Goal: Task Accomplishment & Management: Use online tool/utility

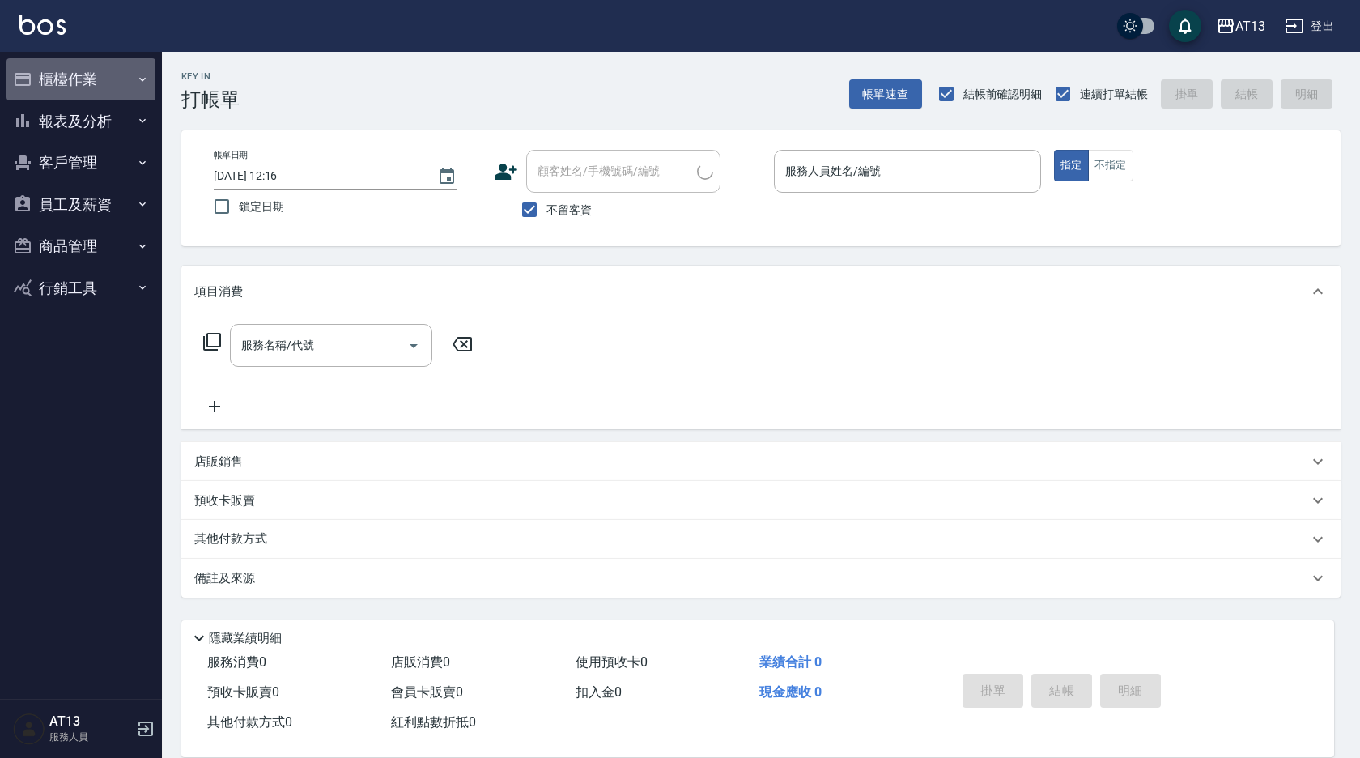
click at [70, 63] on button "櫃檯作業" at bounding box center [80, 79] width 149 height 42
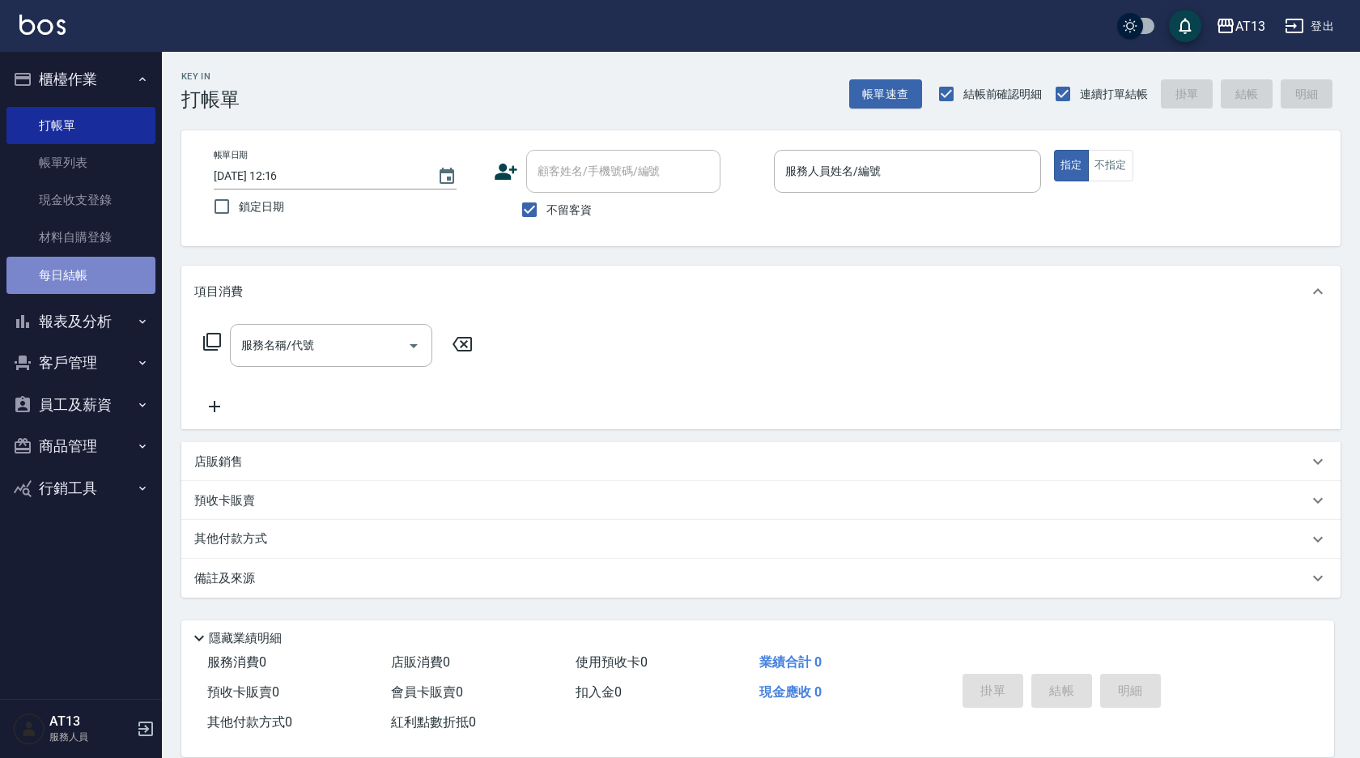
click at [97, 277] on link "每日結帳" at bounding box center [80, 275] width 149 height 37
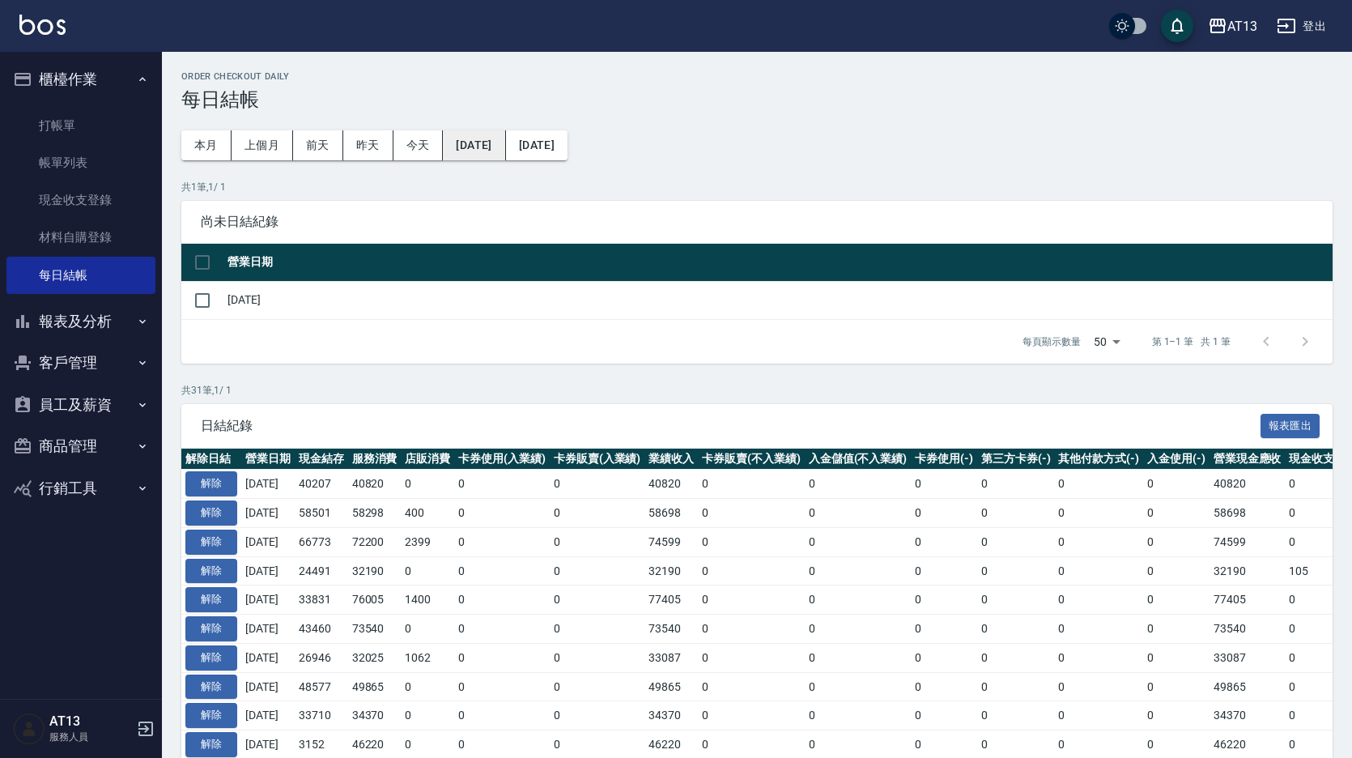
click at [490, 143] on button "2025/08/12" at bounding box center [474, 145] width 62 height 30
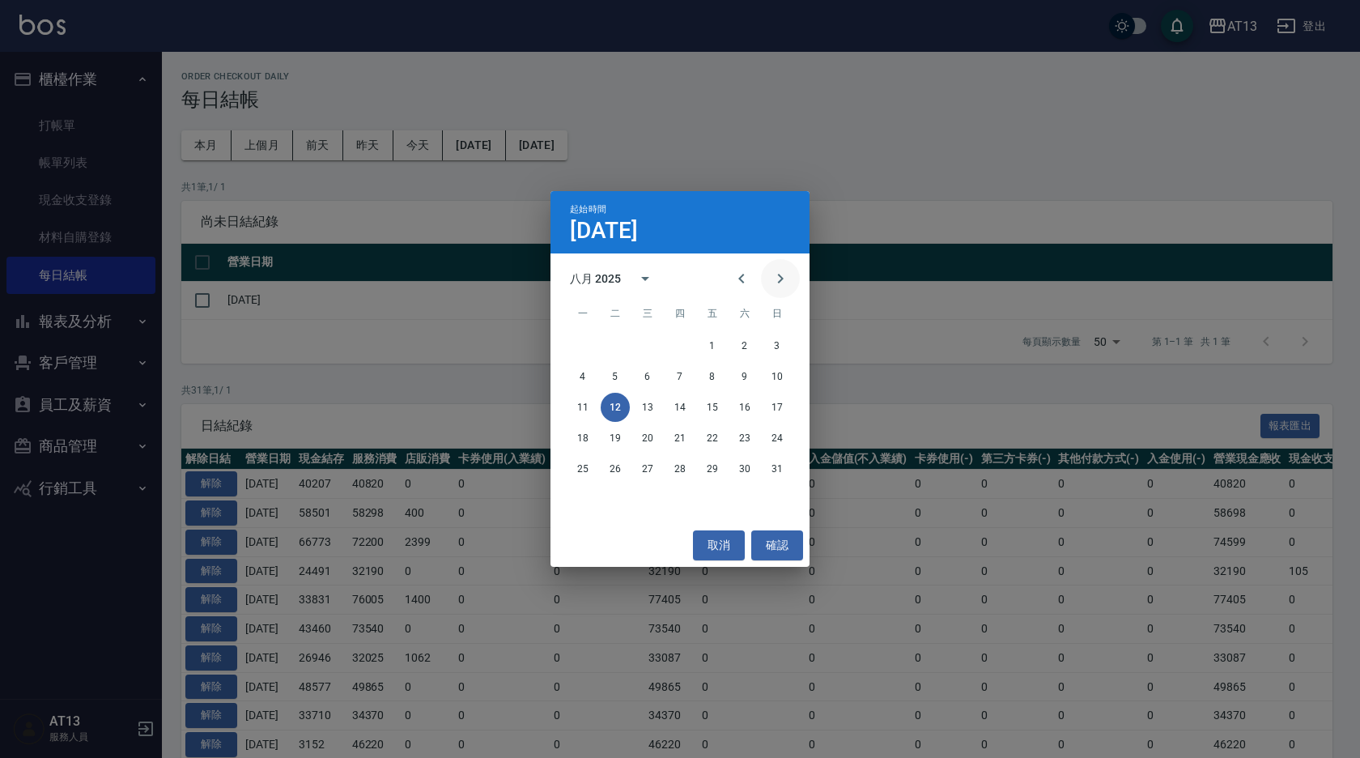
click at [788, 274] on icon "Next month" at bounding box center [780, 278] width 19 height 19
click at [676, 346] on button "4" at bounding box center [679, 345] width 29 height 29
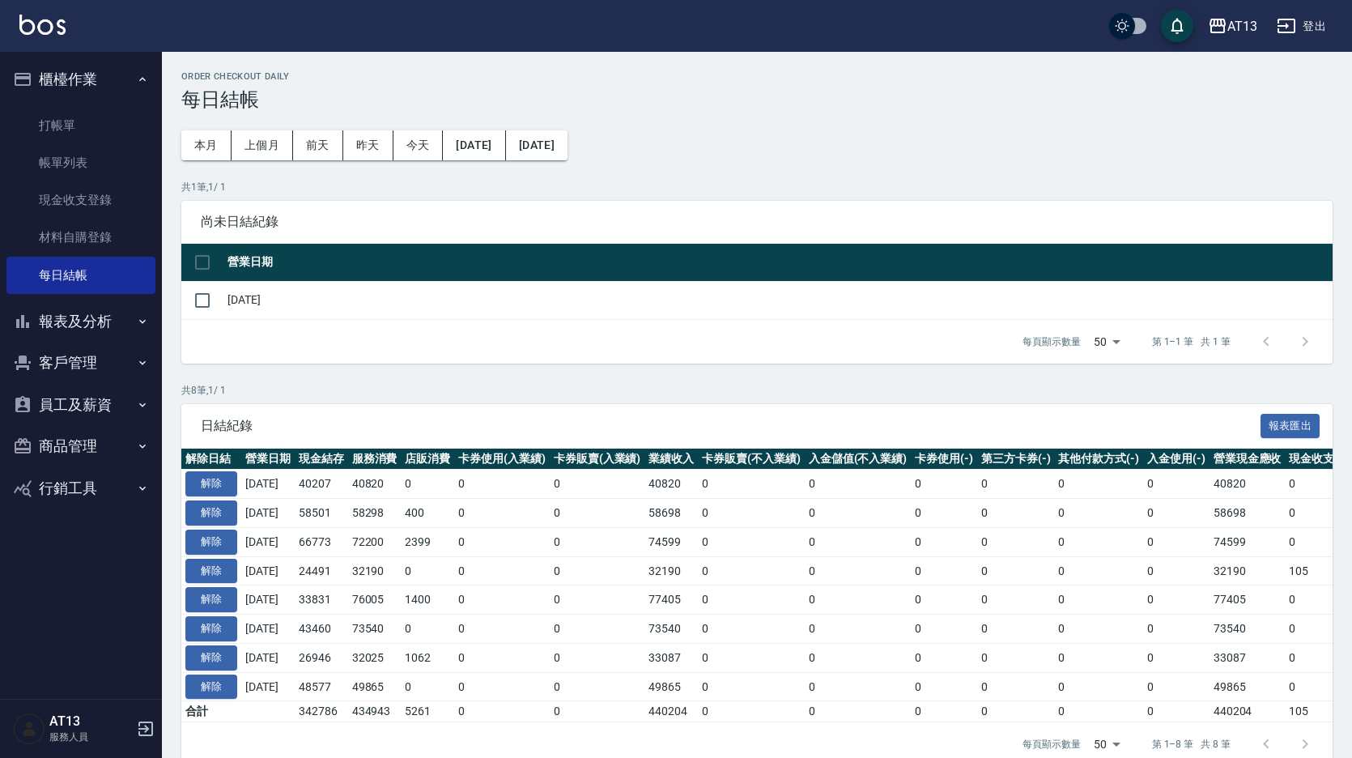
click at [482, 128] on div "Order checkout daily 每日結帳 本月 上個月 前天 昨天 今天 2025/09/04 2025/09/12 共 1 筆, 1 / 1 尚未…" at bounding box center [757, 419] width 1190 height 734
click at [505, 144] on button "2025/09/04" at bounding box center [474, 145] width 62 height 30
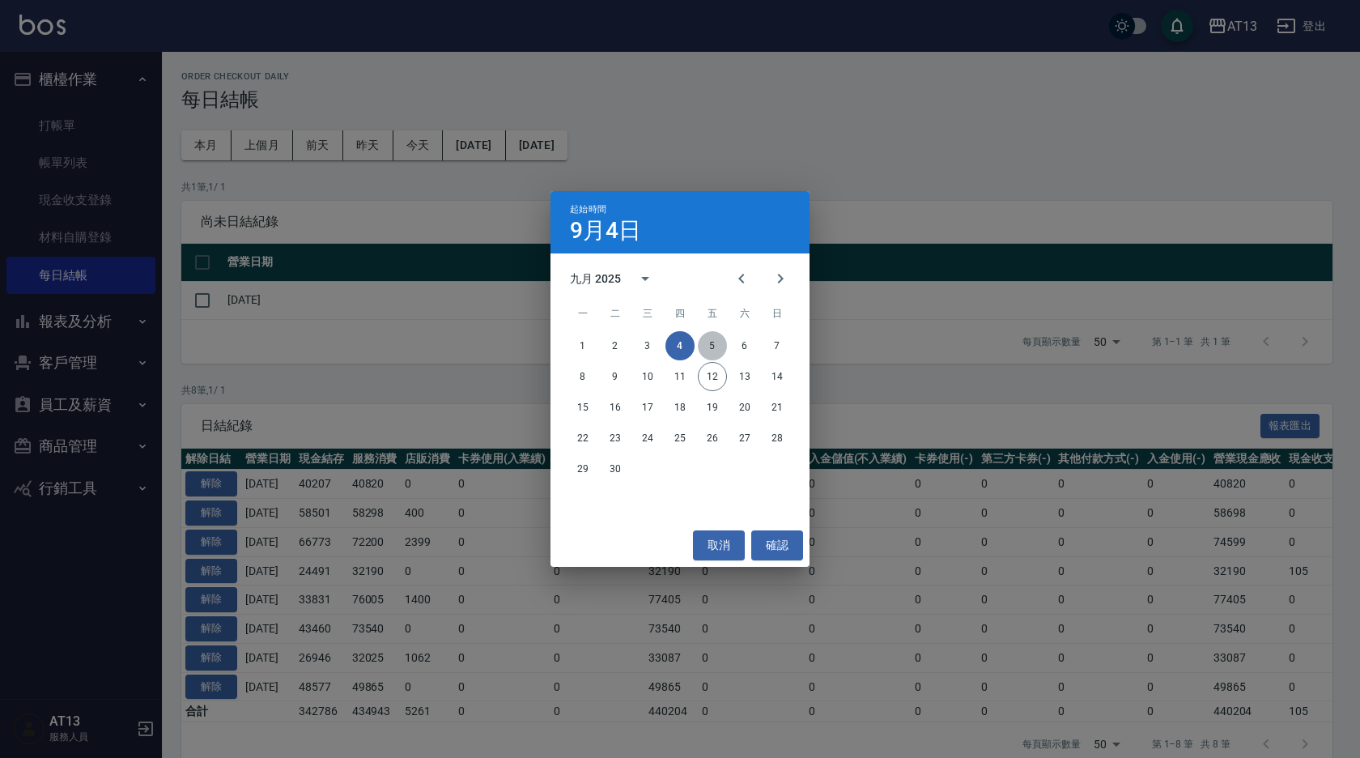
click at [716, 344] on button "5" at bounding box center [712, 345] width 29 height 29
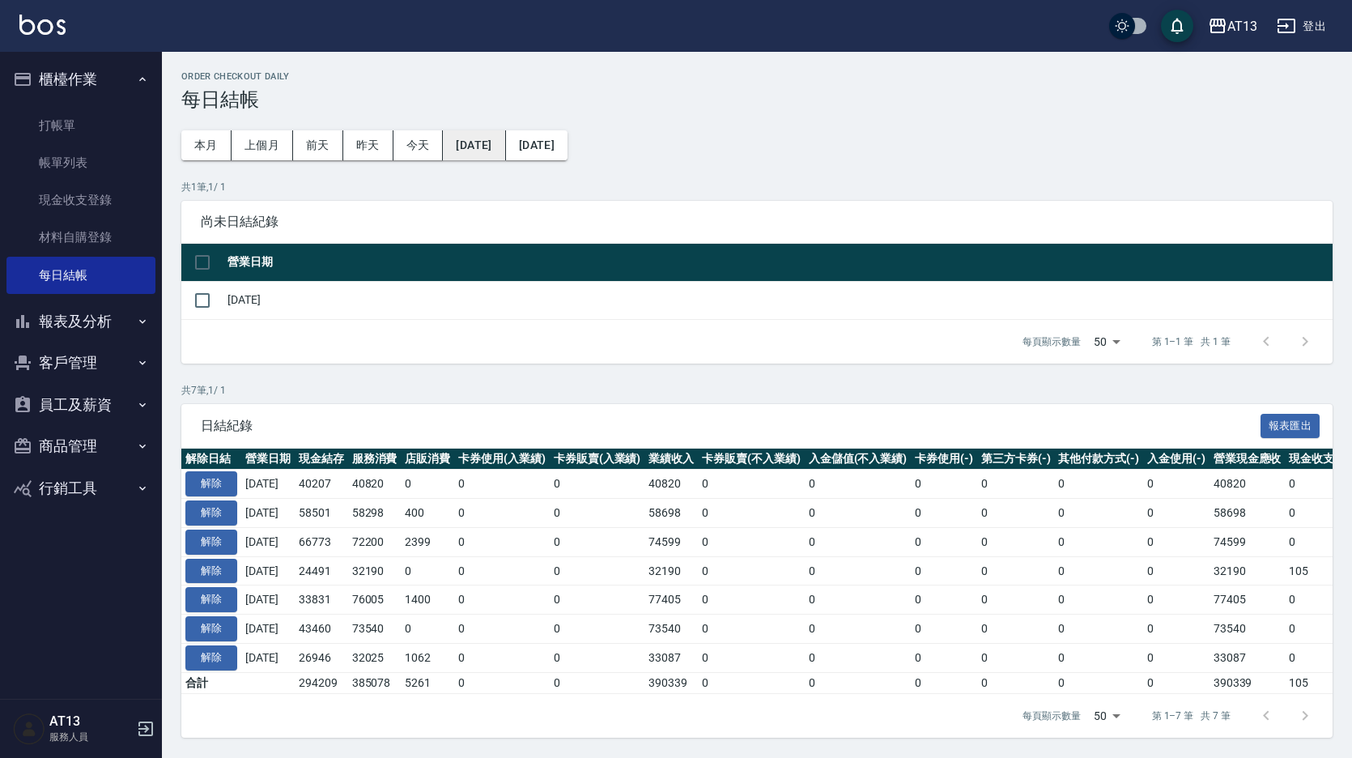
click at [499, 150] on button "2025/09/05" at bounding box center [474, 145] width 62 height 30
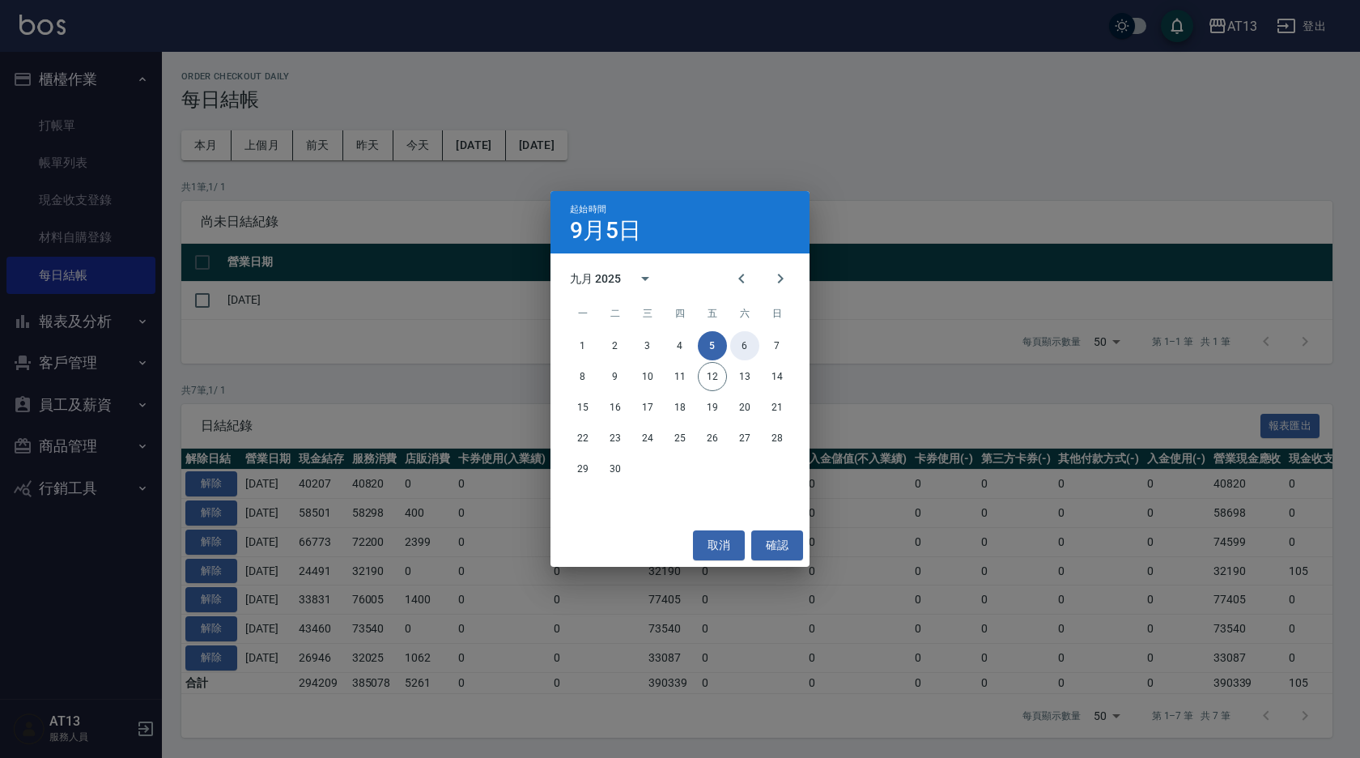
click at [746, 342] on button "6" at bounding box center [744, 345] width 29 height 29
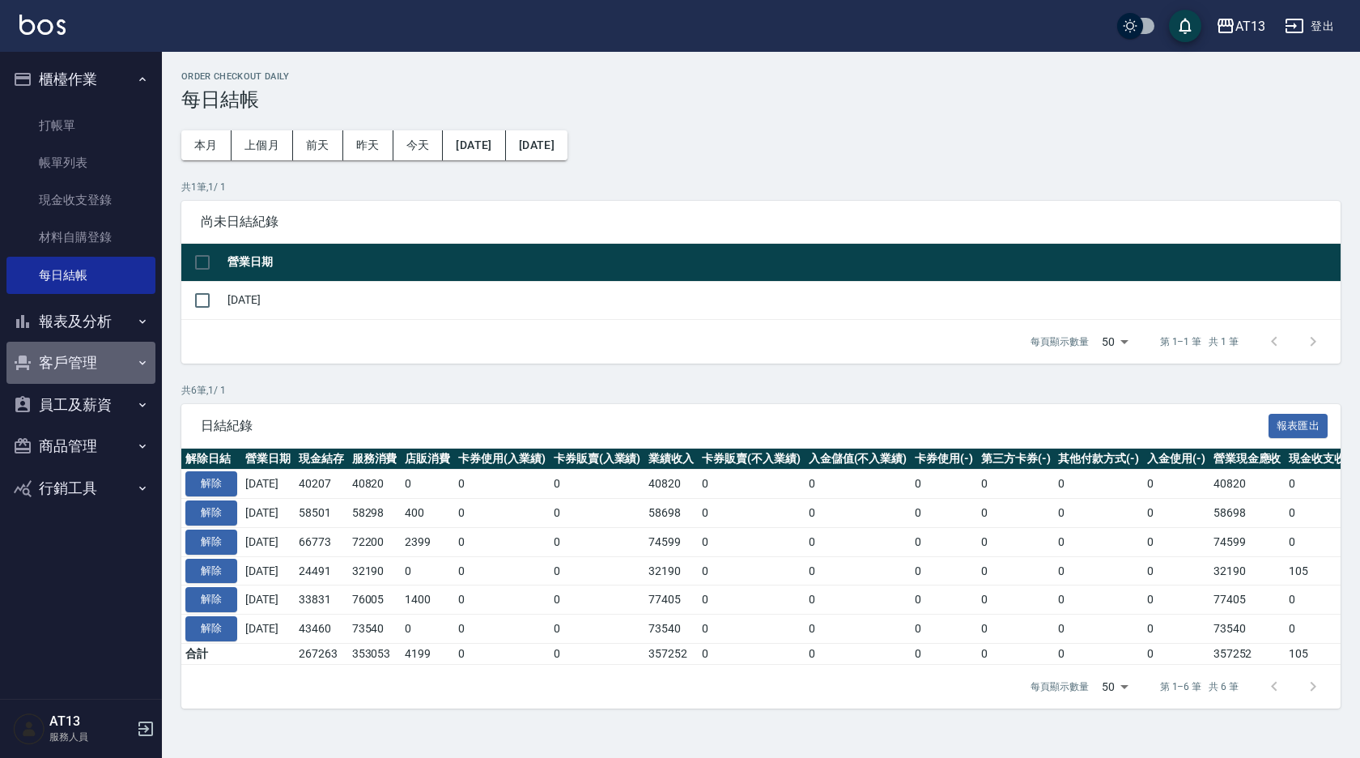
click at [76, 367] on button "客戶管理" at bounding box center [80, 363] width 149 height 42
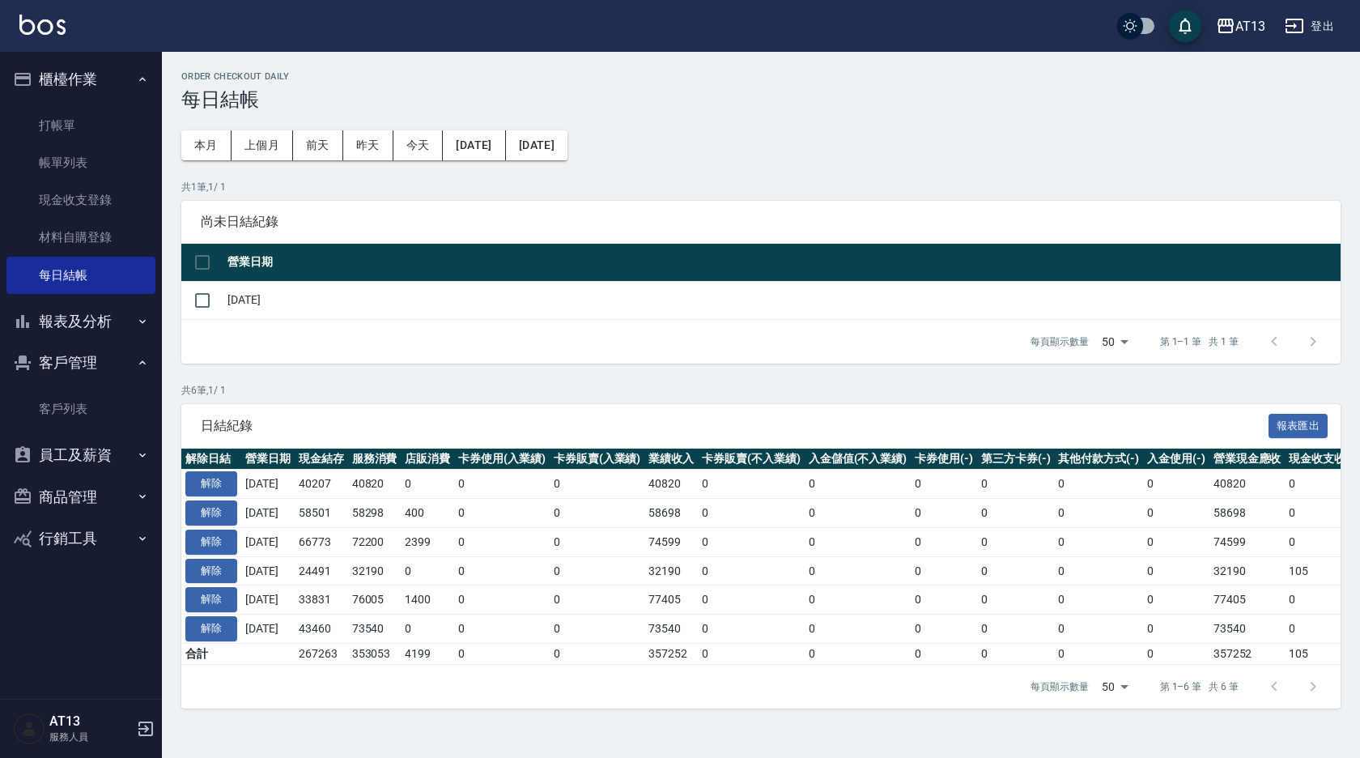
click at [87, 464] on button "員工及薪資" at bounding box center [80, 455] width 149 height 42
click at [1326, 23] on button "登出" at bounding box center [1309, 26] width 62 height 30
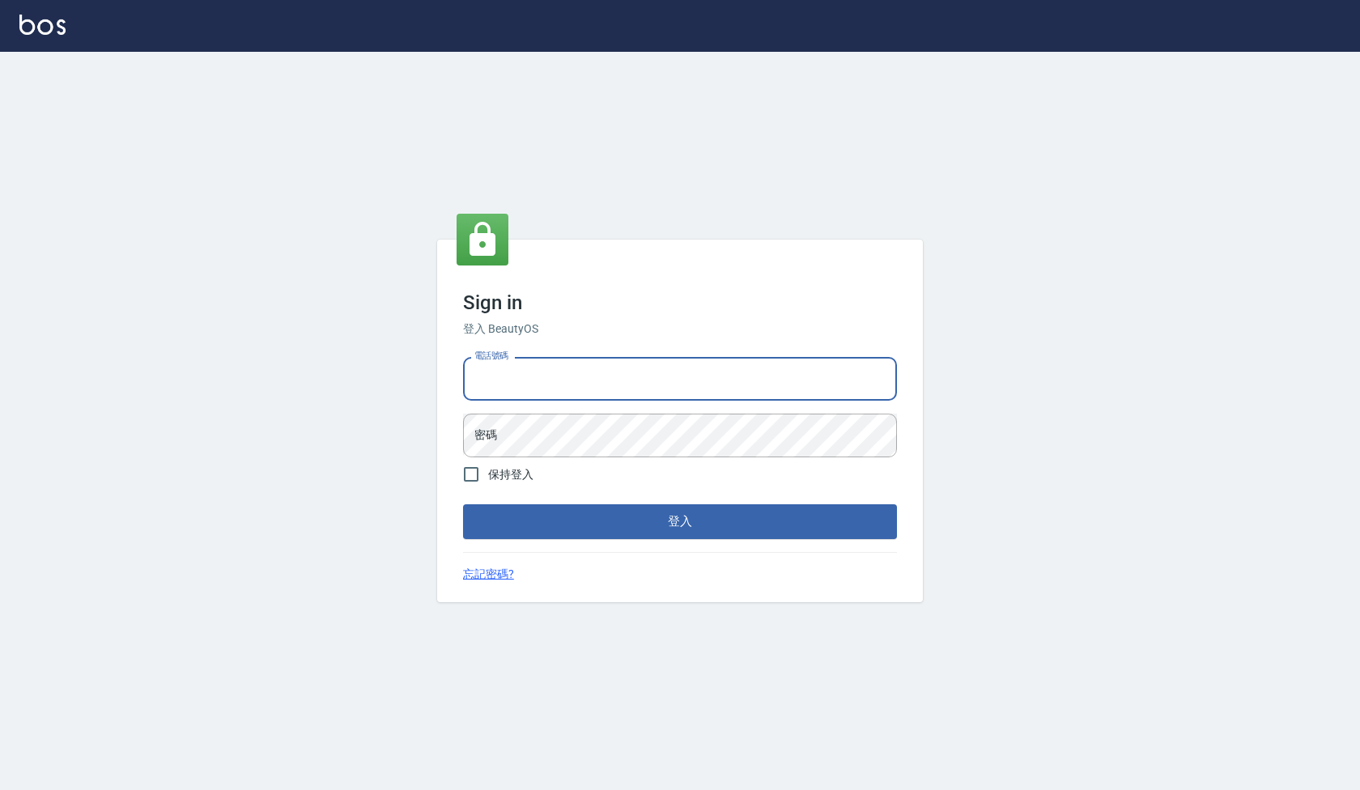
type input "0922458097"
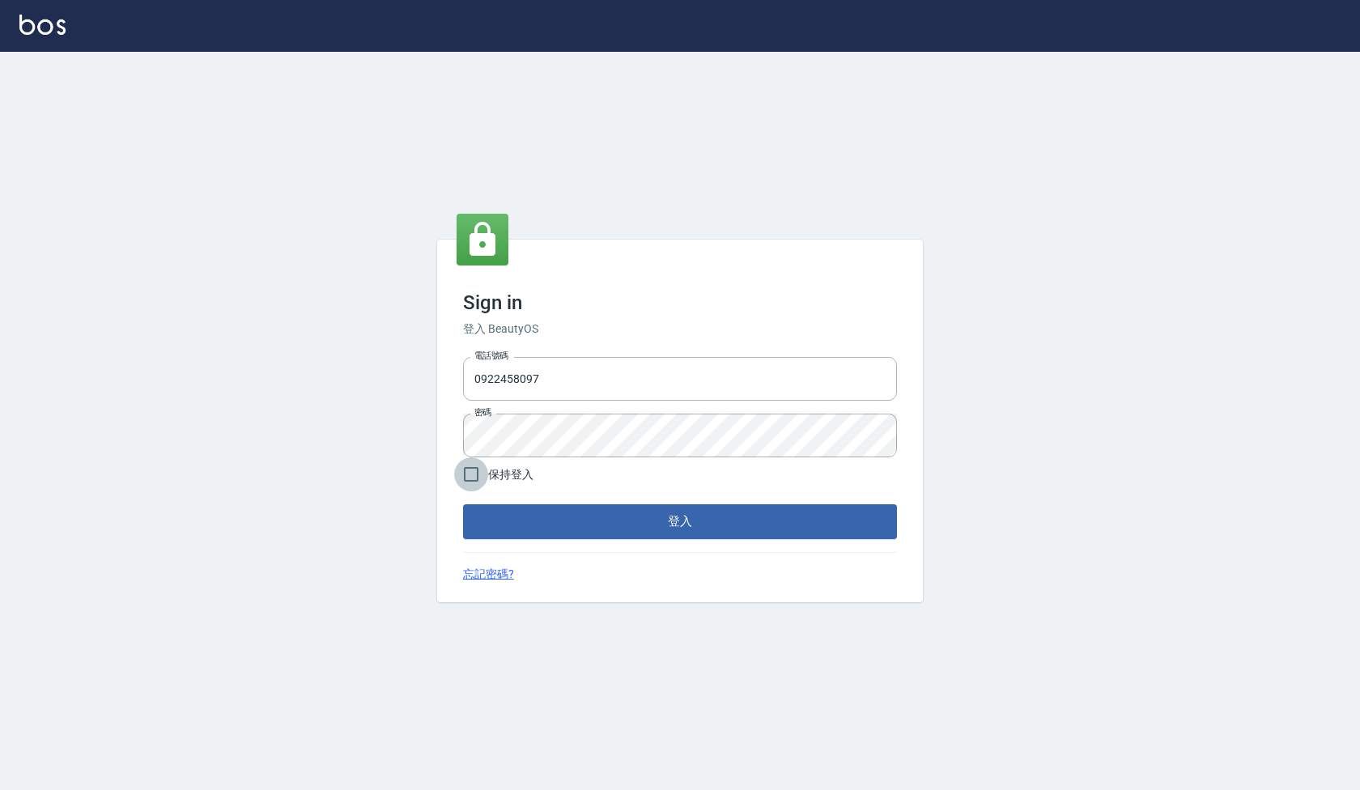
click at [465, 472] on input "保持登入" at bounding box center [471, 474] width 34 height 34
checkbox input "true"
click at [560, 537] on button "登入" at bounding box center [680, 521] width 434 height 34
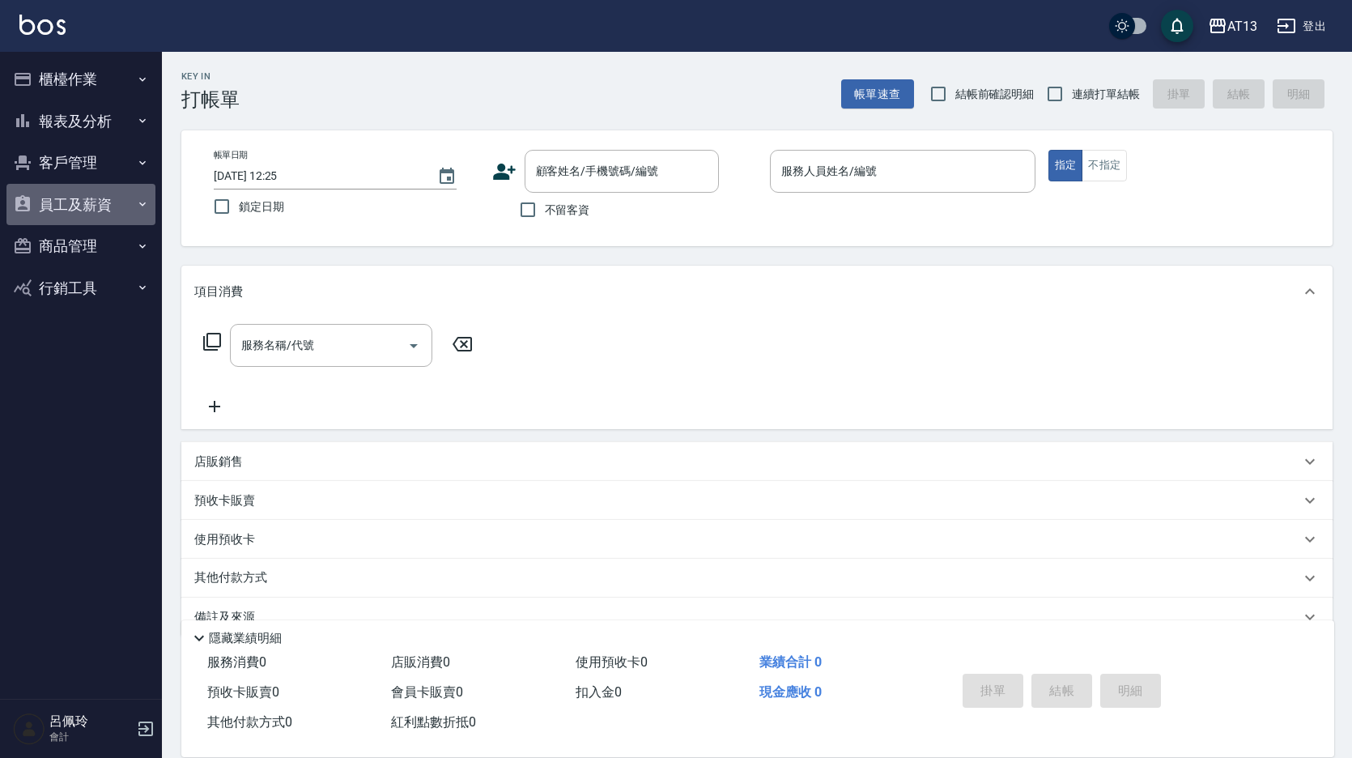
click at [73, 206] on button "員工及薪資" at bounding box center [80, 205] width 149 height 42
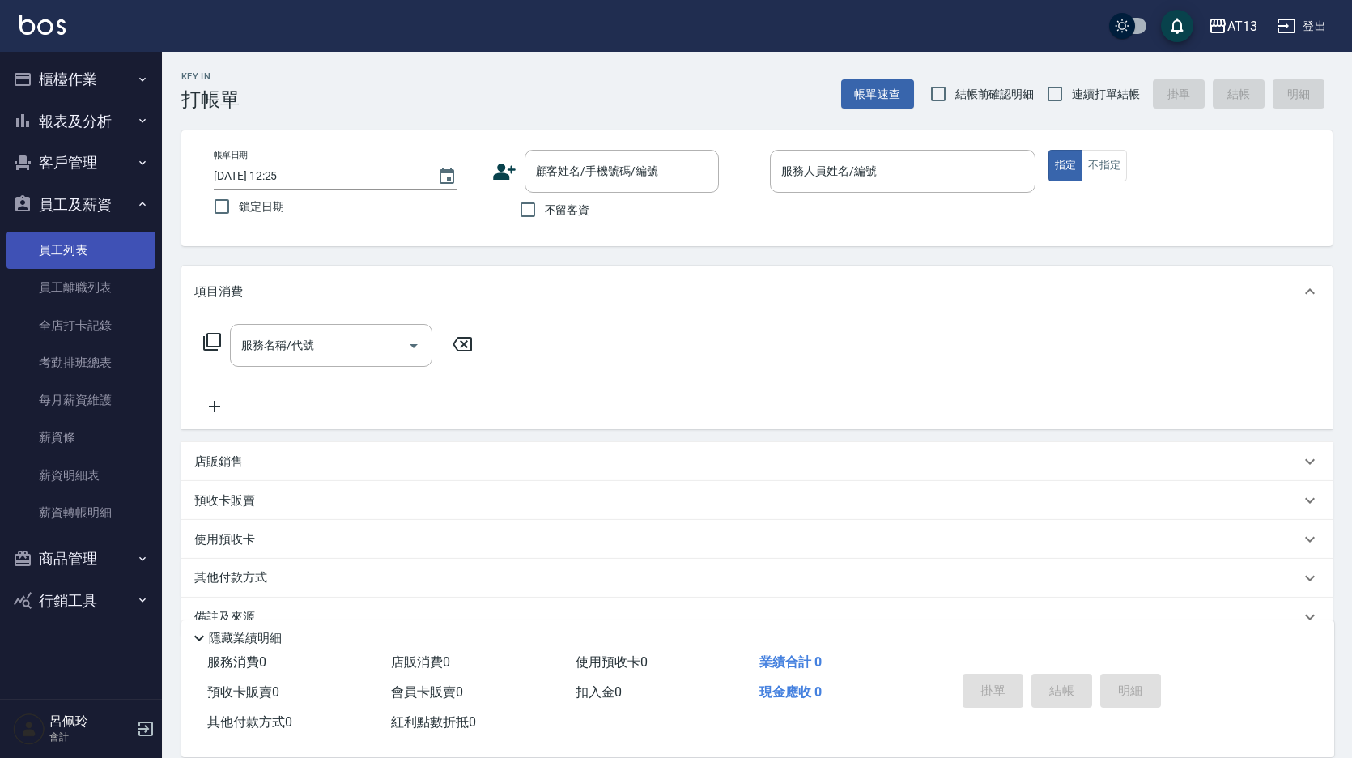
click at [70, 248] on link "員工列表" at bounding box center [80, 249] width 149 height 37
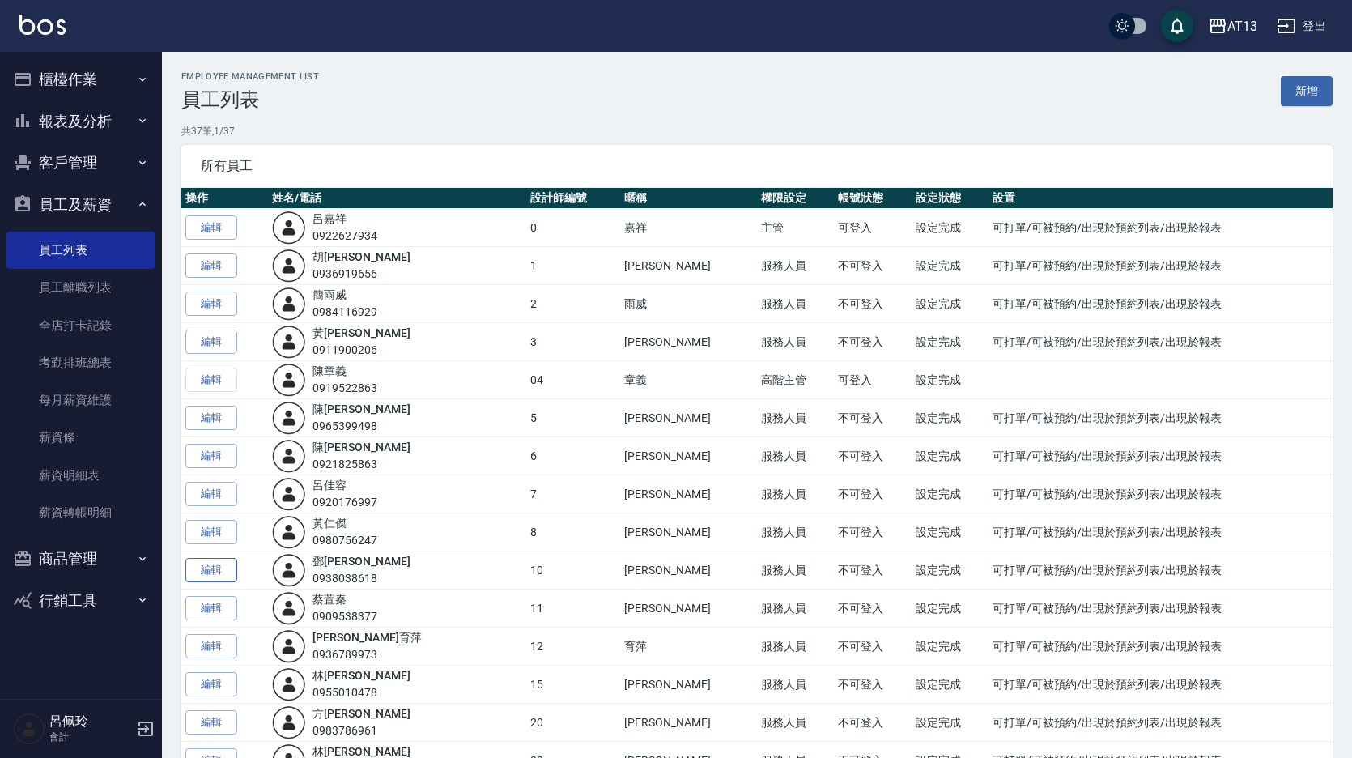
click at [219, 568] on link "編輯" at bounding box center [211, 570] width 52 height 25
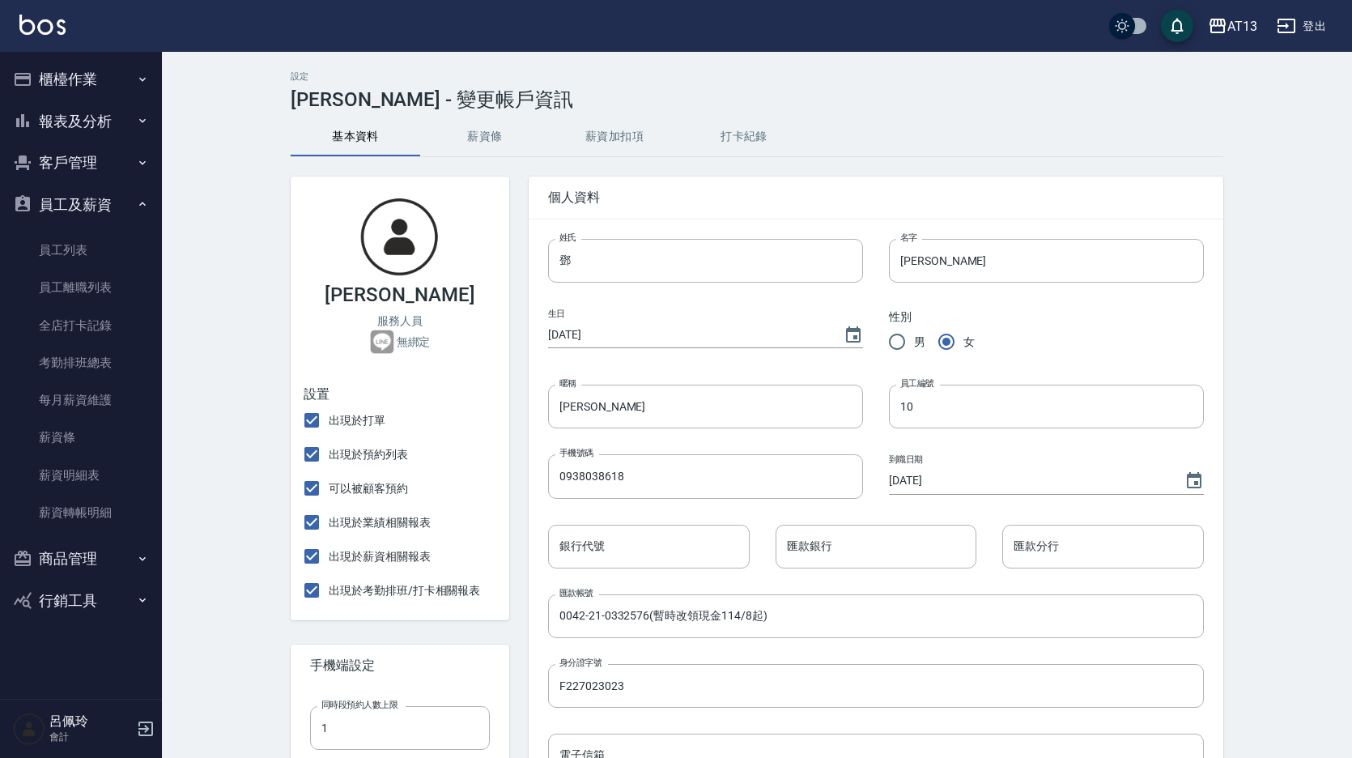
click at [79, 83] on button "櫃檯作業" at bounding box center [80, 79] width 149 height 42
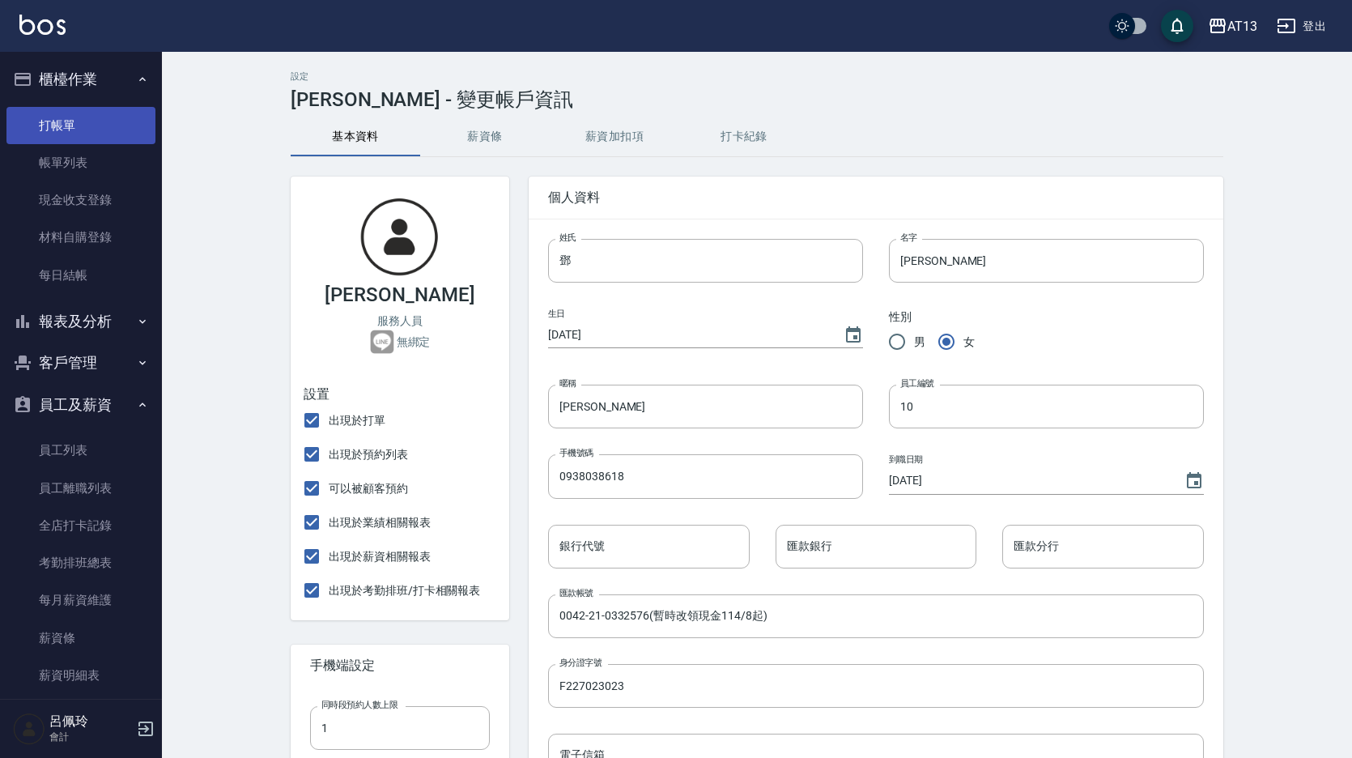
click at [81, 134] on link "打帳單" at bounding box center [80, 125] width 149 height 37
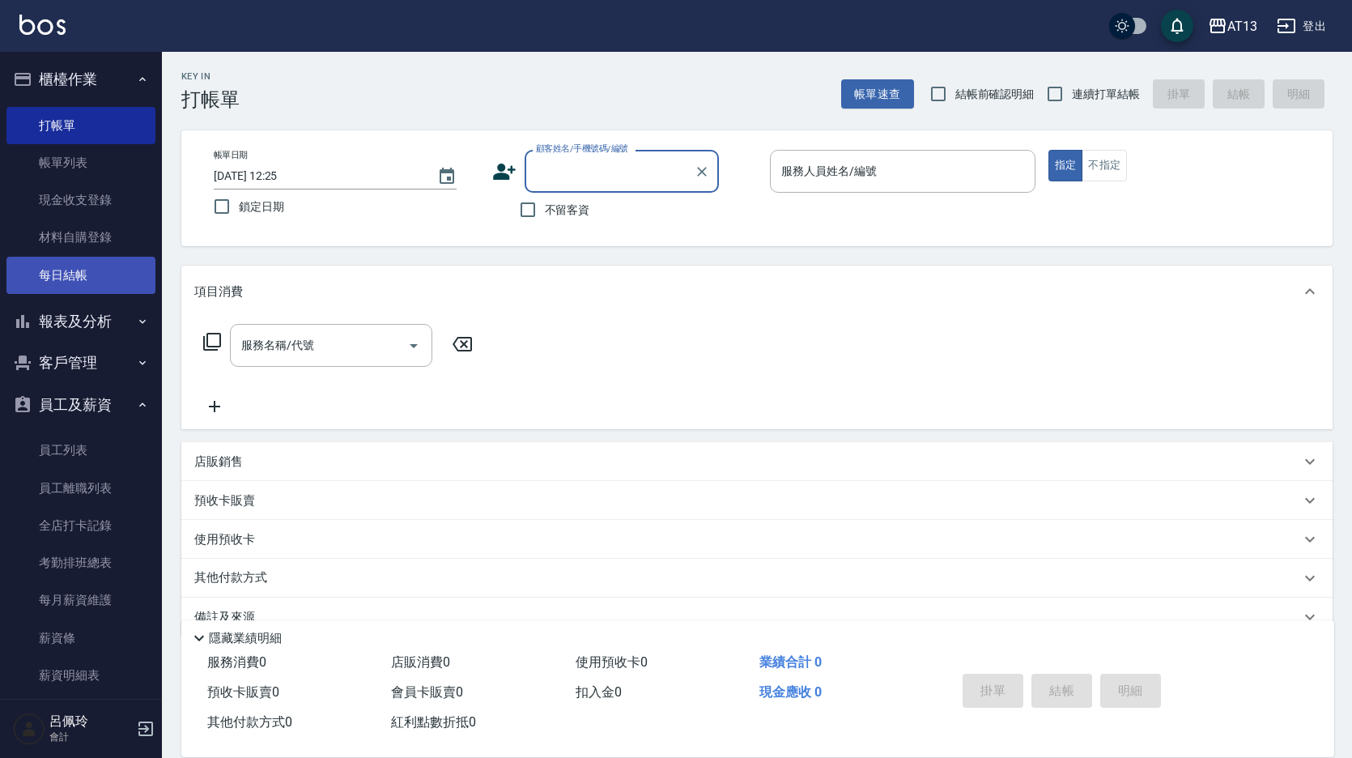
click at [83, 283] on link "每日結帳" at bounding box center [80, 275] width 149 height 37
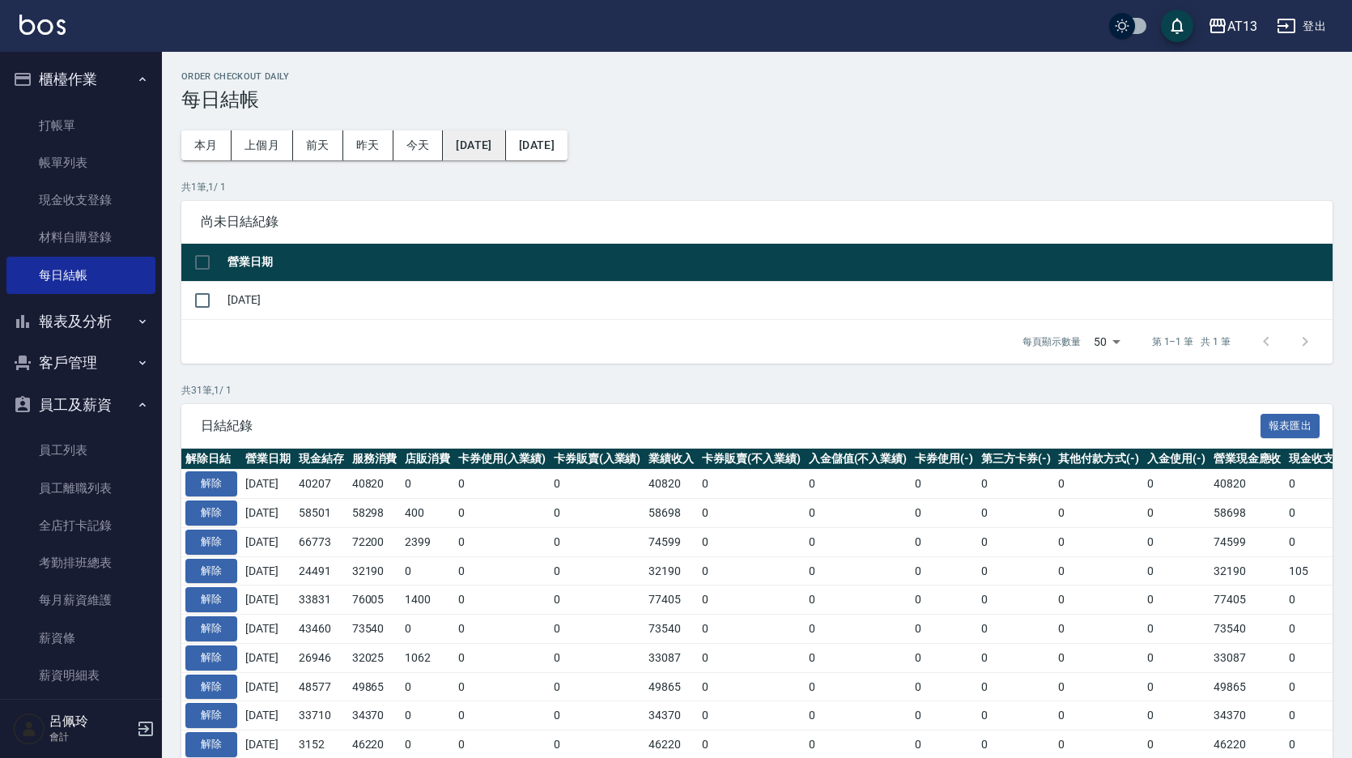
click at [476, 141] on button "2025/08/12" at bounding box center [474, 145] width 62 height 30
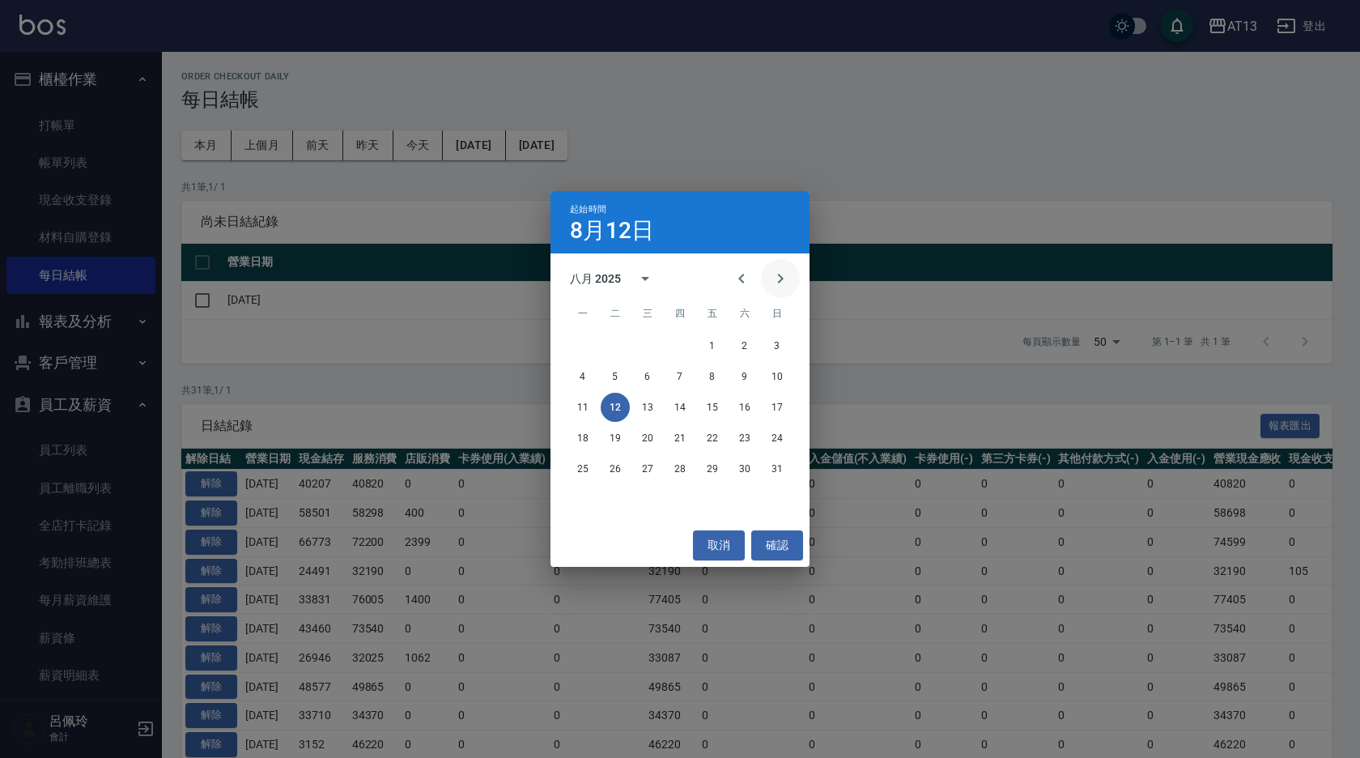
click at [781, 275] on icon "Next month" at bounding box center [780, 278] width 19 height 19
click at [706, 346] on button "5" at bounding box center [712, 345] width 29 height 29
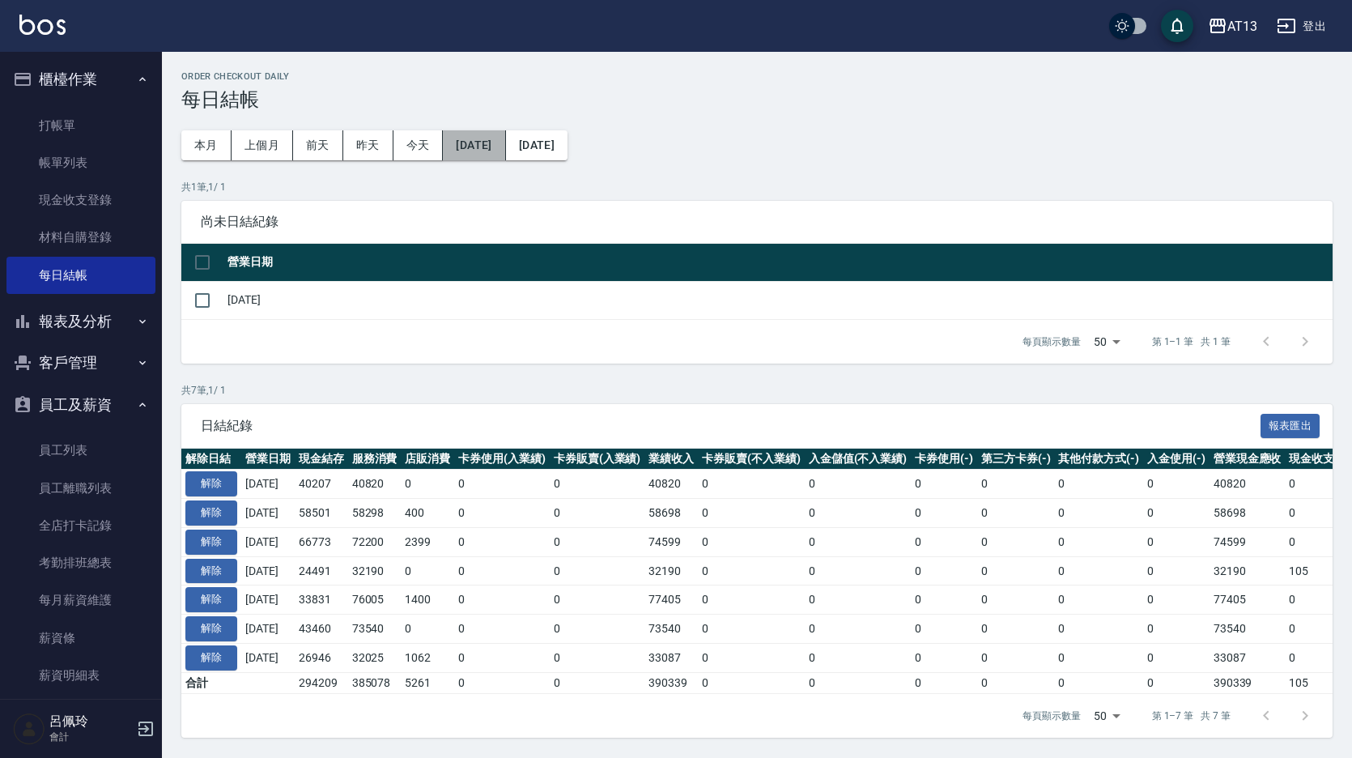
click at [474, 151] on button "2025/09/05" at bounding box center [474, 145] width 62 height 30
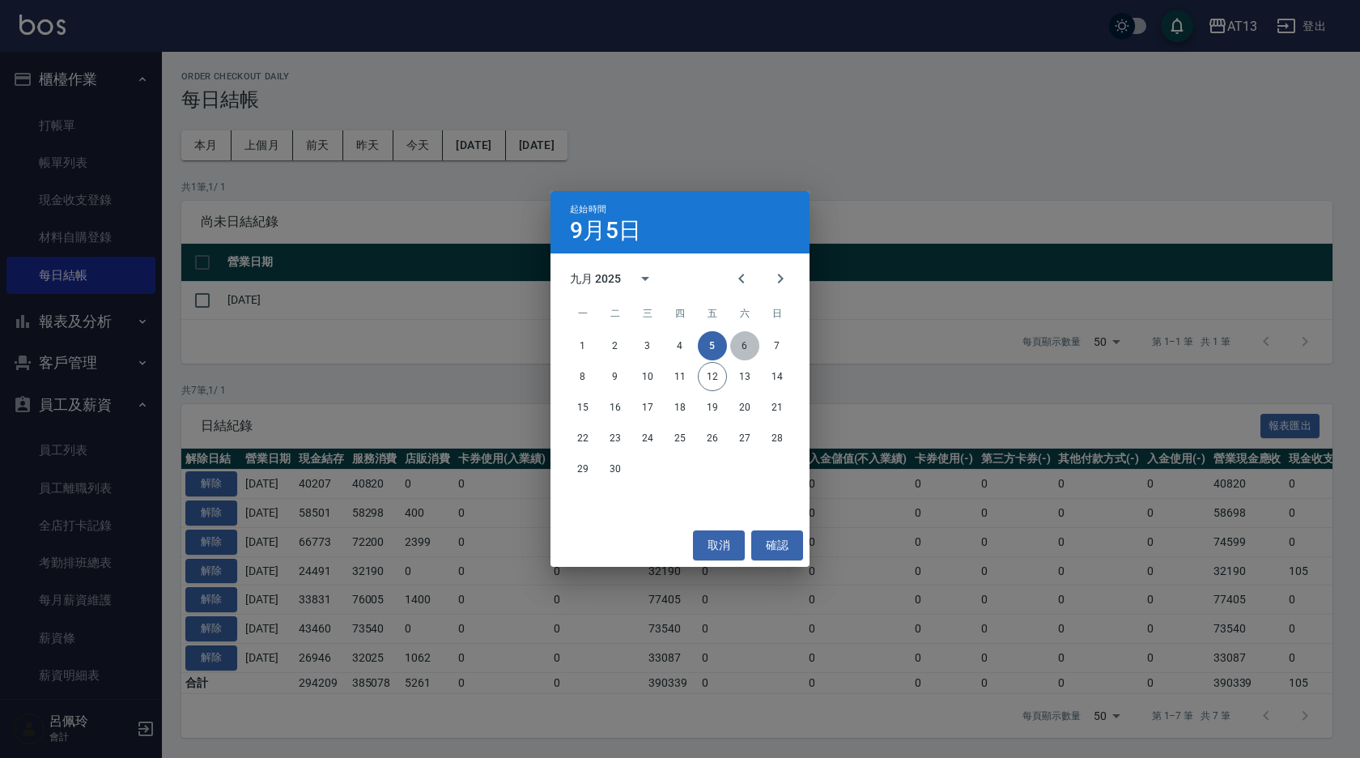
click at [754, 341] on button "6" at bounding box center [744, 345] width 29 height 29
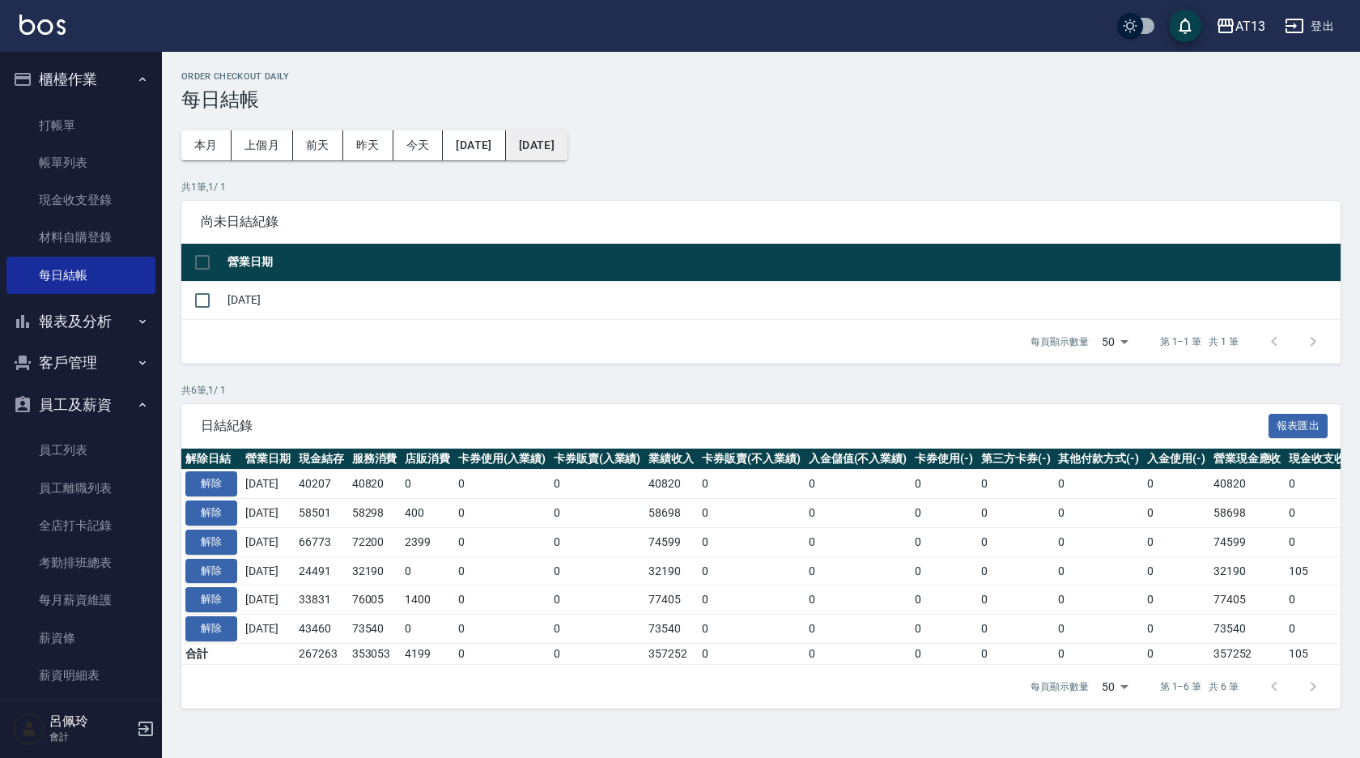
click at [567, 138] on button "[DATE]" at bounding box center [537, 145] width 62 height 30
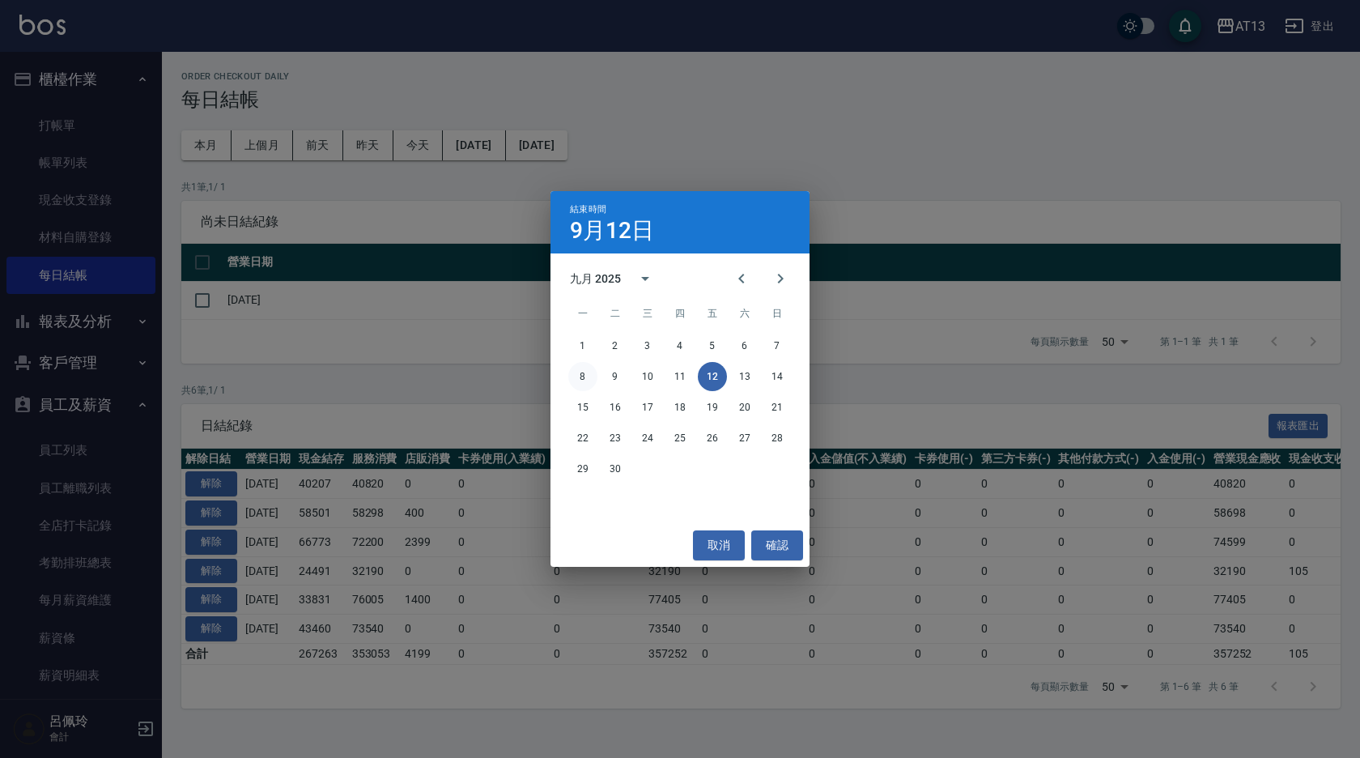
click at [594, 373] on button "8" at bounding box center [582, 376] width 29 height 29
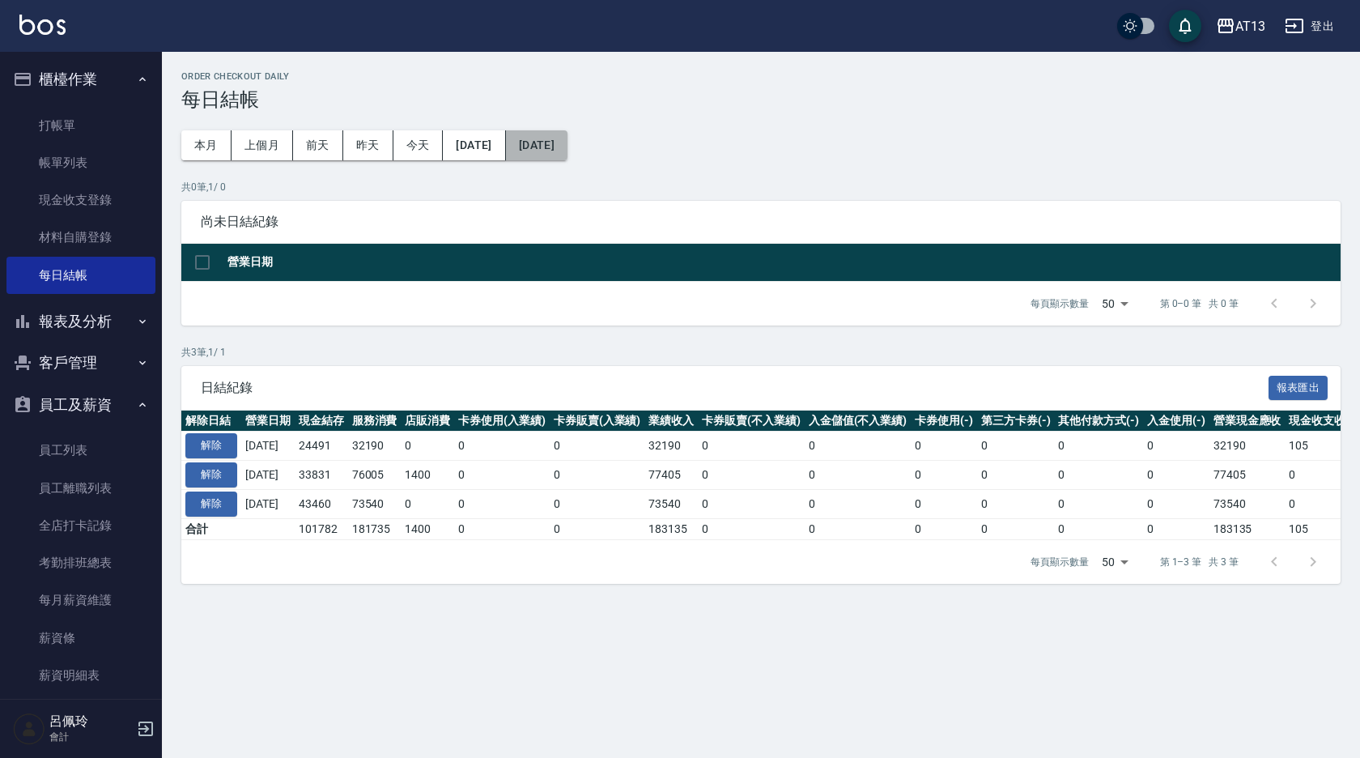
click at [567, 150] on button "2025/09/08" at bounding box center [537, 145] width 62 height 30
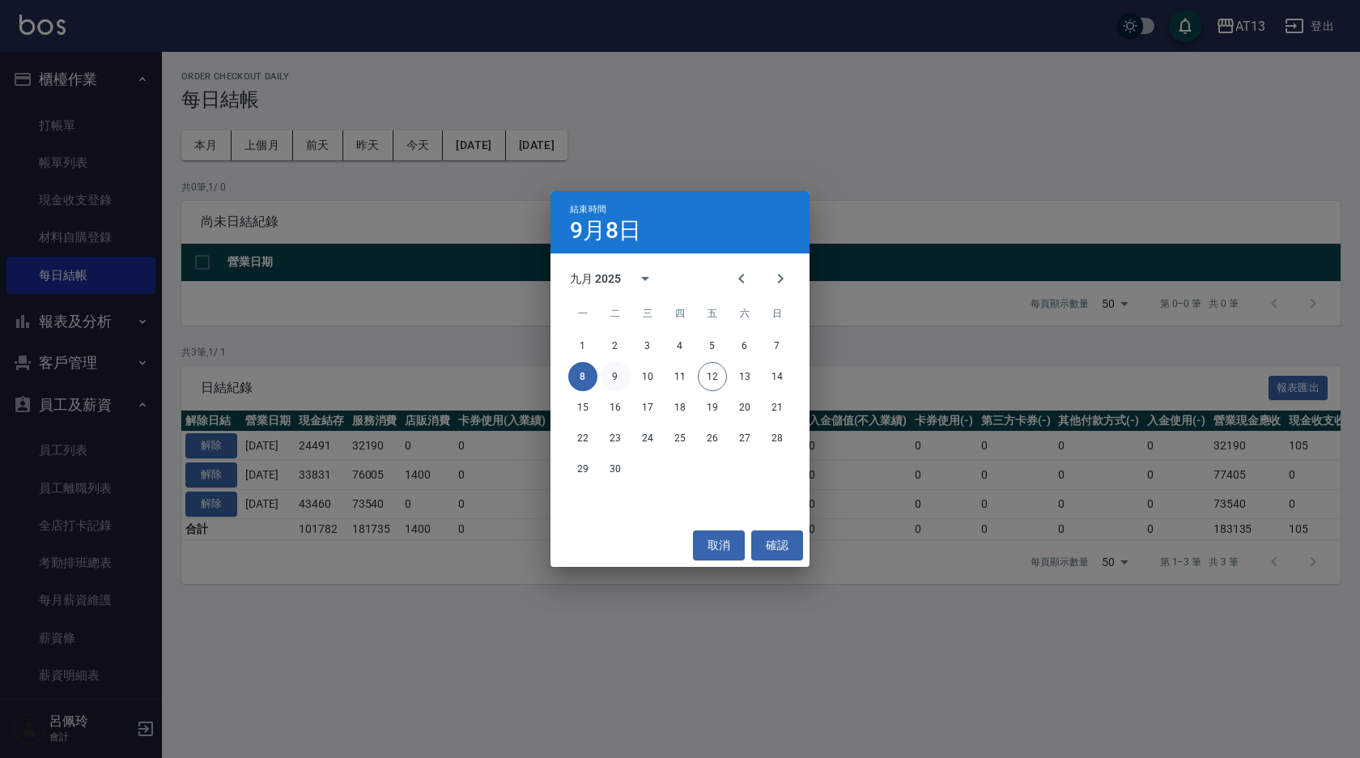
click at [618, 370] on button "9" at bounding box center [615, 376] width 29 height 29
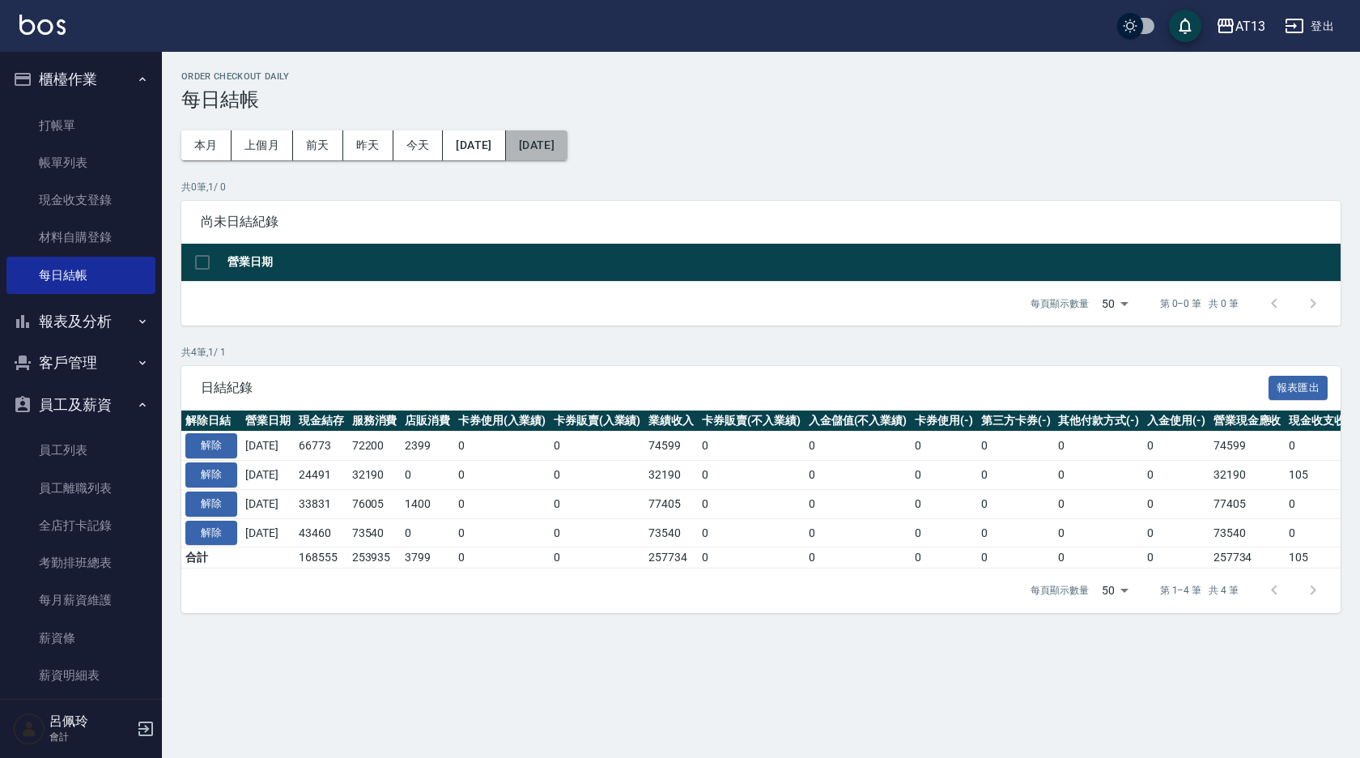
click at [567, 136] on button "2025/09/09" at bounding box center [537, 145] width 62 height 30
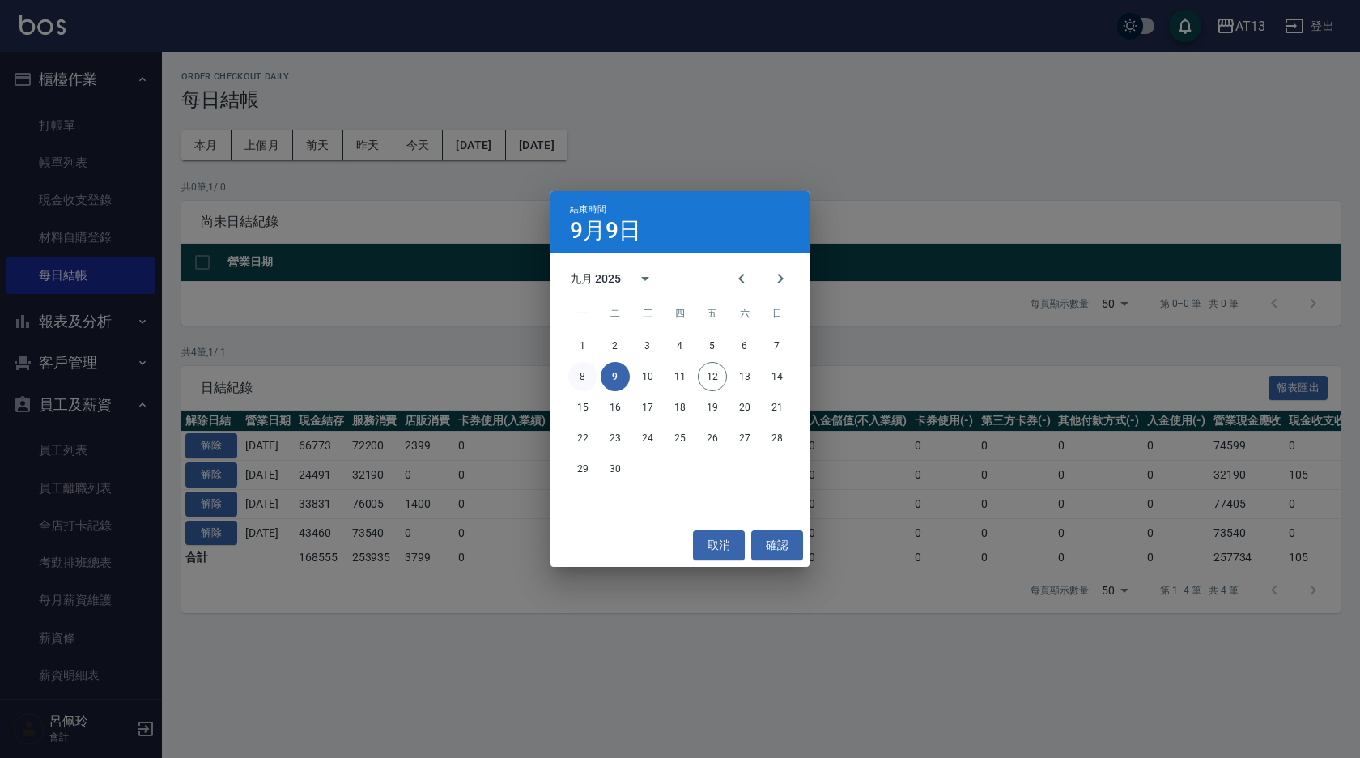
click at [578, 376] on button "8" at bounding box center [582, 376] width 29 height 29
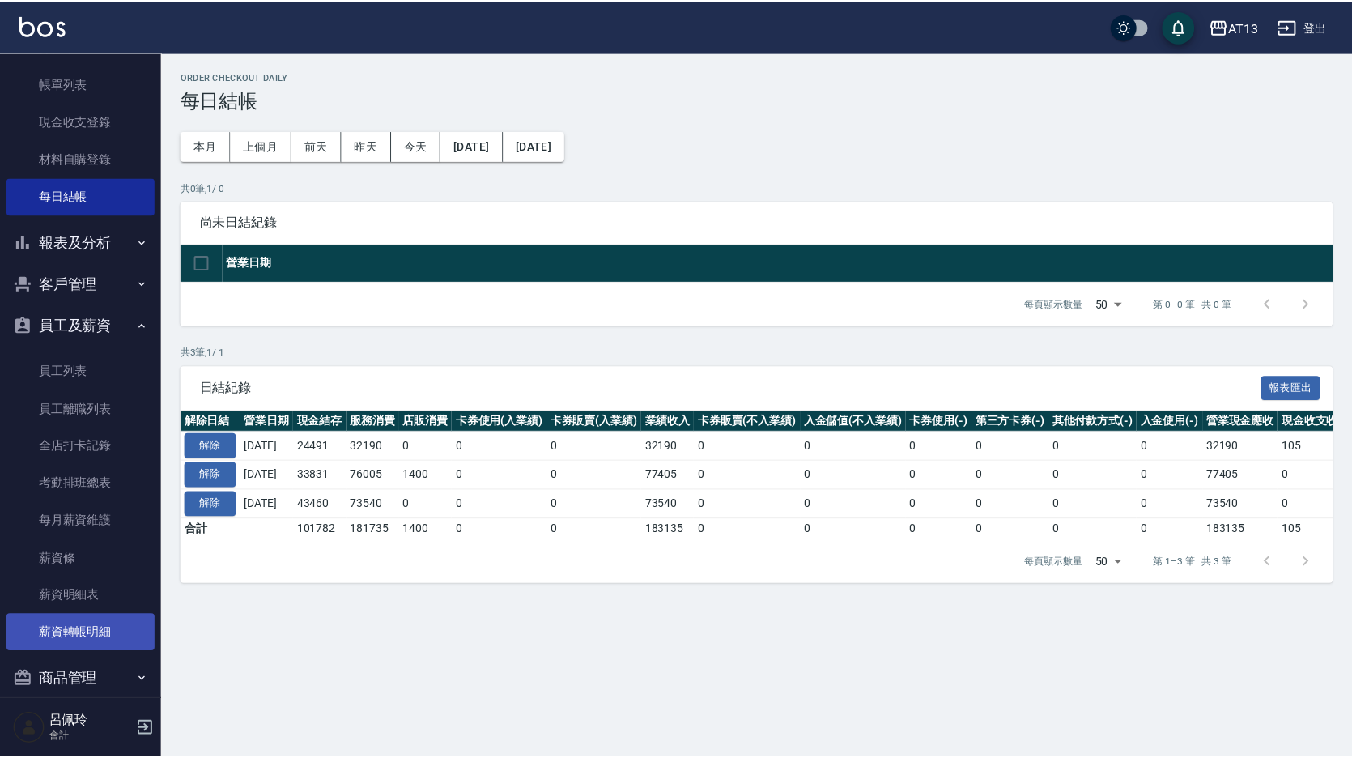
scroll to position [142, 0]
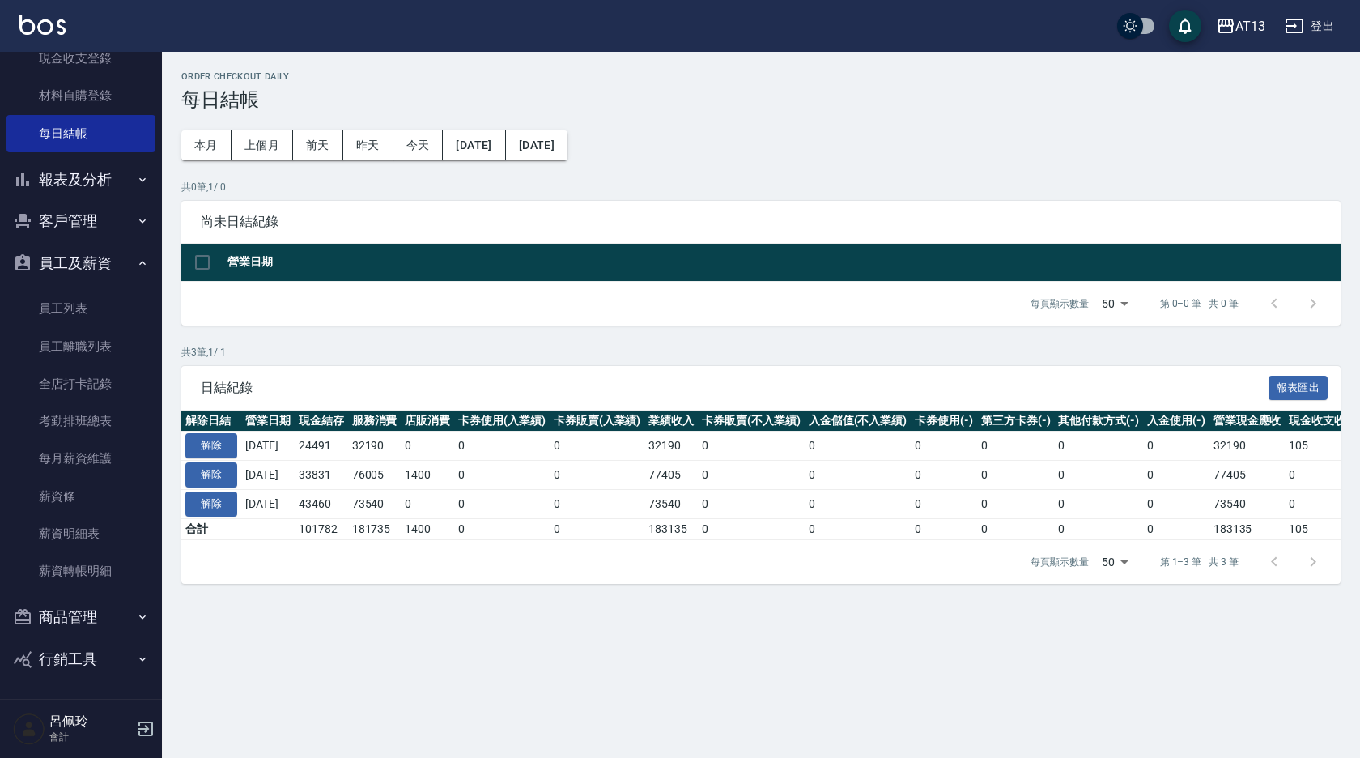
click at [84, 622] on button "商品管理" at bounding box center [80, 617] width 149 height 42
click at [82, 651] on link "商品列表" at bounding box center [80, 662] width 149 height 37
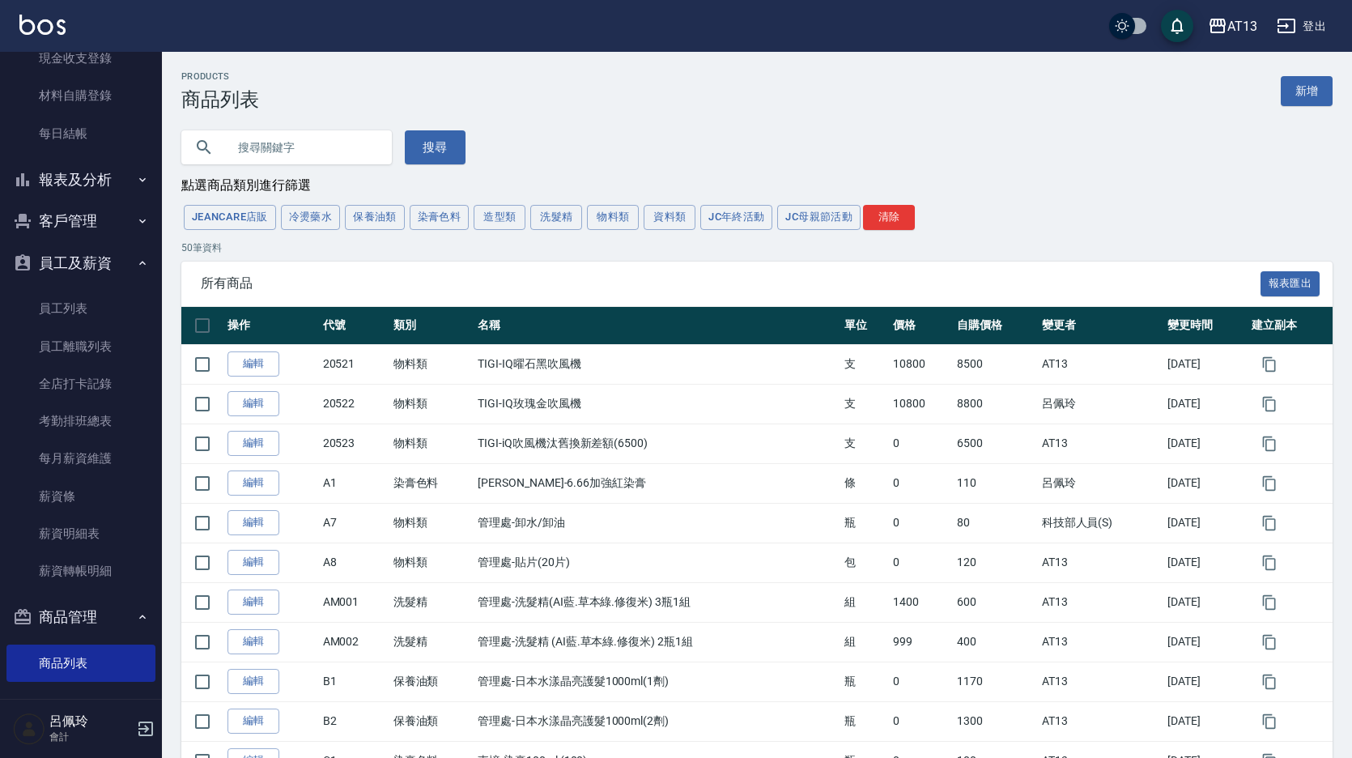
click at [269, 147] on input "text" at bounding box center [303, 147] width 152 height 44
type input "角蛋白"
click at [420, 137] on button "搜尋" at bounding box center [435, 147] width 61 height 34
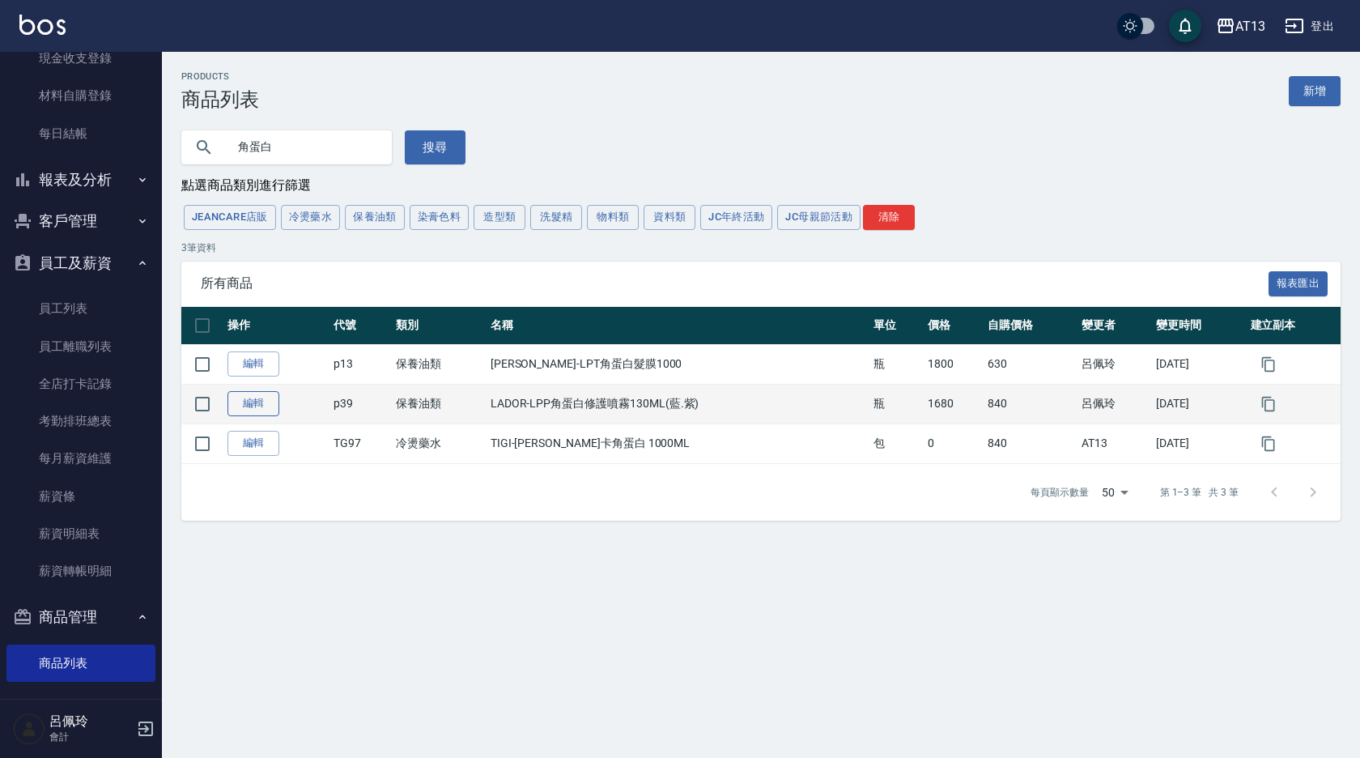
click at [251, 407] on link "編輯" at bounding box center [253, 403] width 52 height 25
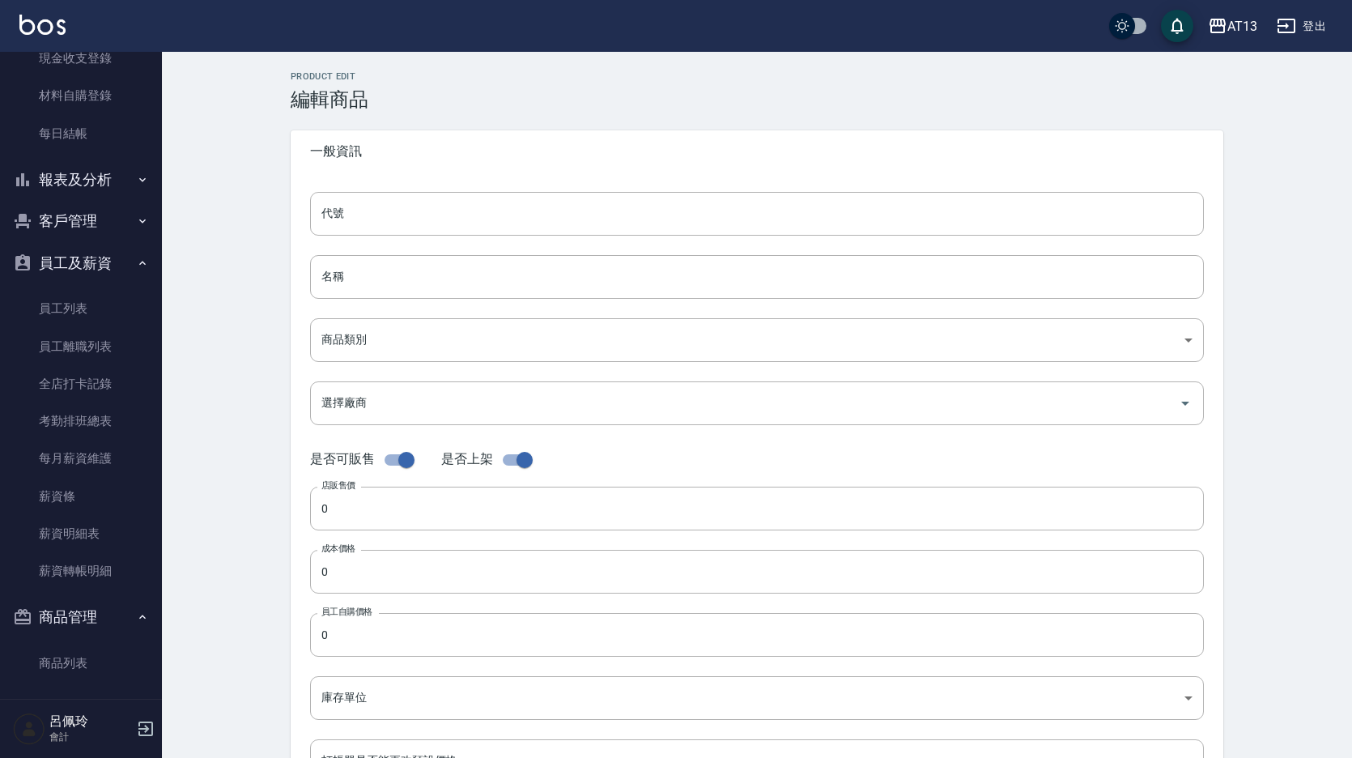
type input "p39"
type input "LADOR-LPP角蛋白修護噴霧130ML(藍.紫)"
type input "24a0060b-82af-4b59-83bf-9c845731a61e"
type input "1680"
type input "840"
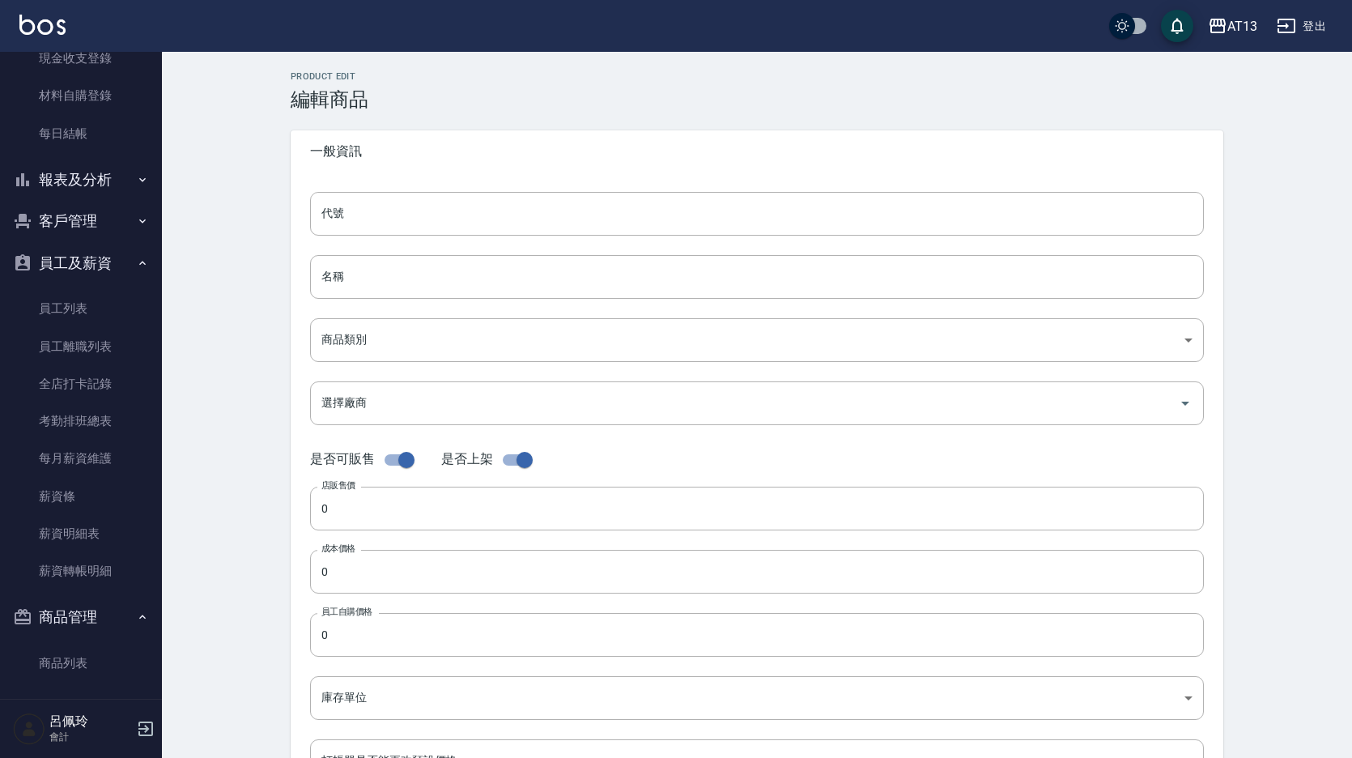
type input "840"
type input "瓶"
type input "UNSET"
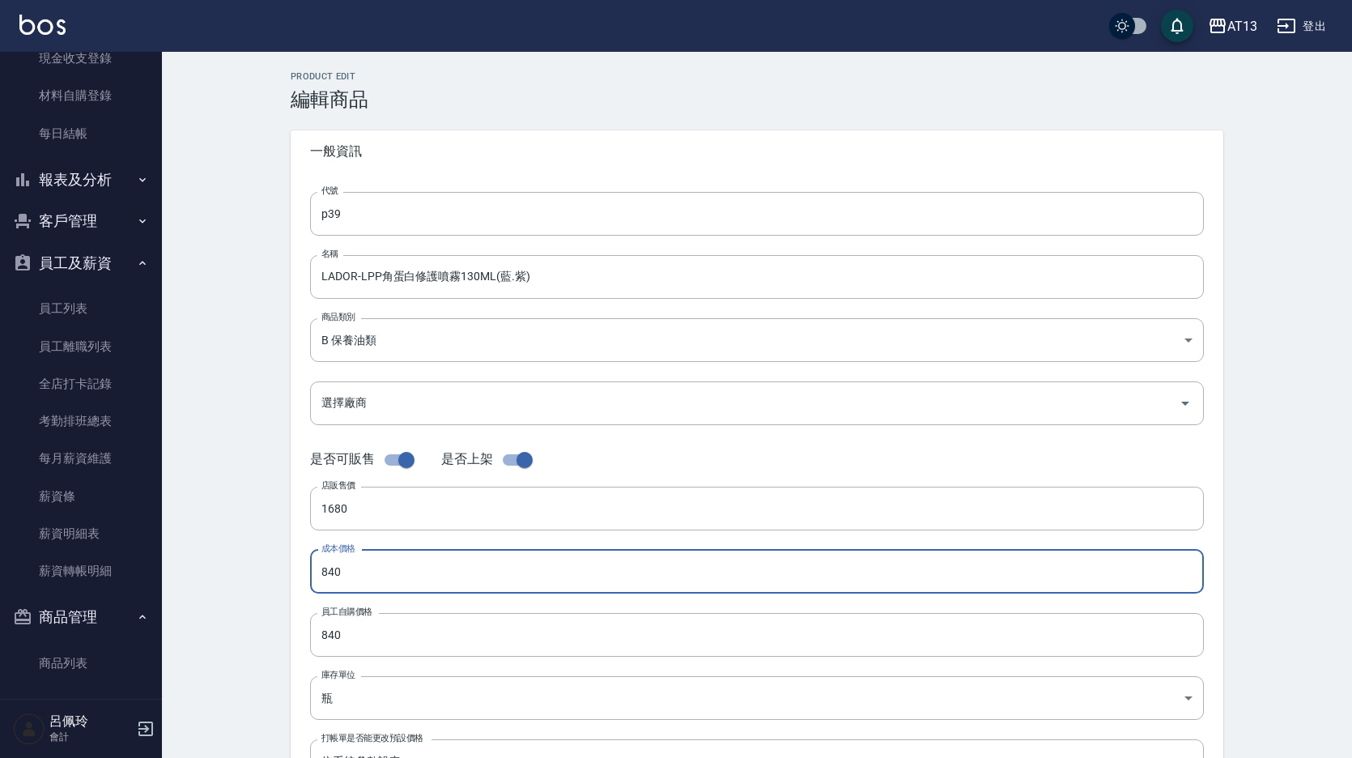
click at [340, 574] on input "840" at bounding box center [757, 572] width 894 height 44
click at [342, 575] on input "840" at bounding box center [757, 572] width 894 height 44
type input "700"
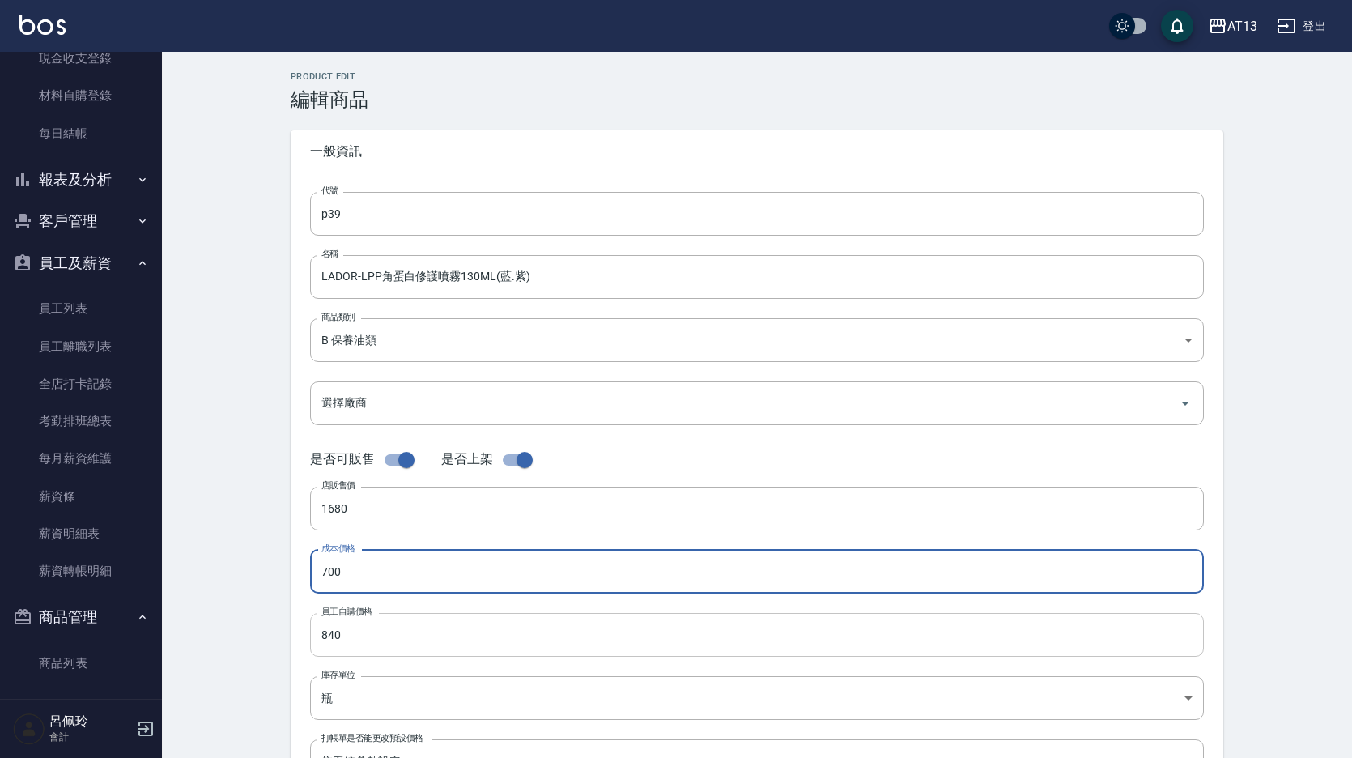
click at [345, 639] on input "840" at bounding box center [757, 635] width 894 height 44
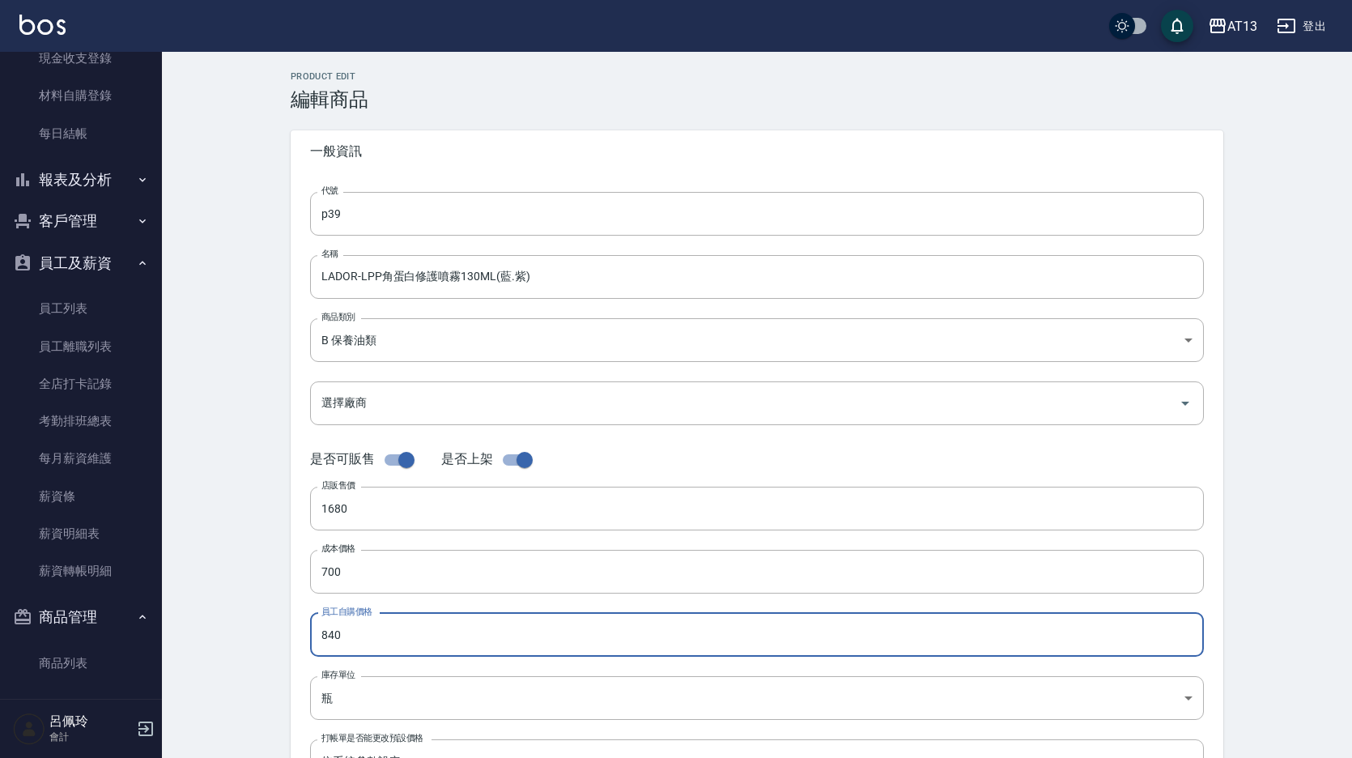
click at [345, 639] on input "840" at bounding box center [757, 635] width 894 height 44
type input "700"
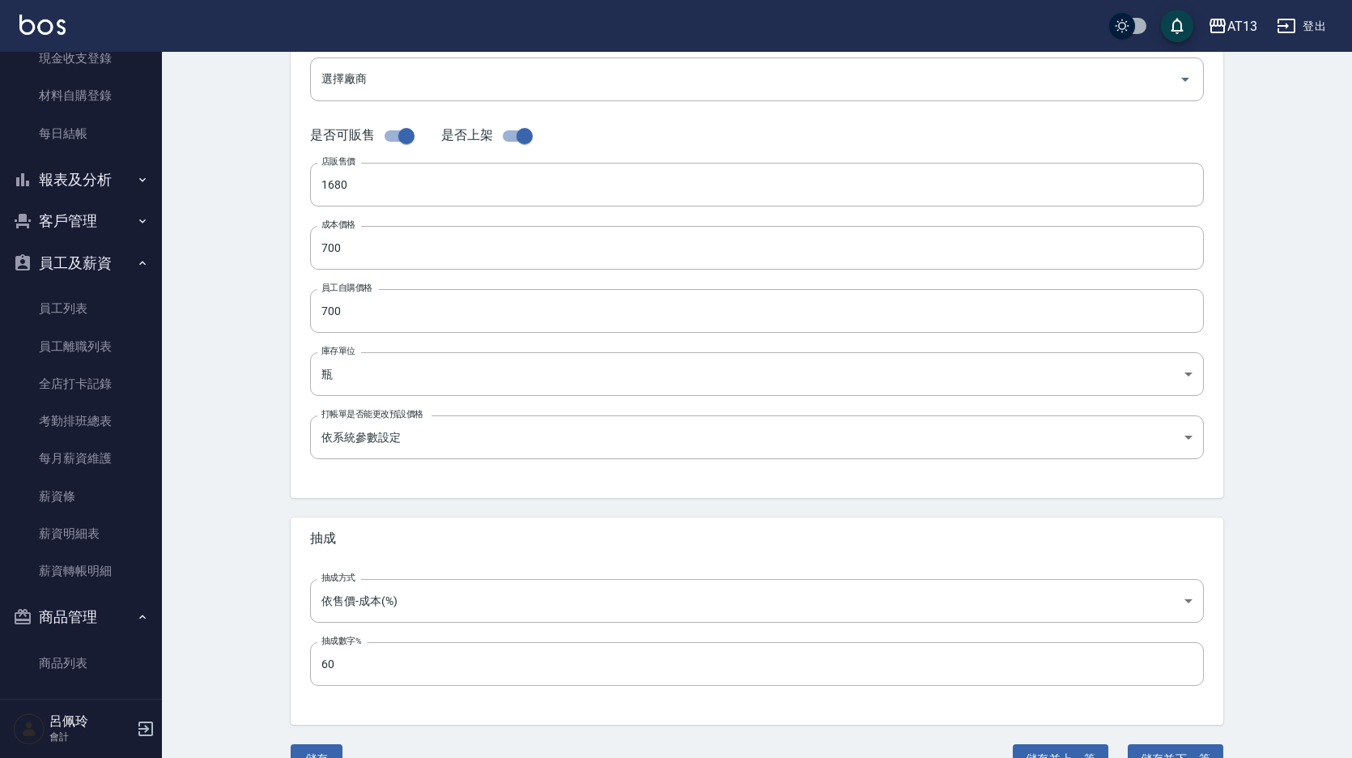
scroll to position [359, 0]
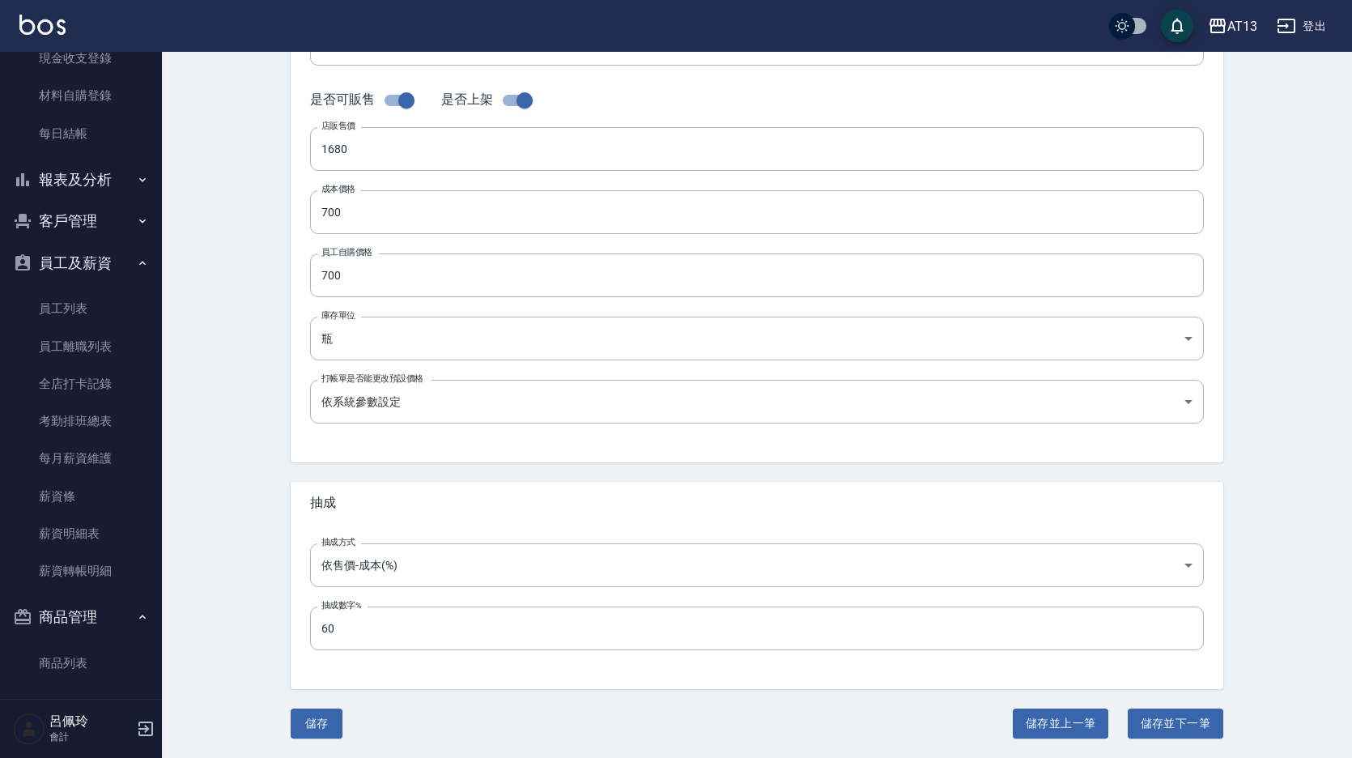
click at [334, 719] on button "儲存" at bounding box center [317, 723] width 52 height 30
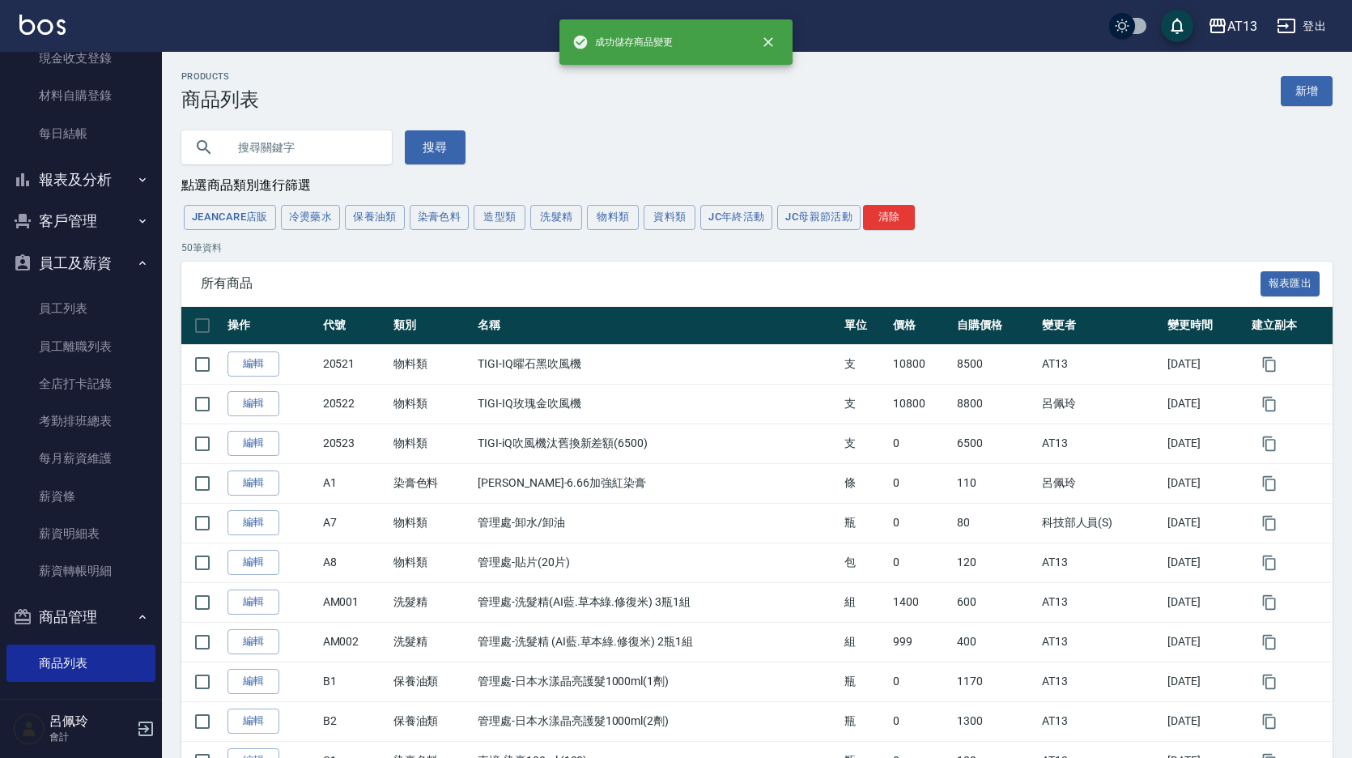
click at [274, 146] on input "text" at bounding box center [303, 147] width 152 height 44
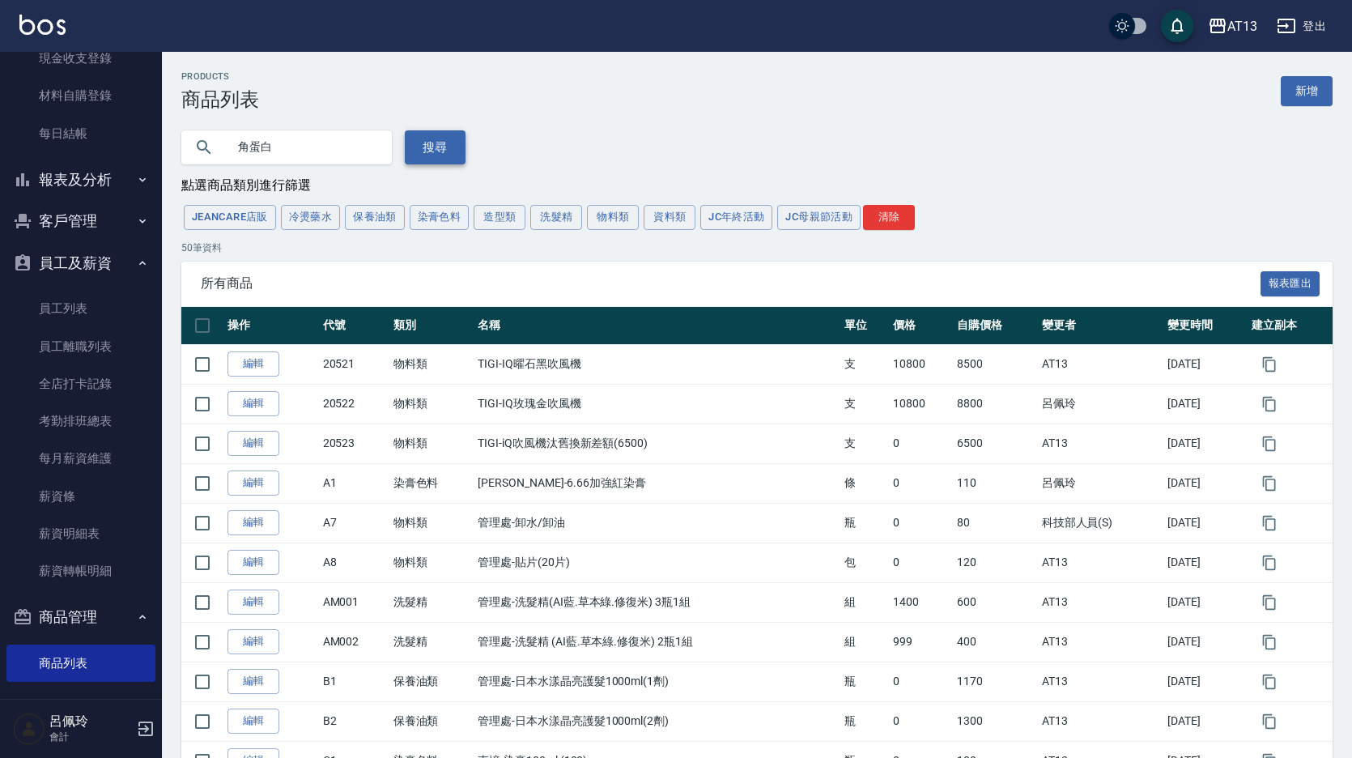
type input "角蛋白"
click at [444, 134] on button "搜尋" at bounding box center [435, 147] width 61 height 34
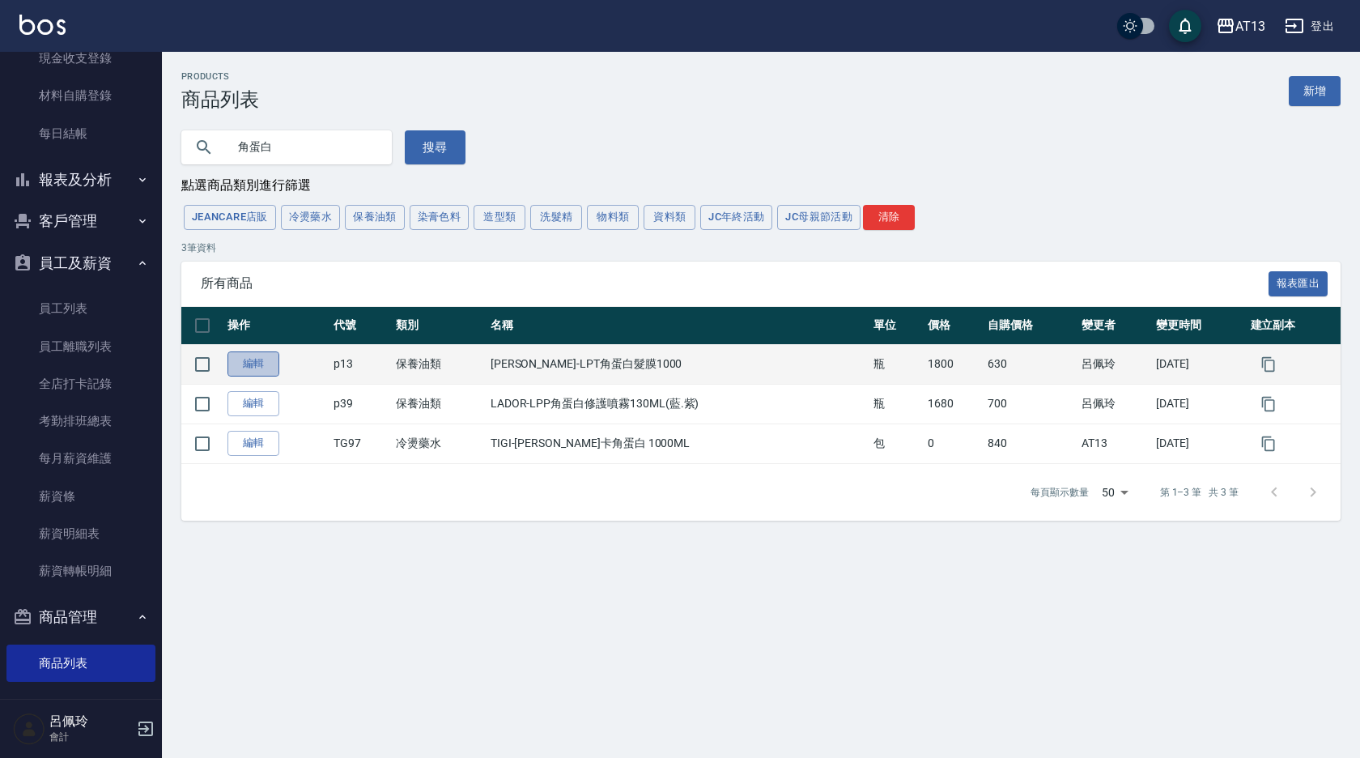
click at [264, 359] on link "編輯" at bounding box center [253, 363] width 52 height 25
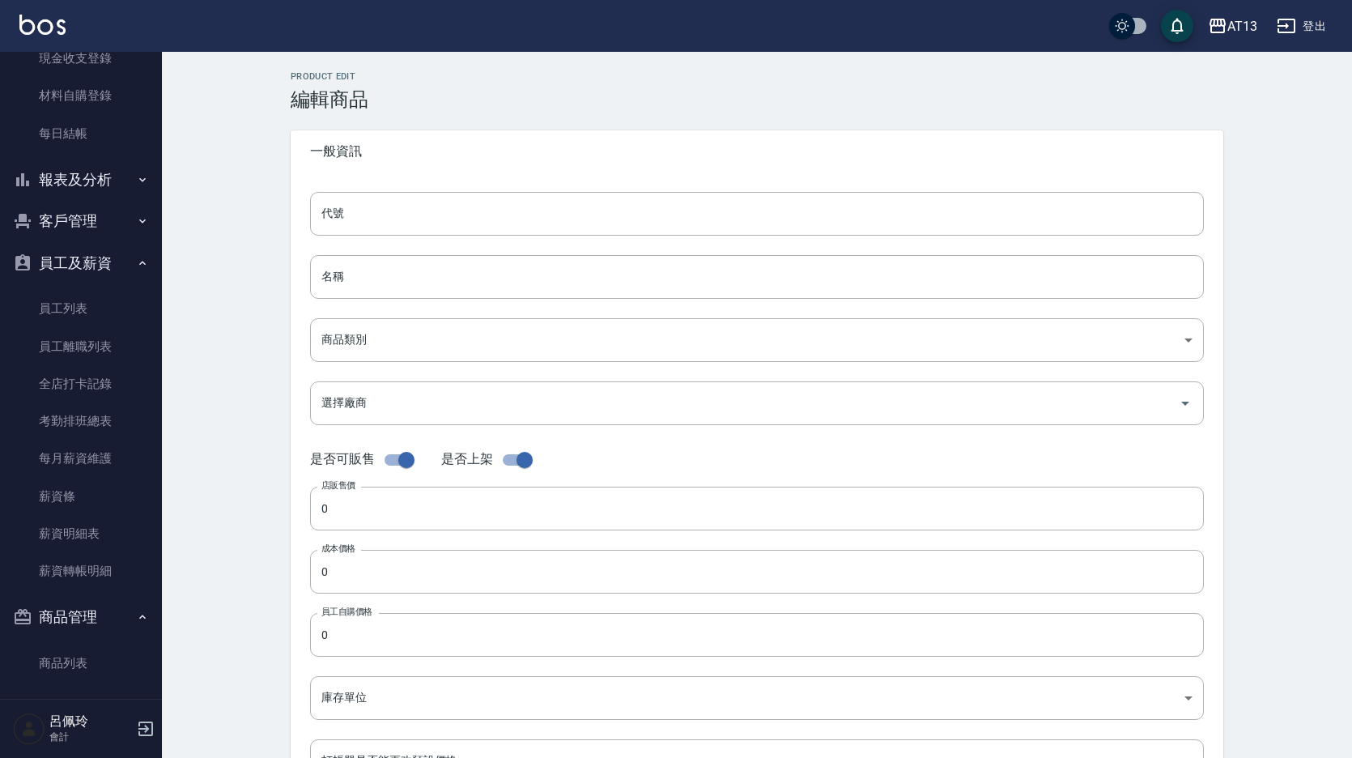
type input "p13"
type input "[PERSON_NAME]-LPT角蛋白髮膜1000"
type input "24a0060b-82af-4b59-83bf-9c845731a61e"
type input "1800"
type input "630"
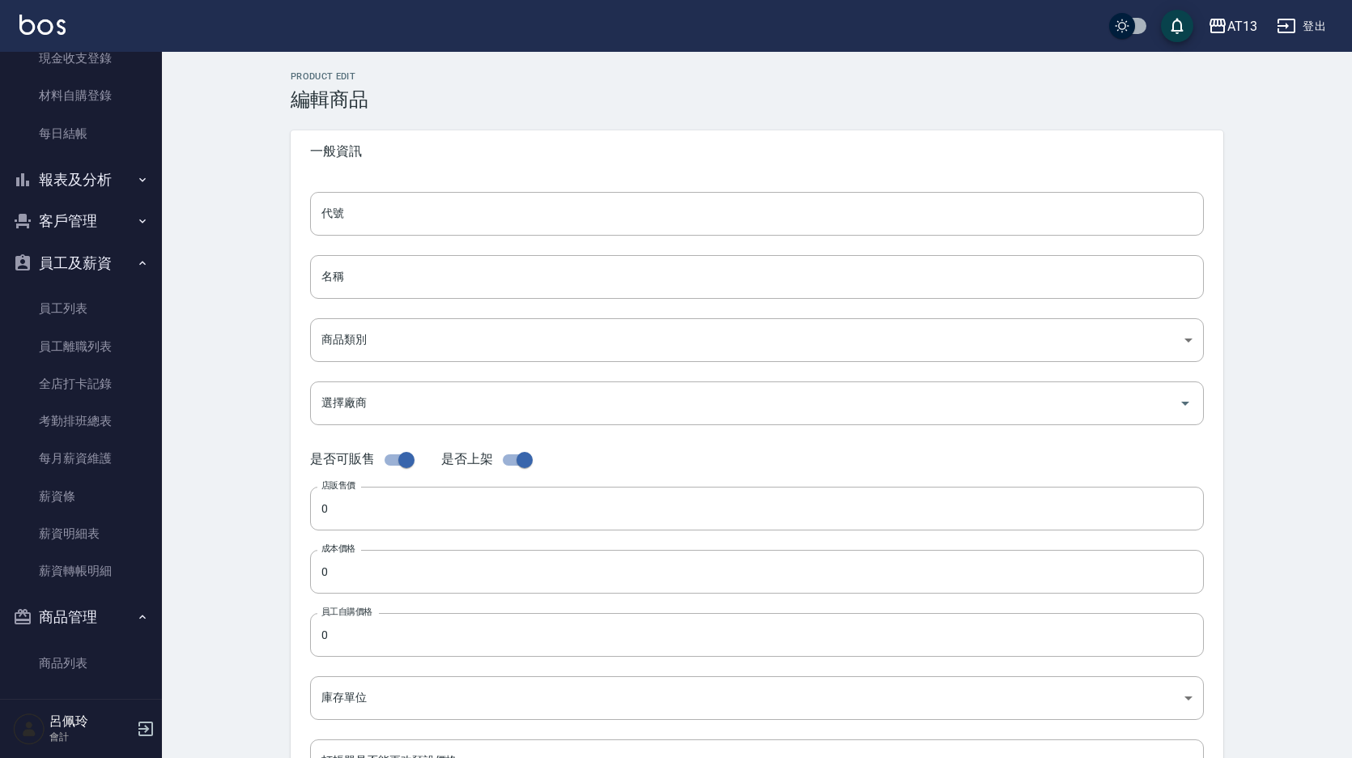
type input "630"
type input "瓶"
type input "UNSET"
click at [350, 567] on input "630" at bounding box center [757, 572] width 894 height 44
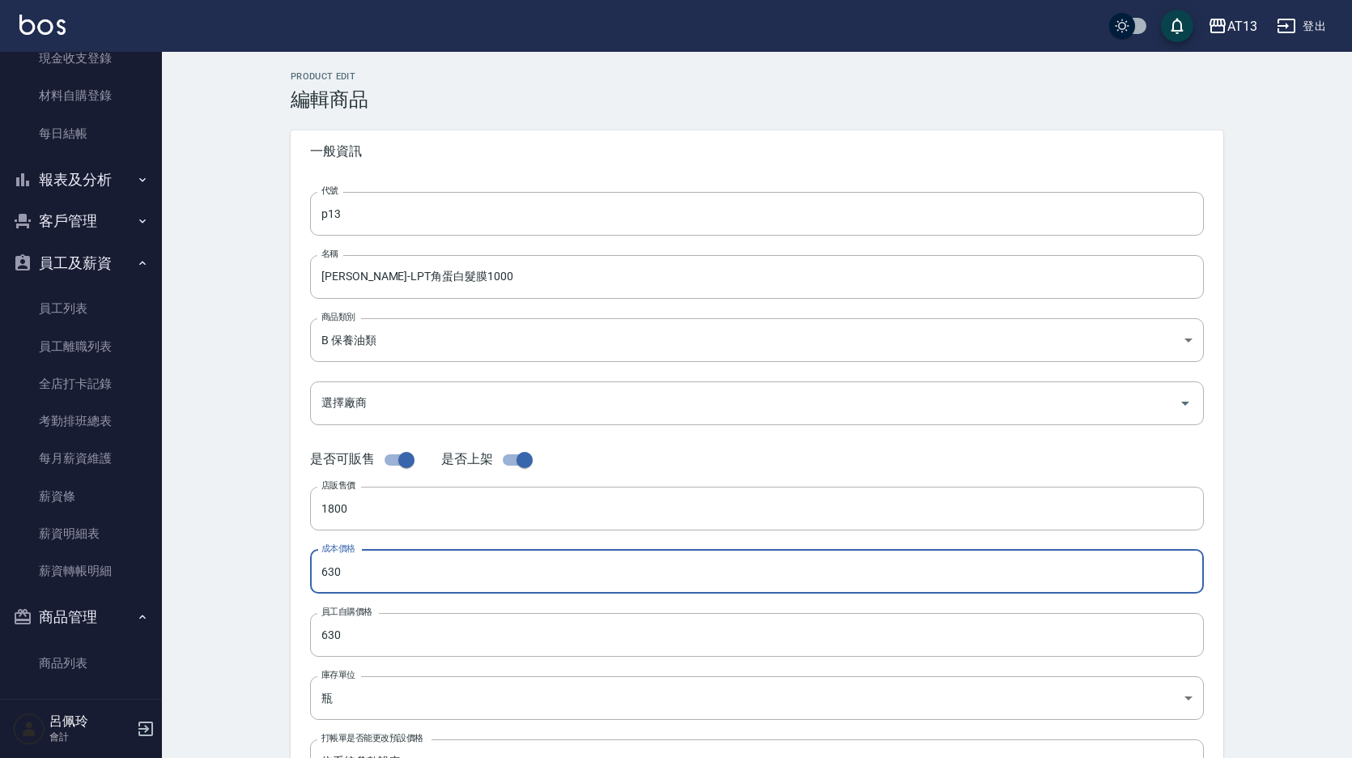
click at [360, 559] on input "630" at bounding box center [757, 572] width 894 height 44
click at [360, 558] on input "630" at bounding box center [757, 572] width 894 height 44
click at [349, 560] on input "630" at bounding box center [757, 572] width 894 height 44
click at [349, 561] on input "630" at bounding box center [757, 572] width 894 height 44
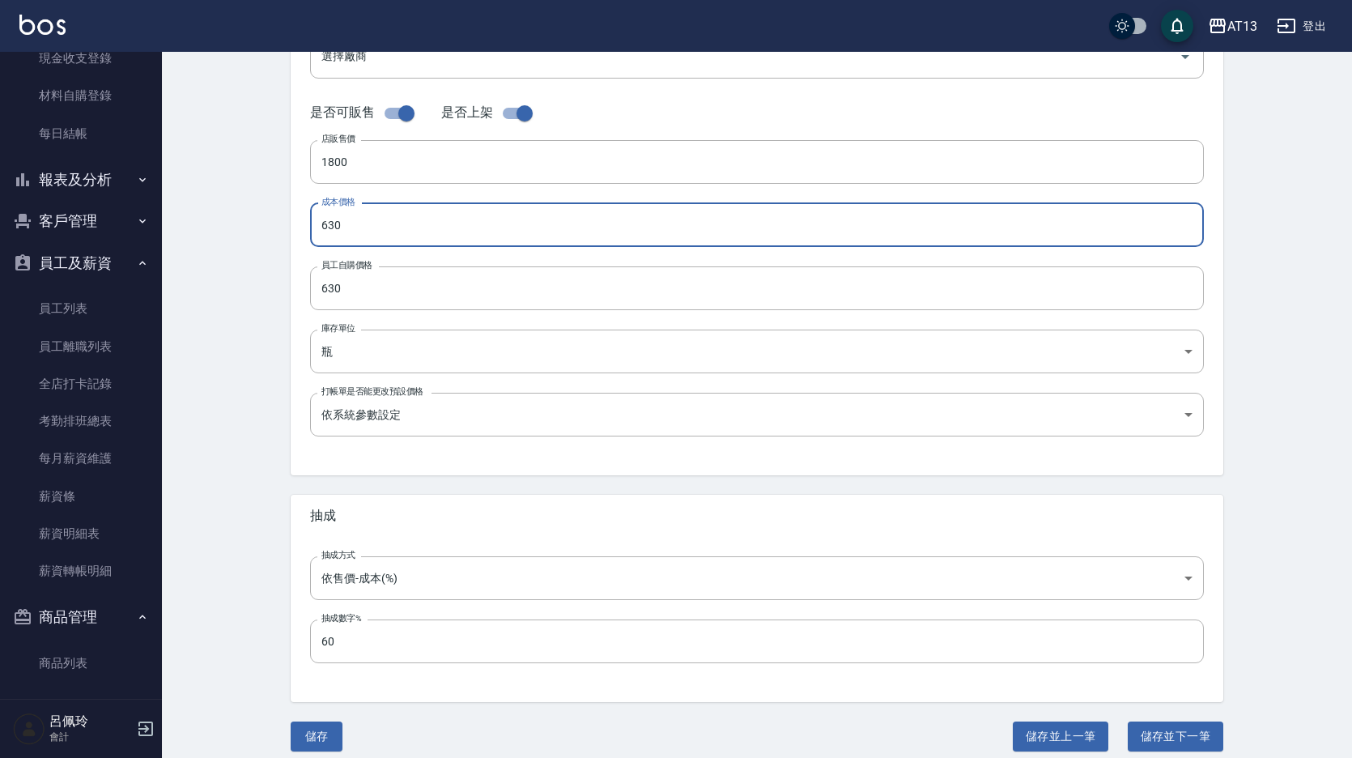
scroll to position [359, 0]
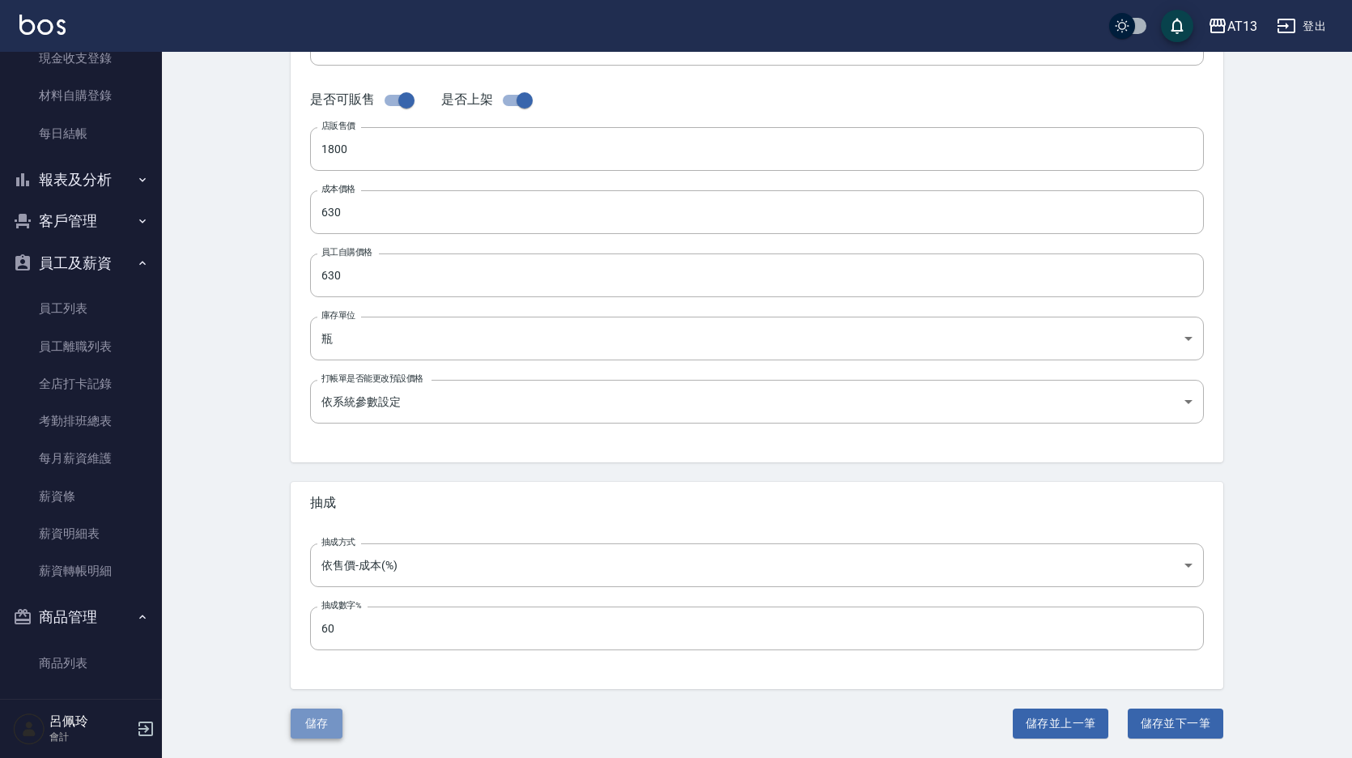
click at [325, 716] on button "儲存" at bounding box center [317, 723] width 52 height 30
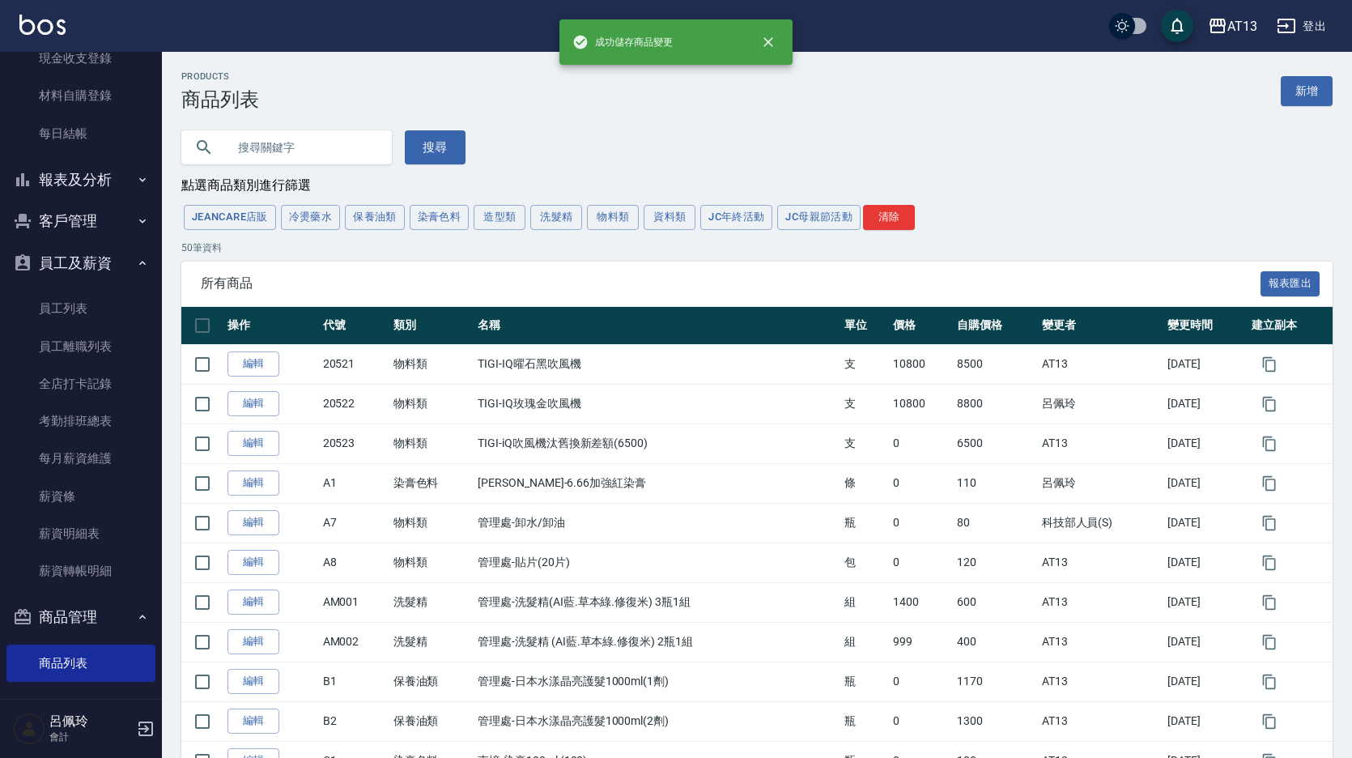
click at [274, 165] on input "text" at bounding box center [303, 147] width 152 height 44
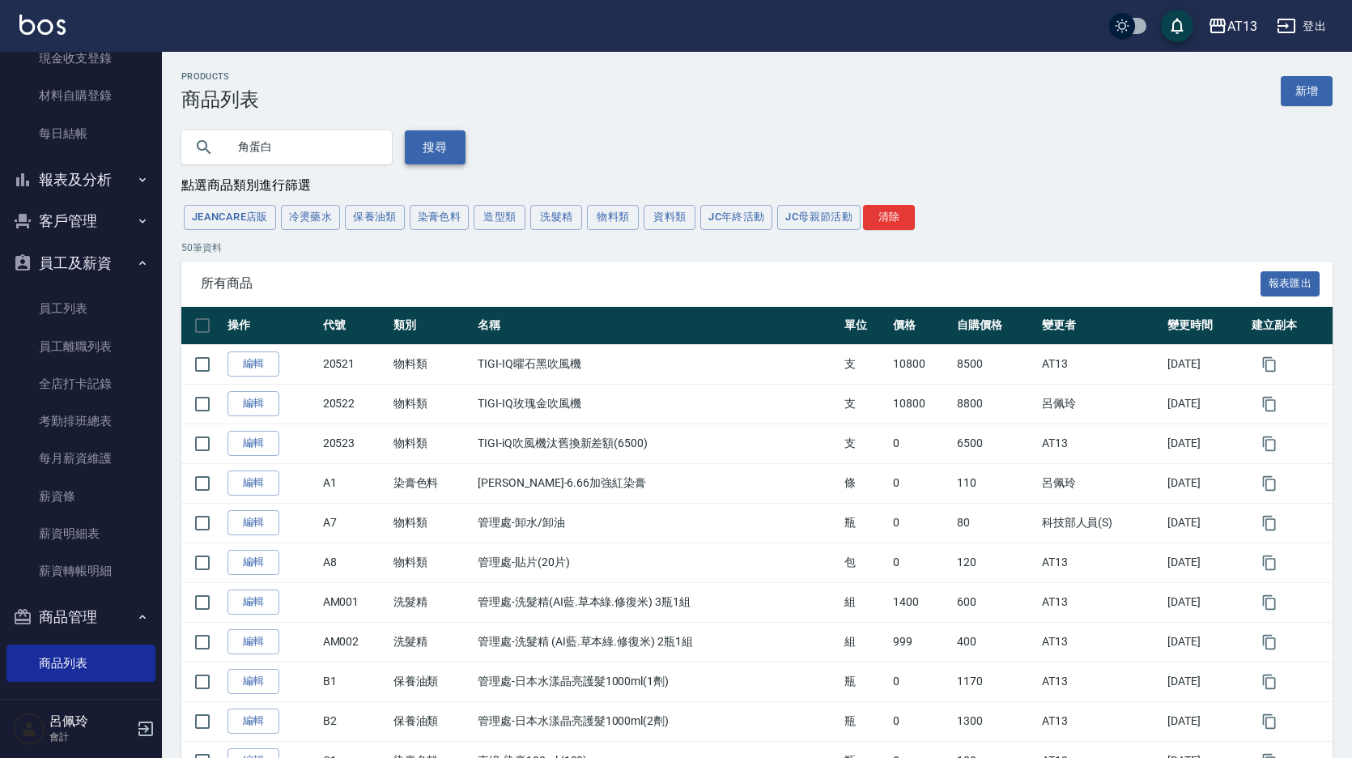
type input "角蛋白"
click at [412, 150] on button "搜尋" at bounding box center [435, 147] width 61 height 34
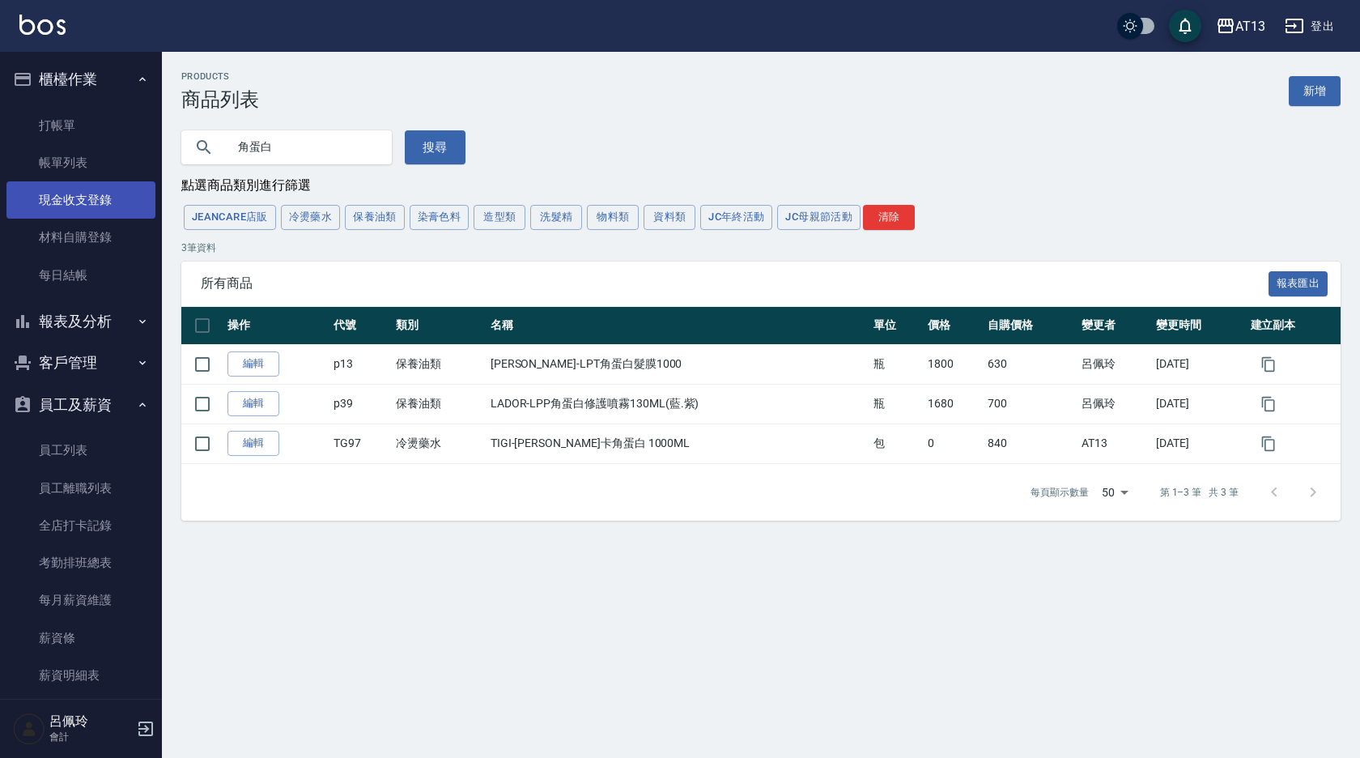
click at [73, 204] on link "現金收支登錄" at bounding box center [80, 199] width 149 height 37
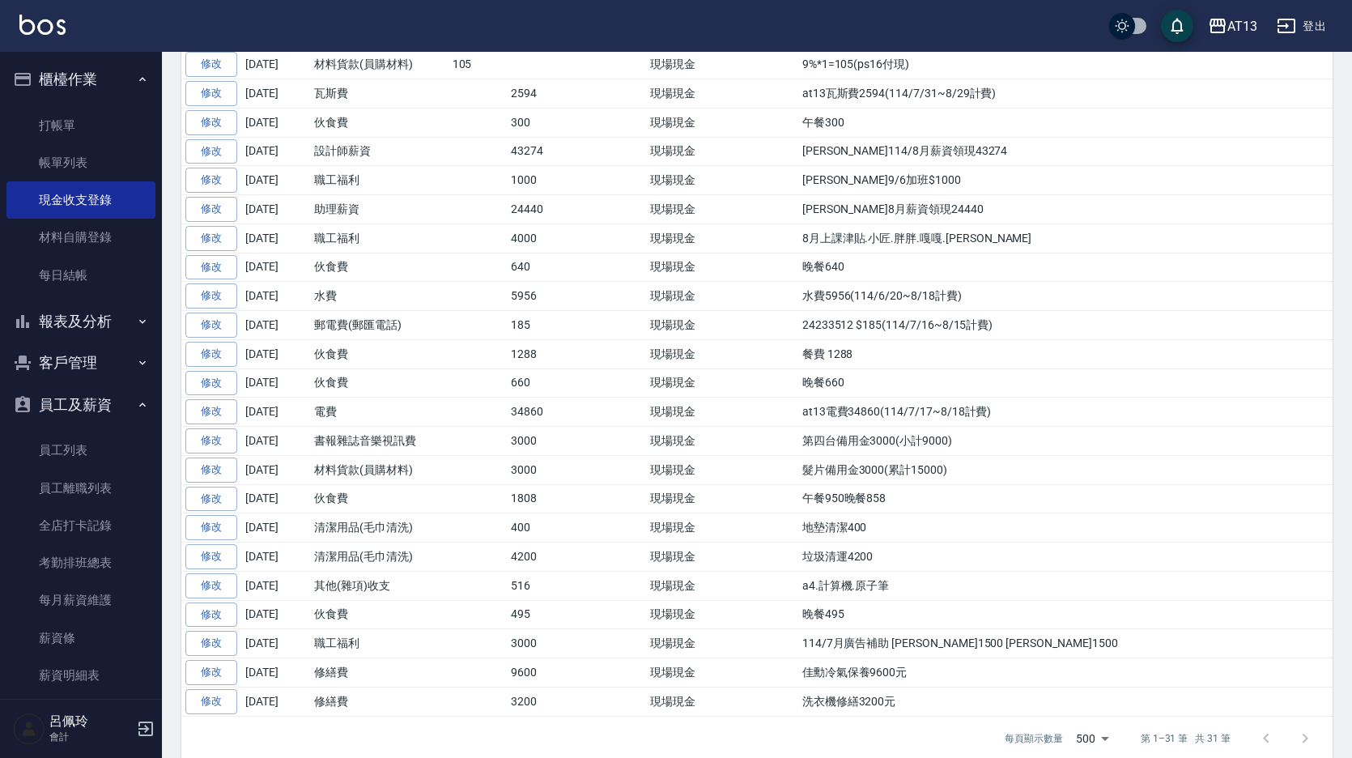
scroll to position [631, 0]
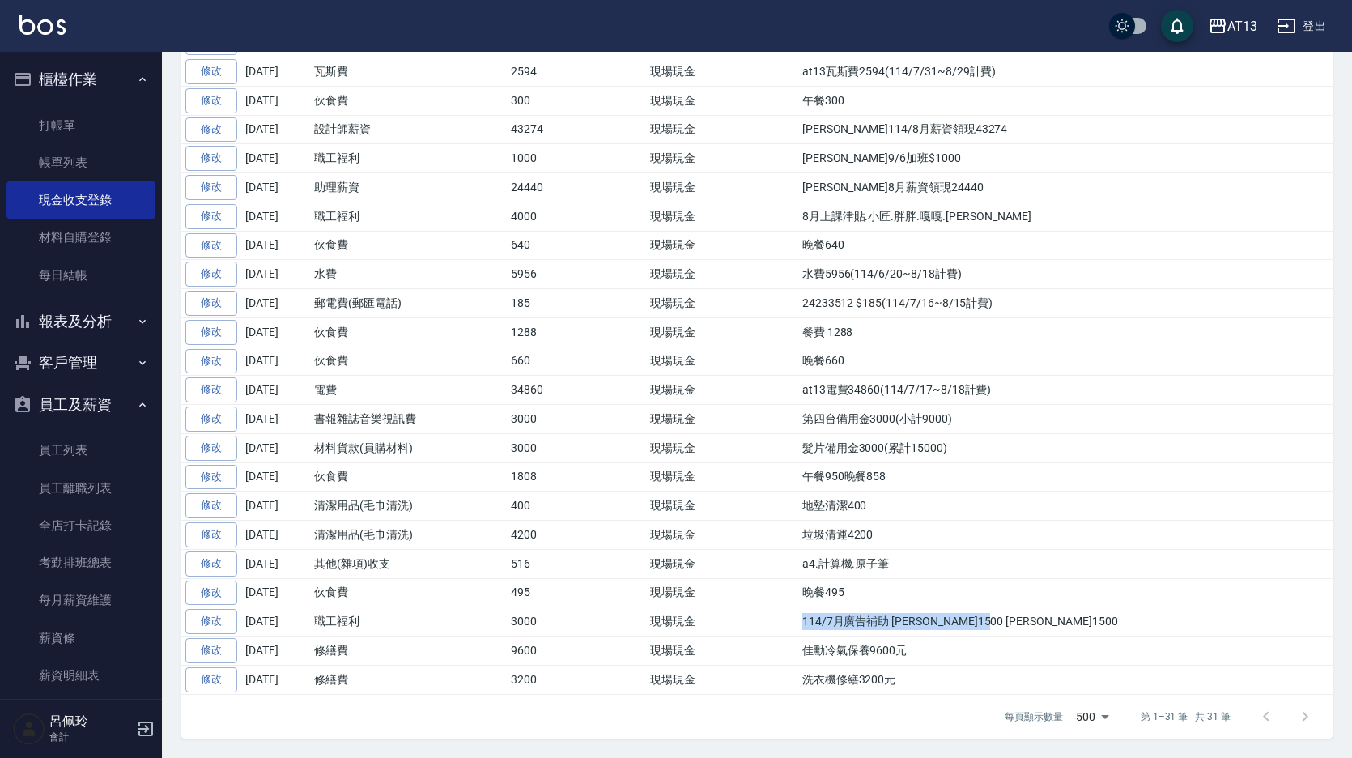
drag, startPoint x: 1039, startPoint y: 626, endPoint x: 805, endPoint y: 613, distance: 235.1
click at [805, 613] on td "114/7月廣告補助 [PERSON_NAME]1500 [PERSON_NAME]1500" at bounding box center [1065, 621] width 534 height 29
drag, startPoint x: 805, startPoint y: 613, endPoint x: 836, endPoint y: 618, distance: 31.9
copy td "114/7月廣告補助 [PERSON_NAME]1500 [PERSON_NAME]1500"
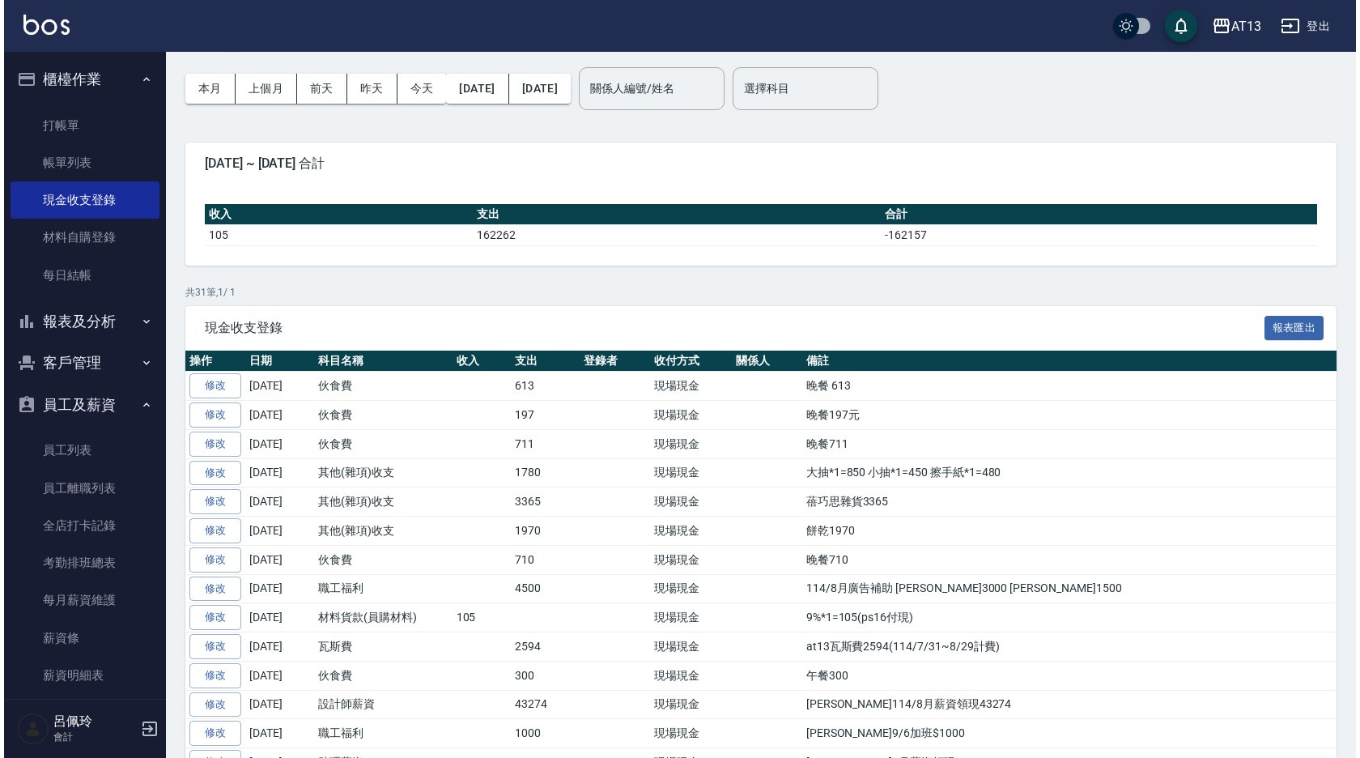
scroll to position [0, 0]
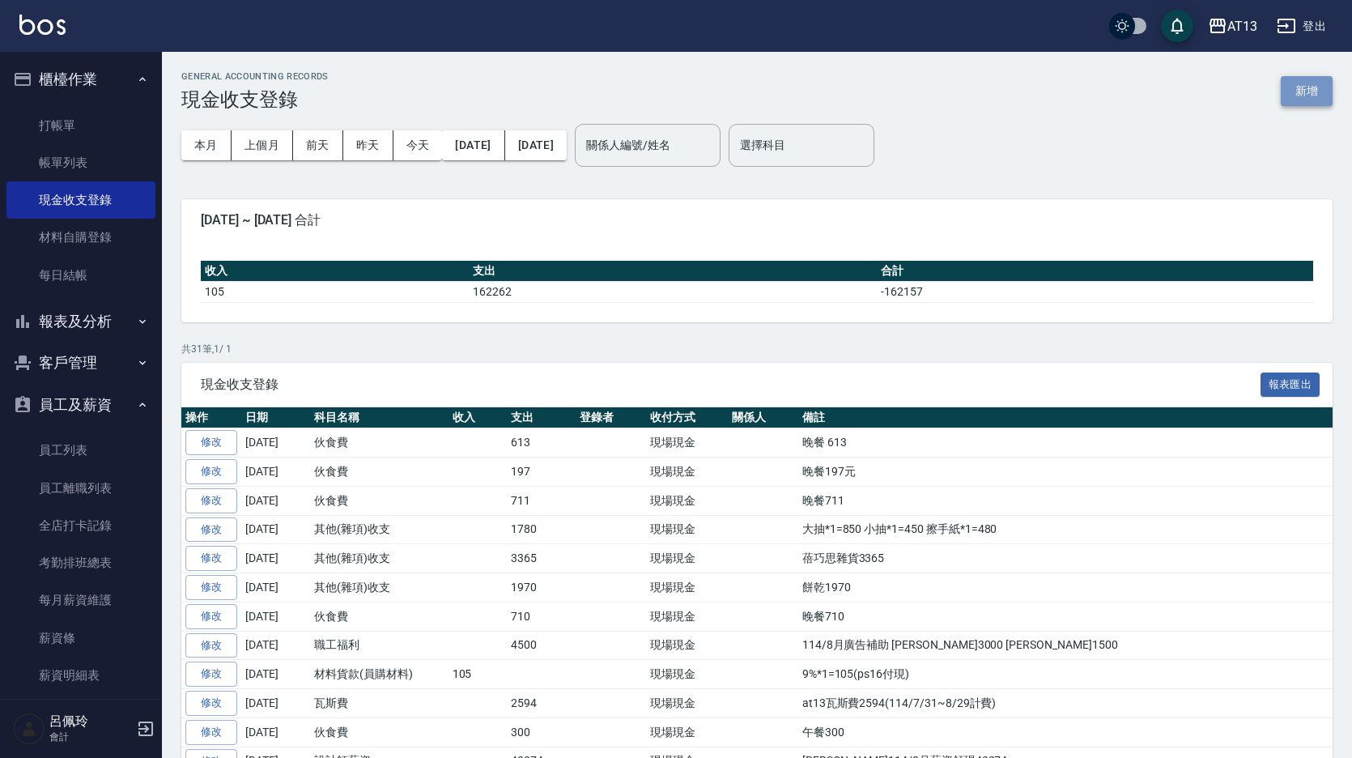
click at [1290, 97] on button "新增" at bounding box center [1306, 91] width 52 height 30
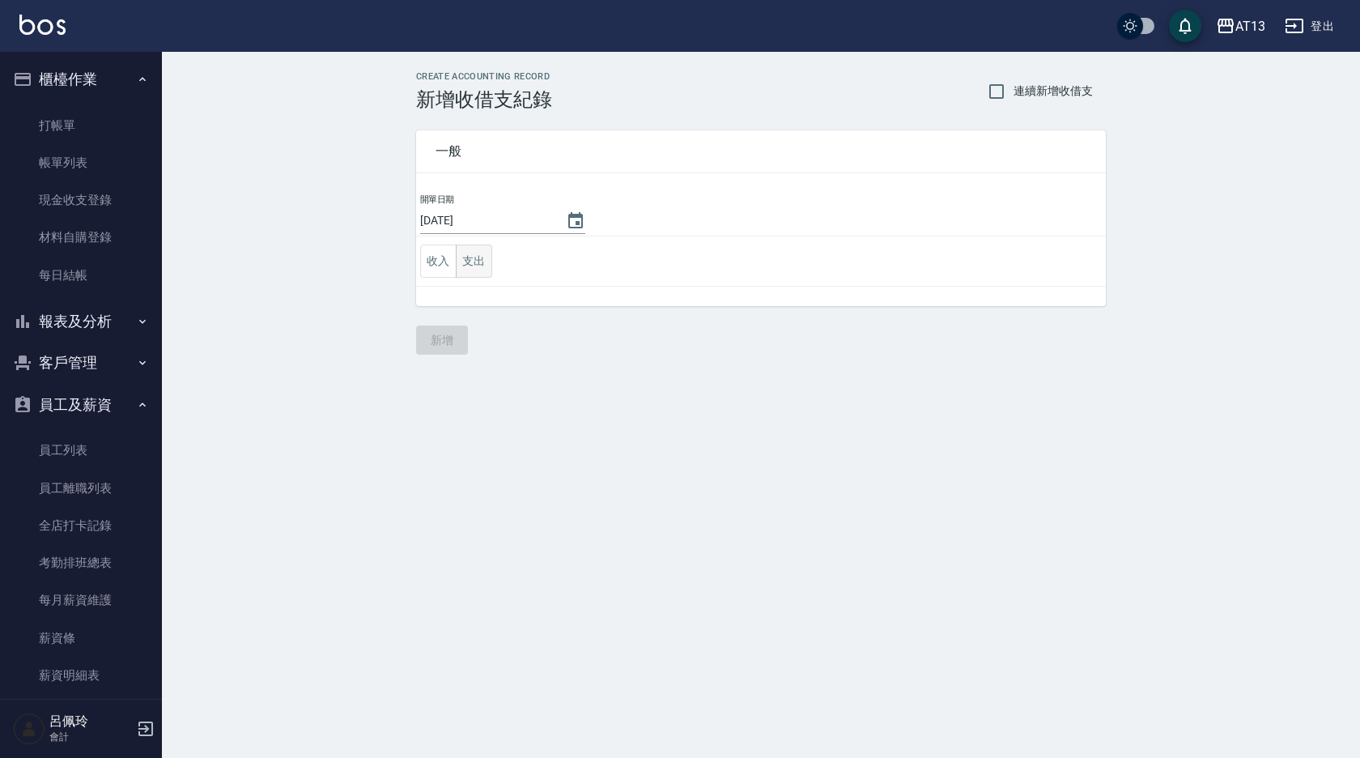
click at [479, 257] on button "支出" at bounding box center [474, 260] width 36 height 33
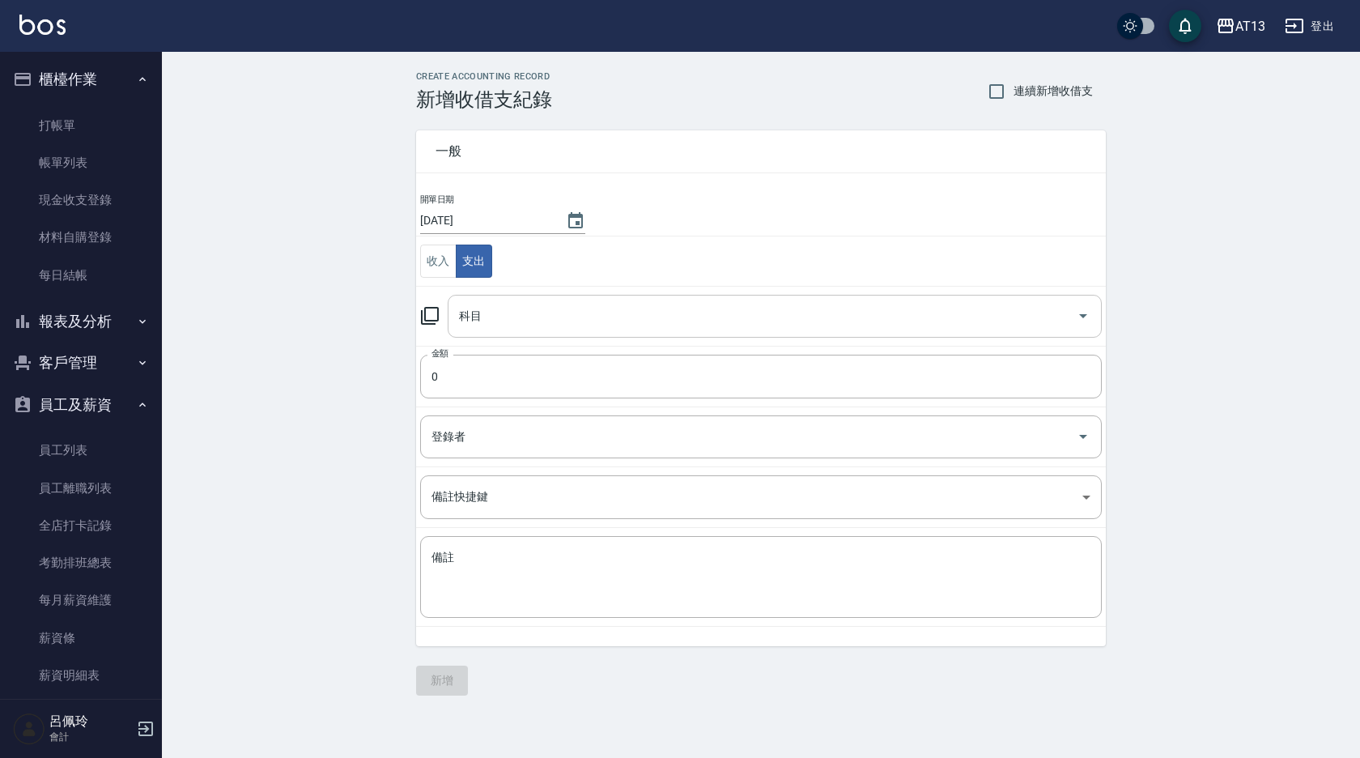
click at [1083, 323] on icon "Open" at bounding box center [1082, 315] width 19 height 19
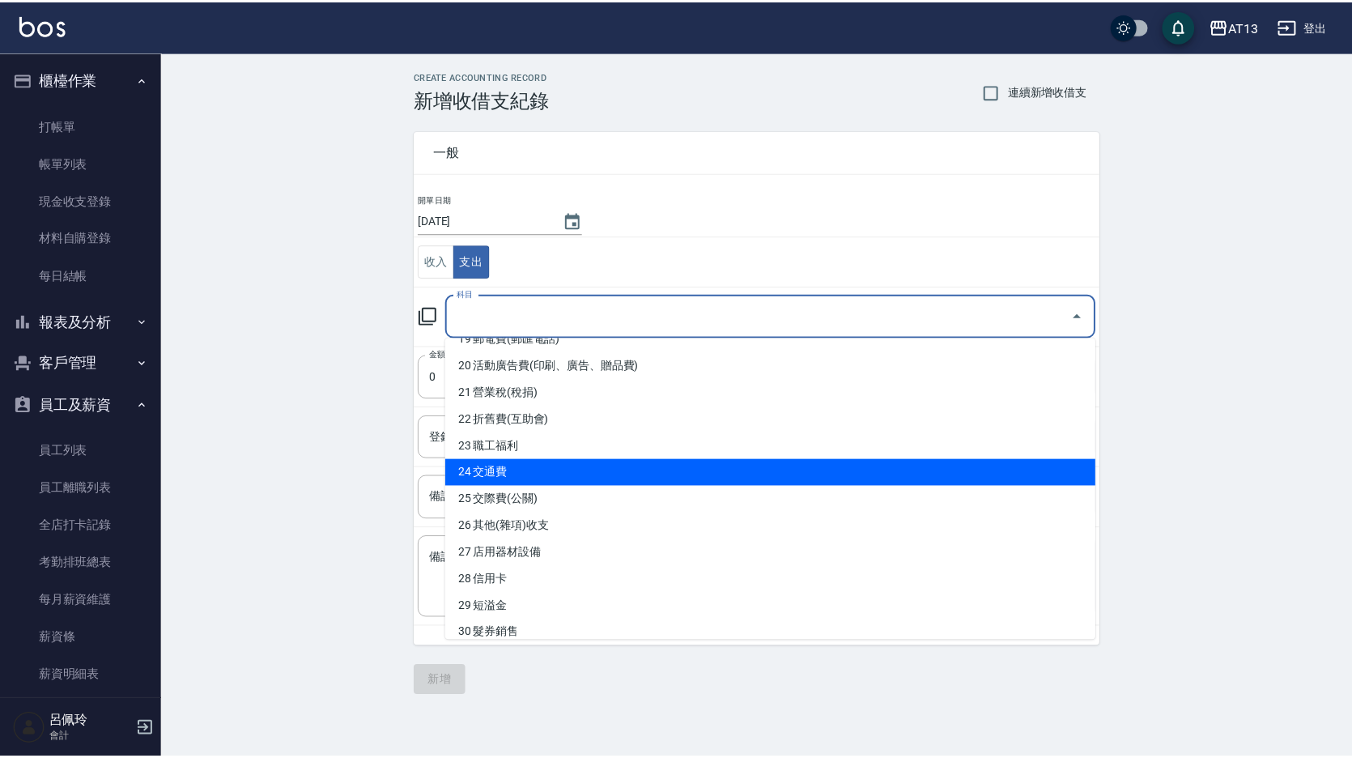
scroll to position [567, 0]
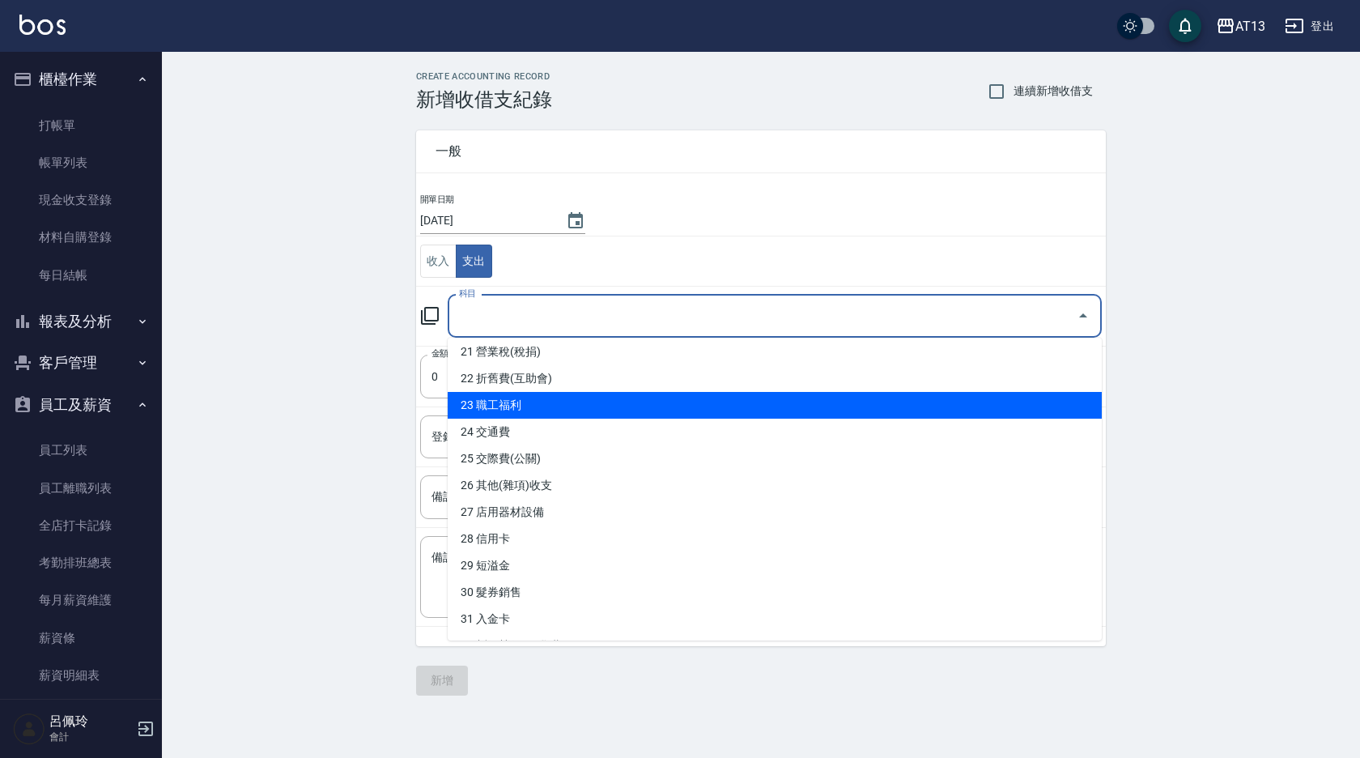
click at [626, 411] on li "23 職工福利" at bounding box center [775, 405] width 654 height 27
type input "23 職工福利"
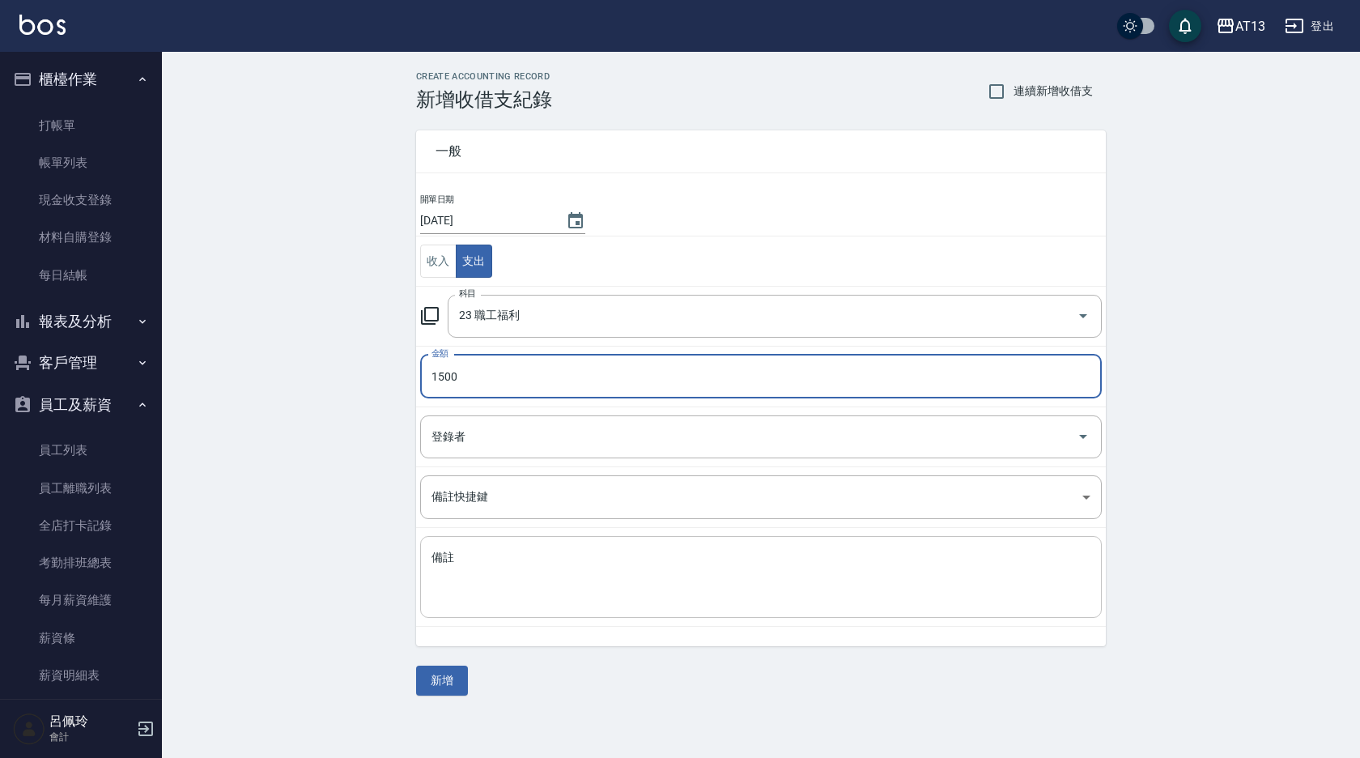
type input "1500"
click at [490, 550] on textarea "備註" at bounding box center [760, 577] width 659 height 55
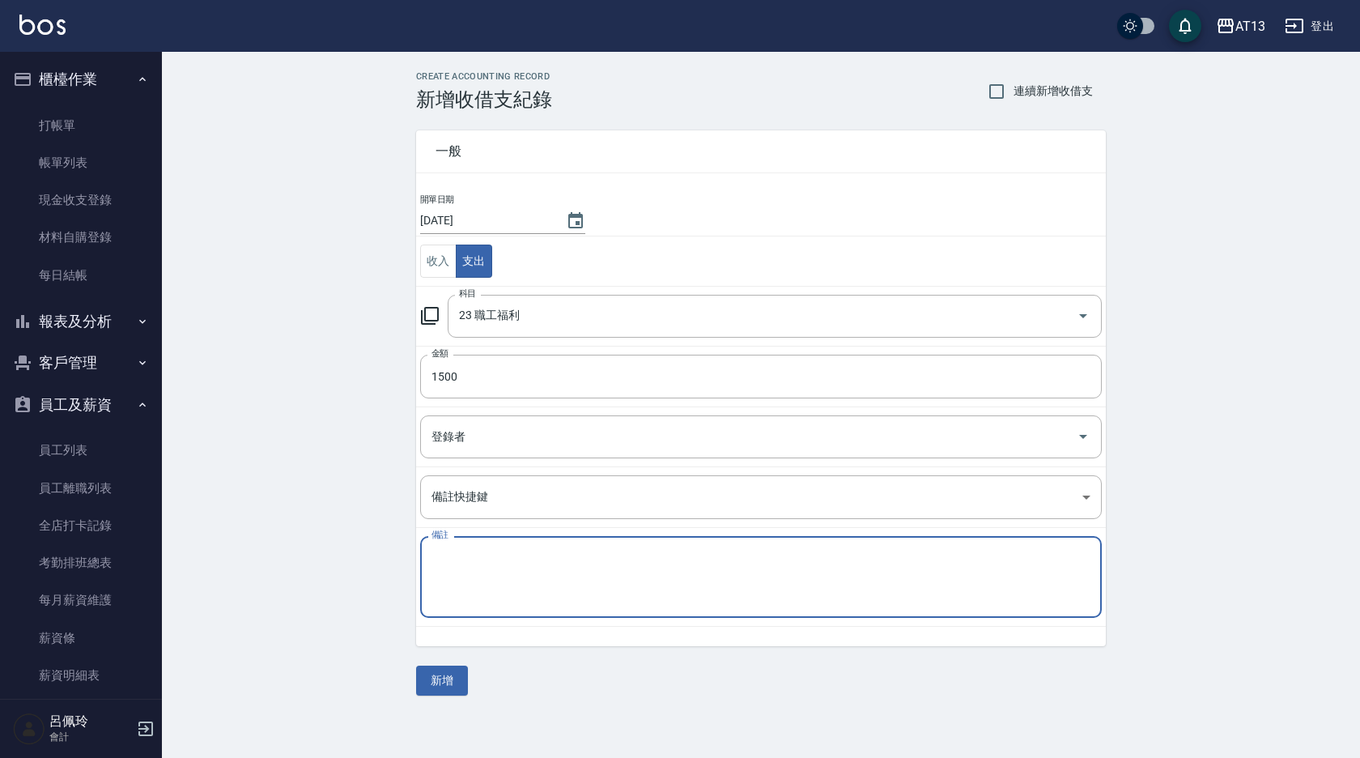
paste textarea "114/7月廣告補助 [PERSON_NAME]1500 [PERSON_NAME]1500"
click at [462, 551] on textarea "114/7月廣告補助 [PERSON_NAME]1500 [PERSON_NAME]1500" at bounding box center [760, 577] width 659 height 55
click at [646, 560] on textarea "114/8月廣告補助 黃仁傑1500 呂佳容1500" at bounding box center [760, 577] width 659 height 55
type textarea "114/8月廣告補助 [PERSON_NAME]1500"
click at [473, 668] on div "一般 開單日期 2025/09/12 收入 支出 科目 23 職工福利 科目 金額 1500 金額 登錄者 登錄者 備註快捷鍵 ​ 備註快捷鍵 備註 114/…" at bounding box center [761, 403] width 690 height 584
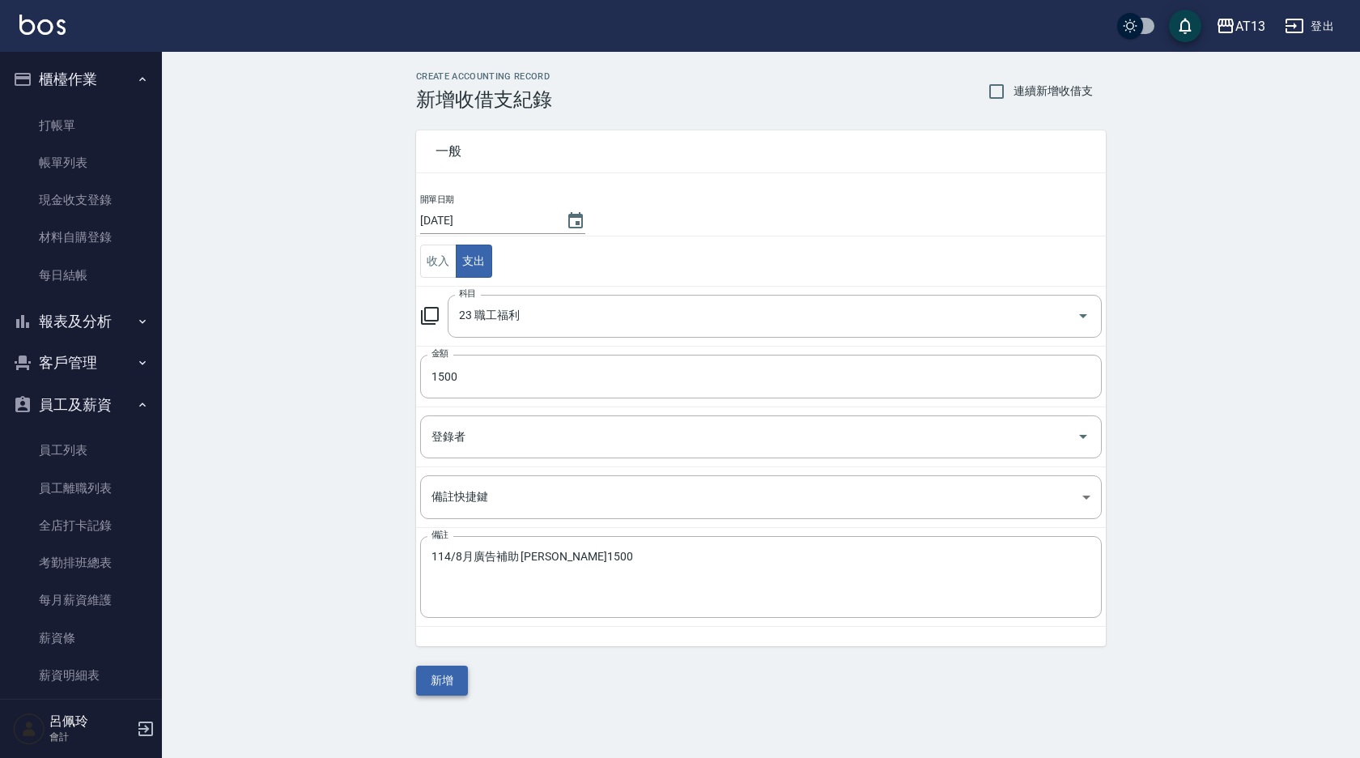
click at [455, 673] on button "新增" at bounding box center [442, 680] width 52 height 30
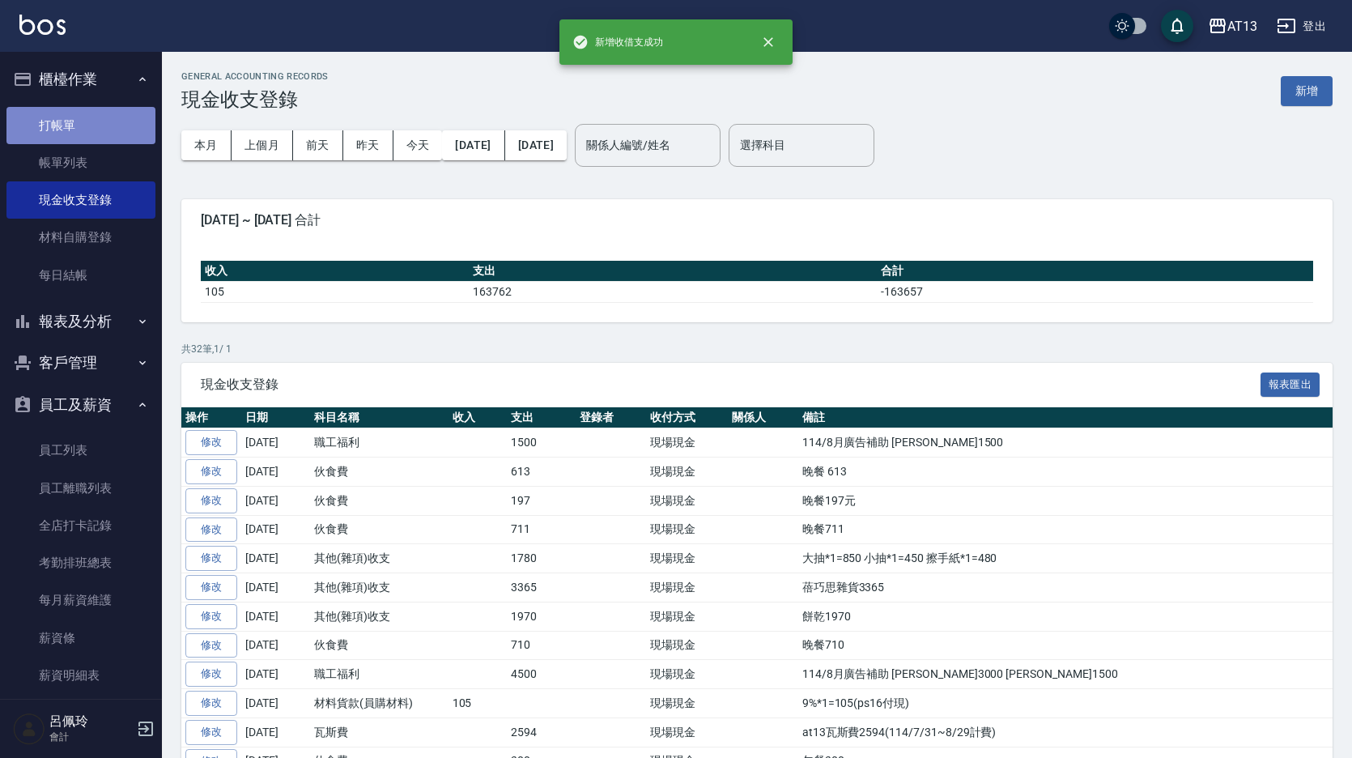
click at [90, 139] on link "打帳單" at bounding box center [80, 125] width 149 height 37
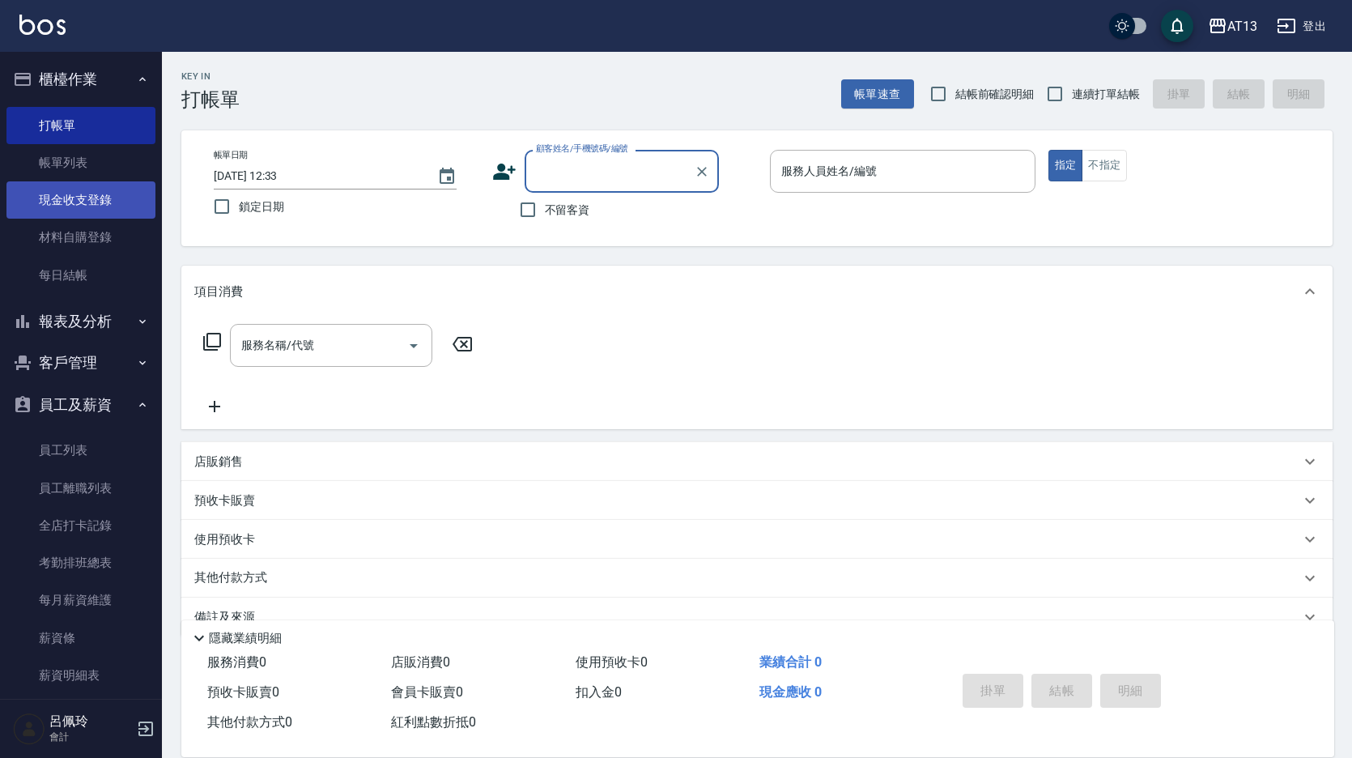
click at [91, 210] on link "現金收支登錄" at bounding box center [80, 199] width 149 height 37
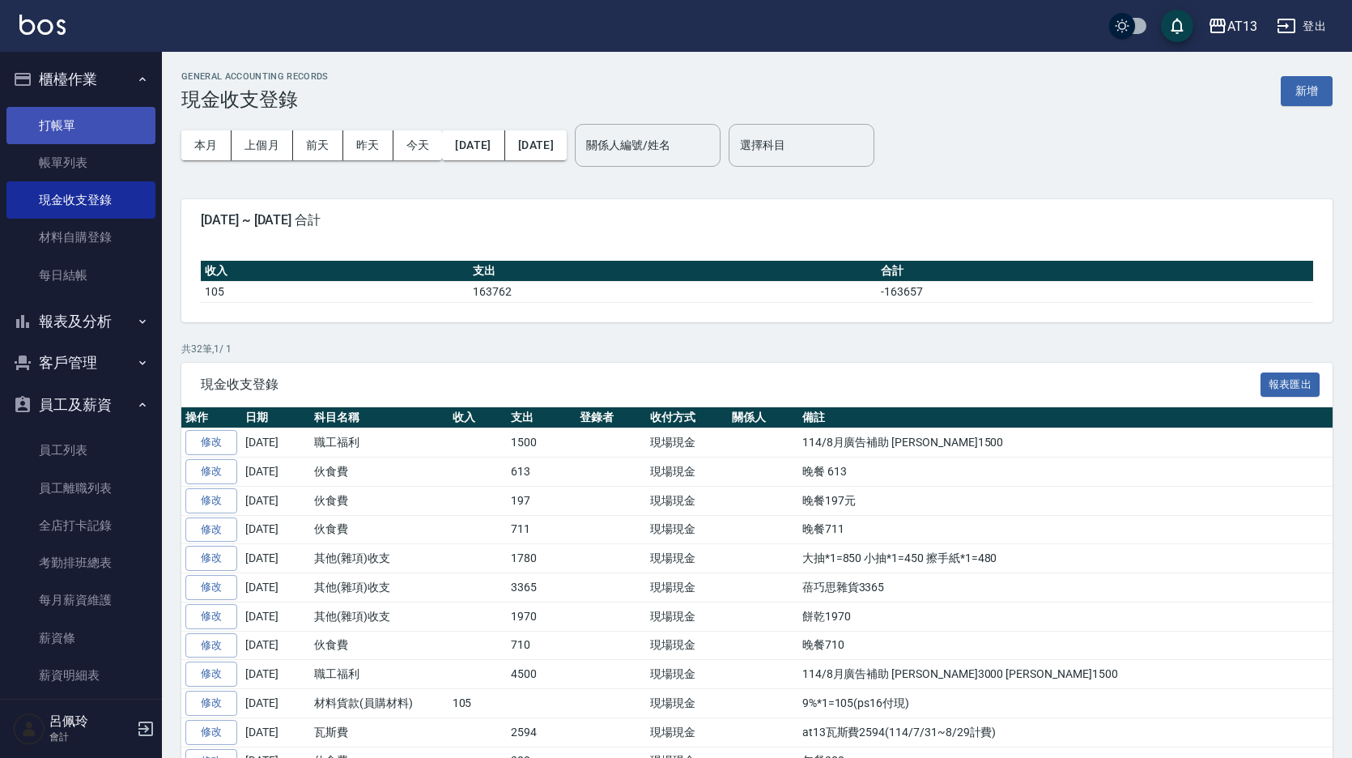
click at [79, 130] on link "打帳單" at bounding box center [80, 125] width 149 height 37
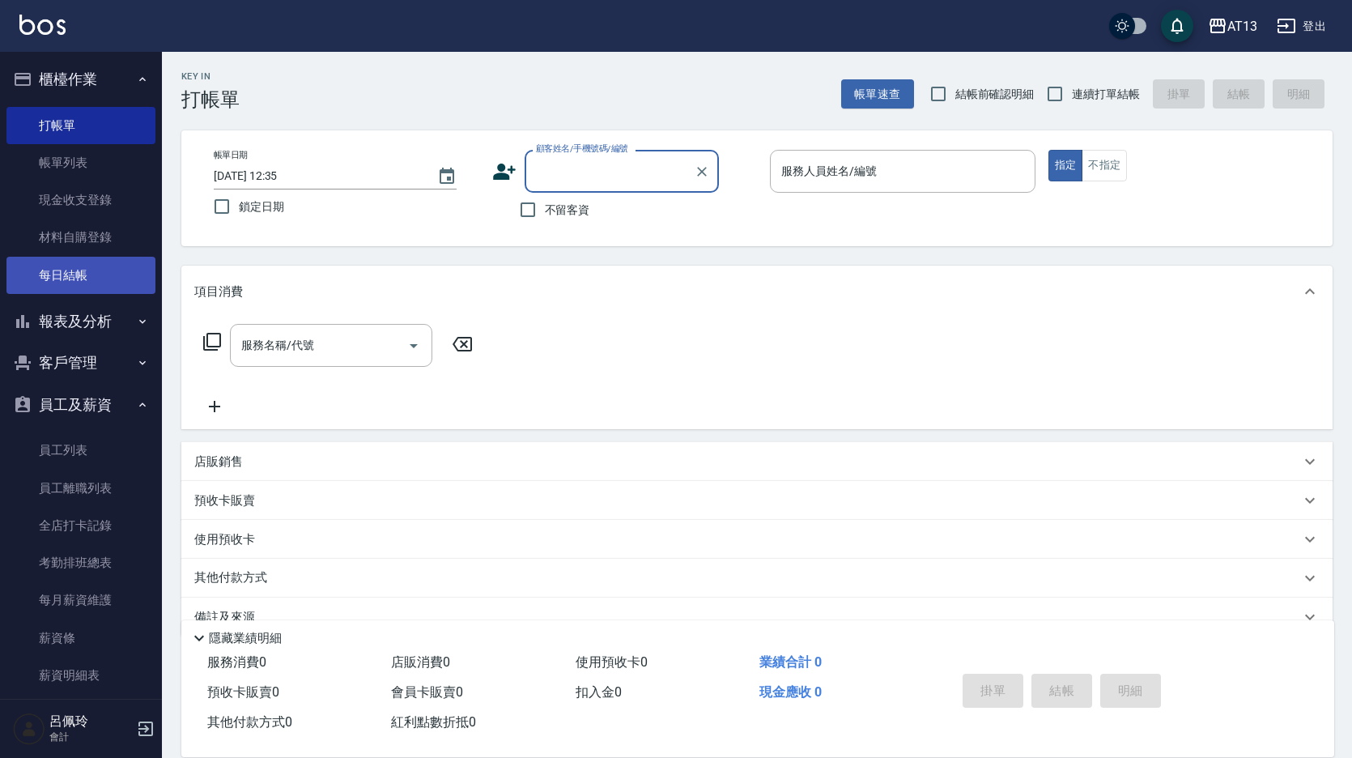
click at [86, 272] on link "每日結帳" at bounding box center [80, 275] width 149 height 37
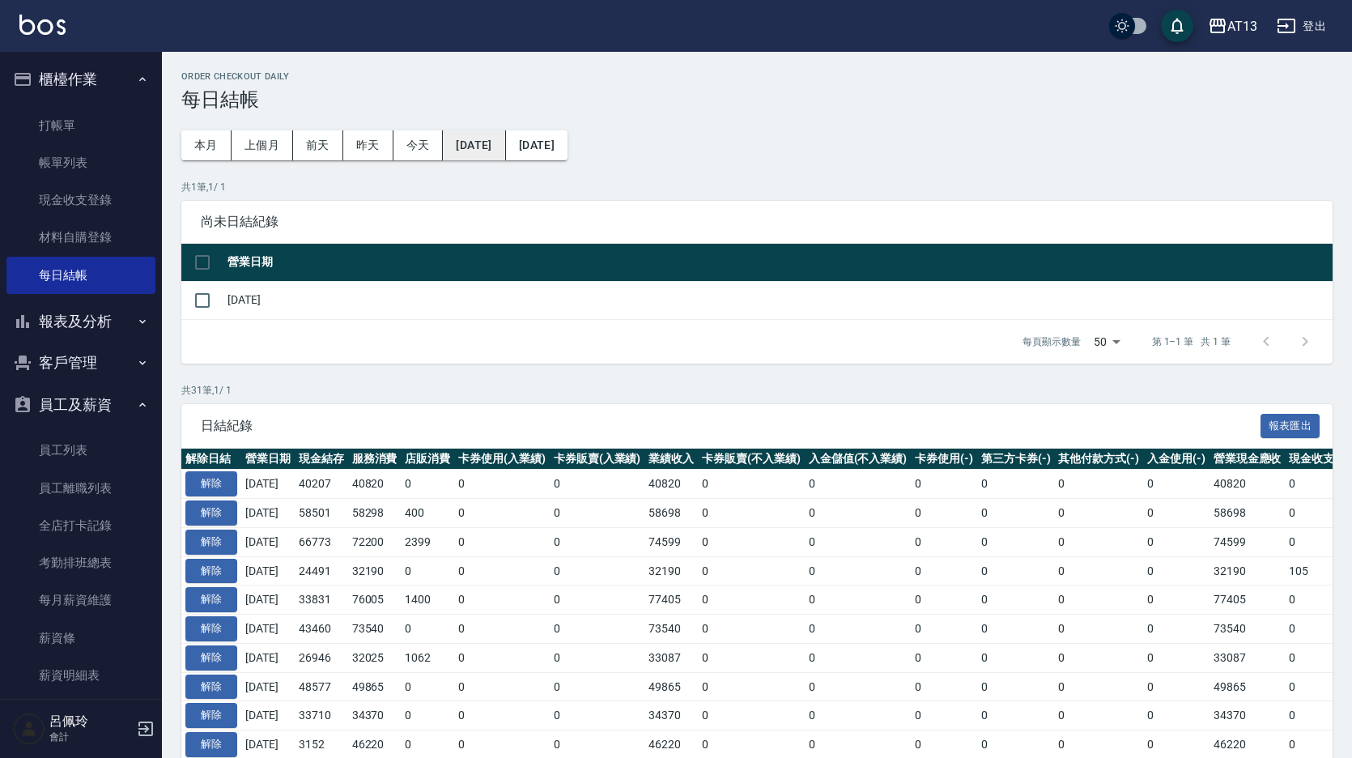
click at [505, 149] on button "2025/08/12" at bounding box center [474, 145] width 62 height 30
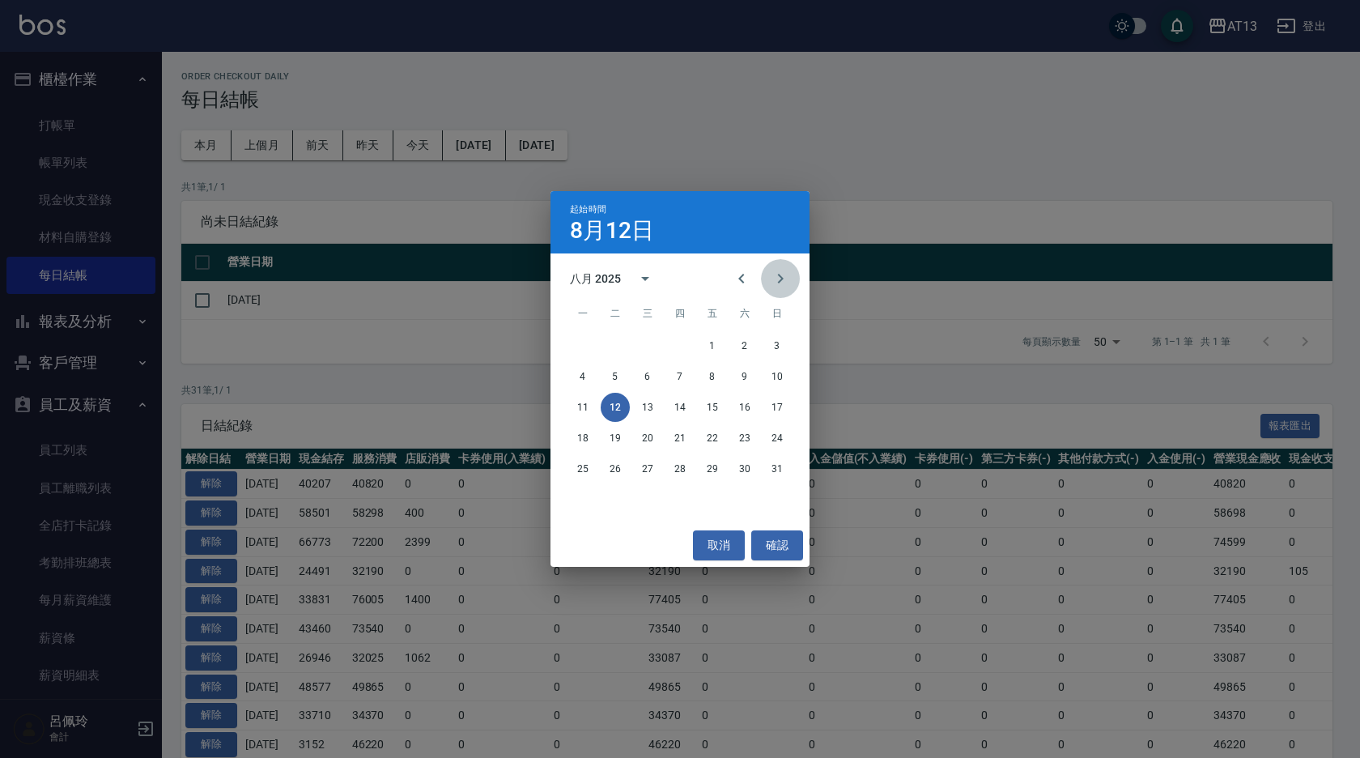
click at [783, 271] on icon "Next month" at bounding box center [780, 278] width 19 height 19
click at [748, 350] on button "6" at bounding box center [744, 345] width 29 height 29
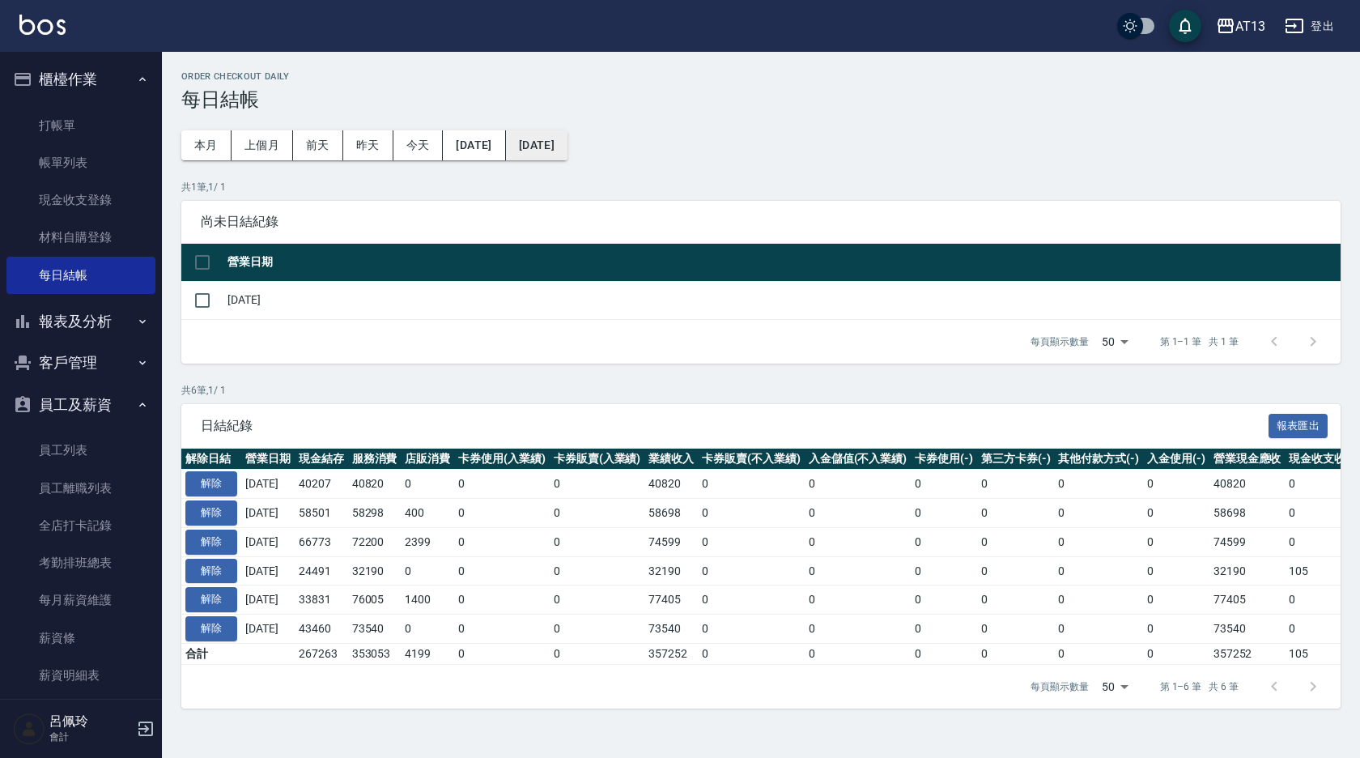
click at [567, 155] on button "[DATE]" at bounding box center [537, 145] width 62 height 30
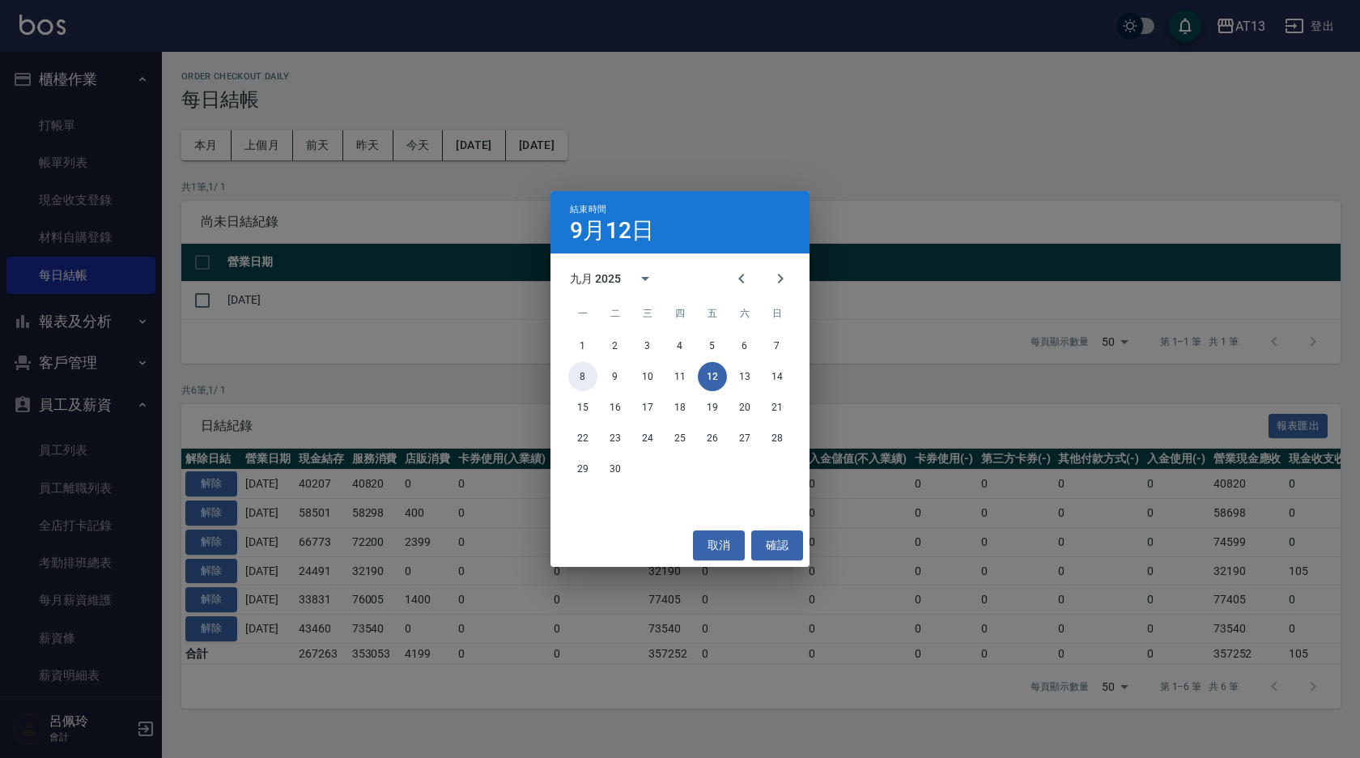
drag, startPoint x: 588, startPoint y: 376, endPoint x: 604, endPoint y: 385, distance: 18.5
click at [588, 378] on button "8" at bounding box center [582, 376] width 29 height 29
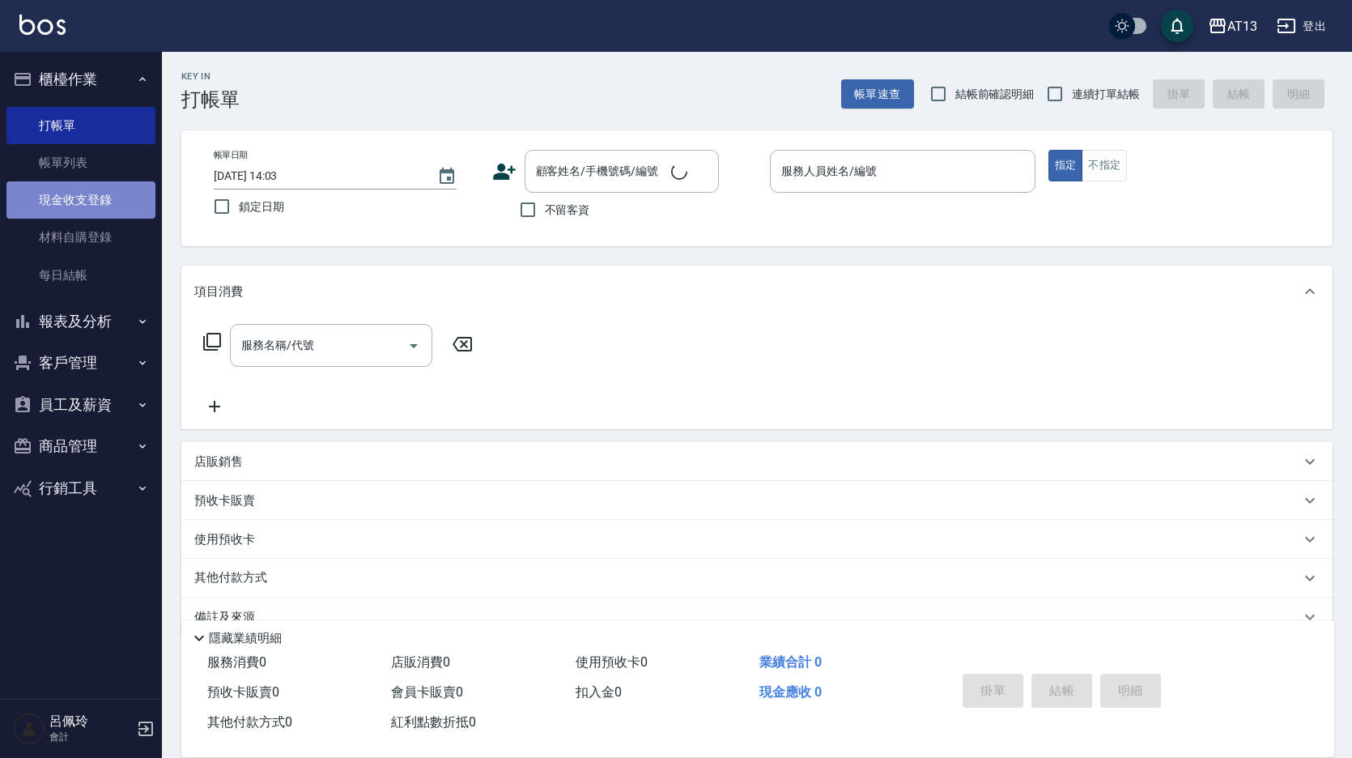
click at [95, 203] on link "現金收支登錄" at bounding box center [80, 199] width 149 height 37
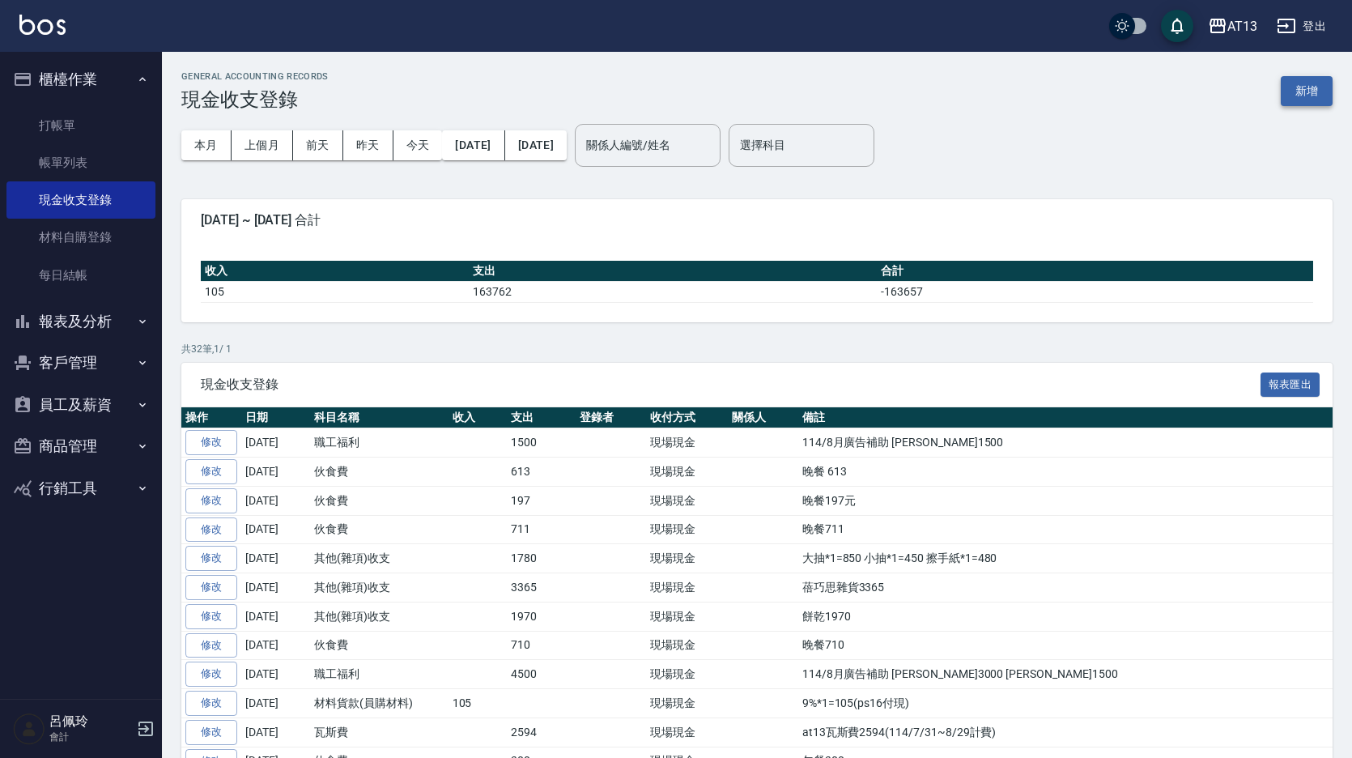
click at [1305, 94] on button "新增" at bounding box center [1306, 91] width 52 height 30
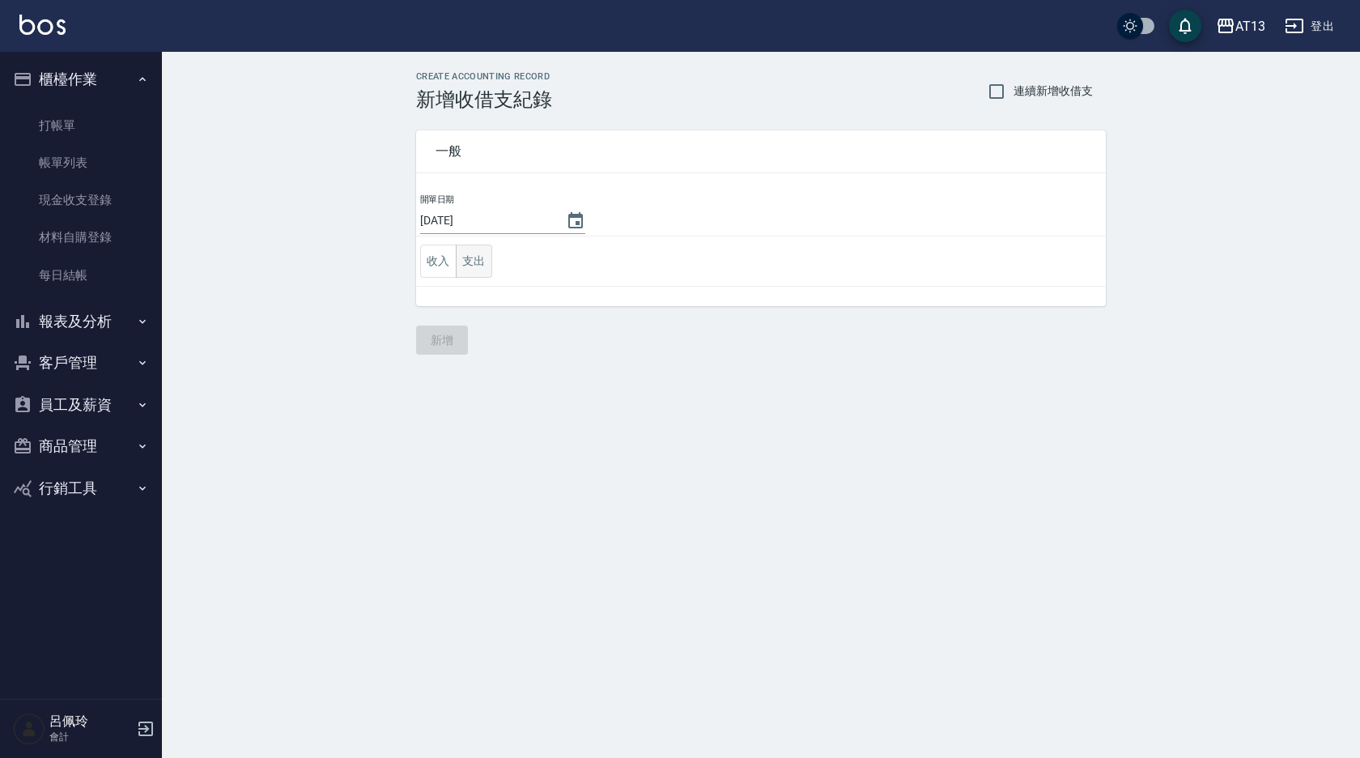
click at [469, 270] on button "支出" at bounding box center [474, 260] width 36 height 33
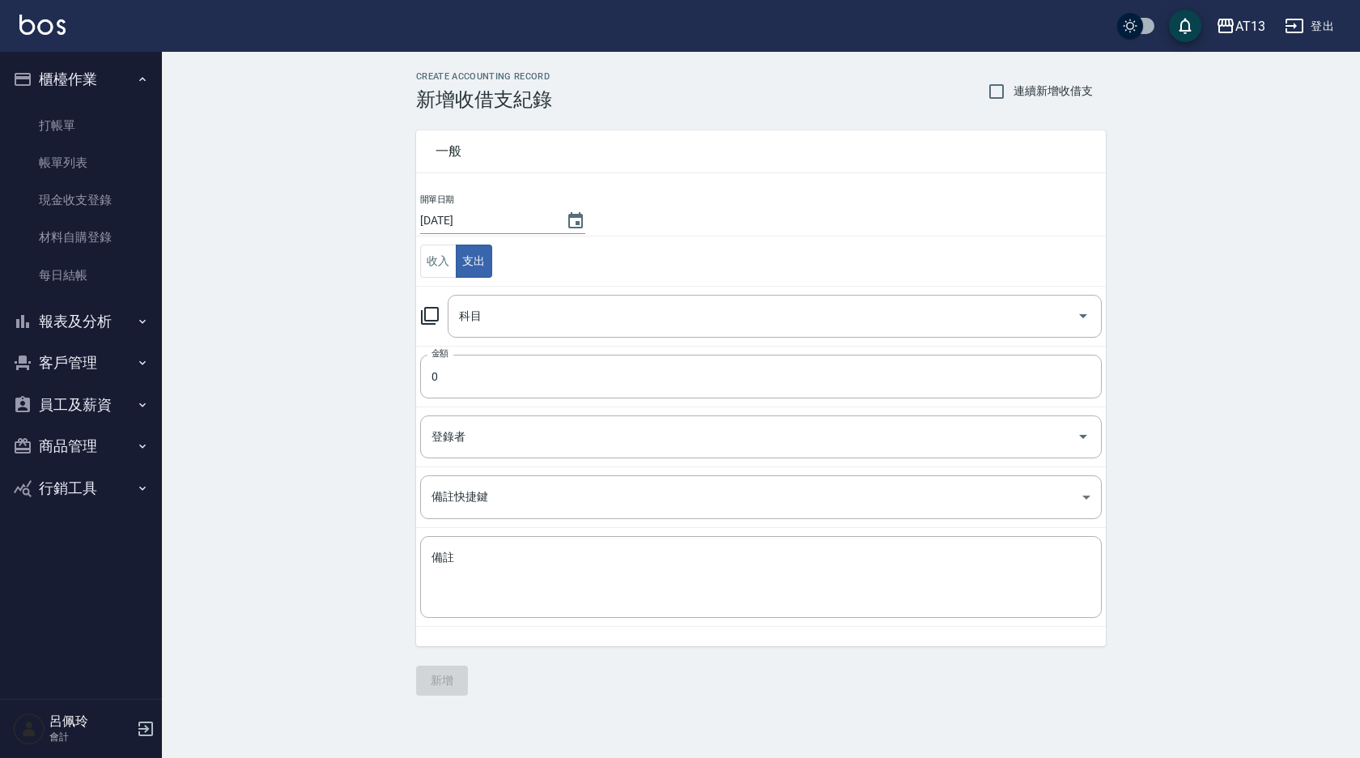
click at [1153, 324] on div "CREATE ACCOUNTING RECORD 新增收借支紀錄 連續新增收借支 一般 開單日期 [DATE] 收入 支出 科目 科目 金額 0 金額 登錄者…" at bounding box center [761, 383] width 1198 height 663
click at [1201, 204] on div "CREATE ACCOUNTING RECORD 新增收借支紀錄 連續新增收借支 一般 開單日期 [DATE] 收入 支出 科目 科目 金額 0 金額 登錄者…" at bounding box center [761, 383] width 1198 height 663
click at [83, 122] on link "打帳單" at bounding box center [80, 125] width 149 height 37
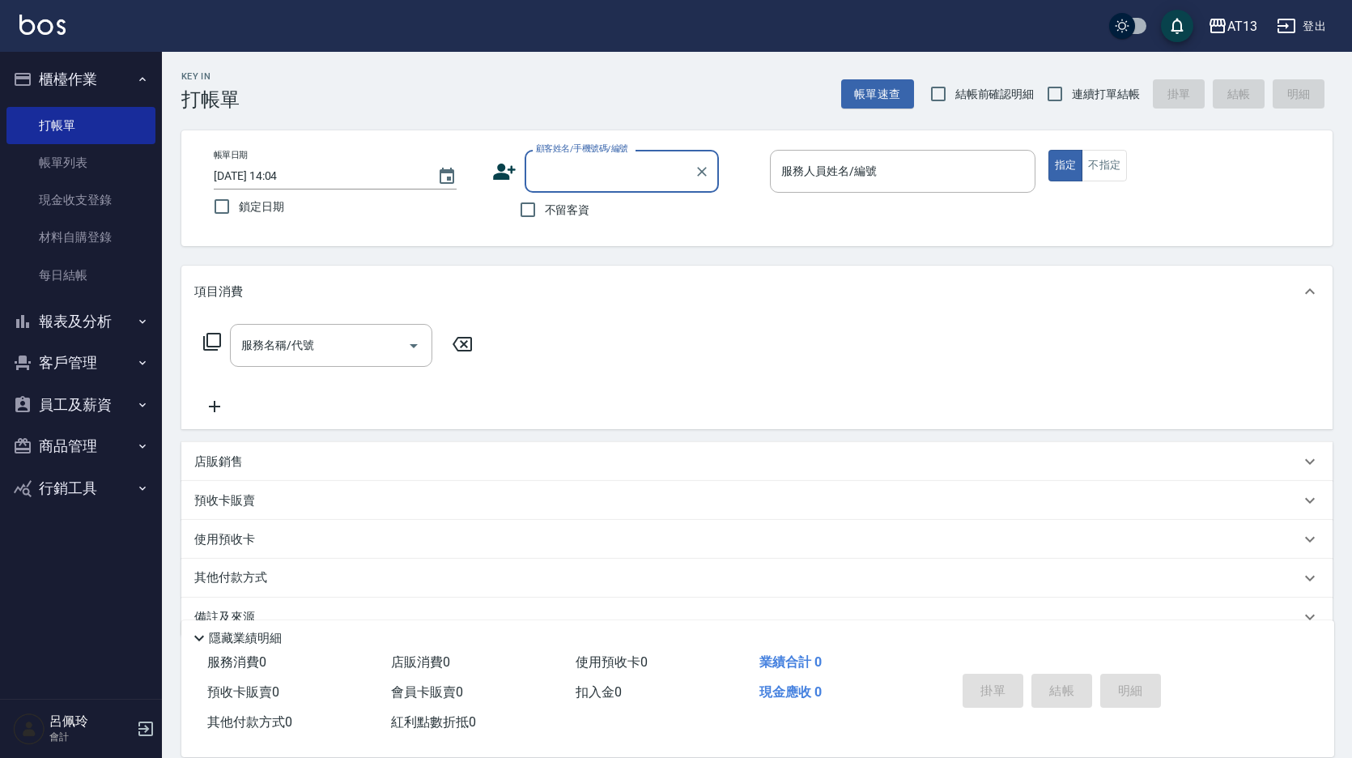
type input "0"
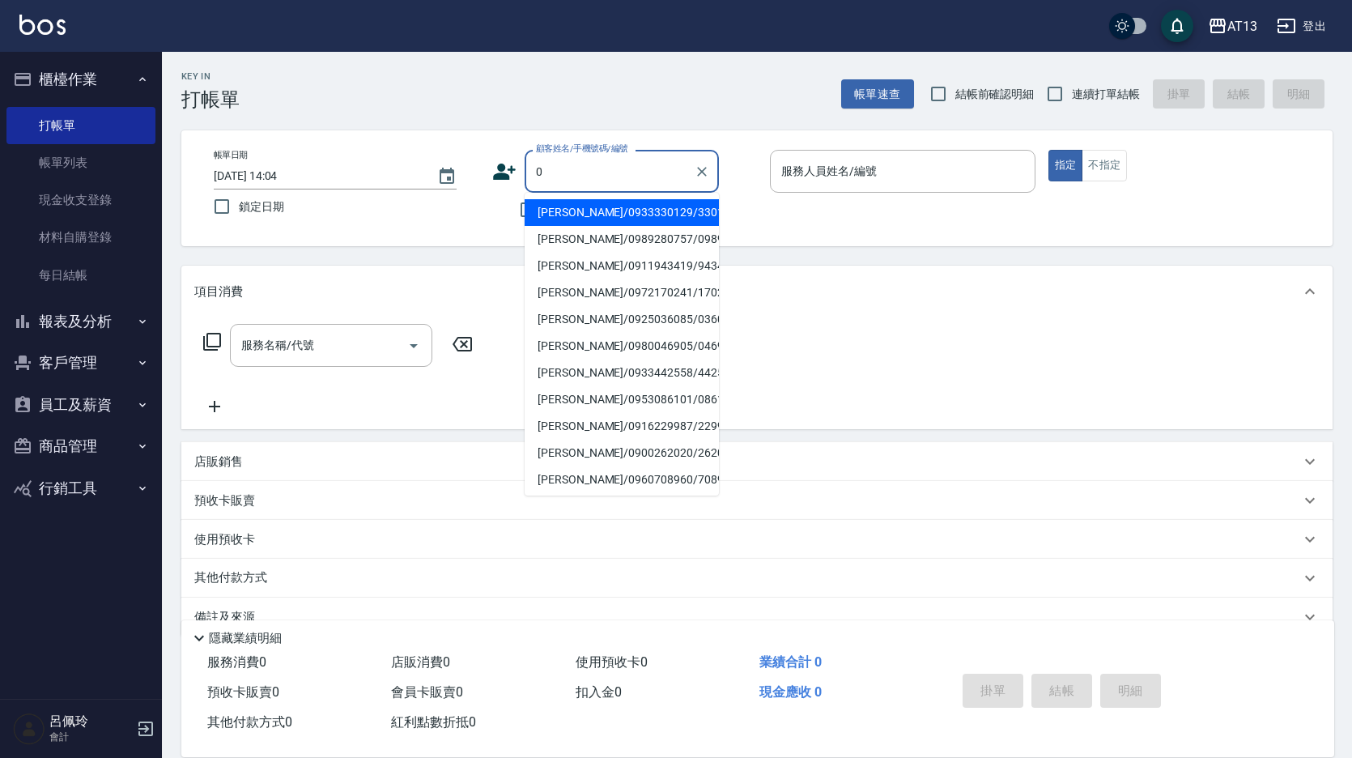
drag, startPoint x: 699, startPoint y: 163, endPoint x: 873, endPoint y: 120, distance: 179.4
click at [699, 163] on icon "Clear" at bounding box center [702, 171] width 16 height 16
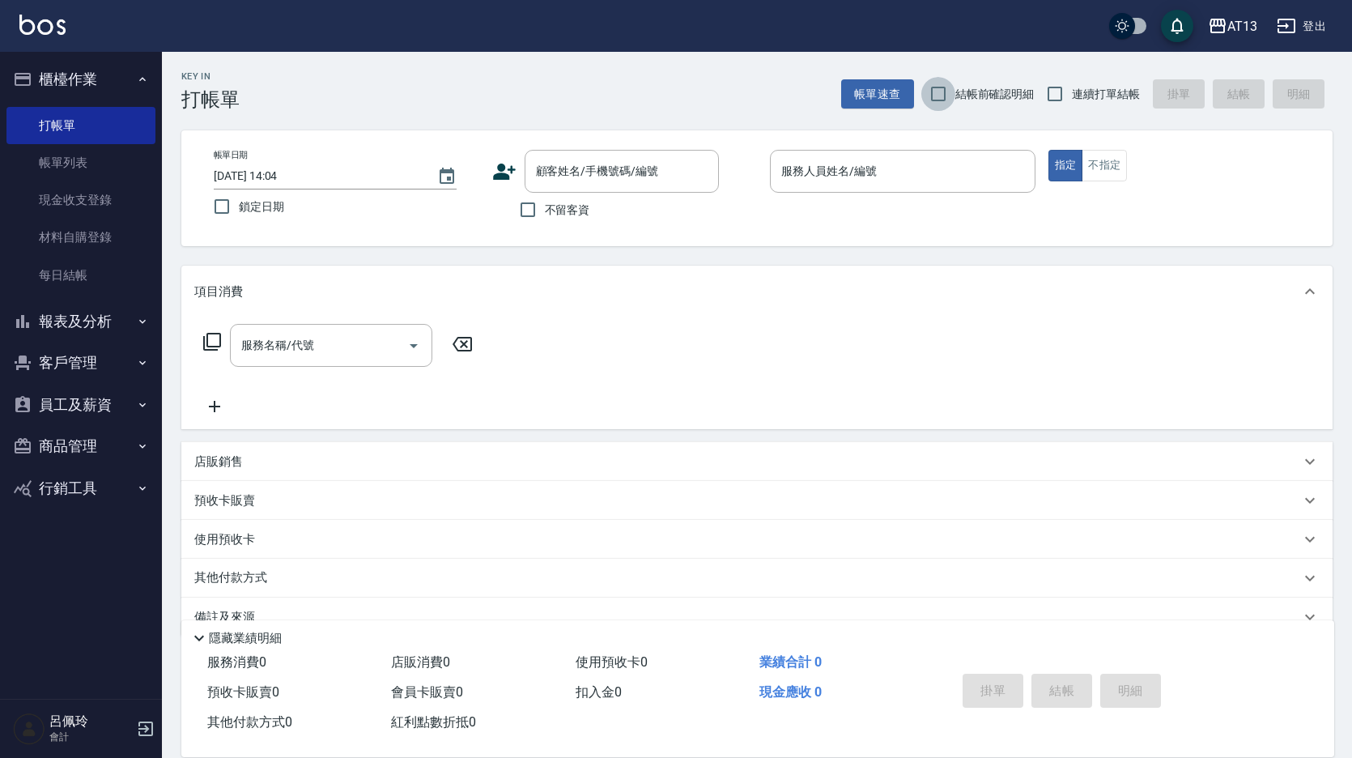
click at [940, 91] on input "結帳前確認明細" at bounding box center [938, 94] width 34 height 34
checkbox input "true"
click at [1055, 94] on input "連續打單結帳" at bounding box center [1055, 94] width 34 height 34
checkbox input "true"
click at [541, 207] on input "不留客資" at bounding box center [528, 210] width 34 height 34
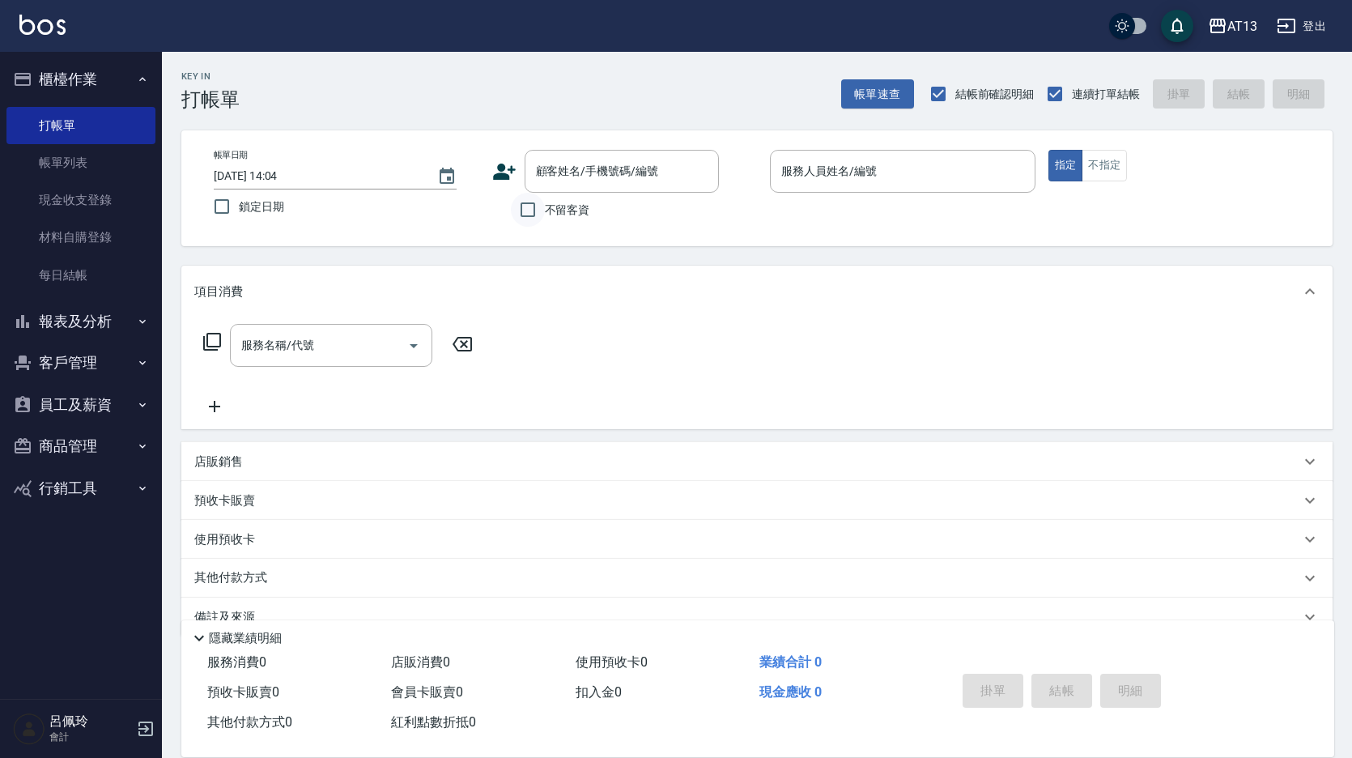
checkbox input "true"
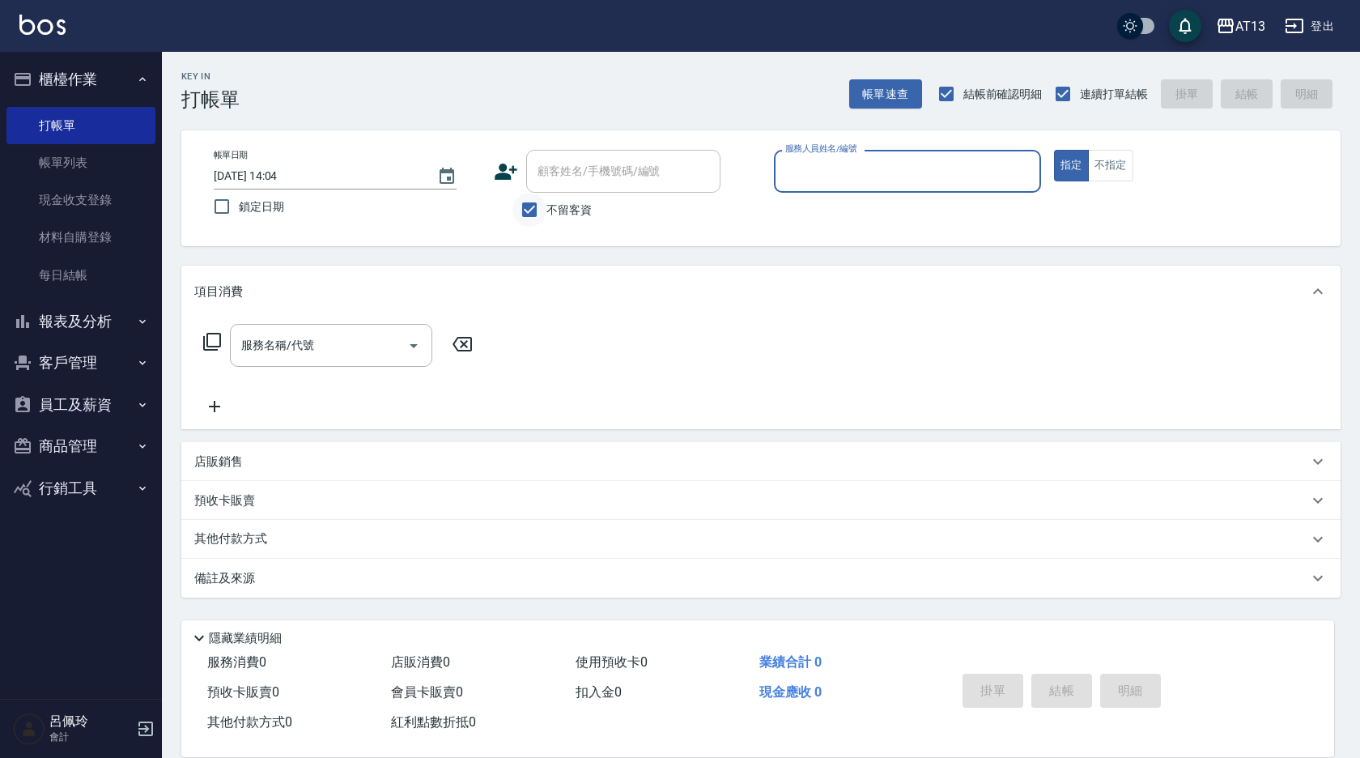
type input "5"
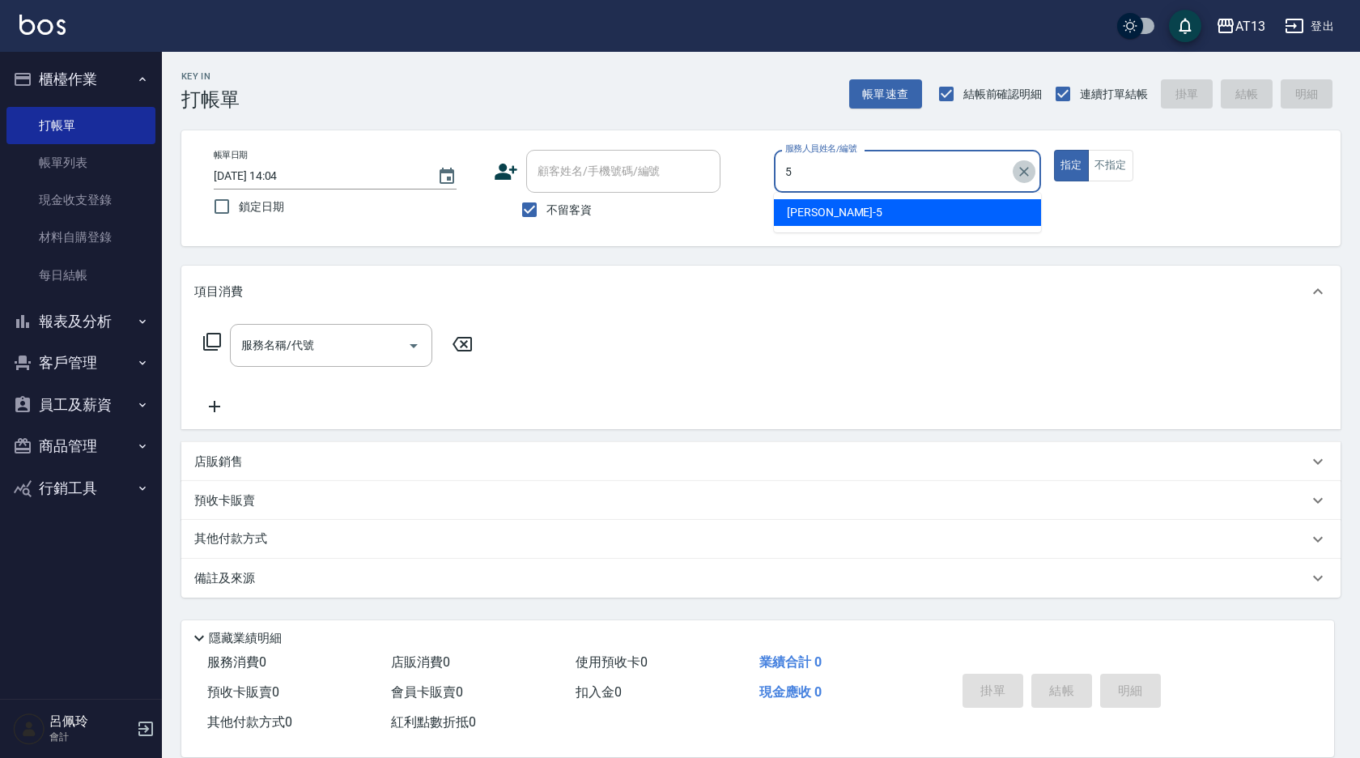
click at [1024, 171] on icon "Clear" at bounding box center [1024, 172] width 10 height 10
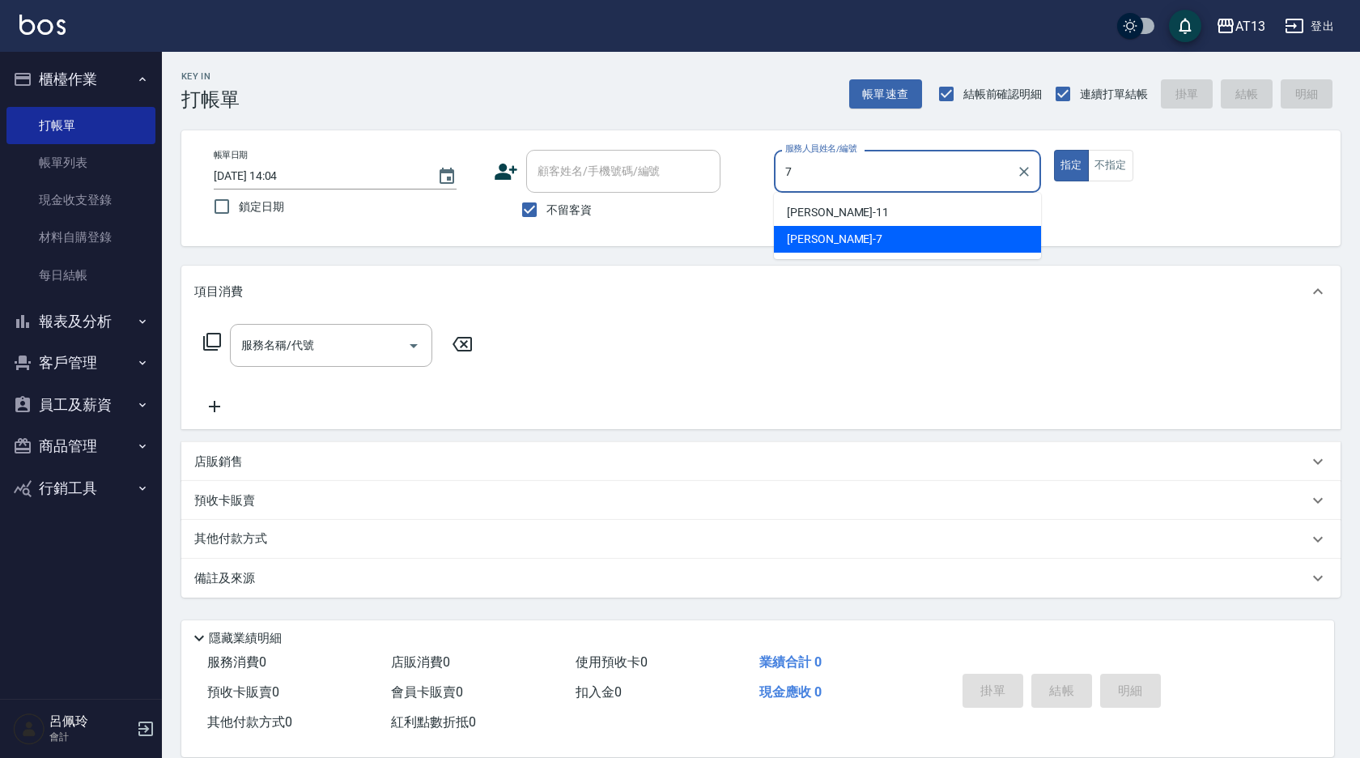
click at [835, 232] on div "[PERSON_NAME]-7" at bounding box center [907, 239] width 267 height 27
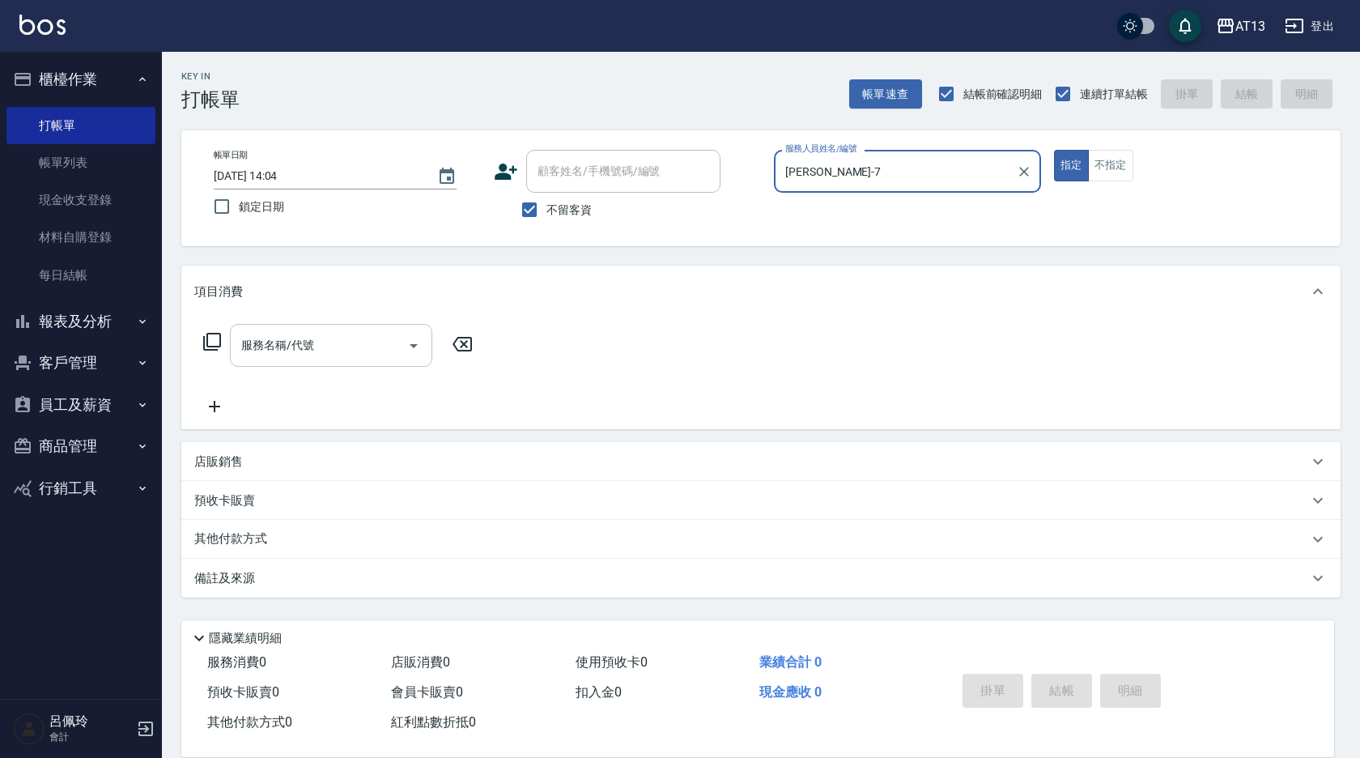
type input "[PERSON_NAME]-7"
click at [257, 343] on div "服務名稱/代號 服務名稱/代號" at bounding box center [331, 345] width 202 height 43
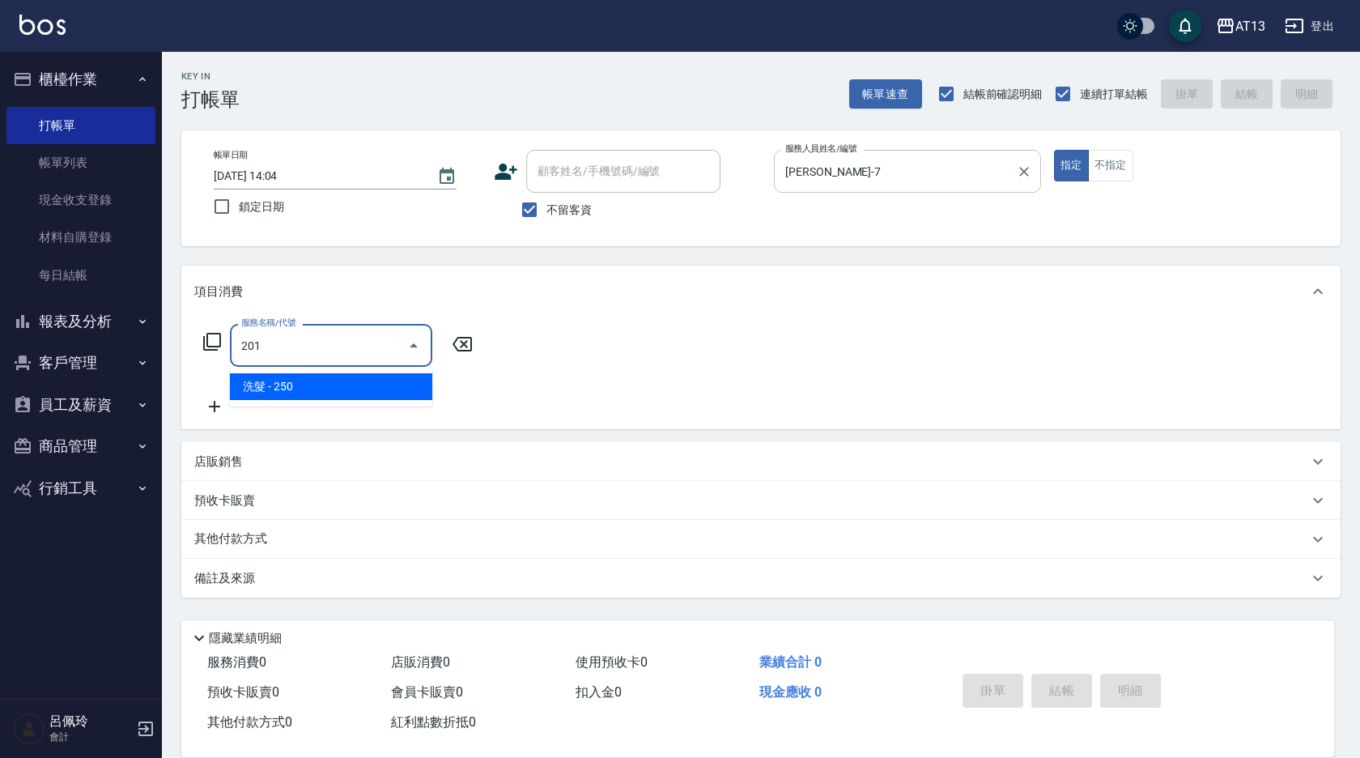
type input "洗髮(201)"
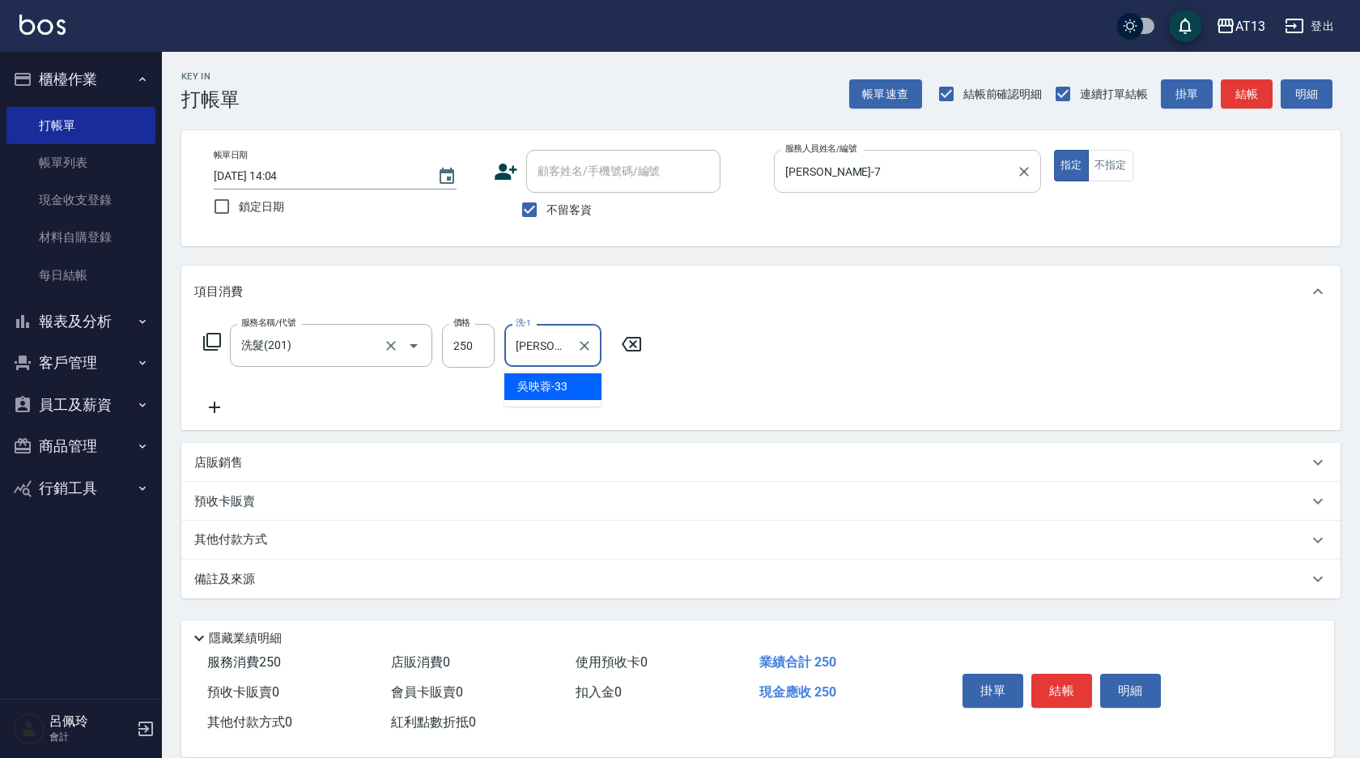
type input "[PERSON_NAME]-33"
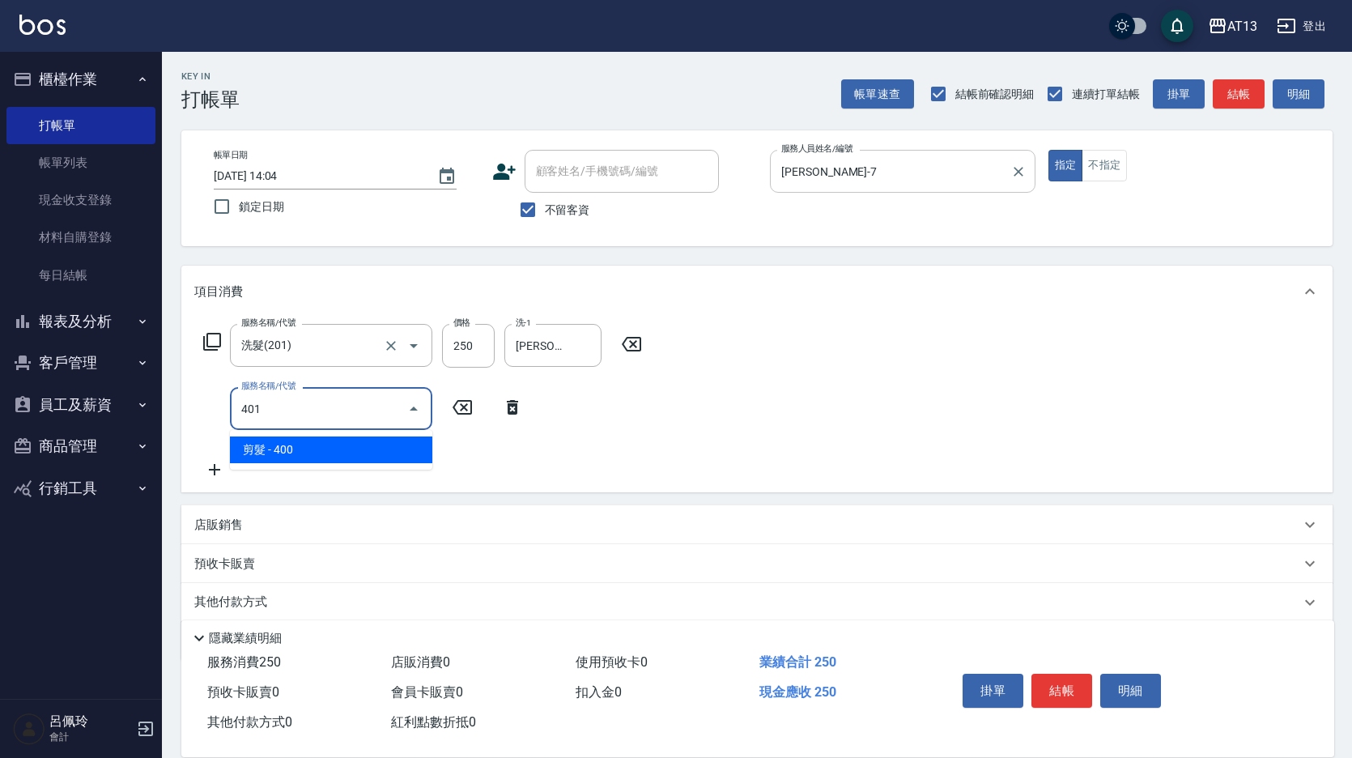
type input "剪髮(401)"
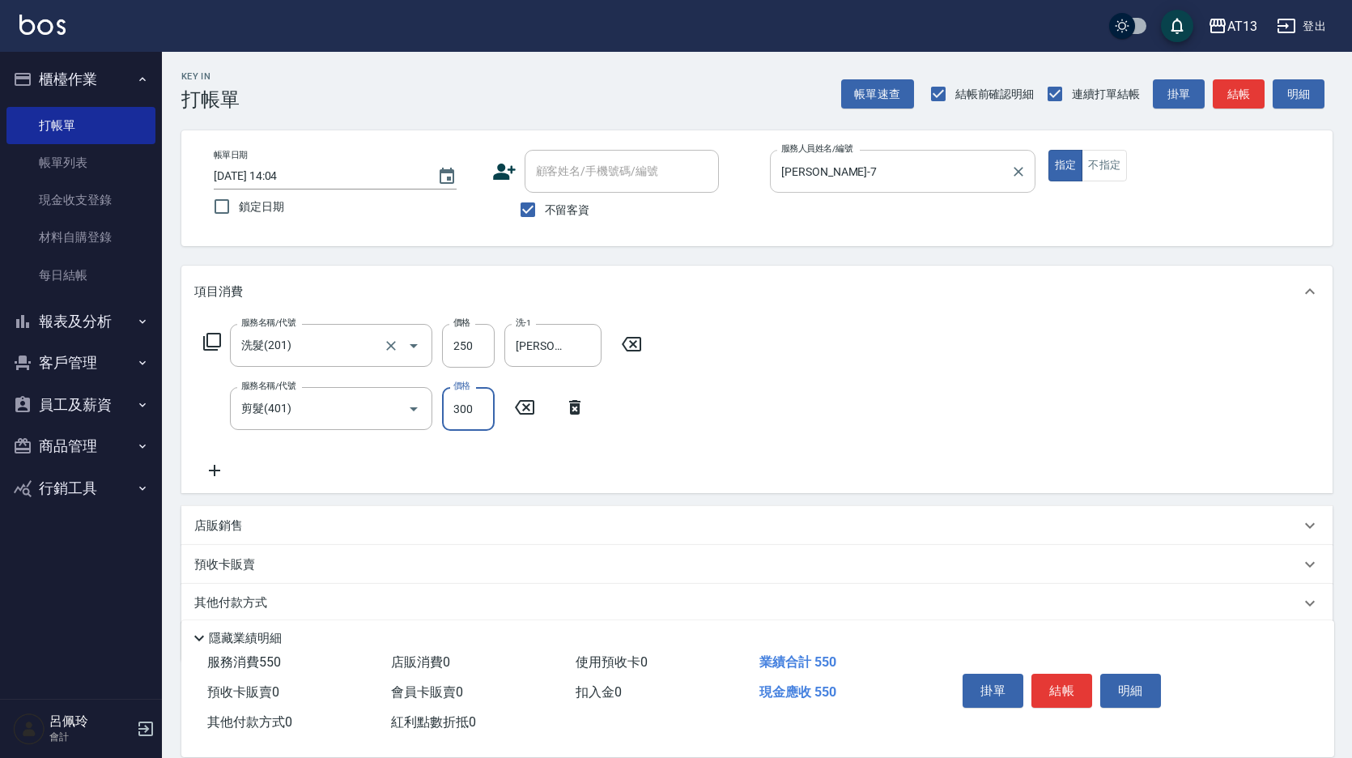
type input "300"
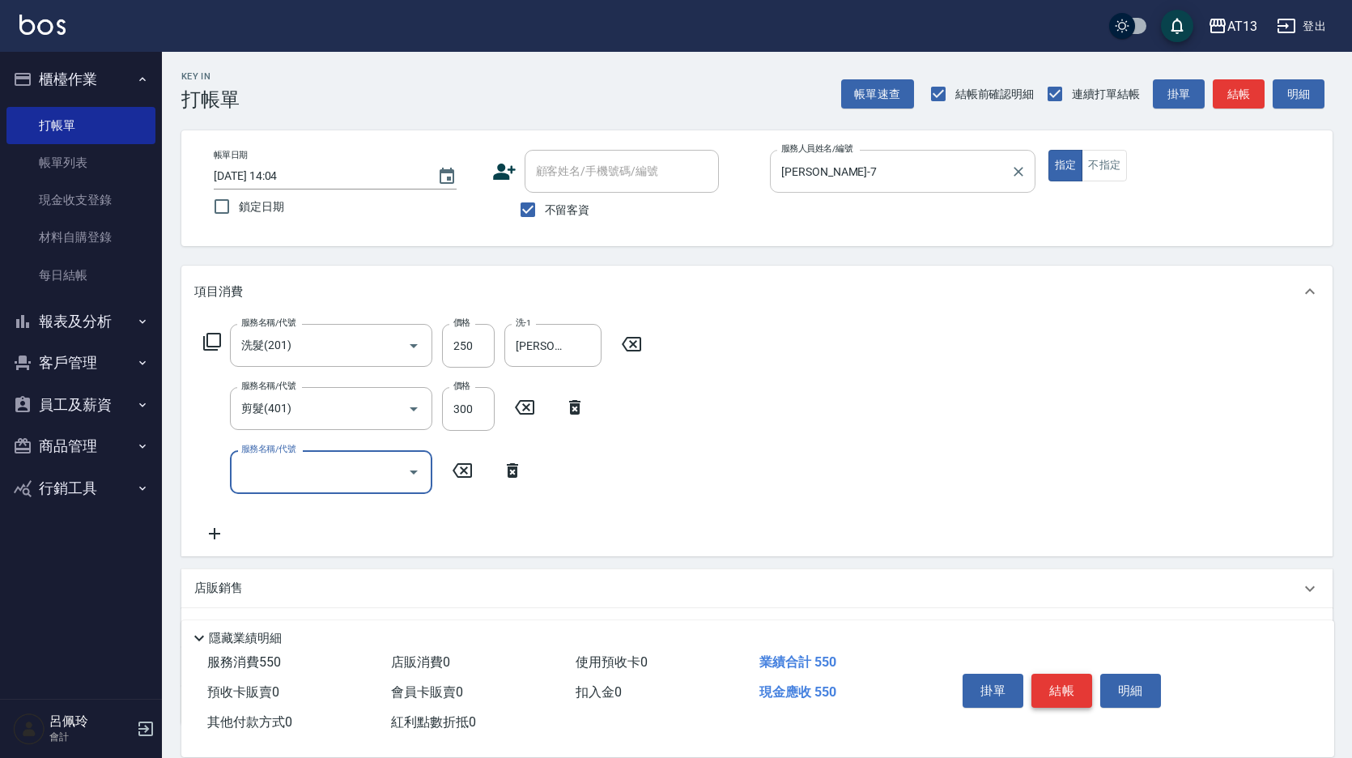
click at [845, 471] on div "服務名稱/代號 洗髮(201) 服務名稱/代號 價格 250 價格 洗-1 [PERSON_NAME]-33 洗-1 服務名稱/代號 剪髮(401) 服務名稱…" at bounding box center [756, 436] width 1151 height 238
click at [1064, 691] on button "結帳" at bounding box center [1061, 690] width 61 height 34
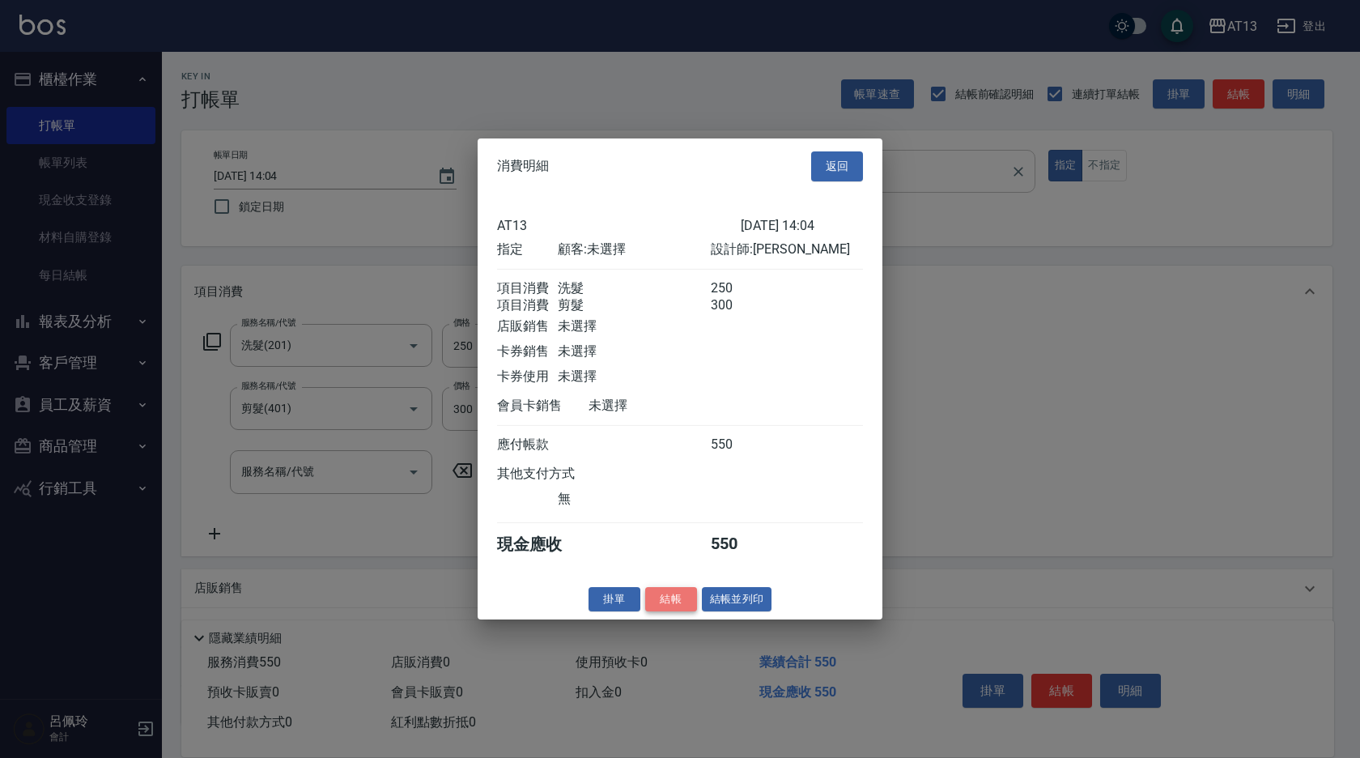
click at [673, 611] on button "結帳" at bounding box center [671, 598] width 52 height 25
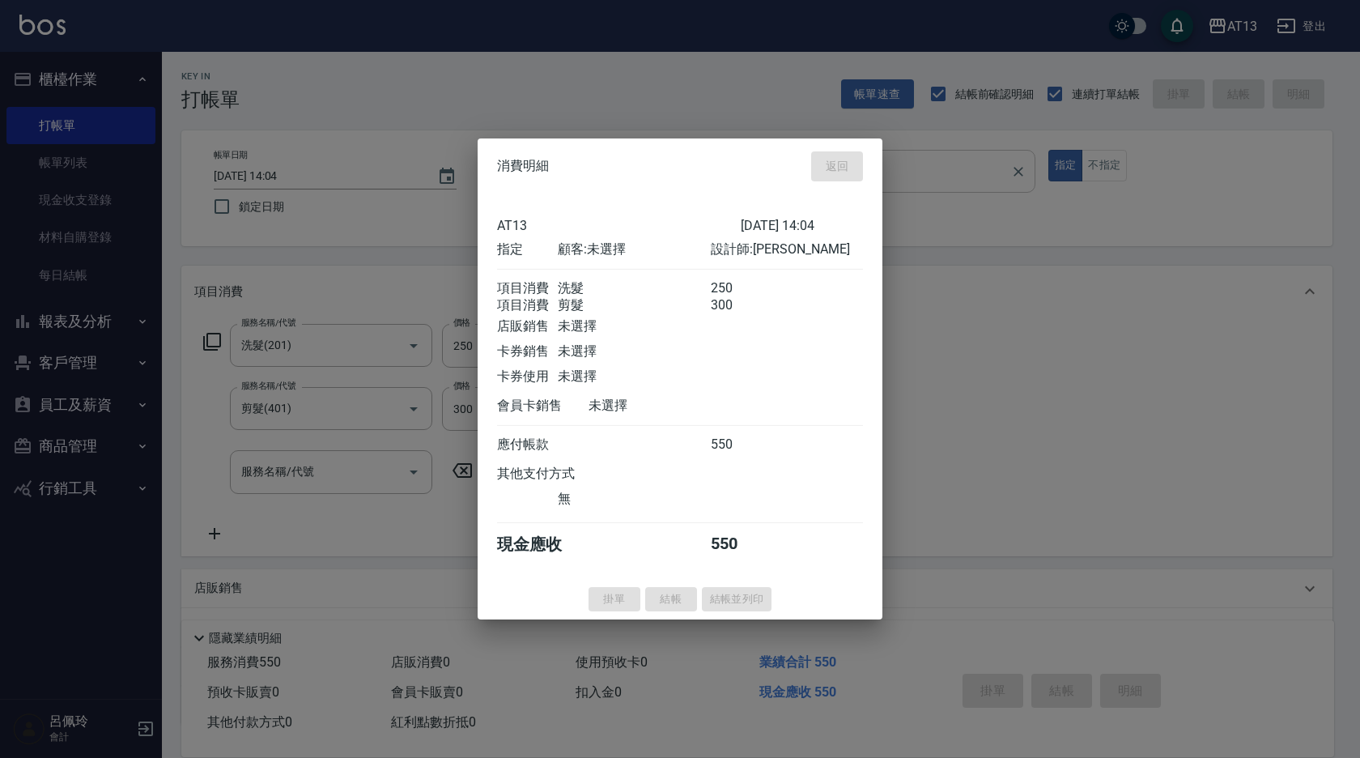
type input "[DATE] 14:09"
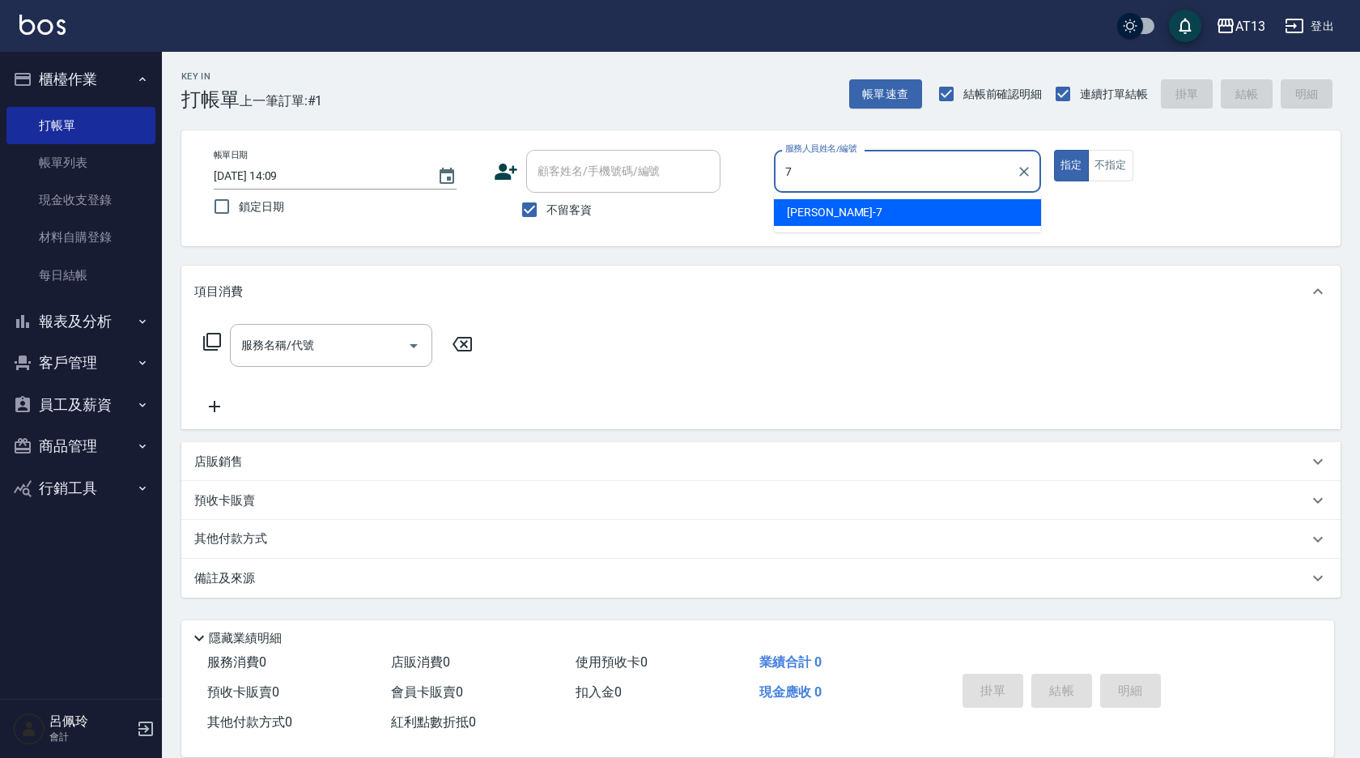
click at [916, 206] on div "[PERSON_NAME]-7" at bounding box center [907, 212] width 267 height 27
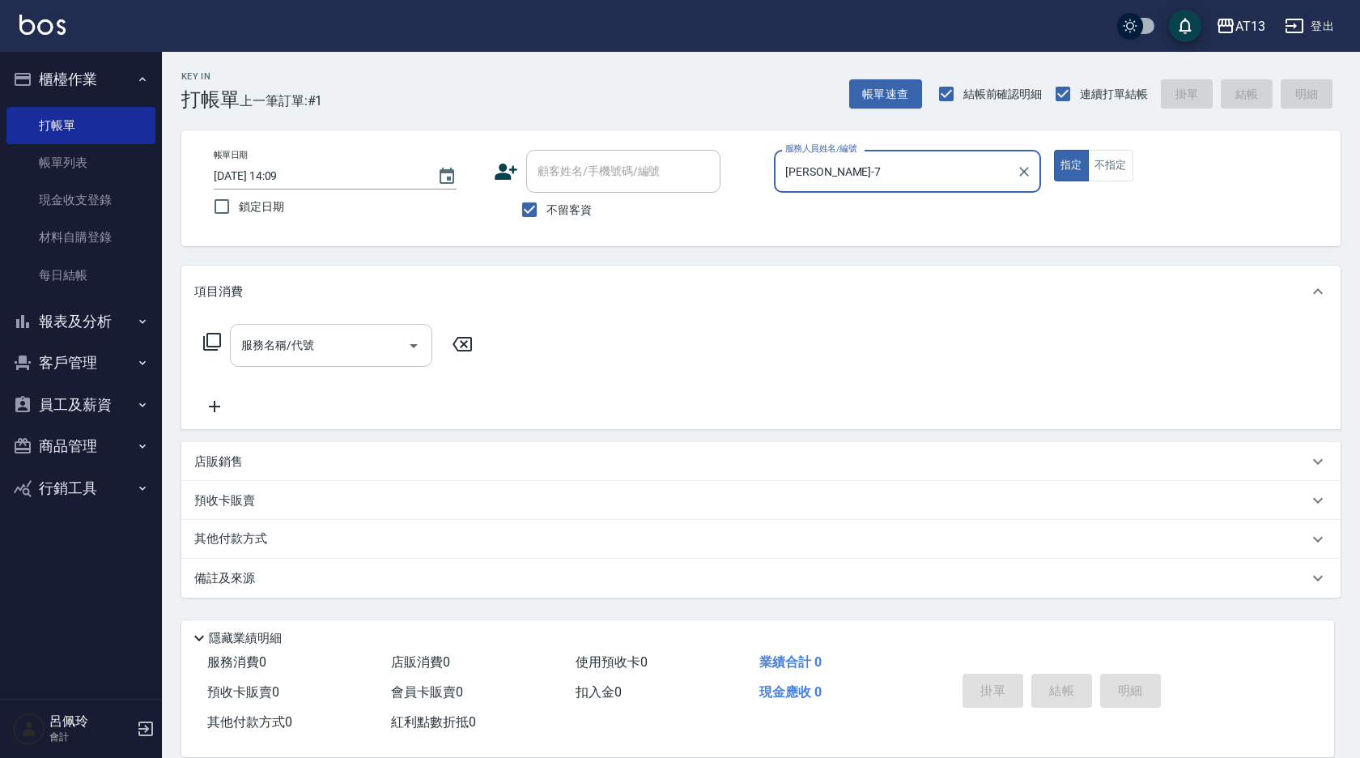
type input "[PERSON_NAME]-7"
click at [246, 346] on input "服務名稱/代號" at bounding box center [318, 345] width 163 height 28
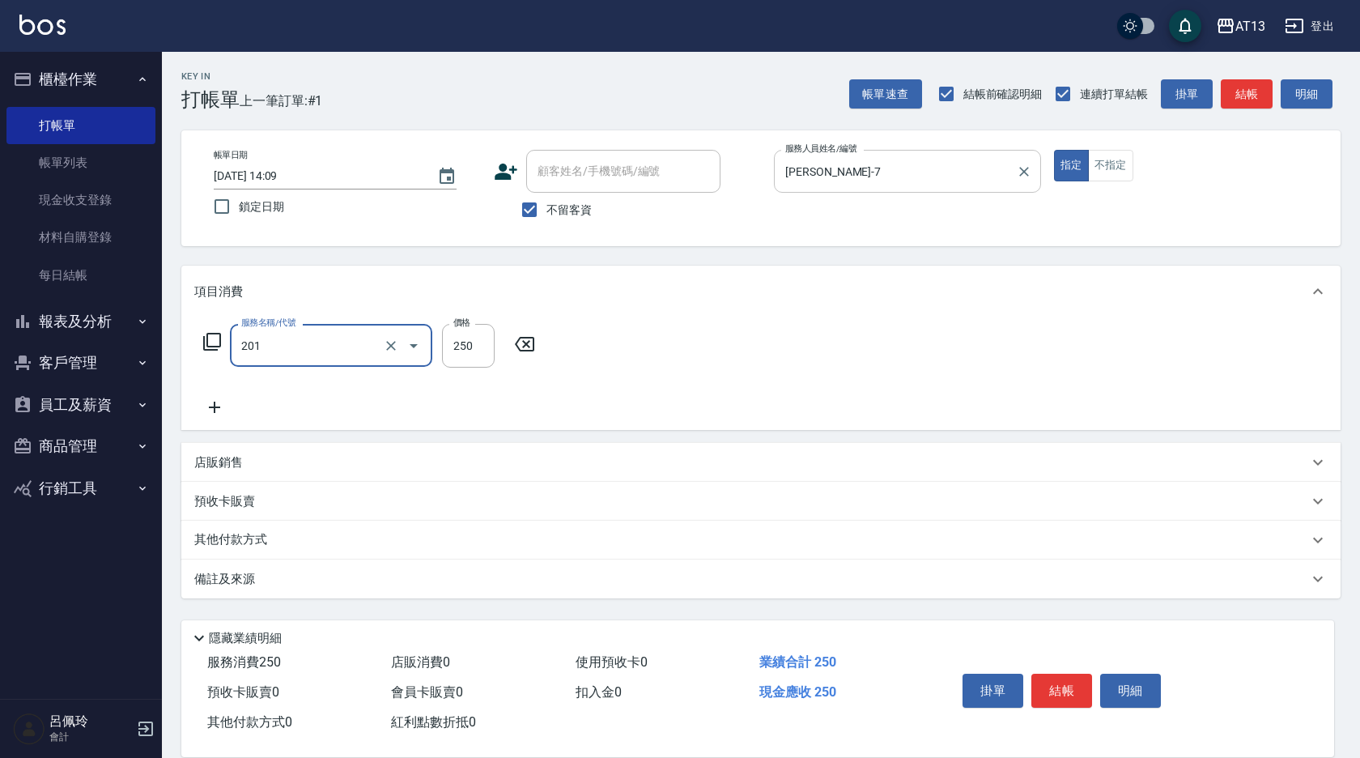
type input "洗髮(201)"
type input "[PERSON_NAME]-24"
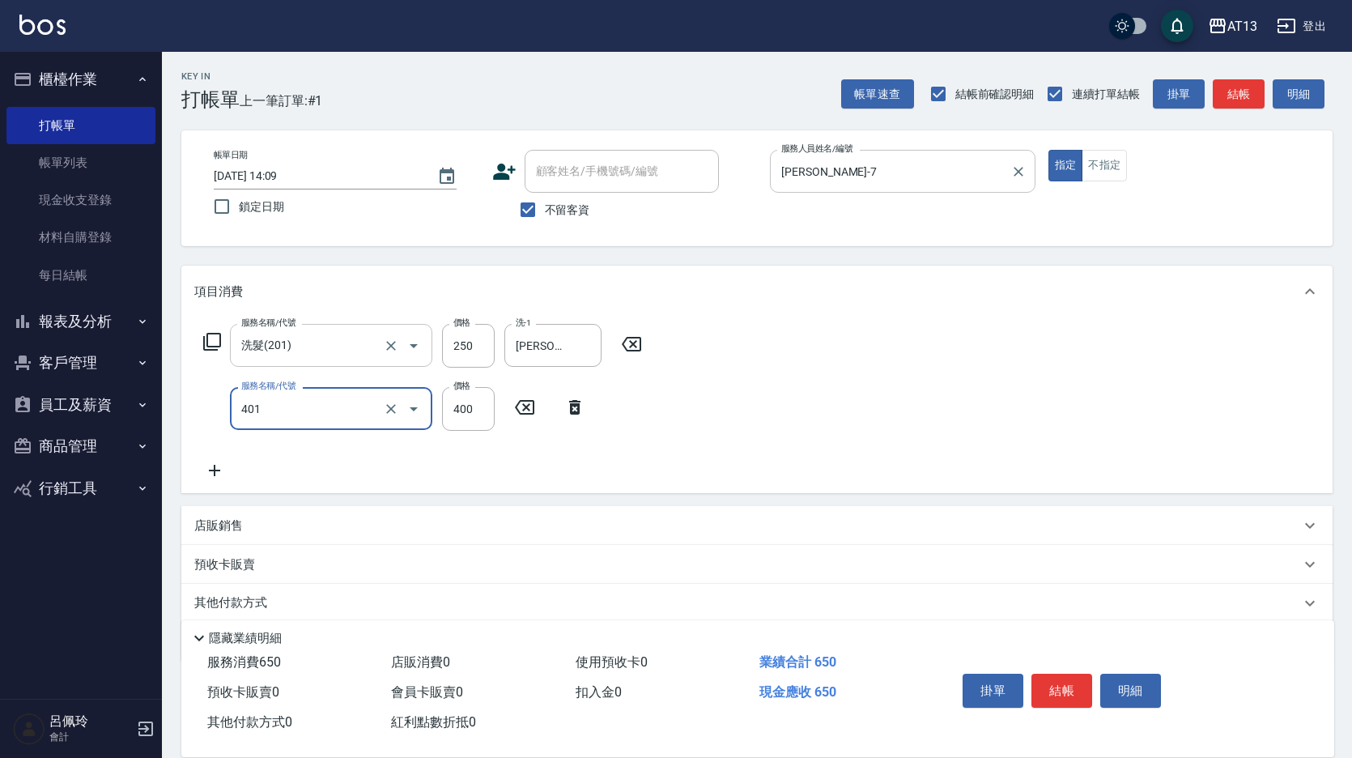
type input "剪髮(401)"
type input "300"
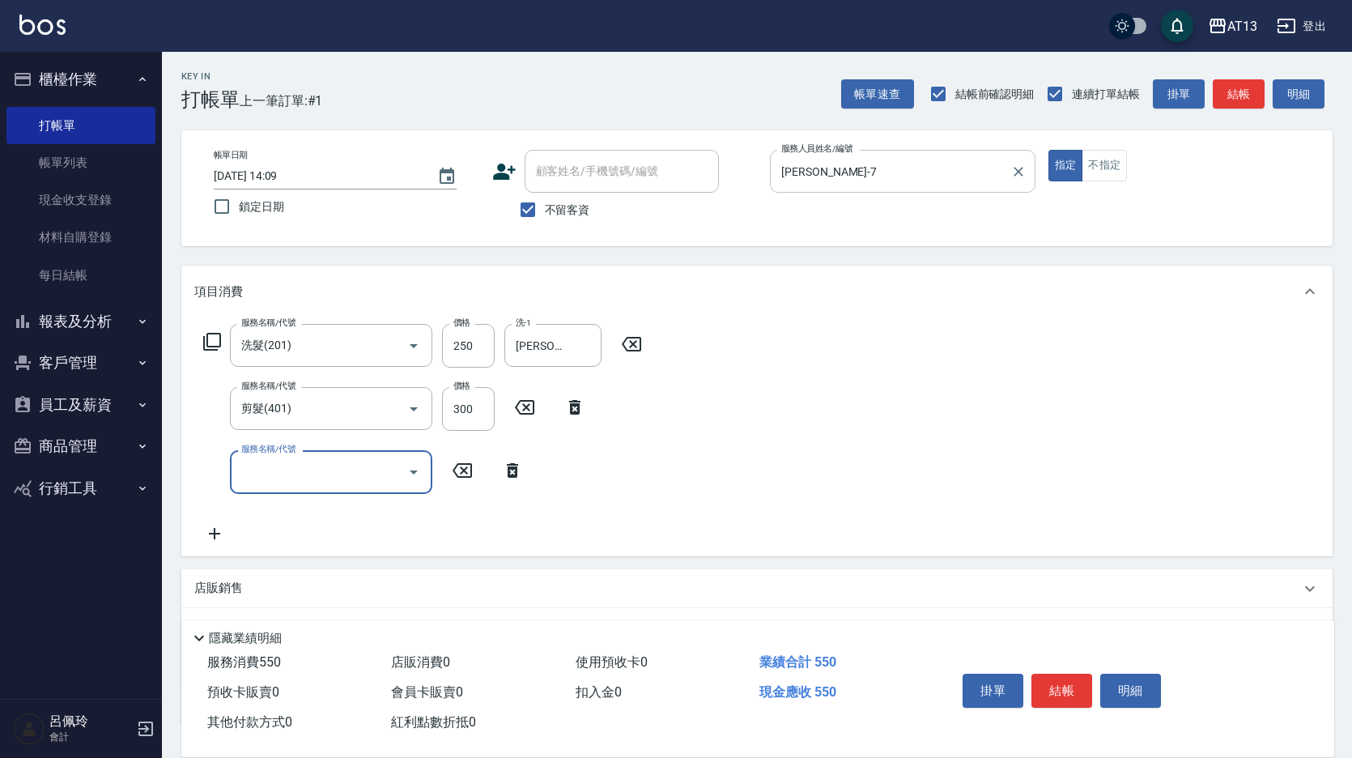
drag, startPoint x: 969, startPoint y: 493, endPoint x: 983, endPoint y: 507, distance: 20.6
click at [975, 499] on div "服務名稱/代號 洗髮(201) 服務名稱/代號 價格 250 價格 洗-1 [PERSON_NAME]-24 洗-1 服務名稱/代號 剪髮(401) 服務名稱…" at bounding box center [756, 436] width 1151 height 238
drag, startPoint x: 1069, startPoint y: 690, endPoint x: 1055, endPoint y: 674, distance: 20.6
click at [1072, 690] on button "結帳" at bounding box center [1061, 690] width 61 height 34
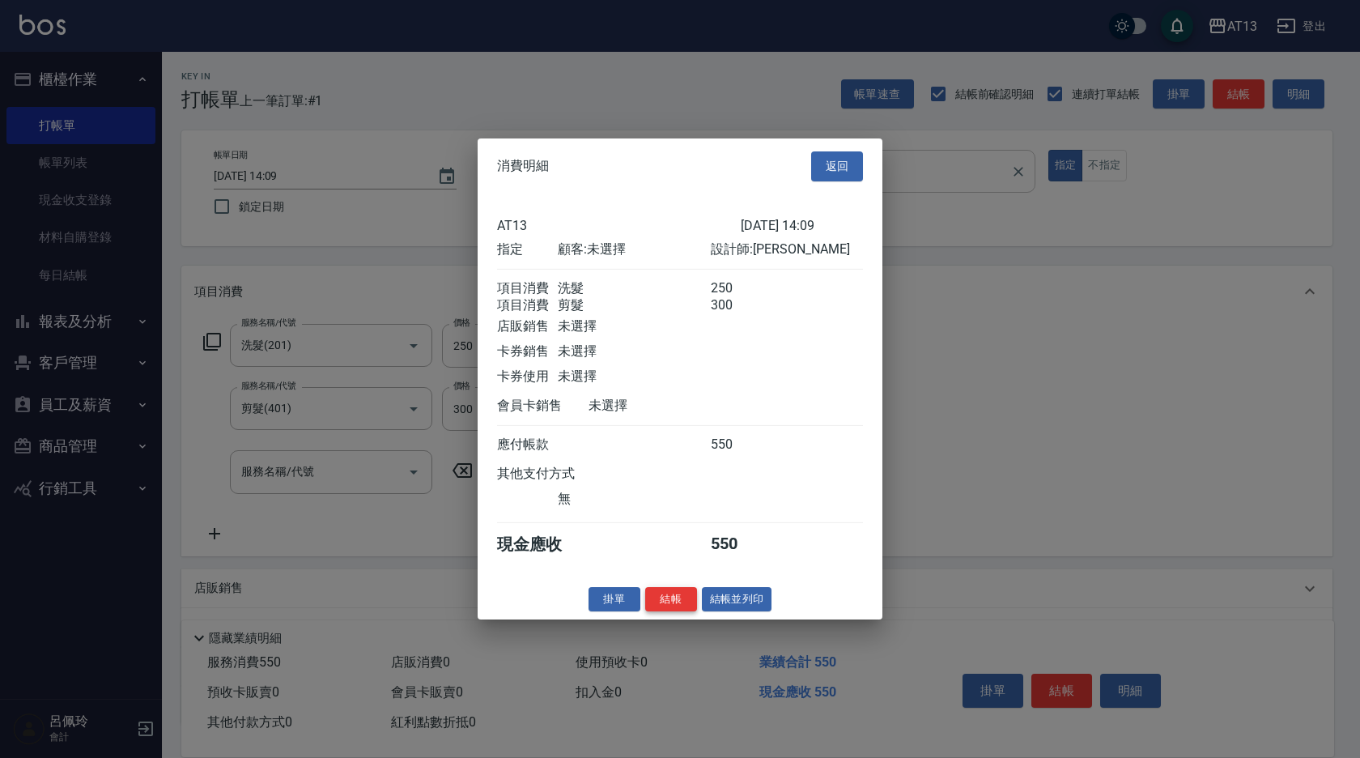
click at [670, 611] on button "結帳" at bounding box center [671, 598] width 52 height 25
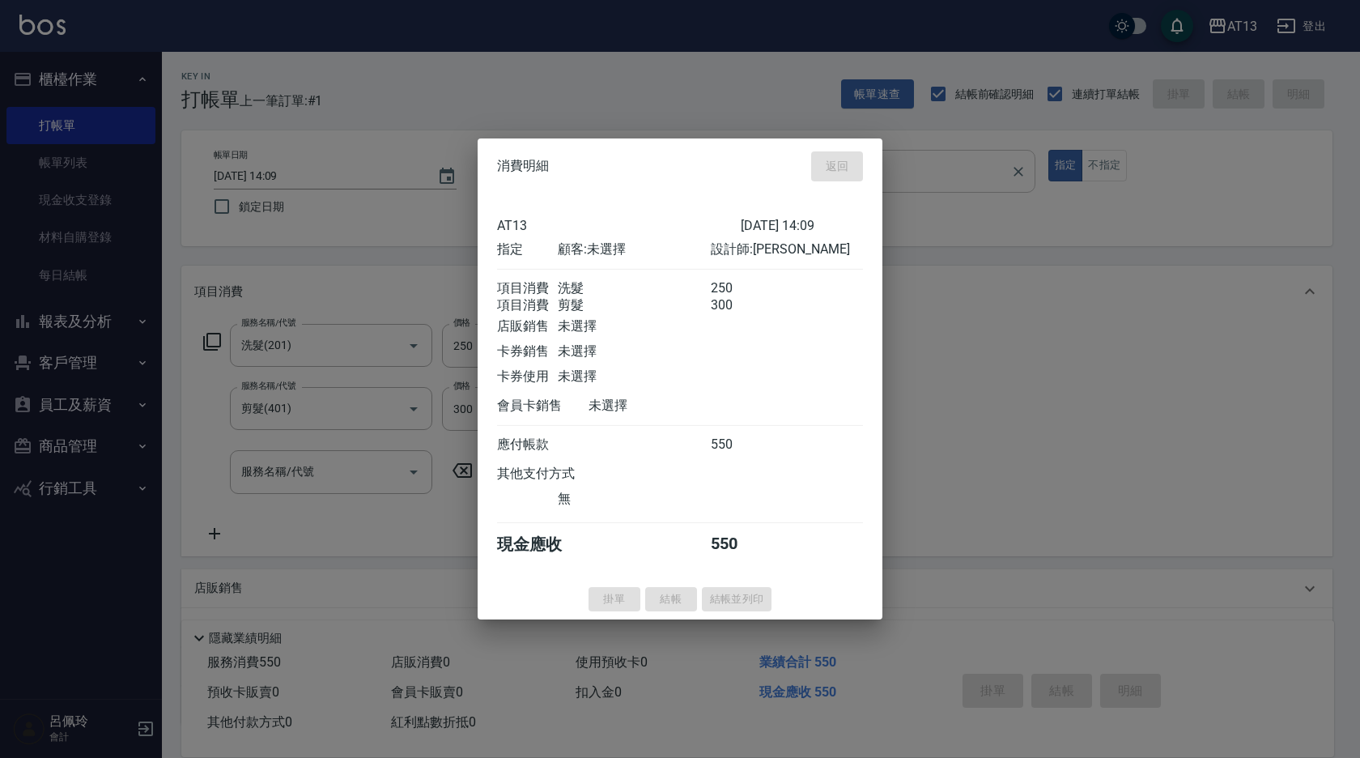
type input "[DATE] 14:10"
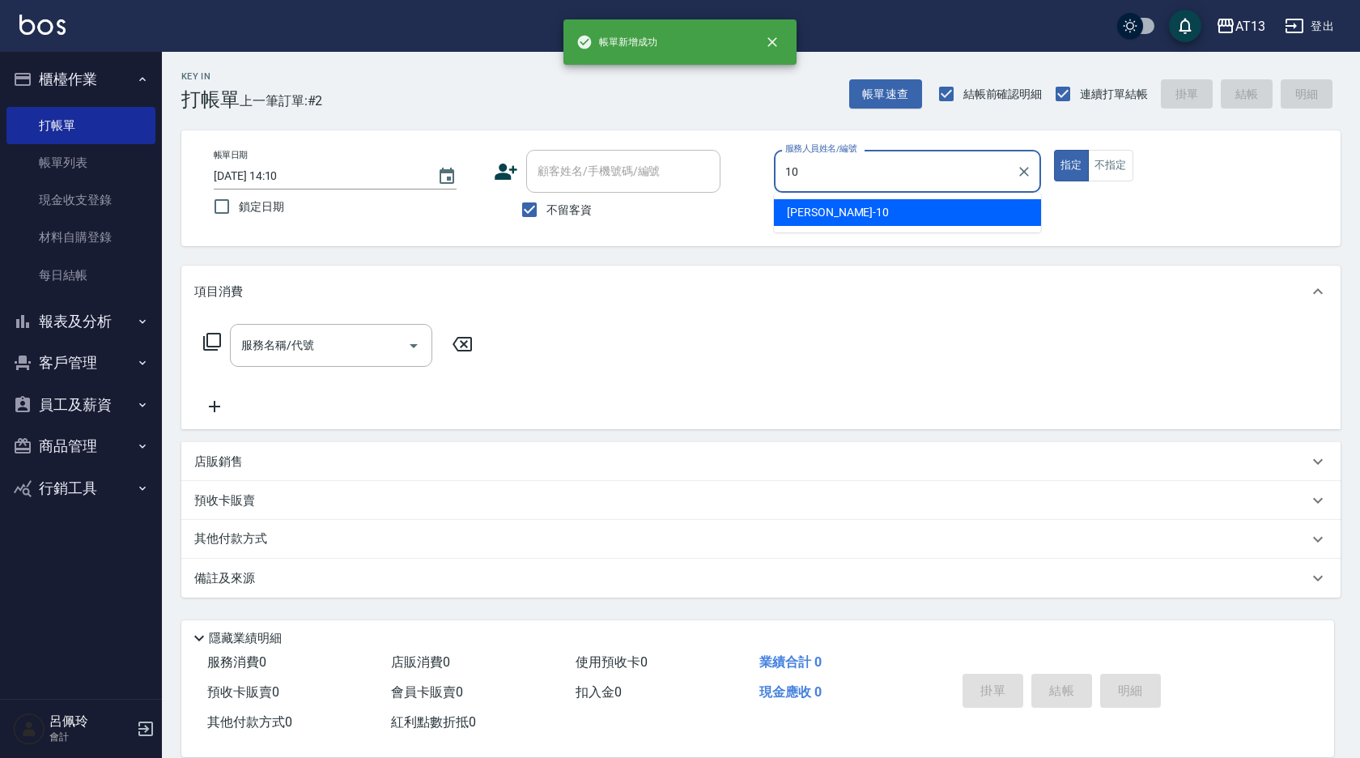
click at [835, 218] on div "[PERSON_NAME] -10" at bounding box center [907, 212] width 267 height 27
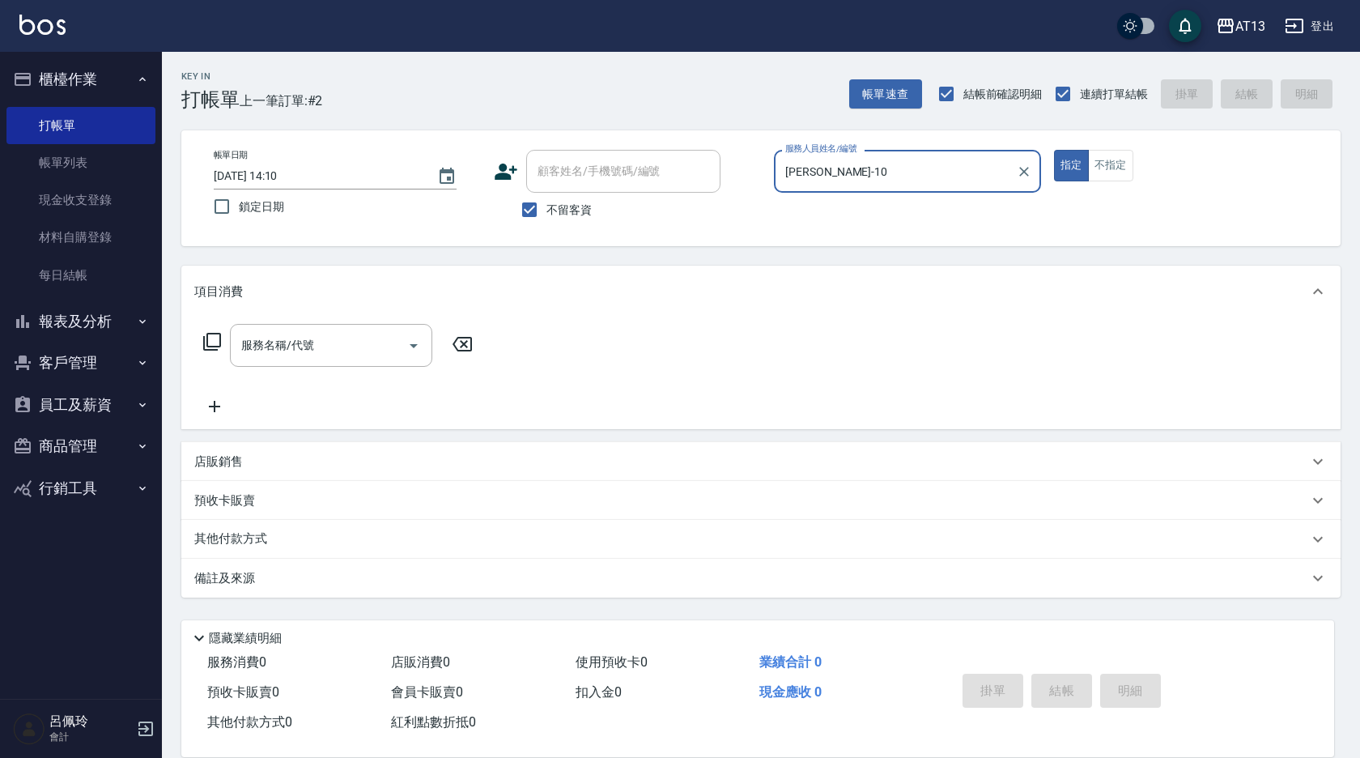
type input "[PERSON_NAME]-10"
click at [304, 344] on div "服務名稱/代號 服務名稱/代號" at bounding box center [331, 345] width 202 height 43
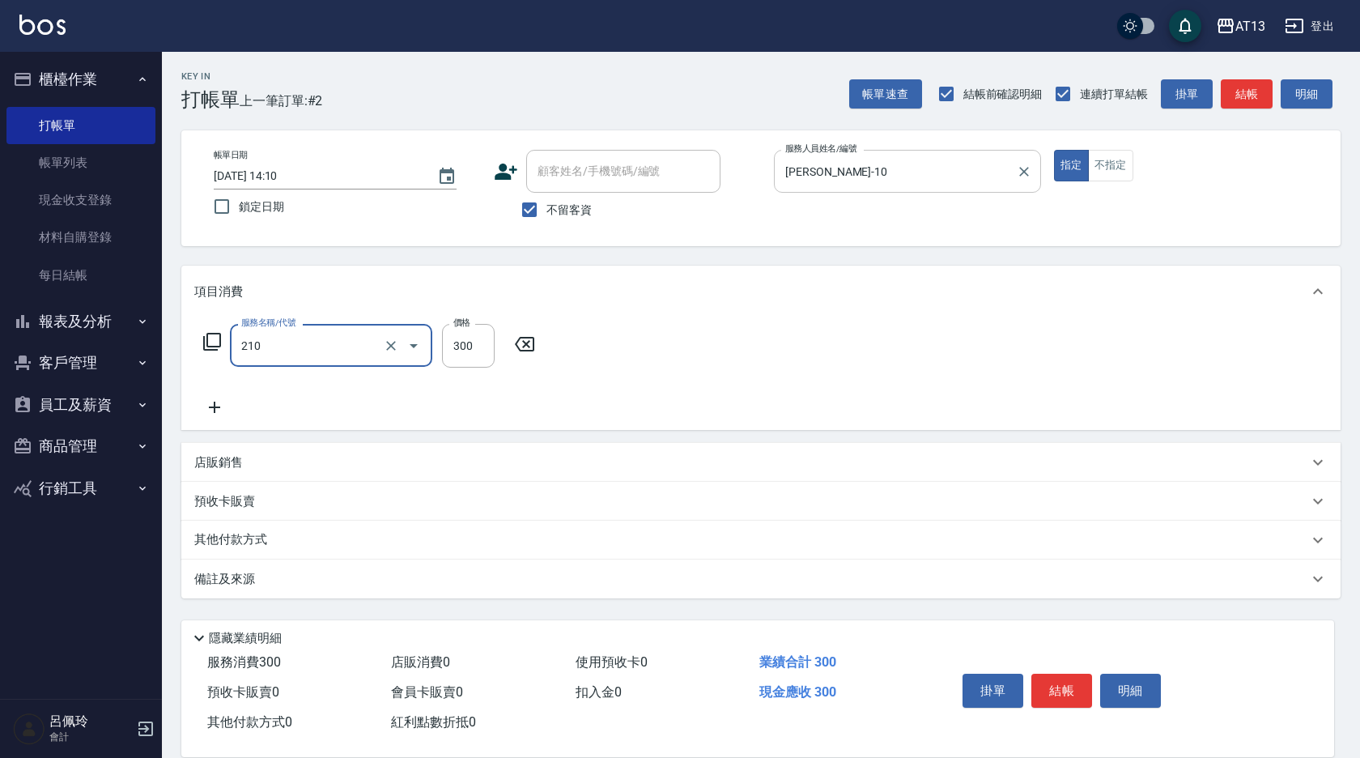
type input "[PERSON_NAME]洗髮精(210)"
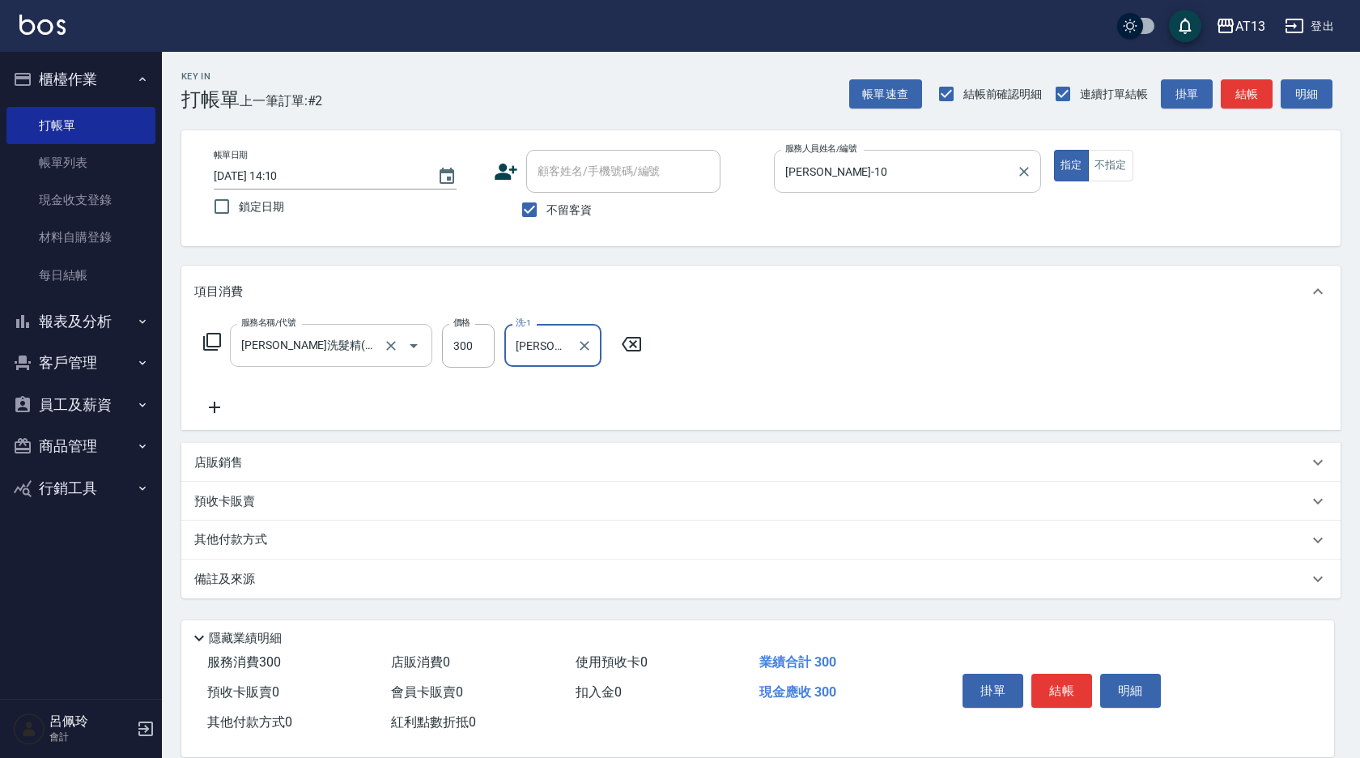
type input "[PERSON_NAME]-24"
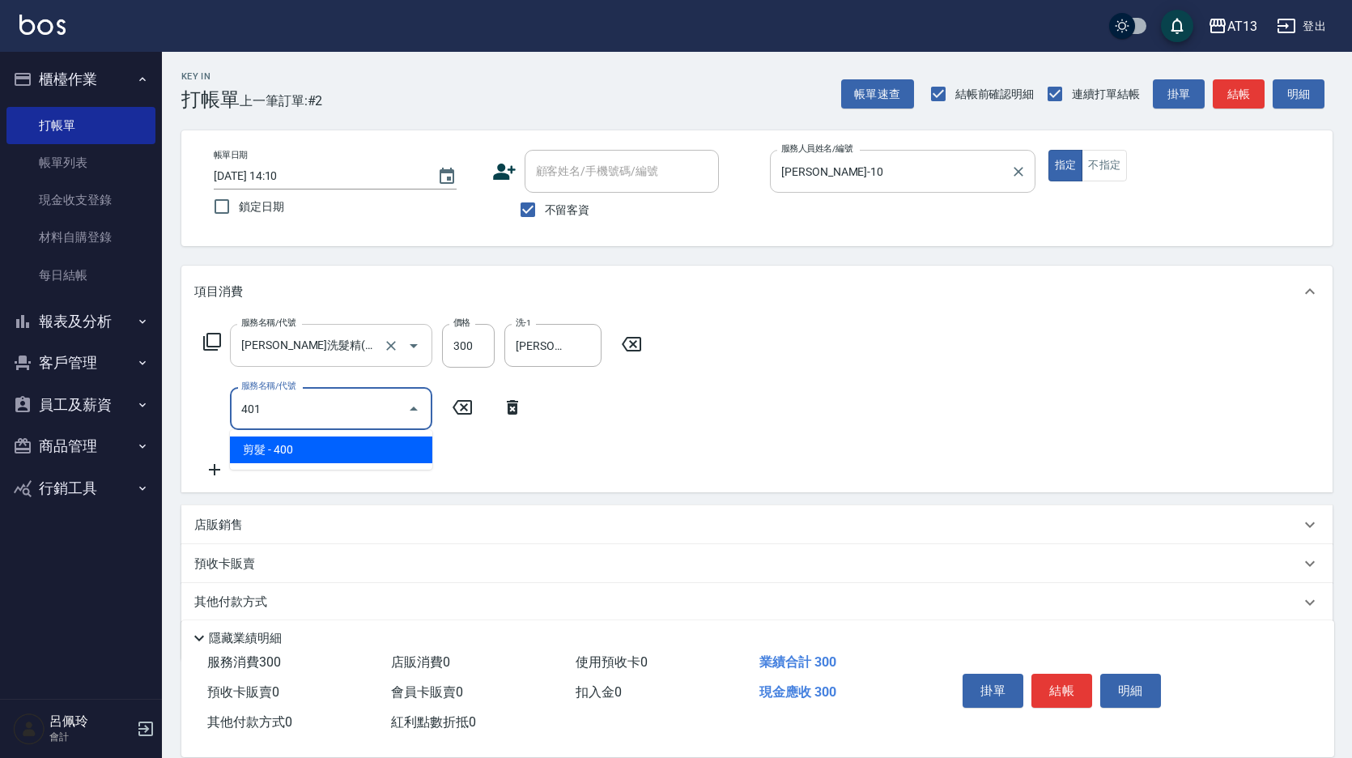
type input "剪髮(401)"
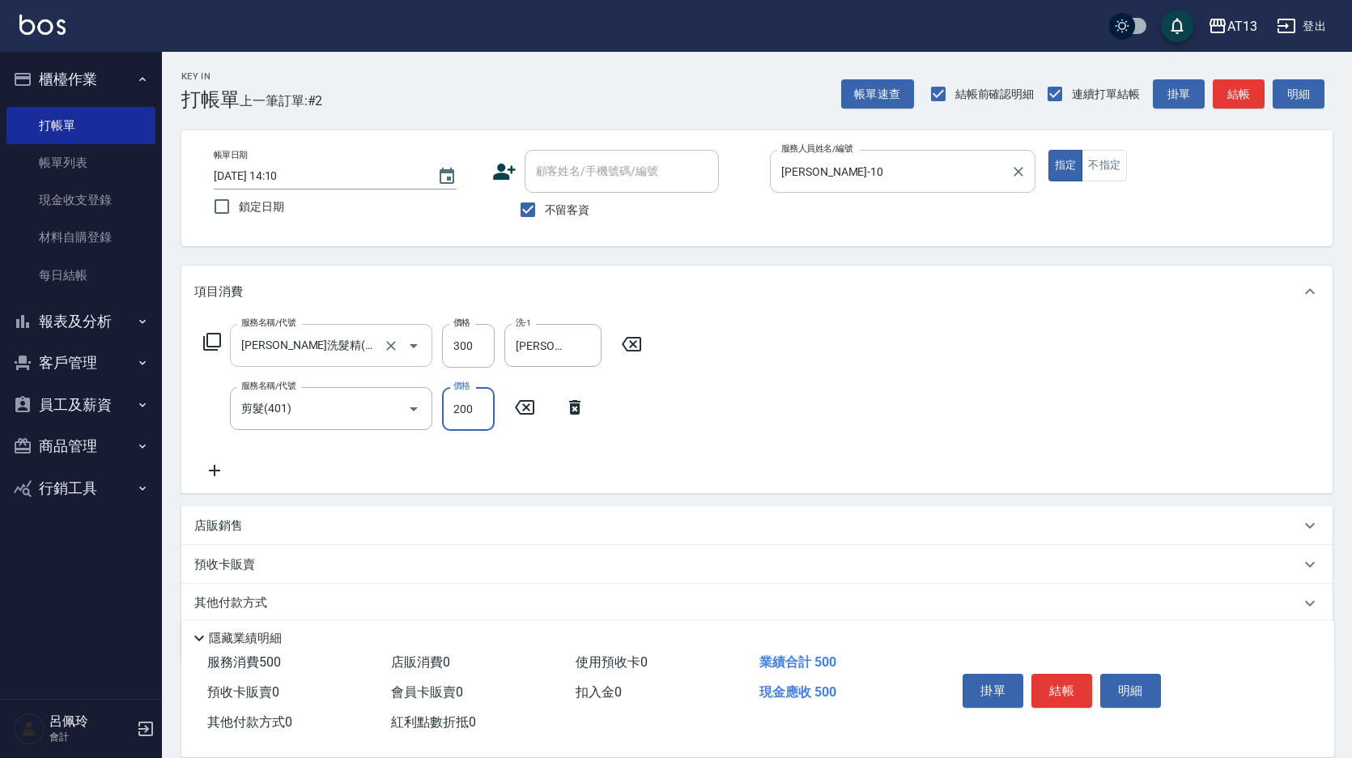
type input "200"
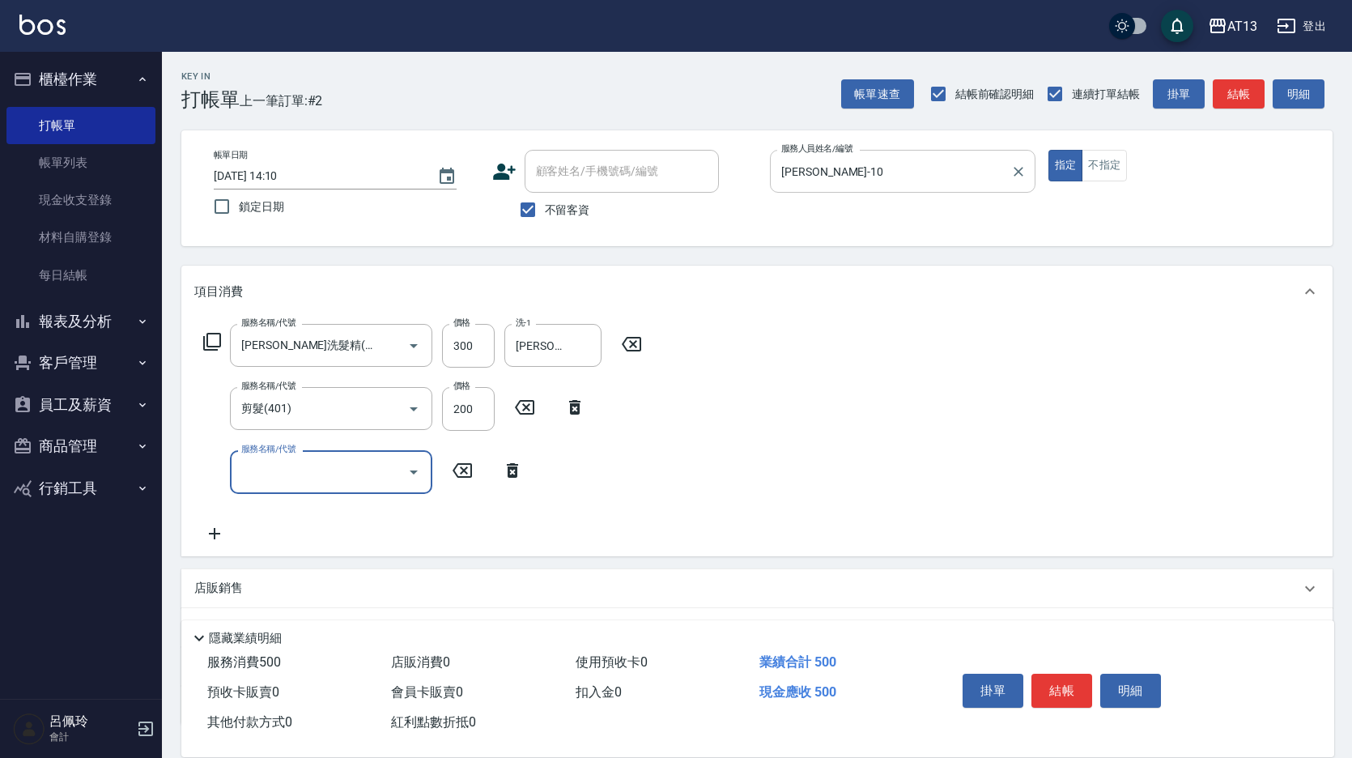
click at [982, 419] on div "服務名稱/代號 [PERSON_NAME]洗髮精(210) 服務名稱/代號 價格 300 價格 洗-1 [PERSON_NAME]-24 洗-1 服務名稱/代…" at bounding box center [756, 436] width 1151 height 238
click at [1067, 673] on button "結帳" at bounding box center [1061, 690] width 61 height 34
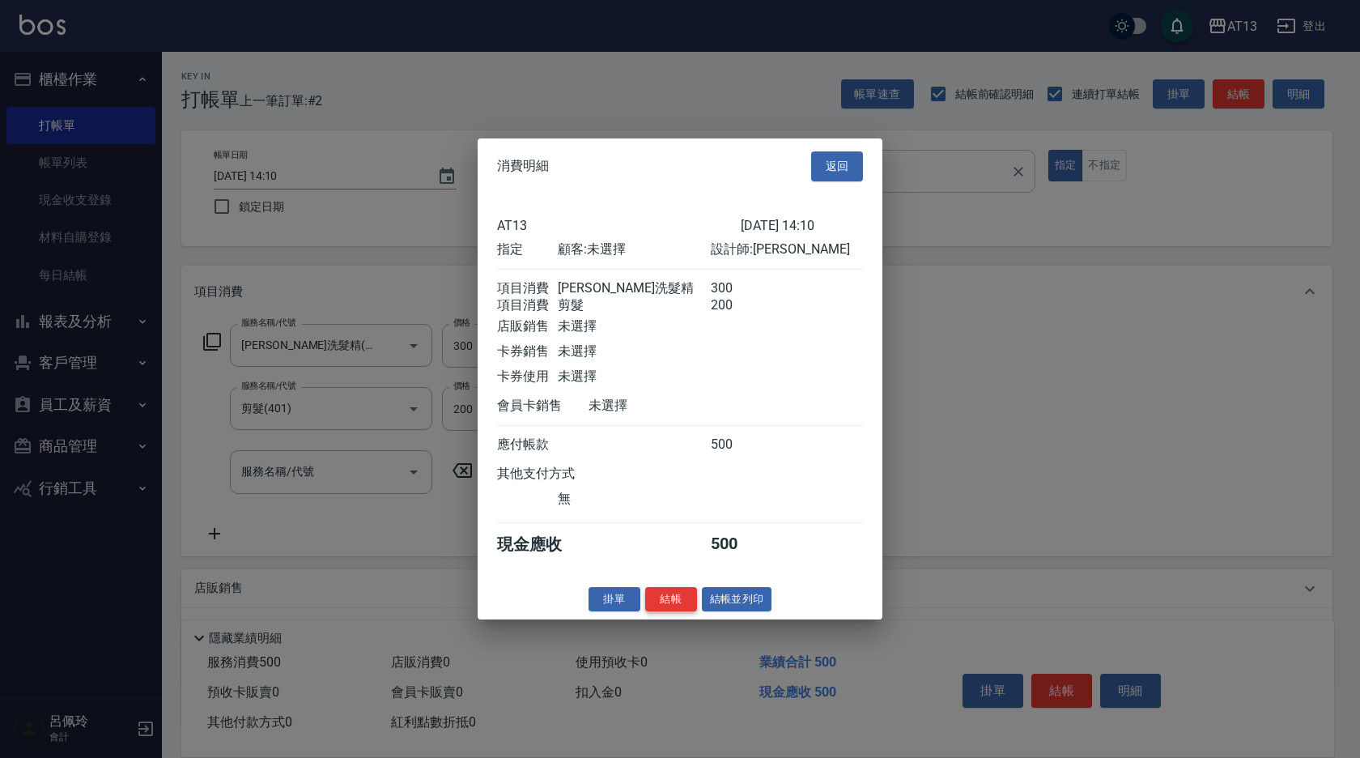
click at [669, 611] on button "結帳" at bounding box center [671, 598] width 52 height 25
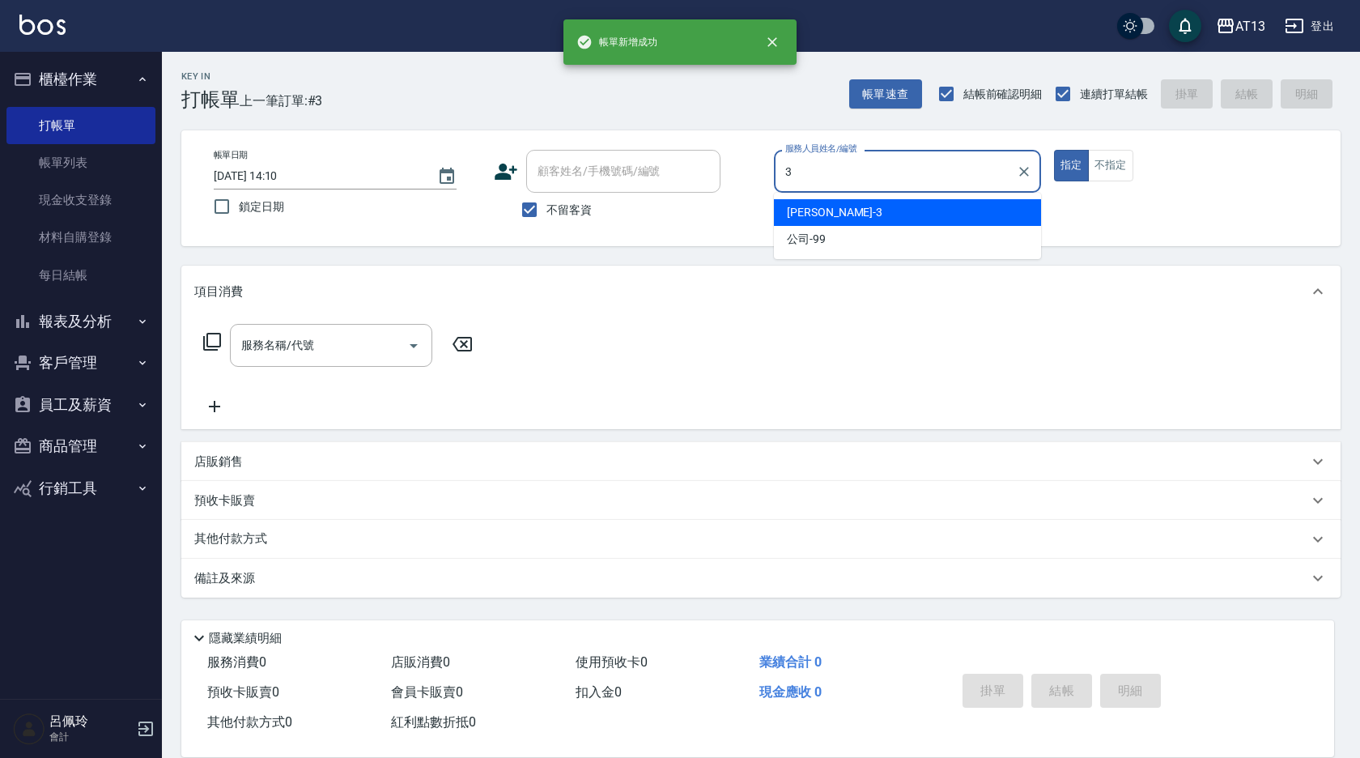
click at [993, 202] on div "[PERSON_NAME] -3" at bounding box center [907, 212] width 267 height 27
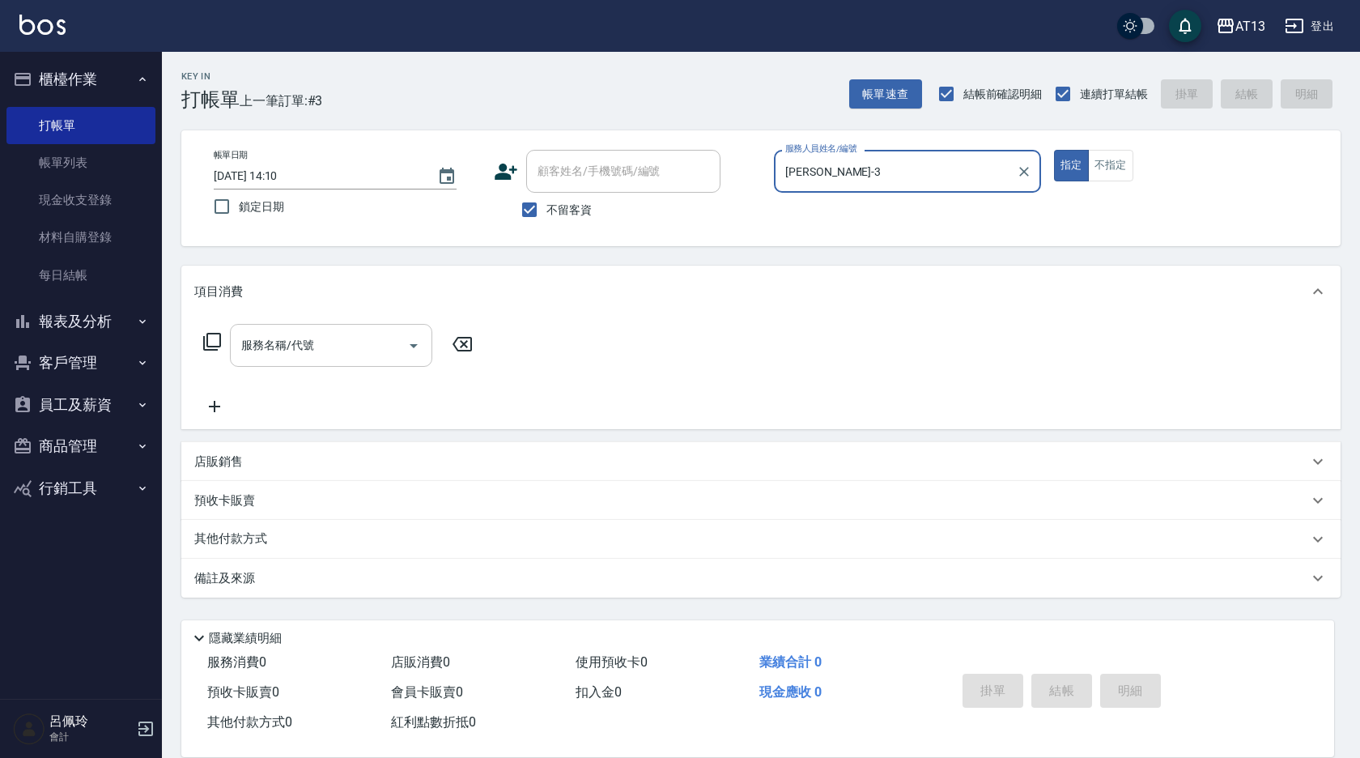
type input "[PERSON_NAME]-3"
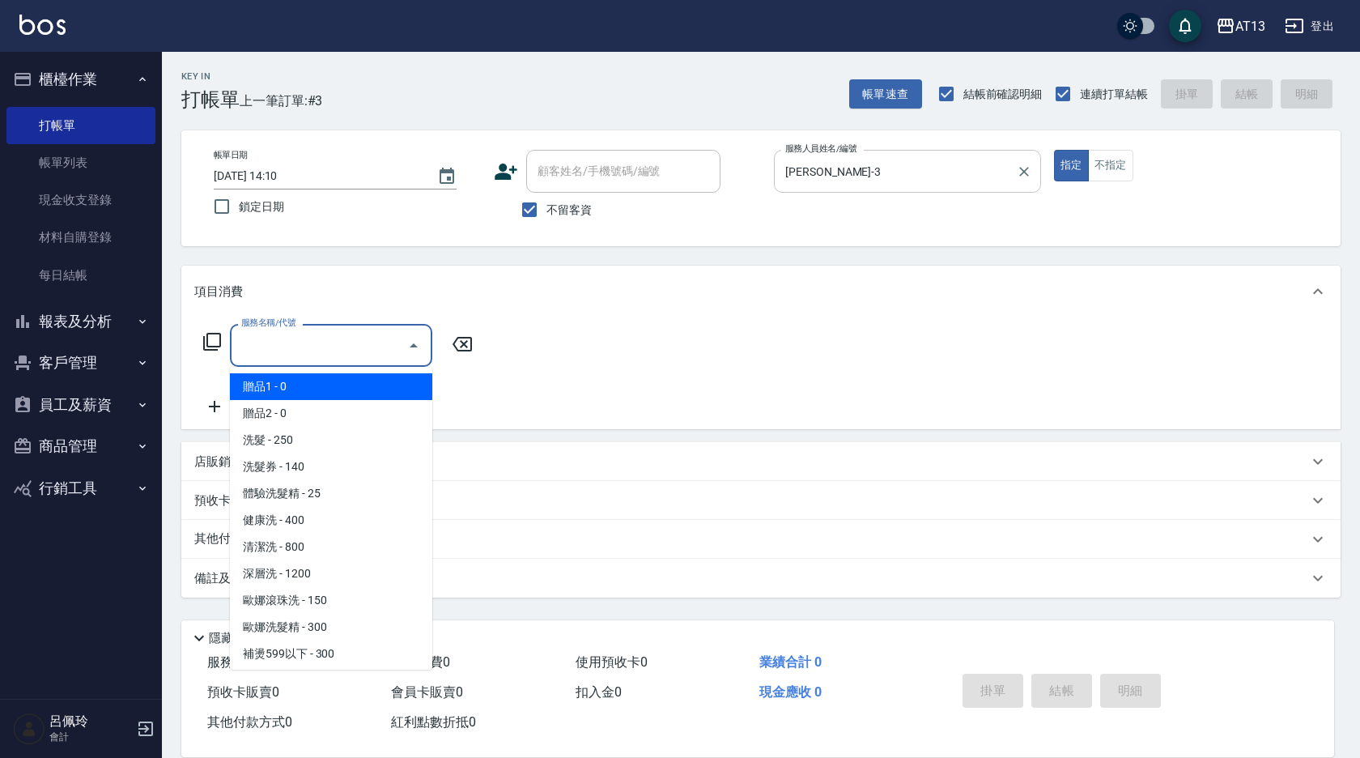
click at [289, 350] on input "服務名稱/代號" at bounding box center [318, 345] width 163 height 28
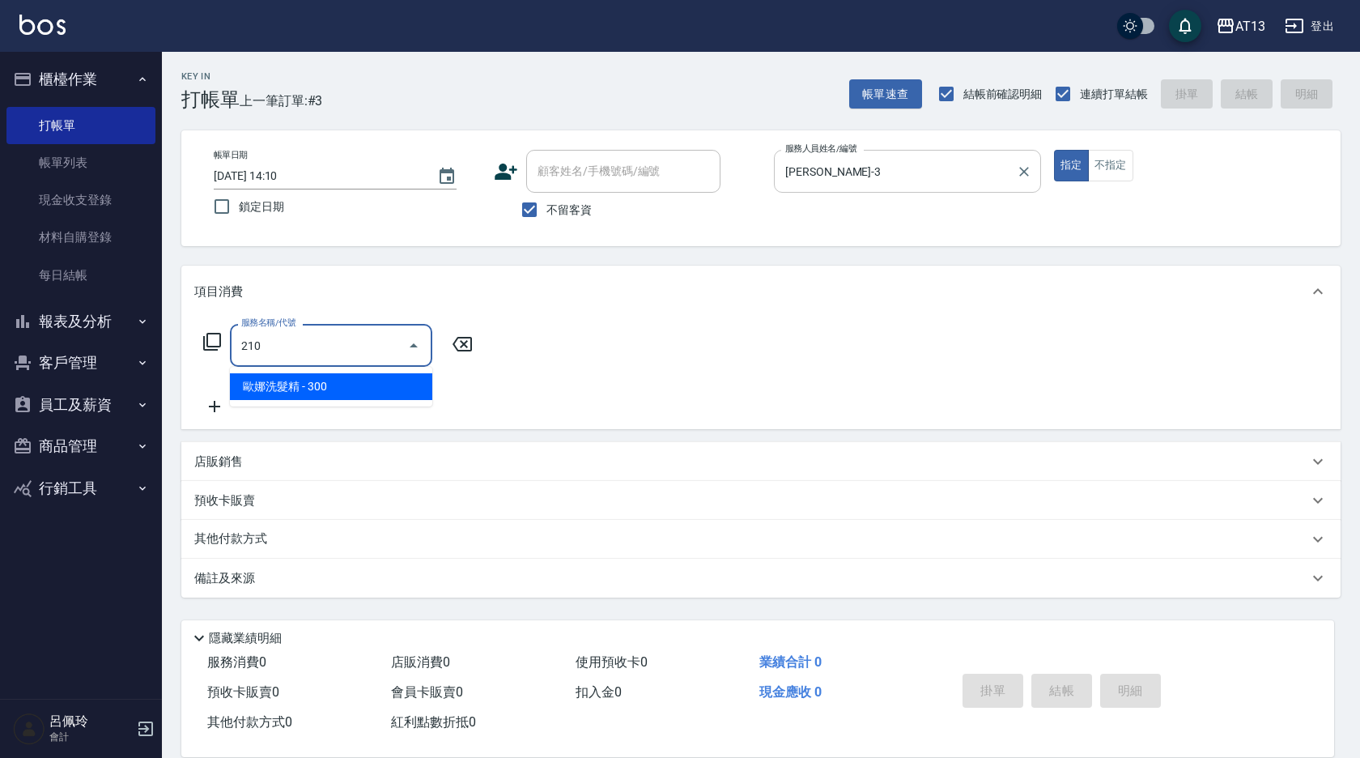
type input "[PERSON_NAME]洗髮精(210)"
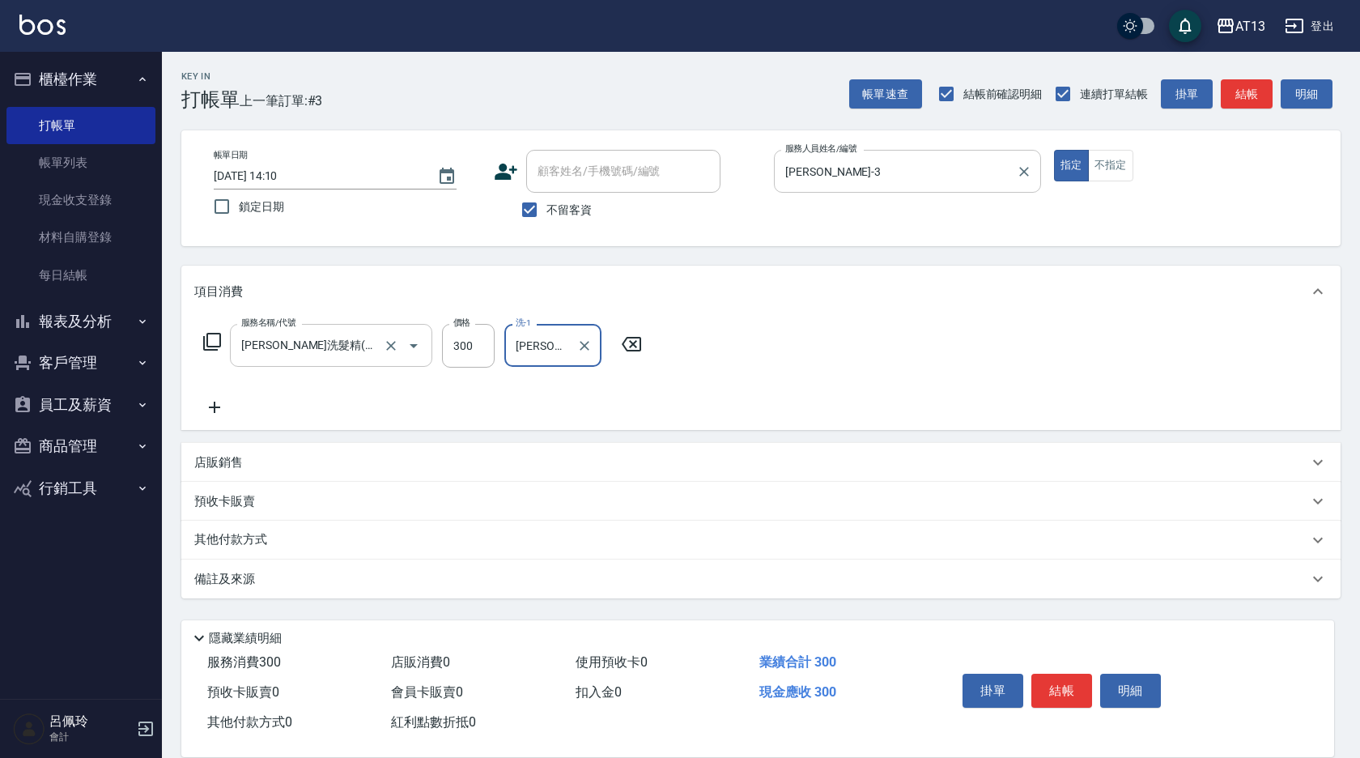
type input "[PERSON_NAME]-26"
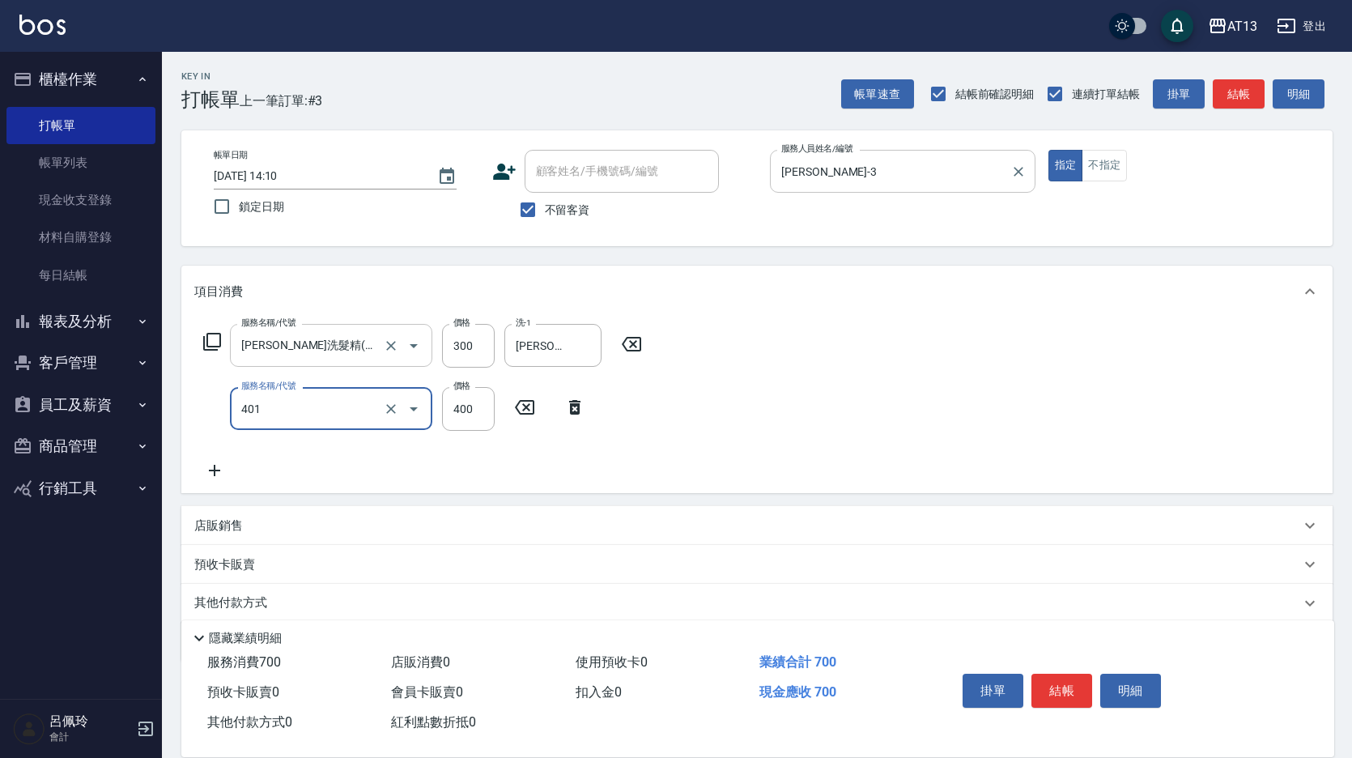
type input "剪髮(401)"
drag, startPoint x: 854, startPoint y: 406, endPoint x: 875, endPoint y: 425, distance: 28.6
click at [855, 406] on div "服務名稱/代號 [PERSON_NAME]洗髮精(210) 服務名稱/代號 價格 300 價格 洗-1 [PERSON_NAME]-26 洗-1 服務名稱/代…" at bounding box center [756, 405] width 1151 height 176
click at [1048, 686] on button "結帳" at bounding box center [1061, 690] width 61 height 34
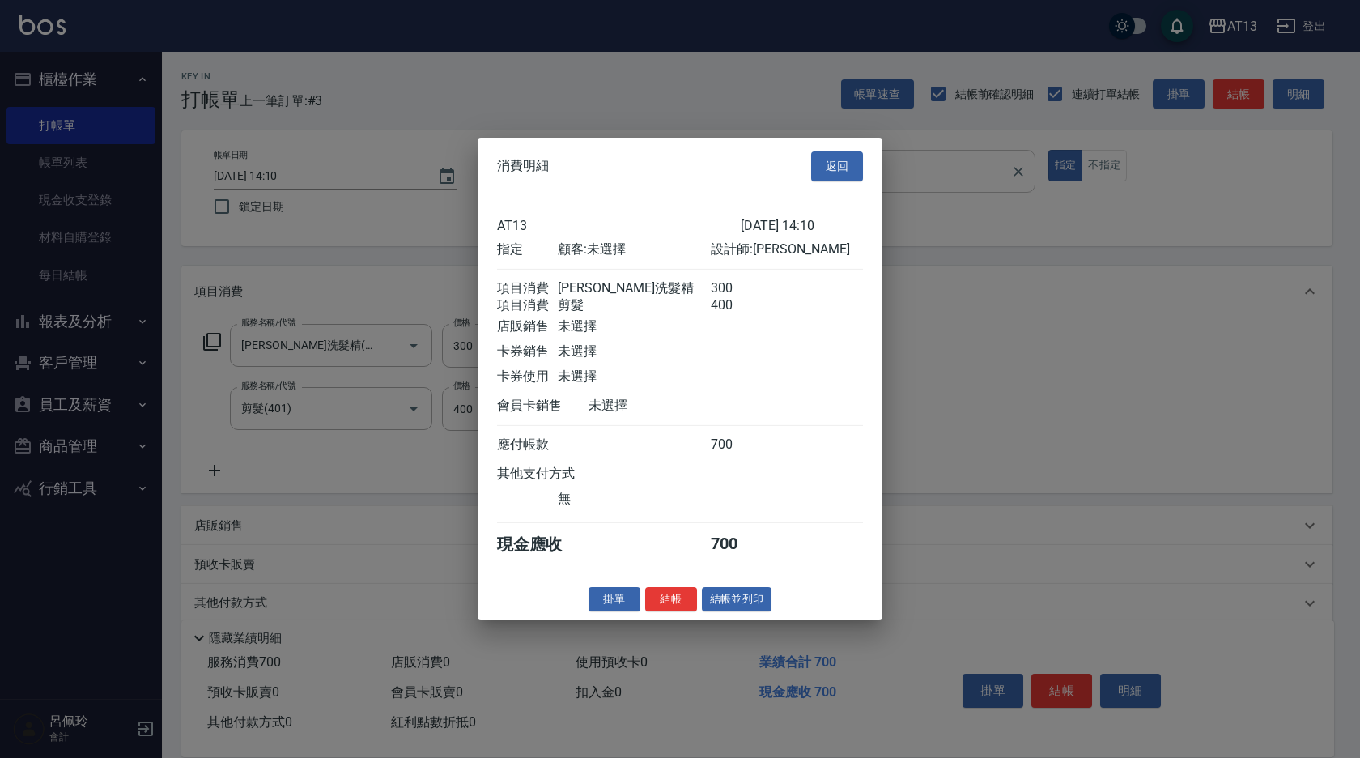
click at [661, 611] on button "結帳" at bounding box center [671, 598] width 52 height 25
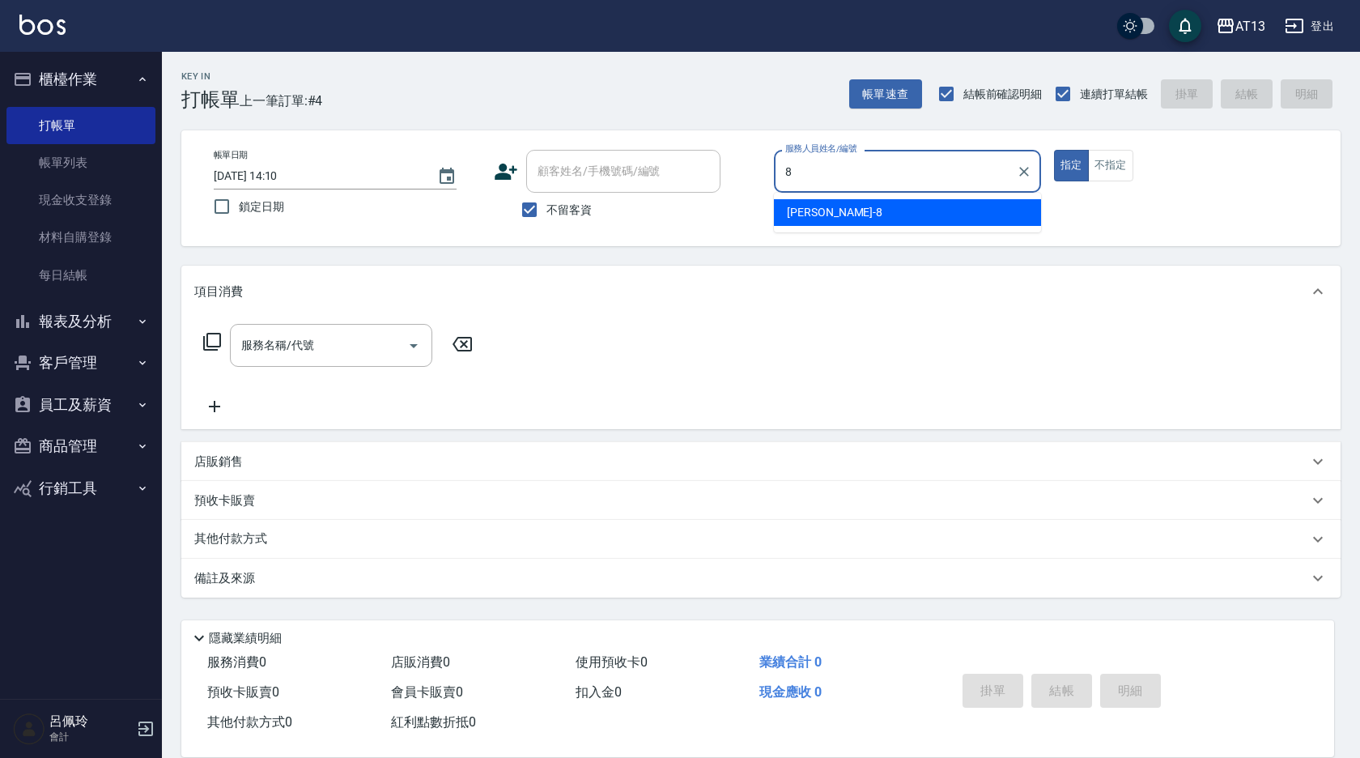
click at [830, 223] on div "[PERSON_NAME] -8" at bounding box center [907, 212] width 267 height 27
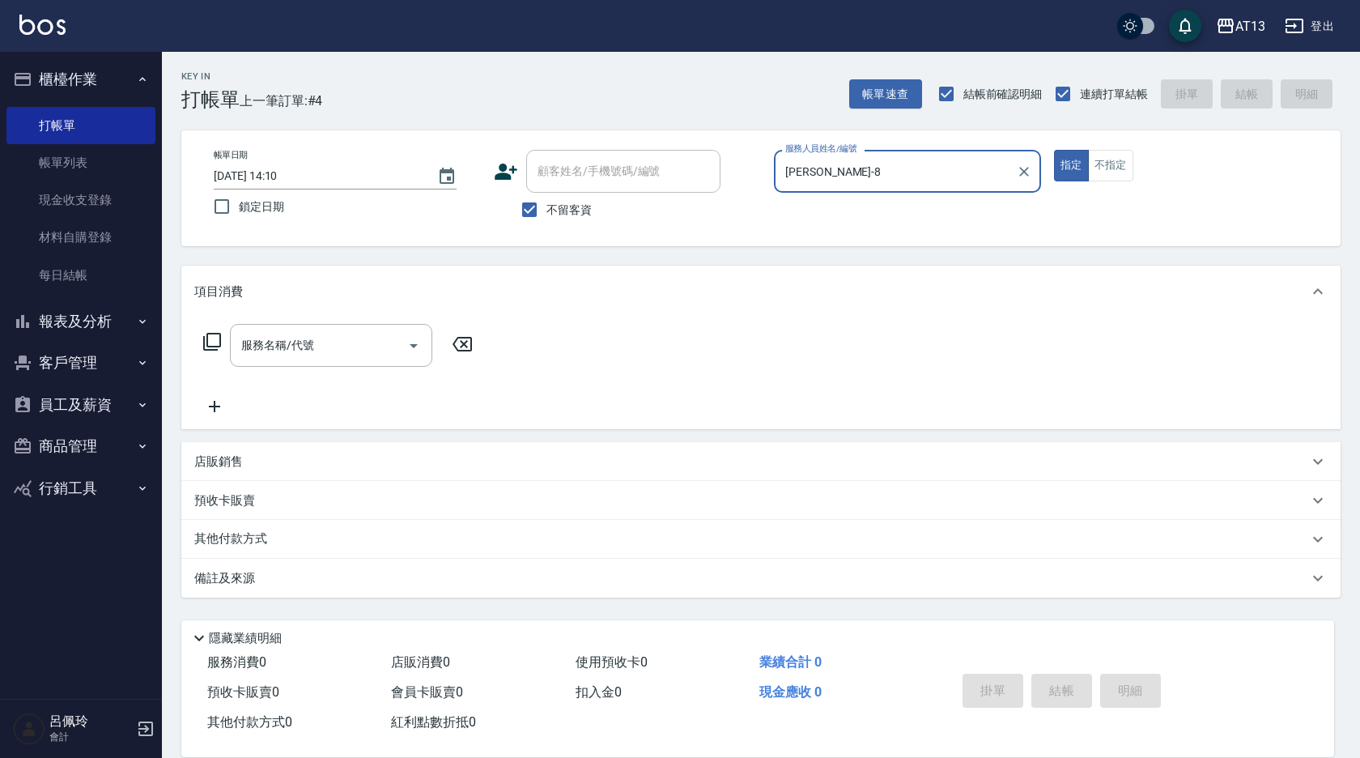
type input "[PERSON_NAME]-8"
click at [1131, 144] on div "帳單日期 [DATE] 14:10 鎖定日期 顧客姓名/手機號碼/編號 顧客姓名/手機號碼/編號 不留客資 服務人員姓名/編號 [PERSON_NAME]-8…" at bounding box center [760, 188] width 1159 height 116
click at [1119, 165] on button "不指定" at bounding box center [1110, 166] width 45 height 32
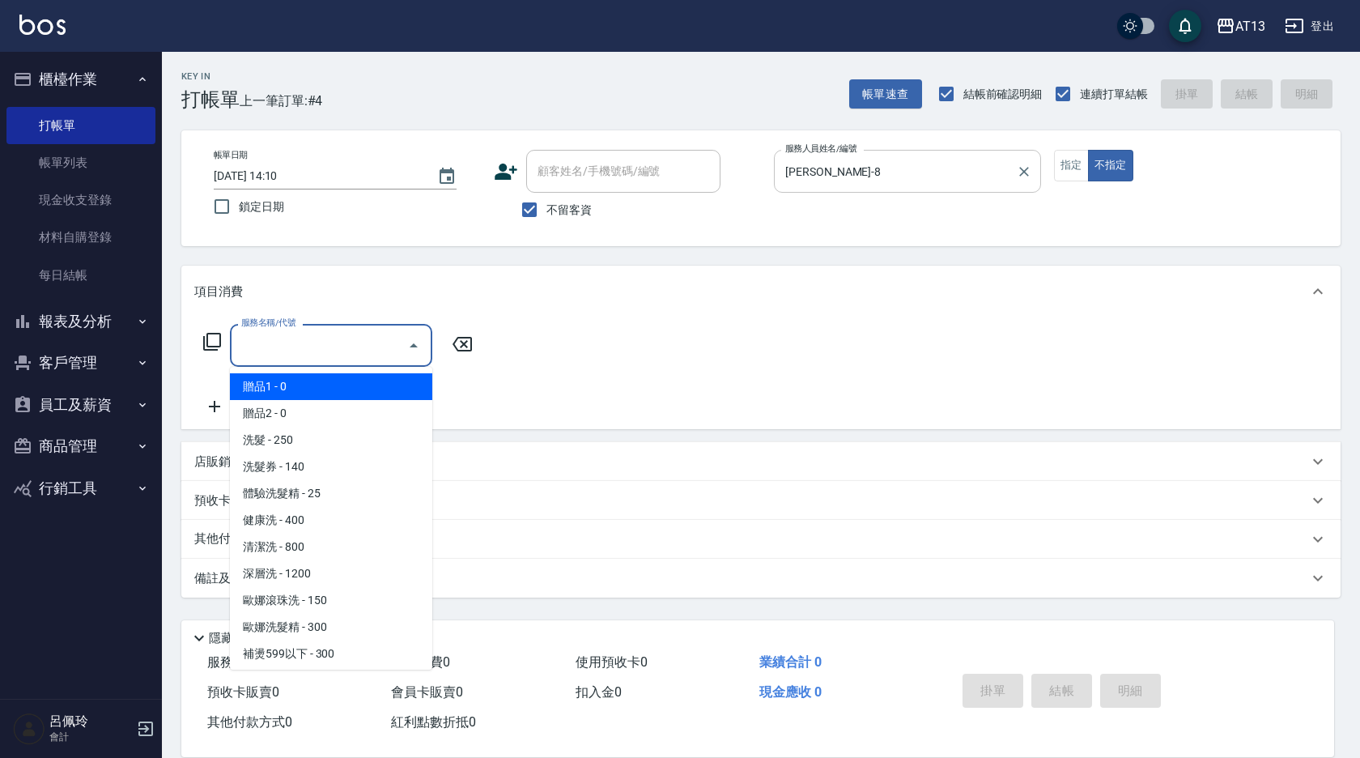
click at [277, 347] on input "服務名稱/代號" at bounding box center [318, 345] width 163 height 28
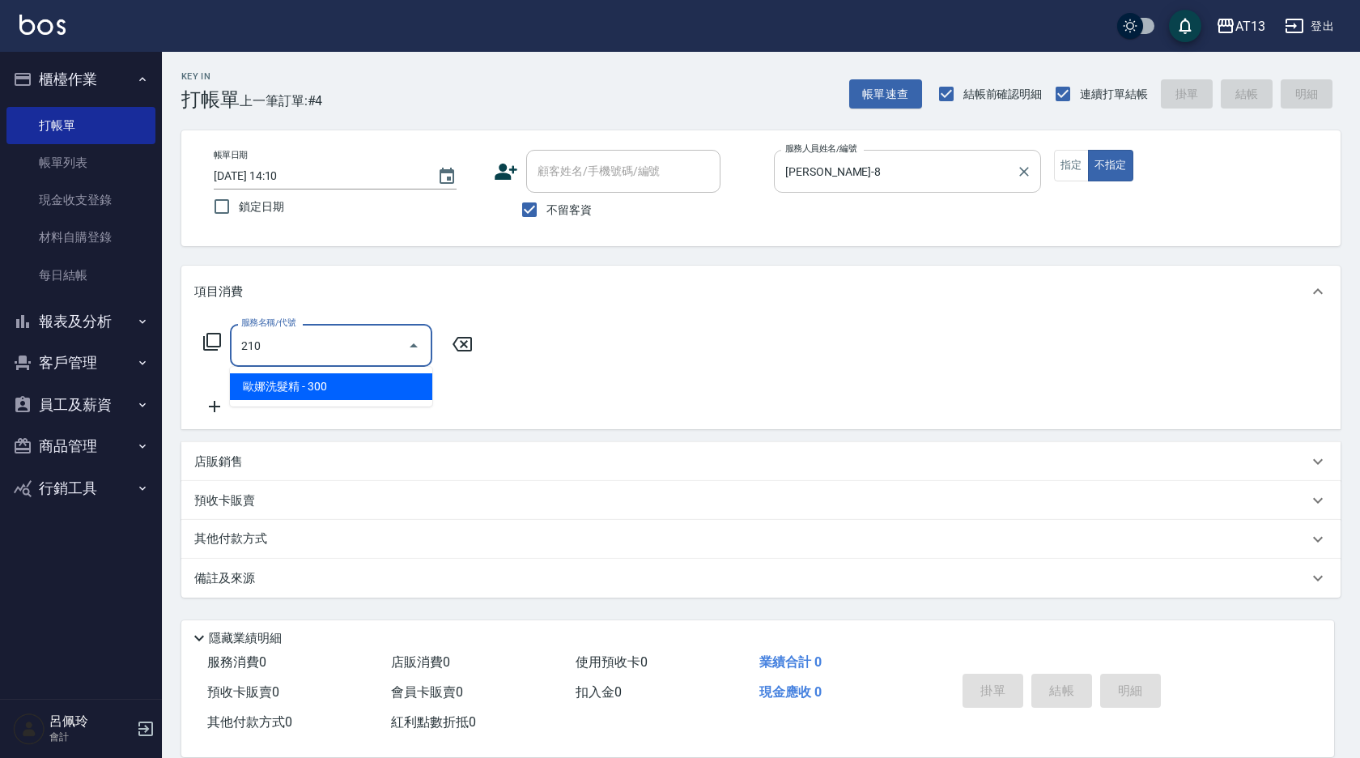
type input "[PERSON_NAME]洗髮精(210)"
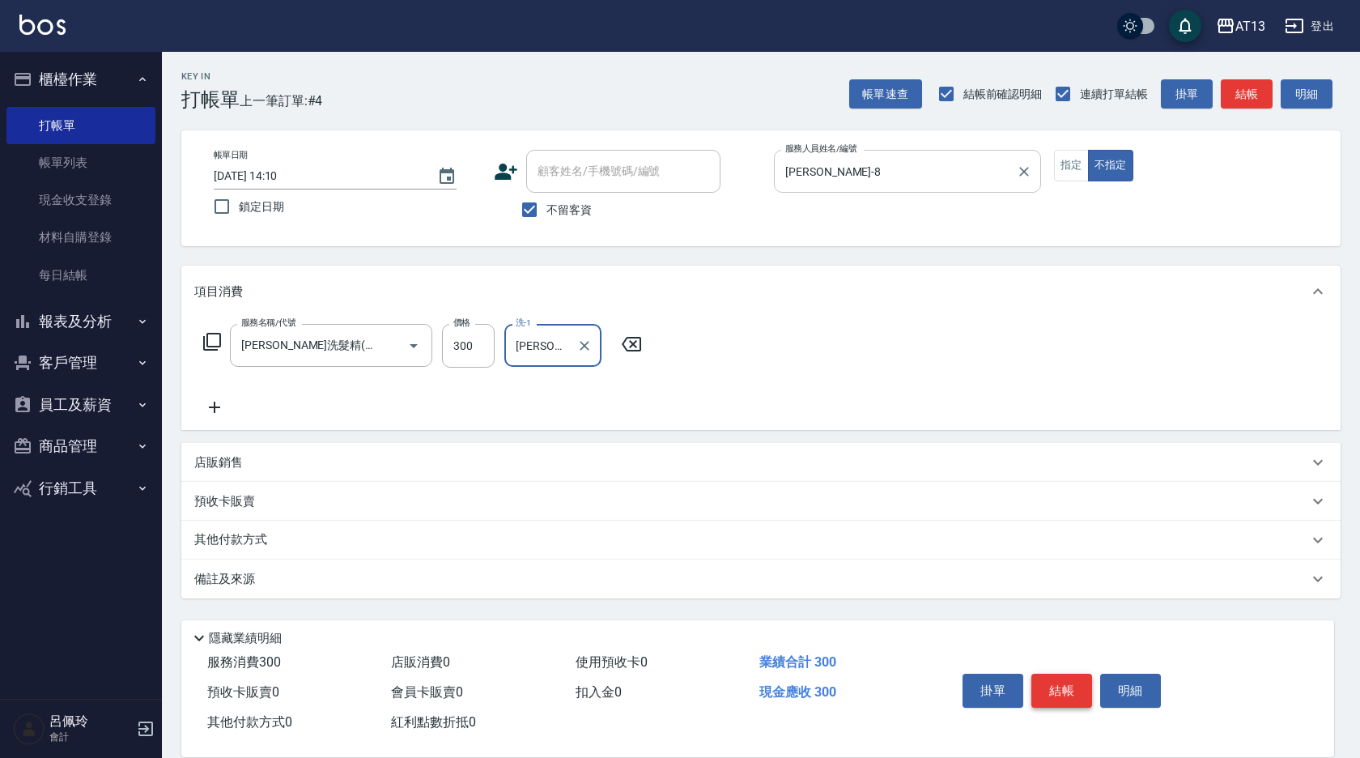
type input "[PERSON_NAME]-8"
click at [1055, 679] on button "結帳" at bounding box center [1061, 690] width 61 height 34
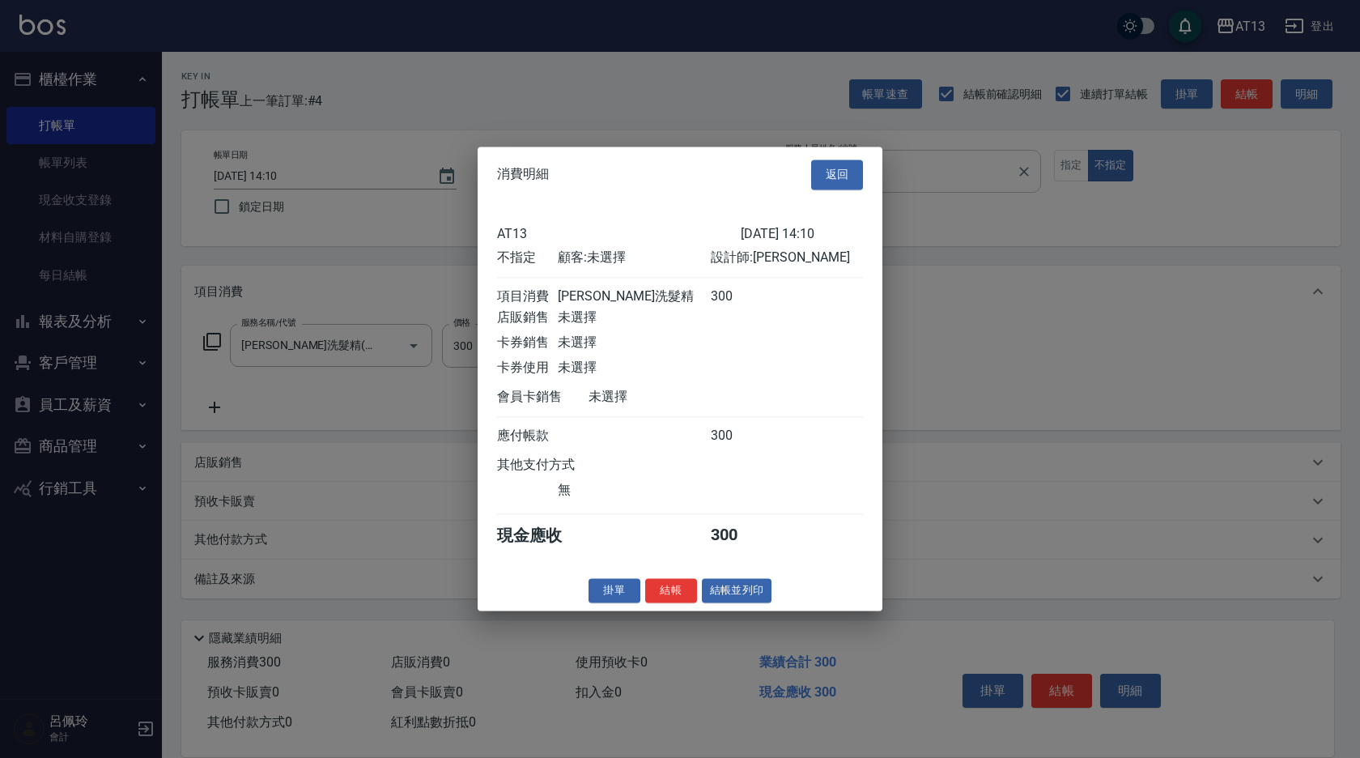
click at [682, 595] on button "結帳" at bounding box center [671, 590] width 52 height 25
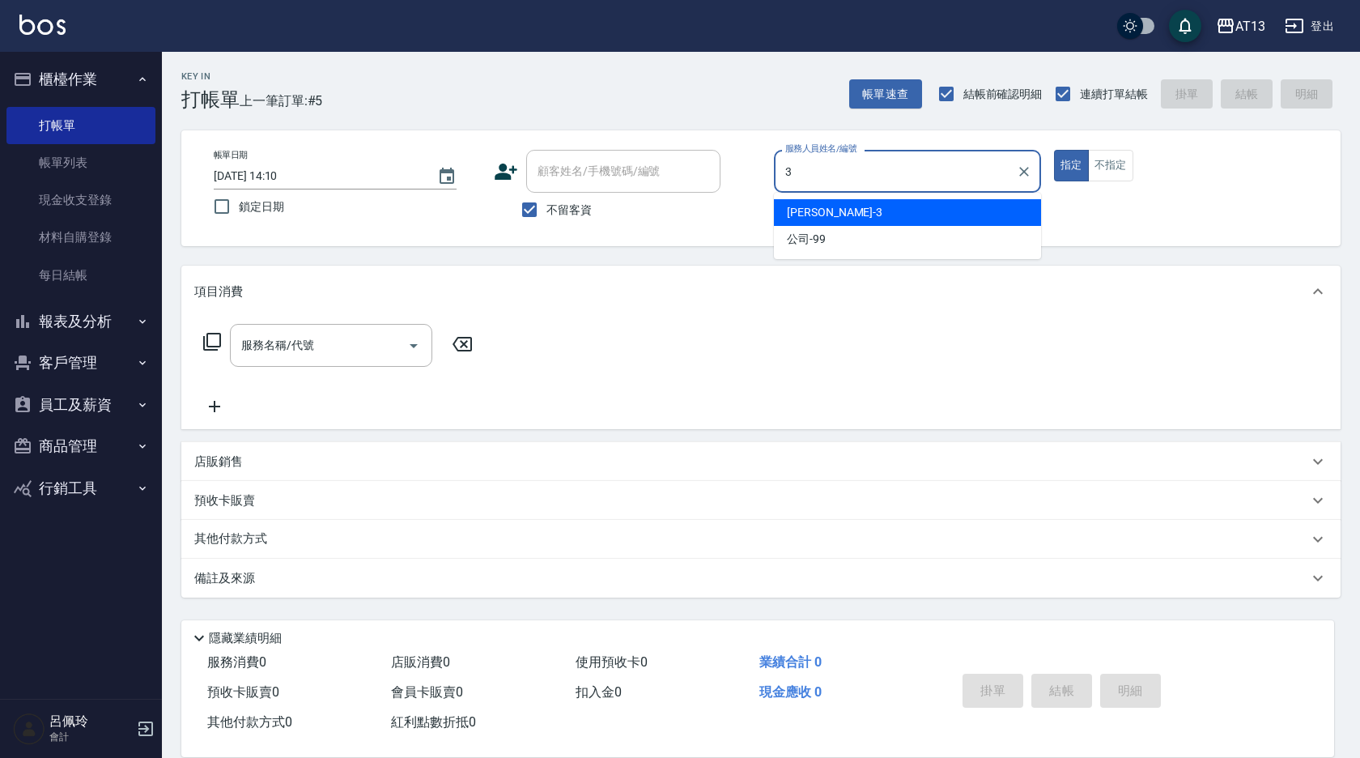
drag, startPoint x: 851, startPoint y: 206, endPoint x: 810, endPoint y: 258, distance: 66.2
click at [851, 207] on div "[PERSON_NAME] -3" at bounding box center [907, 212] width 267 height 27
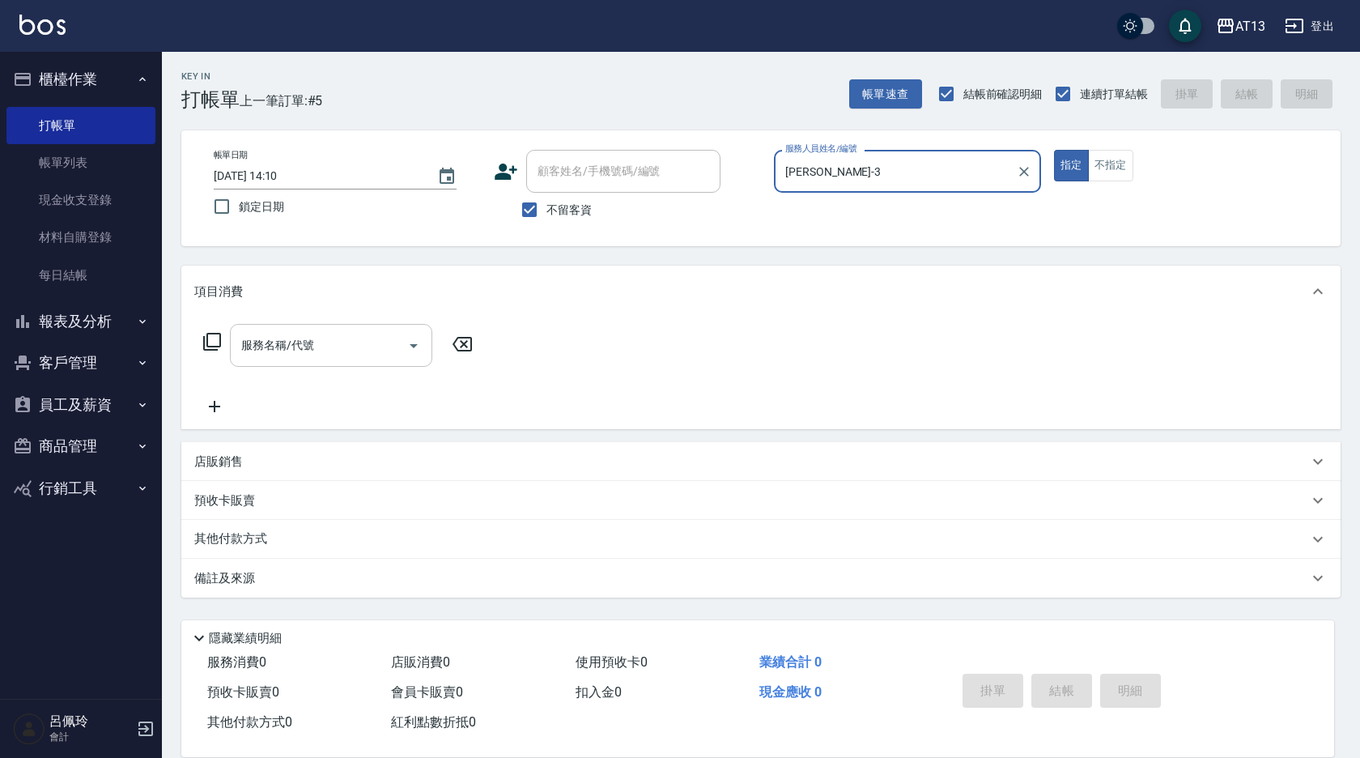
type input "[PERSON_NAME]-3"
click at [312, 350] on input "服務名稱/代號" at bounding box center [318, 345] width 163 height 28
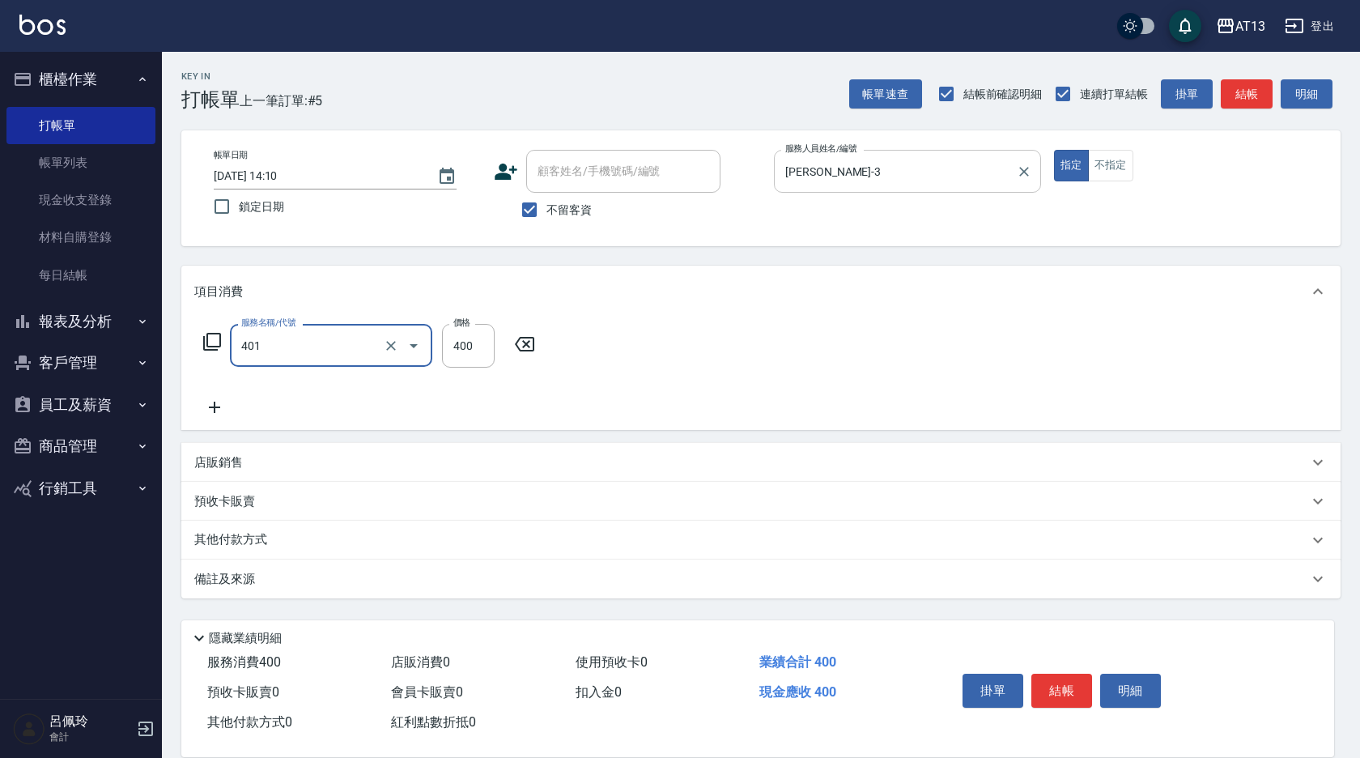
type input "剪髮(401)"
type input "350"
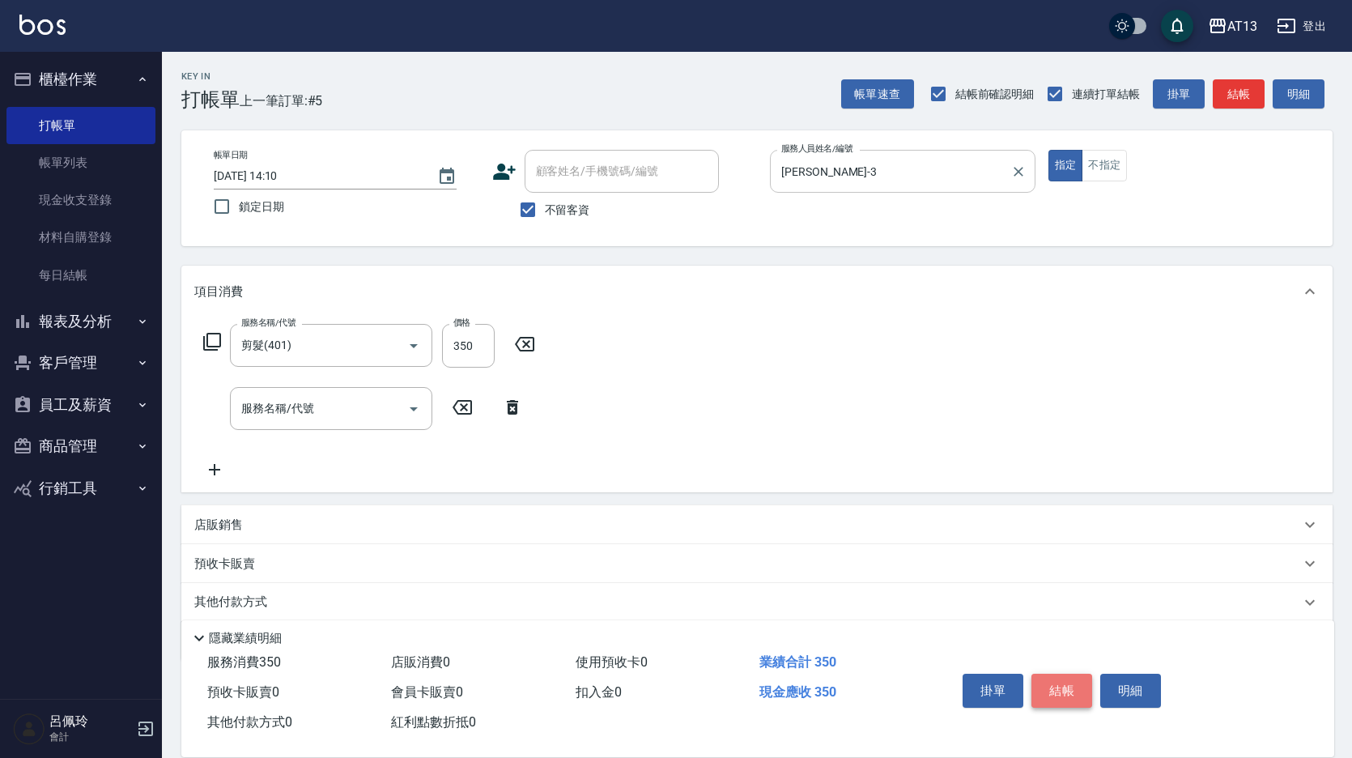
click at [1058, 699] on button "結帳" at bounding box center [1061, 690] width 61 height 34
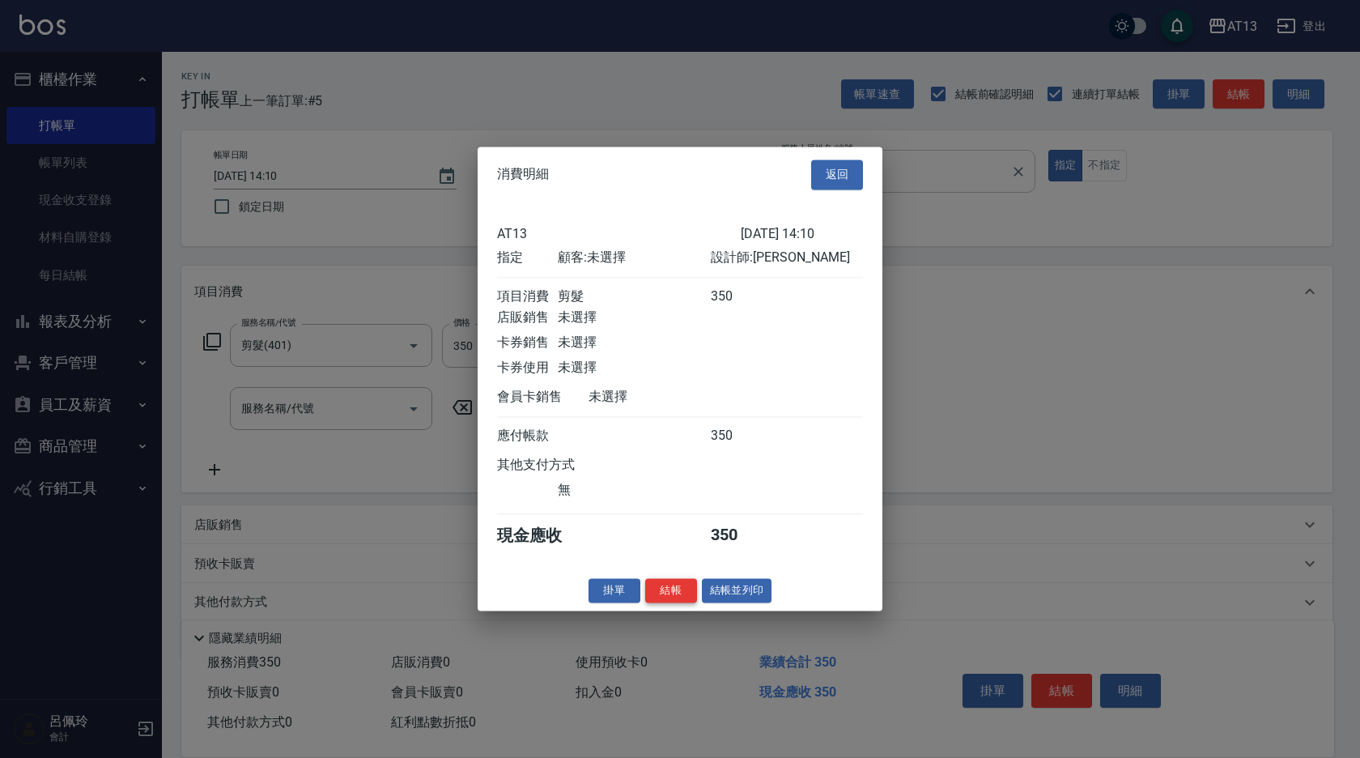
click at [694, 603] on button "結帳" at bounding box center [671, 590] width 52 height 25
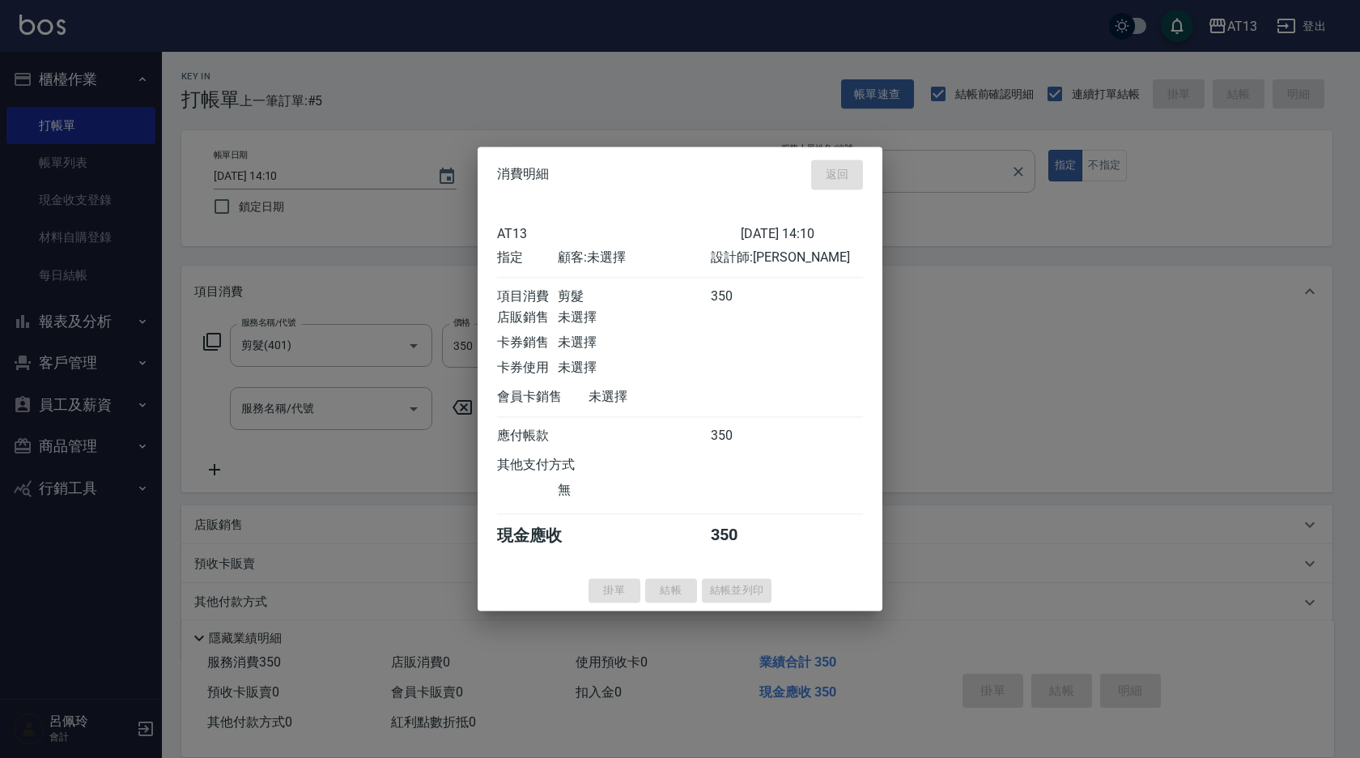
type input "[DATE] 14:11"
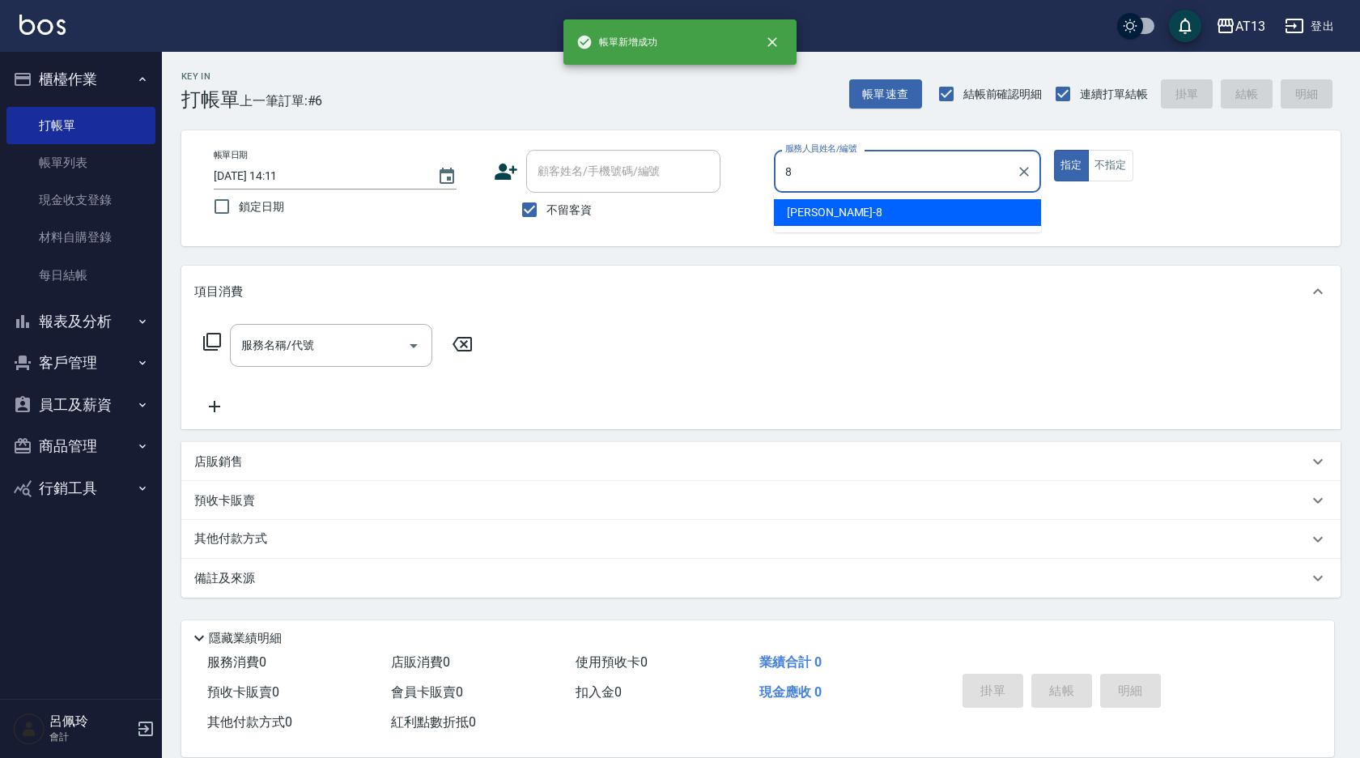
click at [805, 208] on span "[PERSON_NAME] -8" at bounding box center [835, 212] width 96 height 17
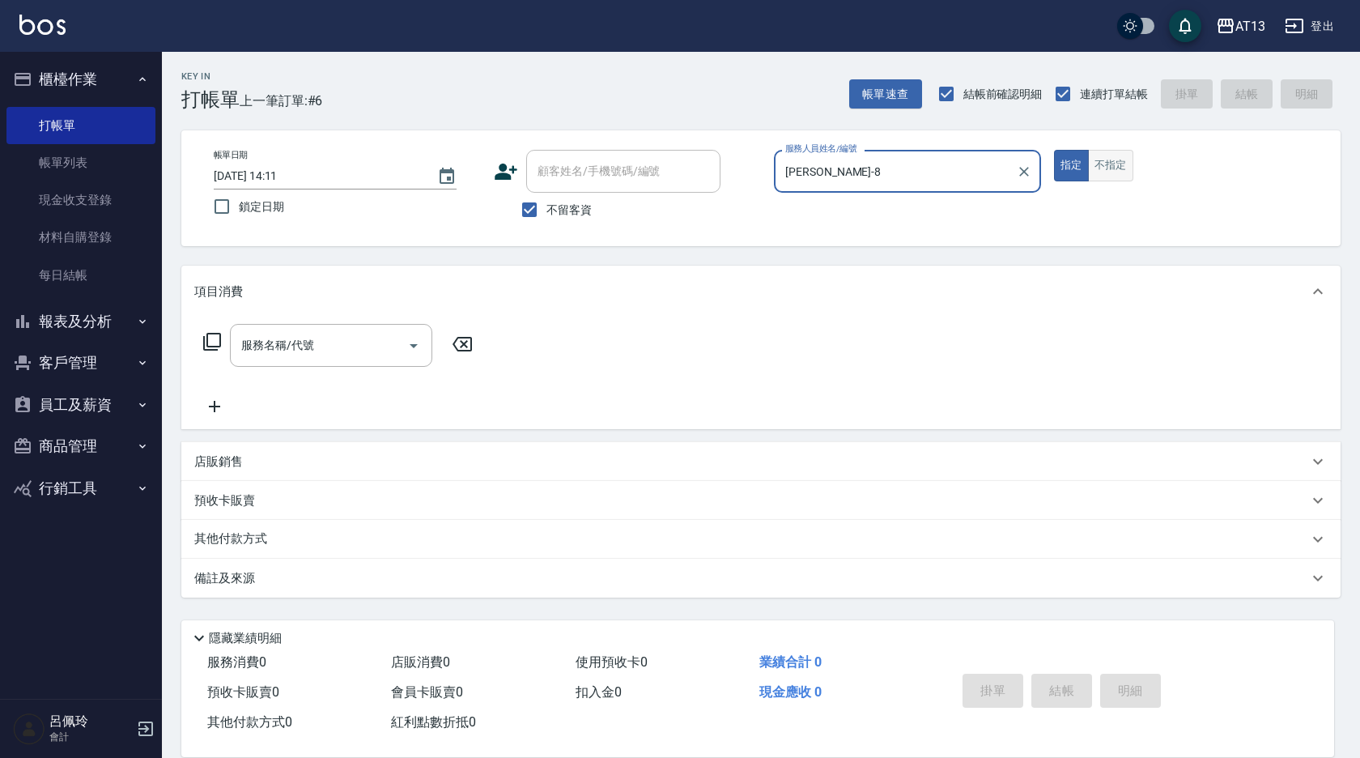
type input "[PERSON_NAME]-8"
click at [1116, 168] on button "不指定" at bounding box center [1110, 166] width 45 height 32
click at [325, 344] on input "服務名稱/代號" at bounding box center [318, 345] width 163 height 28
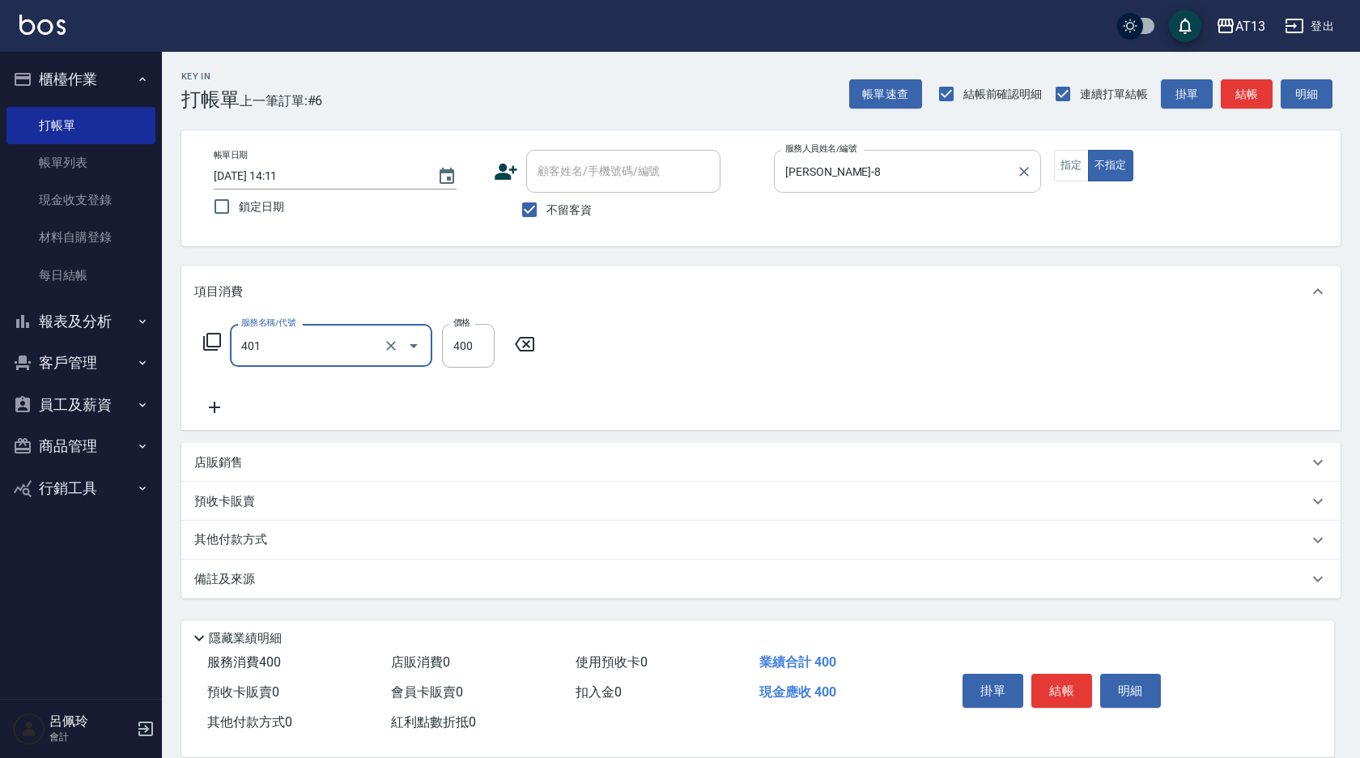
type input "剪髮(401)"
type input "200"
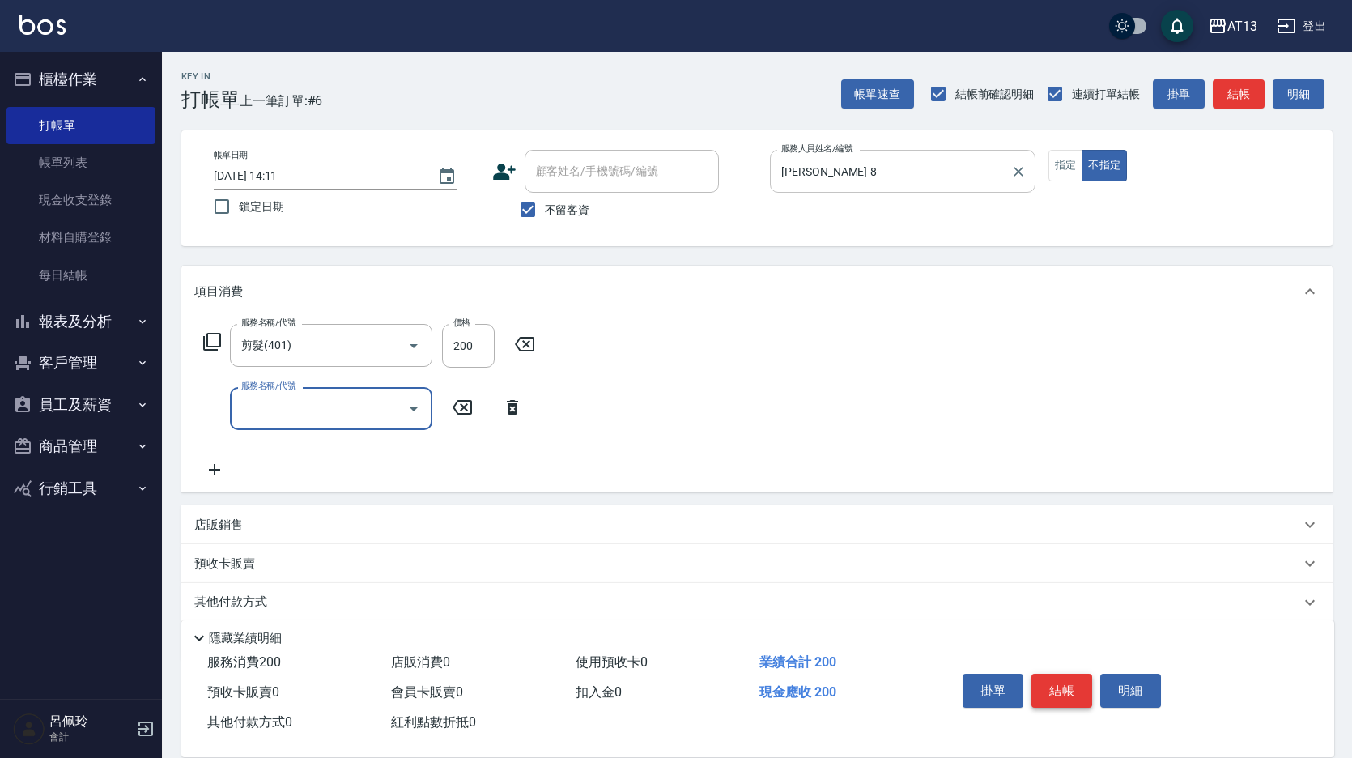
click at [1067, 686] on button "結帳" at bounding box center [1061, 690] width 61 height 34
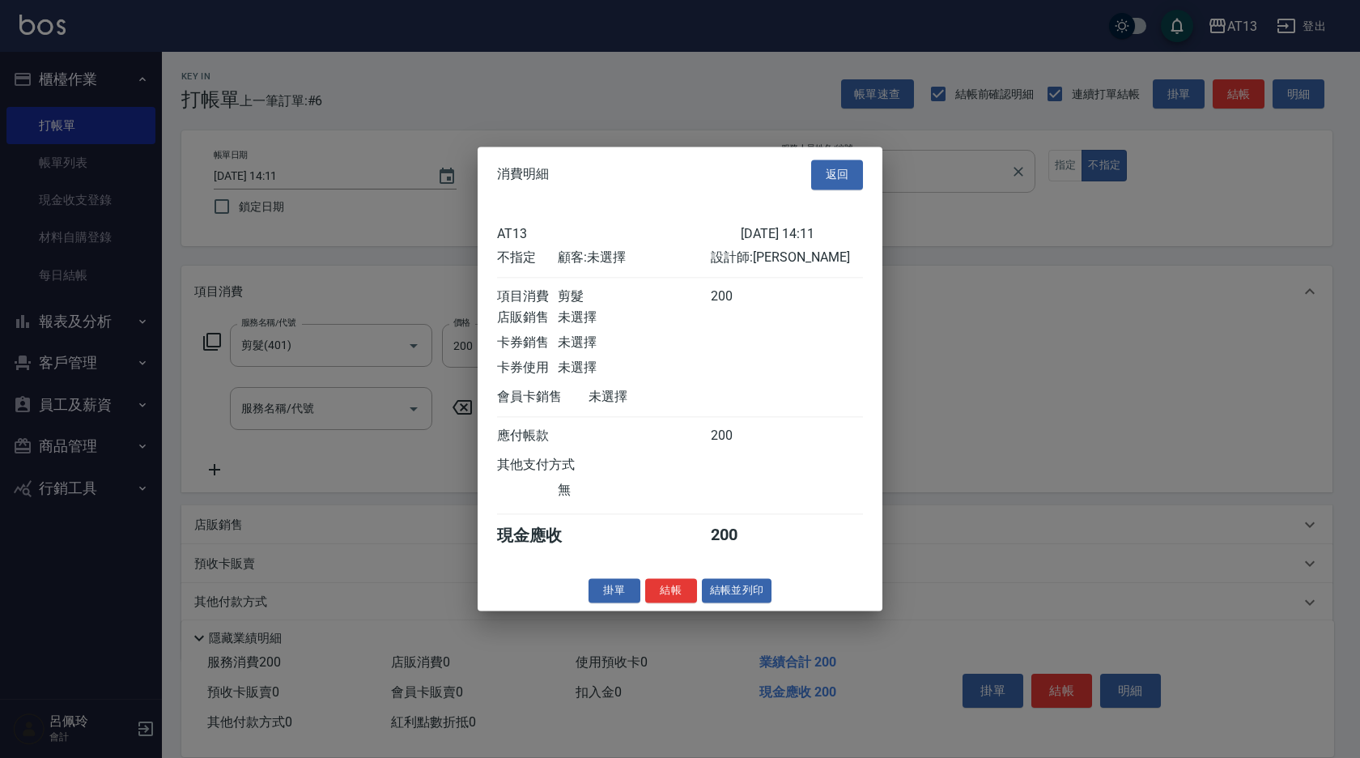
click at [654, 595] on button "結帳" at bounding box center [671, 590] width 52 height 25
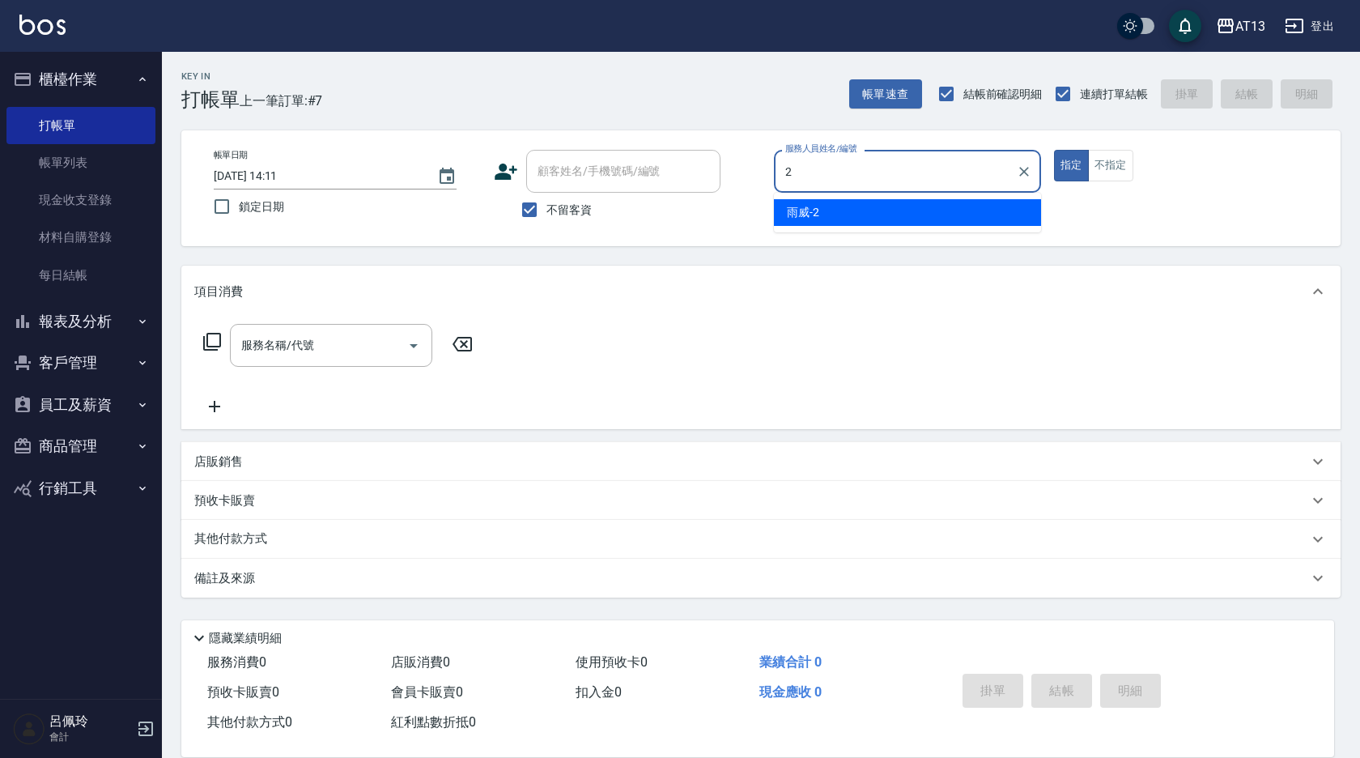
click at [813, 206] on span "雨威 -2" at bounding box center [803, 212] width 32 height 17
type input "雨威-2"
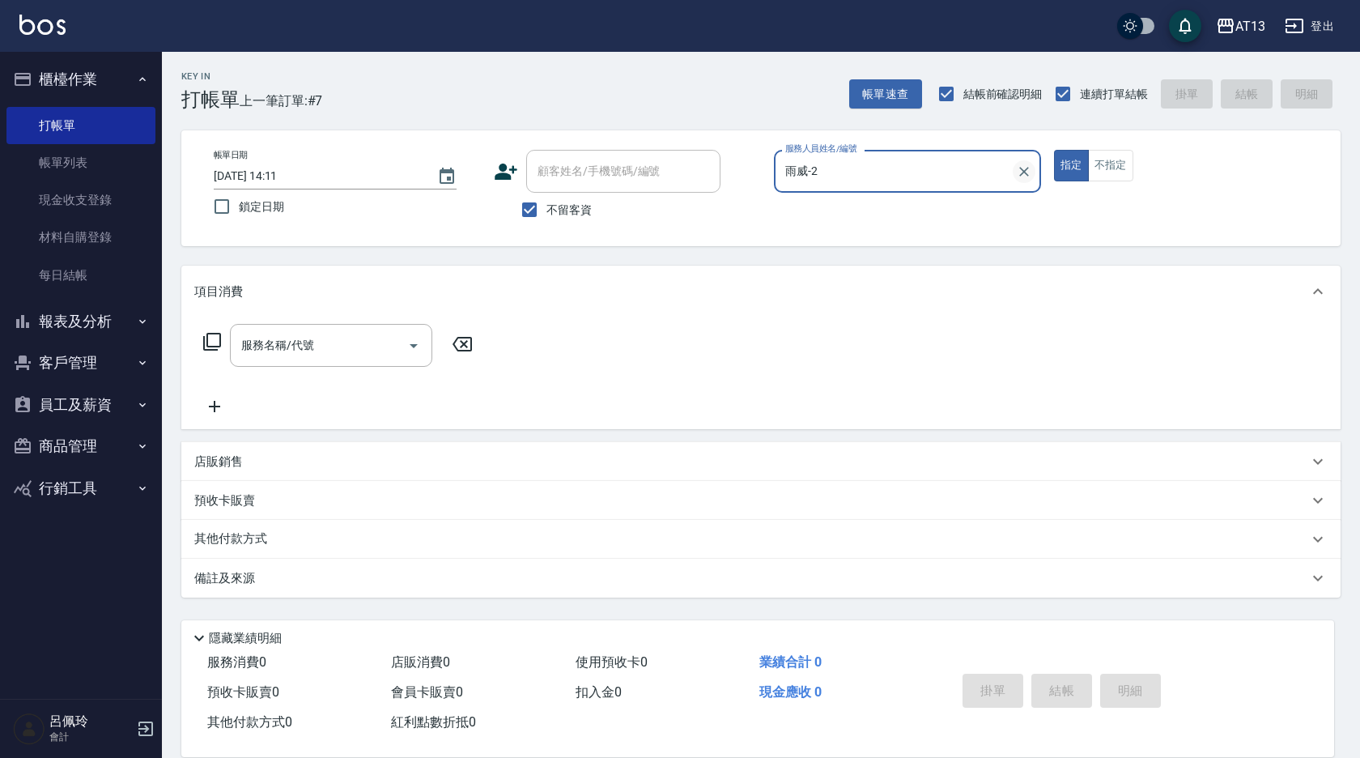
click at [1021, 172] on icon "Clear" at bounding box center [1024, 171] width 16 height 16
click at [779, 355] on div "服務名稱/代號 服務名稱/代號" at bounding box center [760, 373] width 1159 height 112
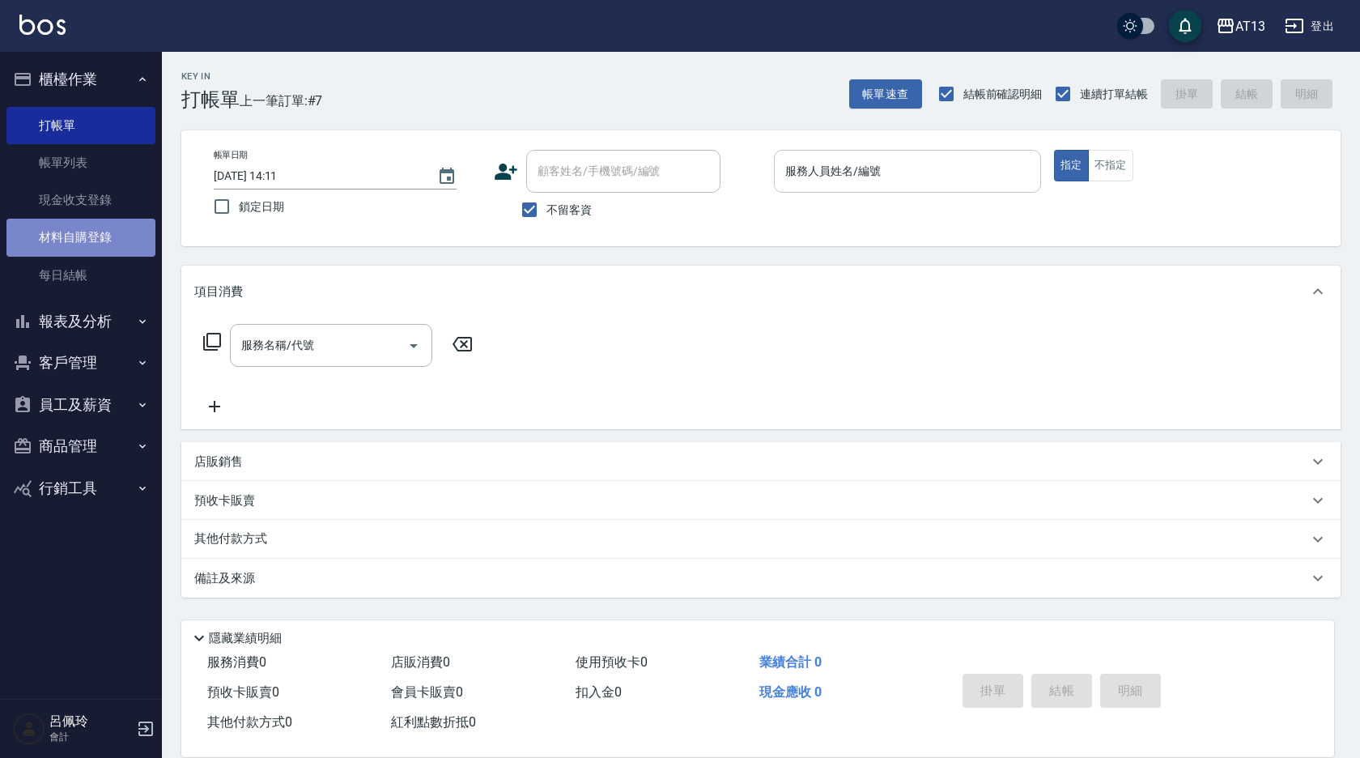
click at [119, 242] on link "材料自購登錄" at bounding box center [80, 237] width 149 height 37
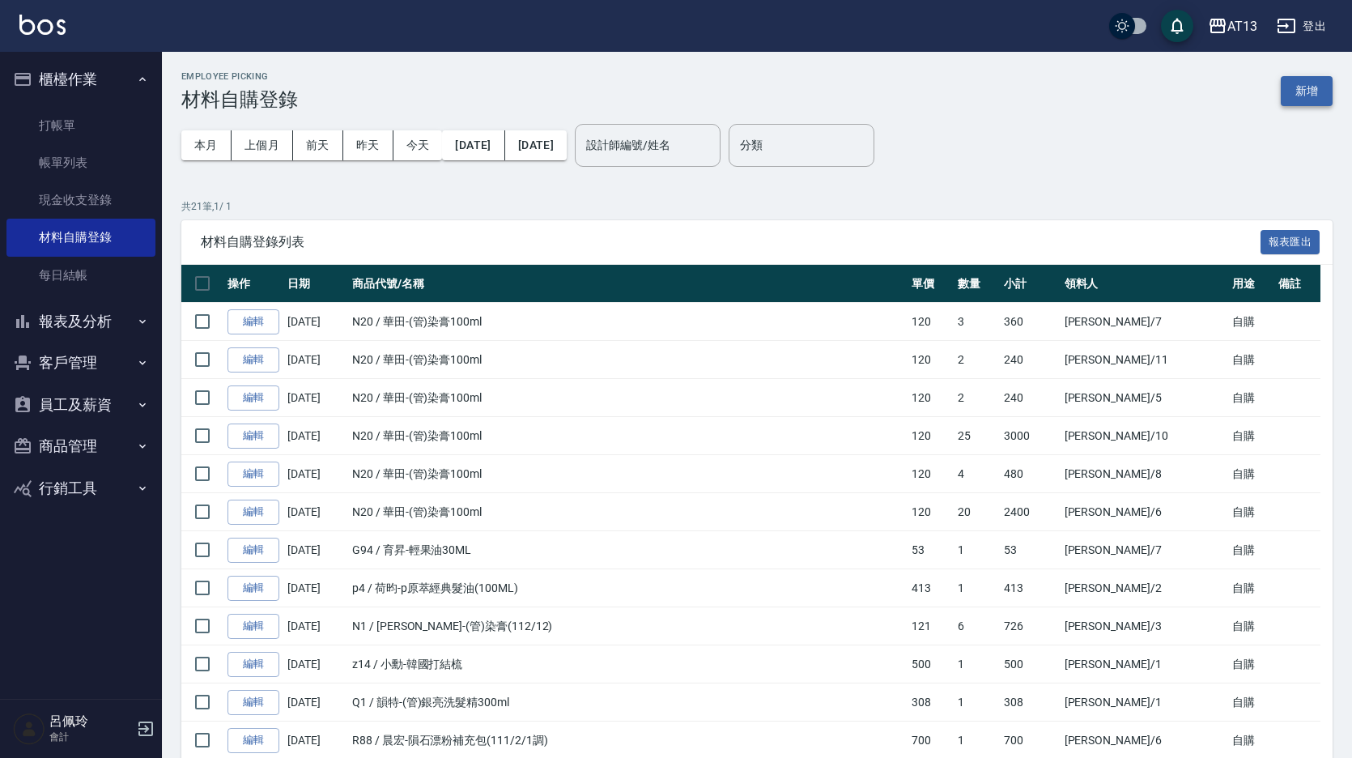
click at [1306, 92] on button "新增" at bounding box center [1306, 91] width 52 height 30
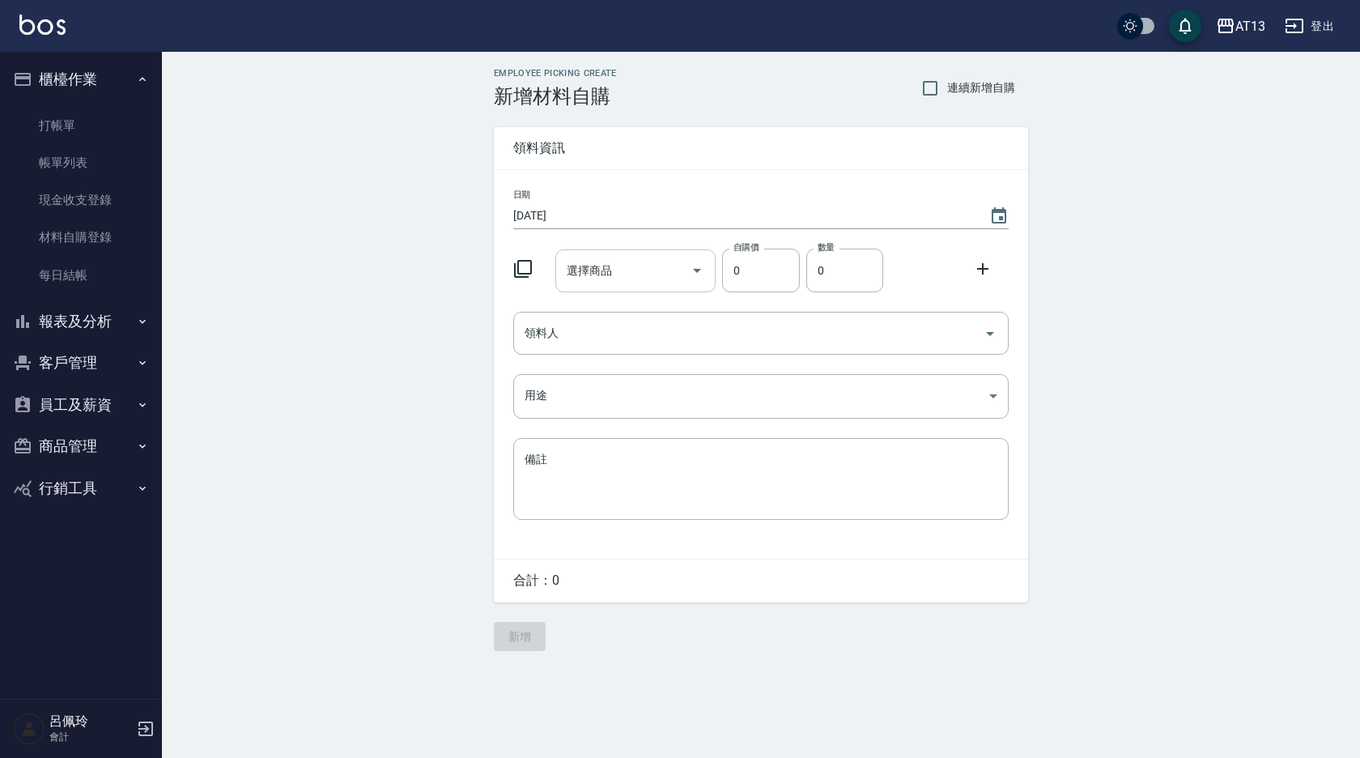
click at [607, 276] on div "選擇商品 選擇商品" at bounding box center [635, 270] width 161 height 43
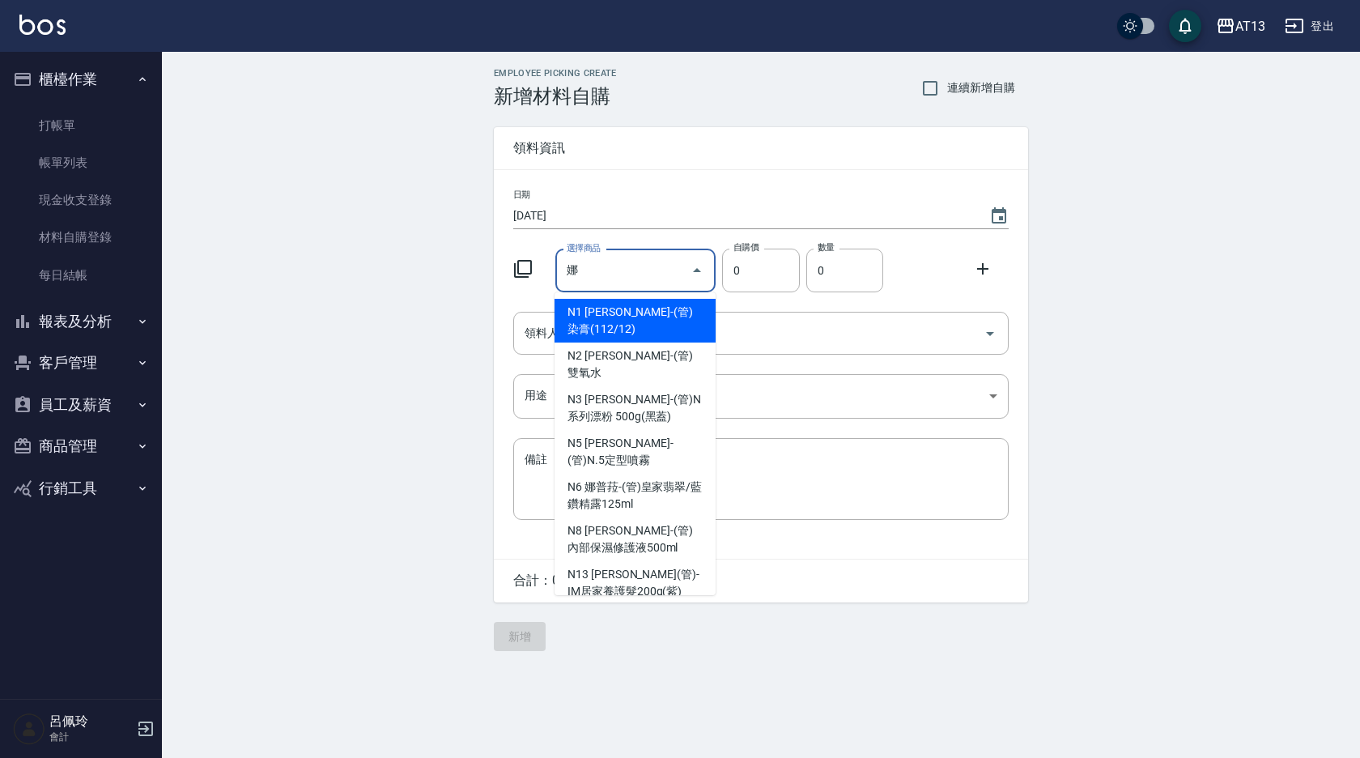
click at [611, 264] on input "娜" at bounding box center [624, 271] width 122 height 28
click at [661, 323] on li "N1 [PERSON_NAME]-(管)染膏(112/12)" at bounding box center [634, 321] width 161 height 44
type input "[PERSON_NAME]-(管)染膏(112/12)"
type input "121"
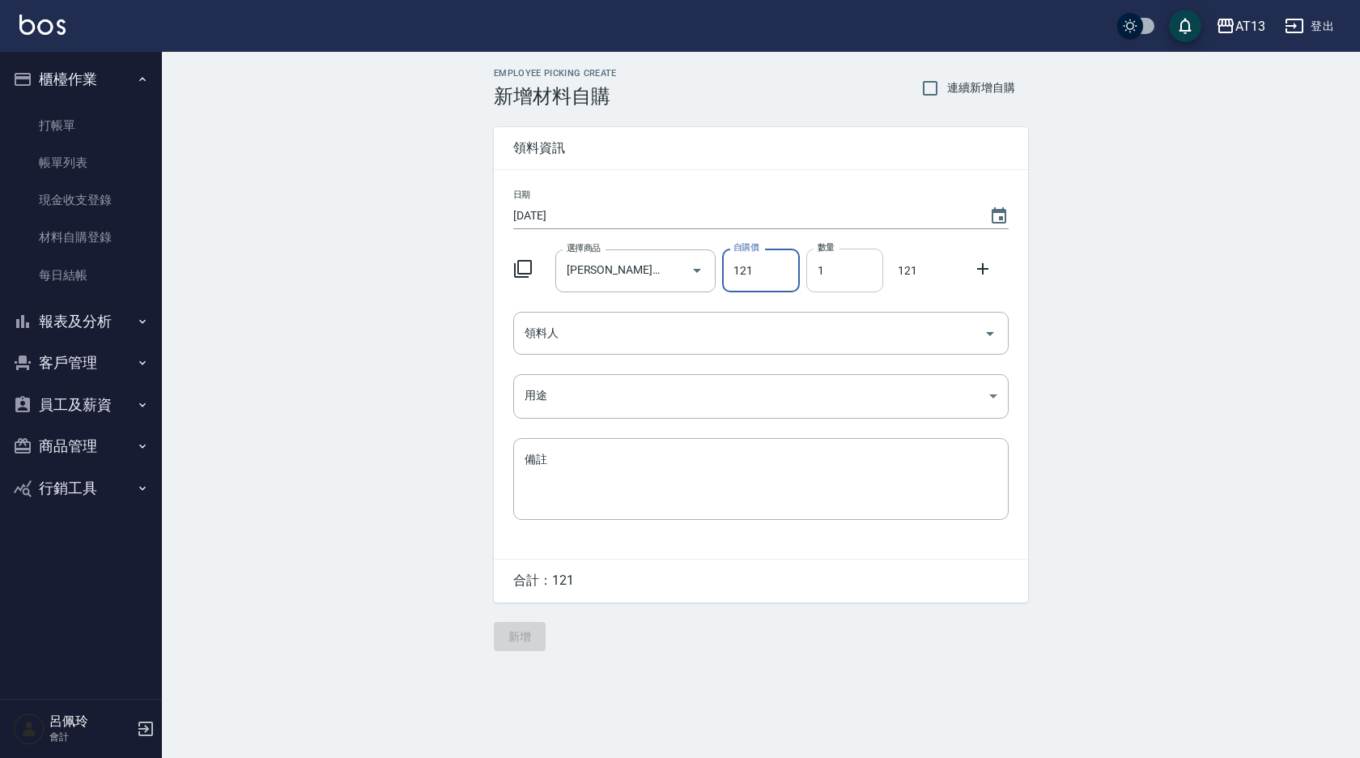
click at [826, 284] on input "1" at bounding box center [844, 270] width 77 height 44
click at [990, 340] on icon "Open" at bounding box center [989, 333] width 19 height 19
type input "3"
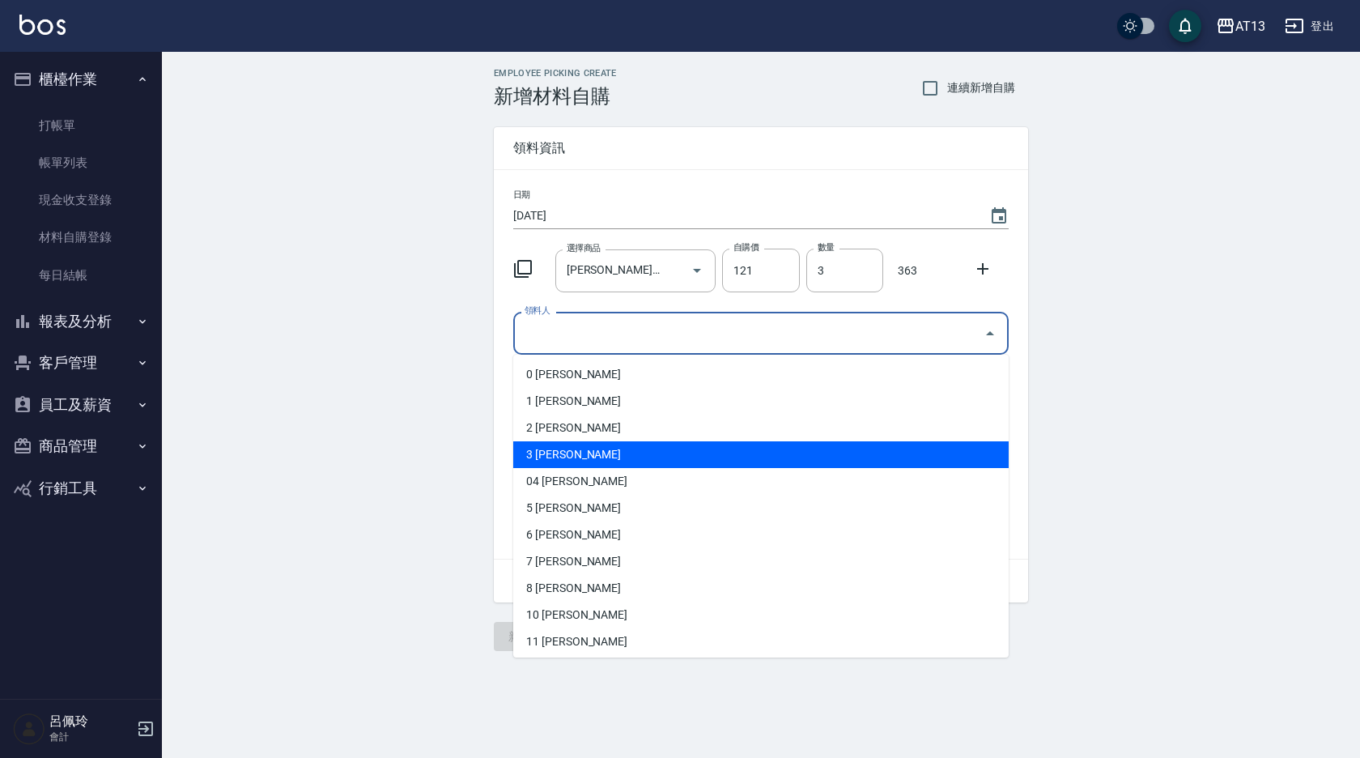
click at [568, 449] on li "3 [PERSON_NAME]" at bounding box center [760, 454] width 495 height 27
type input "[PERSON_NAME]"
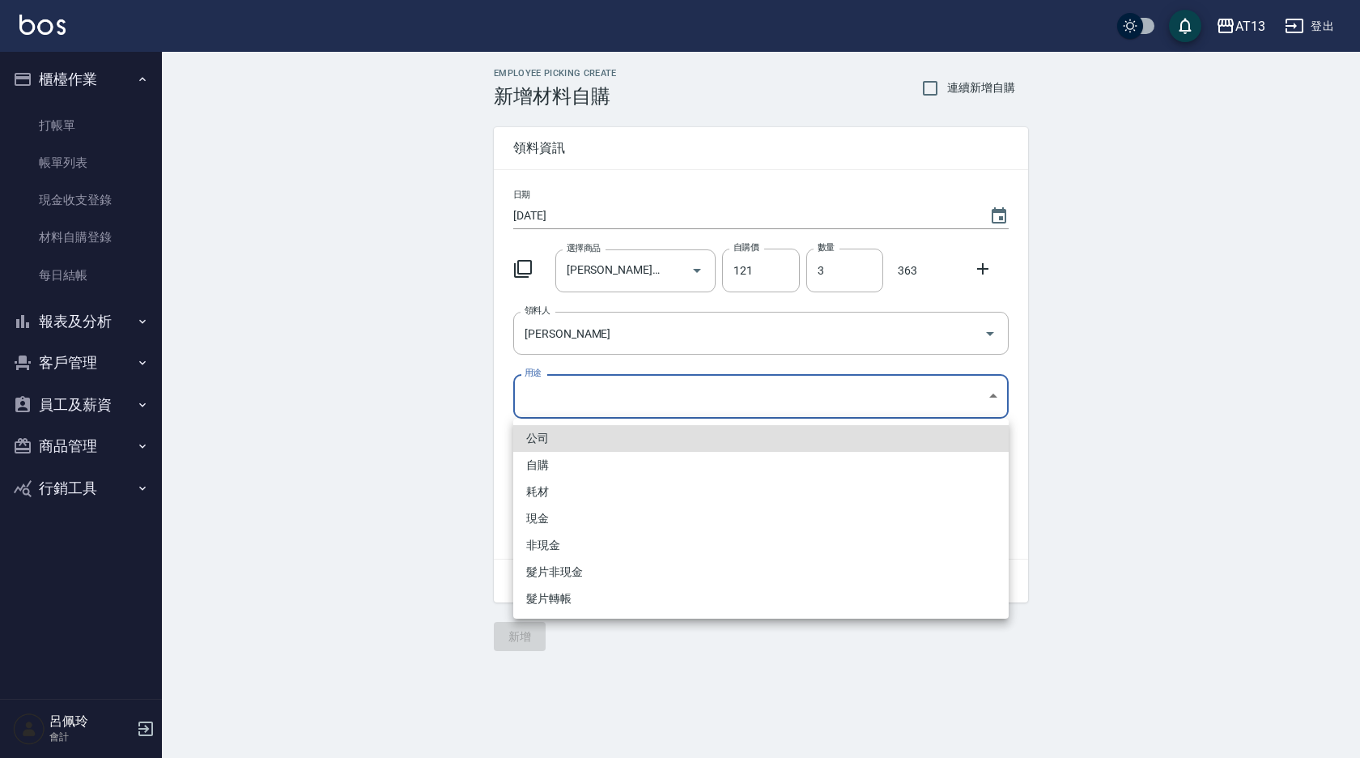
click at [1000, 389] on body "AT13 登出 櫃檯作業 打帳單 帳單列表 現金收支登錄 材料自購登錄 每日結帳 報表及分析 報表目錄 店家區間累計表 店家日報表 互助日報表 互助月報表 互…" at bounding box center [680, 379] width 1360 height 758
click at [597, 469] on li "自購" at bounding box center [760, 465] width 495 height 27
type input "自購"
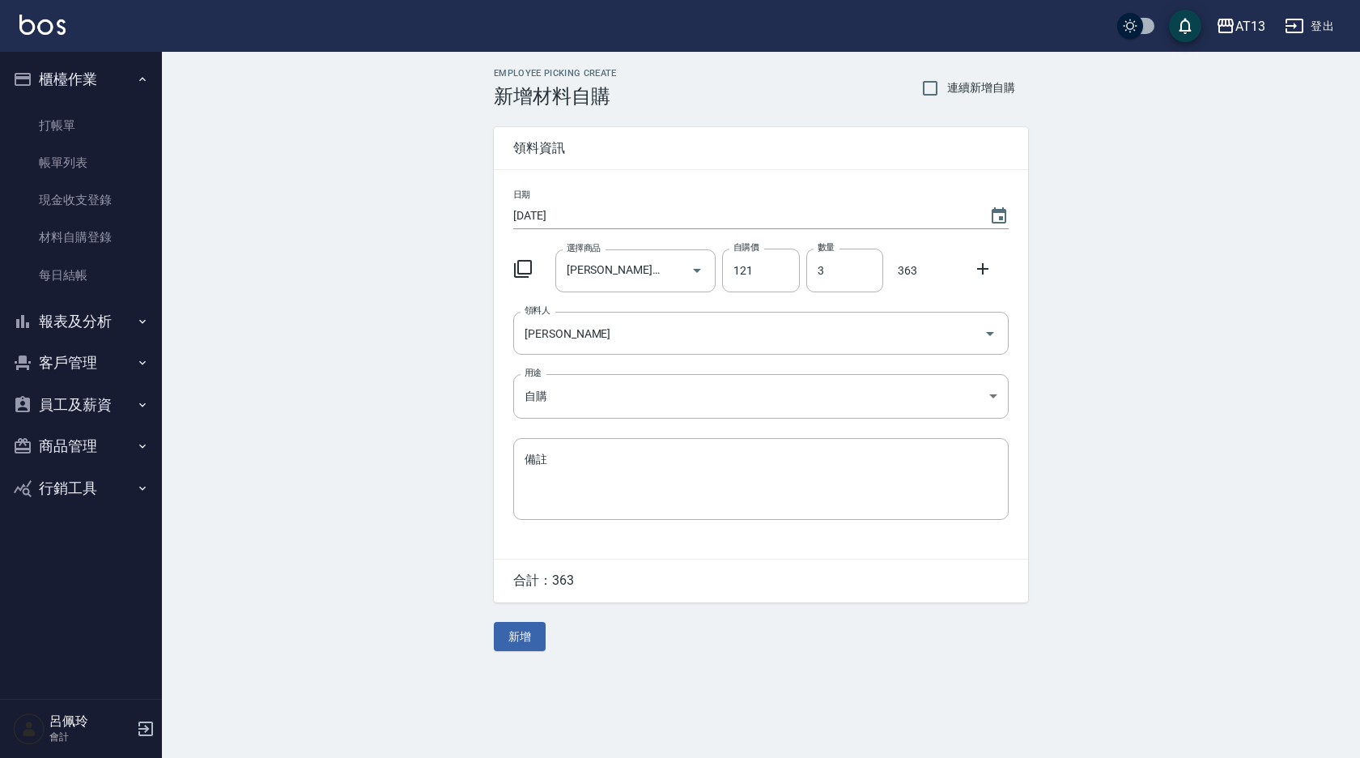
click at [970, 277] on div at bounding box center [987, 267] width 42 height 29
click at [987, 274] on icon at bounding box center [982, 268] width 19 height 19
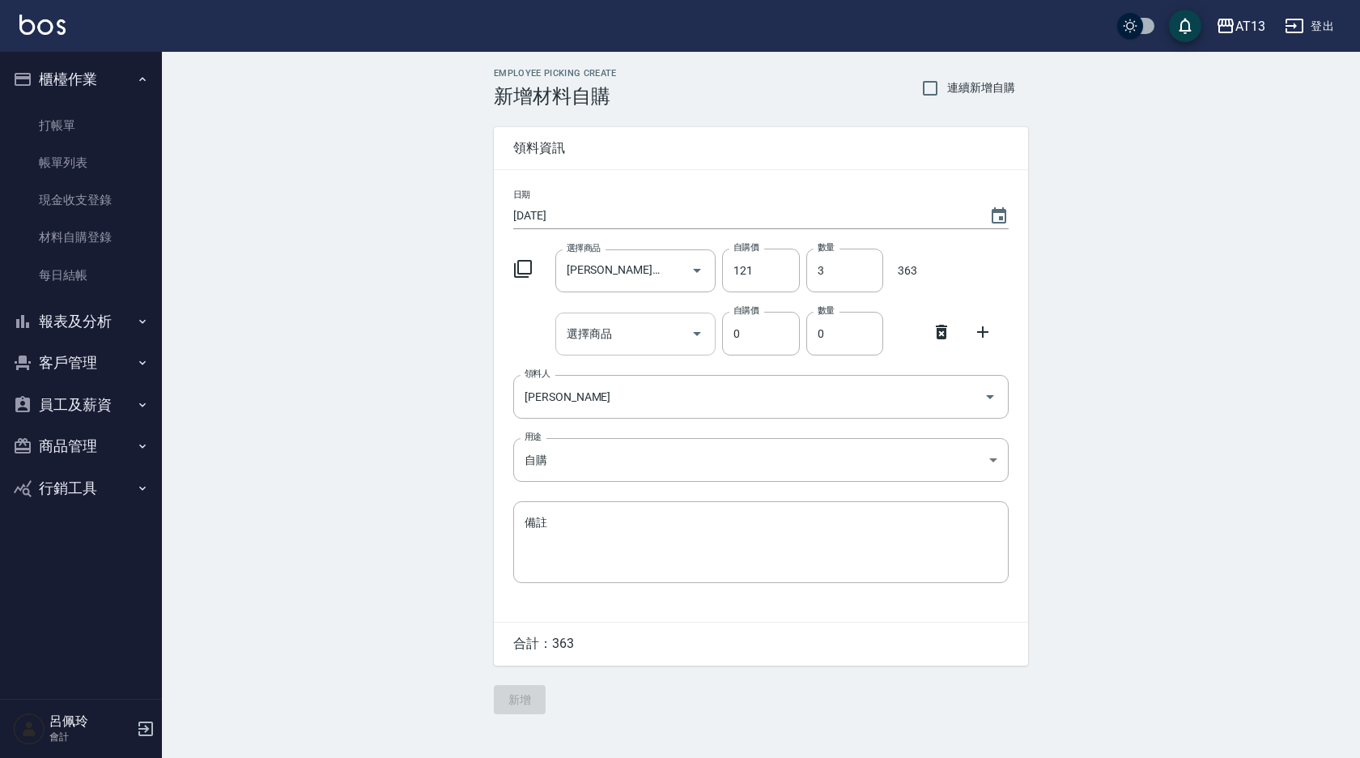
click at [573, 335] on input "選擇商品" at bounding box center [624, 334] width 122 height 28
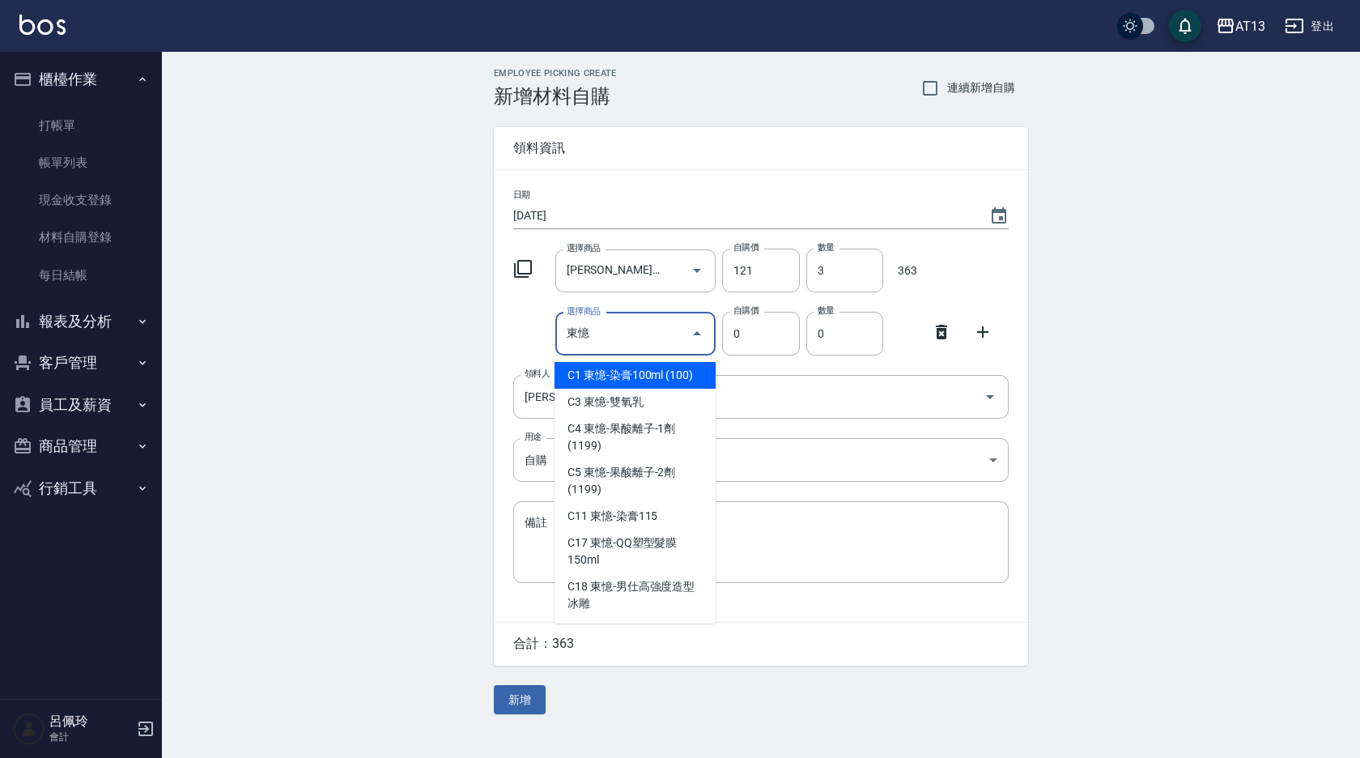
drag, startPoint x: 647, startPoint y: 323, endPoint x: 643, endPoint y: 339, distance: 16.5
click at [645, 324] on input "東憶" at bounding box center [624, 334] width 122 height 28
click at [650, 373] on li "C1 東憶-染膏100ml (100)" at bounding box center [634, 375] width 161 height 27
type input "東憶-染膏100ml (100)"
type input "100"
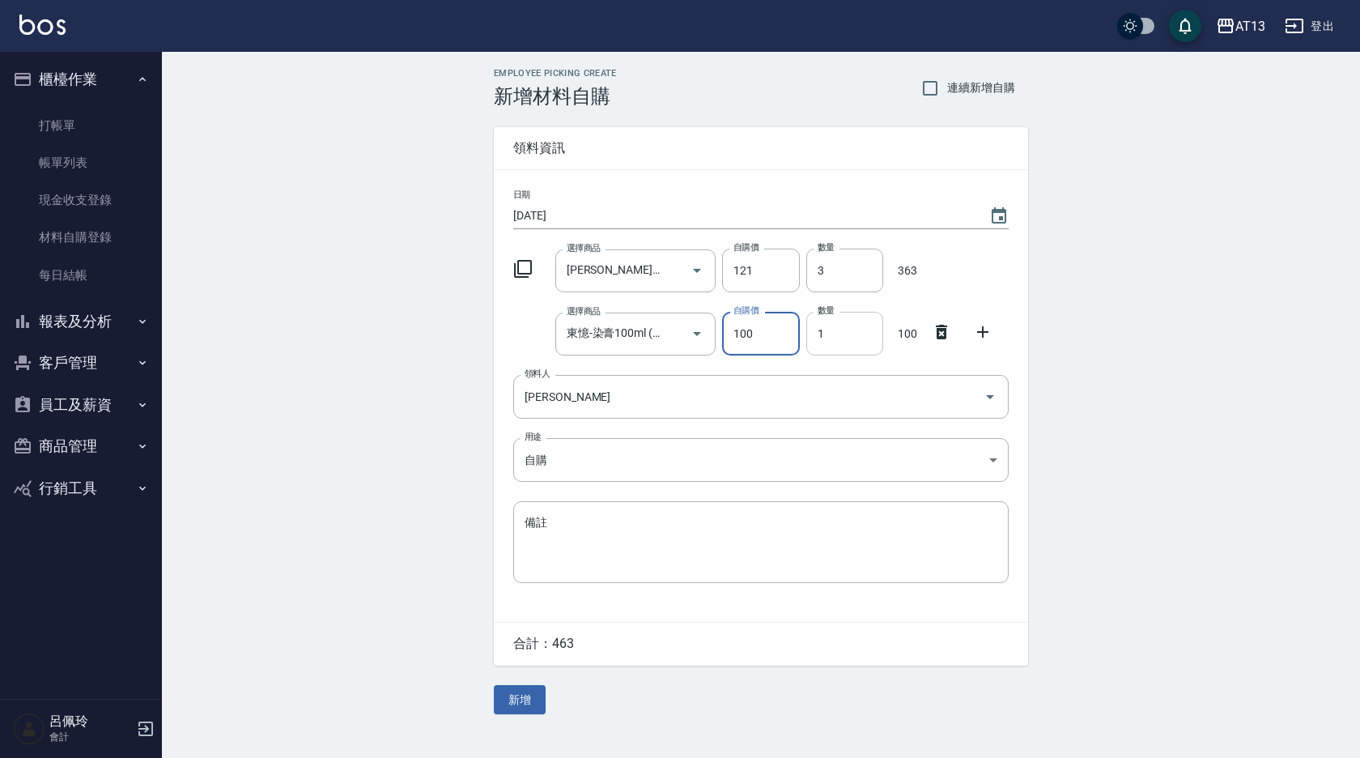
click at [842, 345] on input "1" at bounding box center [844, 334] width 77 height 44
type input "14"
click at [979, 333] on icon at bounding box center [982, 331] width 11 height 11
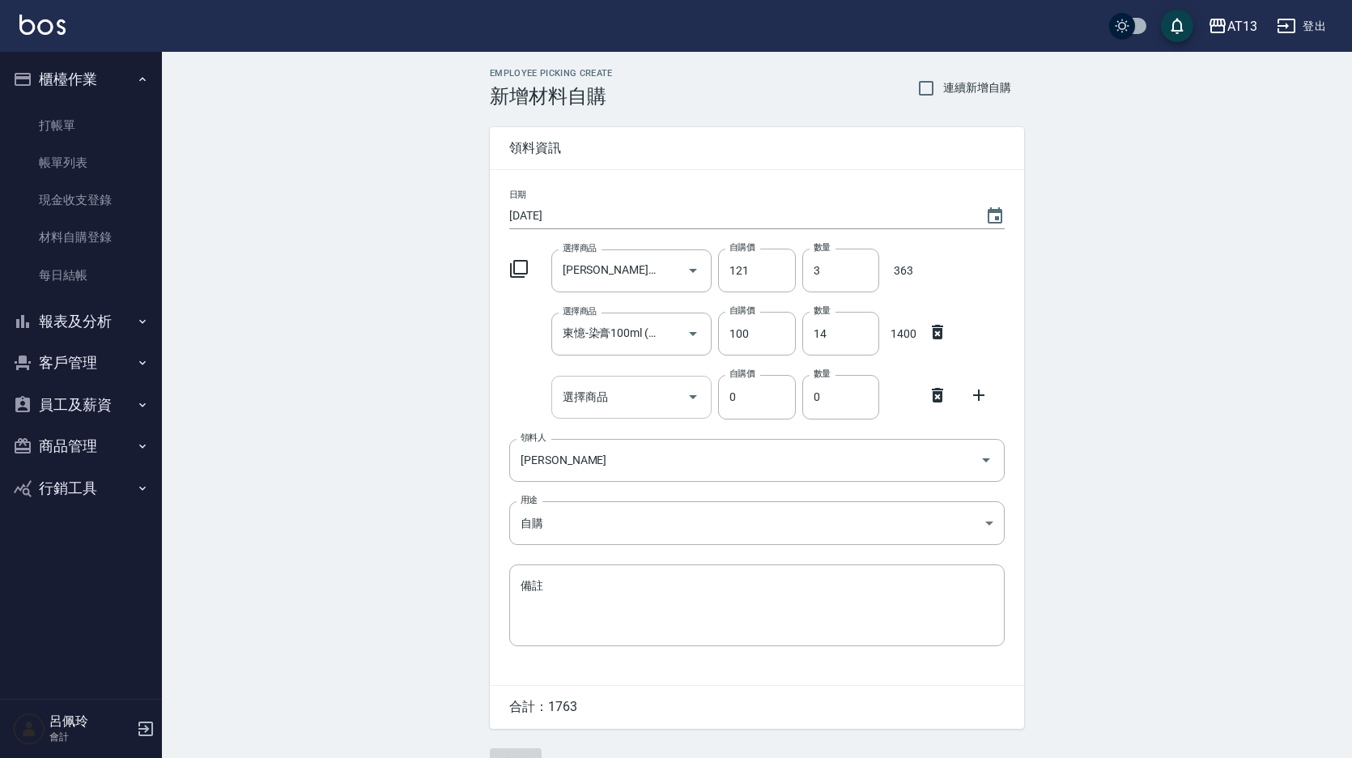
click at [604, 401] on input "選擇商品" at bounding box center [619, 397] width 122 height 28
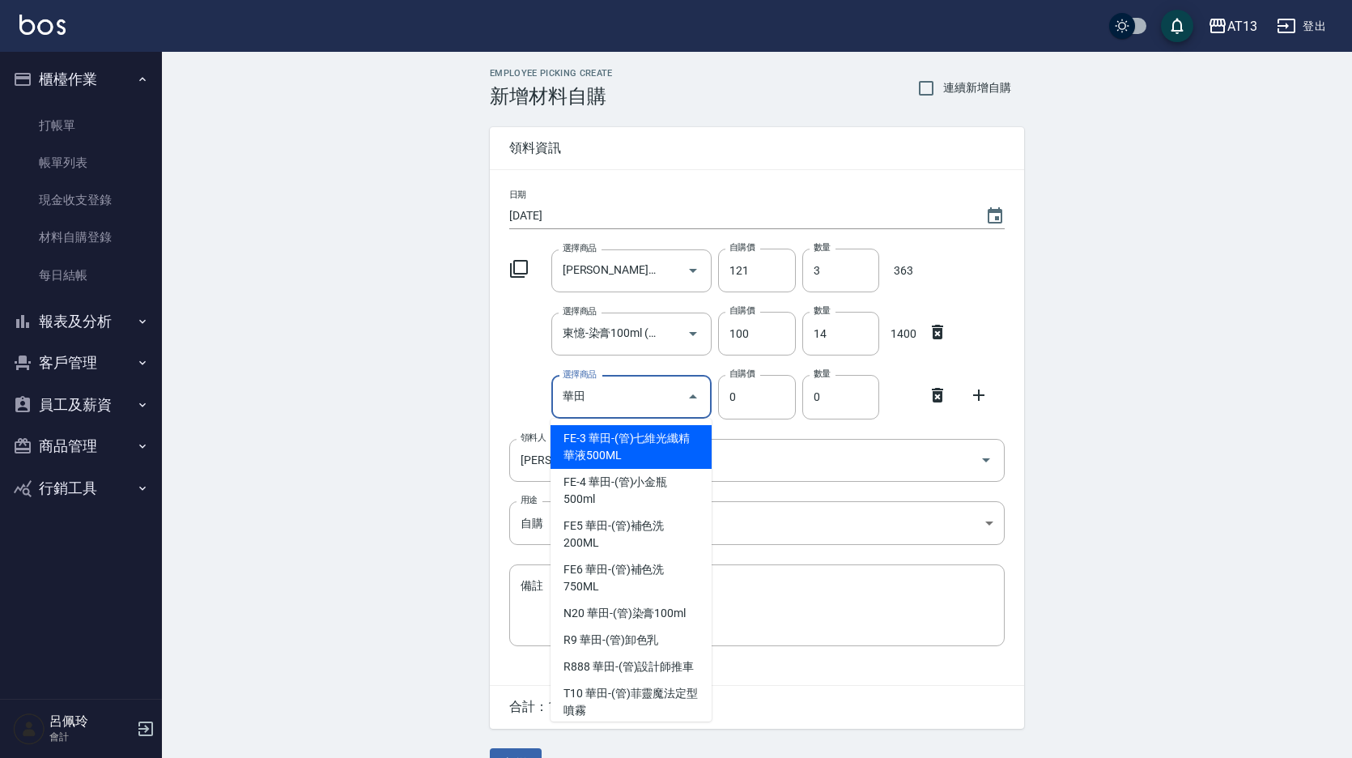
click at [603, 393] on input "華田" at bounding box center [619, 397] width 122 height 28
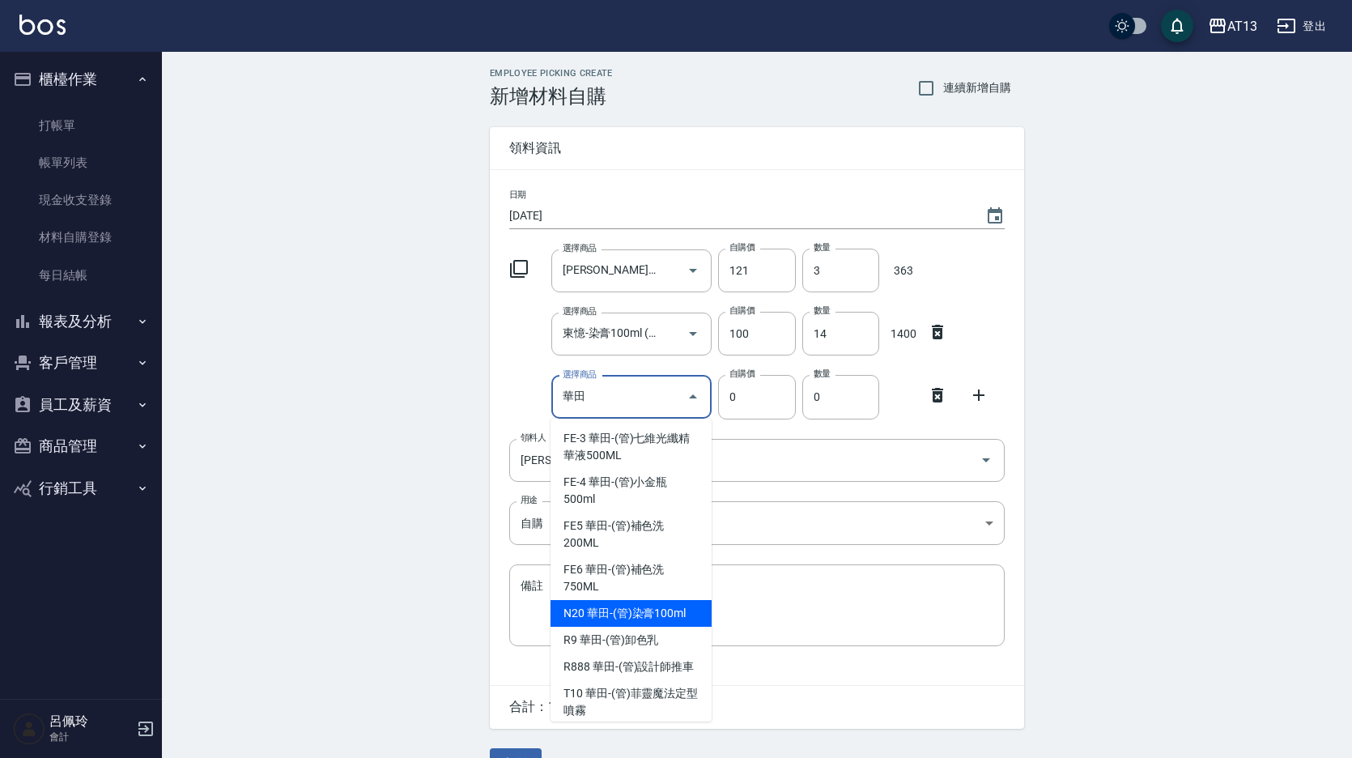
click at [670, 614] on li "N20 華田-(管)染膏100ml" at bounding box center [630, 613] width 161 height 27
type input "華田-(管)染膏100ml"
type input "120"
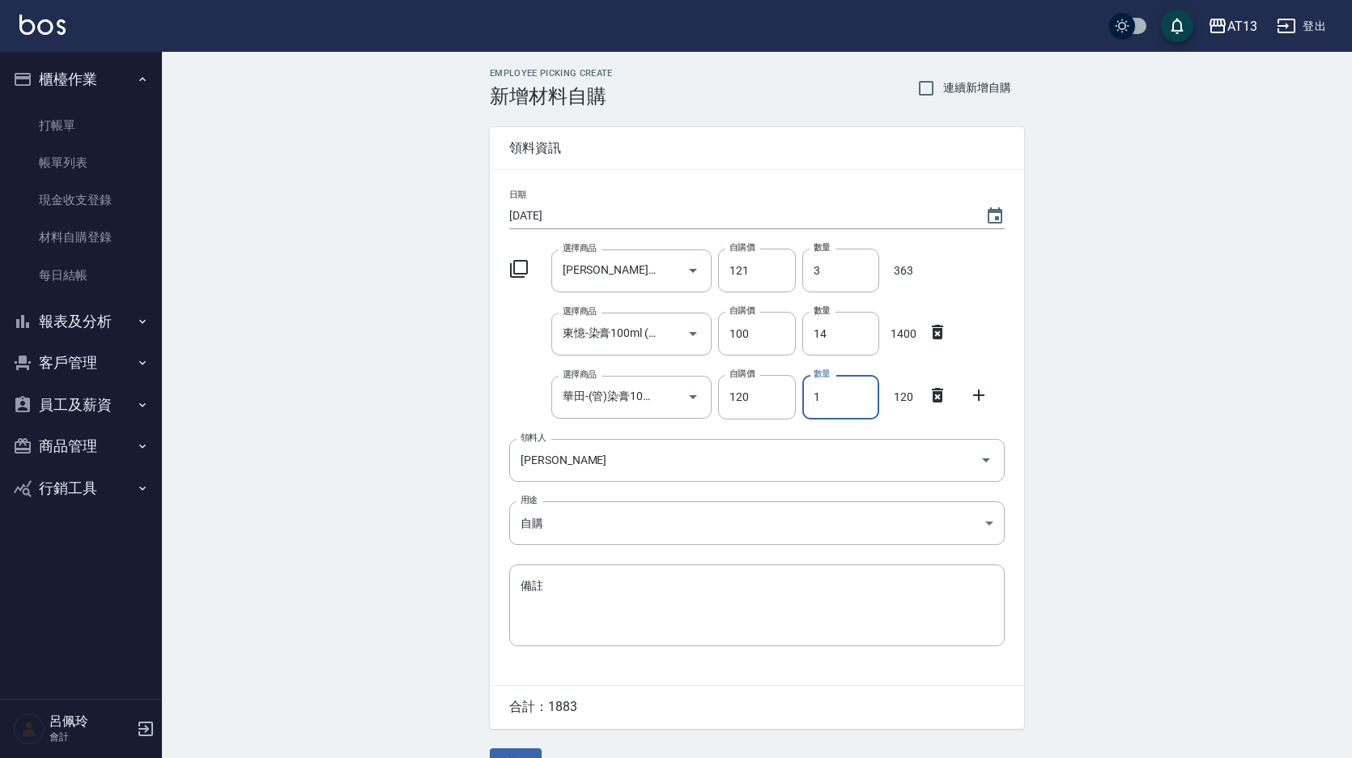
click at [827, 401] on input "1" at bounding box center [840, 397] width 77 height 44
type input "11"
click at [1153, 422] on div "Employee Picking Create 新增材料自購 連續新增自購 領料資訊 日期 [DATE] 選擇商品 [PERSON_NAME]-(管)染膏(1…" at bounding box center [757, 422] width 1190 height 741
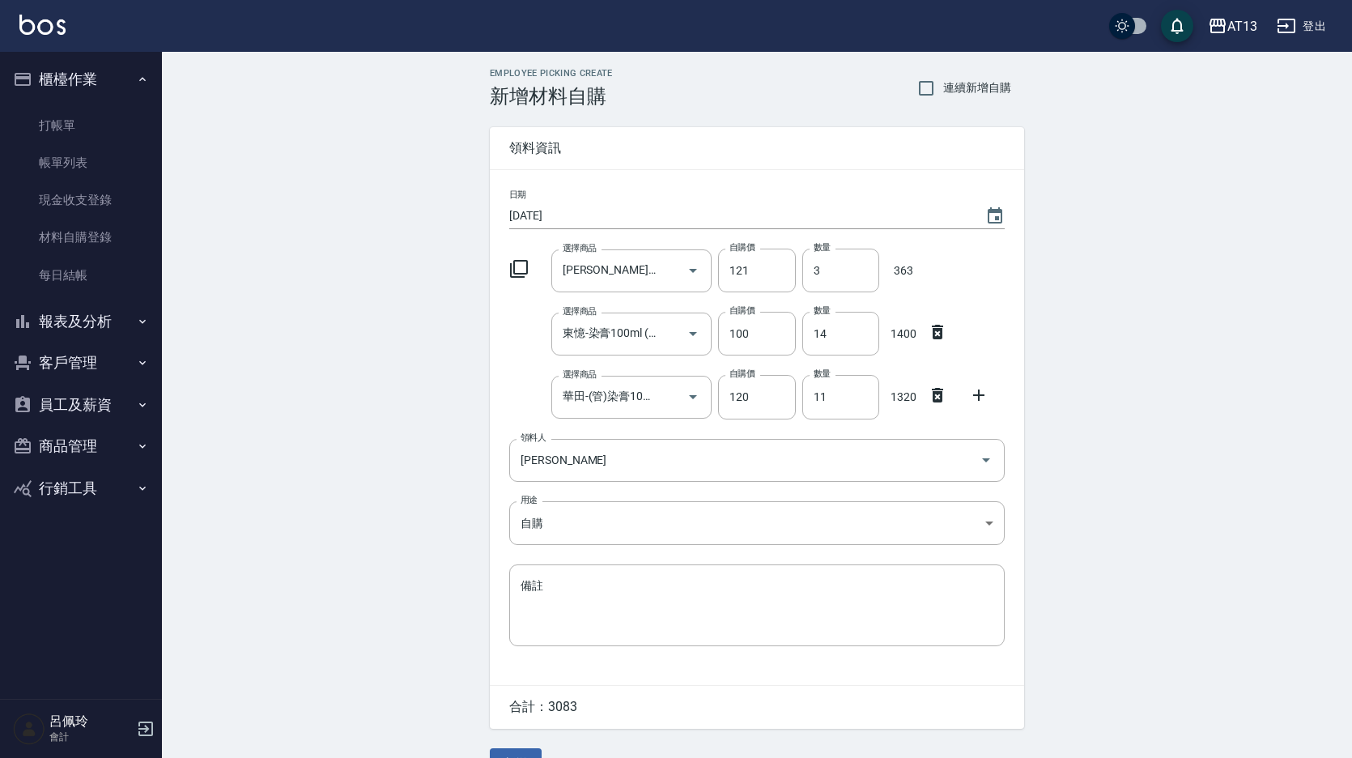
scroll to position [38, 0]
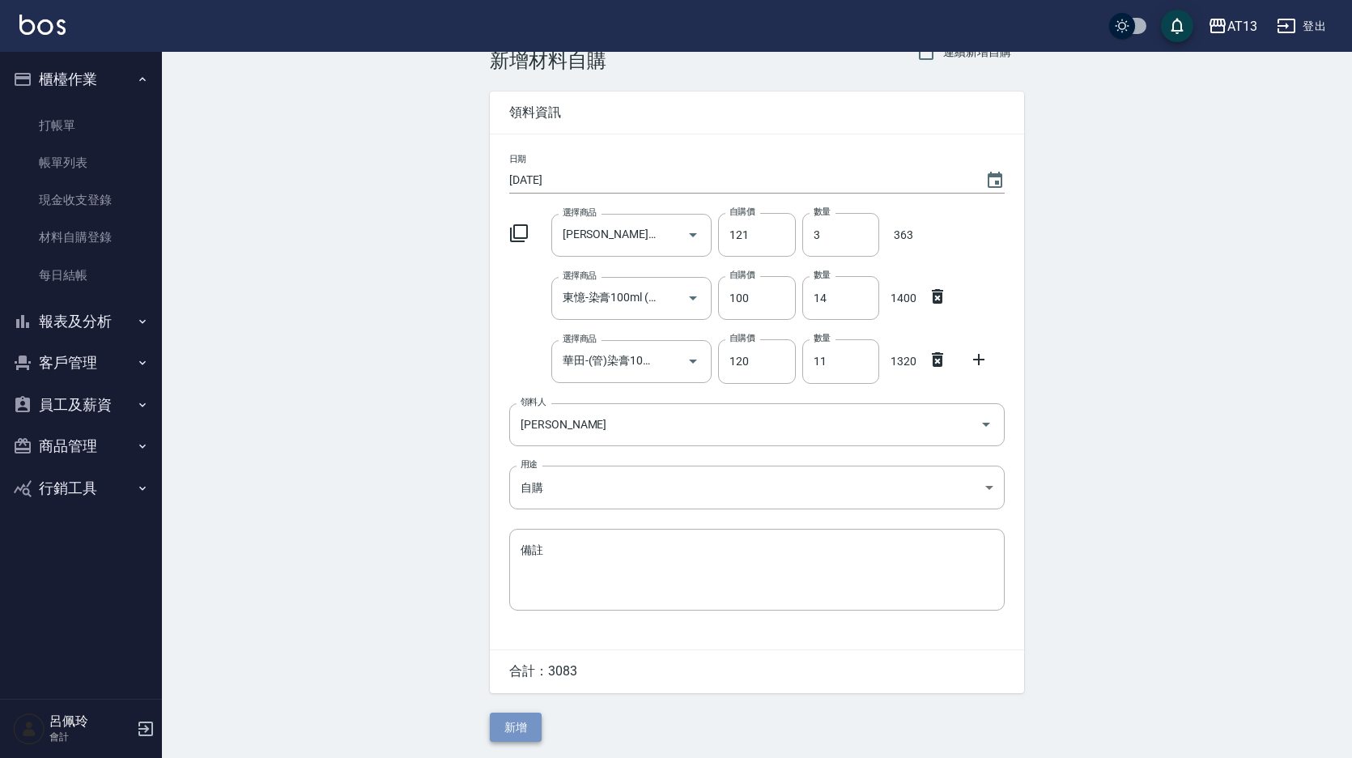
click at [521, 724] on button "新增" at bounding box center [516, 727] width 52 height 30
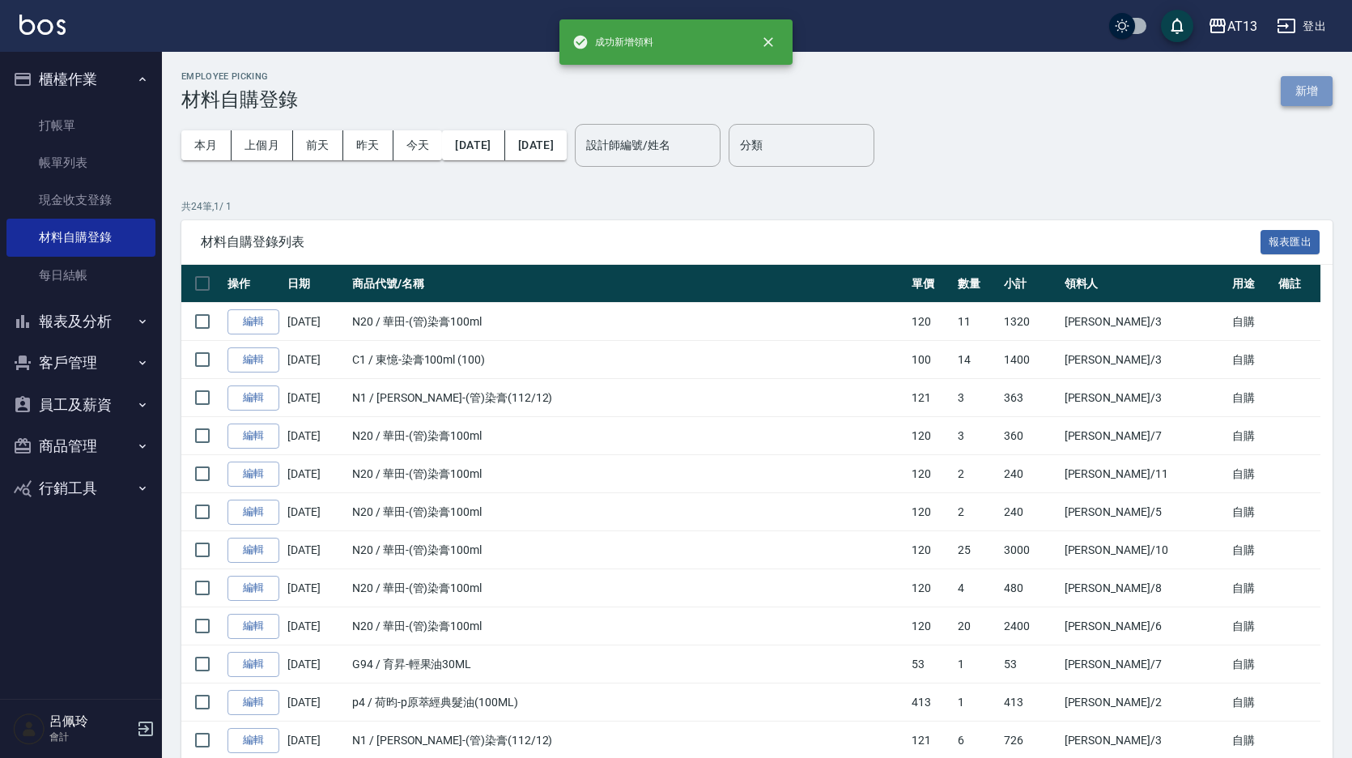
click at [1316, 83] on button "新增" at bounding box center [1306, 91] width 52 height 30
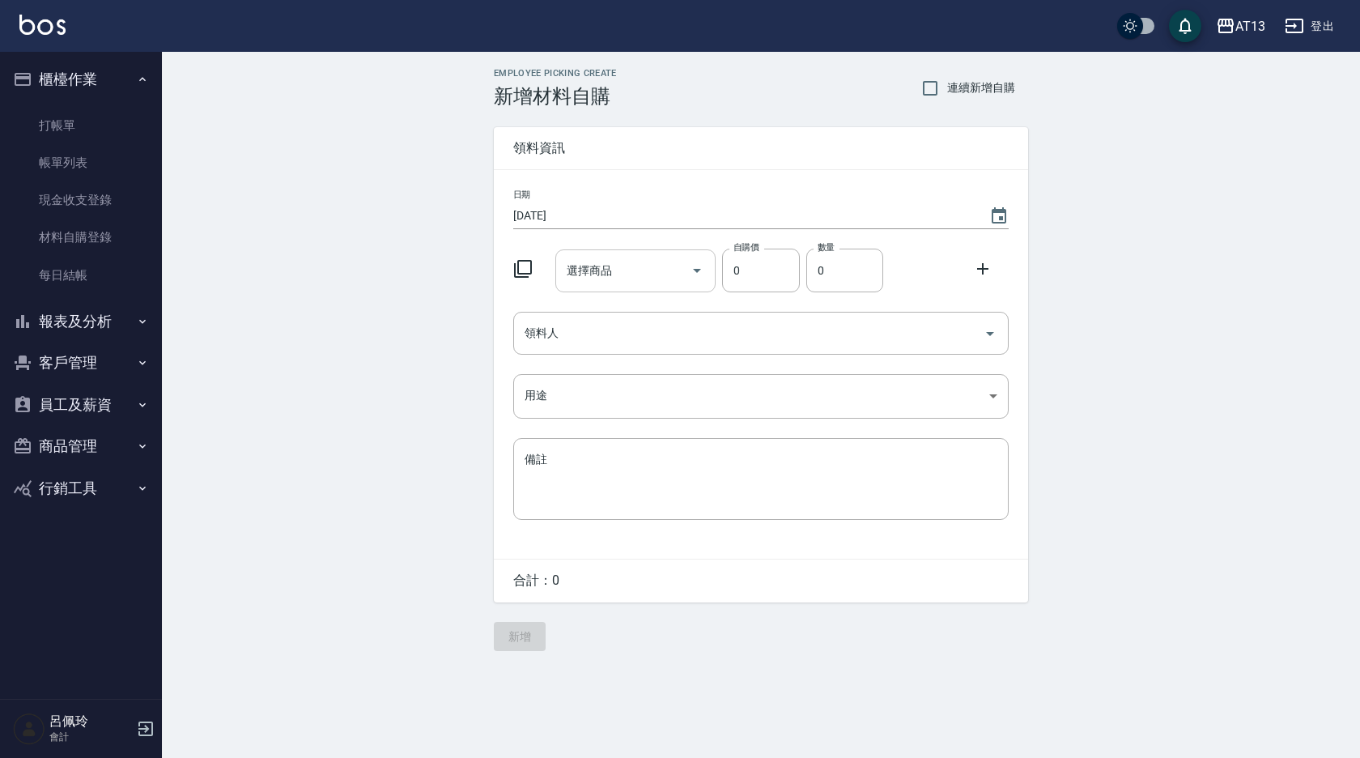
click at [571, 261] on div "選擇商品 選擇商品" at bounding box center [635, 270] width 161 height 43
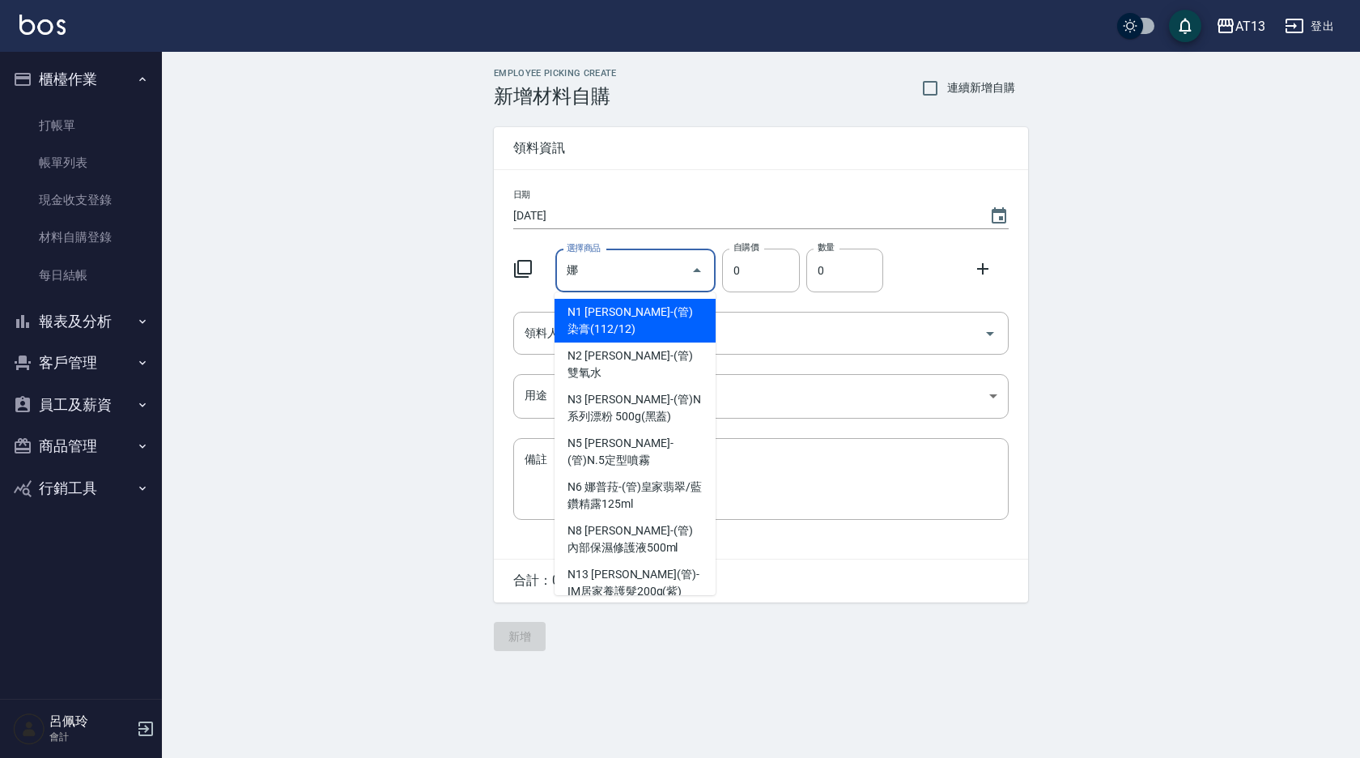
click at [631, 325] on li "N1 [PERSON_NAME]-(管)染膏(112/12)" at bounding box center [634, 321] width 161 height 44
type input "[PERSON_NAME]-(管)染膏(112/12)"
type input "121"
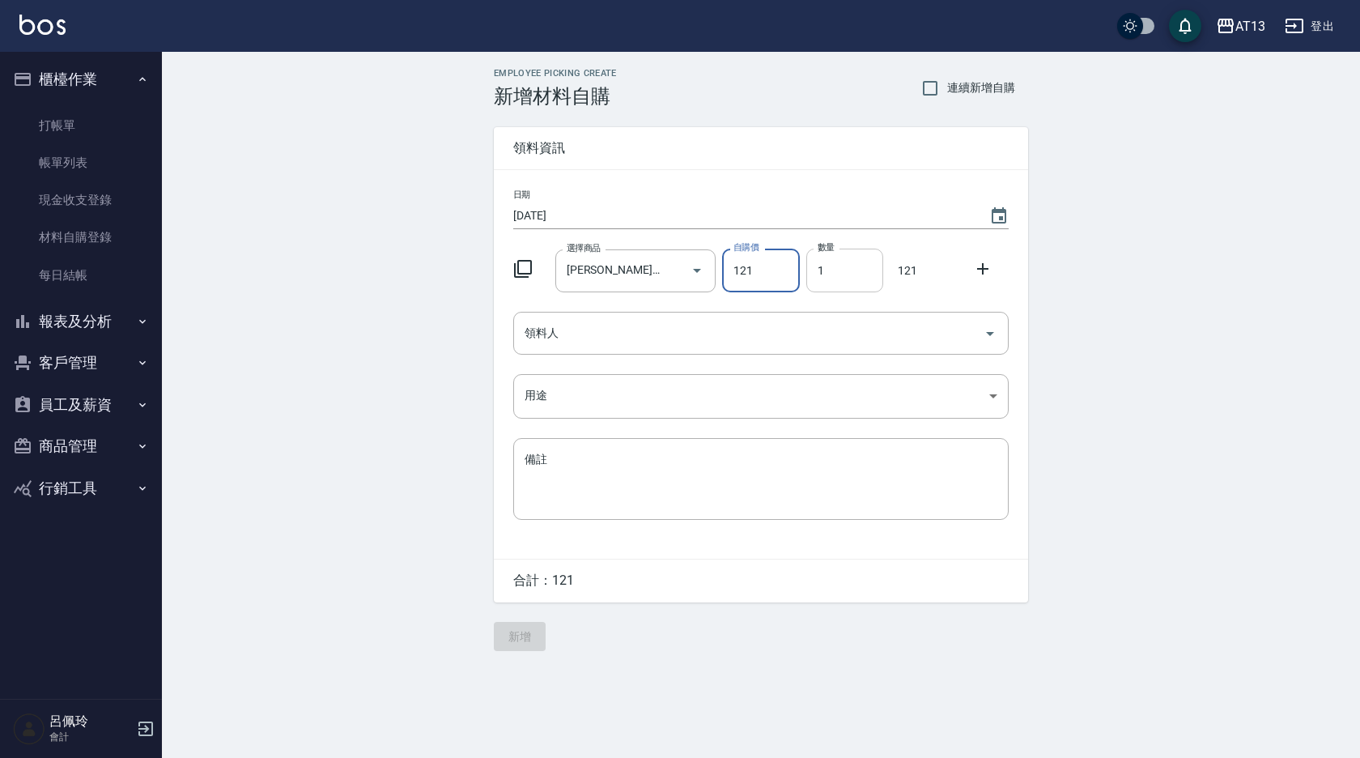
click at [847, 274] on input "1" at bounding box center [844, 270] width 77 height 44
click at [983, 337] on icon "Open" at bounding box center [989, 333] width 19 height 19
type input "28"
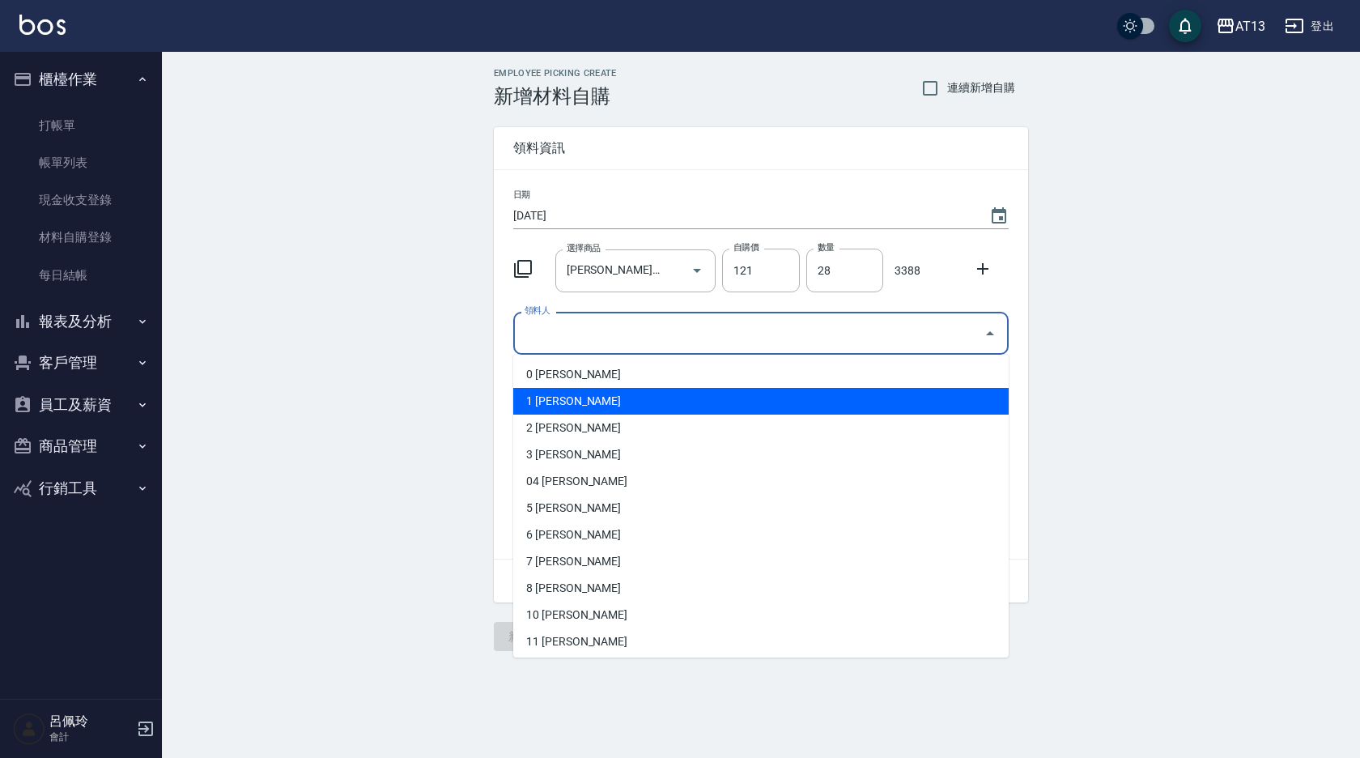
click at [643, 379] on li "0 [PERSON_NAME]" at bounding box center [760, 374] width 495 height 27
type input "[PERSON_NAME]"
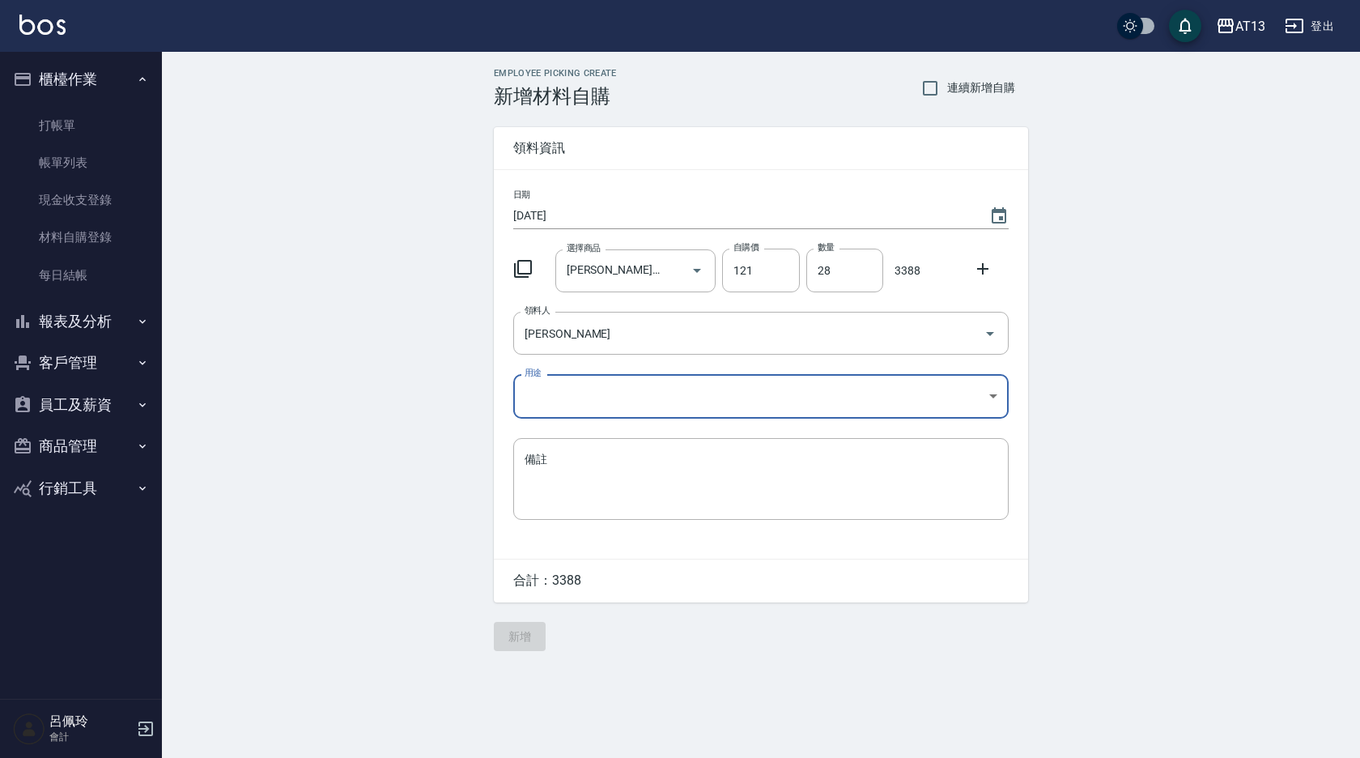
click at [998, 396] on body "AT13 登出 櫃檯作業 打帳單 帳單列表 現金收支登錄 材料自購登錄 每日結帳 報表及分析 報表目錄 店家區間累計表 店家日報表 互助日報表 互助月報表 互…" at bounding box center [680, 379] width 1360 height 758
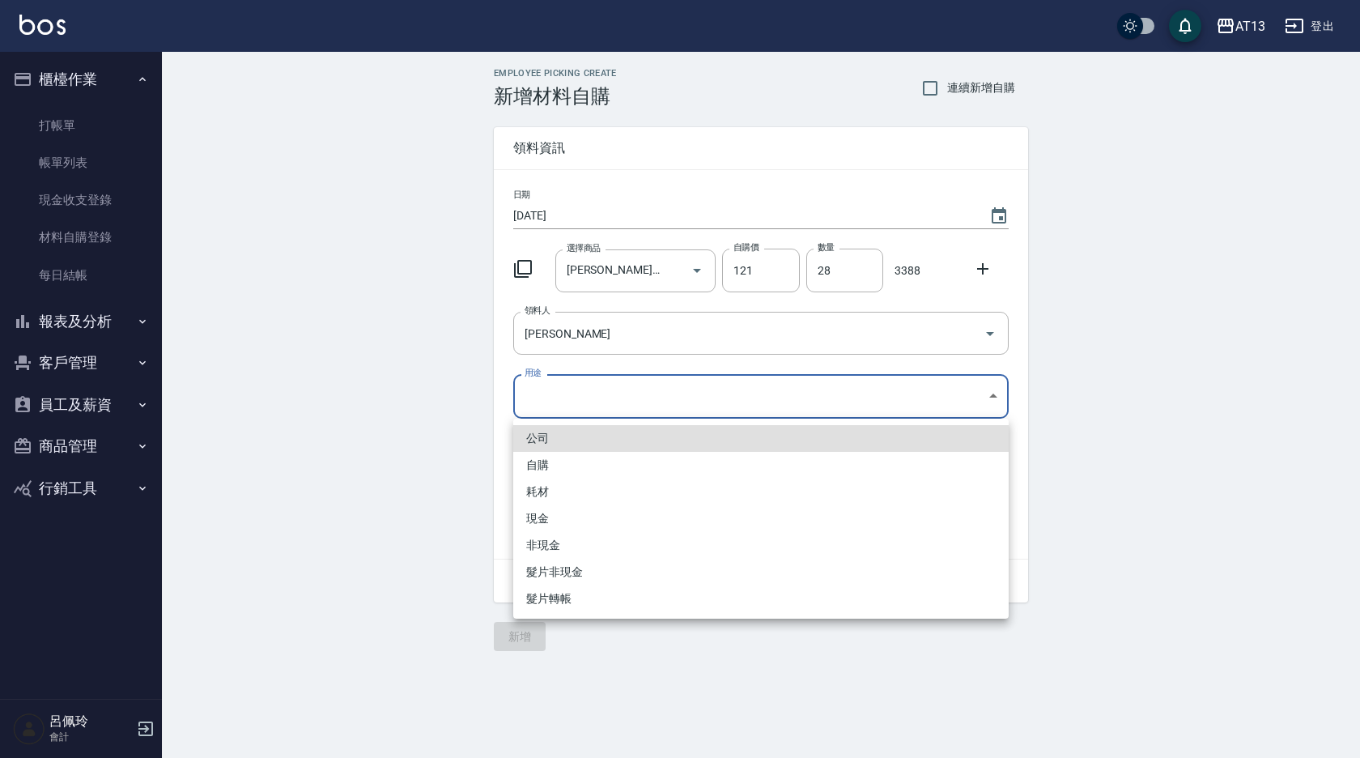
click at [638, 465] on li "自購" at bounding box center [760, 465] width 495 height 27
type input "自購"
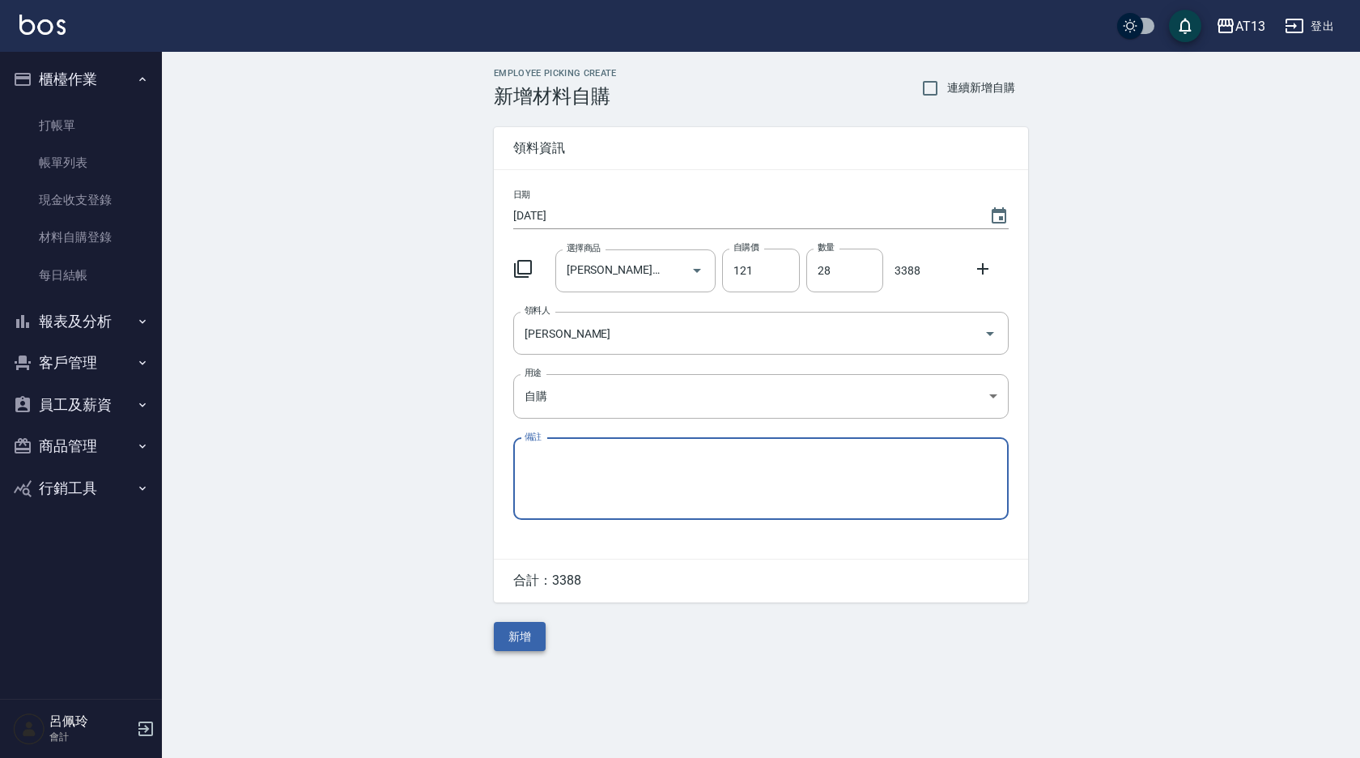
click at [534, 626] on button "新增" at bounding box center [520, 637] width 52 height 30
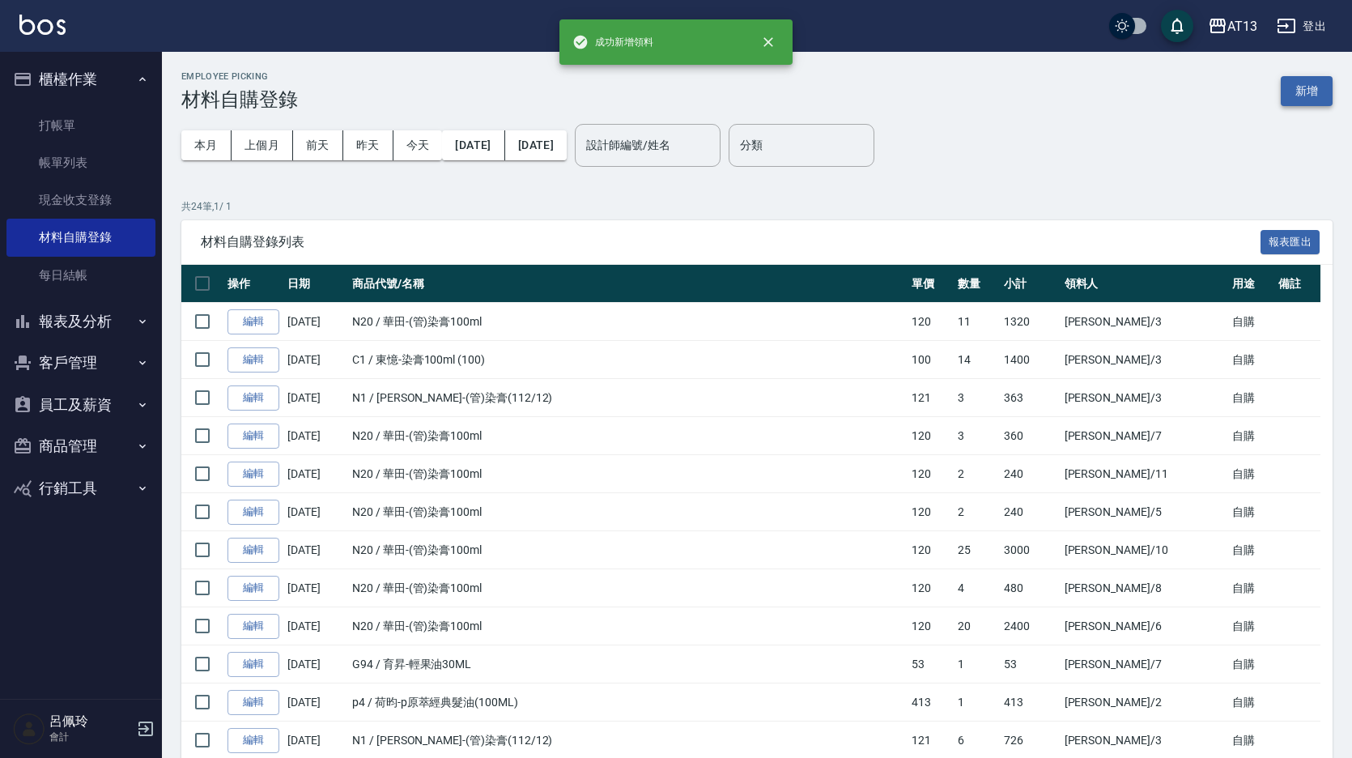
click at [1294, 96] on button "新增" at bounding box center [1306, 91] width 52 height 30
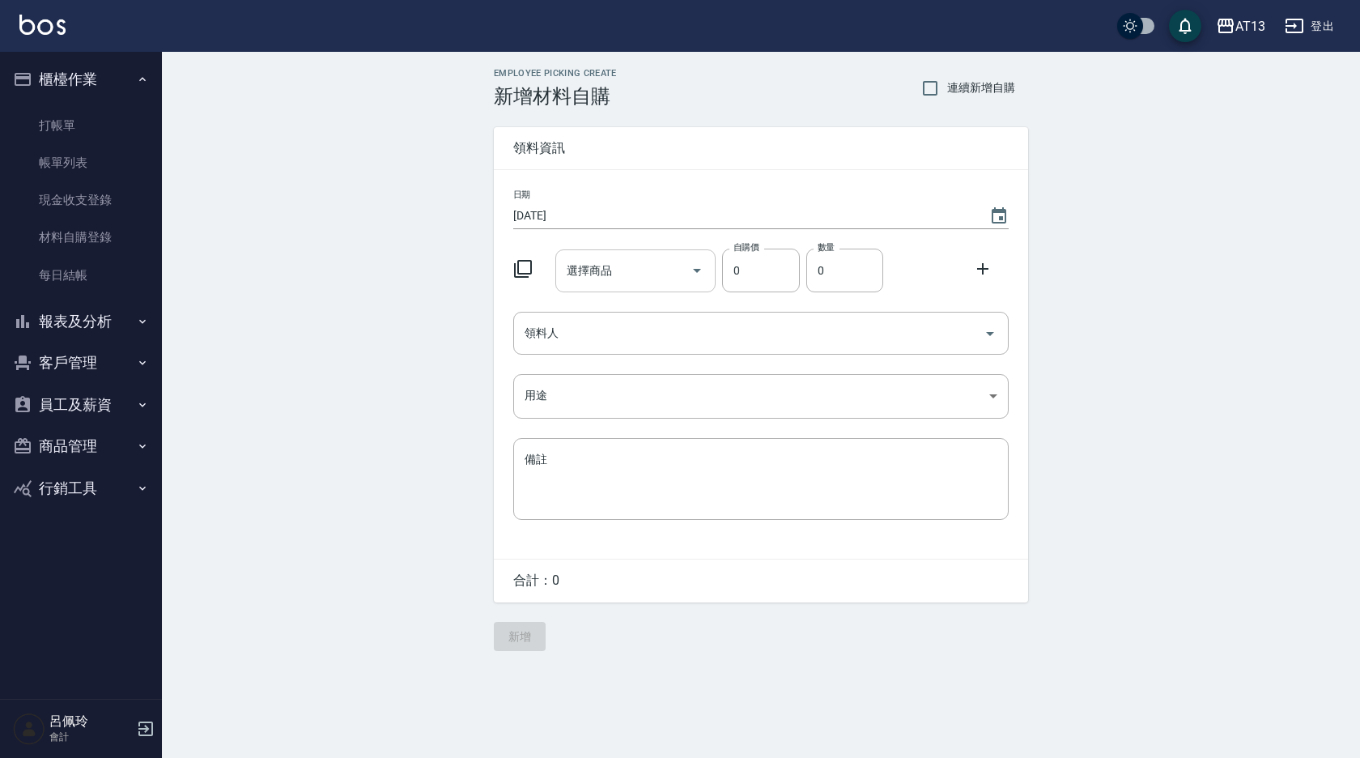
click at [612, 288] on div "選擇商品" at bounding box center [635, 270] width 161 height 43
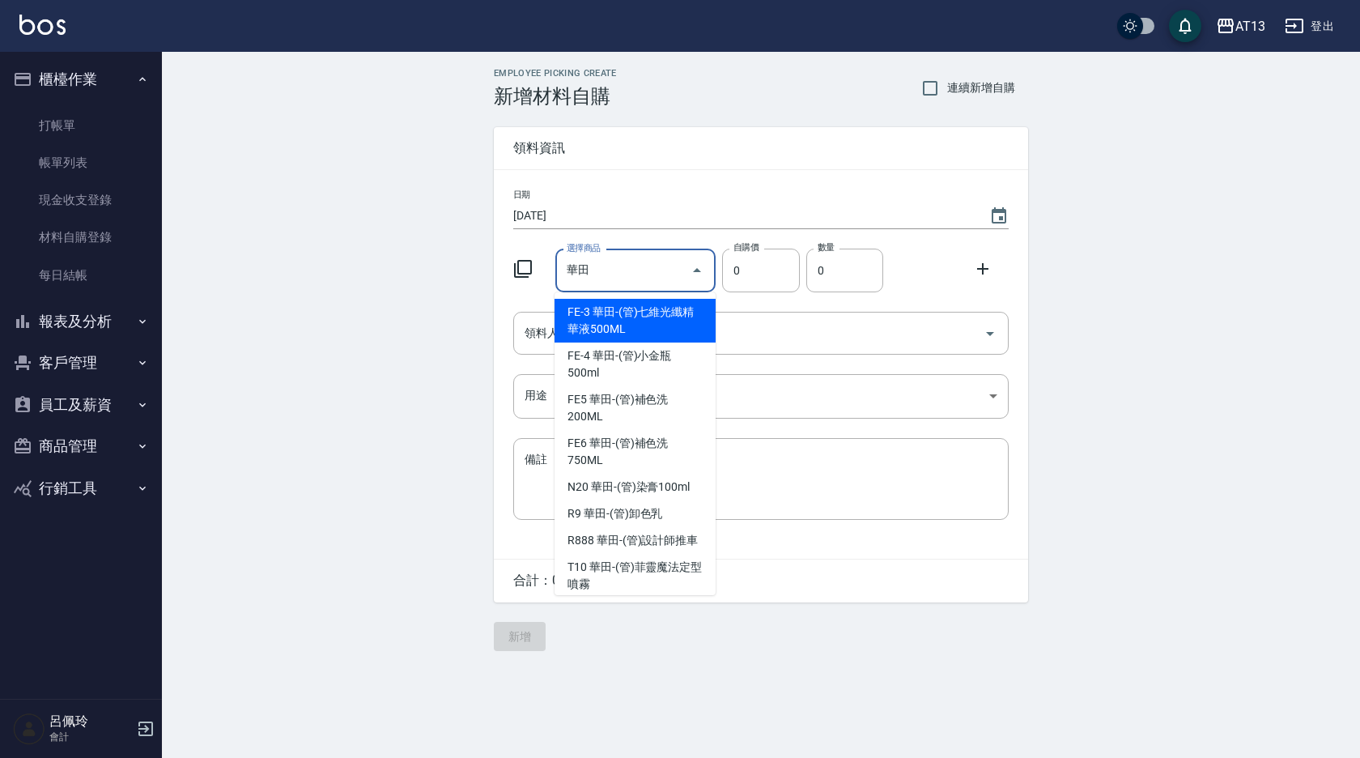
click at [623, 273] on input "華田" at bounding box center [624, 271] width 122 height 28
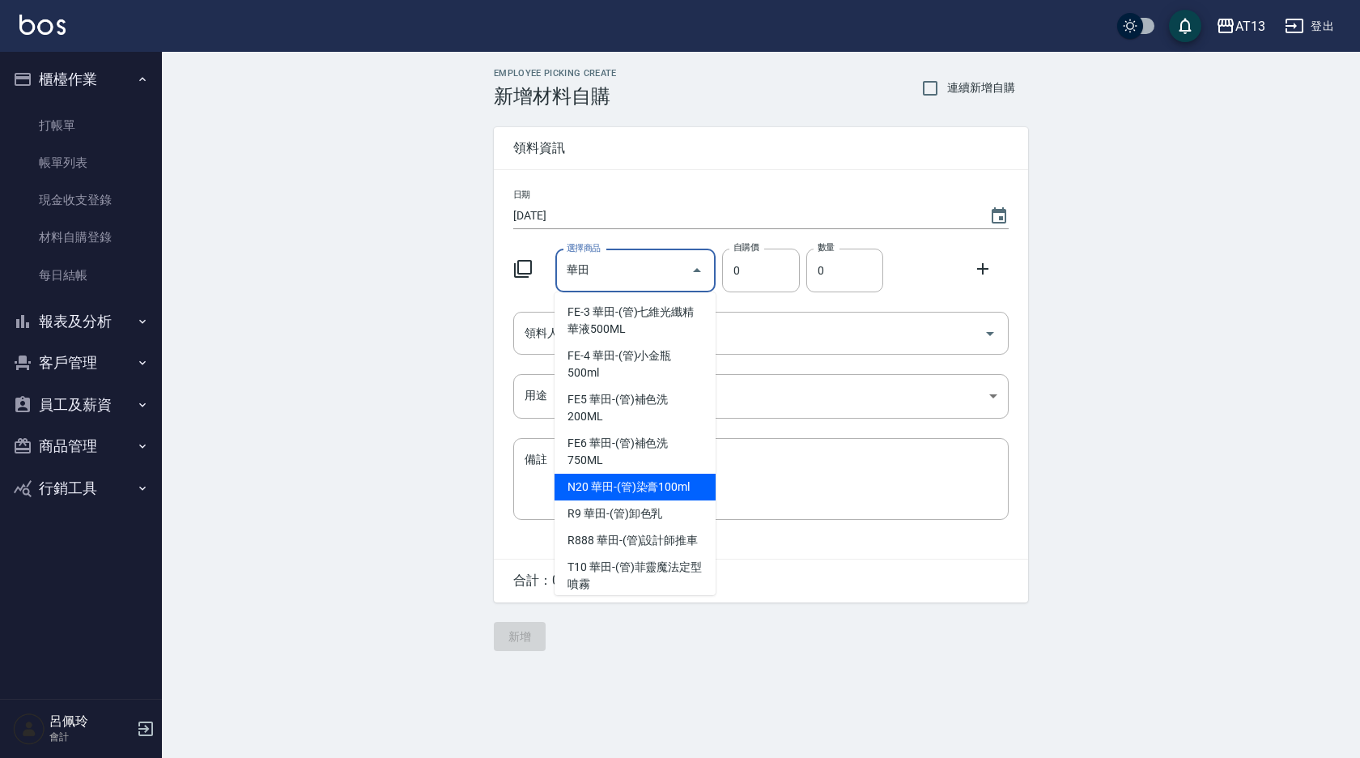
click at [681, 478] on li "N20 華田-(管)染膏100ml" at bounding box center [634, 486] width 161 height 27
type input "華田-(管)染膏100ml"
type input "120"
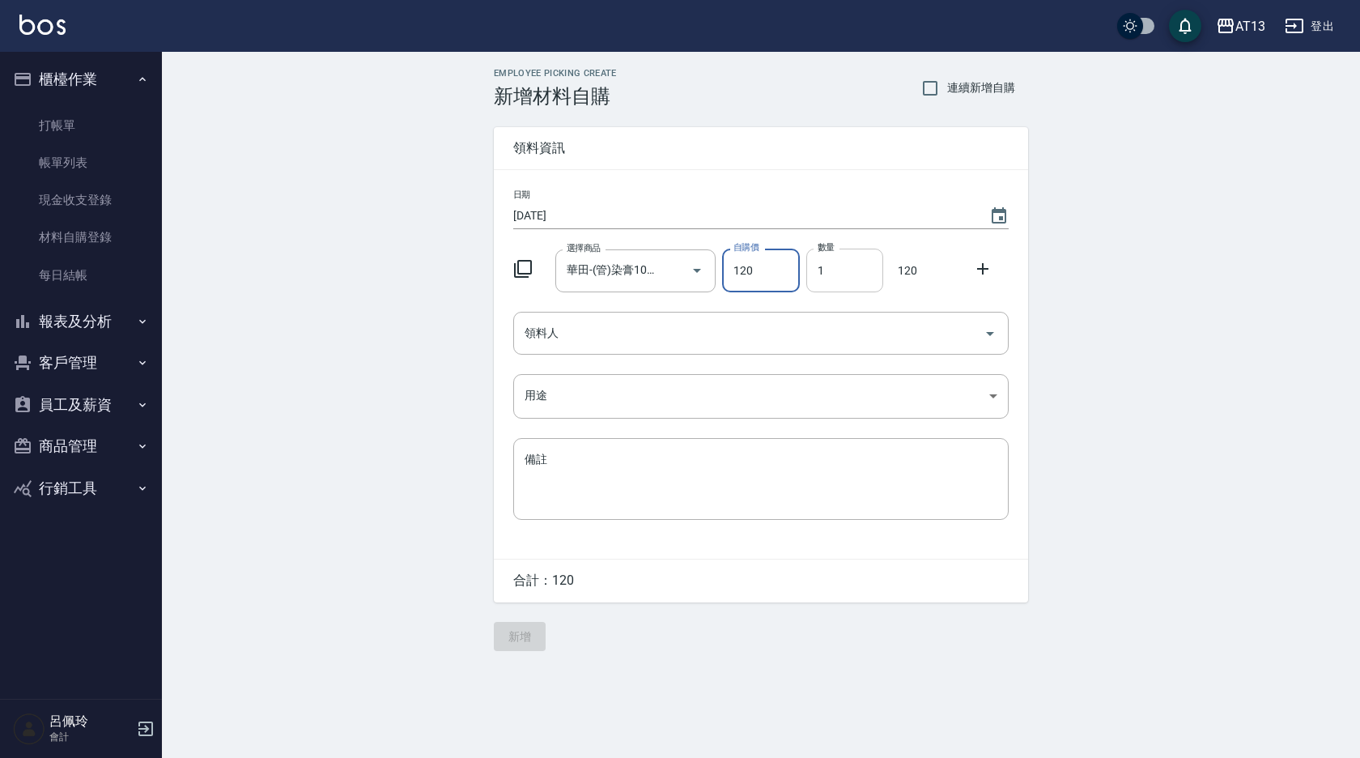
click at [840, 274] on input "1" at bounding box center [844, 270] width 77 height 44
click at [984, 336] on icon "Open" at bounding box center [989, 333] width 19 height 19
type input "5"
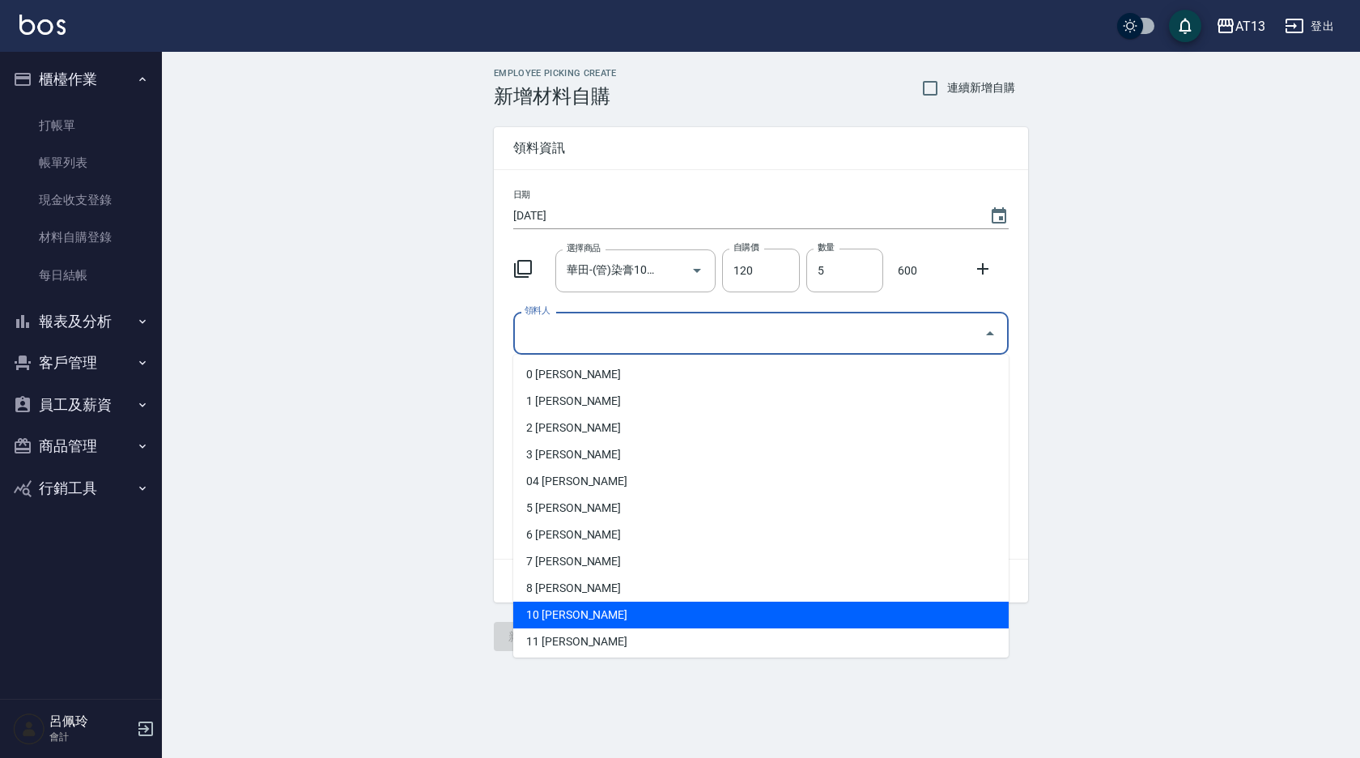
click at [645, 612] on li "10 [PERSON_NAME]" at bounding box center [760, 614] width 495 height 27
type input "[PERSON_NAME]"
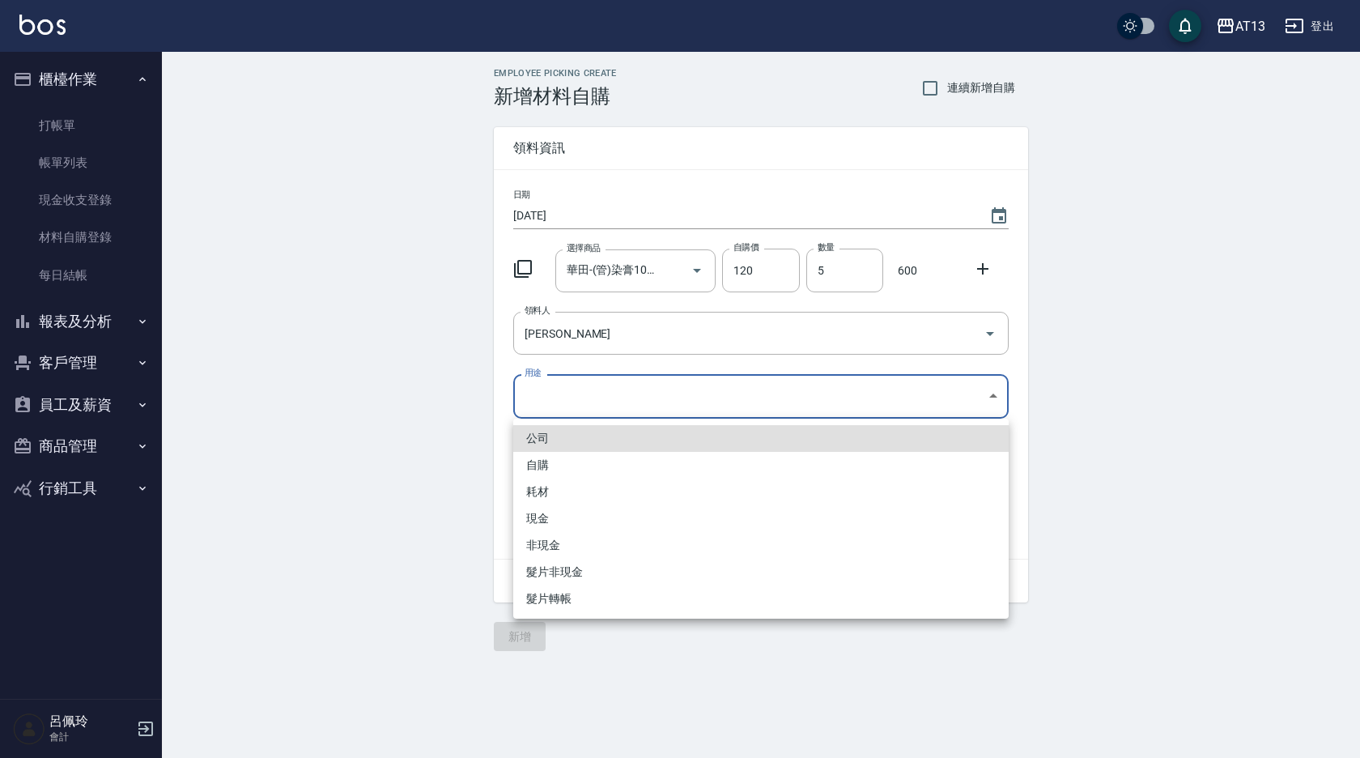
click at [987, 396] on body "AT13 登出 櫃檯作業 打帳單 帳單列表 現金收支登錄 材料自購登錄 每日結帳 報表及分析 報表目錄 店家區間累計表 店家日報表 互助日報表 互助月報表 互…" at bounding box center [680, 379] width 1360 height 758
click at [677, 470] on li "自購" at bounding box center [760, 465] width 495 height 27
type input "自購"
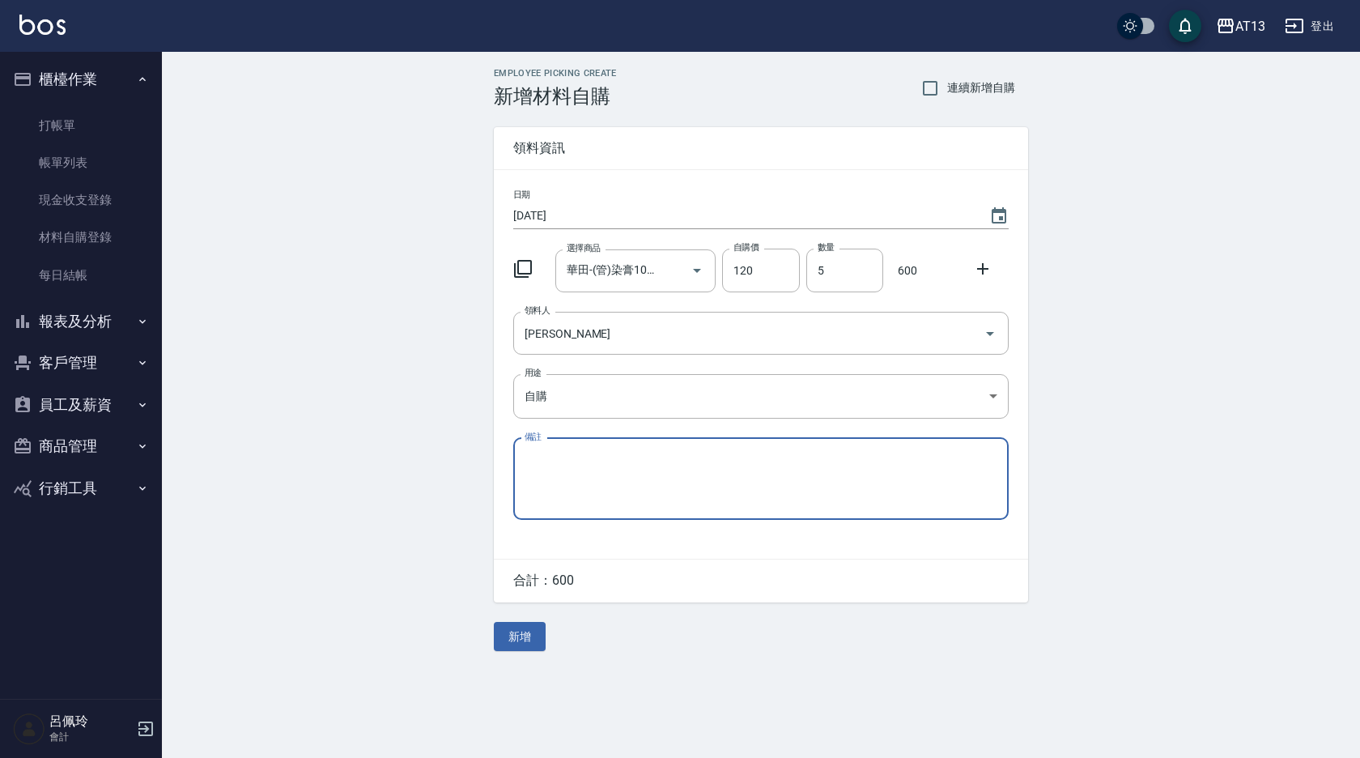
click at [989, 269] on icon at bounding box center [982, 268] width 19 height 19
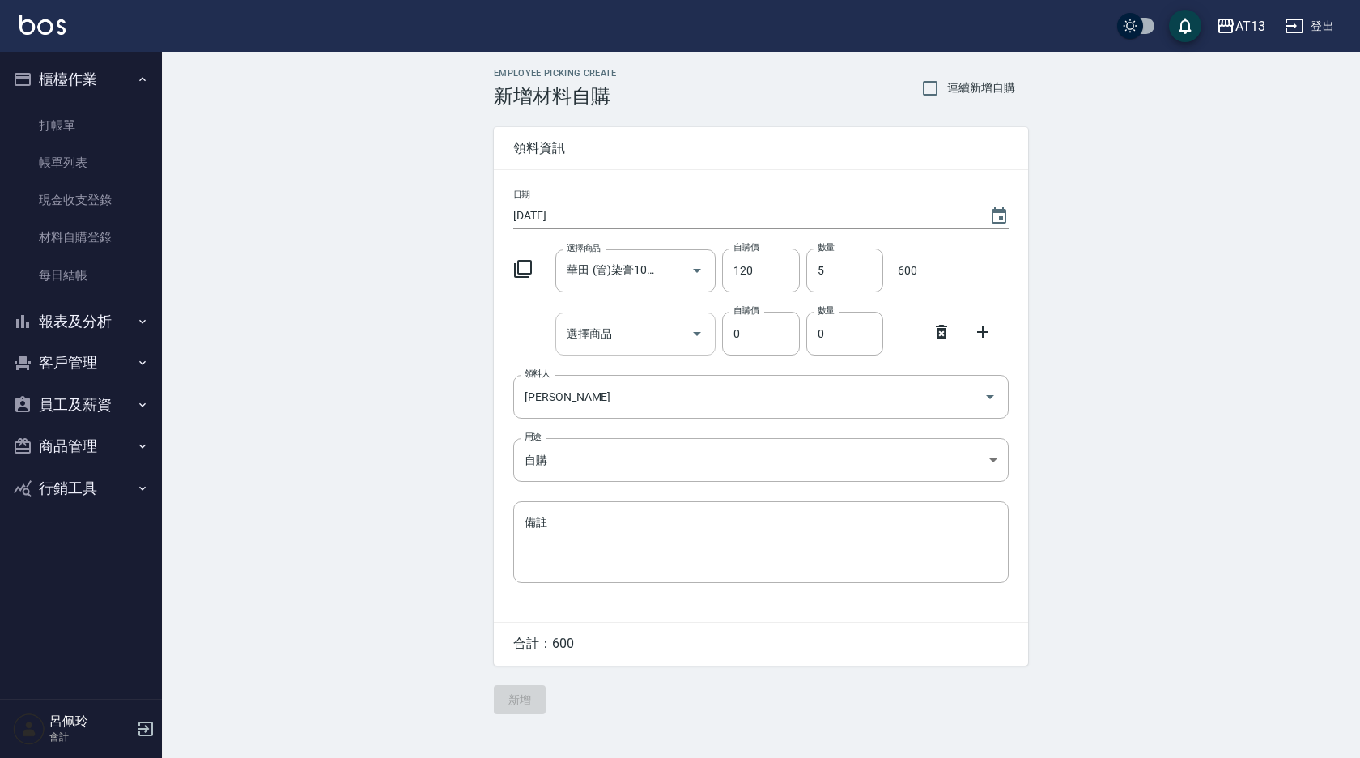
click at [685, 342] on div at bounding box center [696, 333] width 24 height 43
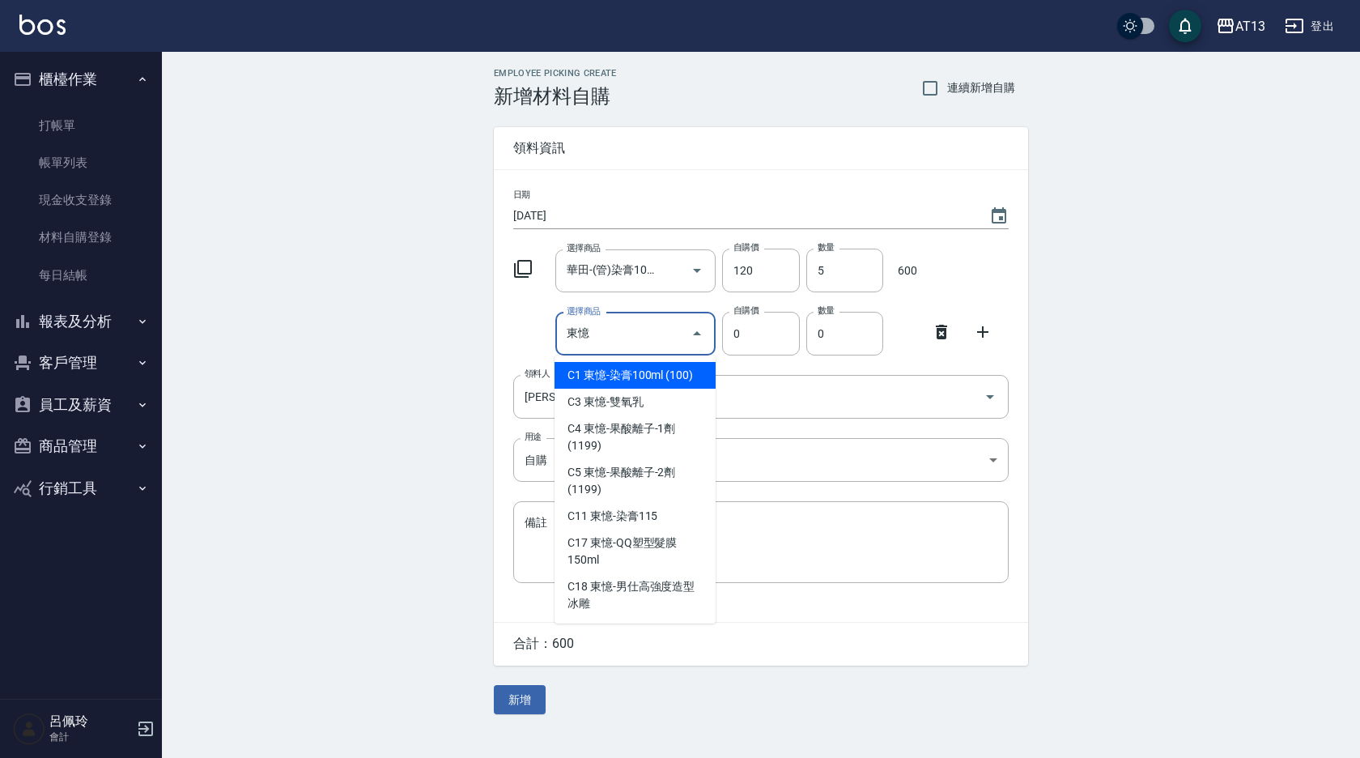
click at [618, 335] on input "東憶" at bounding box center [624, 334] width 122 height 28
click at [633, 366] on li "C1 東憶-染膏100ml (100)" at bounding box center [634, 375] width 161 height 27
type input "東憶-染膏100ml (100)"
type input "100"
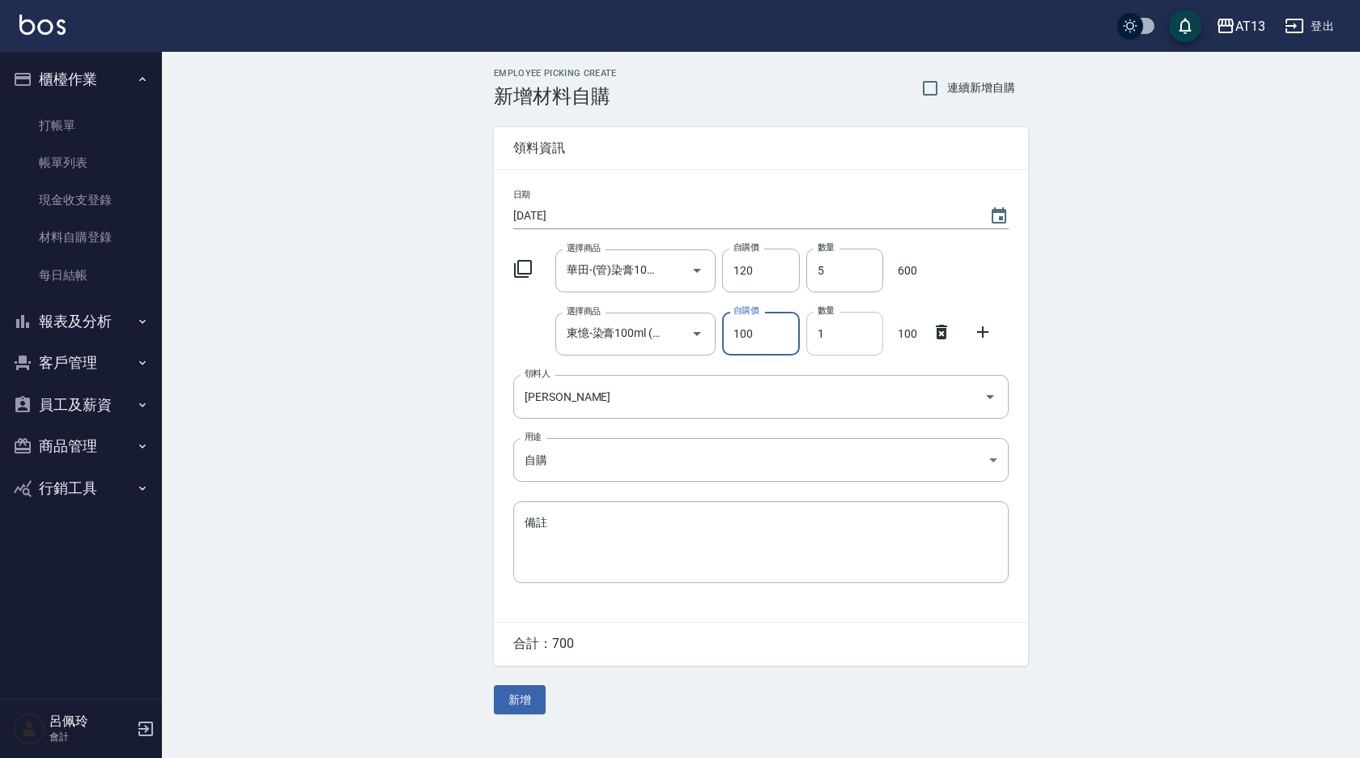
click at [816, 333] on input "1" at bounding box center [844, 334] width 77 height 44
type input "11"
click at [512, 702] on button "新增" at bounding box center [520, 700] width 52 height 30
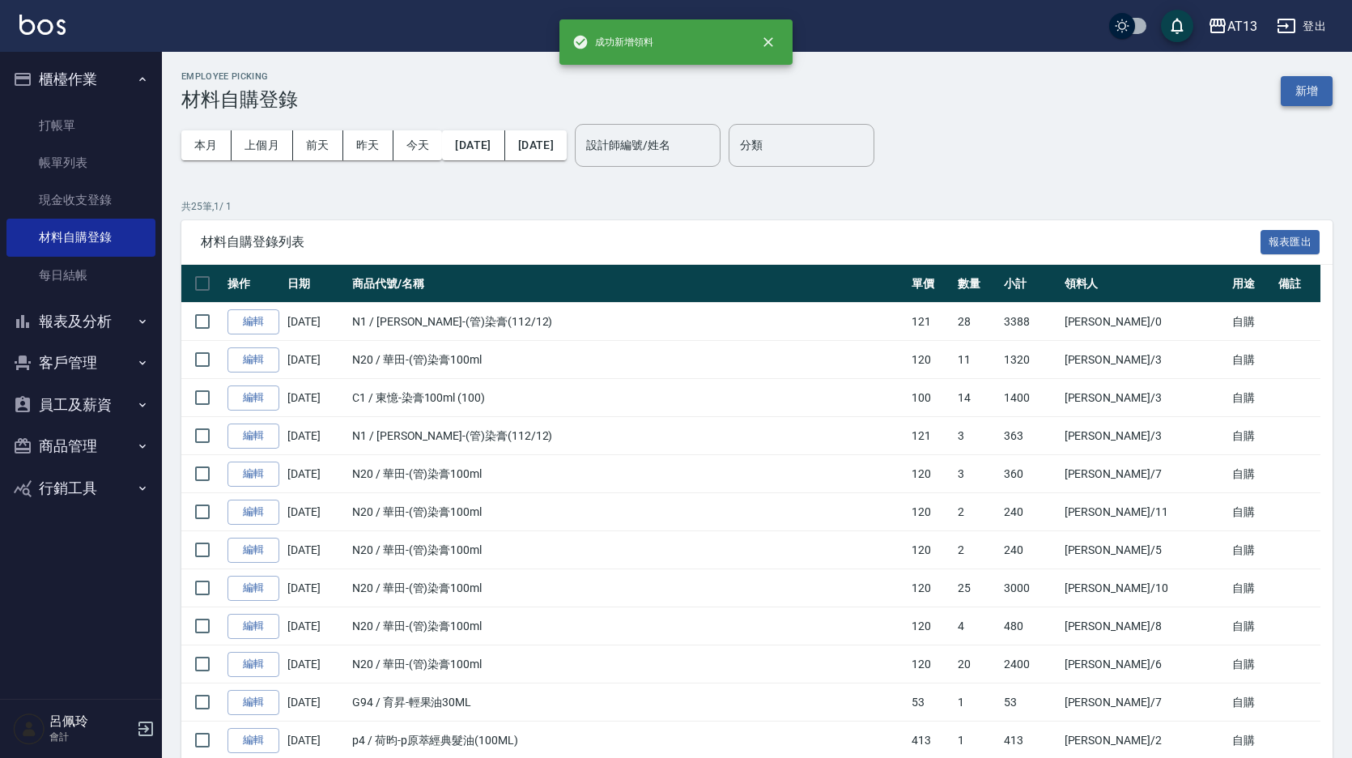
click at [1313, 79] on button "新增" at bounding box center [1306, 91] width 52 height 30
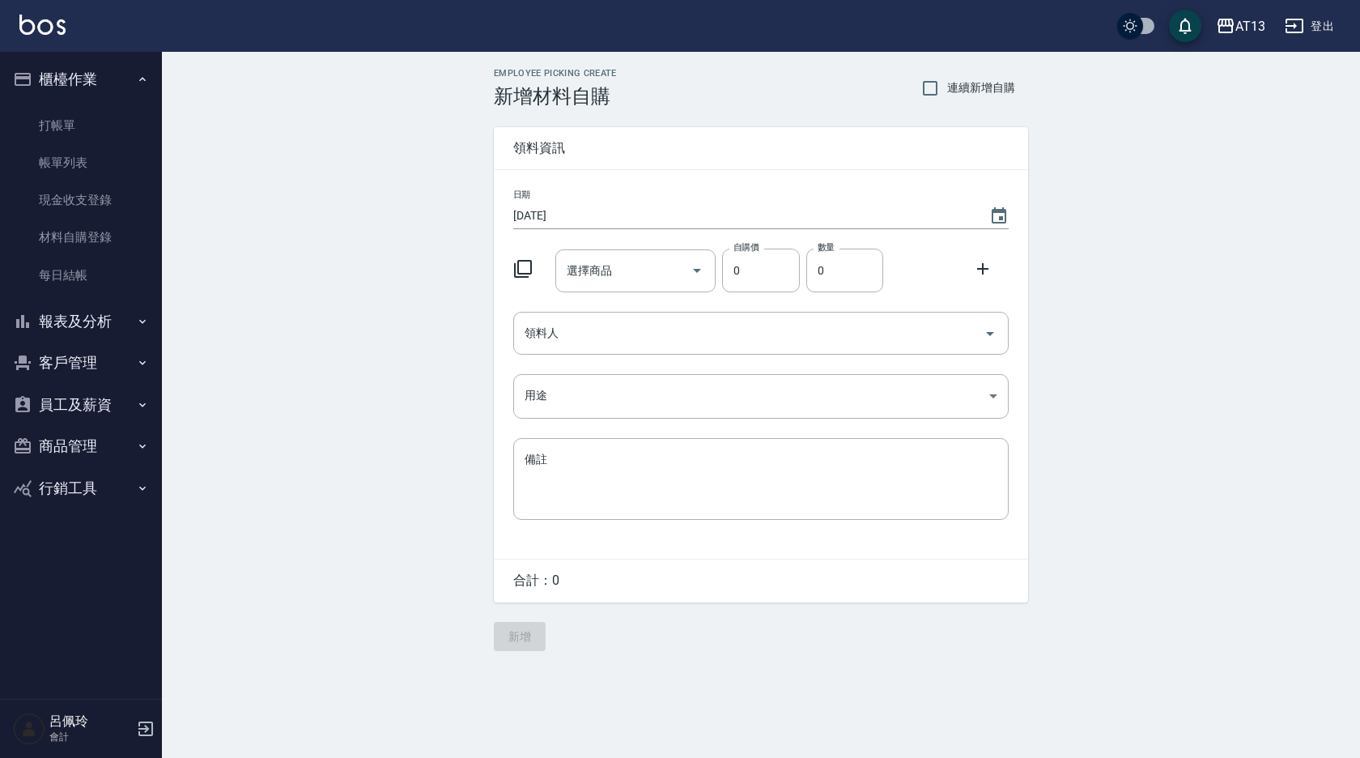
click at [590, 245] on div "選擇商品 選擇商品" at bounding box center [633, 267] width 168 height 49
click at [591, 257] on div "選擇商品 選擇商品" at bounding box center [635, 270] width 161 height 43
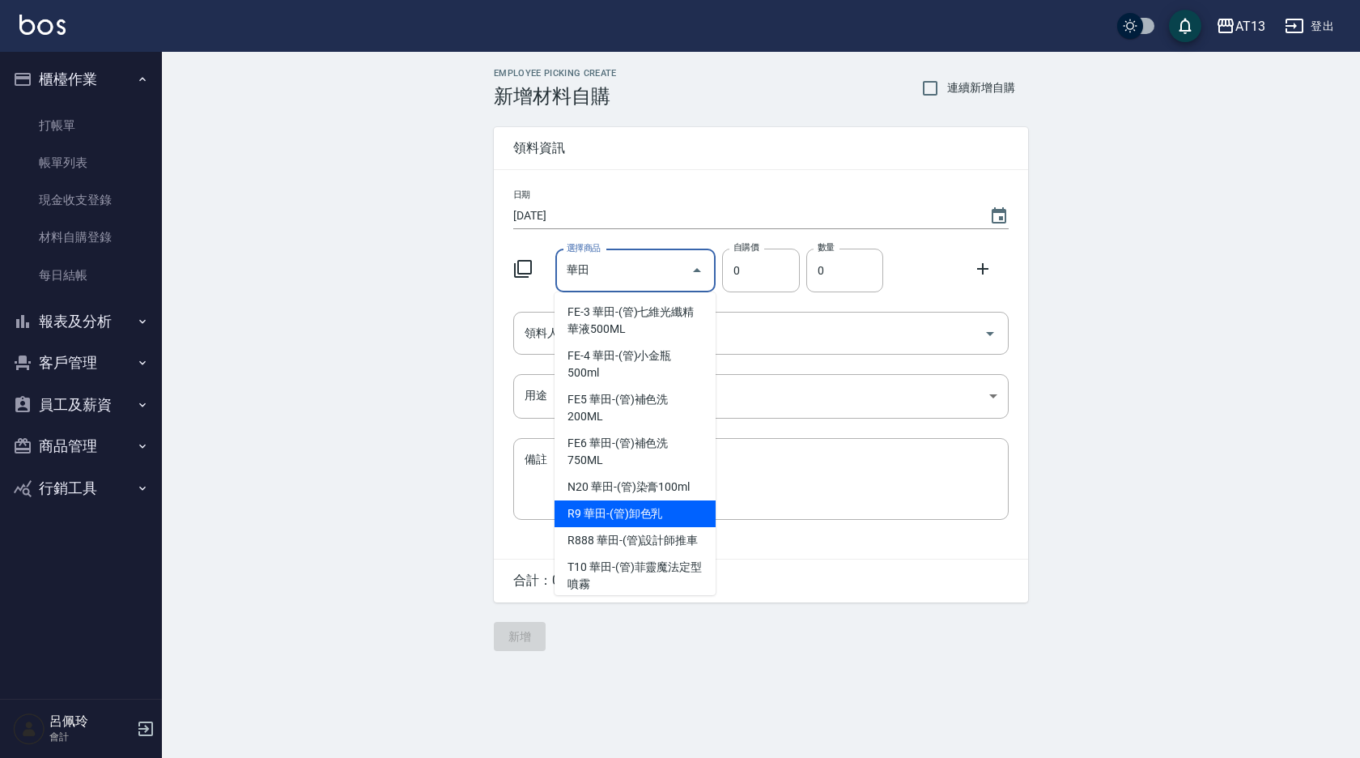
click at [641, 505] on li "R9 華田-(管)卸色乳" at bounding box center [634, 513] width 161 height 27
type input "華田-(管)卸色乳"
type input "406"
type input "1"
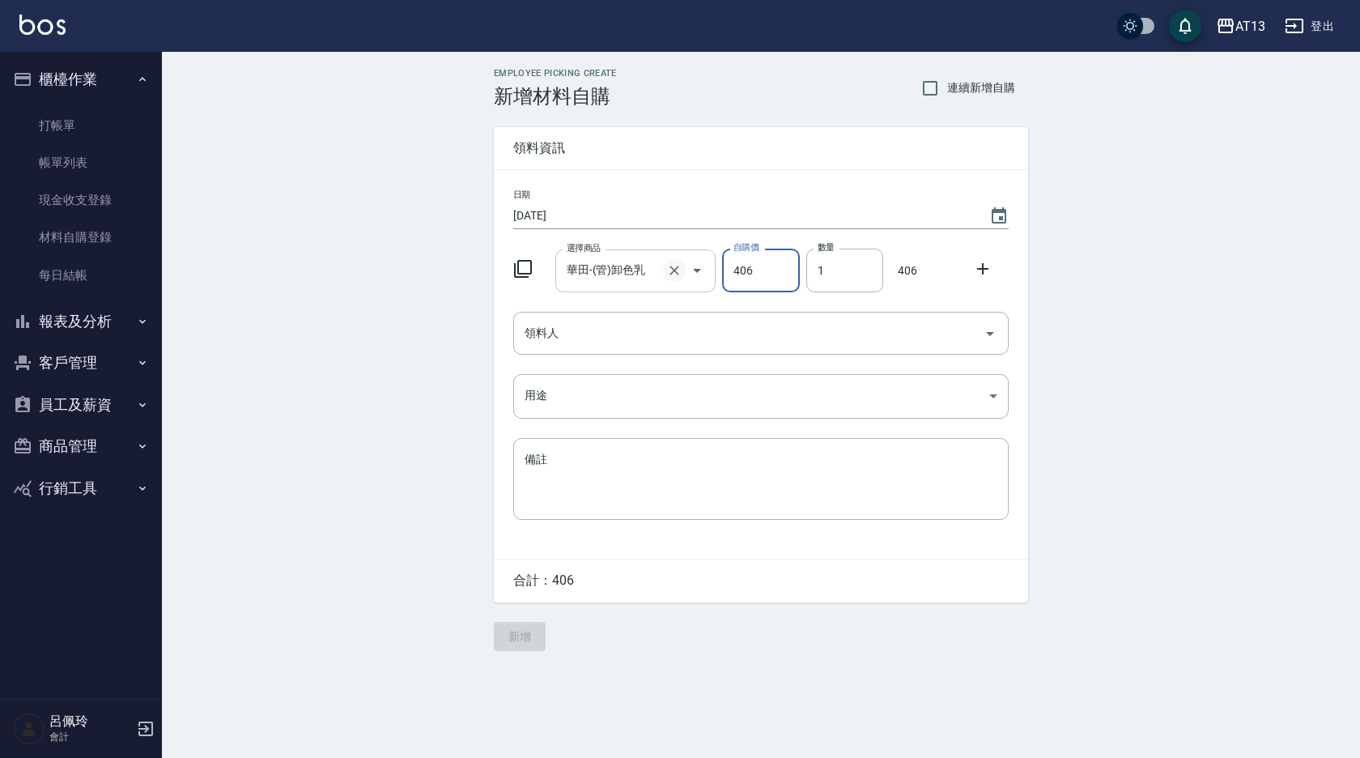
click at [678, 272] on icon "Clear" at bounding box center [674, 270] width 16 height 16
type input "0"
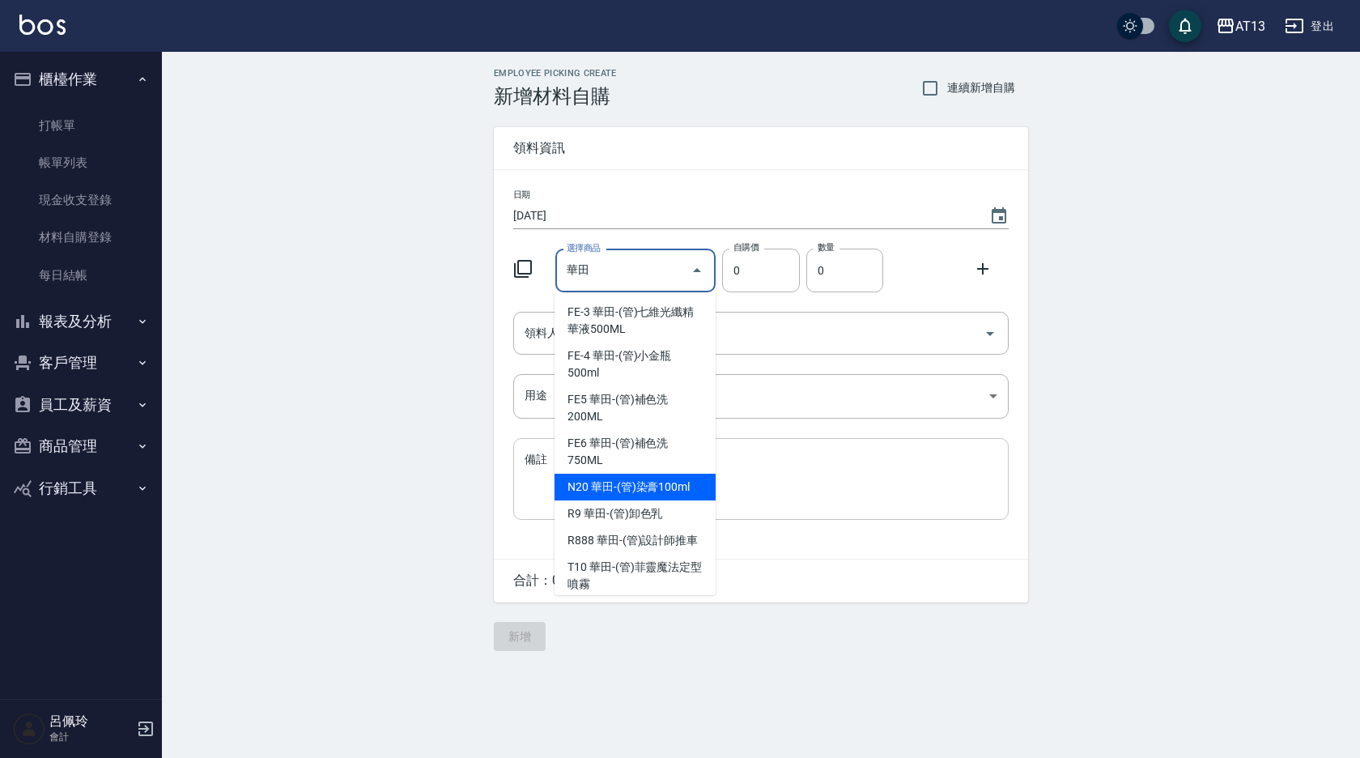
click at [601, 490] on li "N20 華田-(管)染膏100ml" at bounding box center [634, 486] width 161 height 27
type input "華田-(管)染膏100ml"
type input "120"
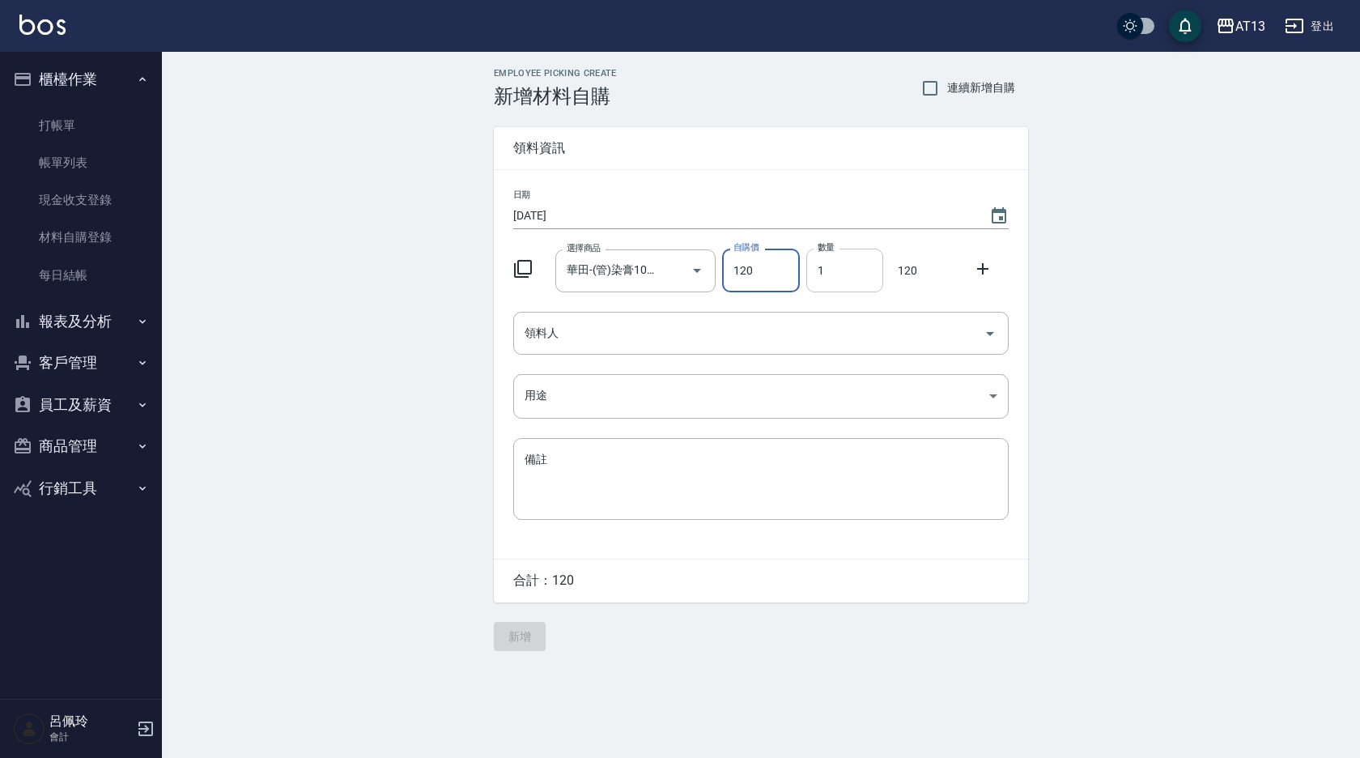
click at [815, 274] on input "1" at bounding box center [844, 270] width 77 height 44
type input "24"
click at [973, 333] on input "領料人" at bounding box center [748, 333] width 456 height 28
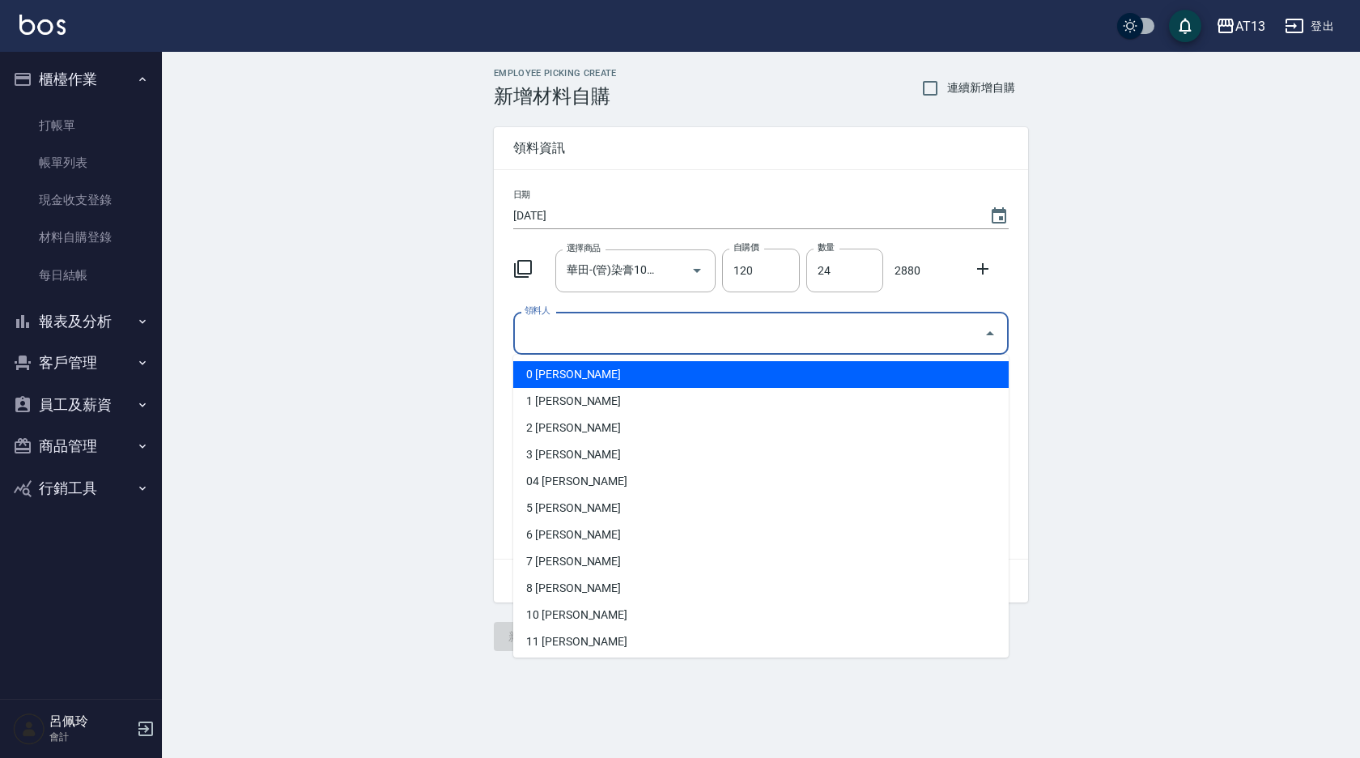
click at [985, 334] on icon "Close" at bounding box center [989, 333] width 19 height 19
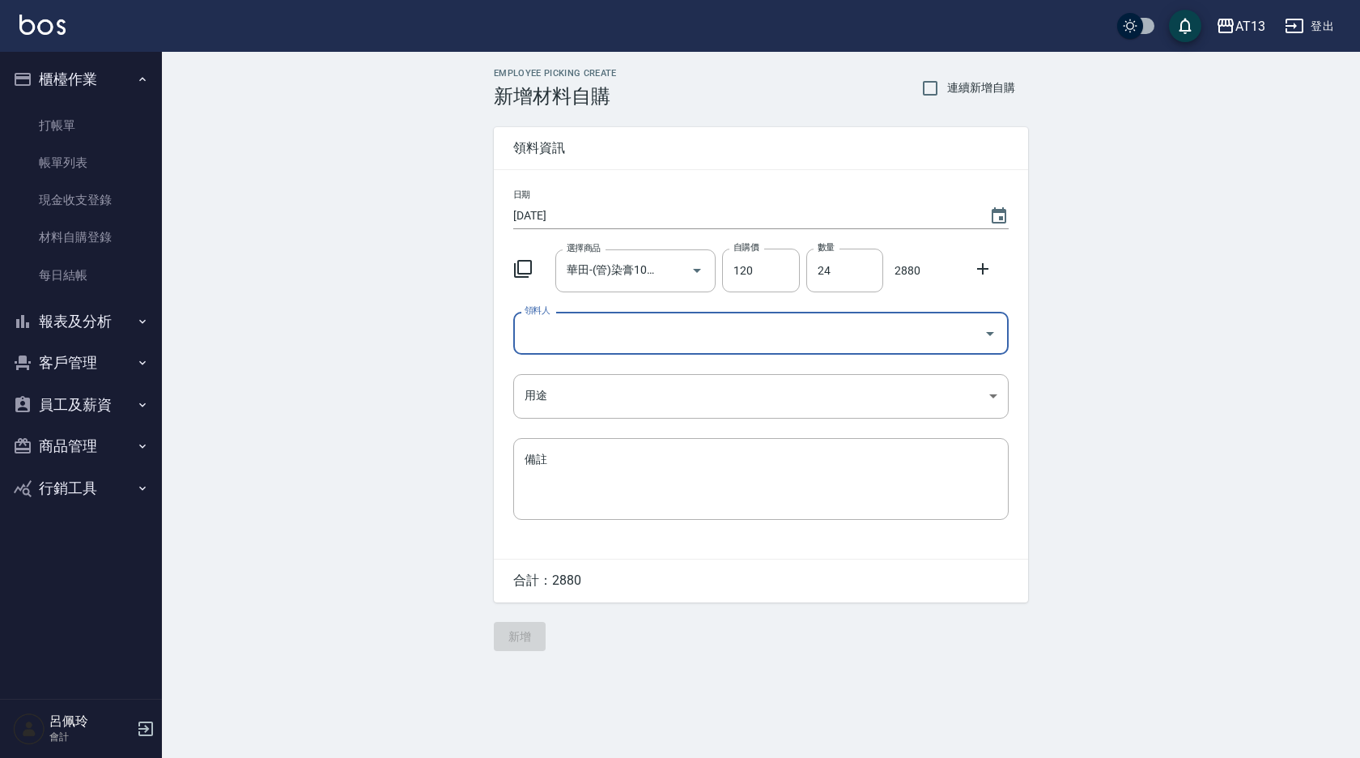
click at [984, 334] on icon "Open" at bounding box center [989, 333] width 19 height 19
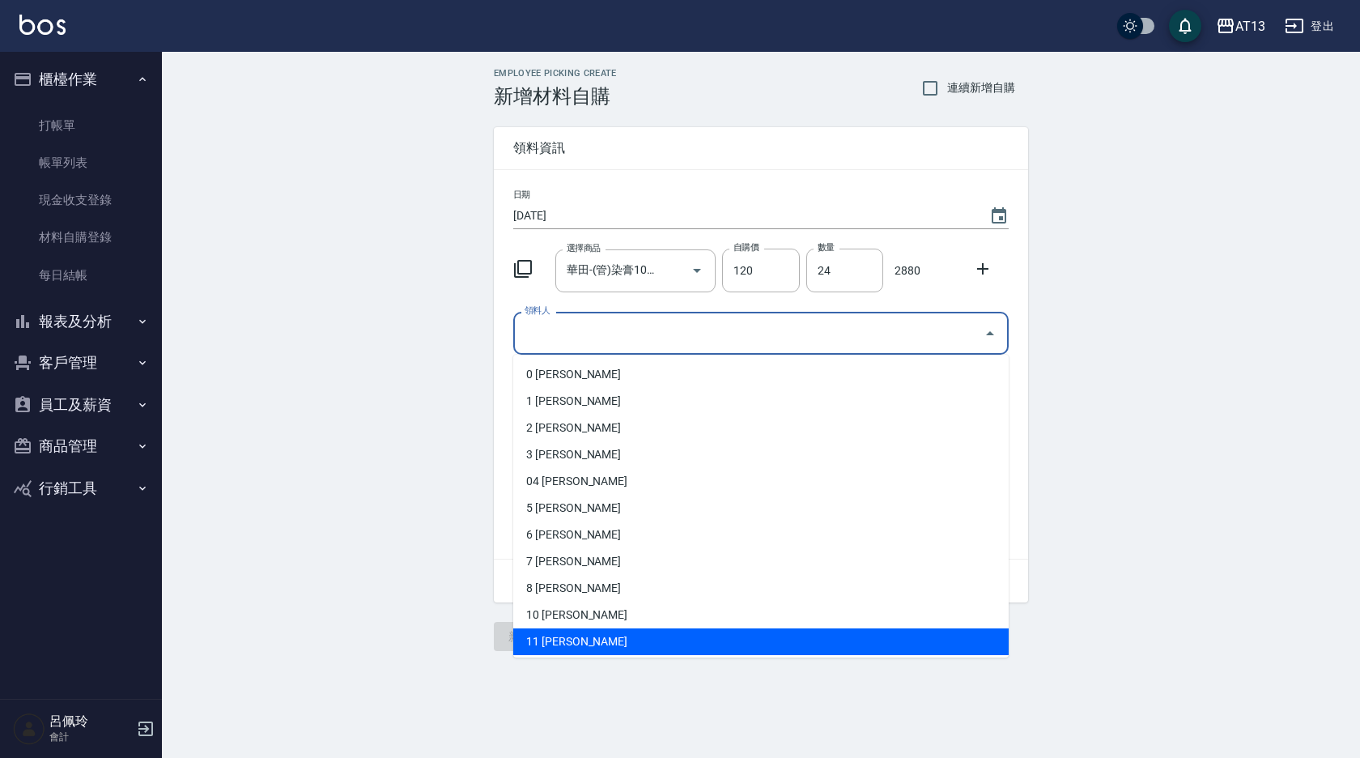
click at [734, 639] on li "11 [PERSON_NAME]" at bounding box center [760, 641] width 495 height 27
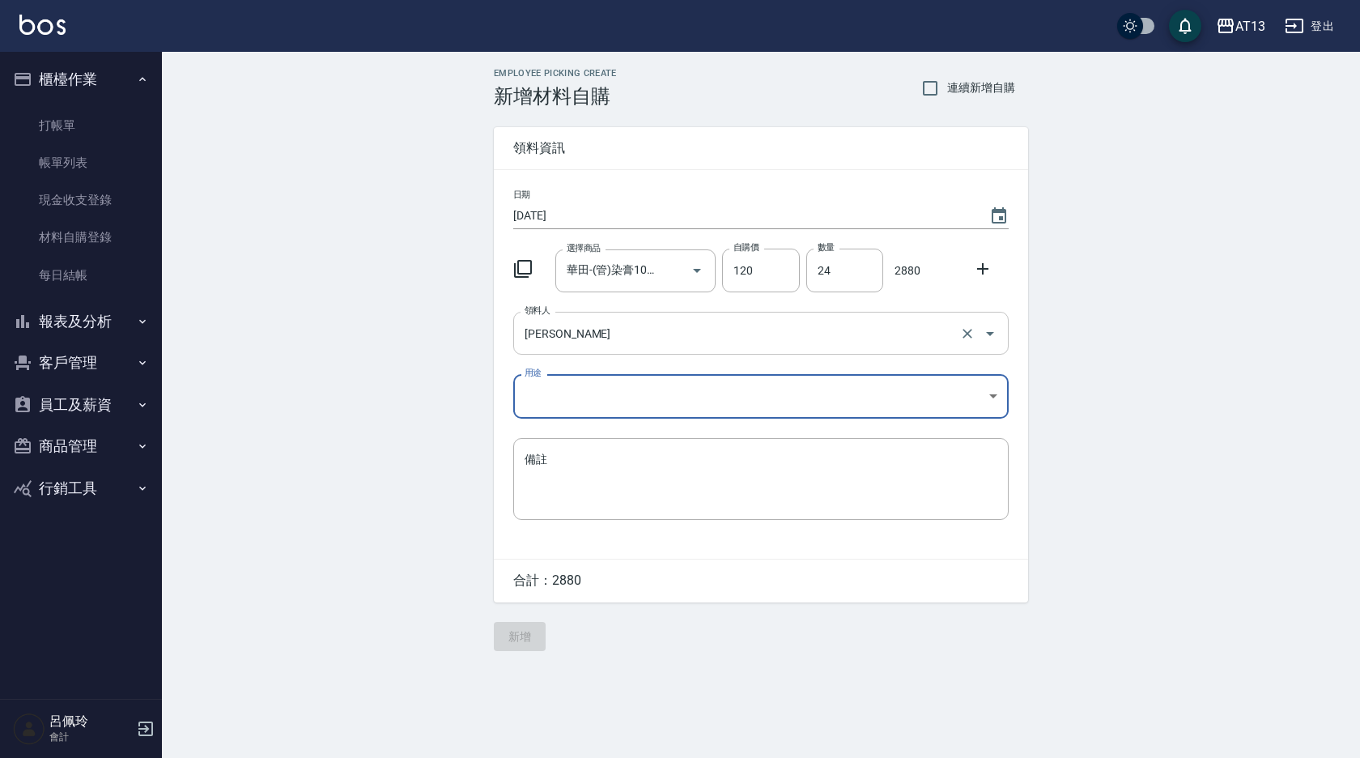
click at [997, 329] on icon "Open" at bounding box center [989, 333] width 19 height 19
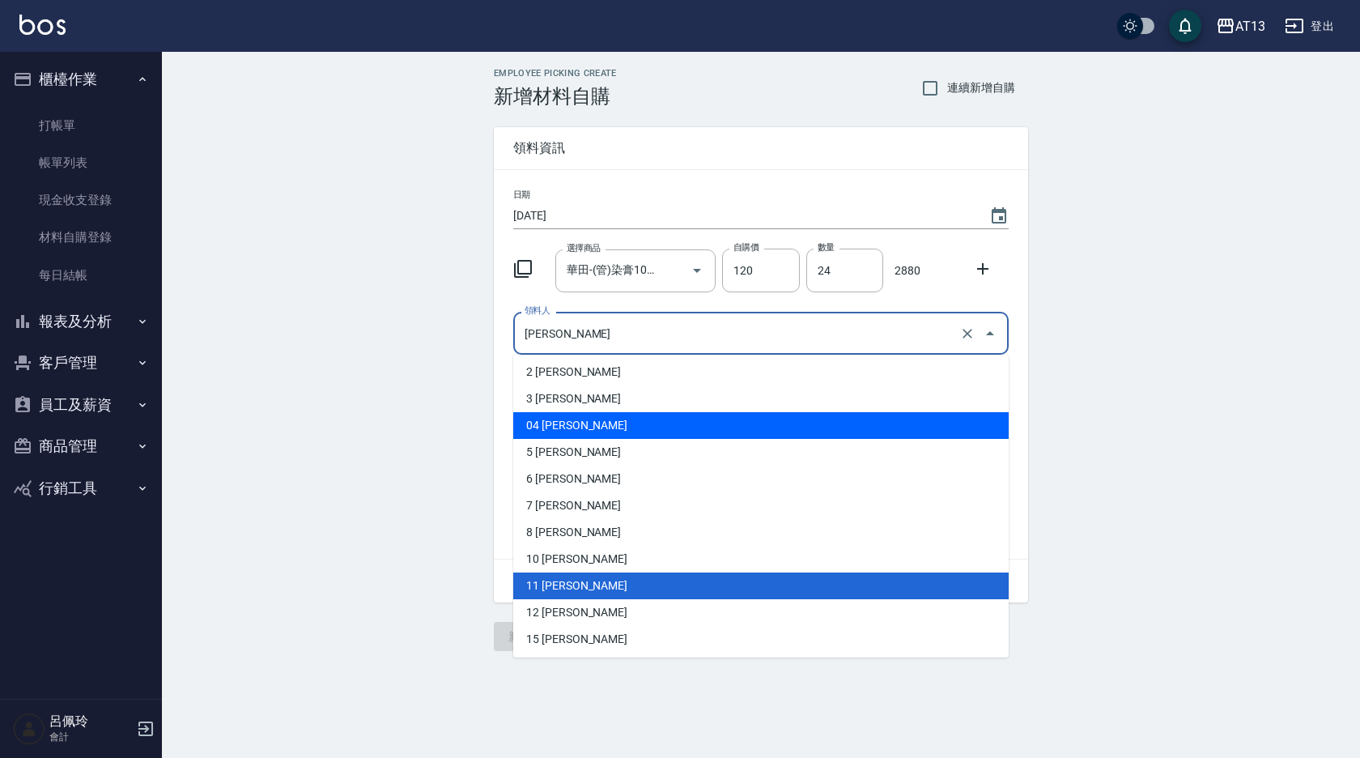
scroll to position [81, 0]
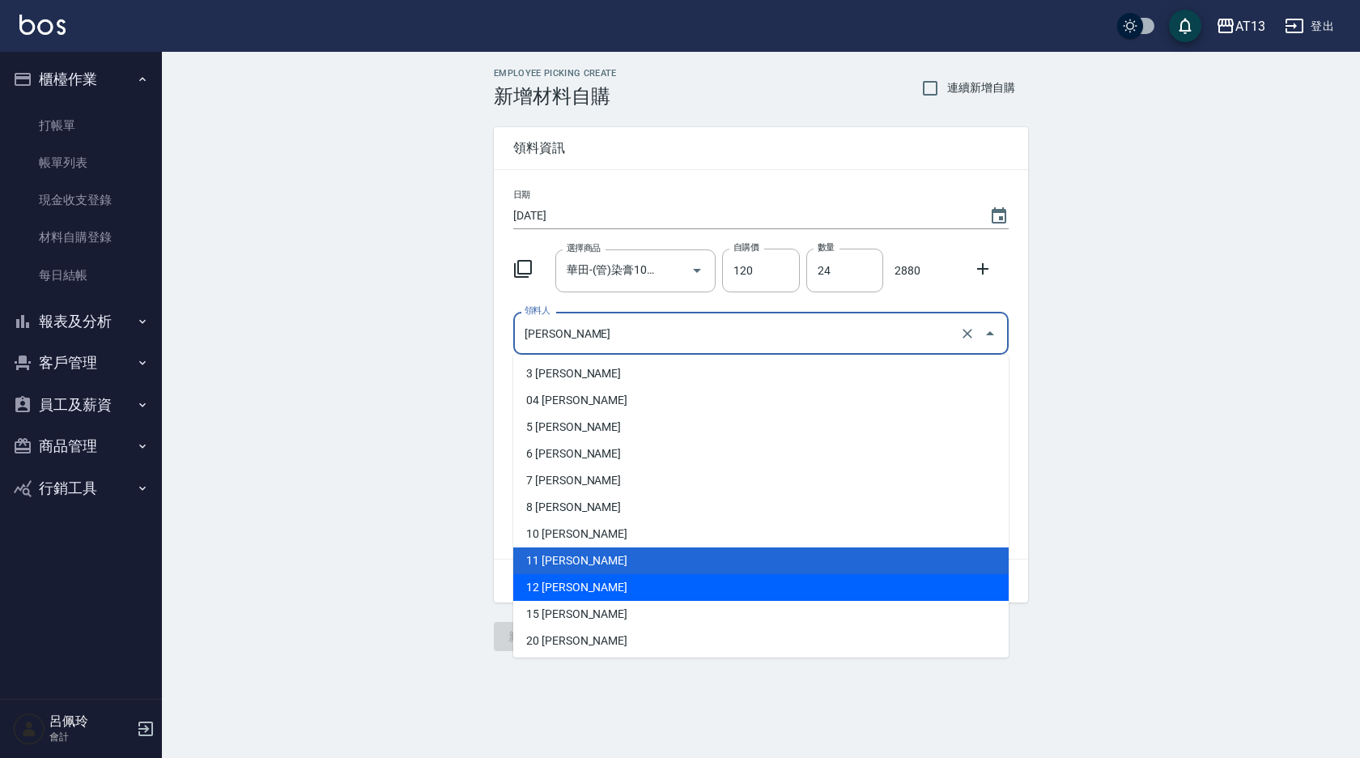
click at [753, 592] on li "12 [PERSON_NAME]" at bounding box center [760, 587] width 495 height 27
type input "[PERSON_NAME]"
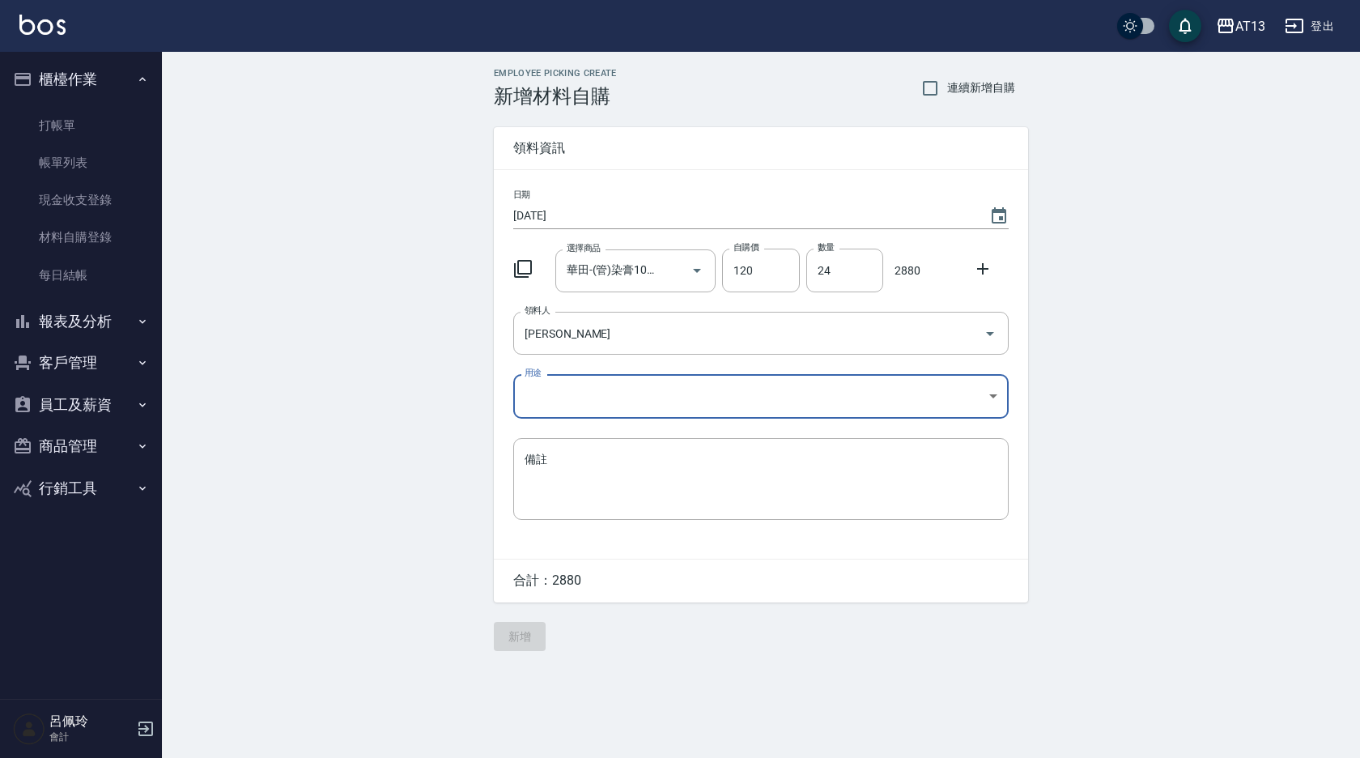
click at [1000, 387] on body "AT13 登出 櫃檯作業 打帳單 帳單列表 現金收支登錄 材料自購登錄 每日結帳 報表及分析 報表目錄 店家區間累計表 店家日報表 互助日報表 互助月報表 互…" at bounding box center [680, 379] width 1360 height 758
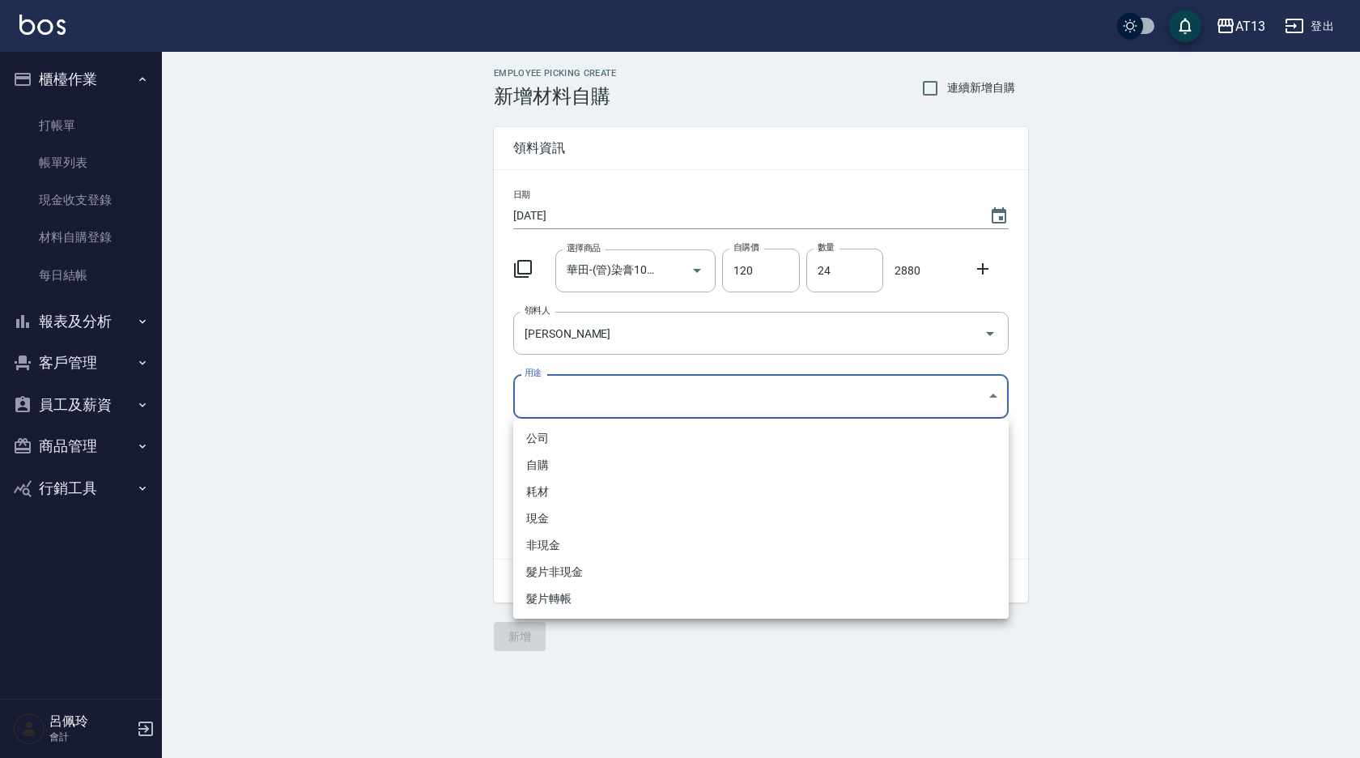
drag, startPoint x: 741, startPoint y: 468, endPoint x: 721, endPoint y: 475, distance: 20.7
click at [741, 469] on li "自購" at bounding box center [760, 465] width 495 height 27
type input "自購"
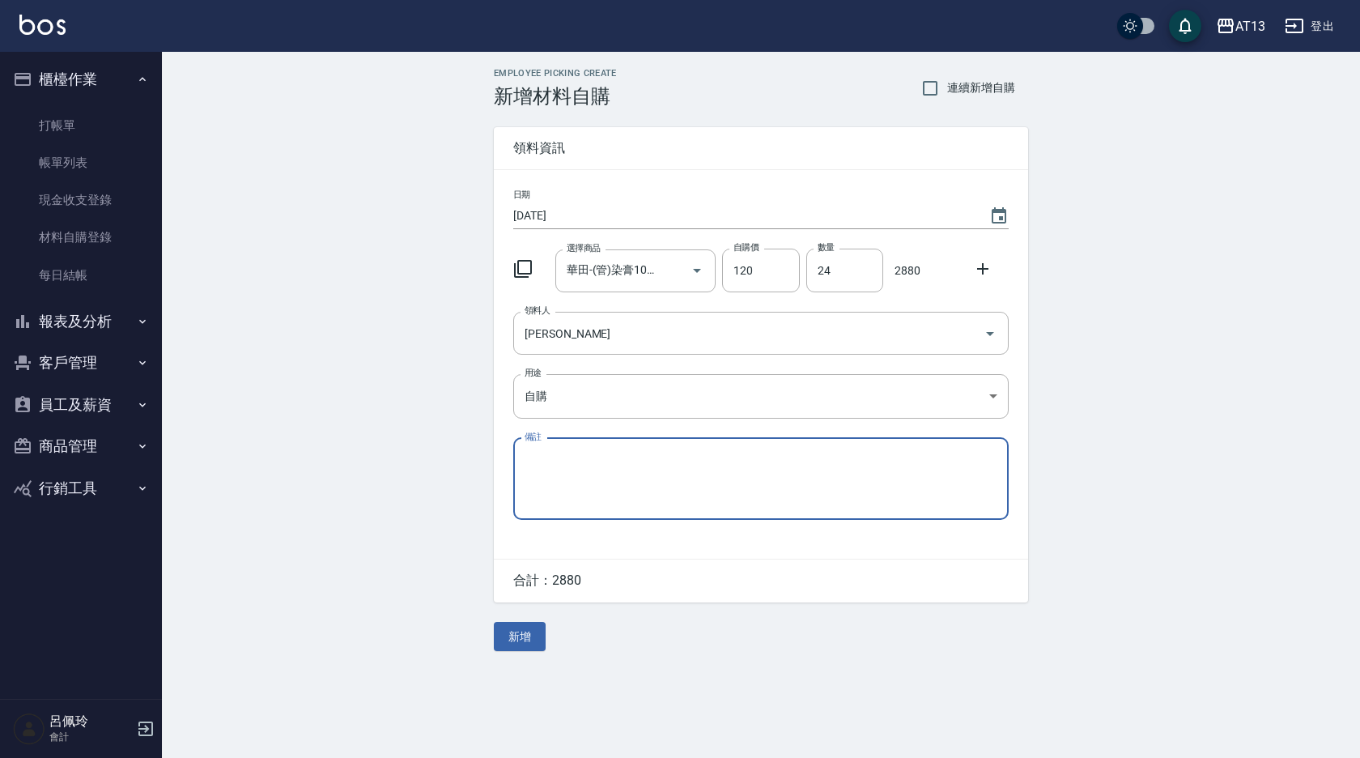
click at [987, 265] on icon at bounding box center [982, 268] width 19 height 19
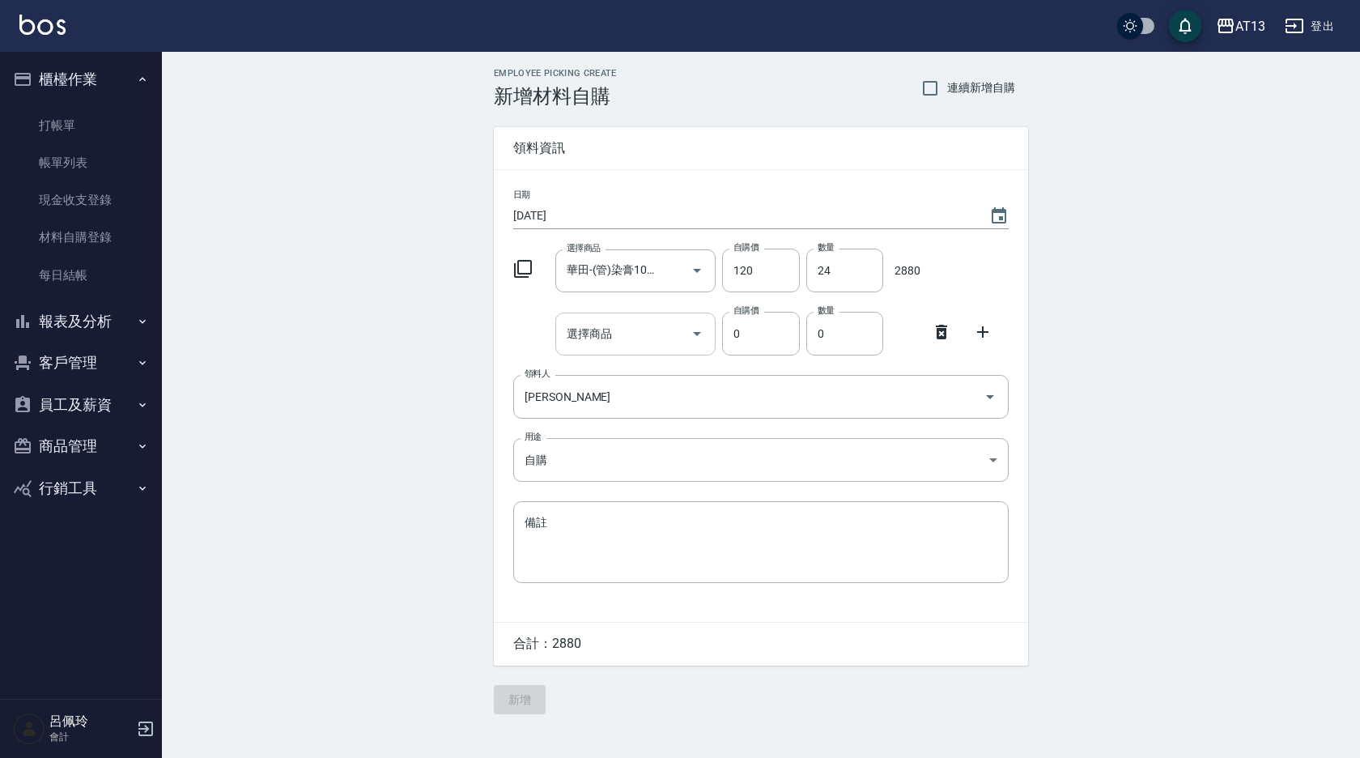
click at [597, 342] on input "選擇商品" at bounding box center [624, 334] width 122 height 28
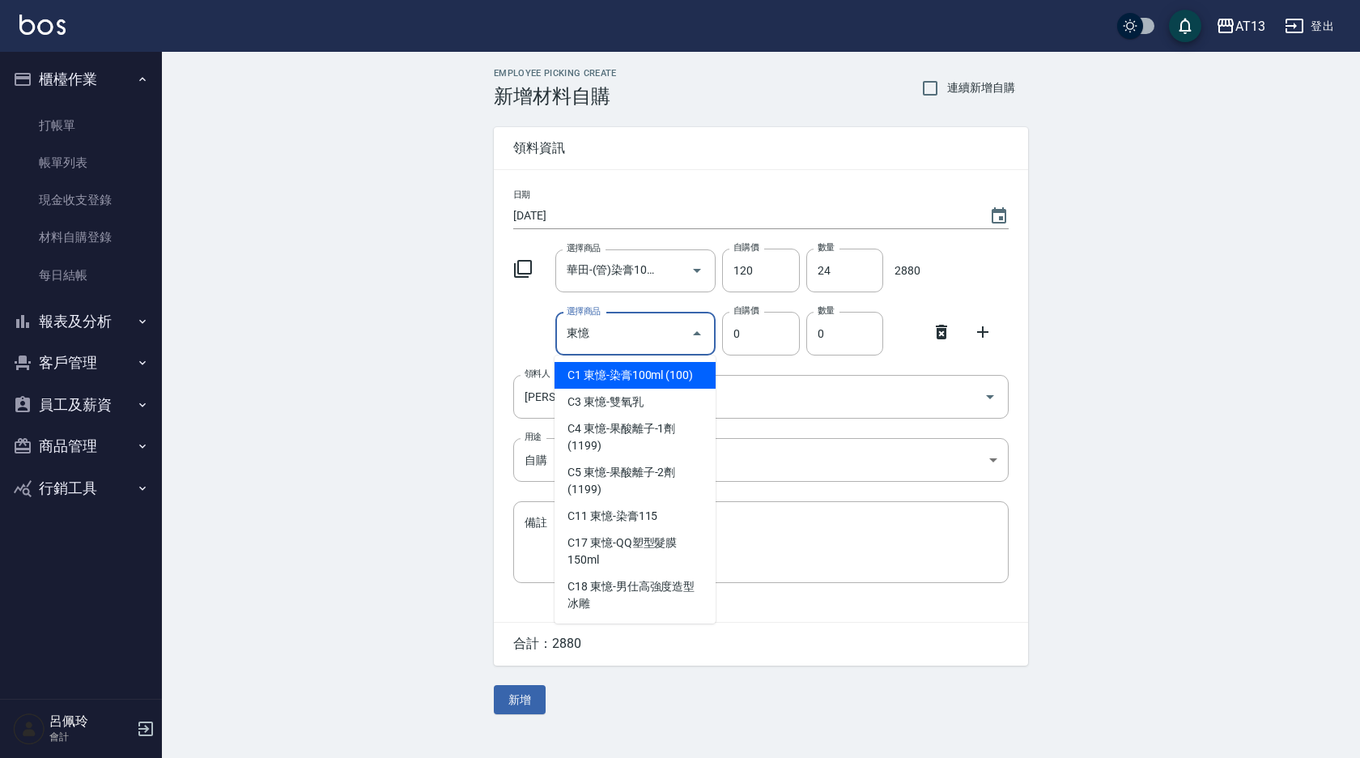
click at [597, 342] on input "東憶" at bounding box center [624, 334] width 122 height 28
click at [625, 374] on li "C1 東憶-染膏100ml (100)" at bounding box center [634, 375] width 161 height 27
type input "東憶-染膏100ml (100)"
type input "100"
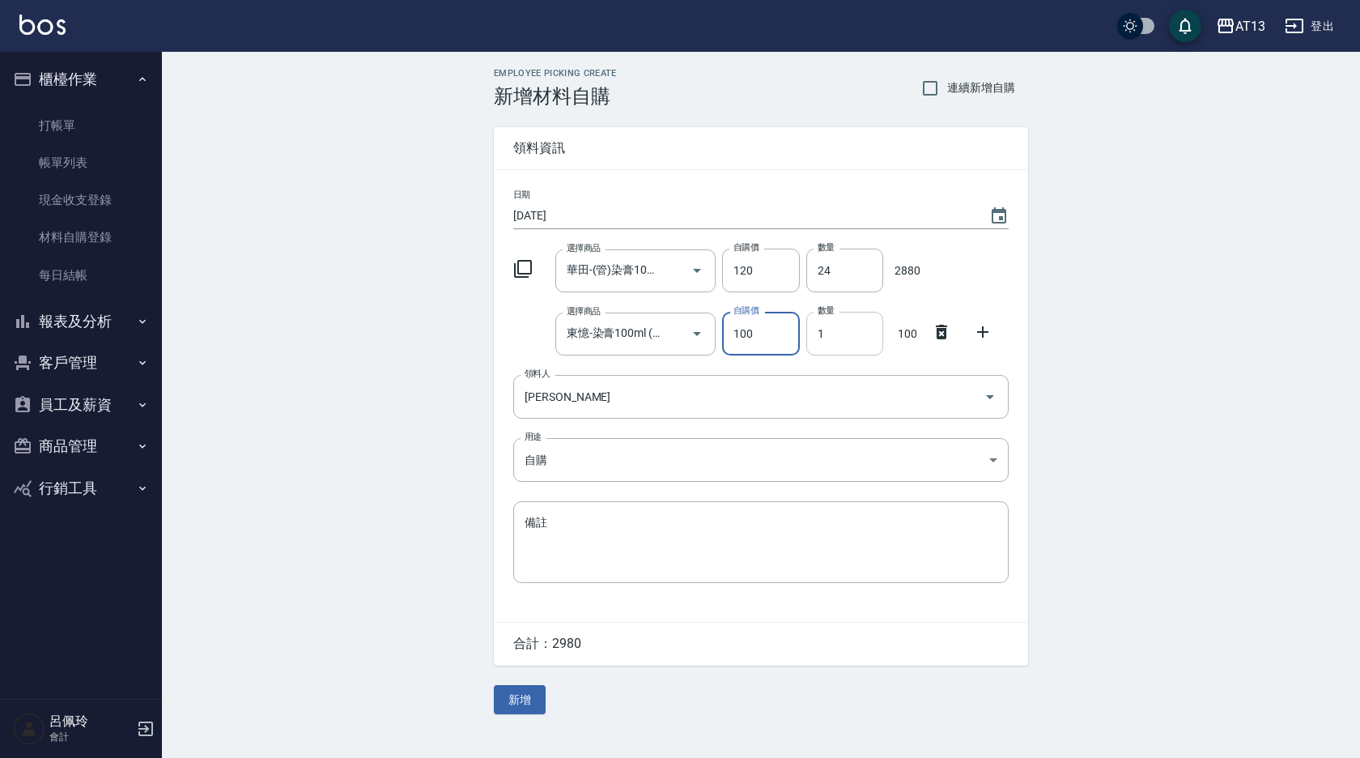
click at [819, 334] on input "1" at bounding box center [844, 334] width 77 height 44
type input "2"
click at [534, 700] on button "新增" at bounding box center [520, 700] width 52 height 30
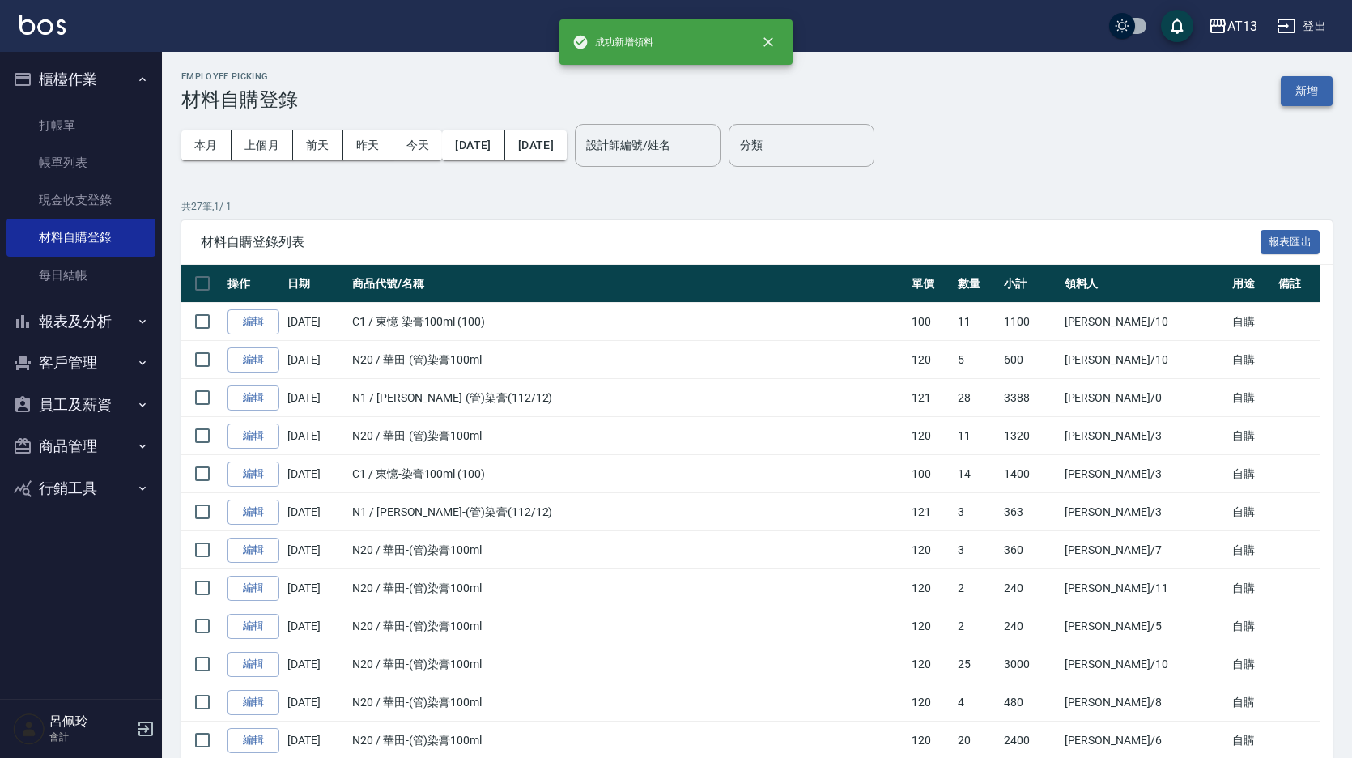
click at [1313, 83] on button "新增" at bounding box center [1306, 91] width 52 height 30
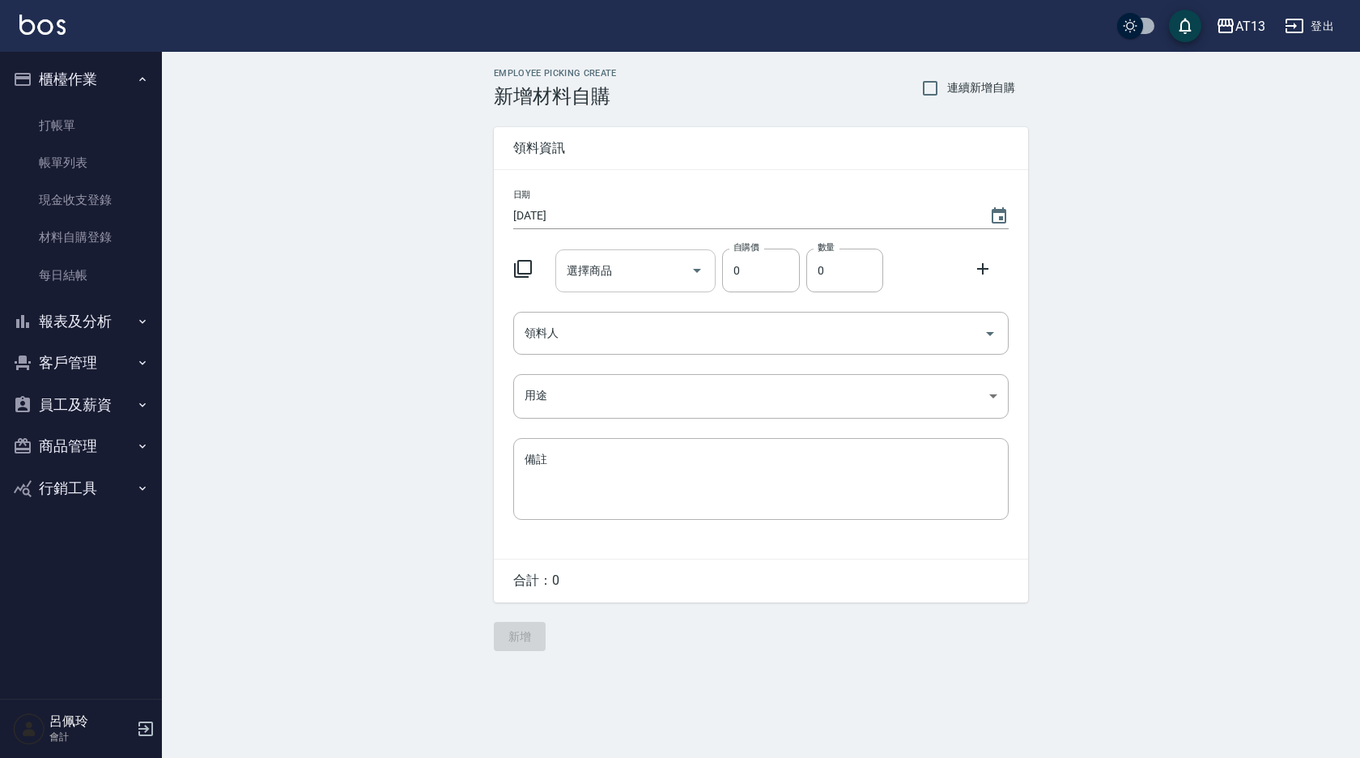
click at [612, 288] on div "選擇商品" at bounding box center [635, 270] width 161 height 43
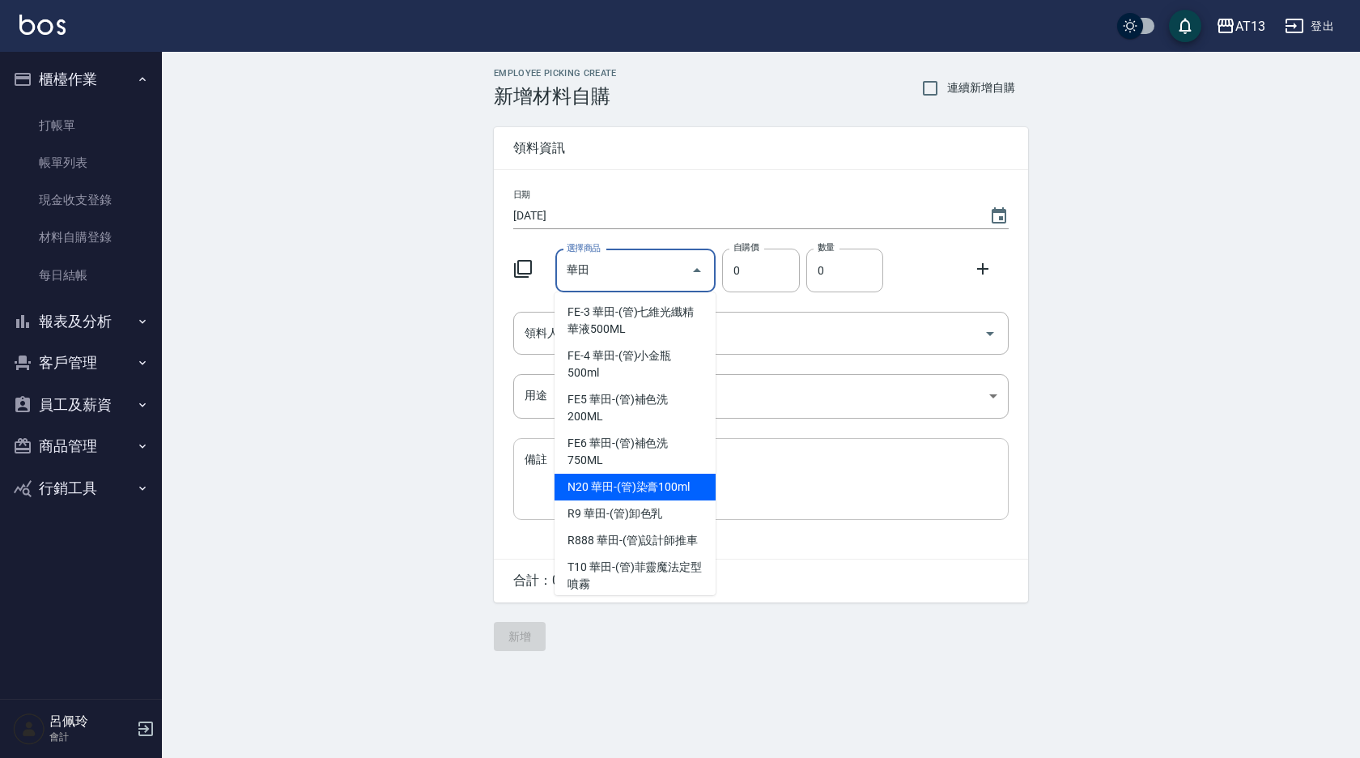
click at [670, 476] on li "N20 華田-(管)染膏100ml" at bounding box center [634, 486] width 161 height 27
type input "華田-(管)染膏100ml"
type input "120"
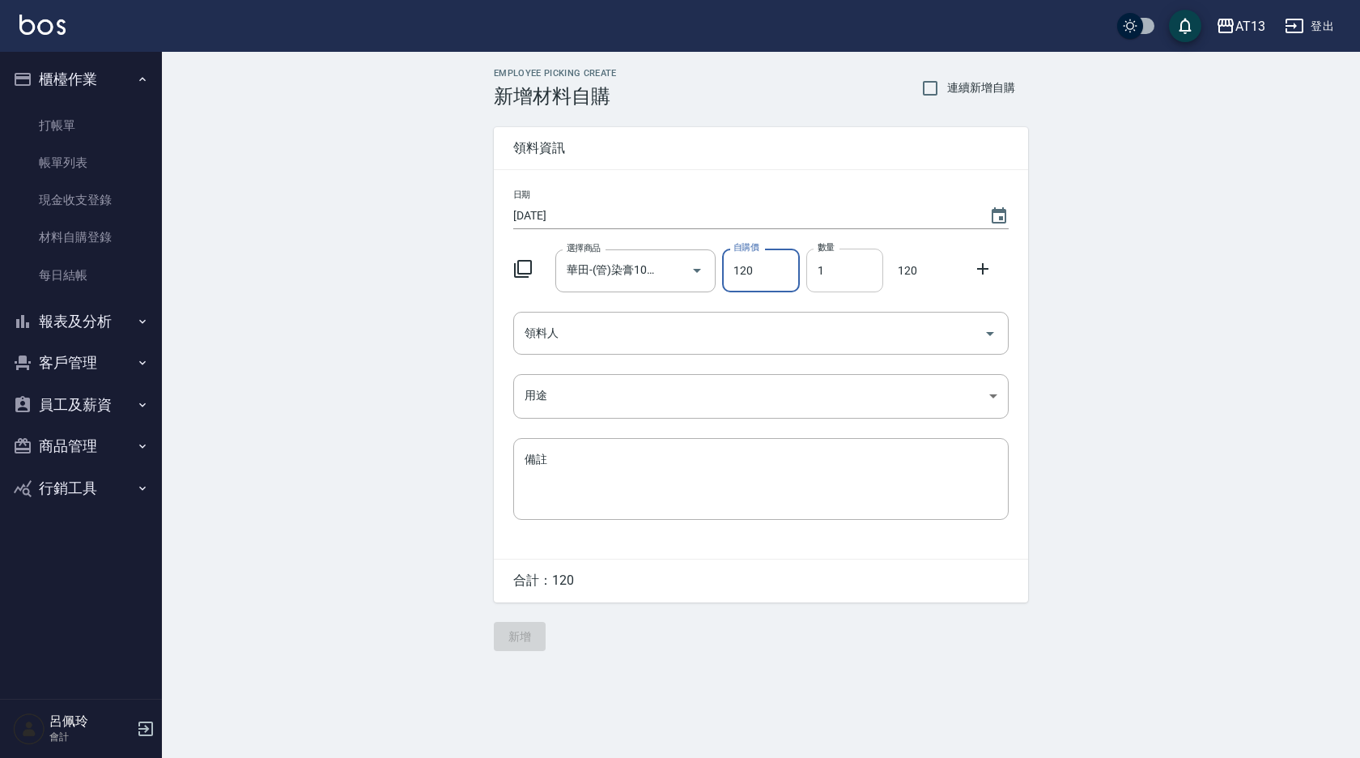
click at [827, 274] on input "1" at bounding box center [844, 270] width 77 height 44
click at [993, 329] on icon "Open" at bounding box center [989, 333] width 19 height 19
type input "4"
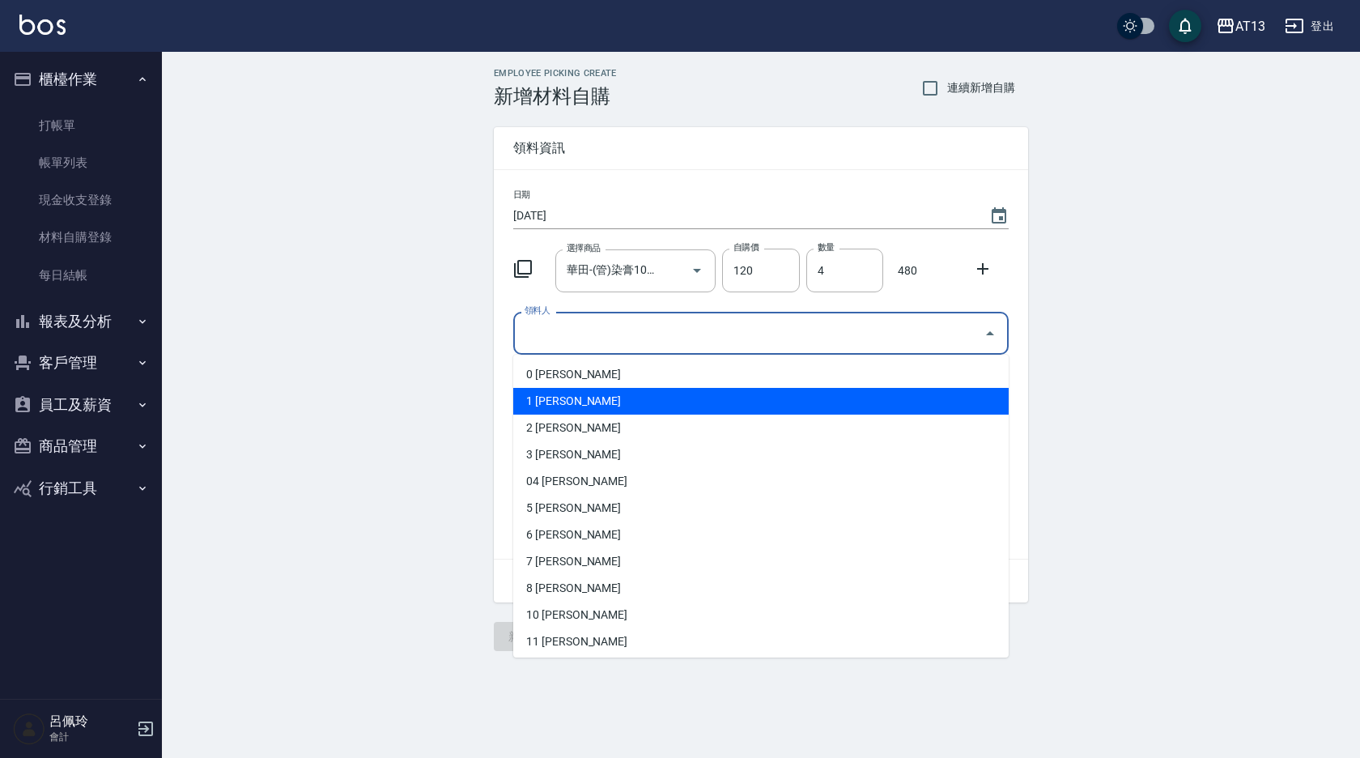
click at [551, 400] on li "1 [PERSON_NAME]" at bounding box center [760, 401] width 495 height 27
type input "[PERSON_NAME]"
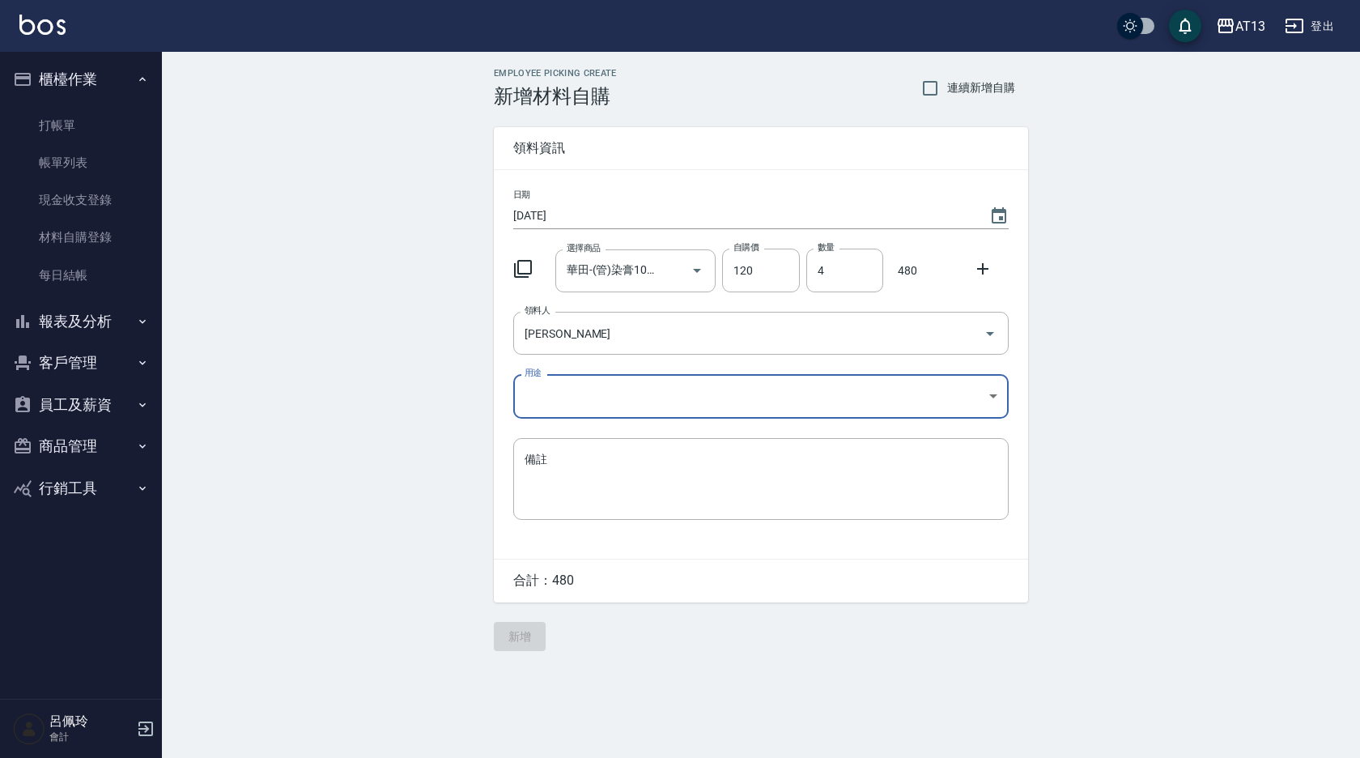
click at [995, 394] on body "AT13 登出 櫃檯作業 打帳單 帳單列表 現金收支登錄 材料自購登錄 每日結帳 報表及分析 報表目錄 店家區間累計表 店家日報表 互助日報表 互助月報表 互…" at bounding box center [680, 379] width 1360 height 758
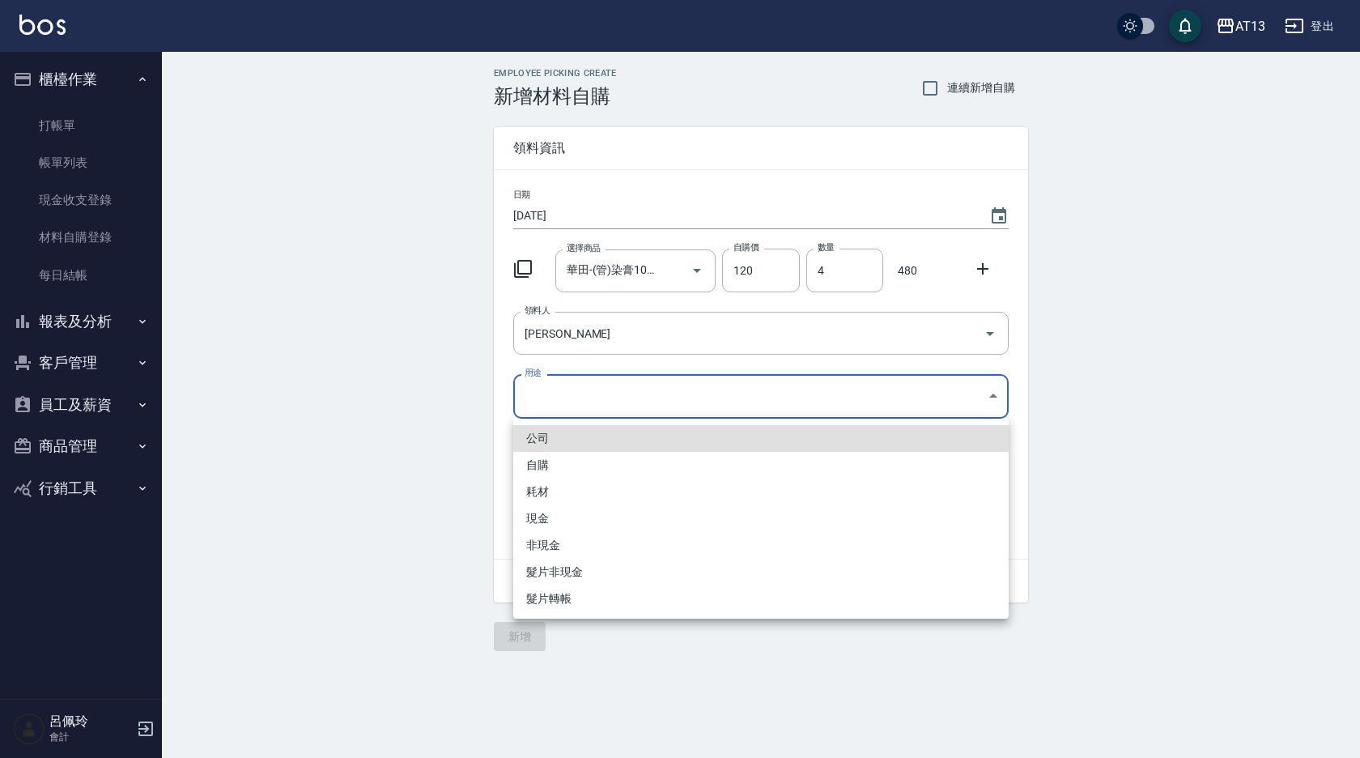
click at [625, 465] on li "自購" at bounding box center [760, 465] width 495 height 27
type input "自購"
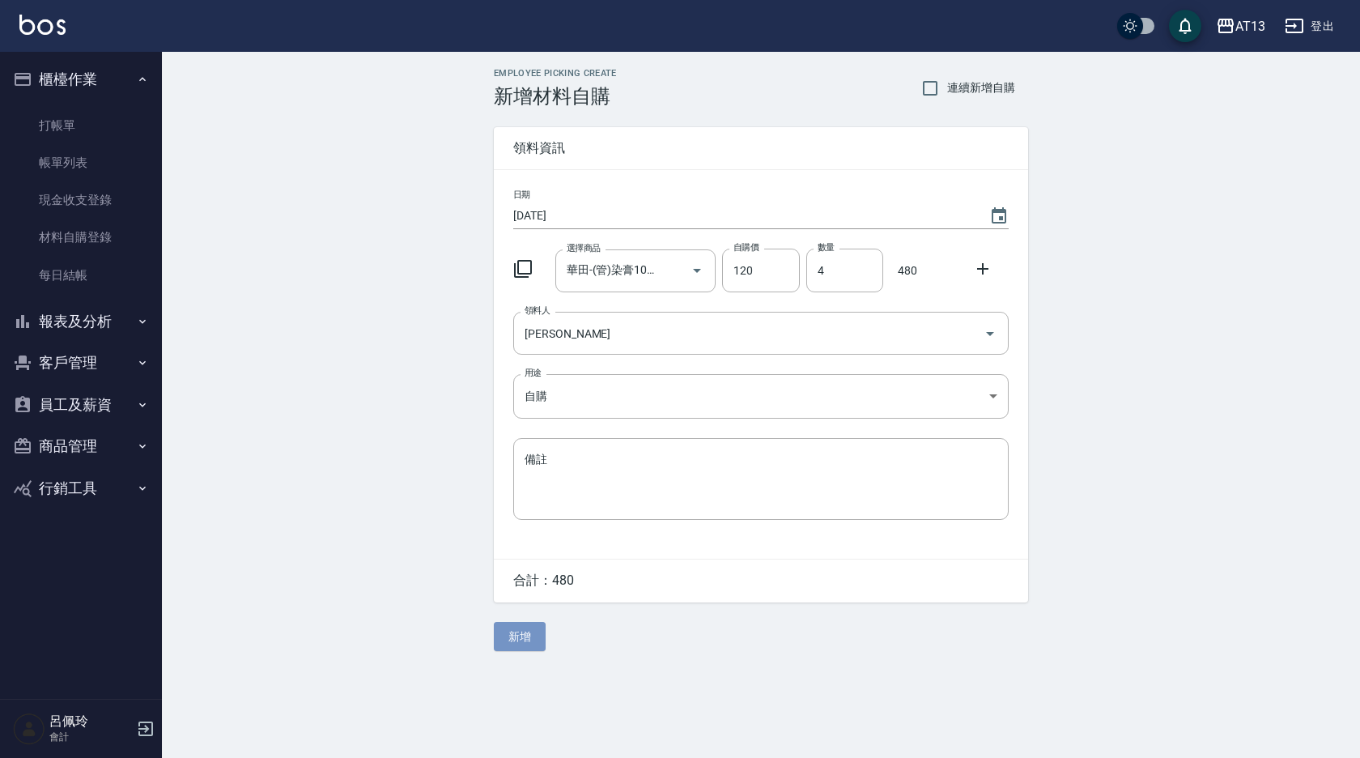
click at [535, 629] on button "新增" at bounding box center [520, 637] width 52 height 30
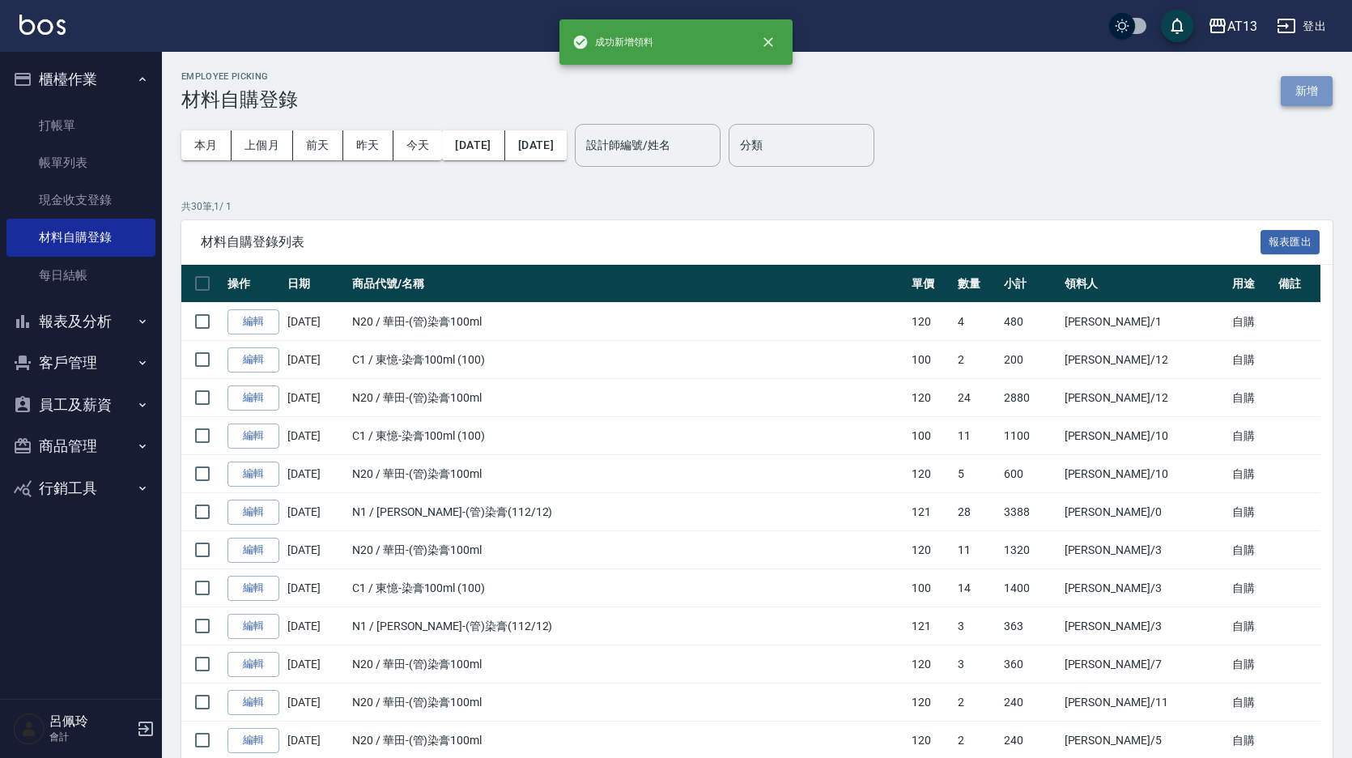
click at [1284, 84] on button "新增" at bounding box center [1306, 91] width 52 height 30
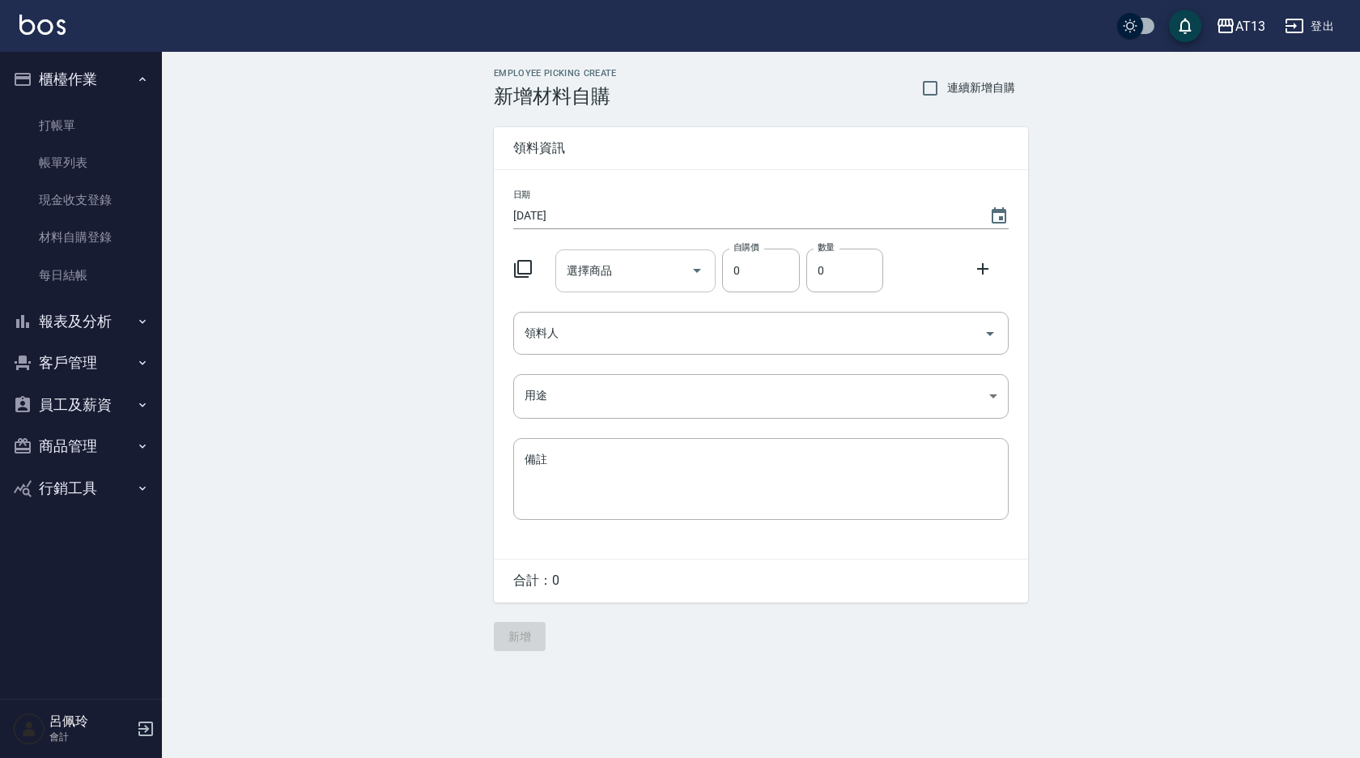
click at [655, 275] on input "選擇商品" at bounding box center [624, 271] width 122 height 28
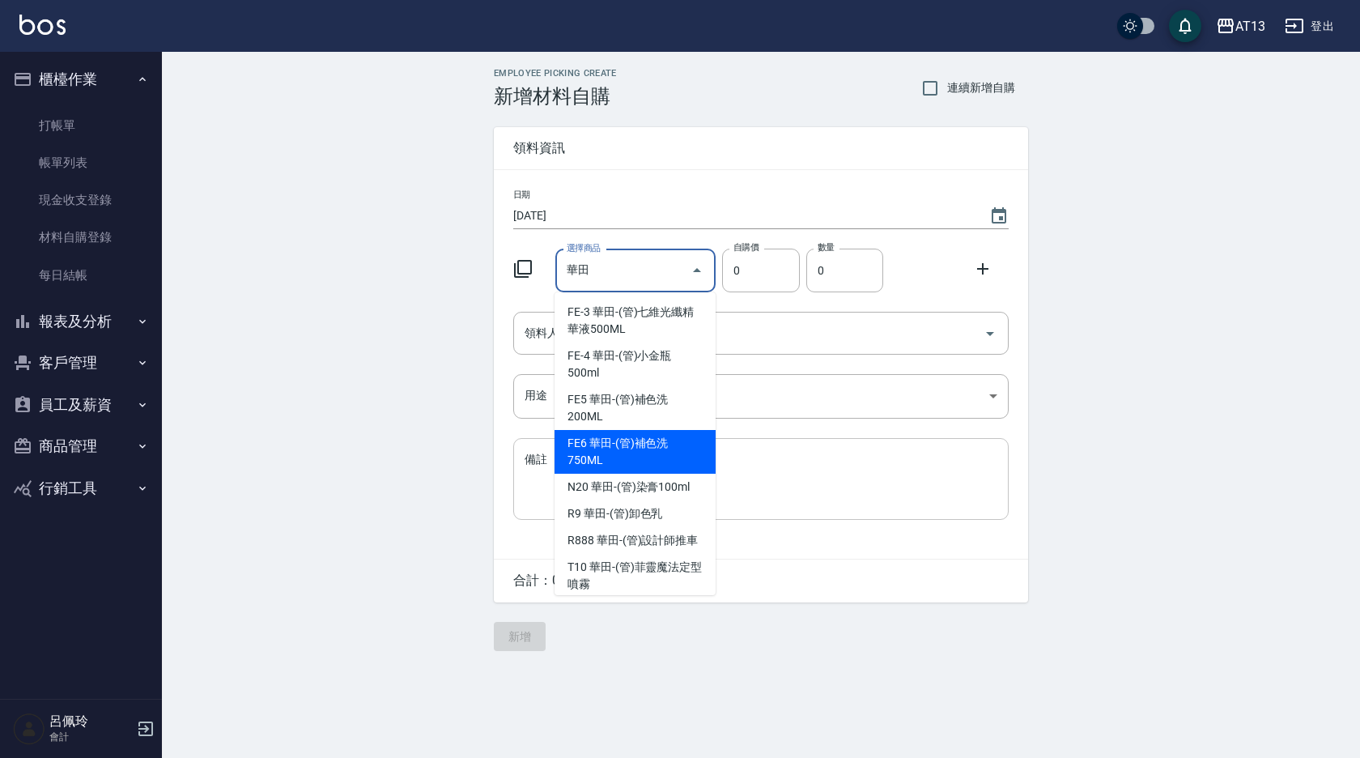
click at [621, 478] on li "N20 華田-(管)染膏100ml" at bounding box center [634, 486] width 161 height 27
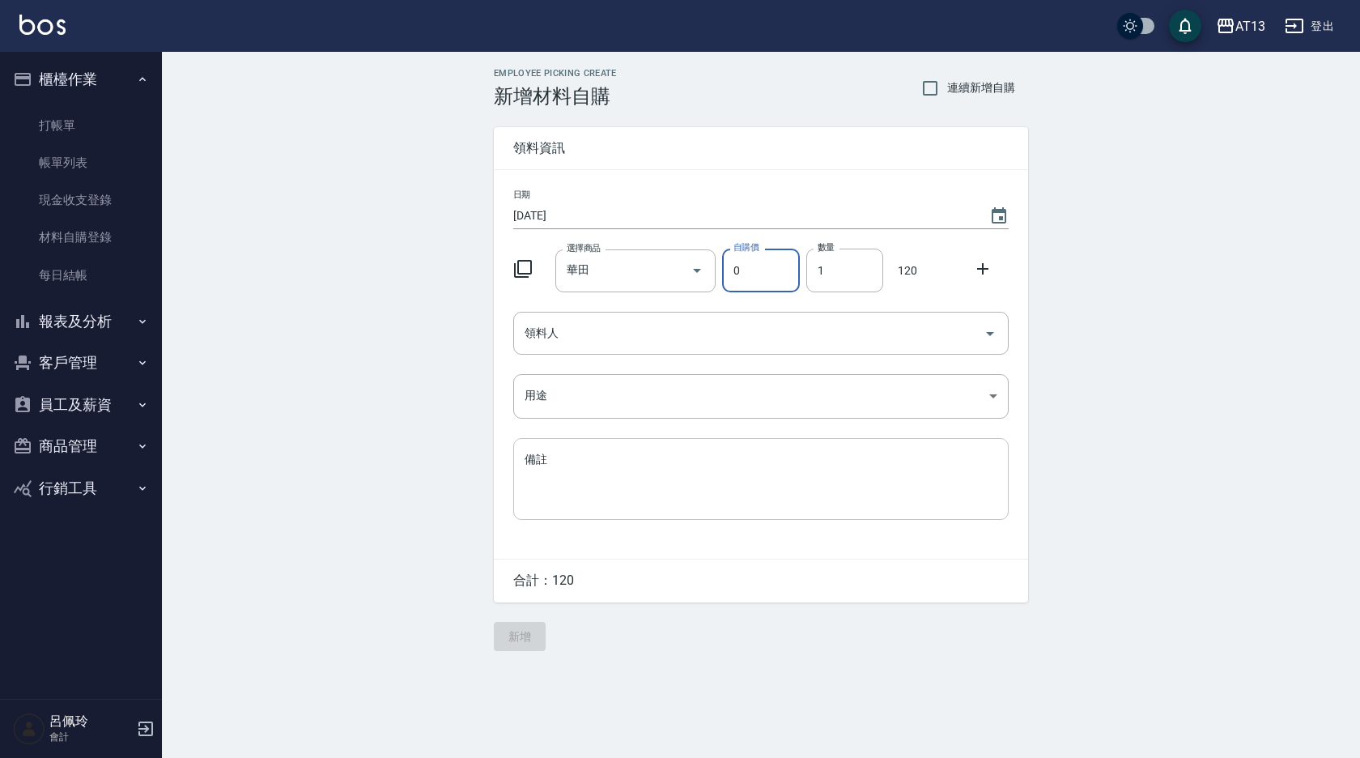
type input "華田-(管)染膏100ml"
type input "120"
click at [818, 270] on input "1" at bounding box center [844, 270] width 77 height 44
click at [992, 324] on icon "Open" at bounding box center [989, 333] width 19 height 19
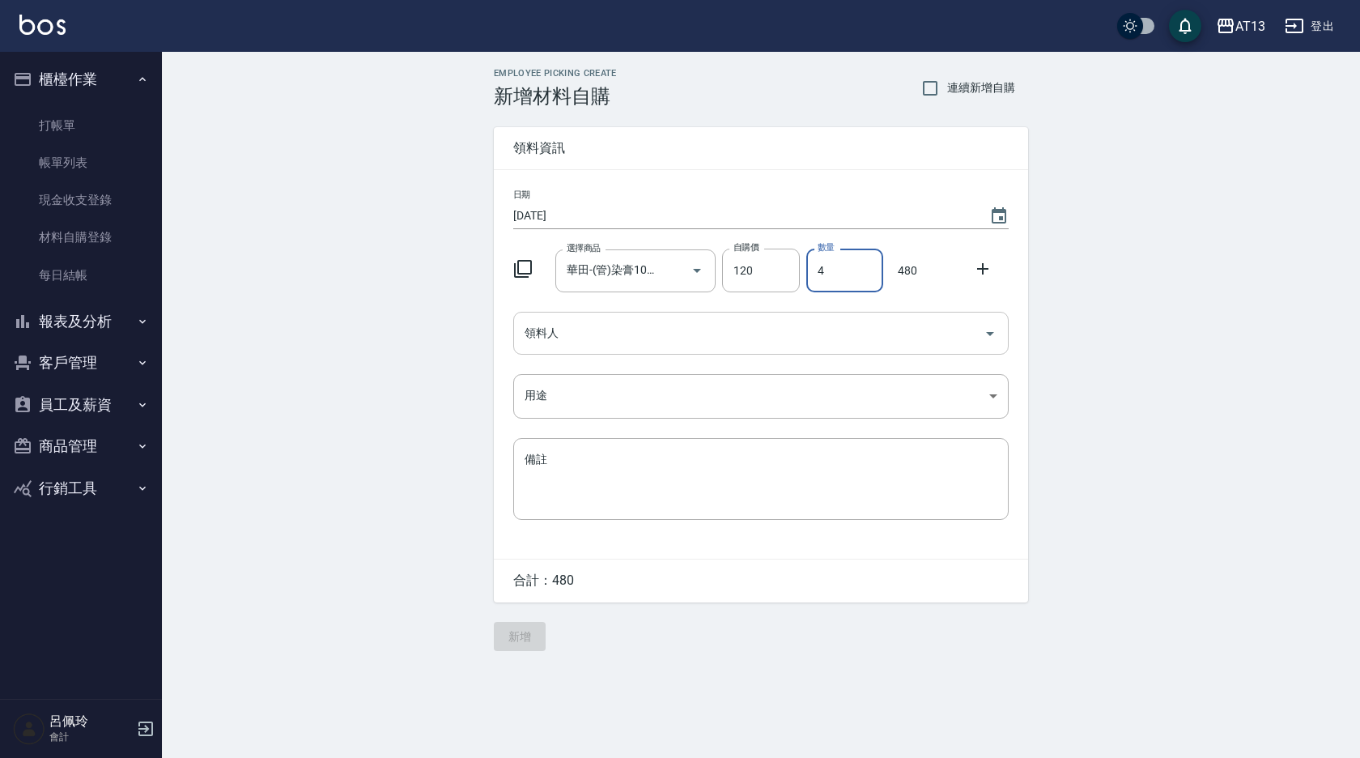
type input "4"
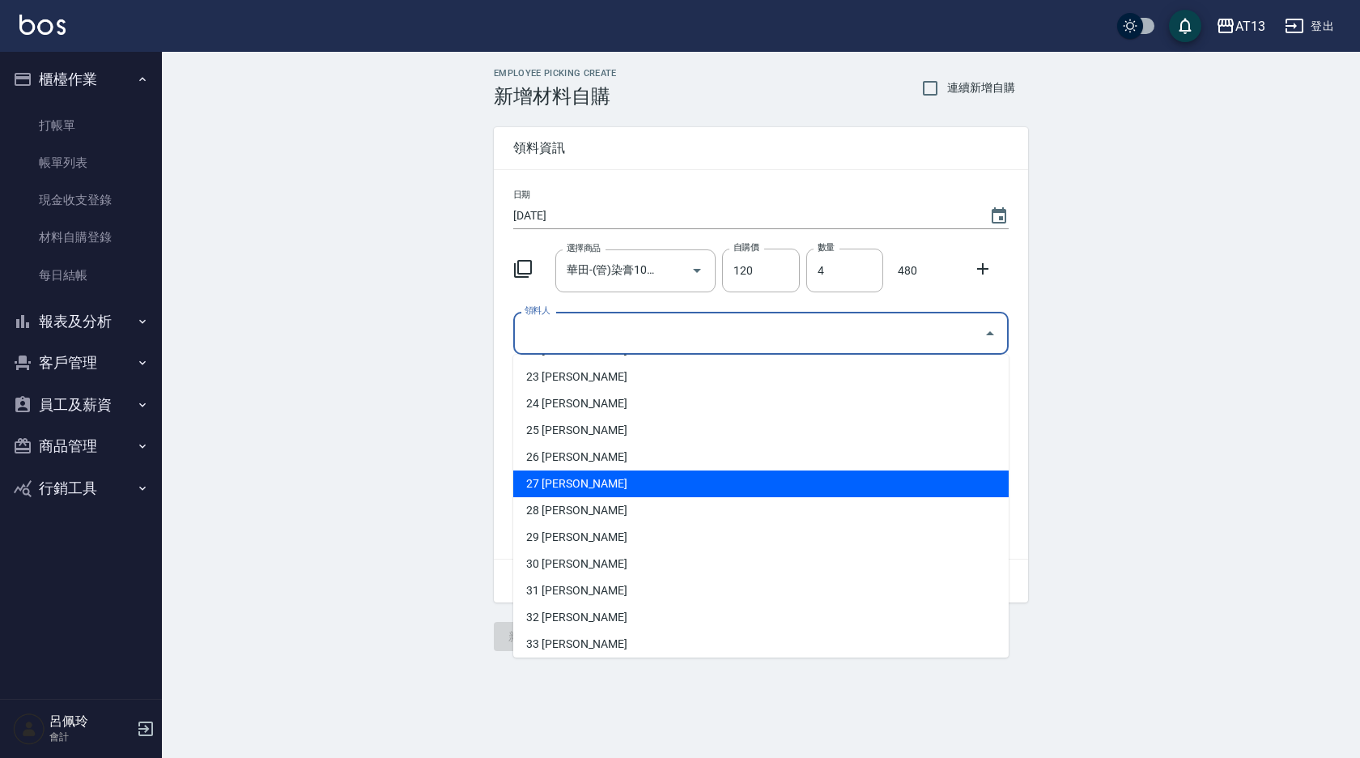
scroll to position [405, 0]
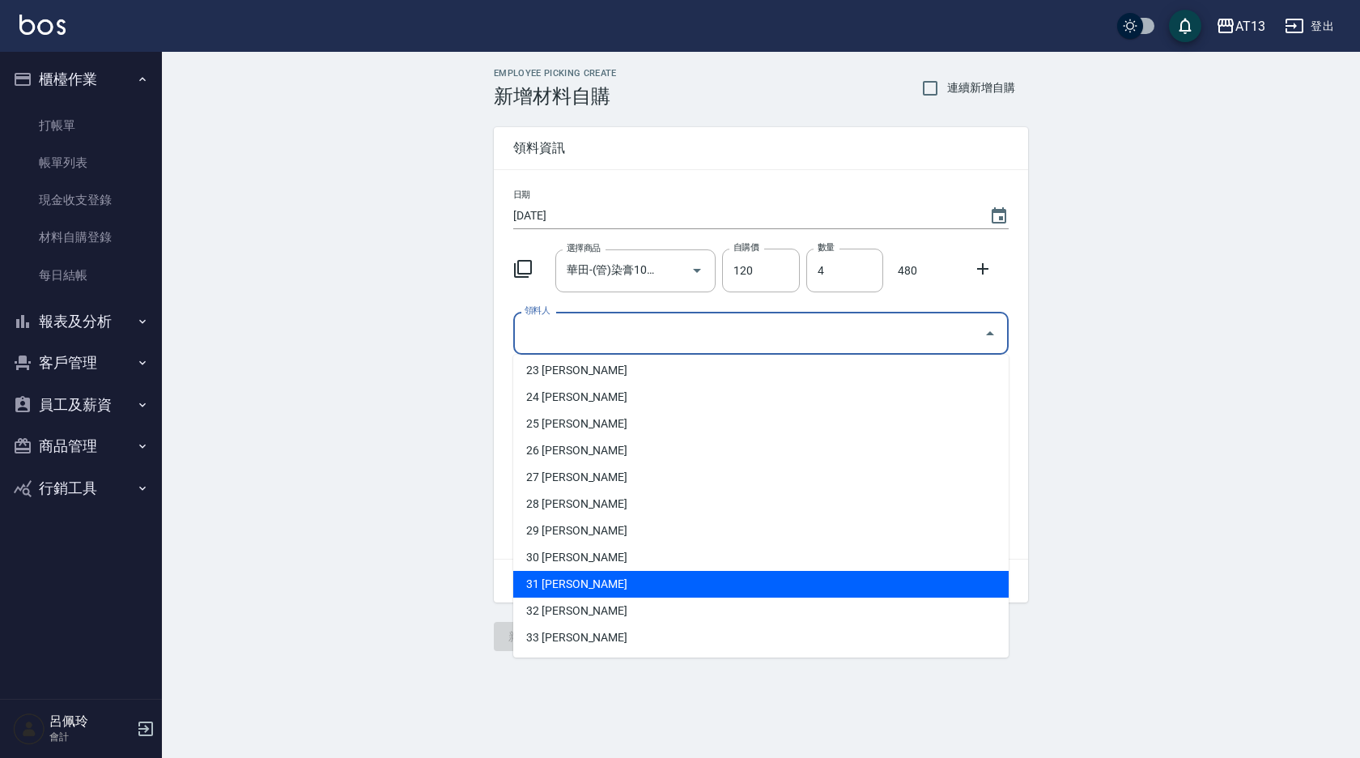
click at [584, 576] on li "31 [PERSON_NAME]" at bounding box center [760, 584] width 495 height 27
type input "[PERSON_NAME]"
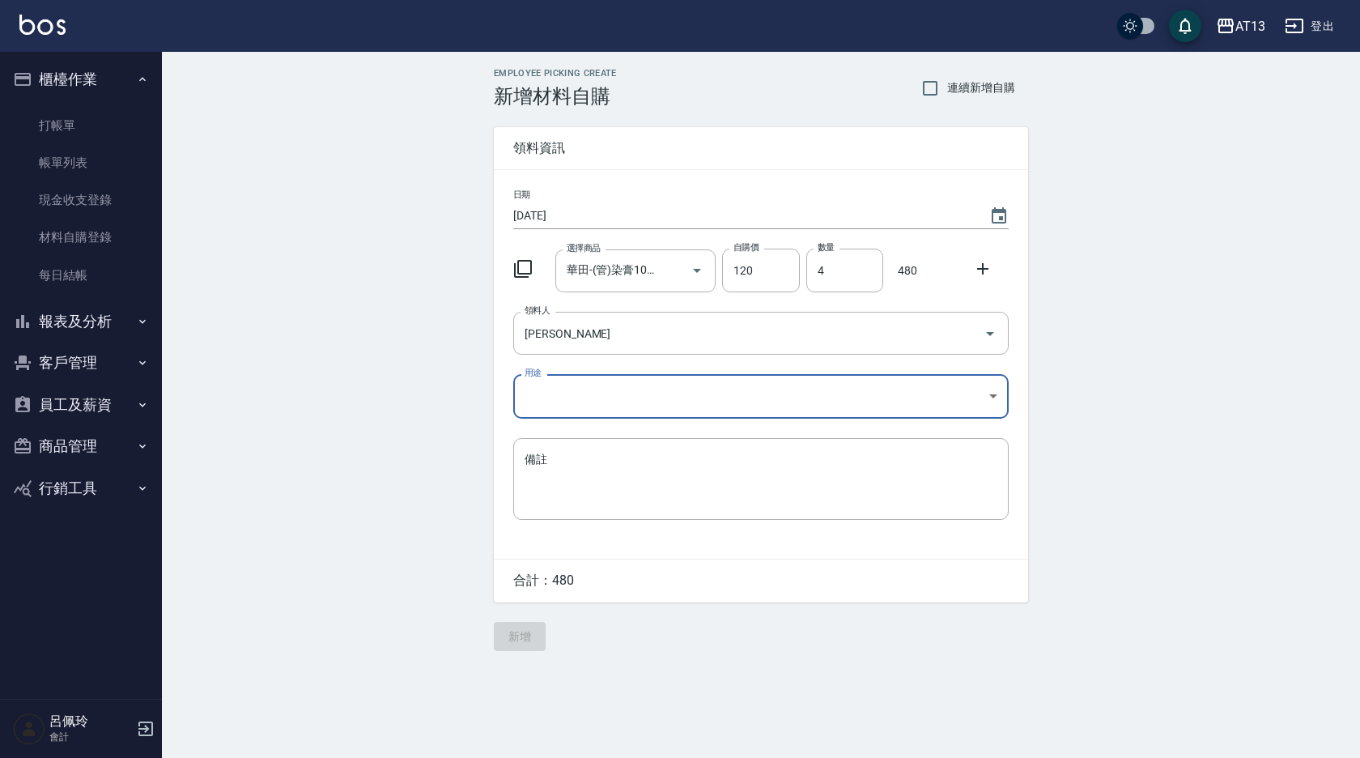
click at [992, 395] on body "AT13 登出 櫃檯作業 打帳單 帳單列表 現金收支登錄 材料自購登錄 每日結帳 報表及分析 報表目錄 店家區間累計表 店家日報表 互助日報表 互助月報表 互…" at bounding box center [680, 379] width 1360 height 758
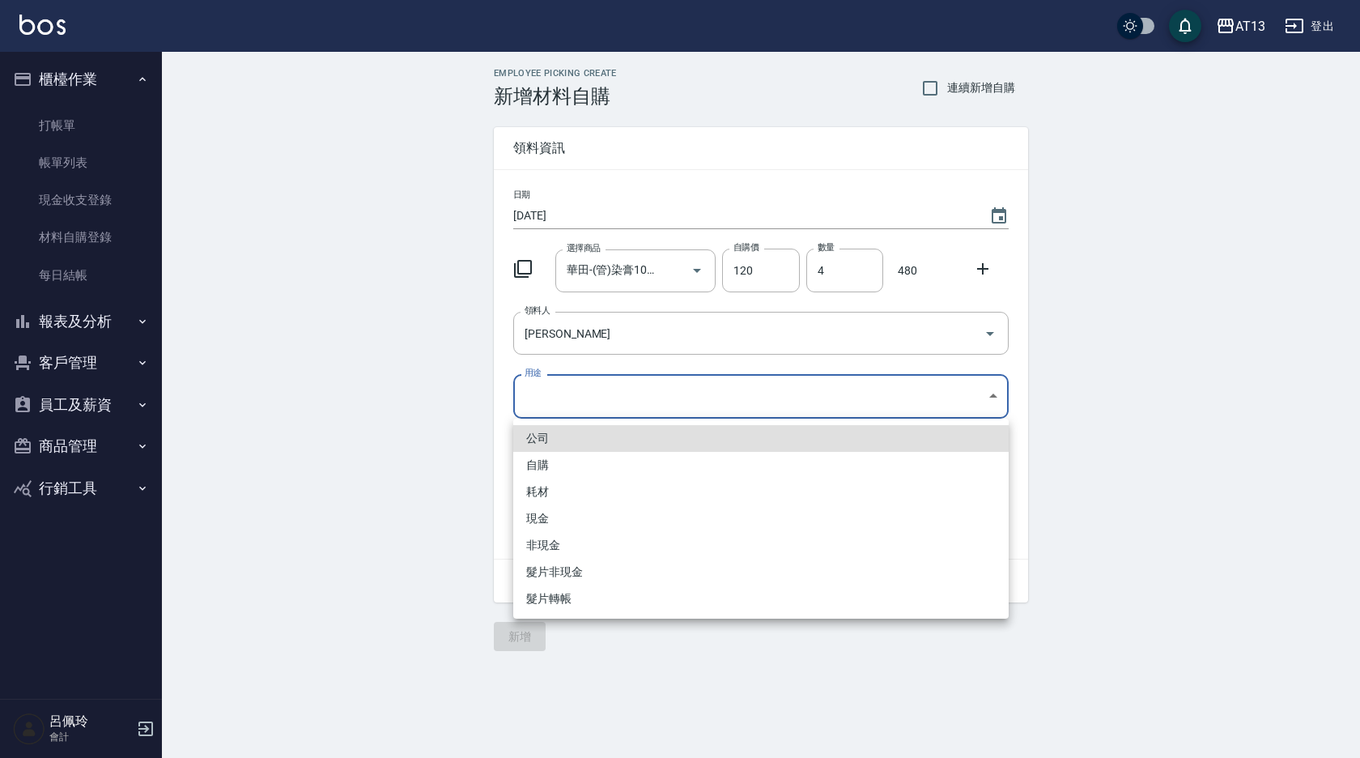
click at [525, 459] on li "自購" at bounding box center [760, 465] width 495 height 27
type input "自購"
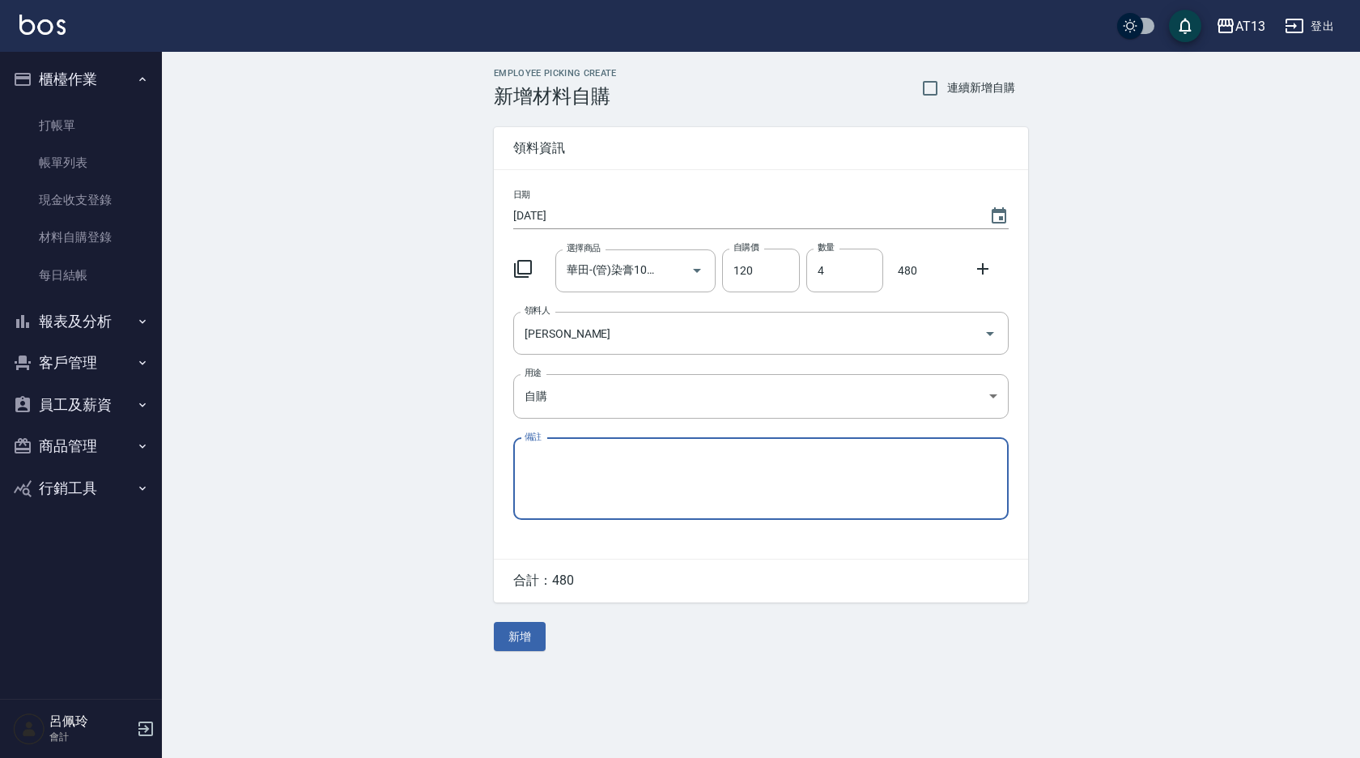
drag, startPoint x: 520, startPoint y: 637, endPoint x: 532, endPoint y: 634, distance: 11.8
click at [532, 637] on button "新增" at bounding box center [520, 637] width 52 height 30
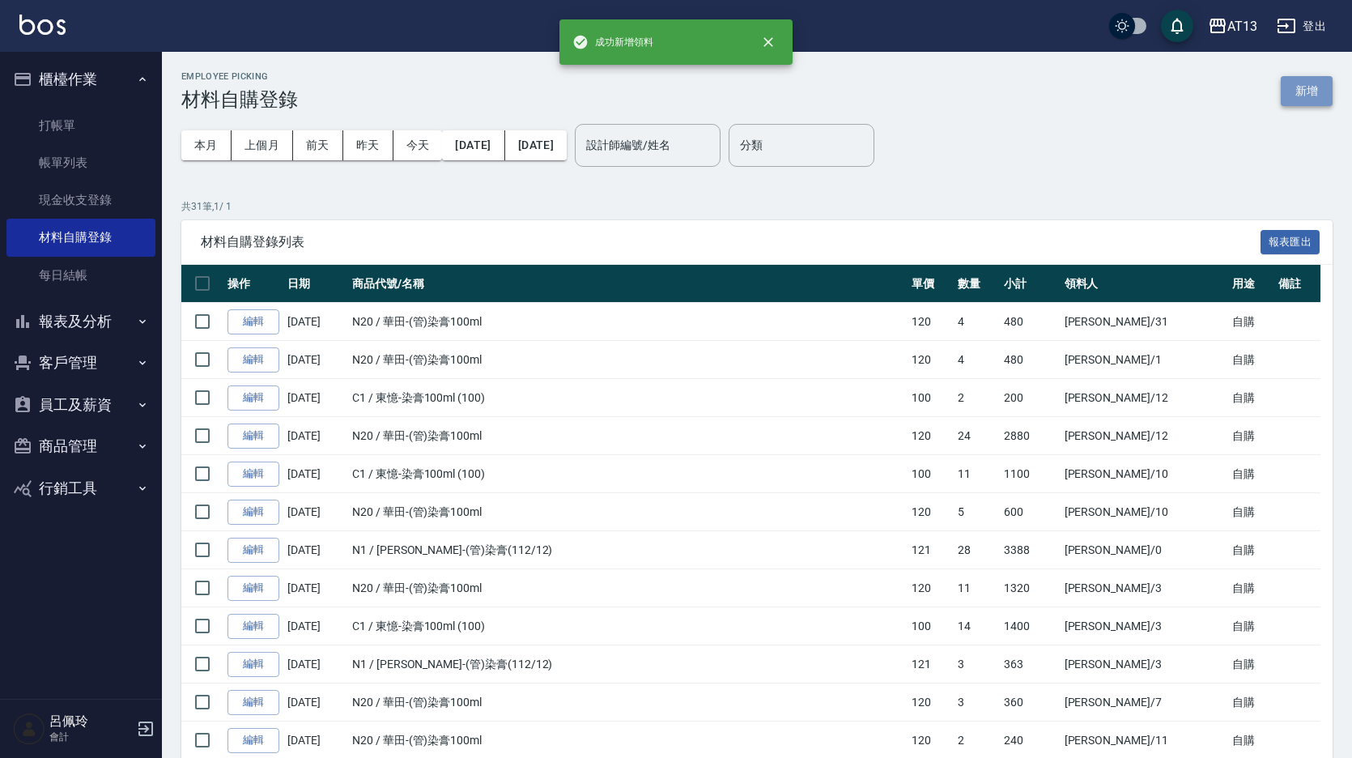
click at [1316, 88] on button "新增" at bounding box center [1306, 91] width 52 height 30
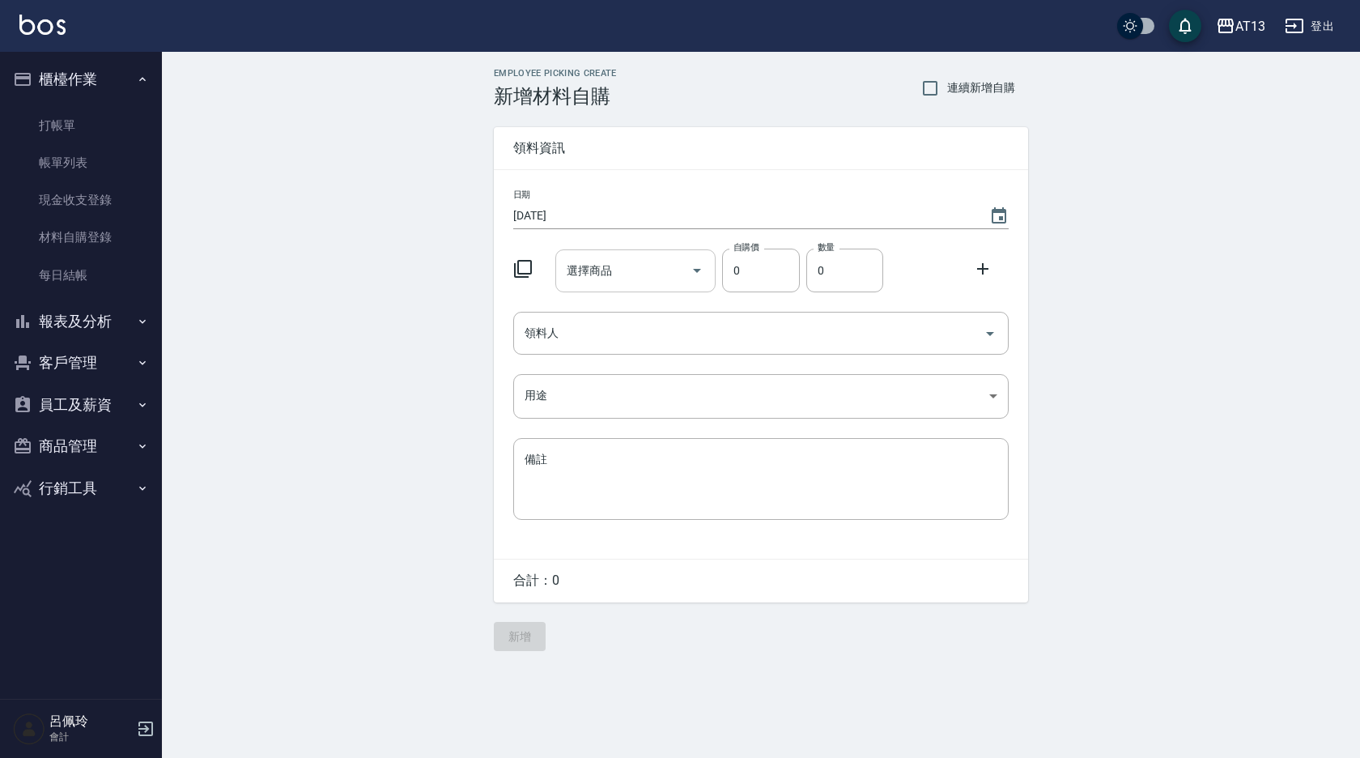
click at [577, 275] on input "選擇商品" at bounding box center [624, 271] width 122 height 28
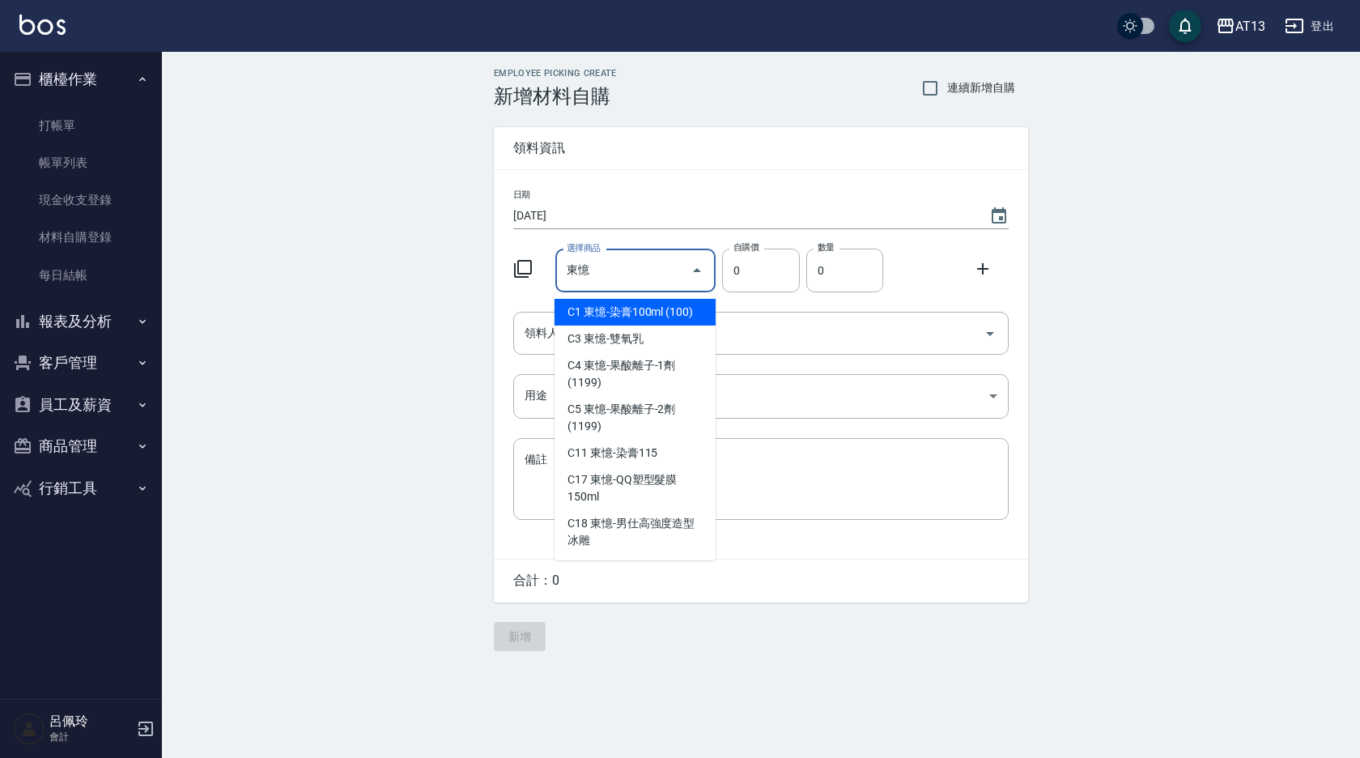
click at [604, 306] on li "C1 東憶-染膏100ml (100)" at bounding box center [634, 312] width 161 height 27
type input "東憶-染膏100ml (100)"
type input "100"
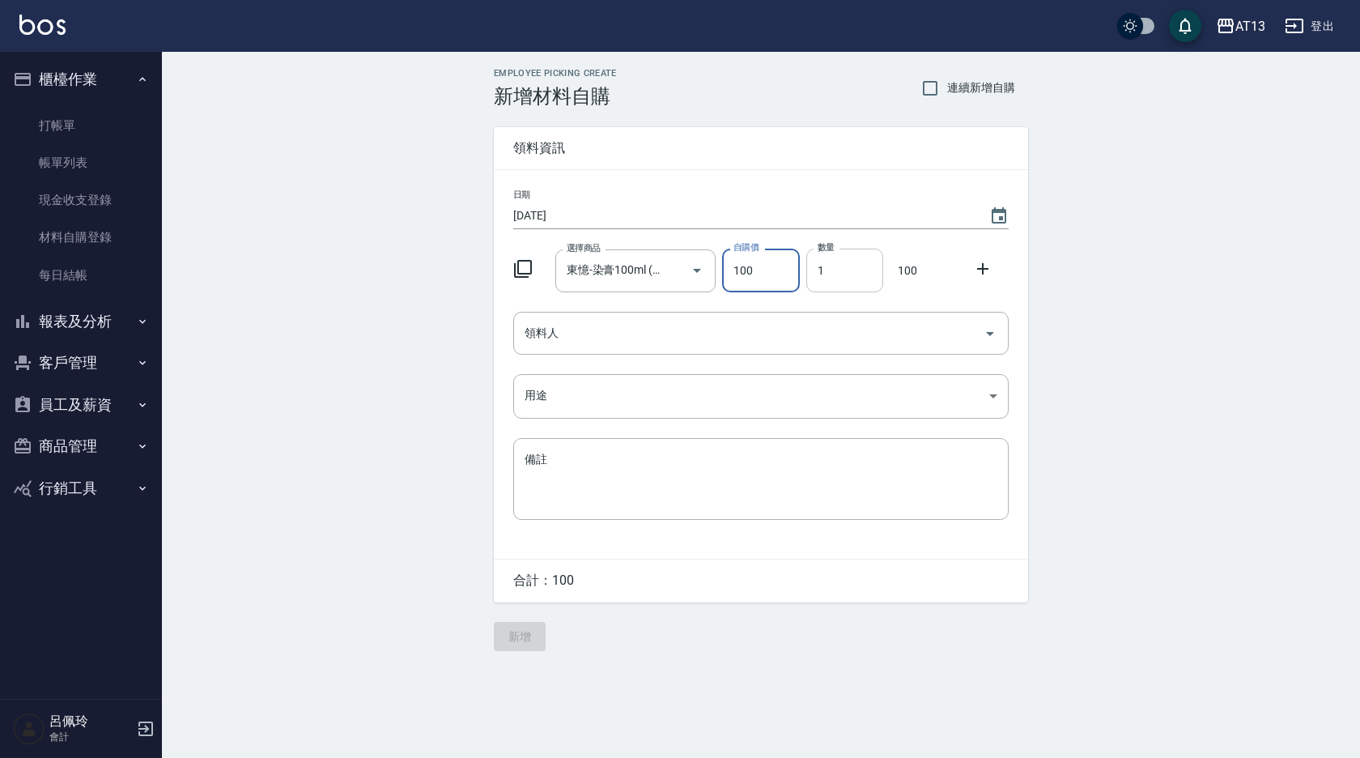
click at [813, 261] on input "1" at bounding box center [844, 270] width 77 height 44
click at [986, 334] on icon "Open" at bounding box center [989, 333] width 19 height 19
type input "15"
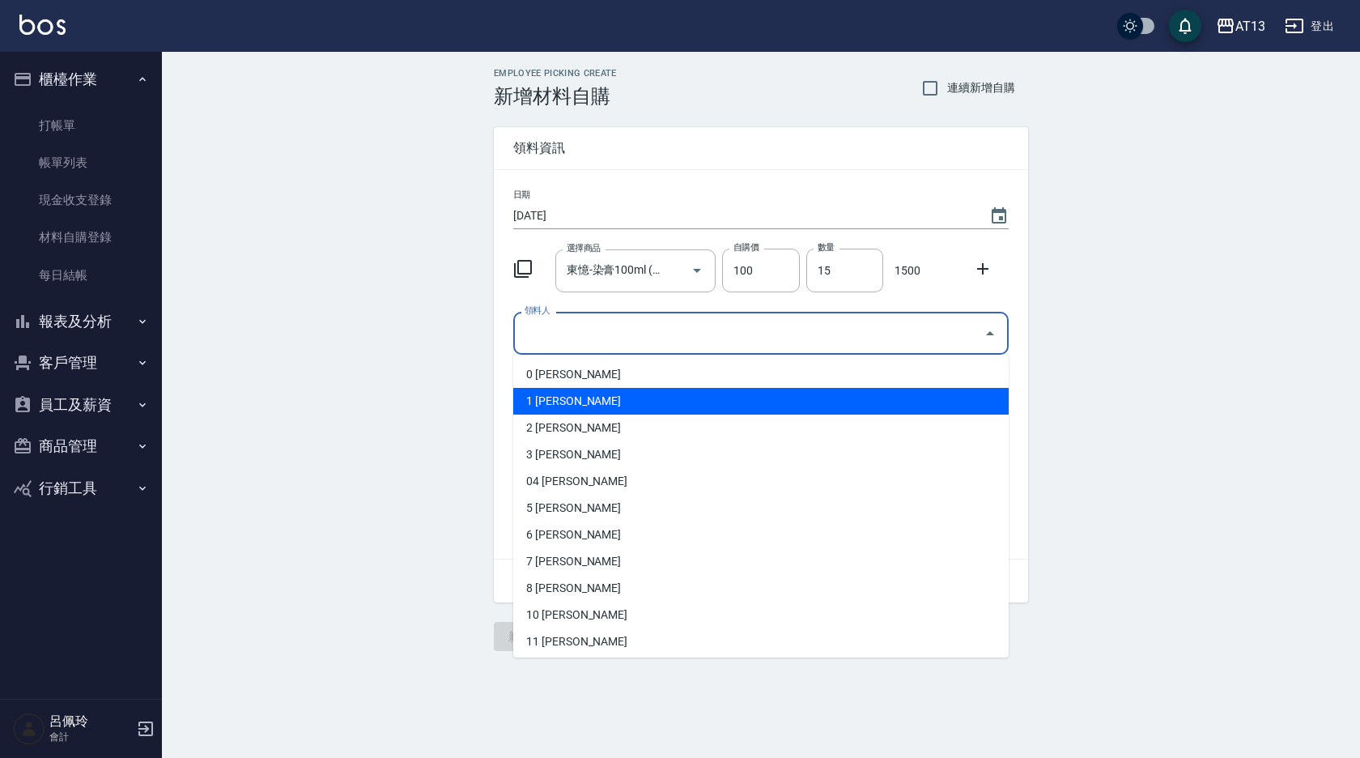
click at [687, 392] on li "1 [PERSON_NAME]" at bounding box center [760, 401] width 495 height 27
type input "[PERSON_NAME]"
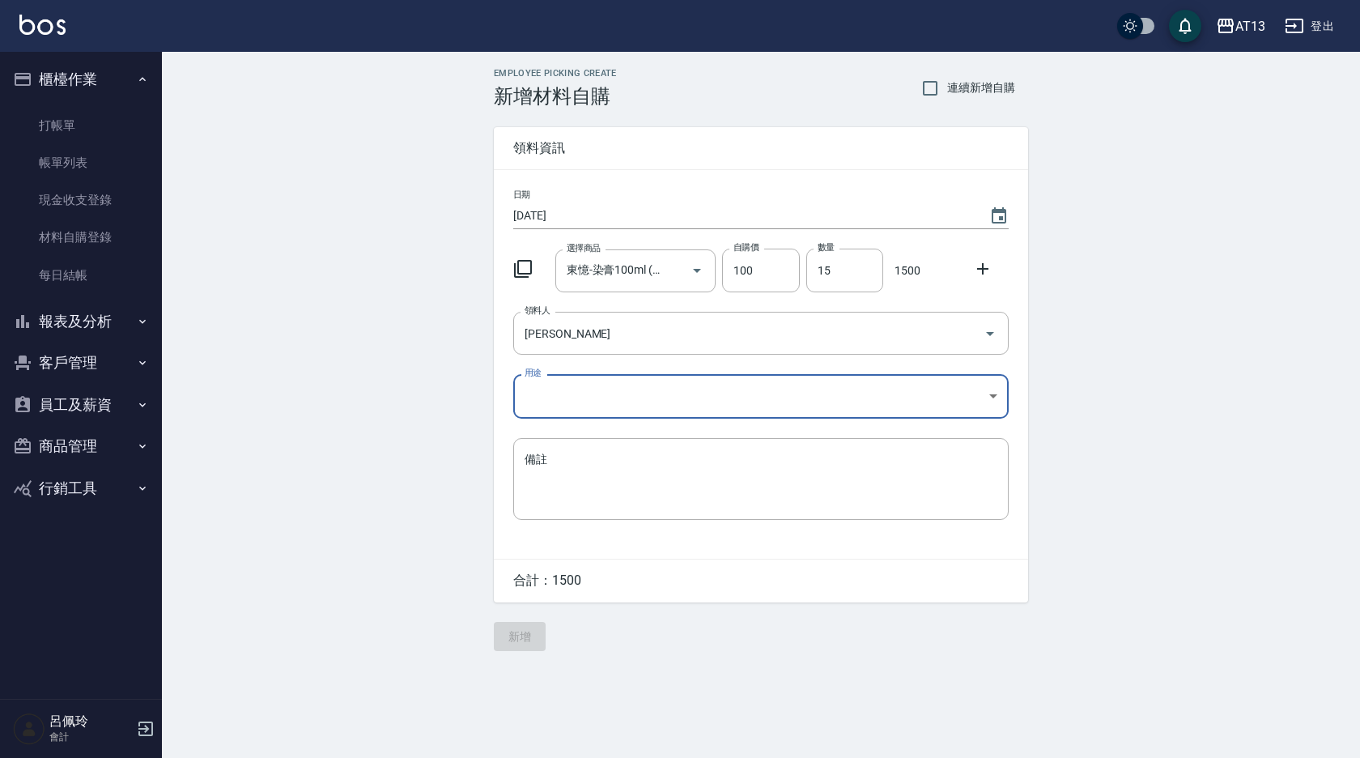
click at [992, 393] on body "AT13 登出 櫃檯作業 打帳單 帳單列表 現金收支登錄 材料自購登錄 每日結帳 報表及分析 報表目錄 店家區間累計表 店家日報表 互助日報表 互助月報表 互…" at bounding box center [680, 379] width 1360 height 758
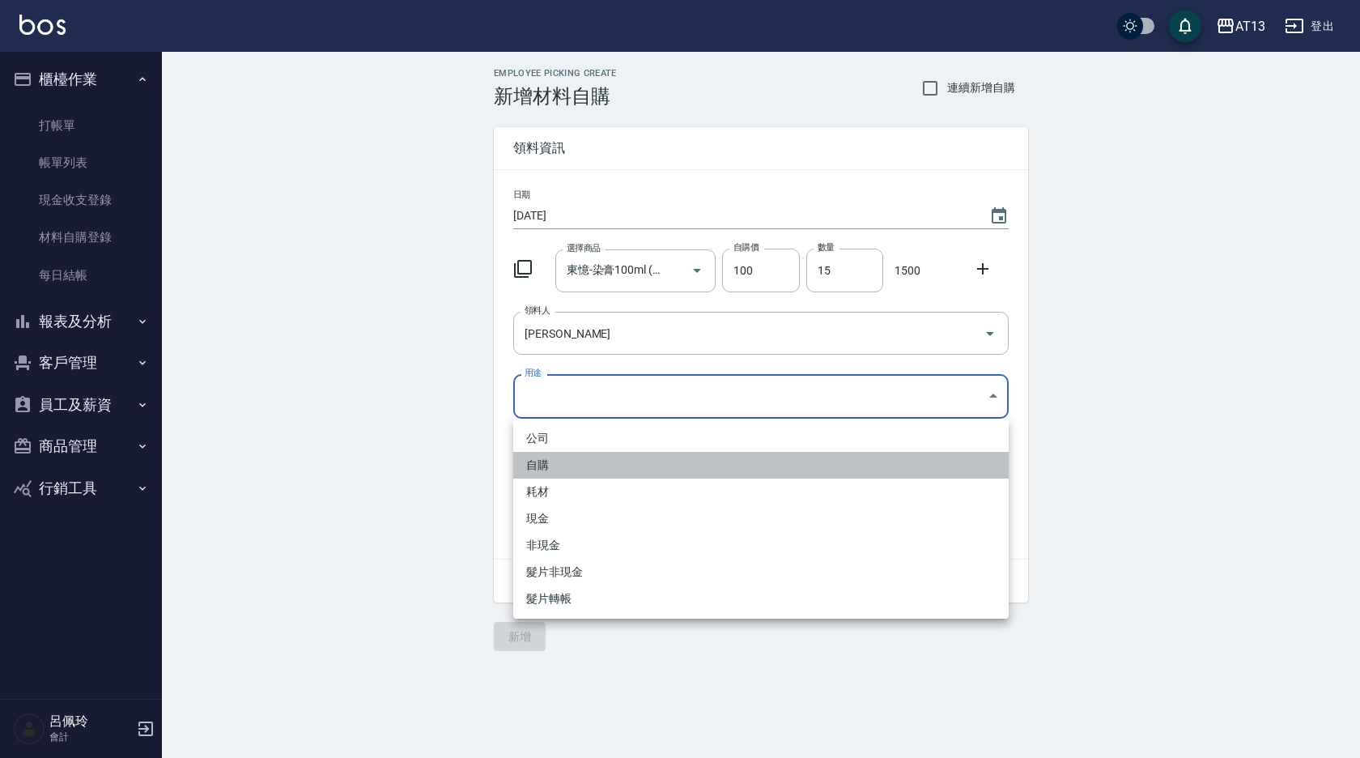
click at [631, 467] on li "自購" at bounding box center [760, 465] width 495 height 27
type input "自購"
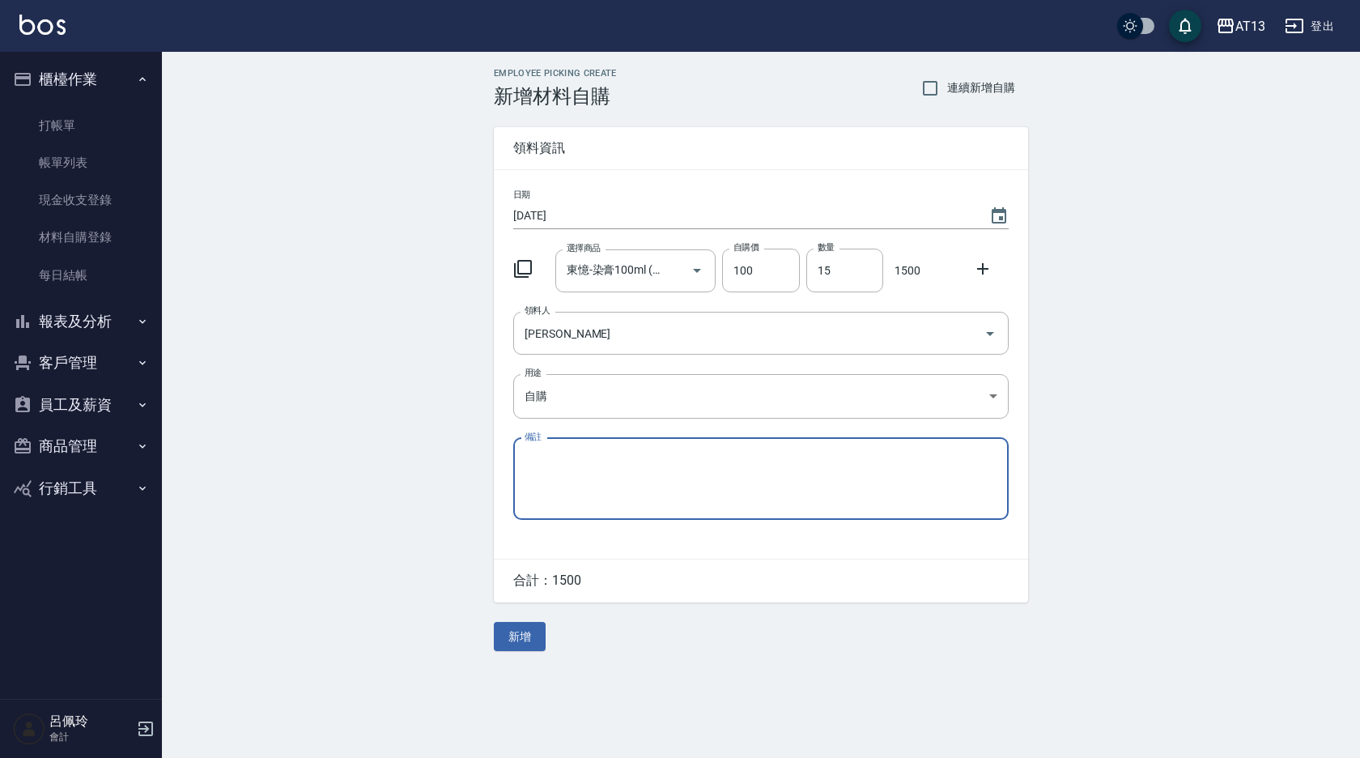
click at [521, 645] on button "新增" at bounding box center [520, 637] width 52 height 30
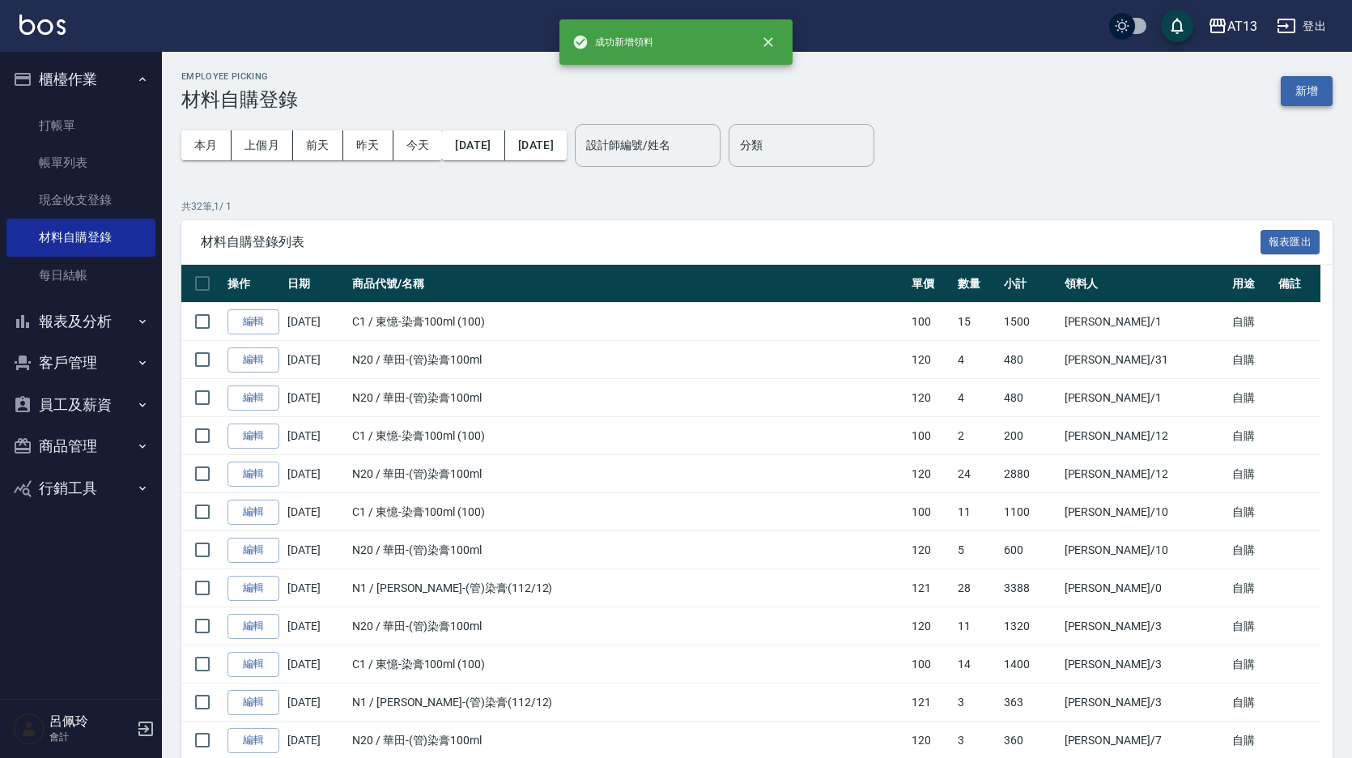
click at [1287, 94] on button "新增" at bounding box center [1306, 91] width 52 height 30
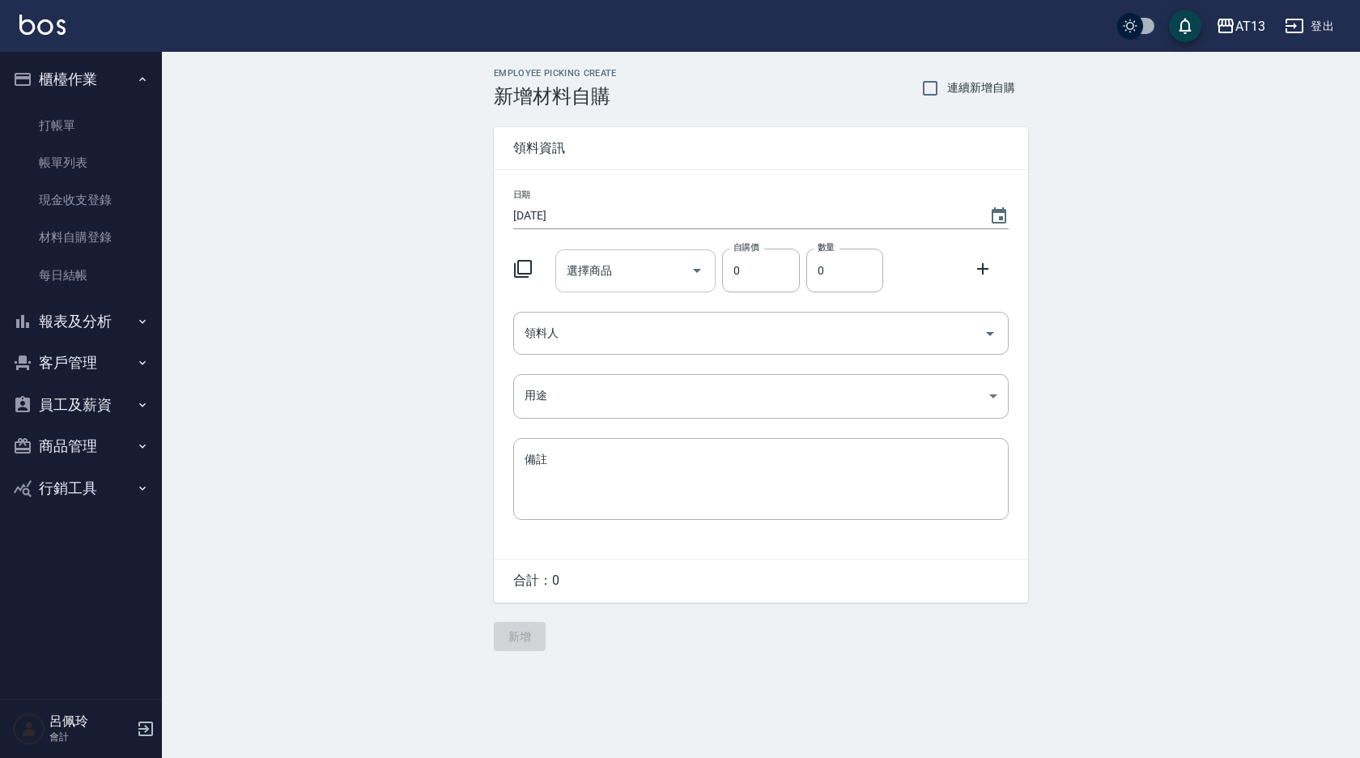
click at [580, 276] on input "選擇商品" at bounding box center [624, 271] width 122 height 28
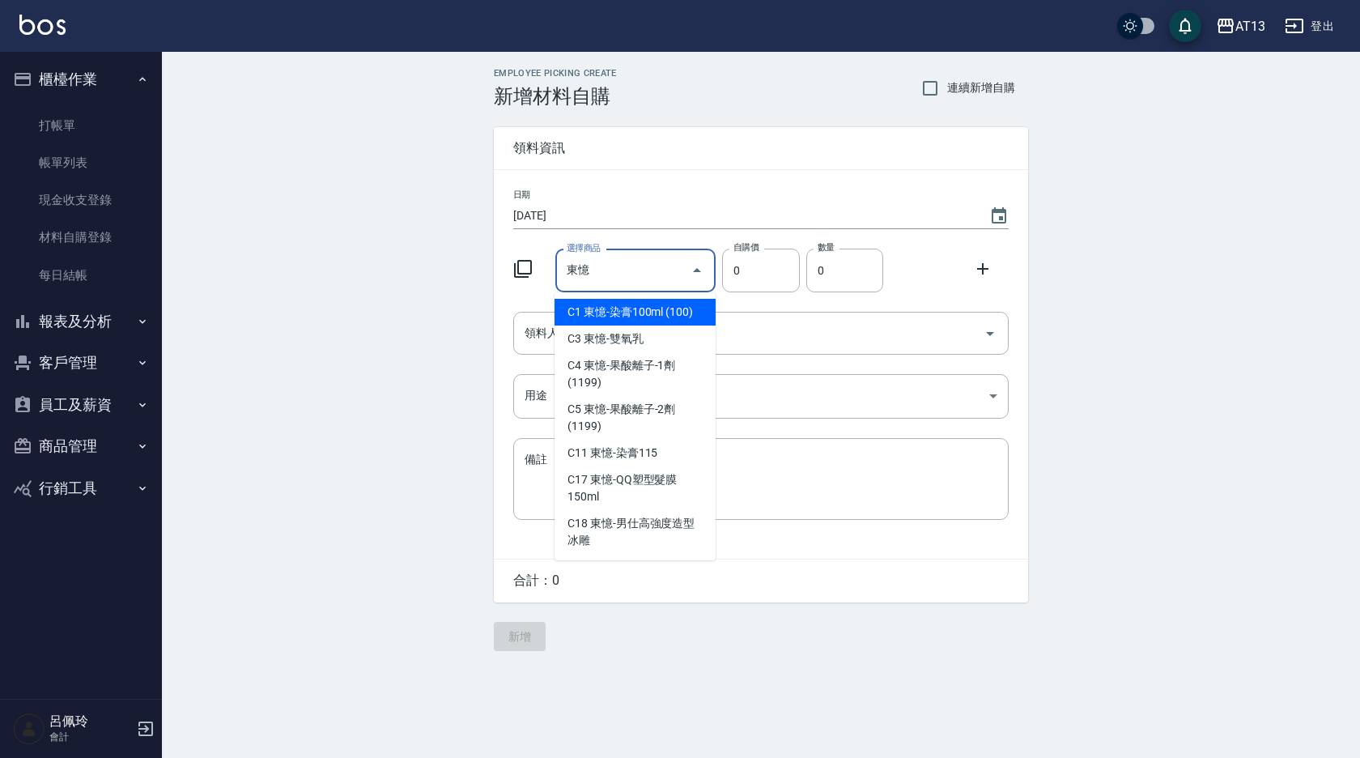
click at [614, 313] on li "C1 東憶-染膏100ml (100)" at bounding box center [634, 312] width 161 height 27
type input "東憶-染膏100ml (100)"
type input "100"
type input "1"
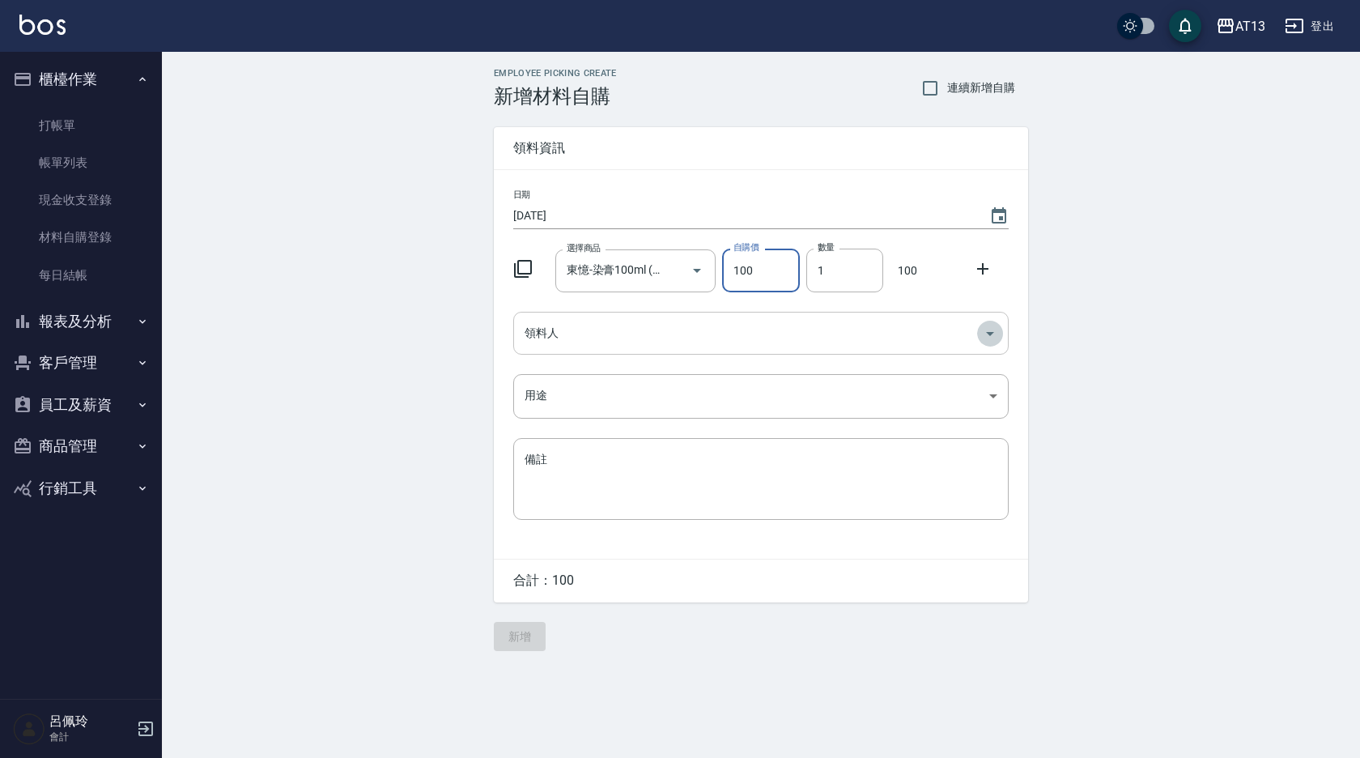
click at [986, 331] on icon "Open" at bounding box center [989, 333] width 19 height 19
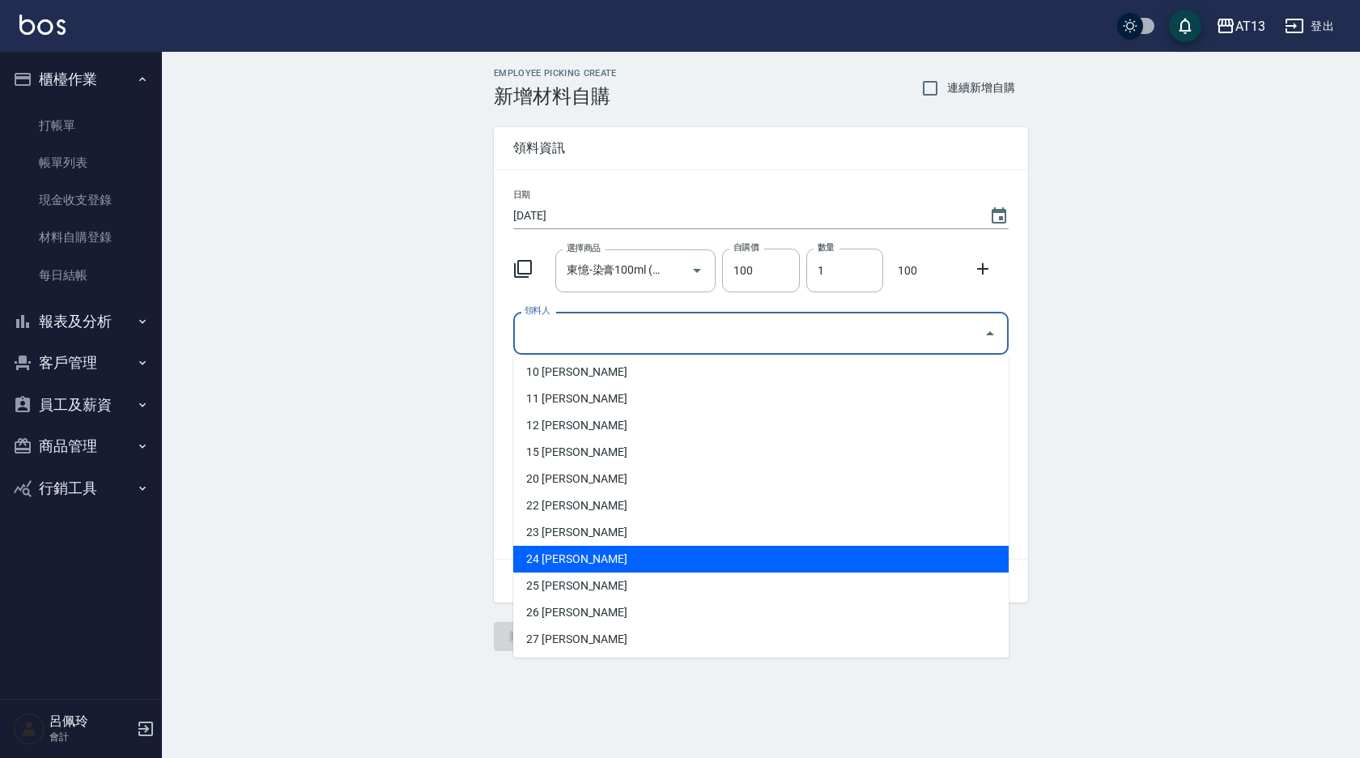
scroll to position [405, 0]
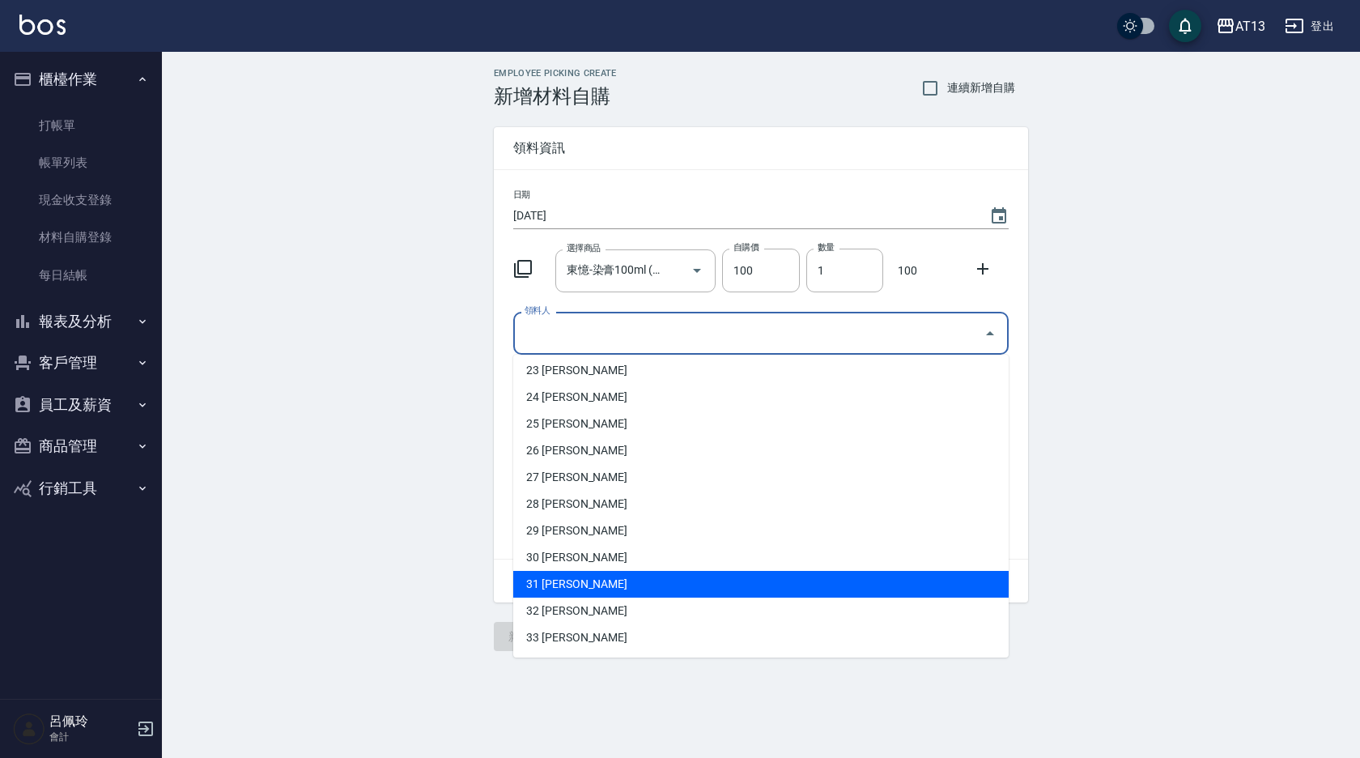
click at [607, 584] on li "31 [PERSON_NAME]" at bounding box center [760, 584] width 495 height 27
type input "[PERSON_NAME]"
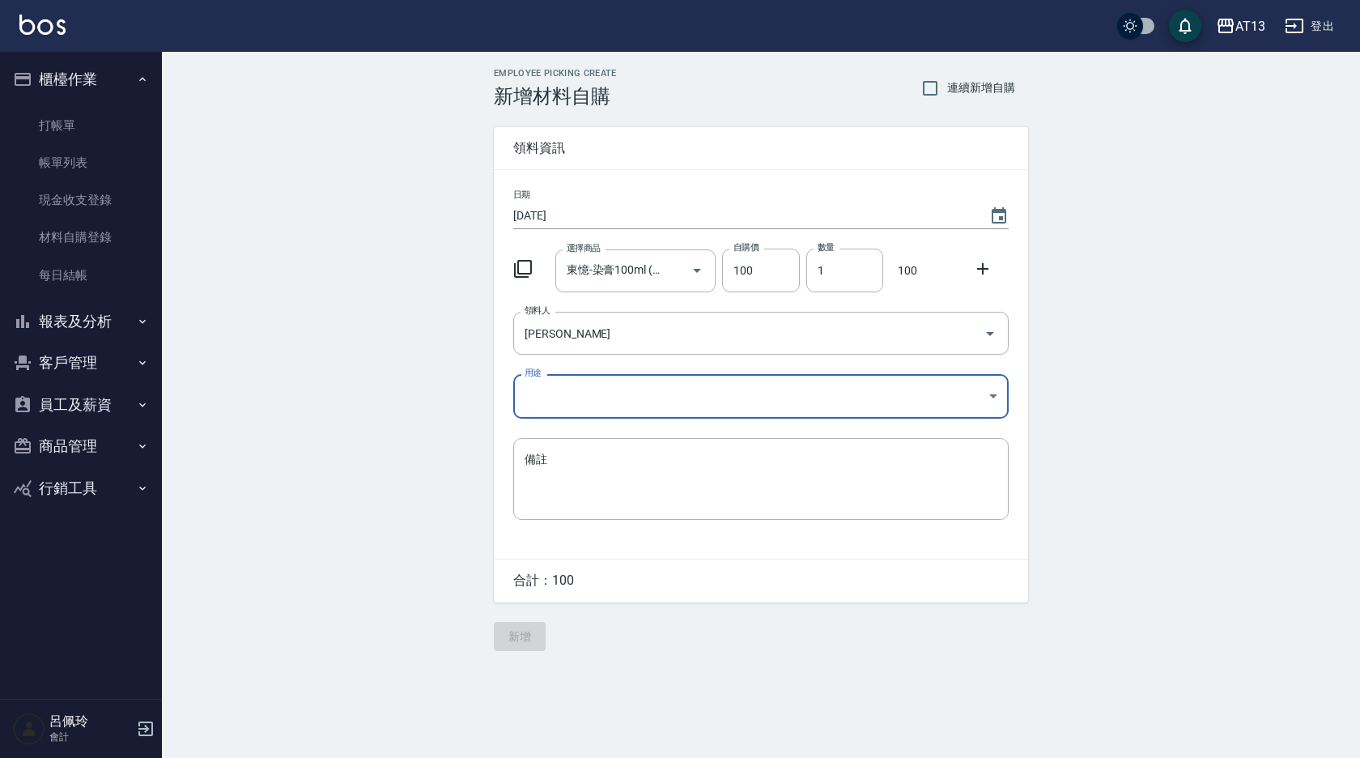
click at [993, 397] on body "AT13 登出 櫃檯作業 打帳單 帳單列表 現金收支登錄 材料自購登錄 每日結帳 報表及分析 報表目錄 店家區間累計表 店家日報表 互助日報表 互助月報表 互…" at bounding box center [680, 379] width 1360 height 758
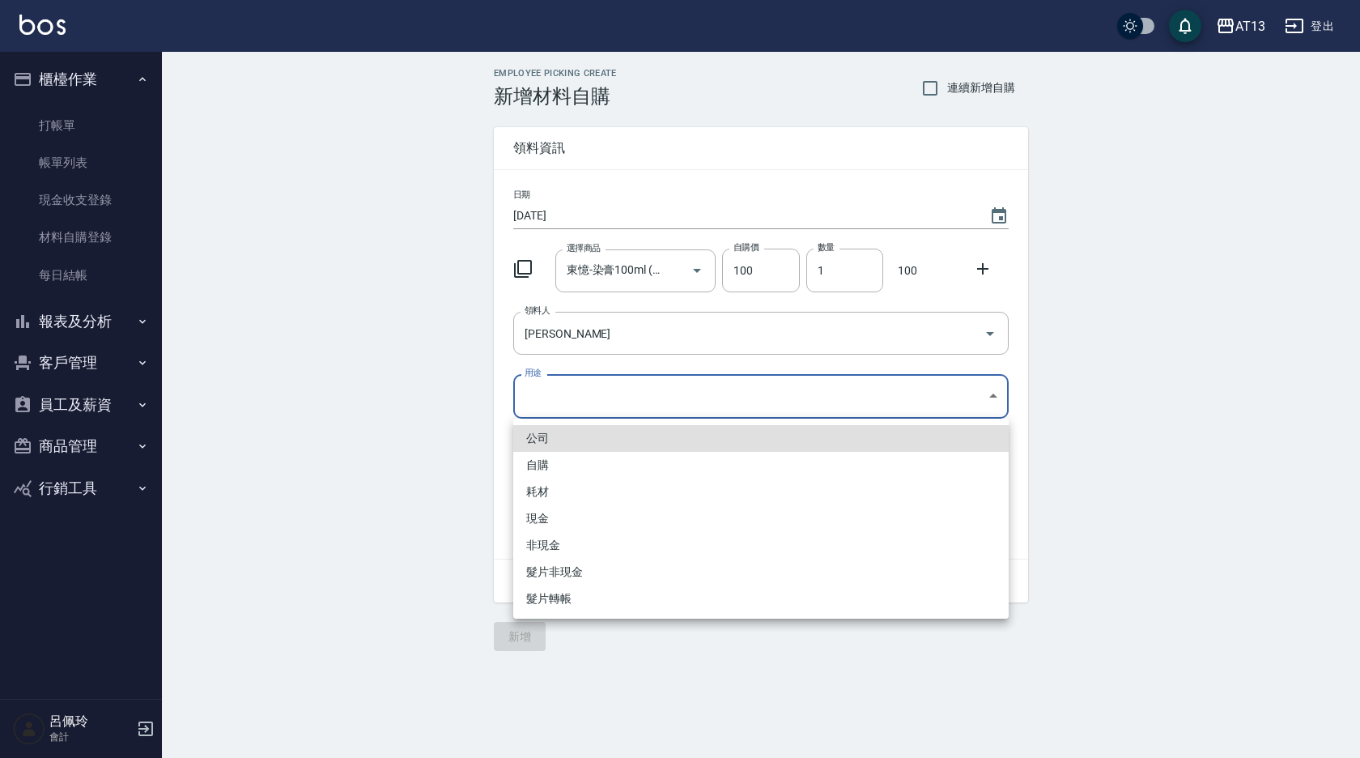
click at [647, 456] on li "自購" at bounding box center [760, 465] width 495 height 27
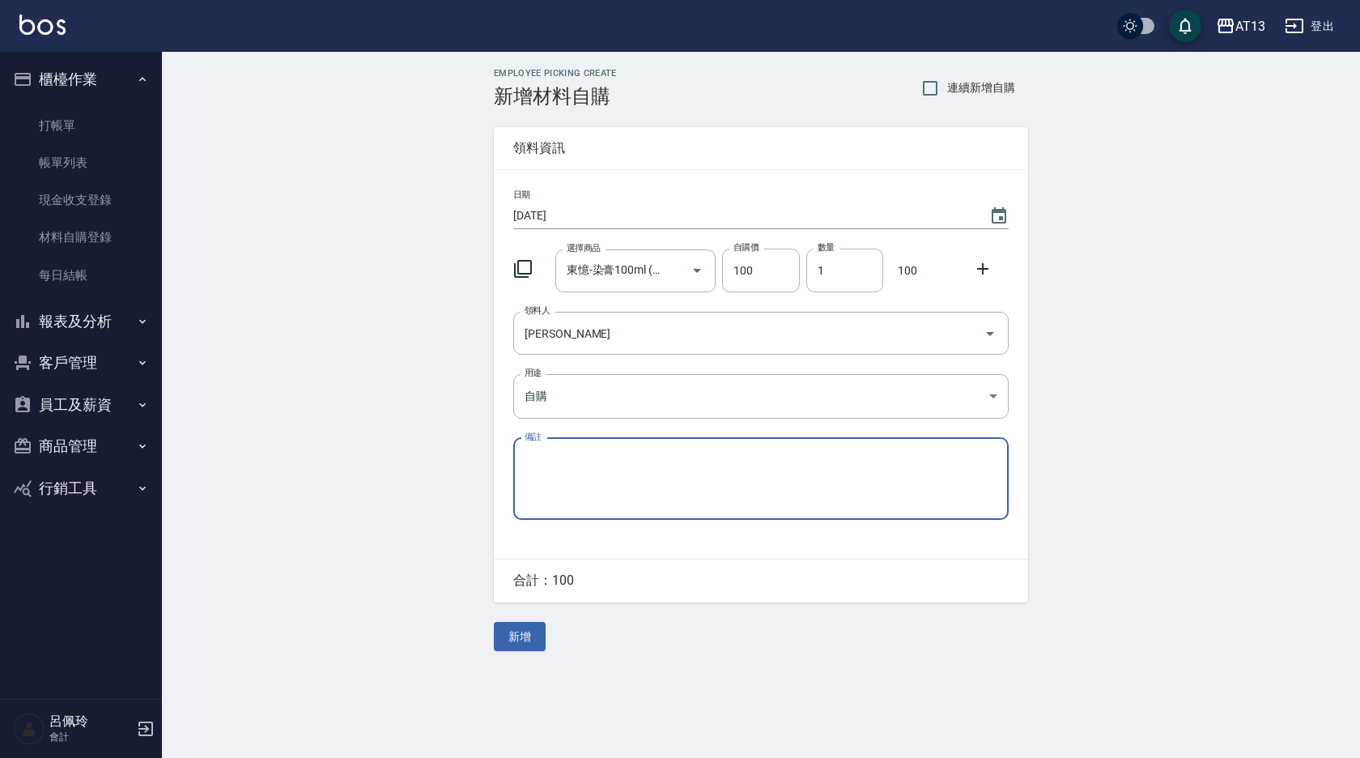
type input "自購"
drag, startPoint x: 523, startPoint y: 640, endPoint x: 540, endPoint y: 644, distance: 17.5
click at [532, 642] on button "新增" at bounding box center [520, 637] width 52 height 30
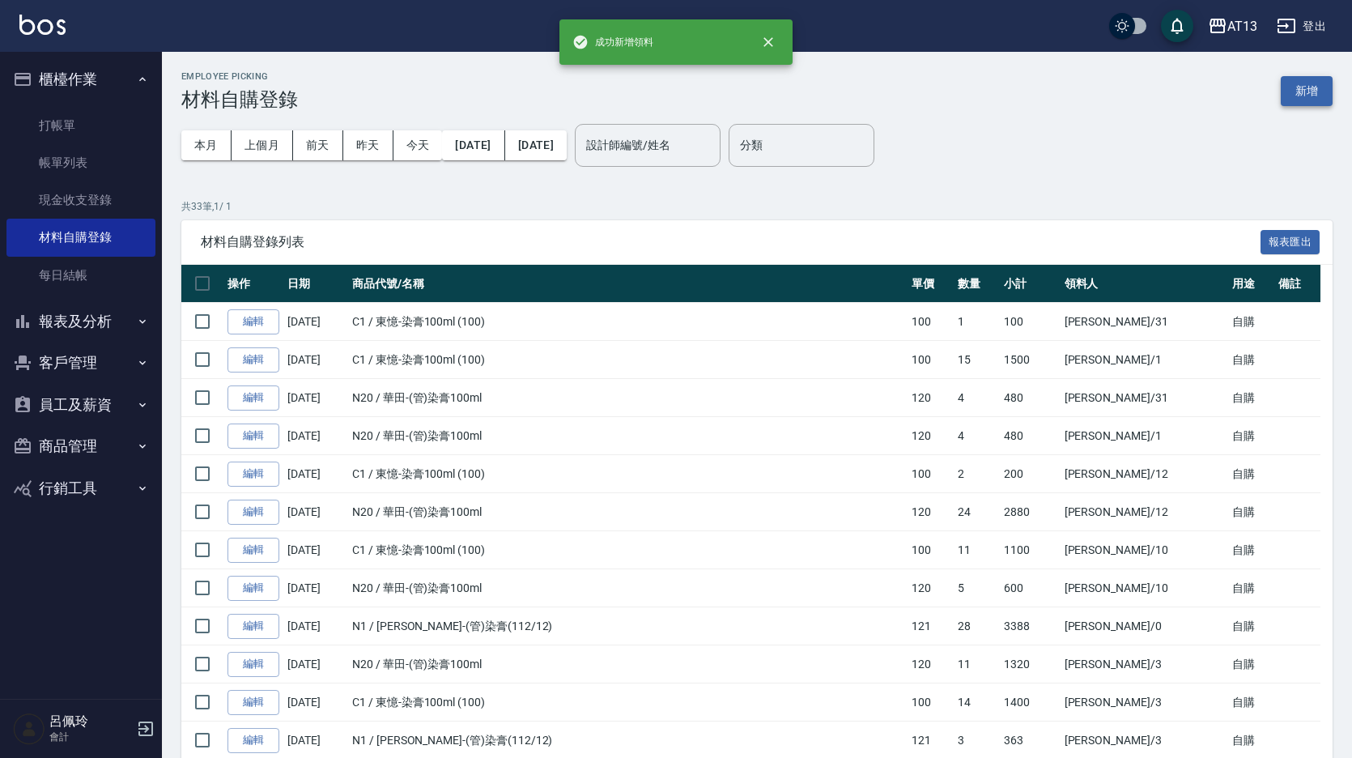
click at [1309, 88] on button "新增" at bounding box center [1306, 91] width 52 height 30
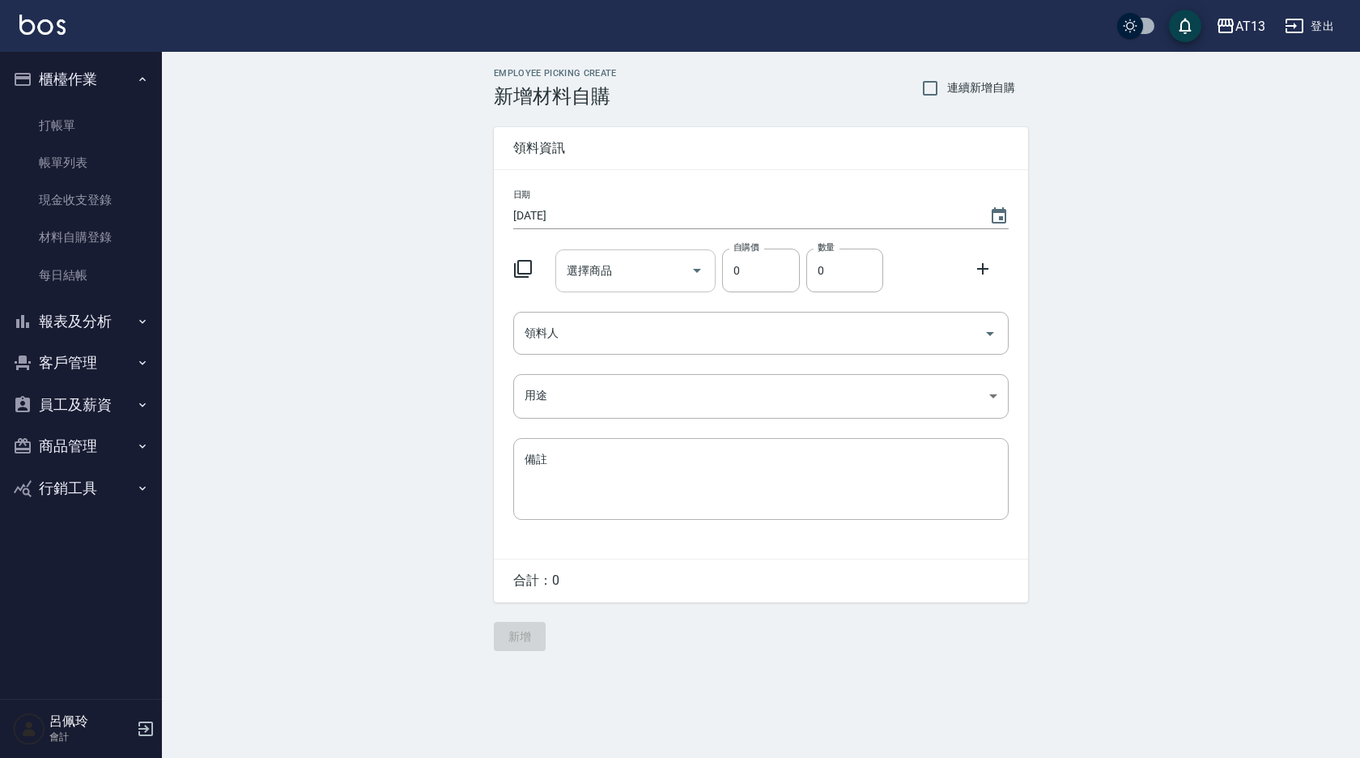
click at [631, 268] on input "選擇商品" at bounding box center [624, 271] width 122 height 28
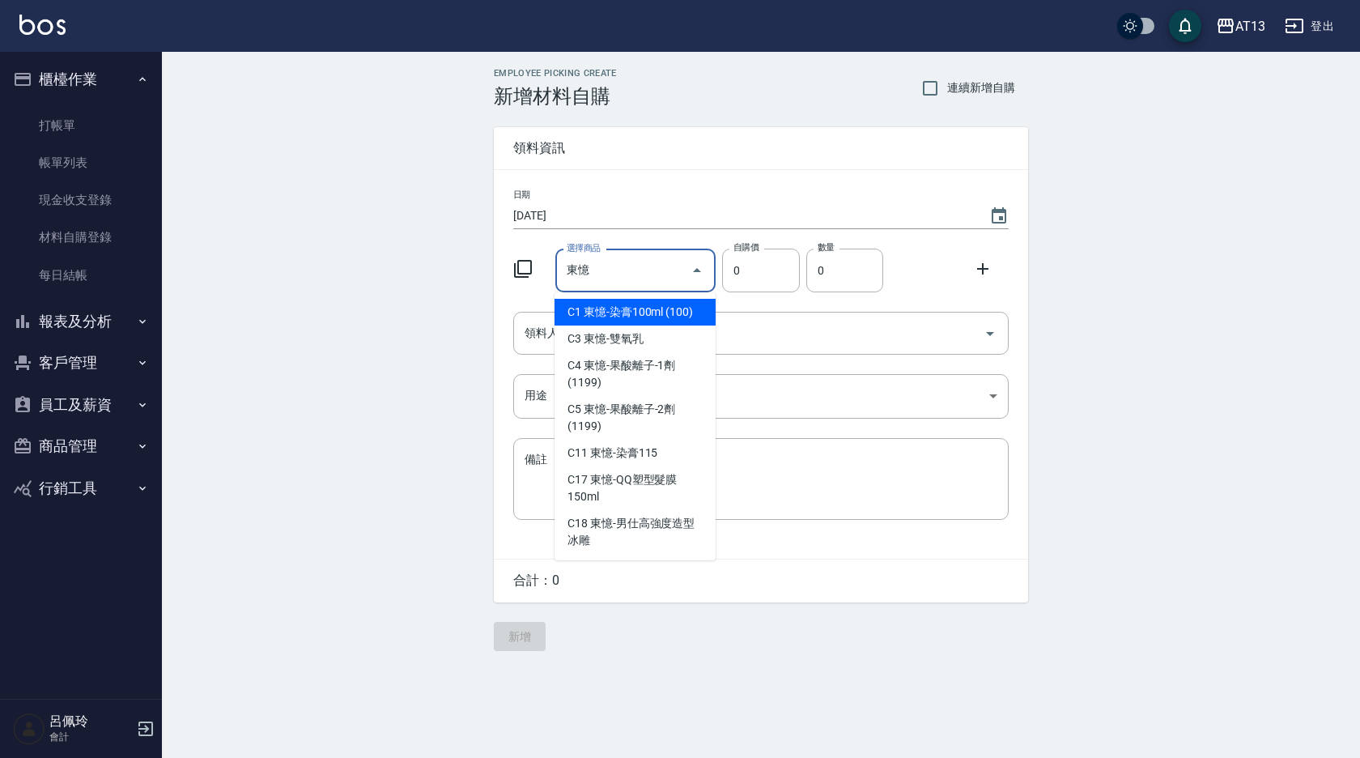
click at [641, 314] on li "C1 東憶-染膏100ml (100)" at bounding box center [634, 312] width 161 height 27
type input "東憶-染膏100ml (100)"
type input "100"
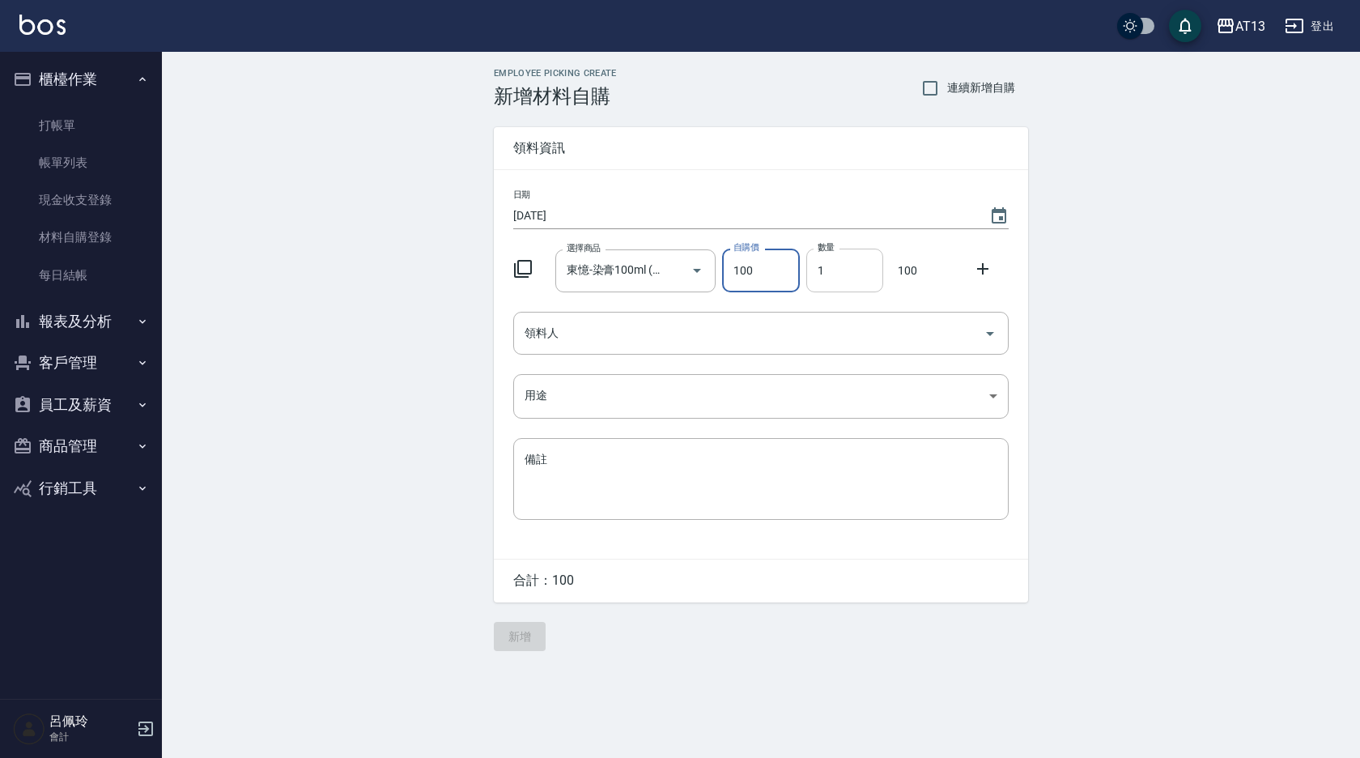
click at [811, 274] on input "1" at bounding box center [844, 270] width 77 height 44
click at [996, 339] on icon "Open" at bounding box center [989, 333] width 19 height 19
type input "2"
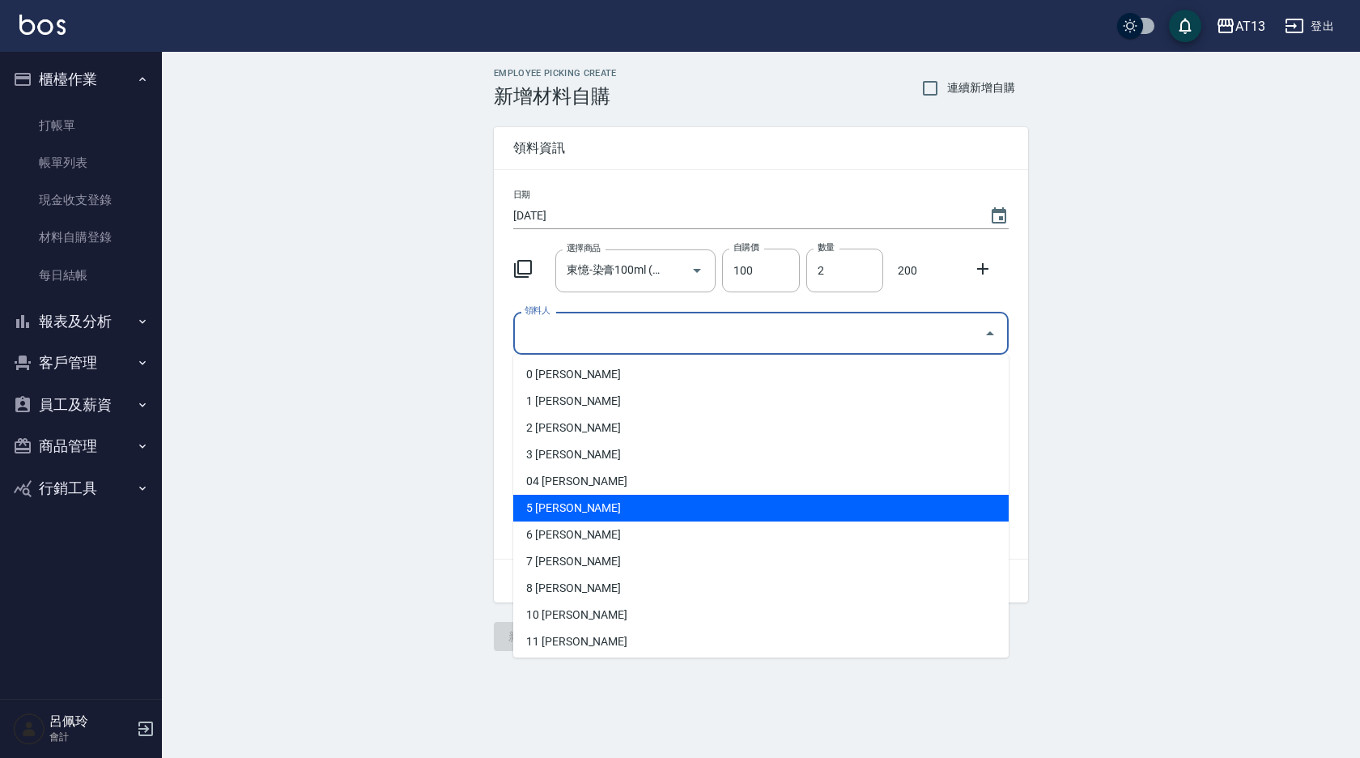
click at [622, 507] on li "5 [PERSON_NAME]" at bounding box center [760, 508] width 495 height 27
type input "[PERSON_NAME]"
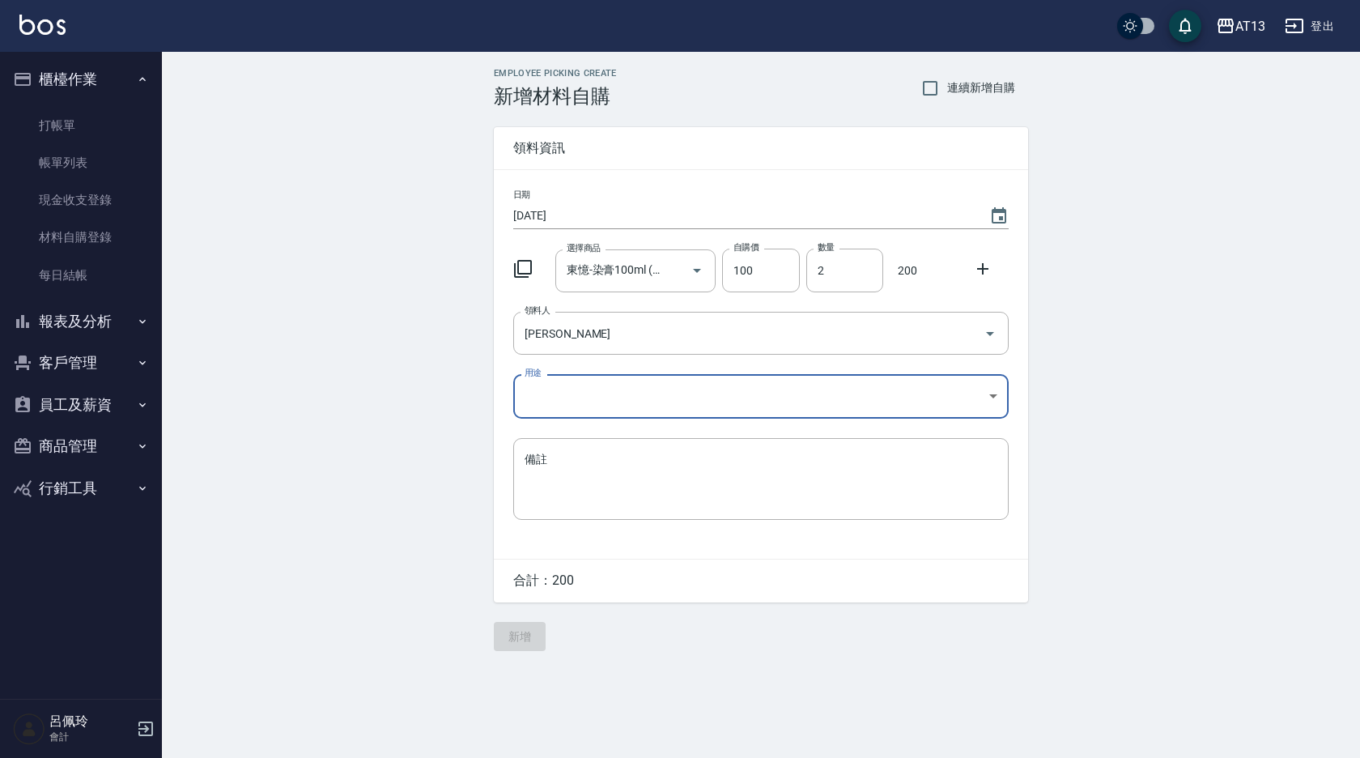
click at [1000, 398] on body "AT13 登出 櫃檯作業 打帳單 帳單列表 現金收支登錄 材料自購登錄 每日結帳 報表及分析 報表目錄 店家區間累計表 店家日報表 互助日報表 互助月報表 互…" at bounding box center [680, 379] width 1360 height 758
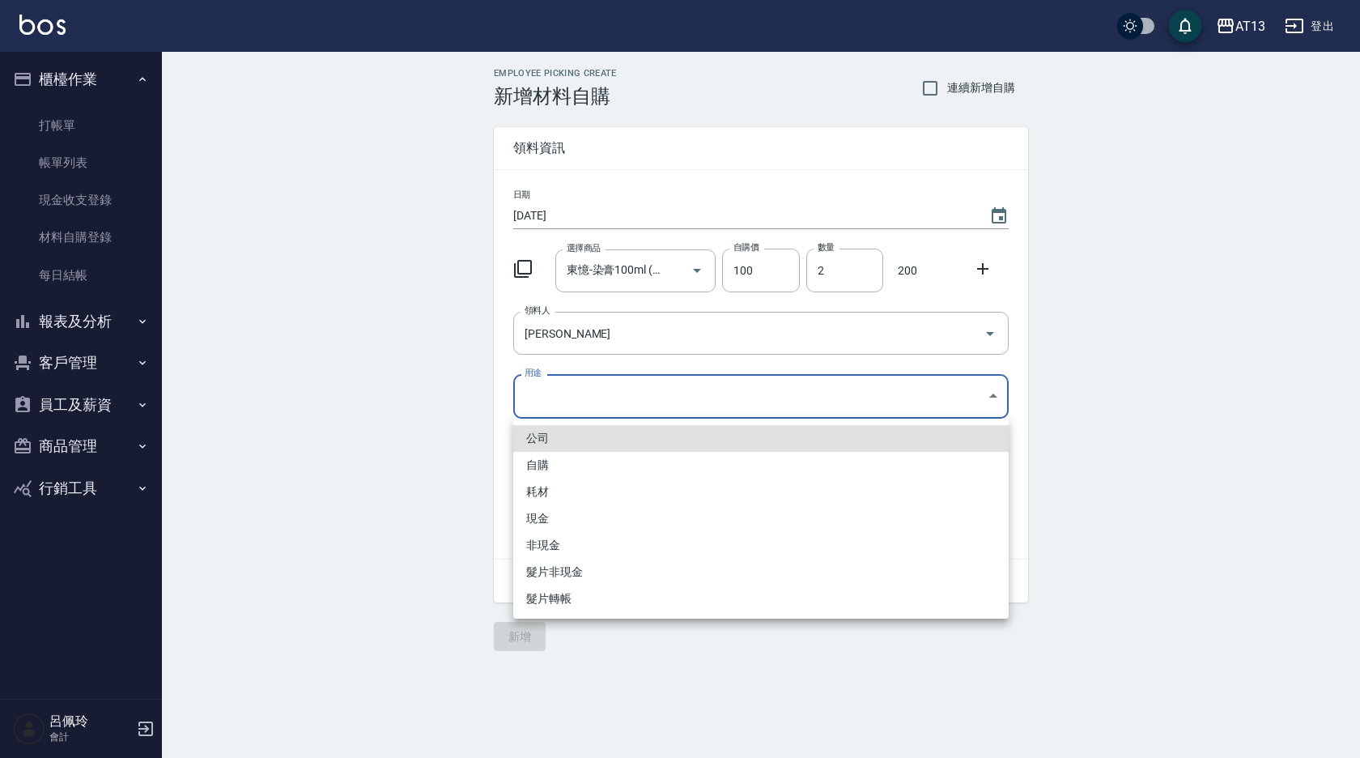
drag, startPoint x: 631, startPoint y: 461, endPoint x: 612, endPoint y: 547, distance: 88.0
click at [631, 463] on li "自購" at bounding box center [760, 465] width 495 height 27
type input "自購"
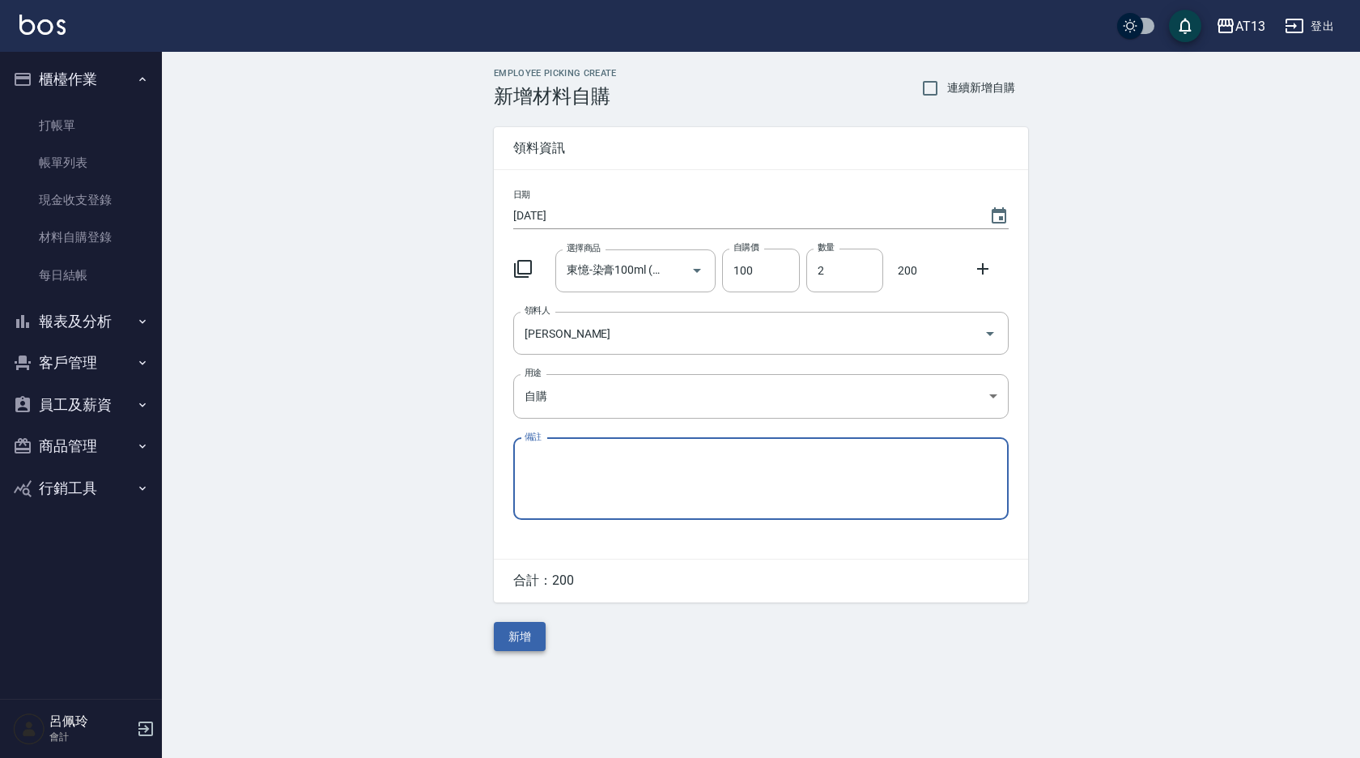
click at [542, 643] on button "新增" at bounding box center [520, 637] width 52 height 30
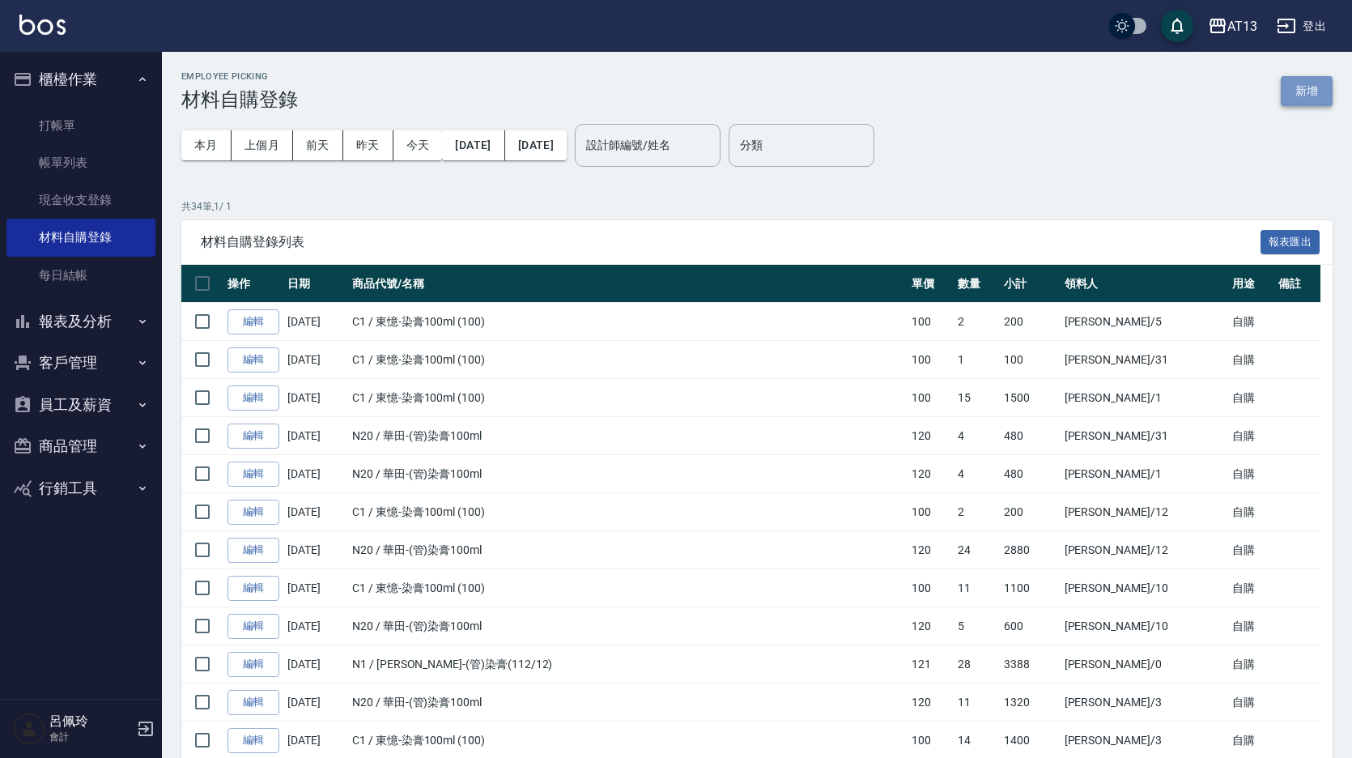
click at [1301, 87] on button "新增" at bounding box center [1306, 91] width 52 height 30
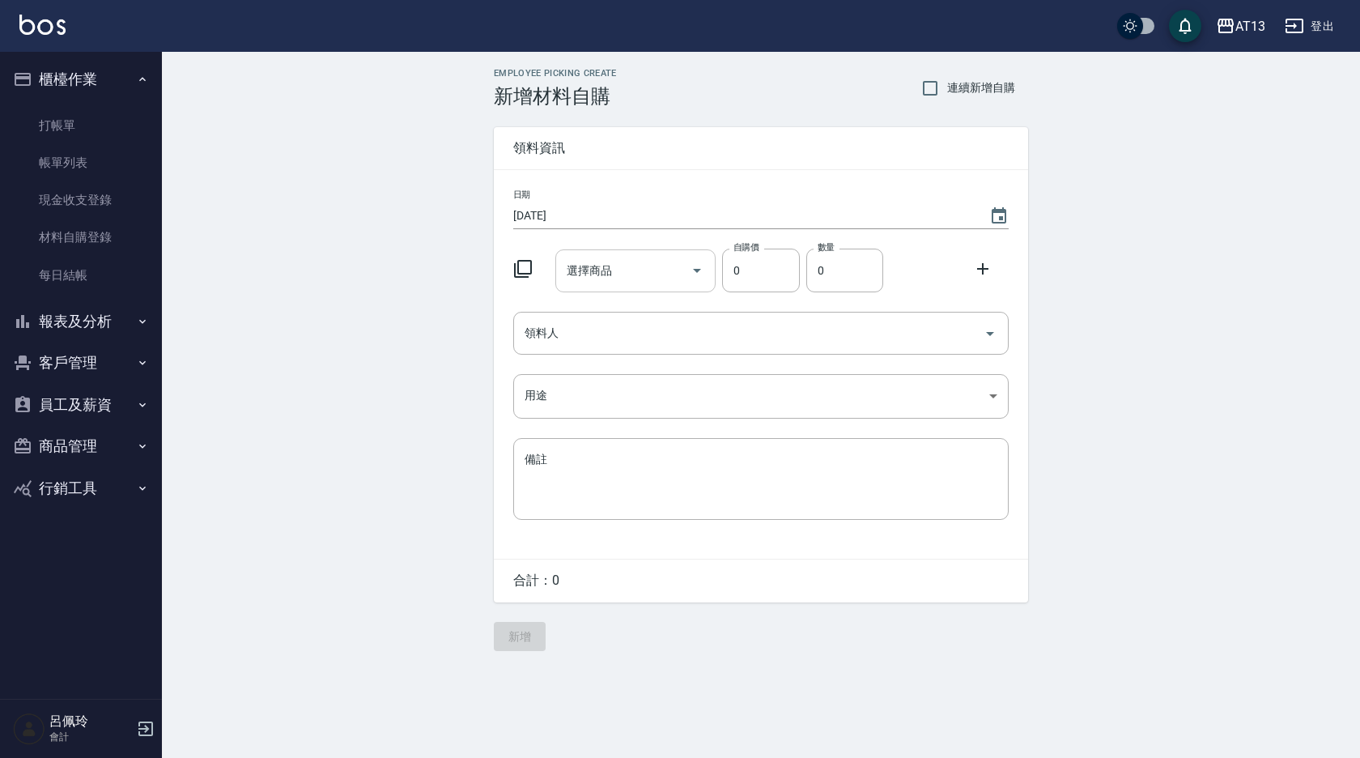
click at [621, 271] on input "選擇商品" at bounding box center [624, 271] width 122 height 28
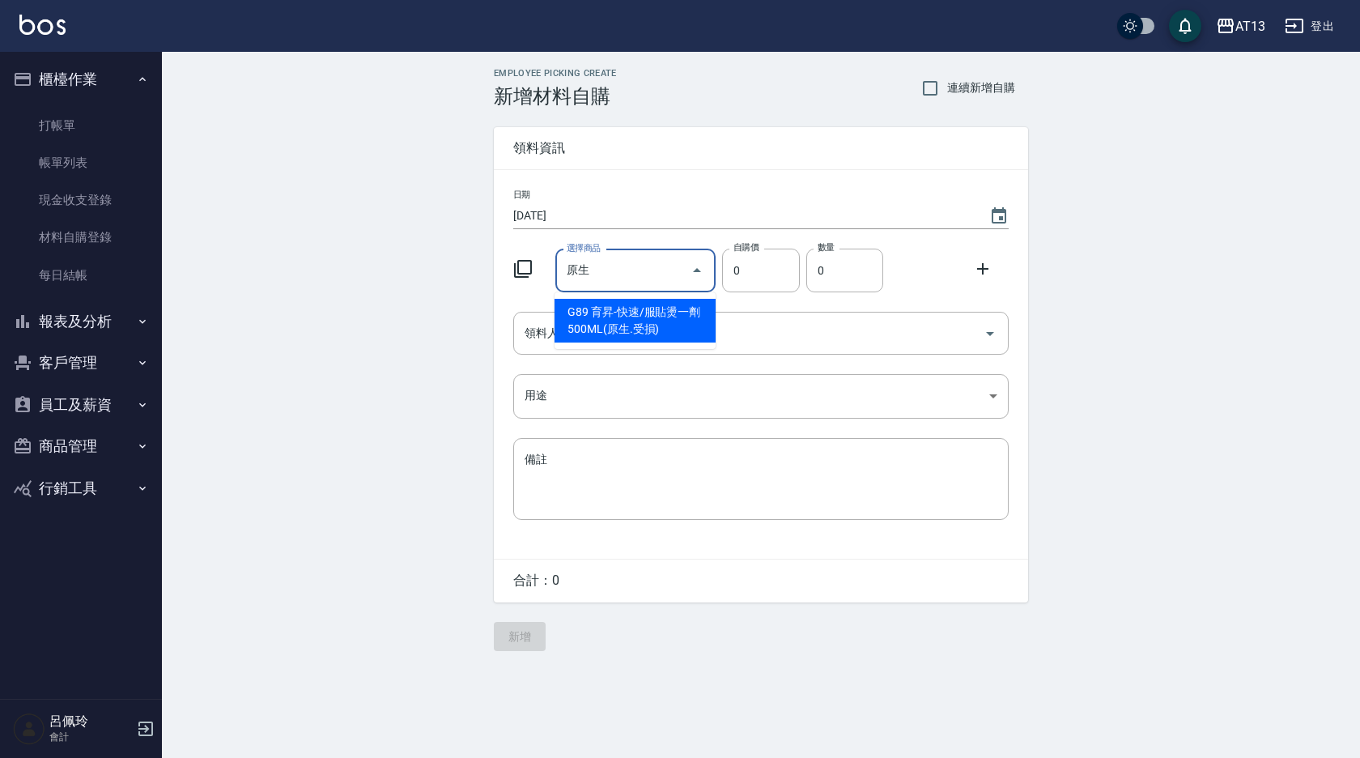
type input "元"
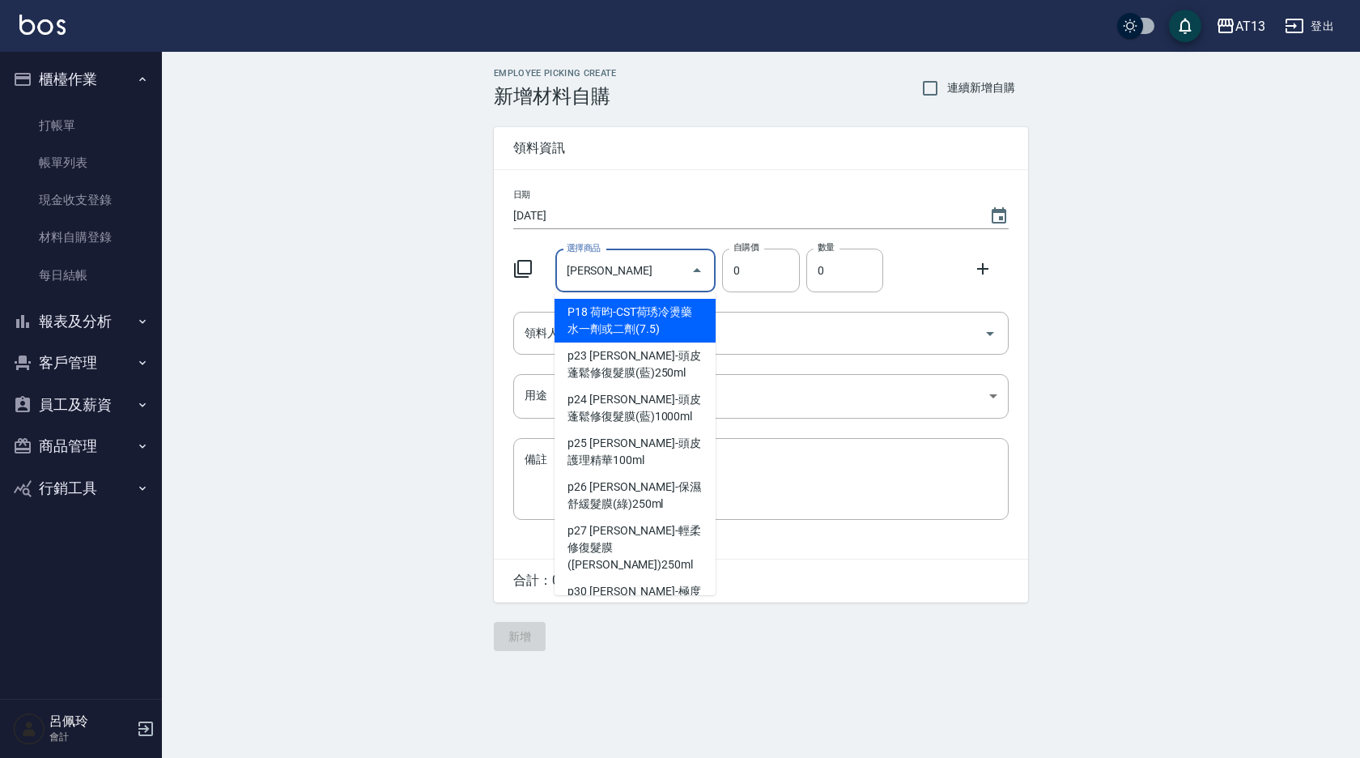
click at [632, 262] on input "[PERSON_NAME]" at bounding box center [624, 271] width 122 height 28
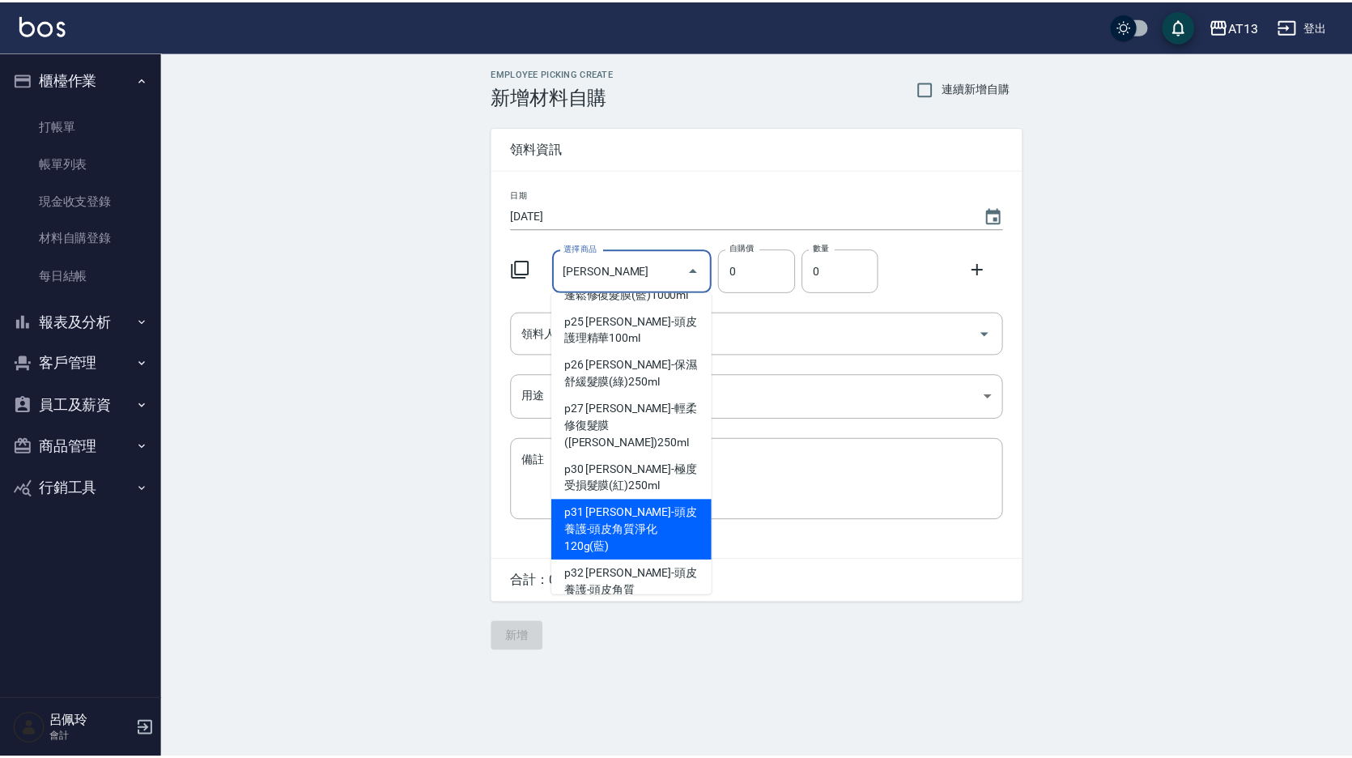
scroll to position [162, 0]
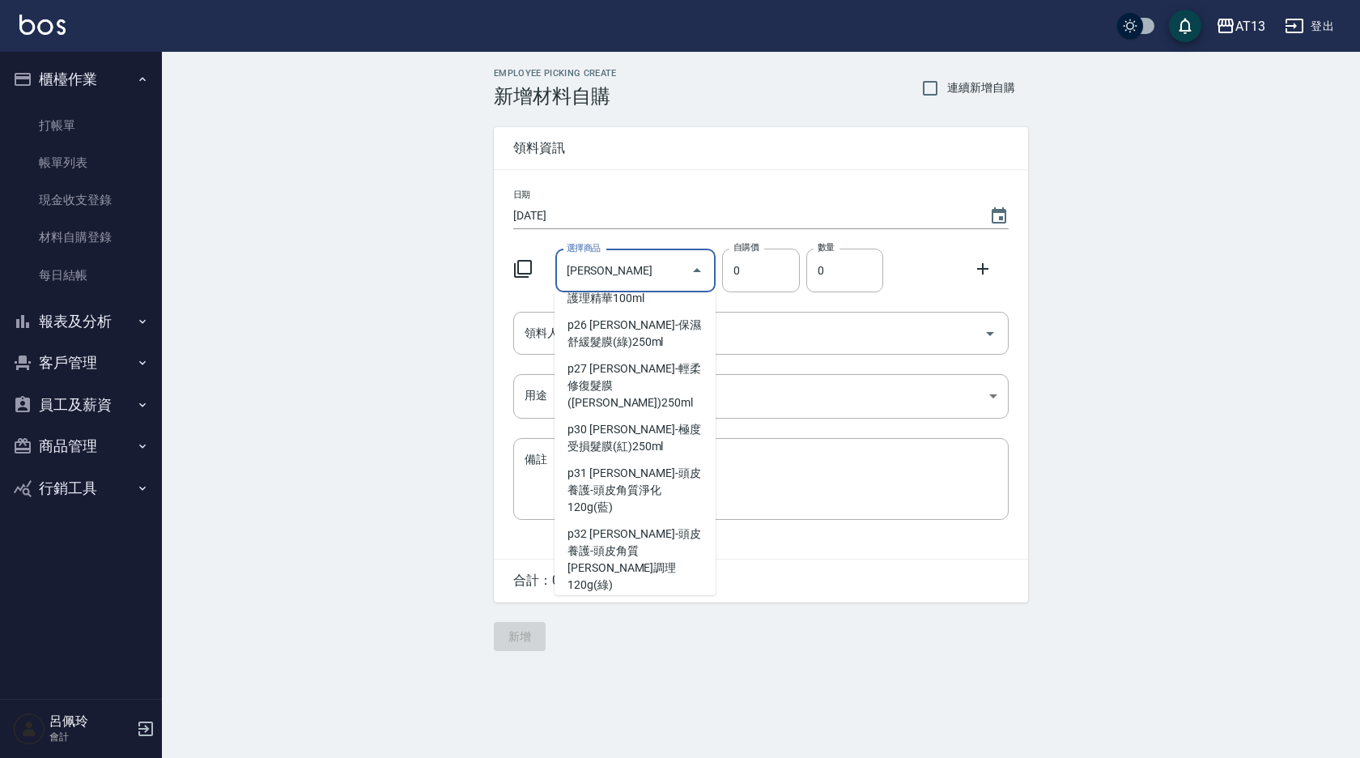
click at [604, 598] on li "P33 [PERSON_NAME]/控油/頭皮水" at bounding box center [634, 620] width 161 height 44
type input "[PERSON_NAME]-[PERSON_NAME]/控油/頭皮水"
type input "448"
type input "1"
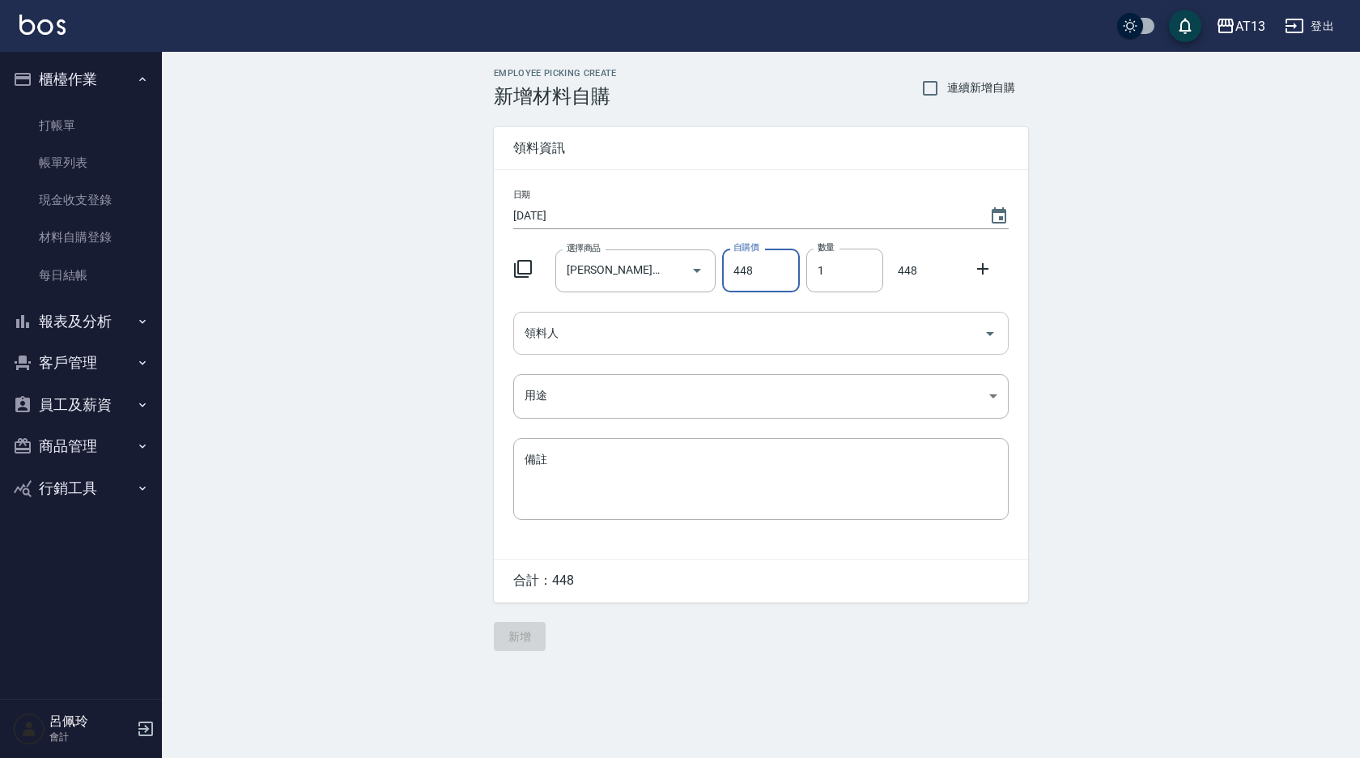
click at [984, 333] on icon "Open" at bounding box center [989, 333] width 19 height 19
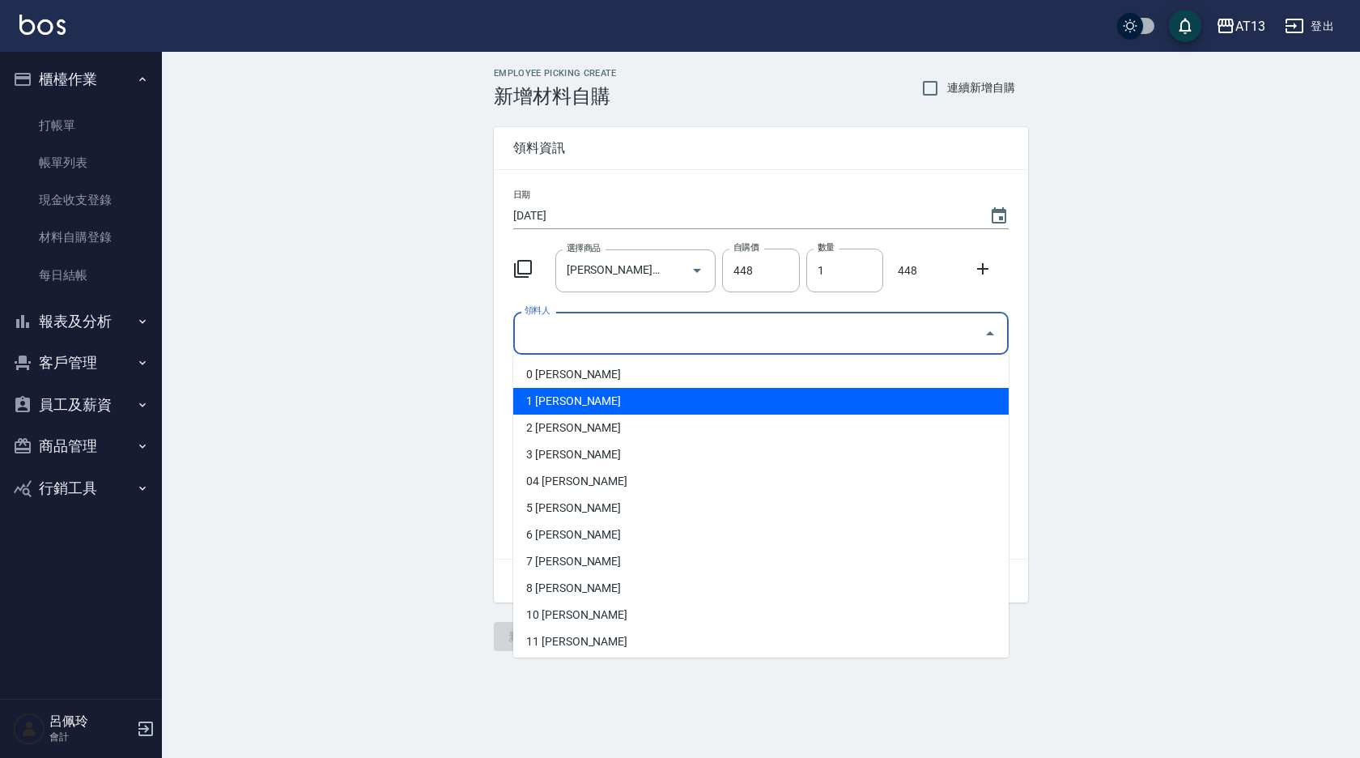
click at [667, 398] on li "1 [PERSON_NAME]" at bounding box center [760, 401] width 495 height 27
type input "[PERSON_NAME]"
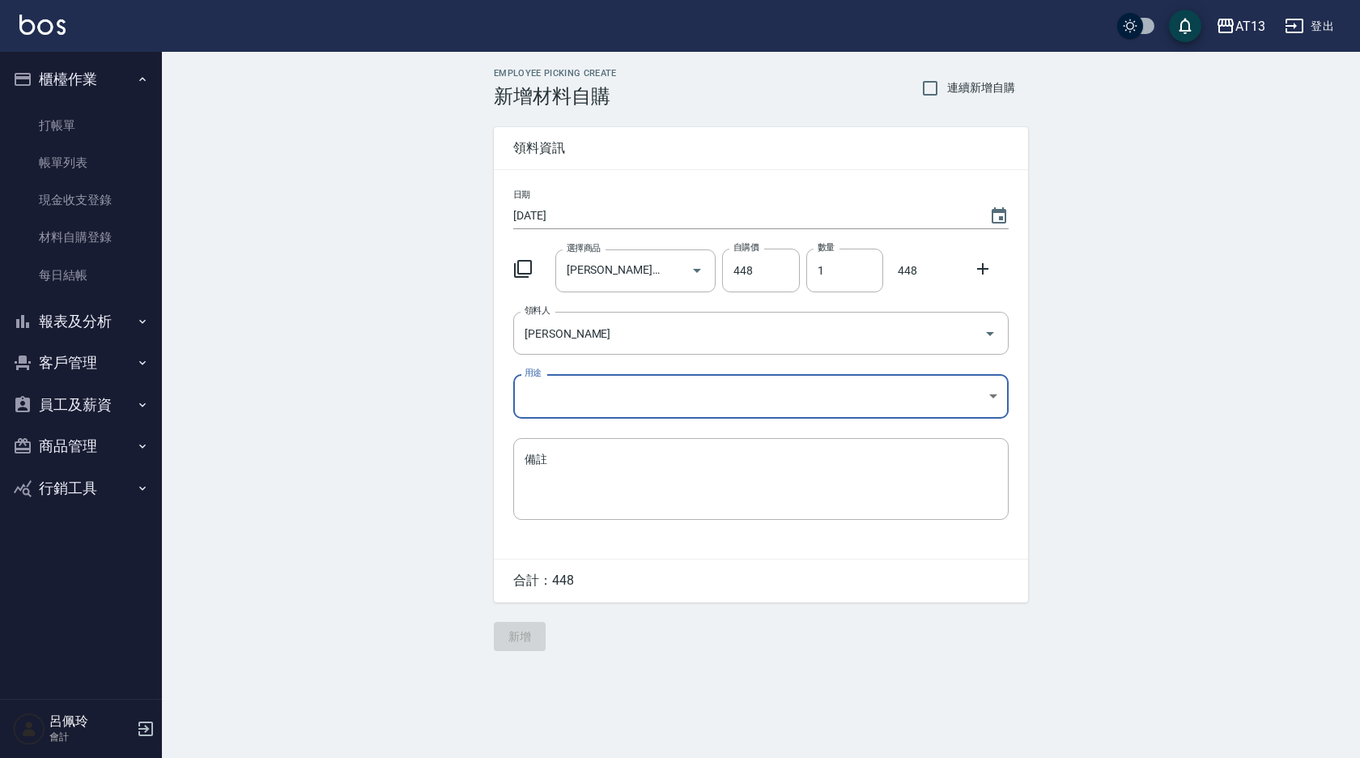
click at [1000, 403] on body "AT13 登出 櫃檯作業 打帳單 帳單列表 現金收支登錄 材料自購登錄 每日結帳 報表及分析 報表目錄 店家區間累計表 店家日報表 互助日報表 互助月報表 互…" at bounding box center [680, 379] width 1360 height 758
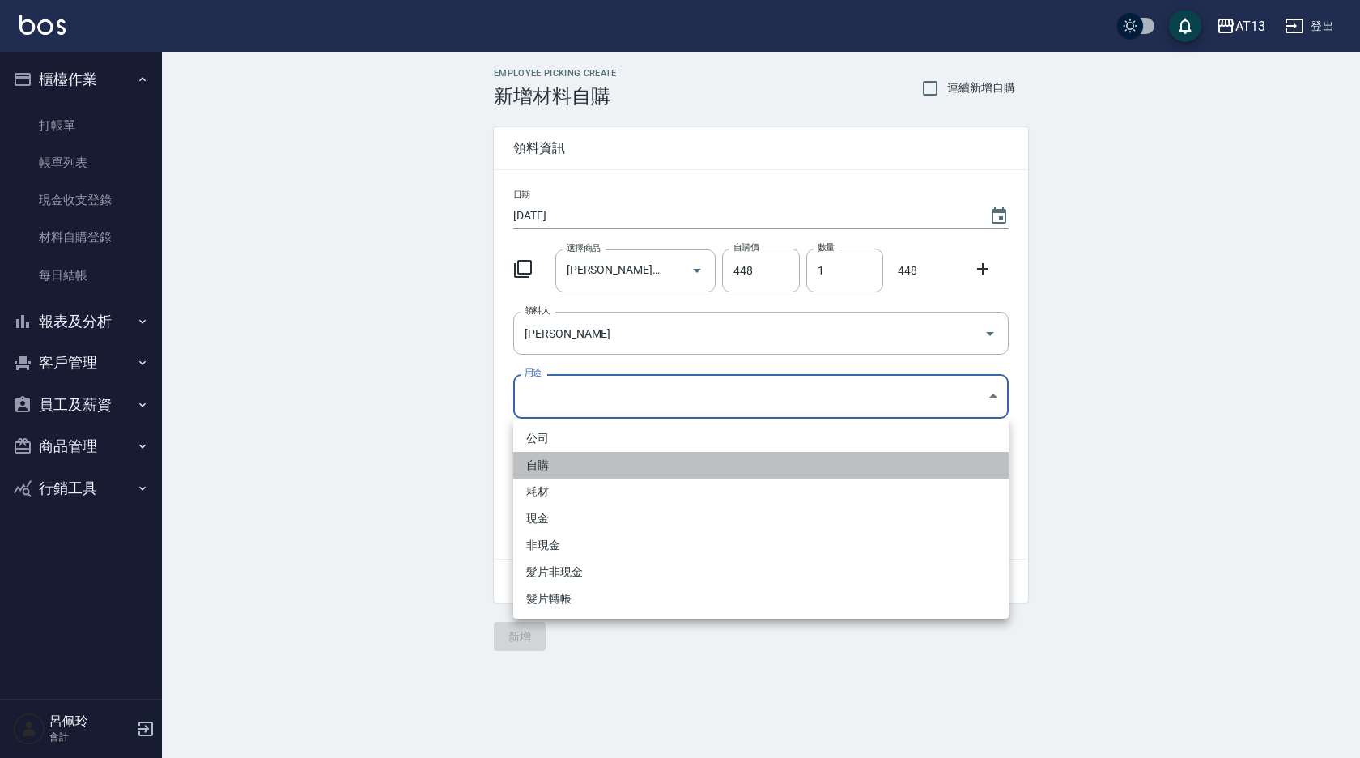
click at [557, 460] on li "自購" at bounding box center [760, 465] width 495 height 27
type input "自購"
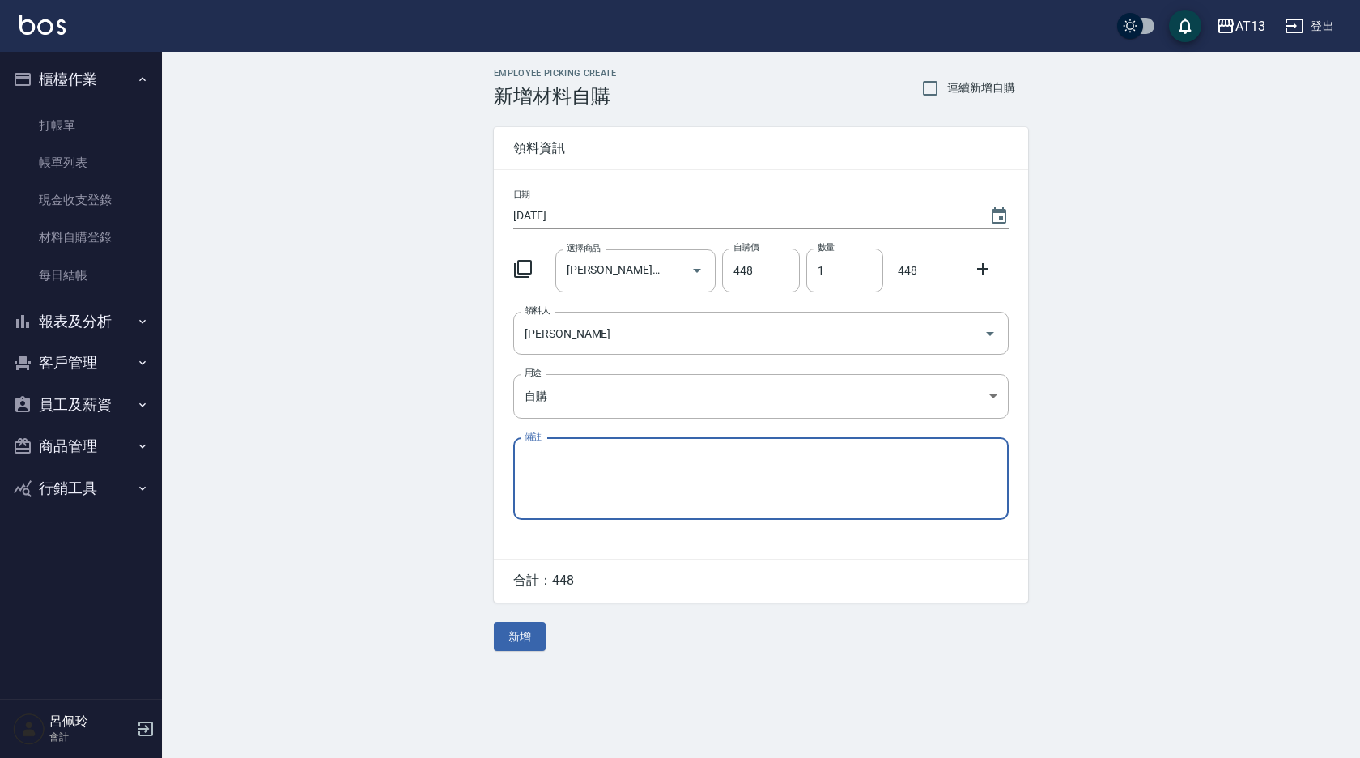
click at [984, 271] on icon at bounding box center [982, 268] width 19 height 19
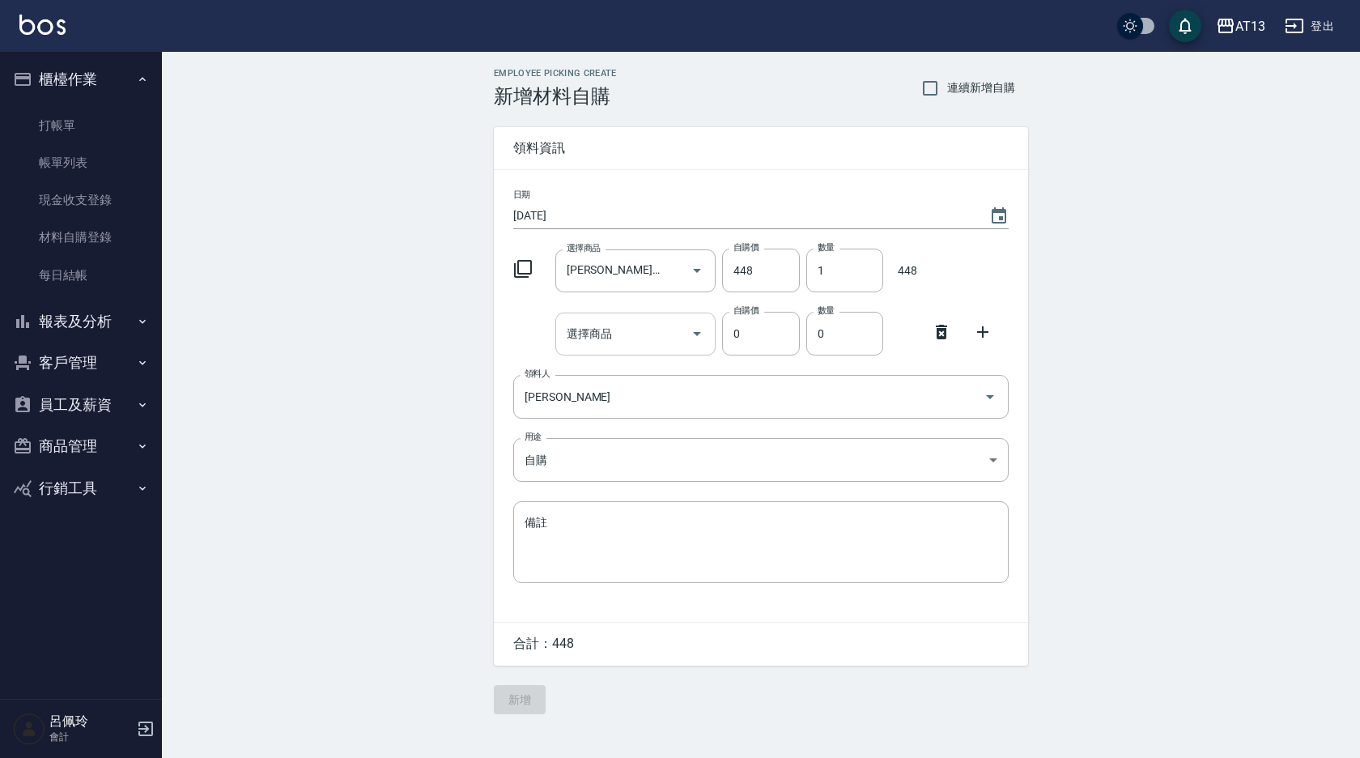
drag, startPoint x: 628, startPoint y: 338, endPoint x: 635, endPoint y: 342, distance: 8.3
click at [635, 342] on input "選擇商品" at bounding box center [624, 334] width 122 height 28
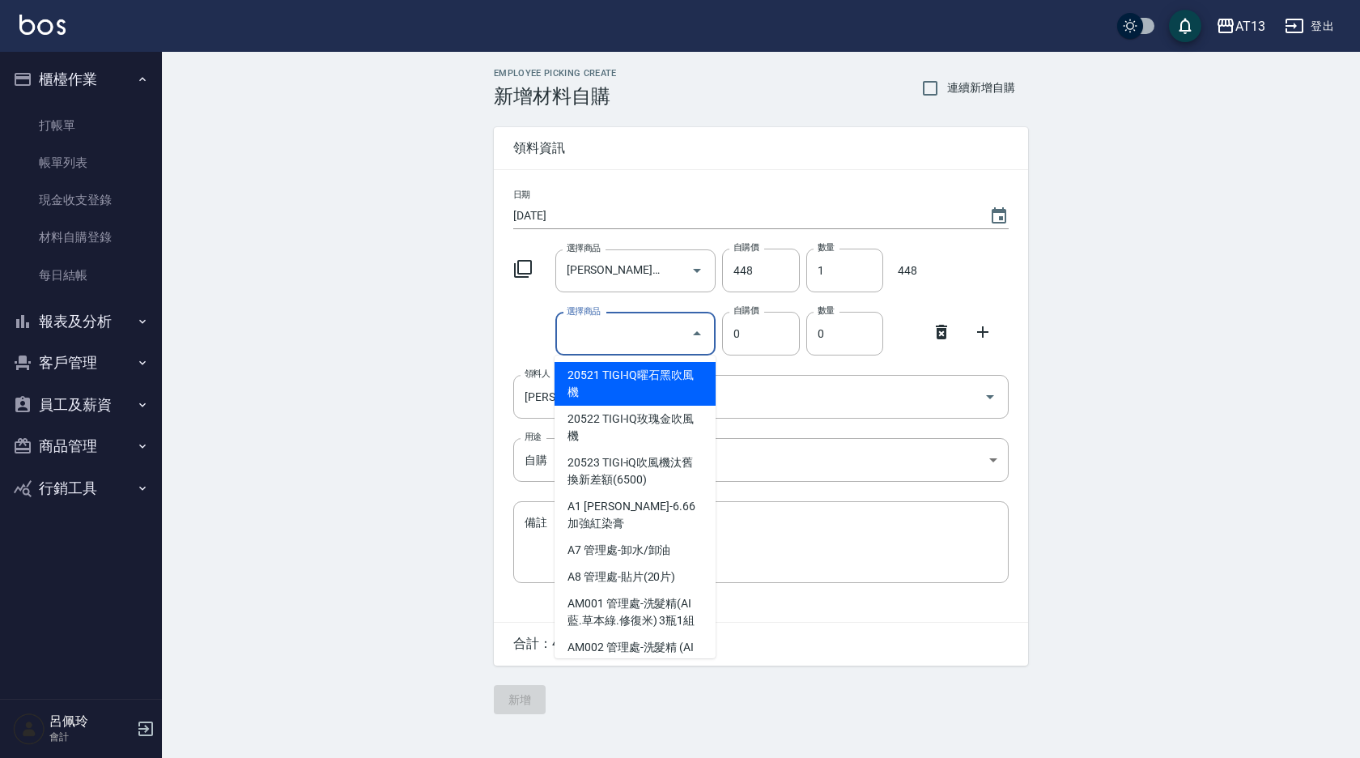
type input "ㄇ"
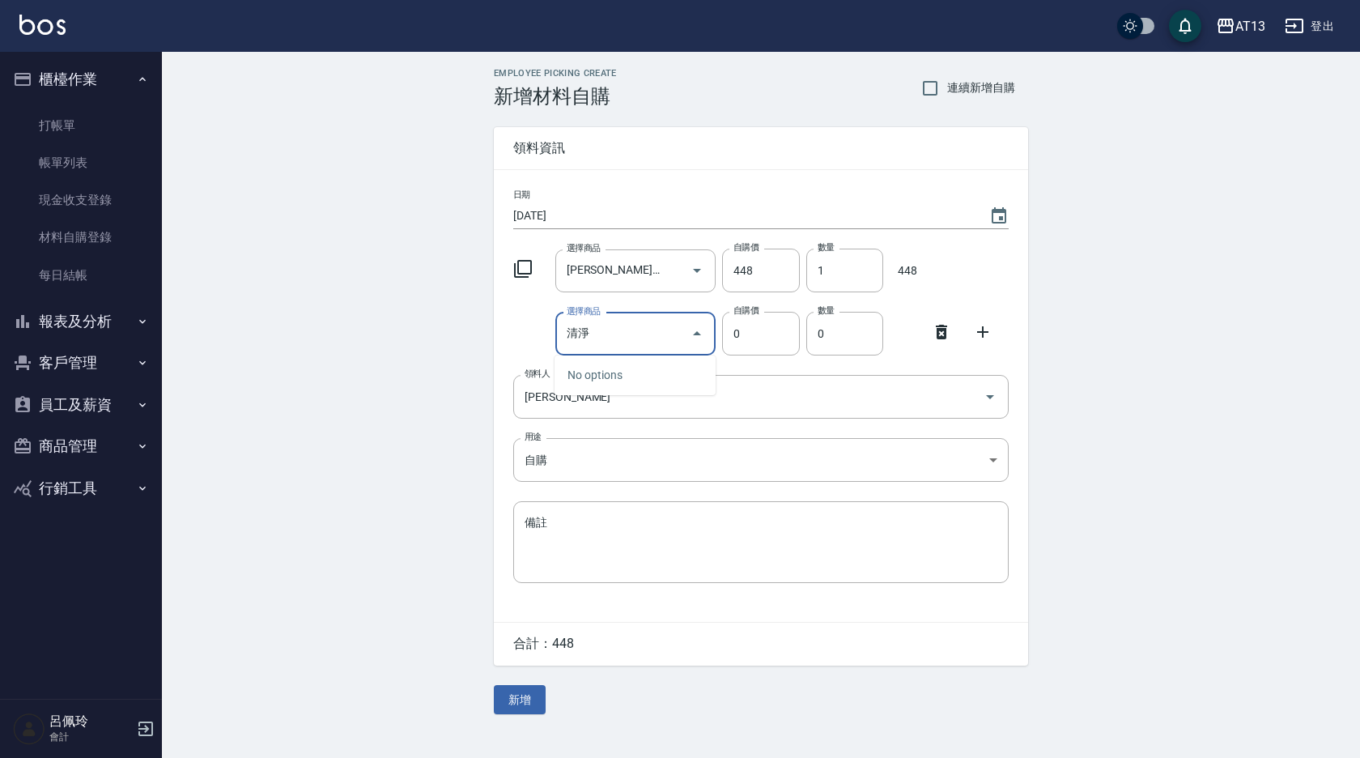
type input "清"
type input "元"
click at [630, 375] on li "p21 莫荷蕬-洗髮精750ml" at bounding box center [634, 375] width 161 height 27
type input "莫荷蕬-洗髮精750ml"
type input "525"
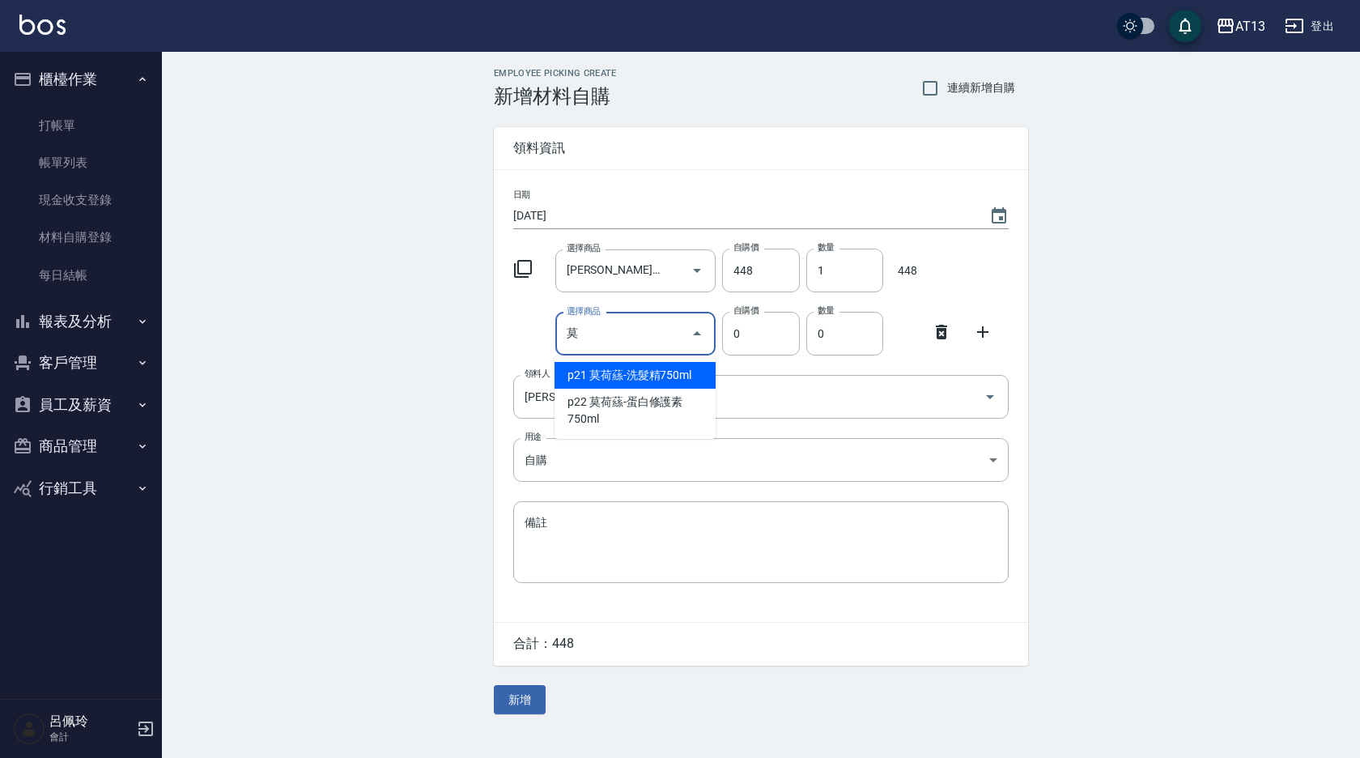
type input "1"
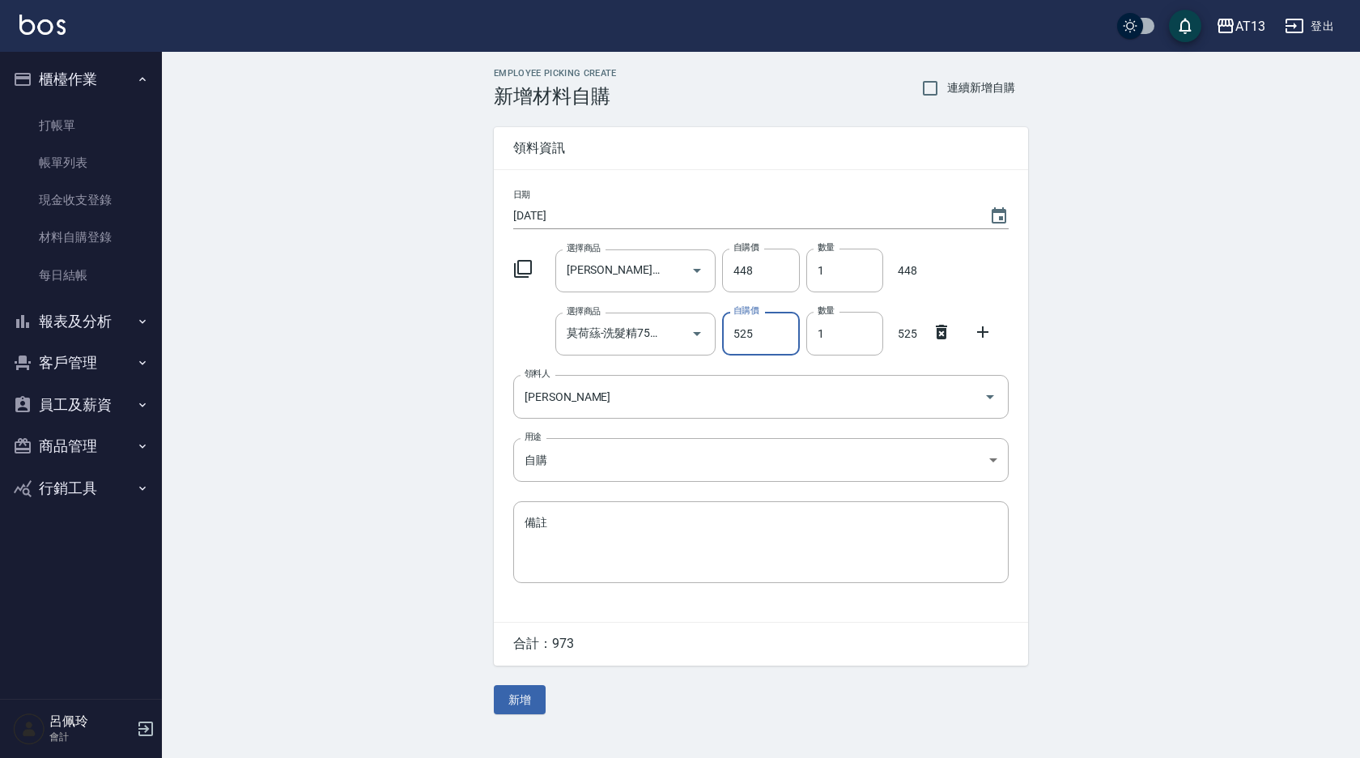
click at [989, 332] on icon at bounding box center [982, 331] width 19 height 19
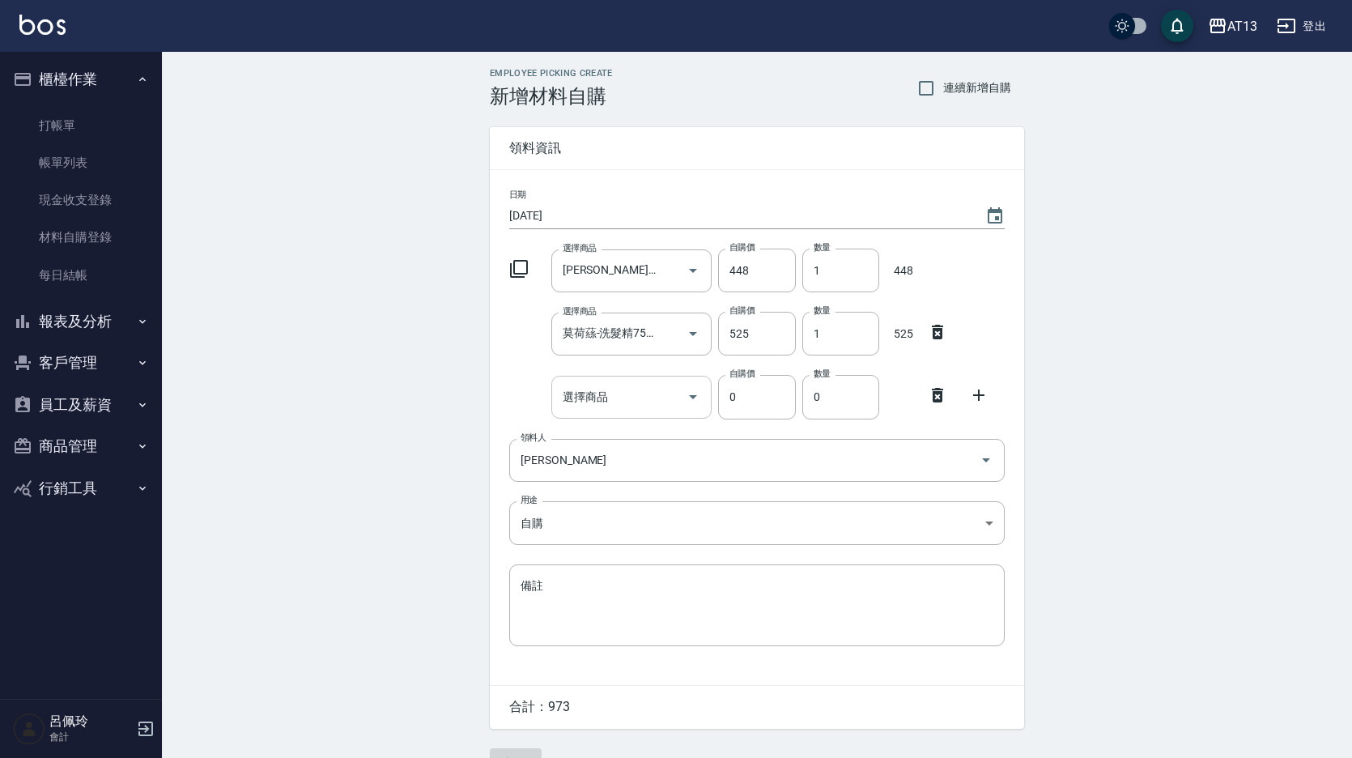
click at [606, 398] on div "選擇商品 選擇商品" at bounding box center [631, 397] width 161 height 43
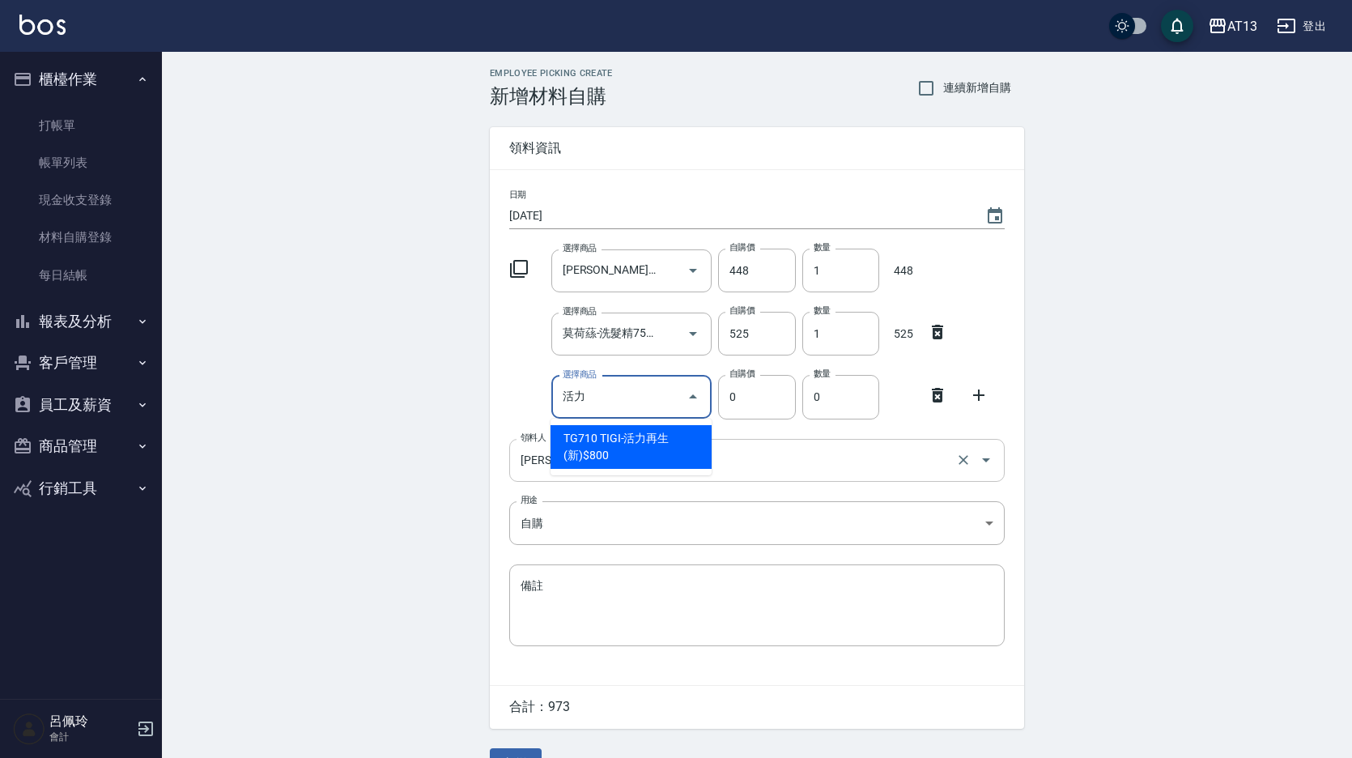
click at [682, 457] on li "TG710 TIGI-活力再生(新)$800" at bounding box center [630, 447] width 161 height 44
type input "TIGI-活力再生(新)$800"
type input "320"
type input "1"
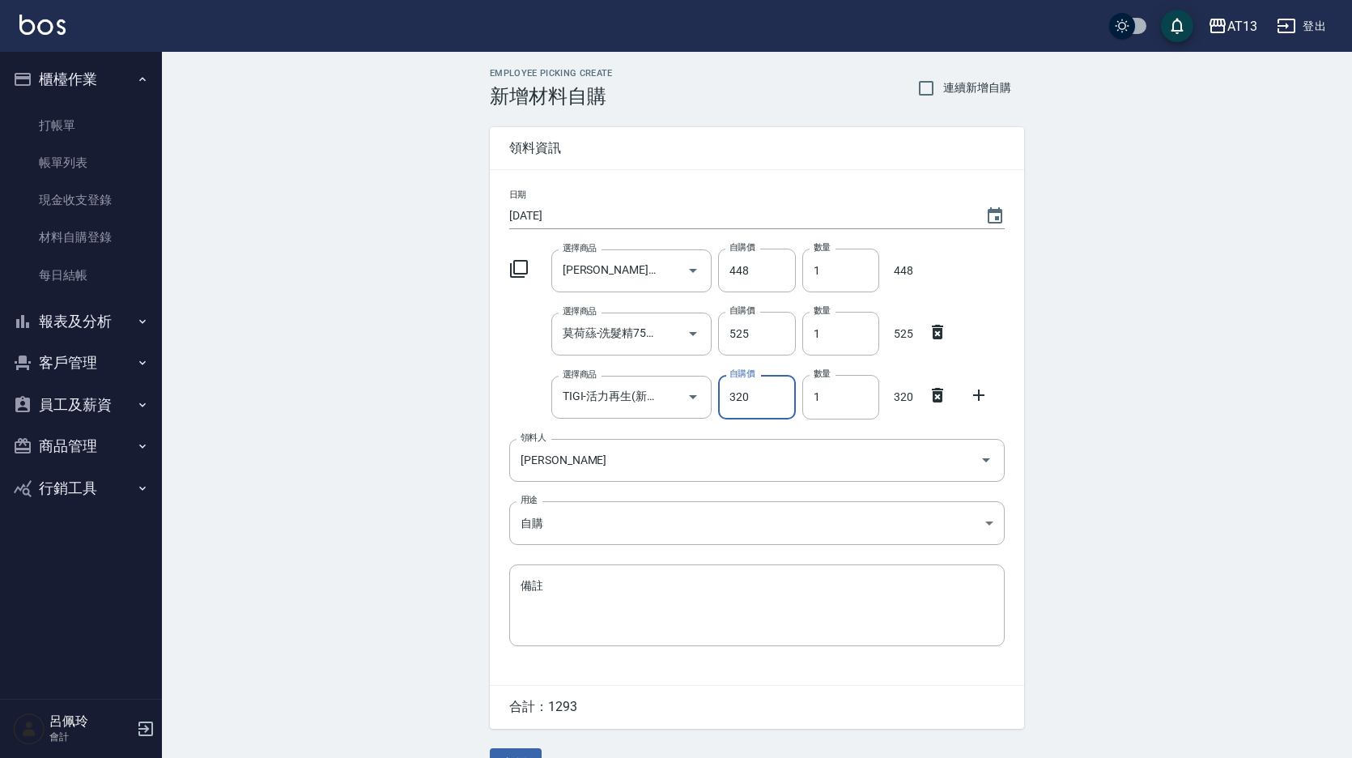
drag, startPoint x: 968, startPoint y: 396, endPoint x: 900, endPoint y: 409, distance: 69.2
click at [970, 396] on div at bounding box center [983, 393] width 42 height 29
click at [970, 395] on icon at bounding box center [978, 394] width 19 height 19
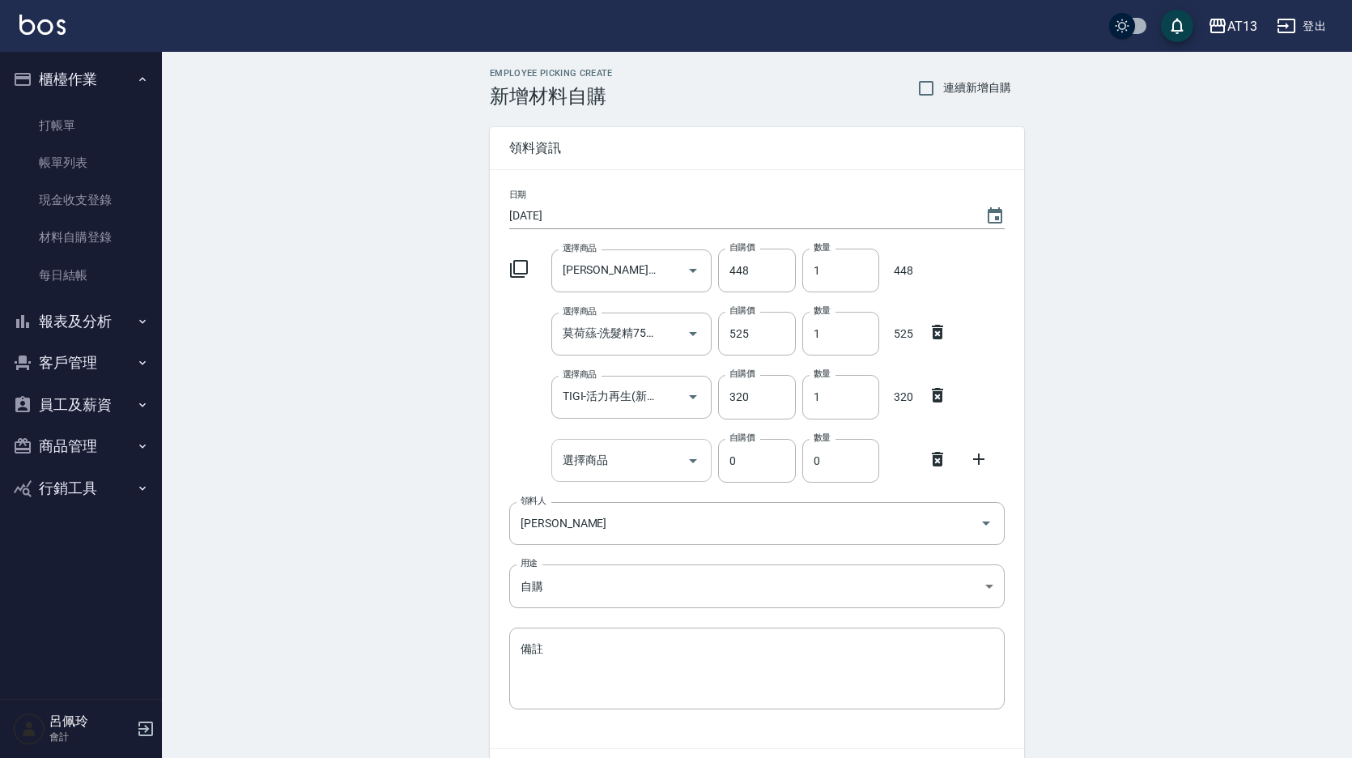
click at [618, 467] on input "選擇商品" at bounding box center [619, 460] width 122 height 28
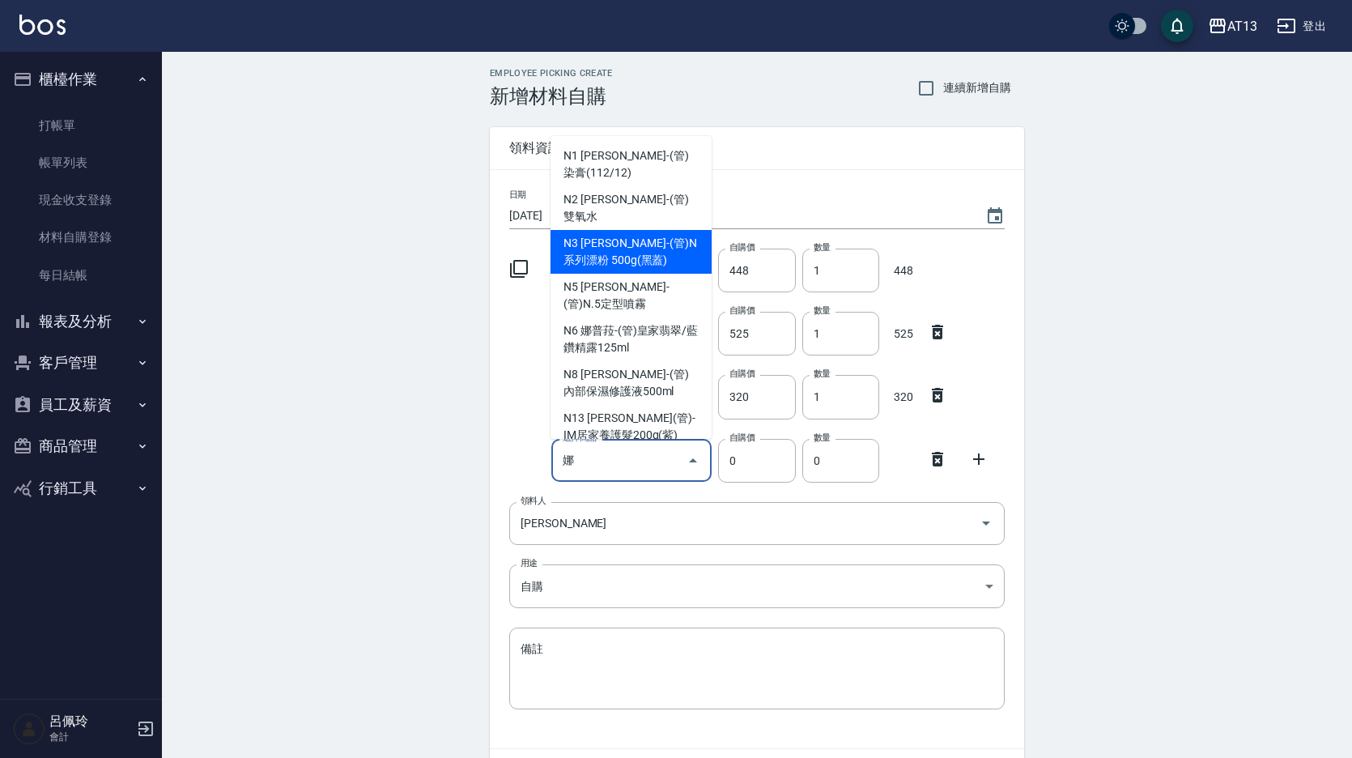
click at [594, 233] on li "N3 [PERSON_NAME]-(管)N系列漂粉 500g(黑蓋)" at bounding box center [630, 252] width 161 height 44
type input "[PERSON_NAME]-(管)N系列漂粉 500g(黑蓋)"
type input "840"
type input "1"
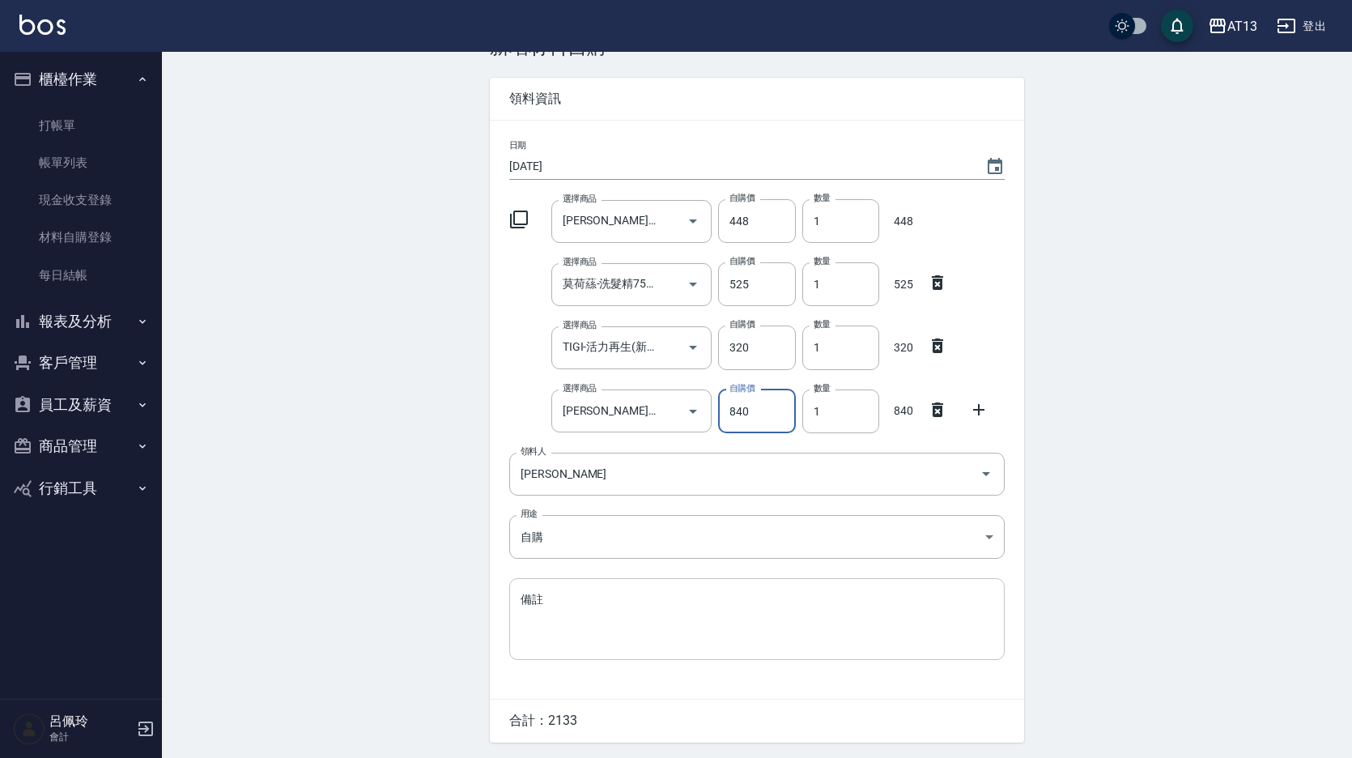
scroll to position [101, 0]
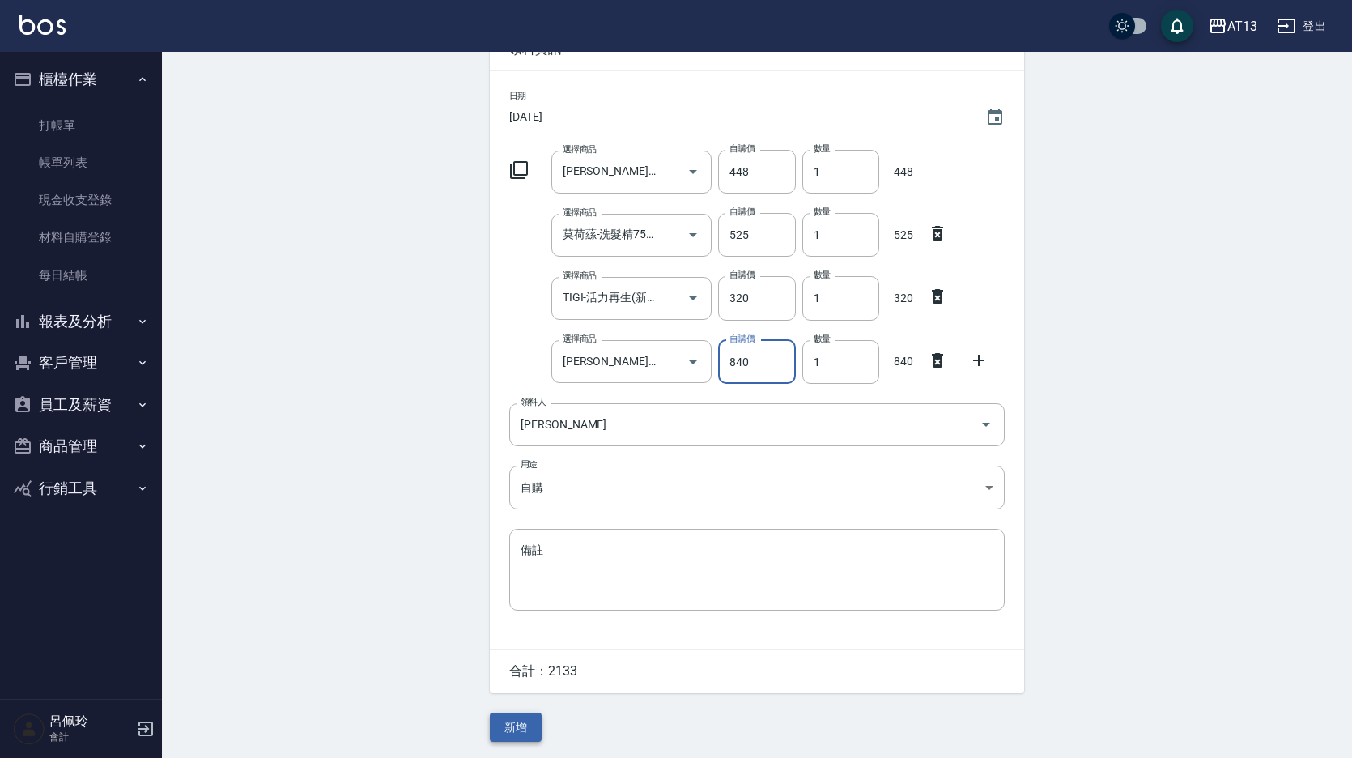
click at [512, 718] on button "新增" at bounding box center [516, 727] width 52 height 30
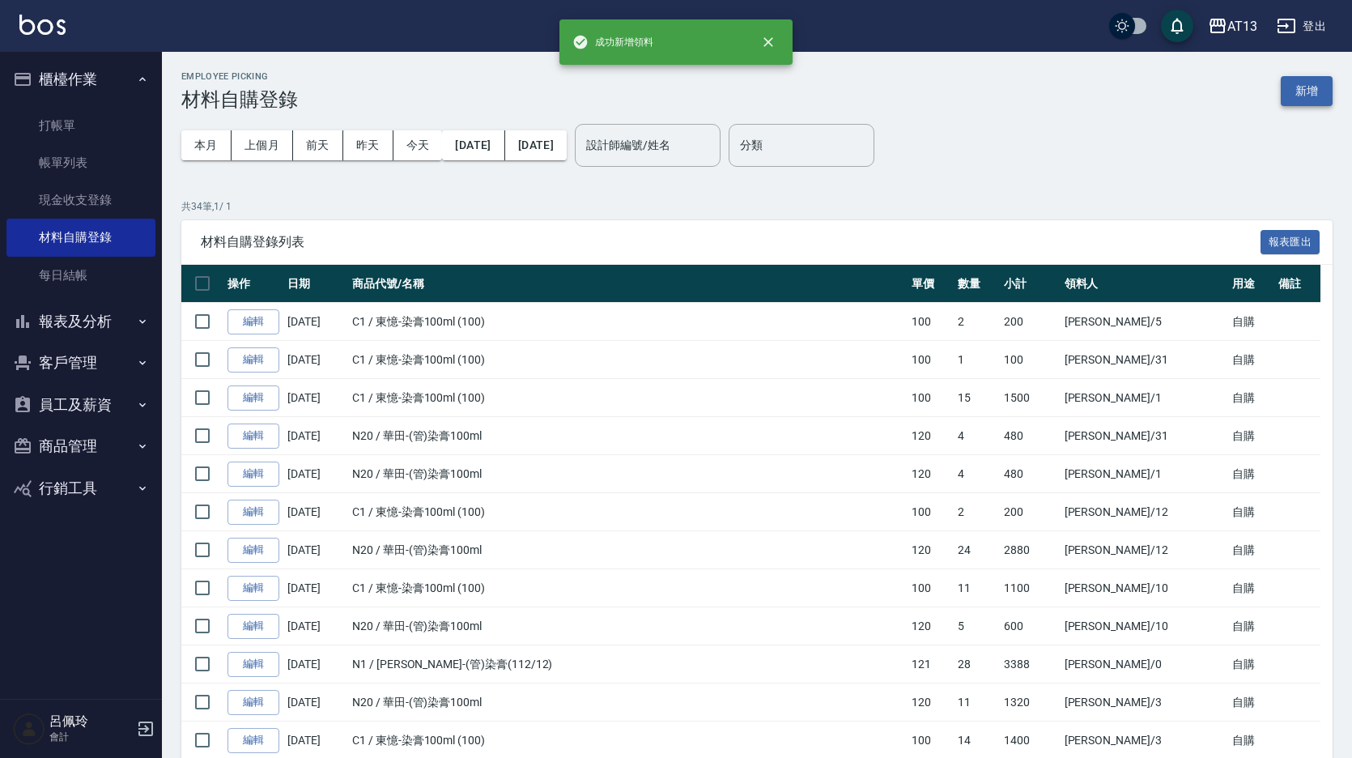
click at [1293, 93] on button "新增" at bounding box center [1306, 91] width 52 height 30
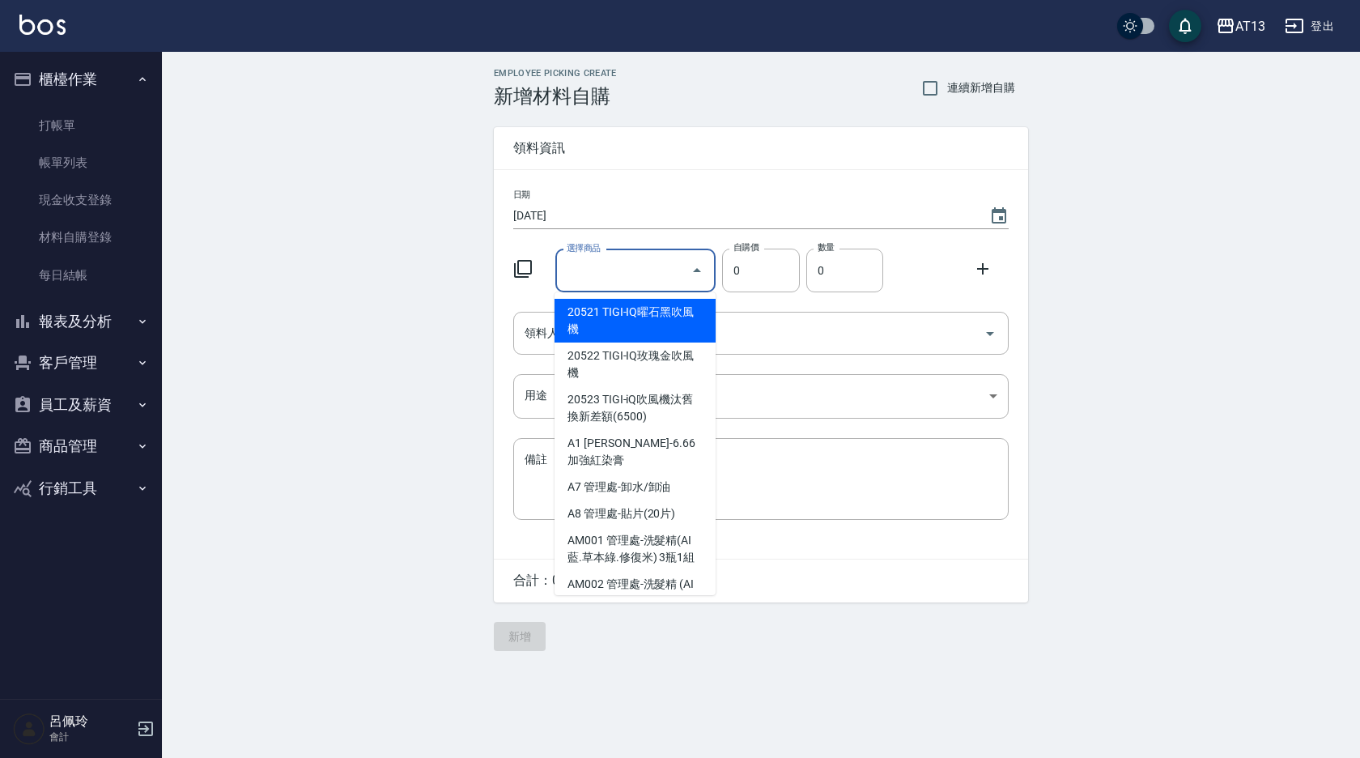
click at [616, 269] on input "選擇商品" at bounding box center [624, 271] width 122 height 28
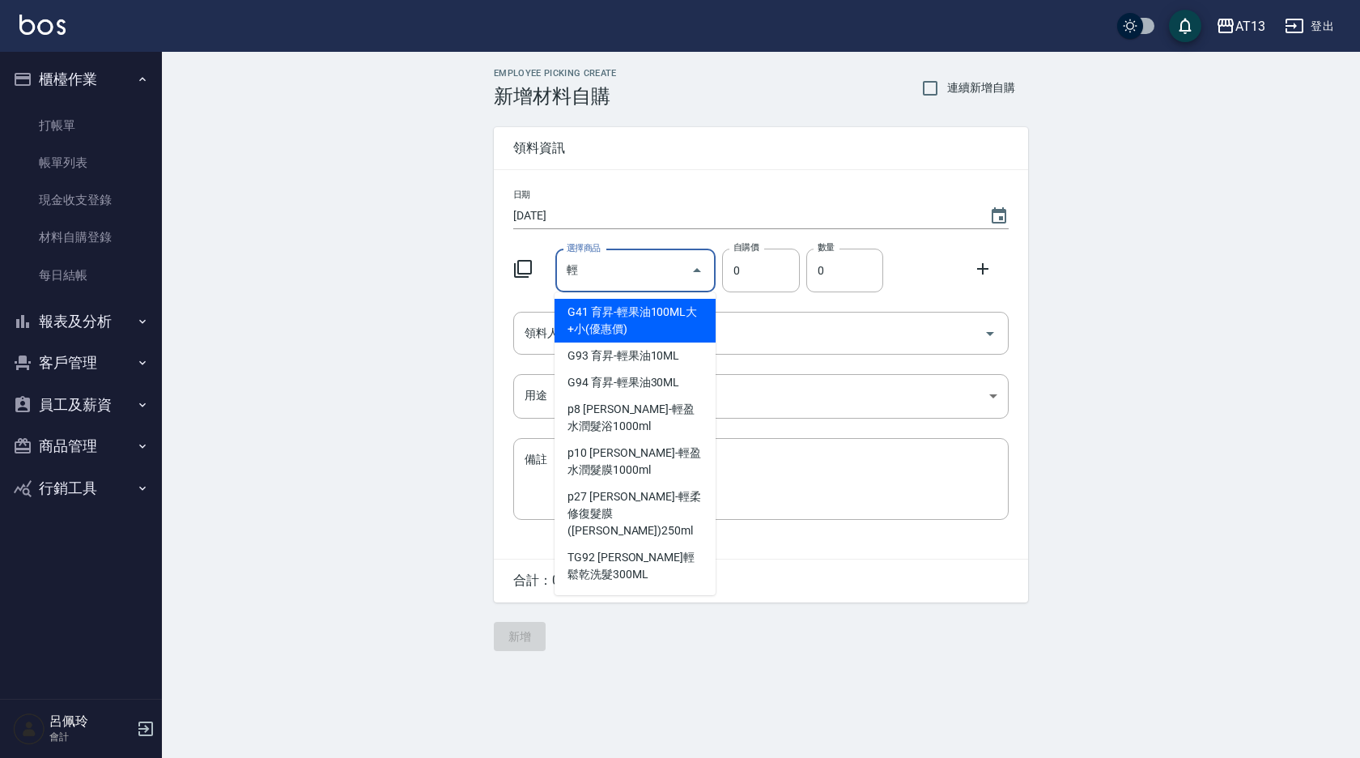
click at [611, 273] on input "輕" at bounding box center [624, 271] width 122 height 28
drag, startPoint x: 622, startPoint y: 316, endPoint x: 669, endPoint y: 328, distance: 49.3
click at [623, 317] on li "G41 育昇-輕果油100ML大+小(優惠價)" at bounding box center [634, 321] width 161 height 44
type input "育昇-輕果油100ML大+小(優惠價)"
type input "340"
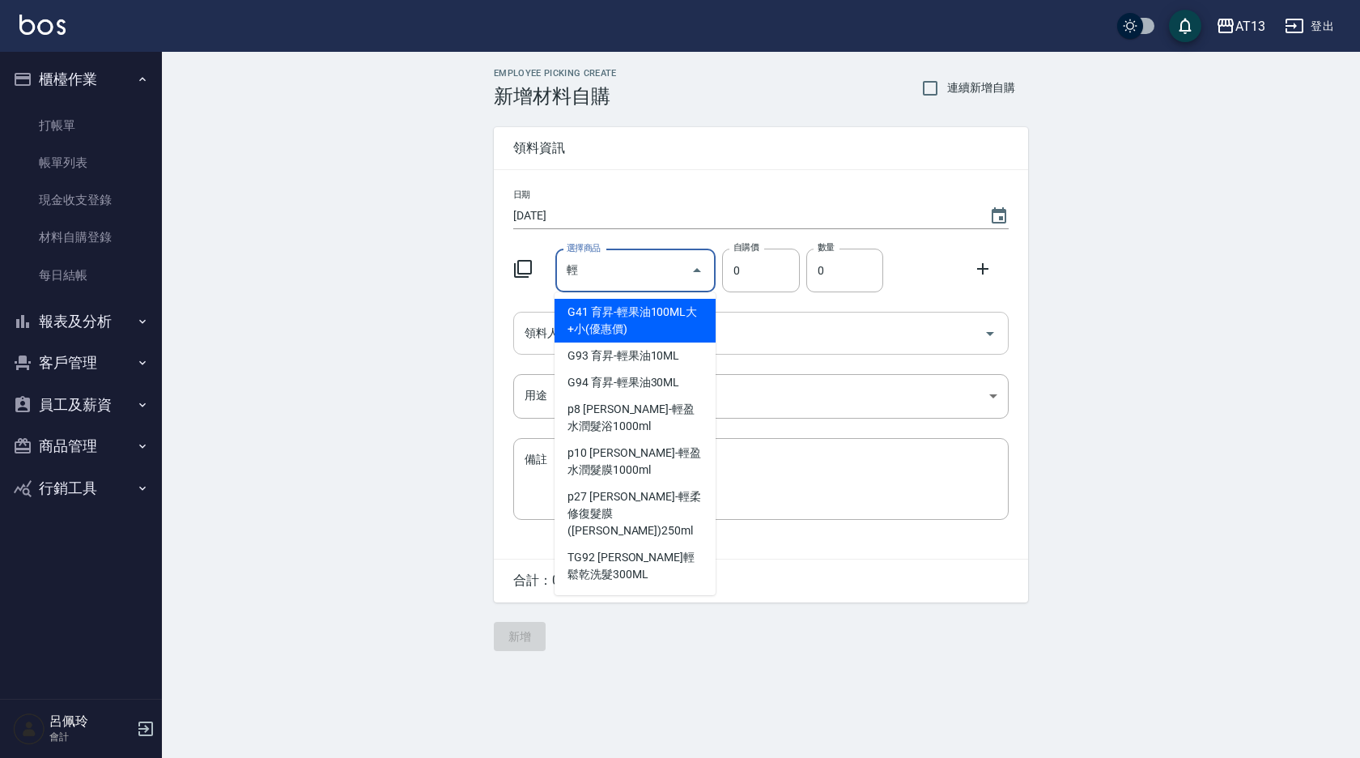
type input "1"
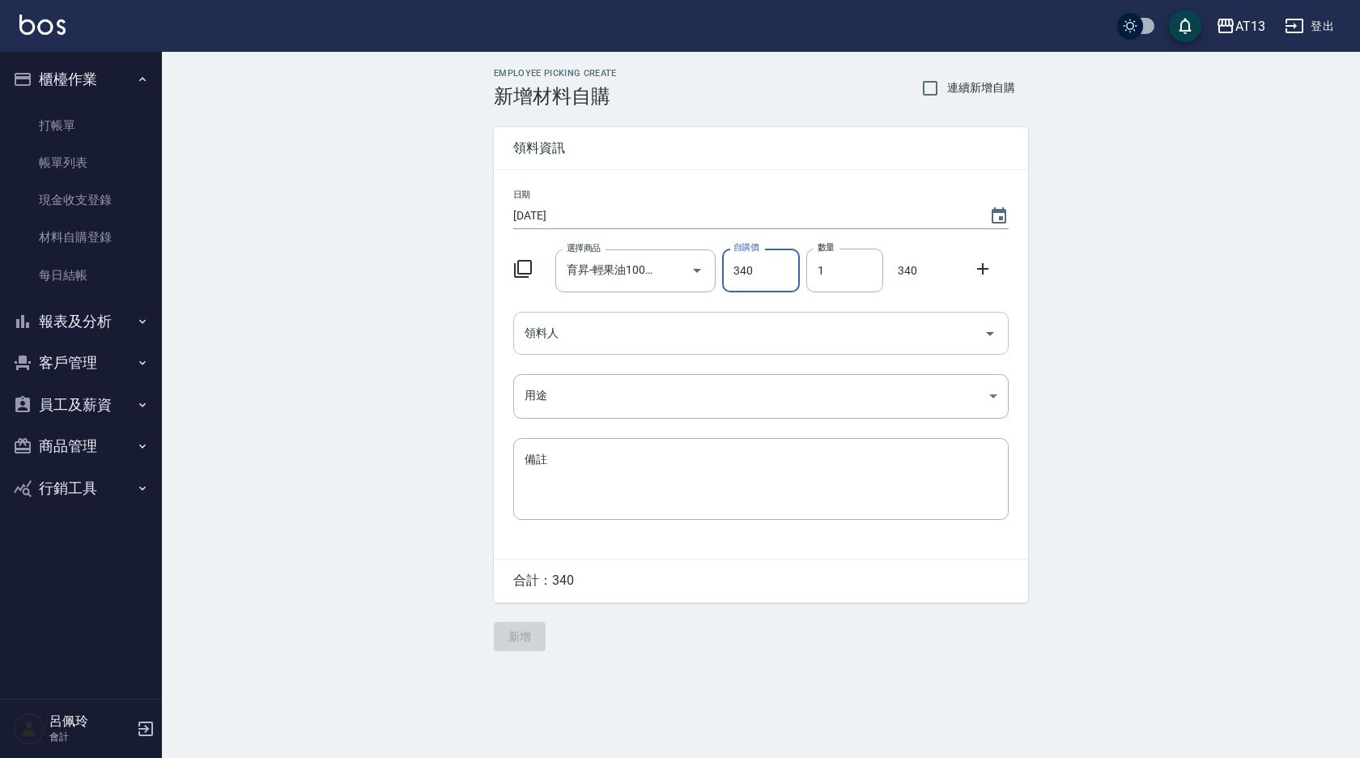
click at [997, 333] on icon "Open" at bounding box center [989, 333] width 19 height 19
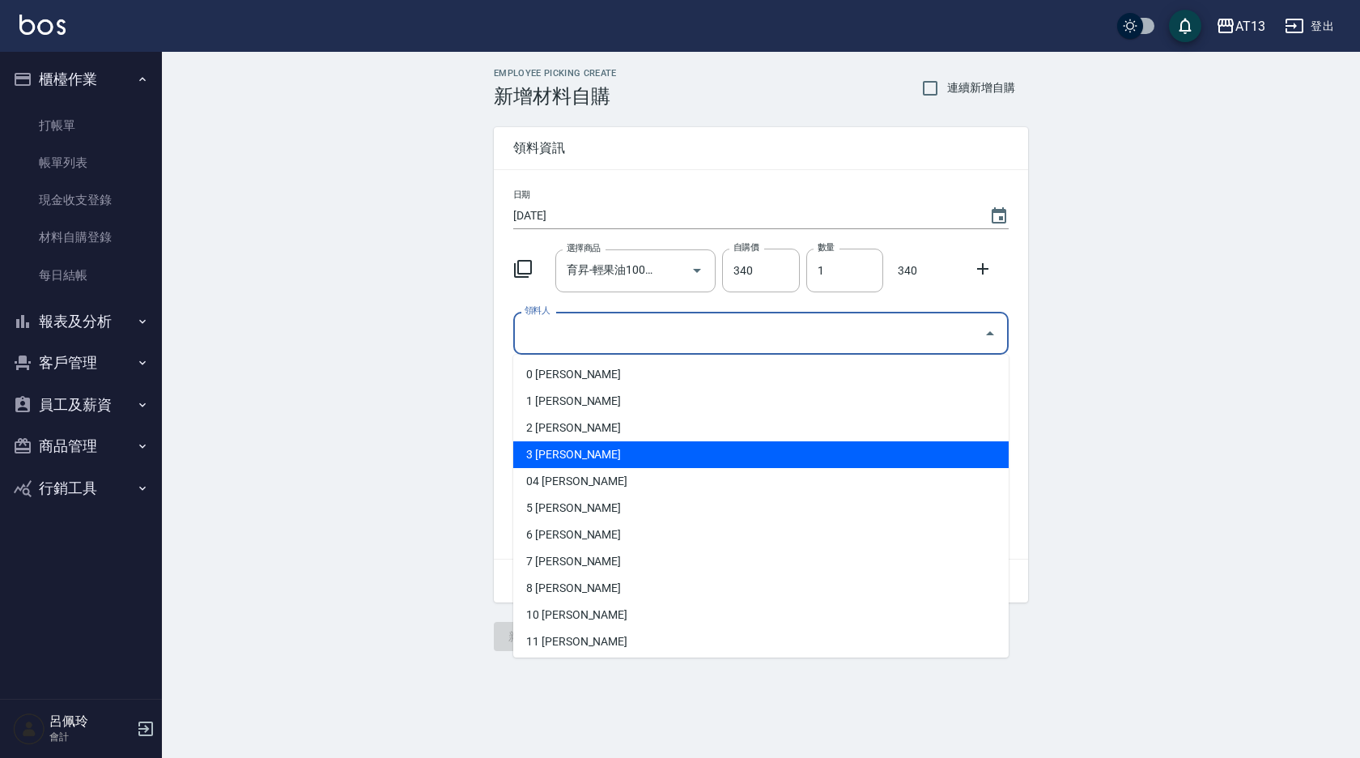
drag, startPoint x: 728, startPoint y: 450, endPoint x: 845, endPoint y: 442, distance: 117.6
click at [728, 451] on li "3 [PERSON_NAME]" at bounding box center [760, 454] width 495 height 27
type input "[PERSON_NAME]"
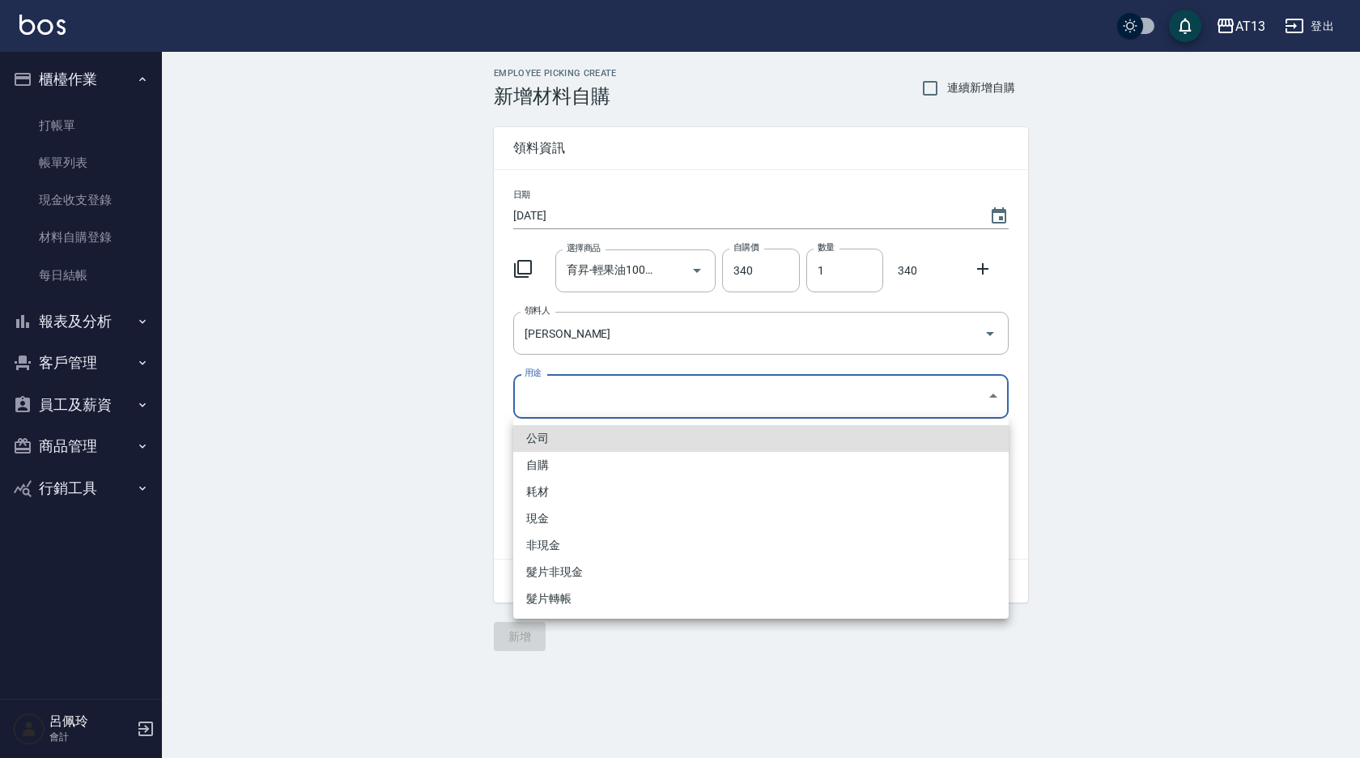
click at [989, 391] on body "AT13 登出 櫃檯作業 打帳單 帳單列表 現金收支登錄 材料自購登錄 每日結帳 報表及分析 報表目錄 店家區間累計表 店家日報表 互助日報表 互助月報表 互…" at bounding box center [680, 379] width 1360 height 758
click at [656, 465] on li "自購" at bounding box center [760, 465] width 495 height 27
type input "自購"
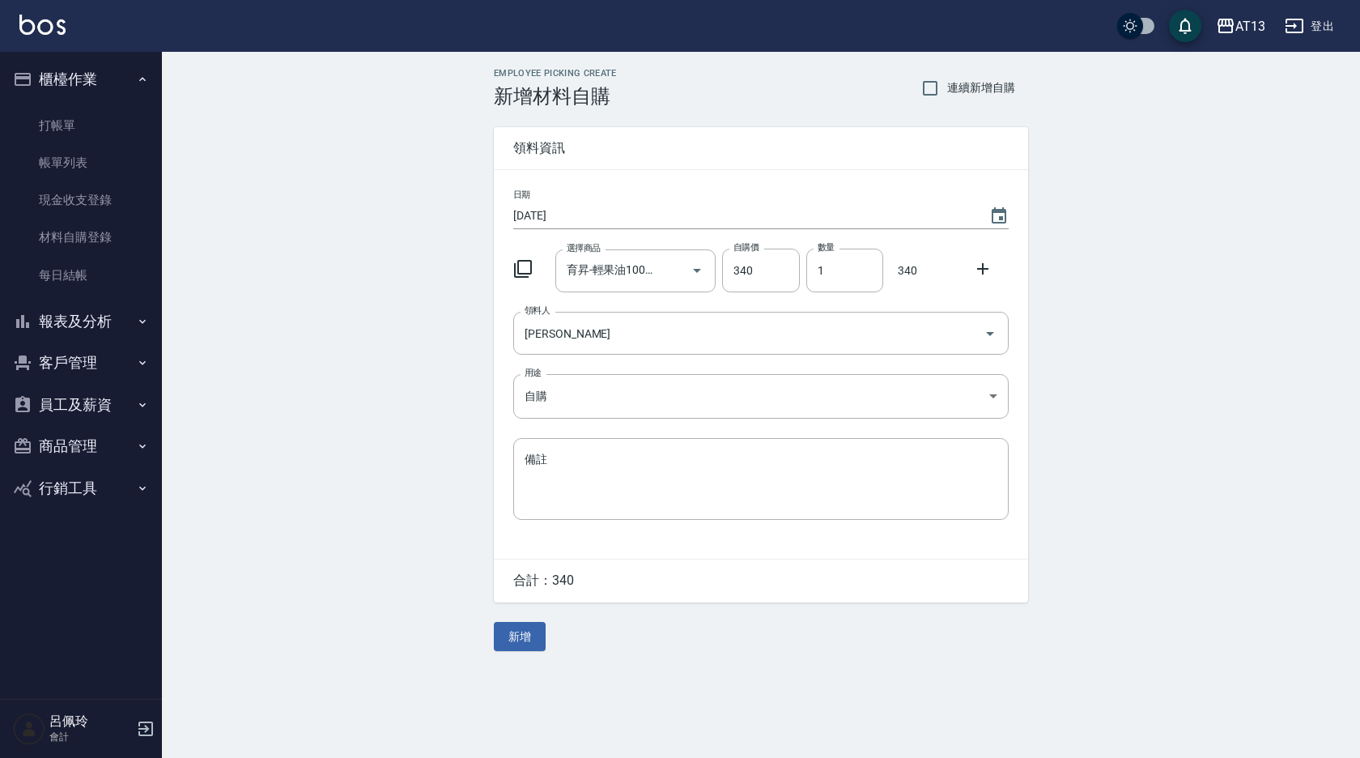
click at [975, 268] on icon at bounding box center [982, 268] width 19 height 19
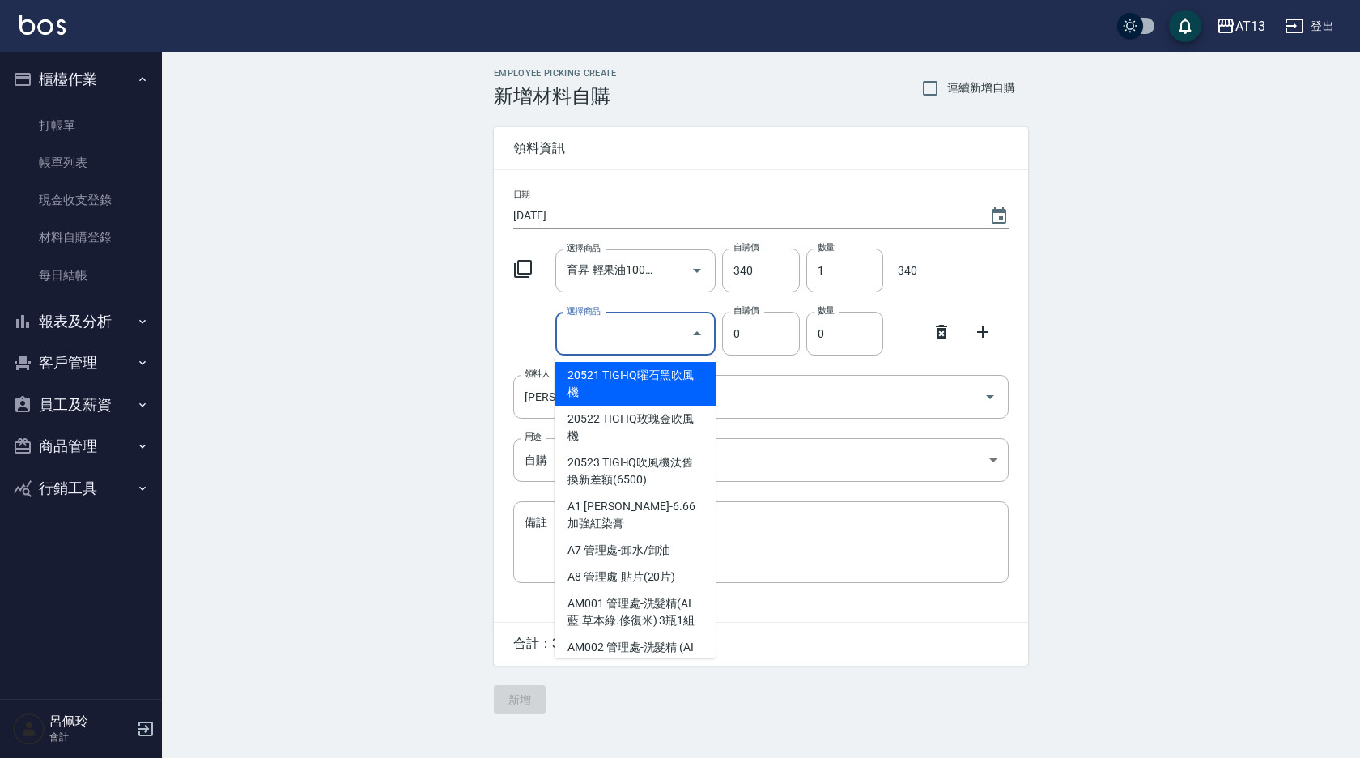
click at [655, 331] on input "選擇商品" at bounding box center [624, 334] width 122 height 28
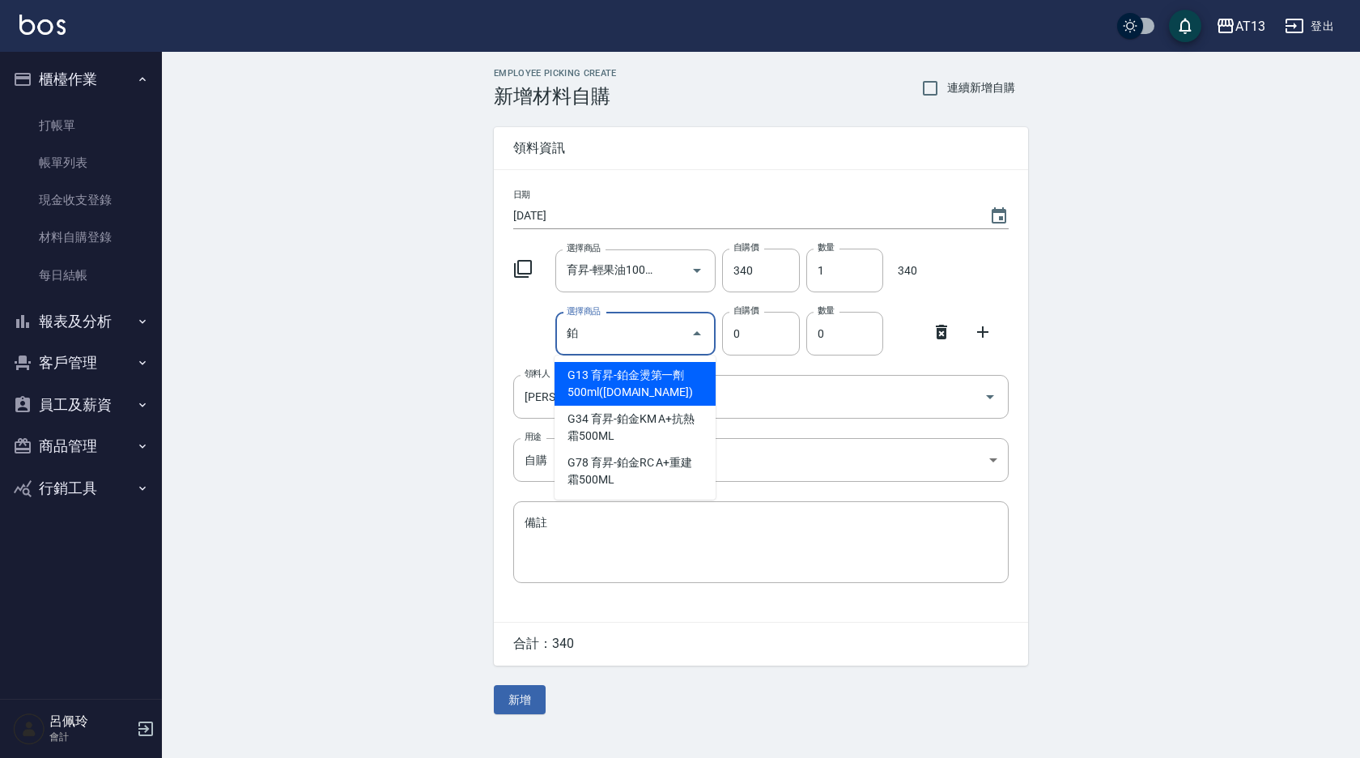
click at [665, 379] on li "G13 育昇-鉑金燙第一劑500ml([DOMAIN_NAME])" at bounding box center [634, 384] width 161 height 44
type input "育昇-鉑金燙第一劑500ml([DOMAIN_NAME])"
type input "300"
type input "1"
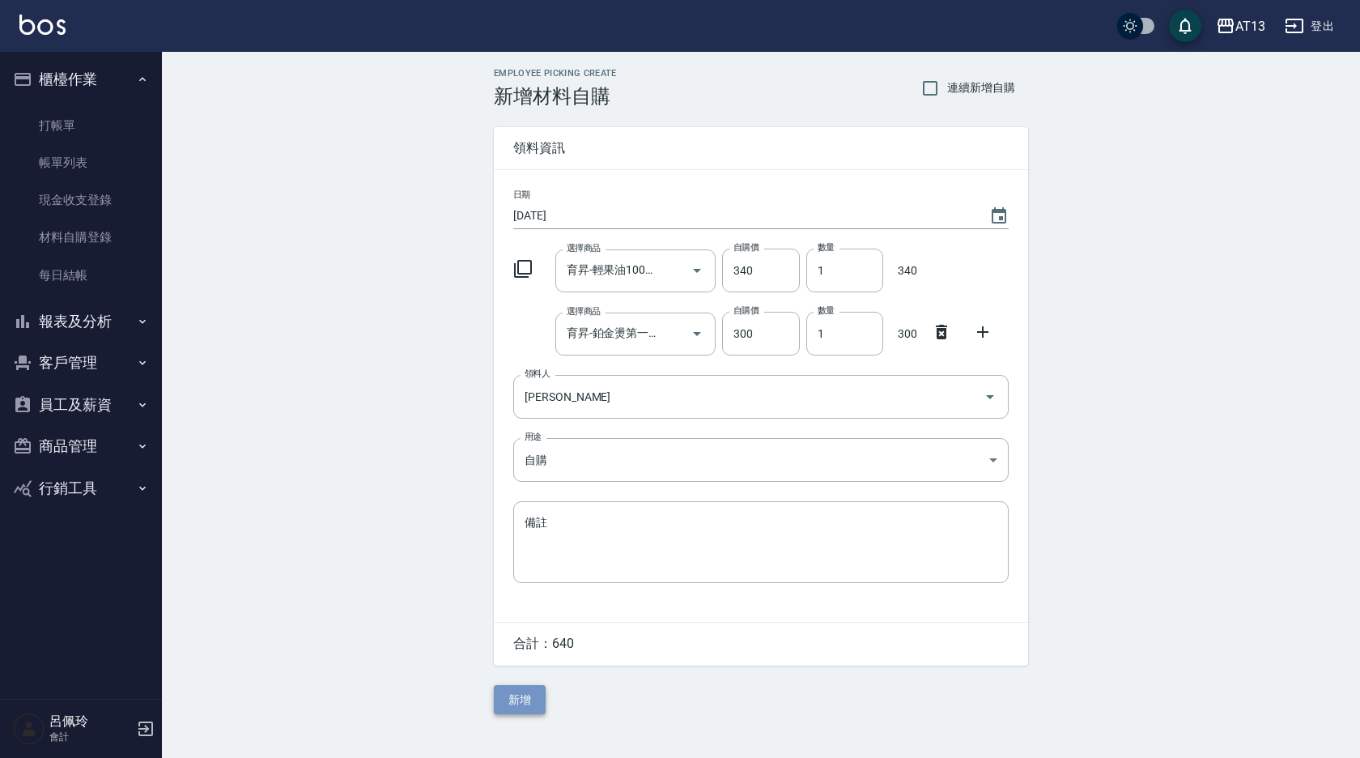
click at [529, 695] on button "新增" at bounding box center [520, 700] width 52 height 30
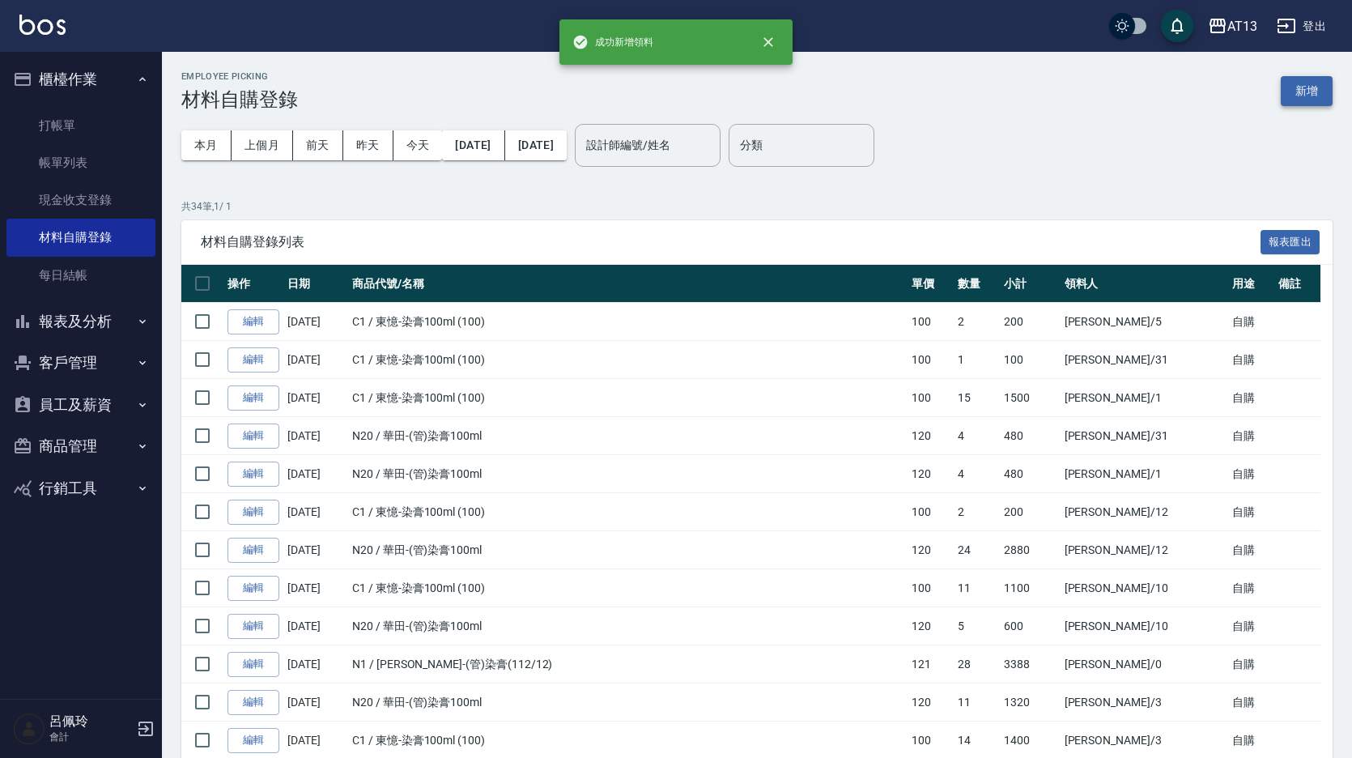
click at [1295, 83] on button "新增" at bounding box center [1306, 91] width 52 height 30
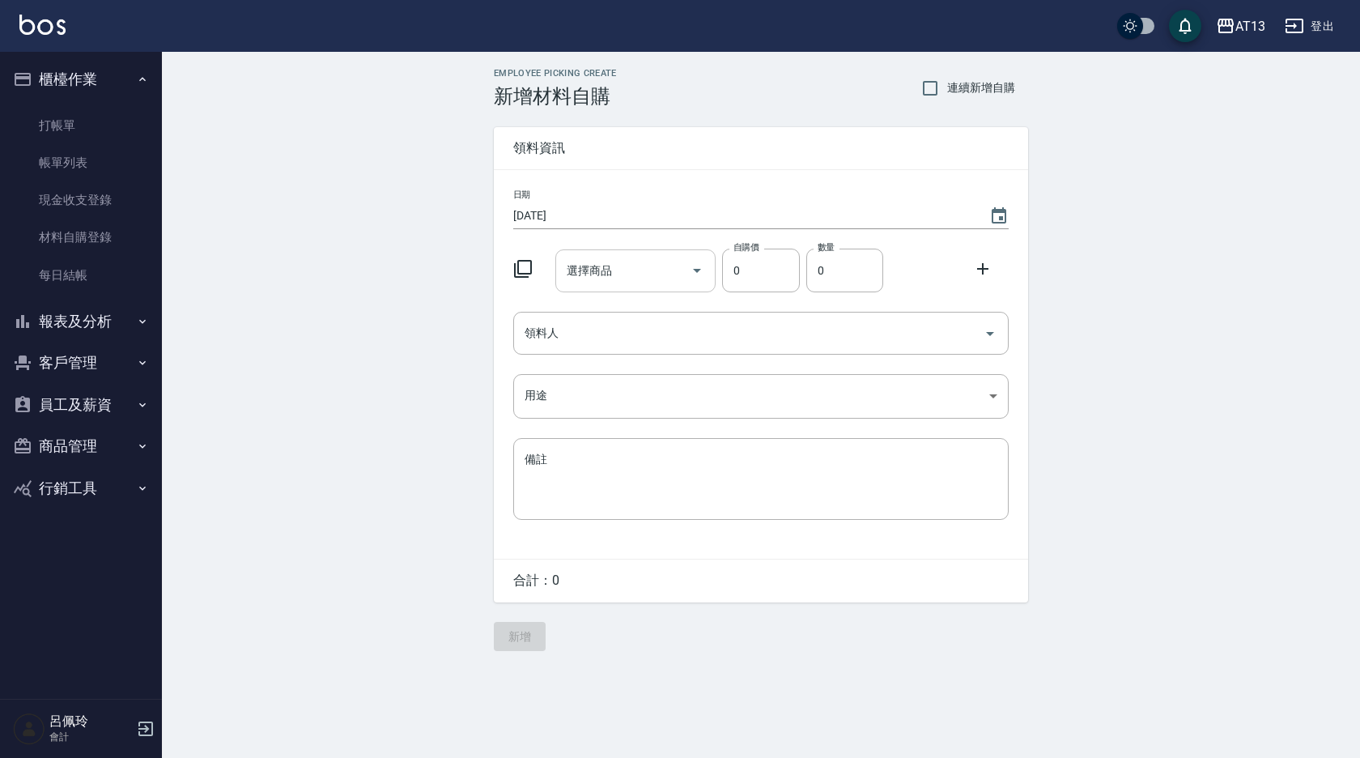
click at [575, 291] on div "選擇商品" at bounding box center [635, 270] width 161 height 43
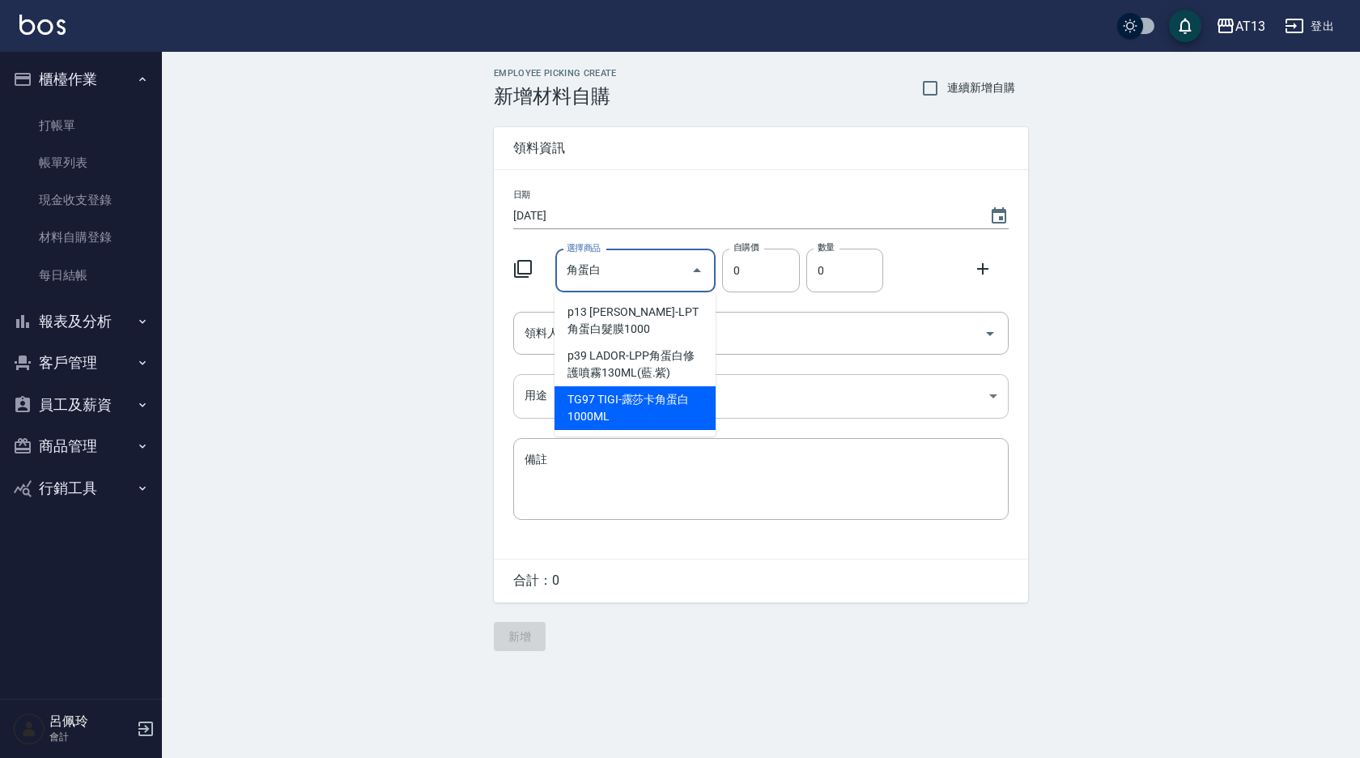
click at [610, 409] on li "TG97 TIGI-露莎卡角蛋白 1000ML" at bounding box center [634, 408] width 161 height 44
type input "TIGI-[PERSON_NAME]卡角蛋白 1000ML"
type input "840"
type input "1"
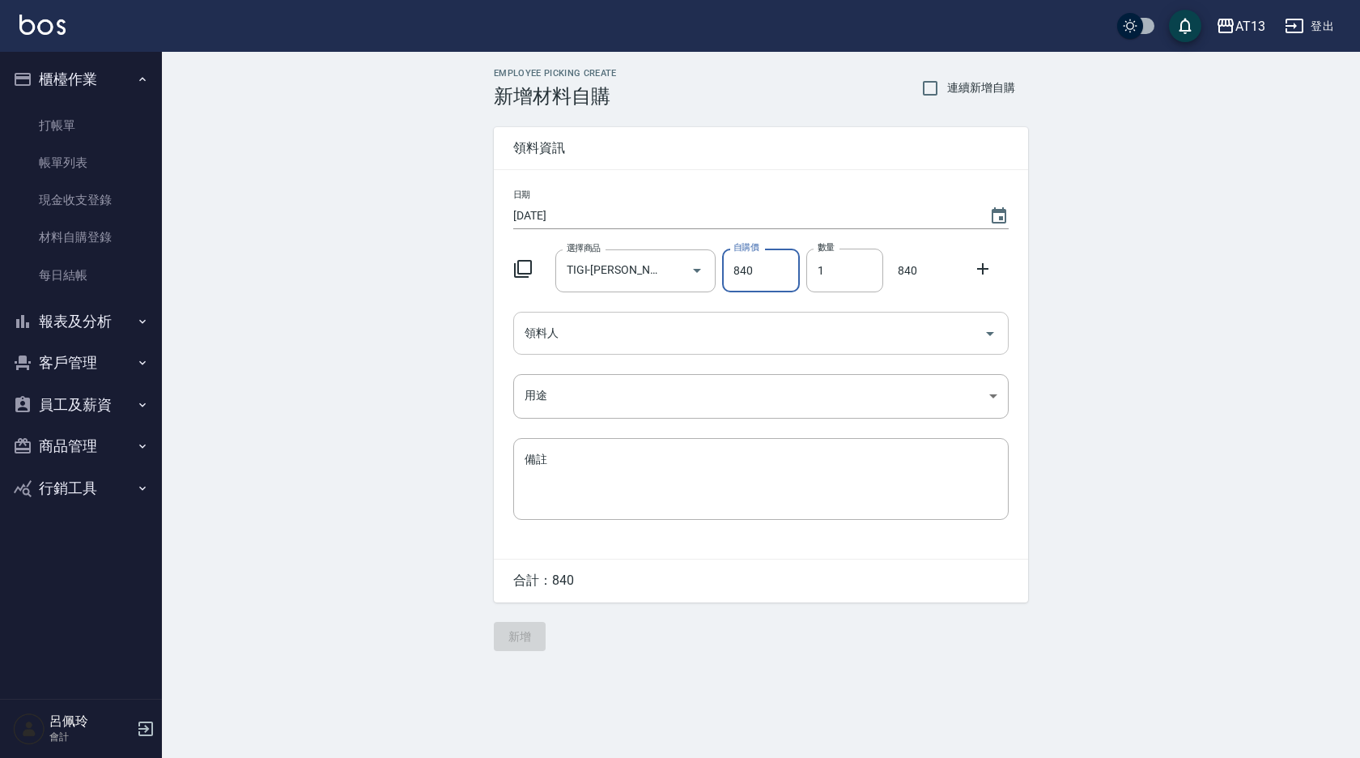
click at [1000, 334] on button "Open" at bounding box center [990, 334] width 26 height 26
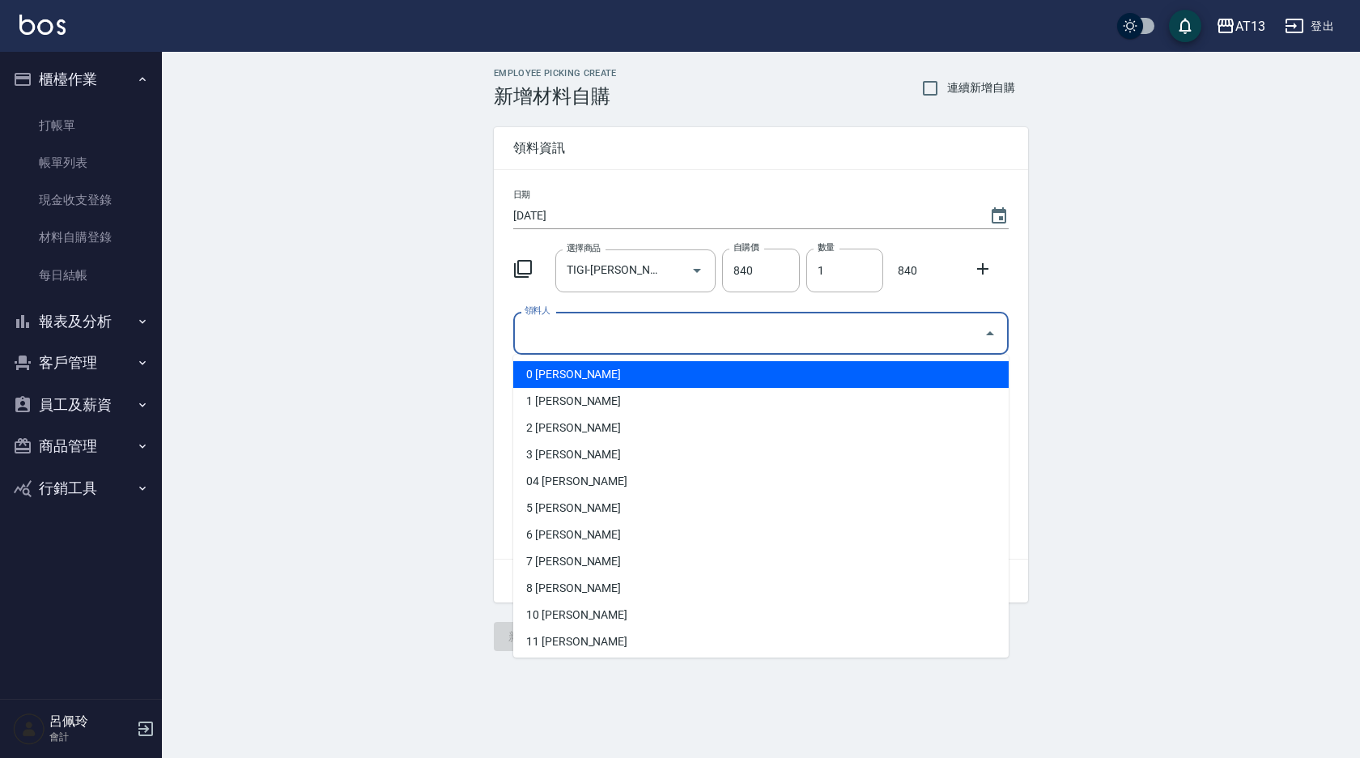
click at [760, 376] on li "0 [PERSON_NAME]" at bounding box center [760, 374] width 495 height 27
type input "[PERSON_NAME]"
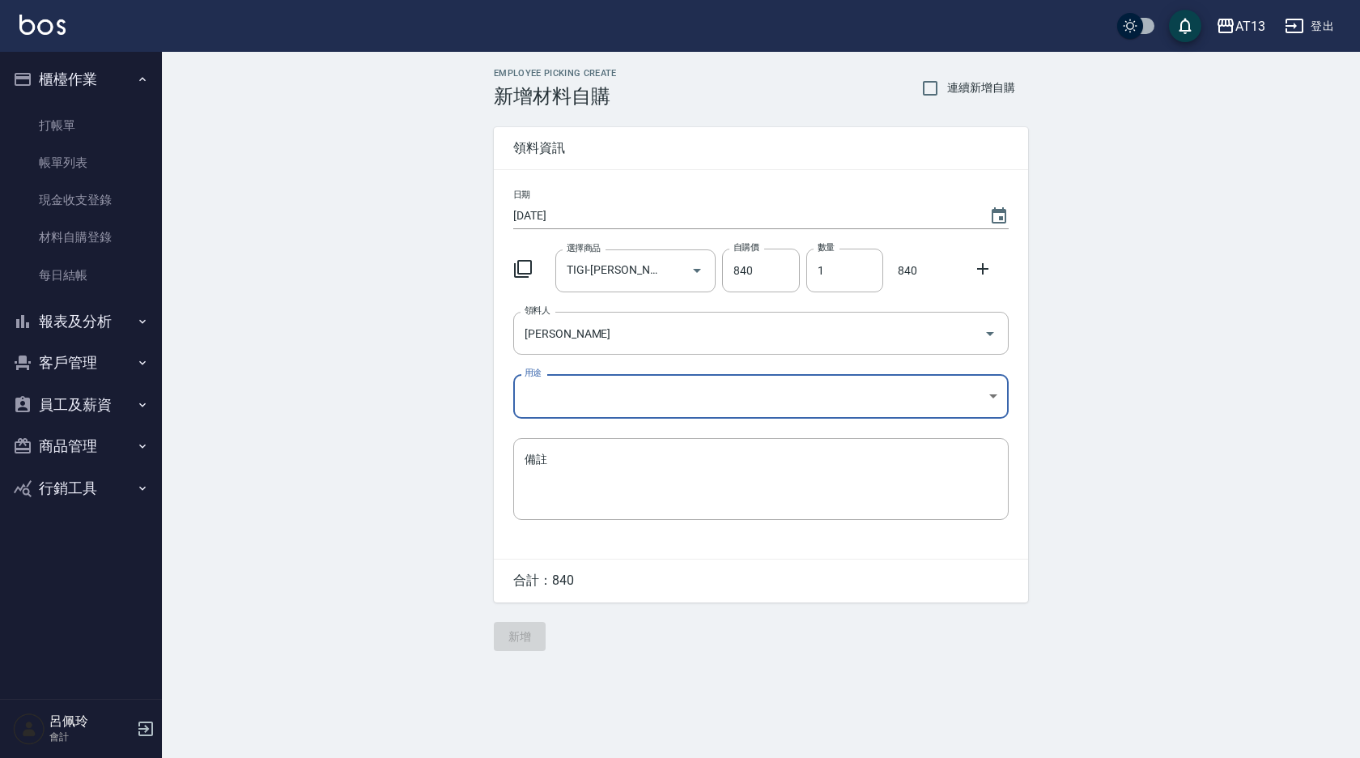
click at [995, 393] on body "AT13 登出 櫃檯作業 打帳單 帳單列表 現金收支登錄 材料自購登錄 每日結帳 報表及分析 報表目錄 店家區間累計表 店家日報表 互助日報表 互助月報表 互…" at bounding box center [680, 379] width 1360 height 758
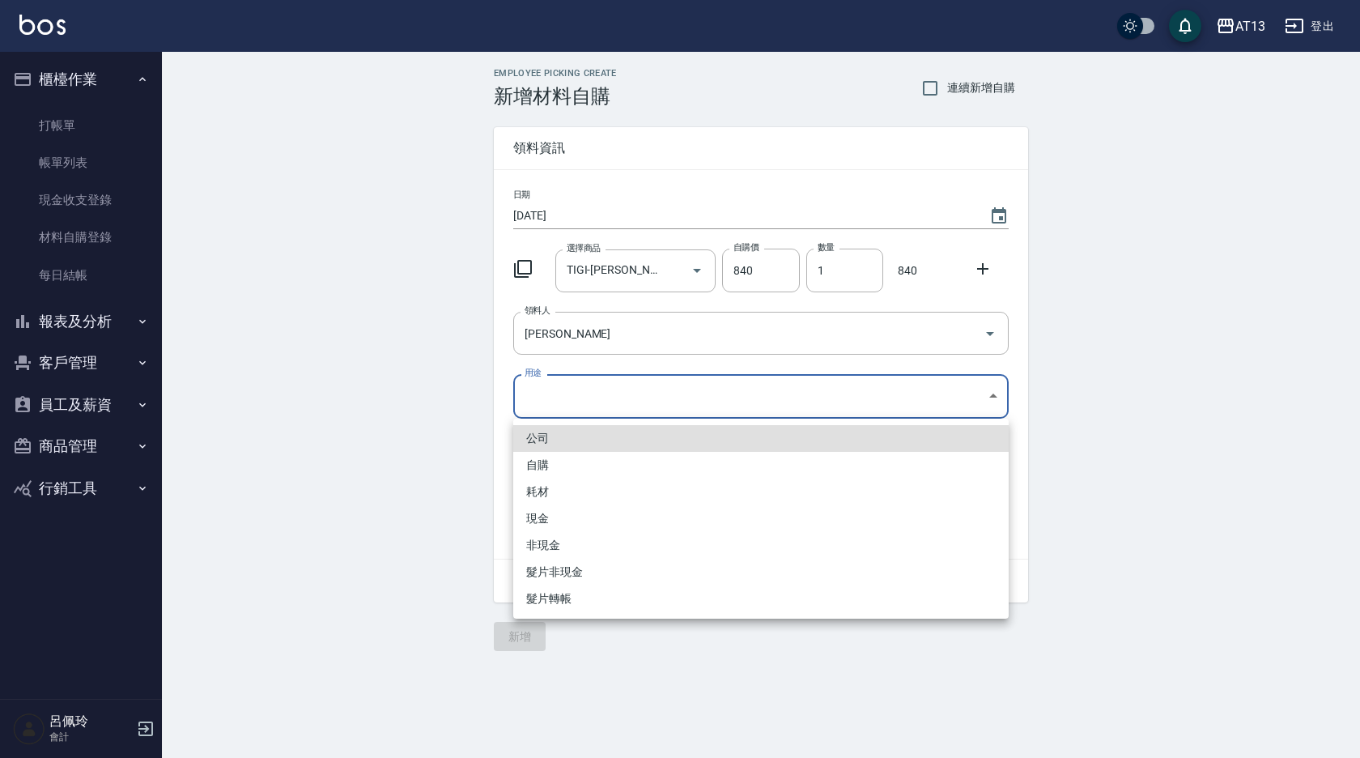
click at [627, 468] on li "自購" at bounding box center [760, 465] width 495 height 27
type input "自購"
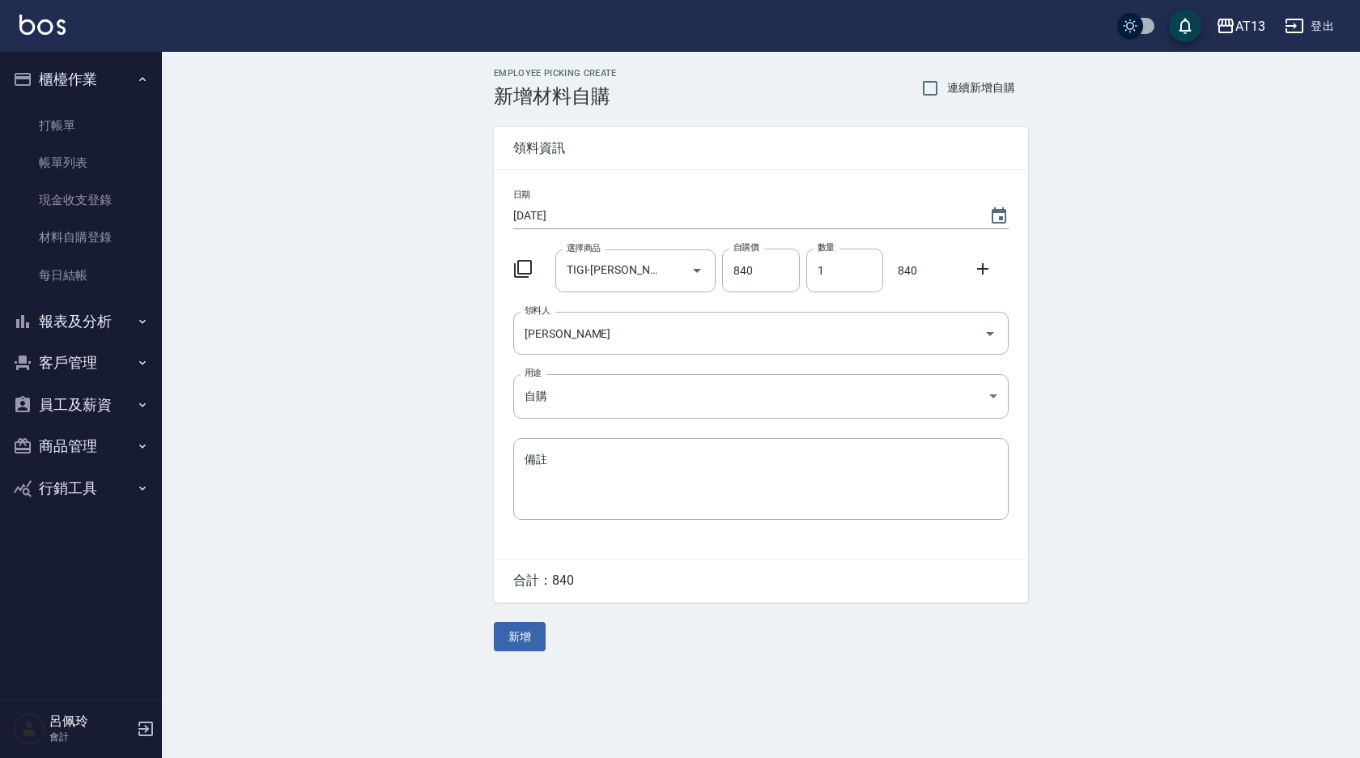
click at [981, 261] on icon at bounding box center [982, 268] width 19 height 19
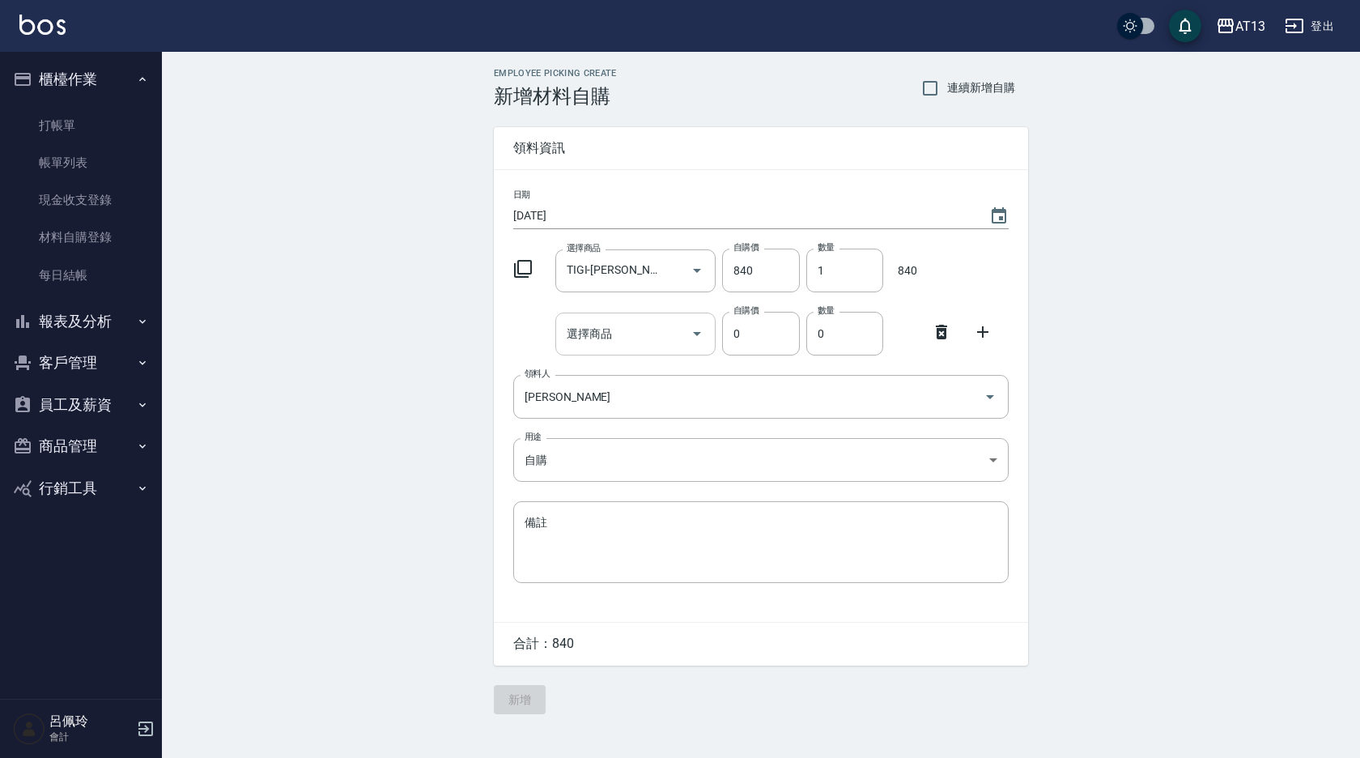
click at [618, 326] on input "選擇商品" at bounding box center [624, 334] width 122 height 28
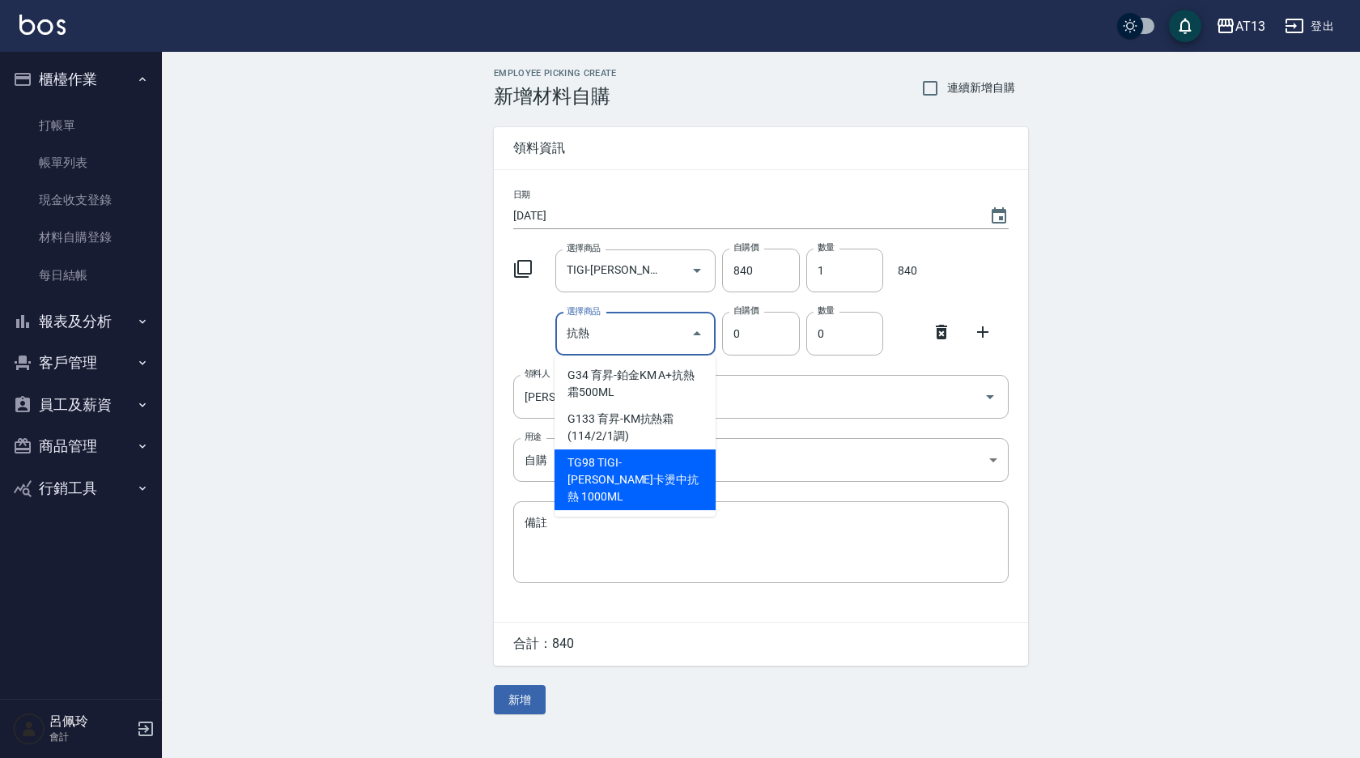
click at [653, 461] on li "TG98 TIGI-[PERSON_NAME]卡燙中抗熱 1000ML" at bounding box center [634, 479] width 161 height 61
type input "TIGI-[PERSON_NAME]卡燙中抗熱 1000ML"
type input "840"
type input "1"
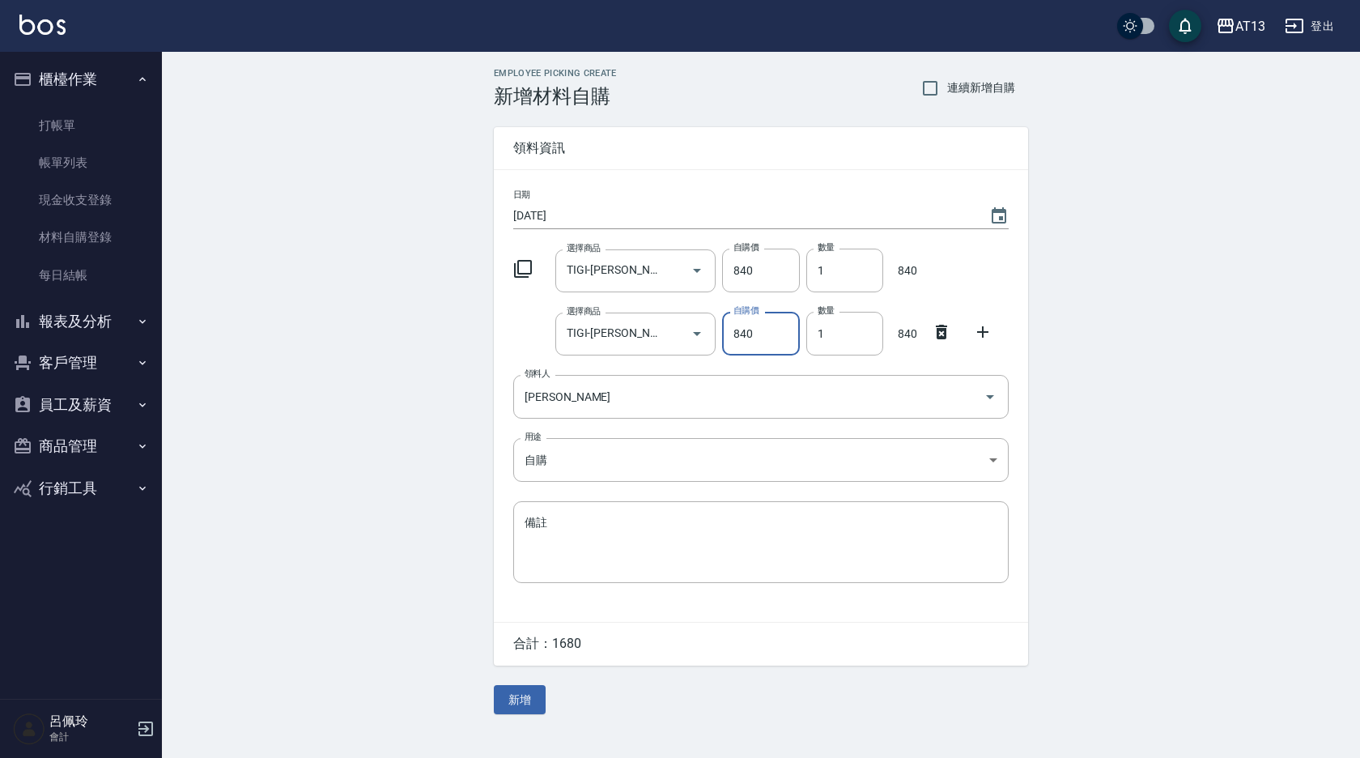
click at [982, 334] on icon at bounding box center [982, 331] width 19 height 19
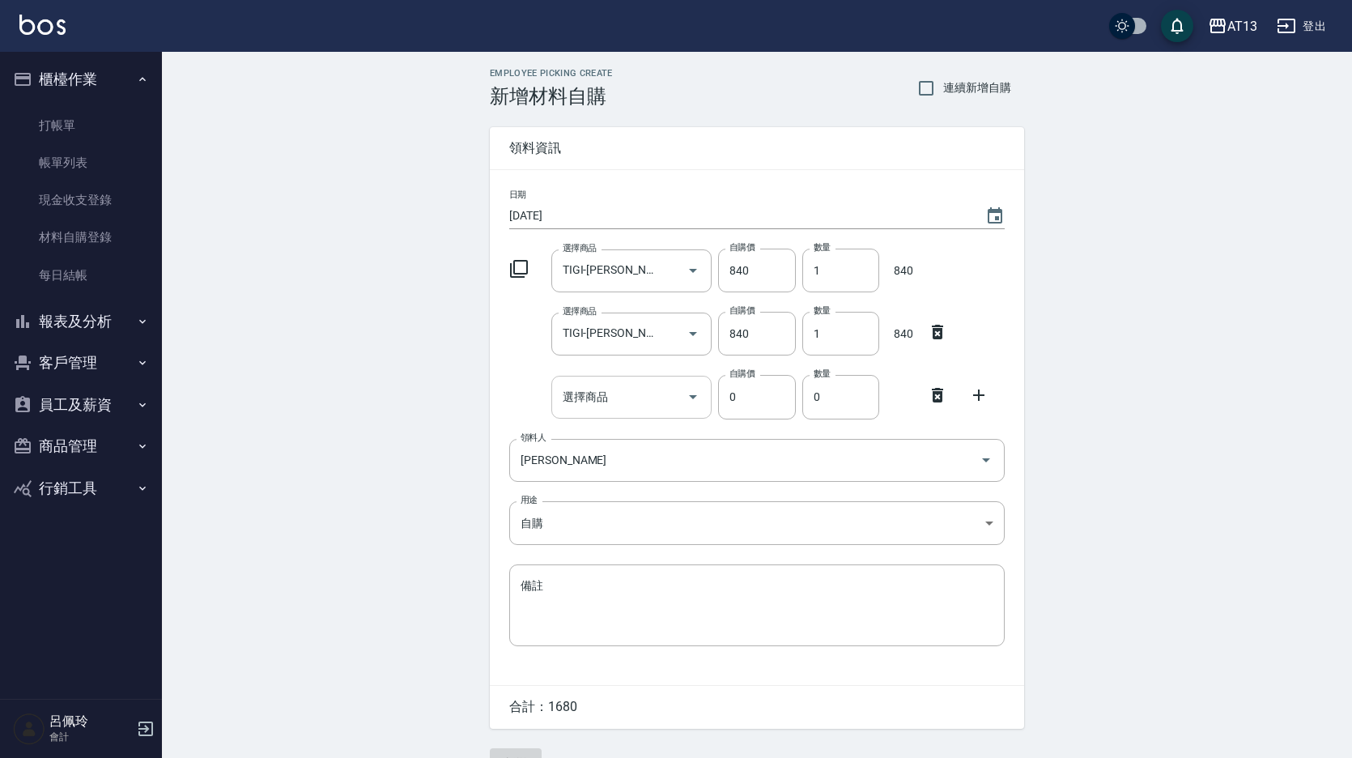
click at [656, 401] on input "選擇商品" at bounding box center [619, 397] width 122 height 28
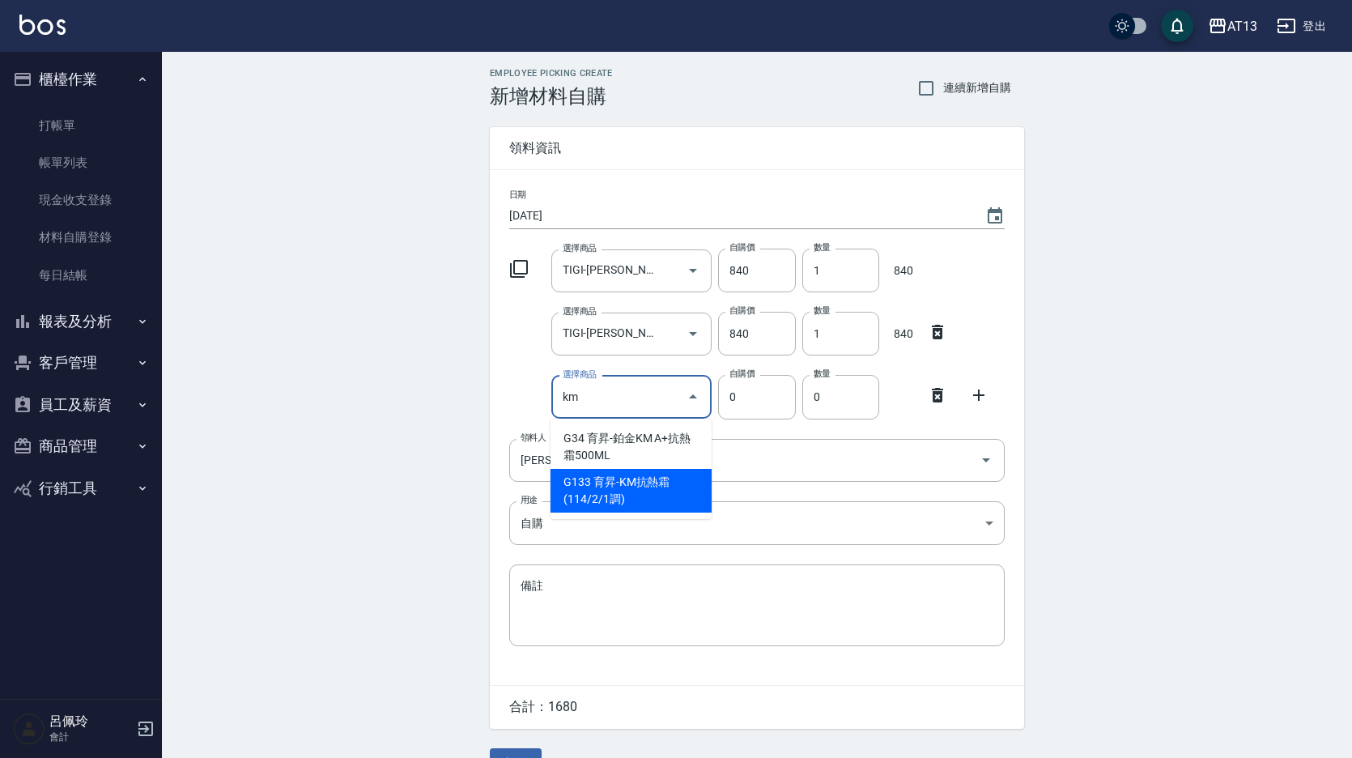
click at [668, 482] on li "G133 育昇-KM抗熱霜(114/2/1調)" at bounding box center [630, 491] width 161 height 44
type input "育昇-KM抗熱霜(114/2/1調)"
type input "280"
type input "1"
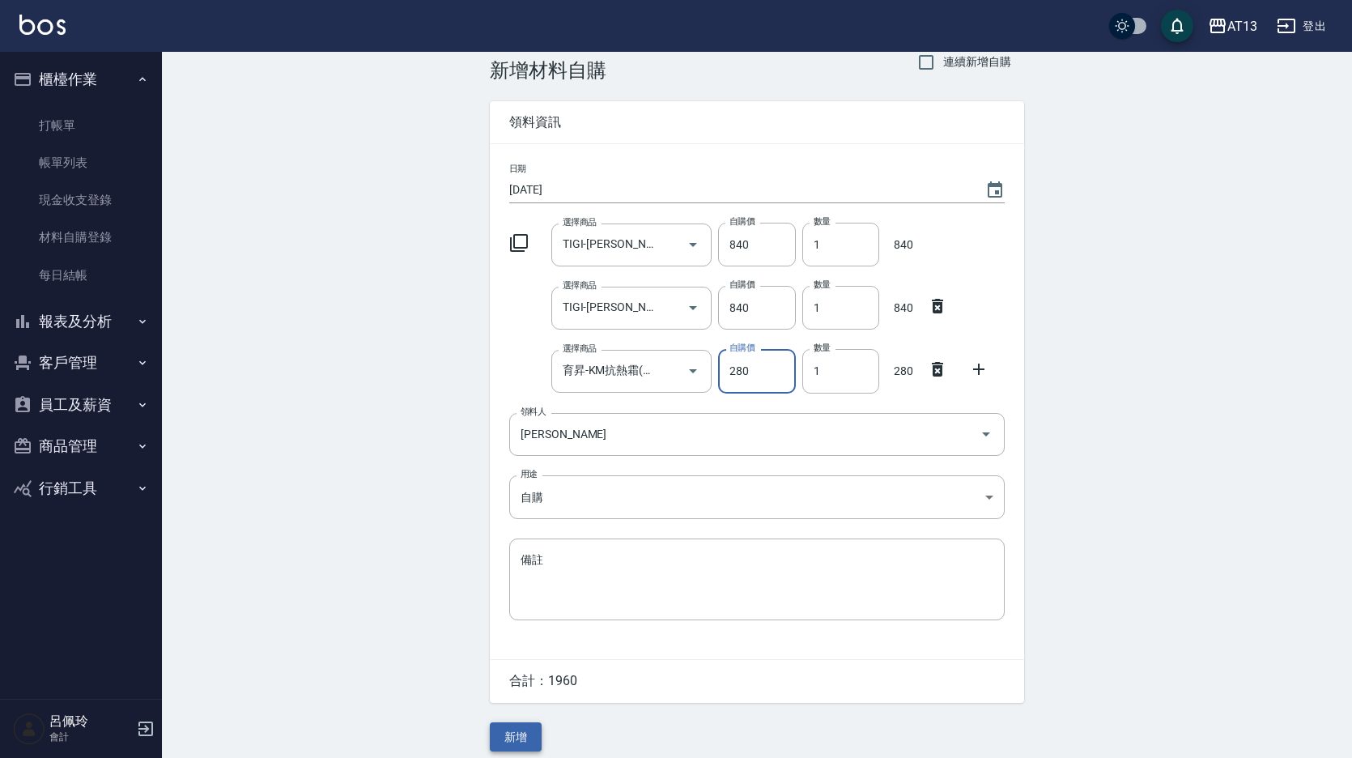
scroll to position [38, 0]
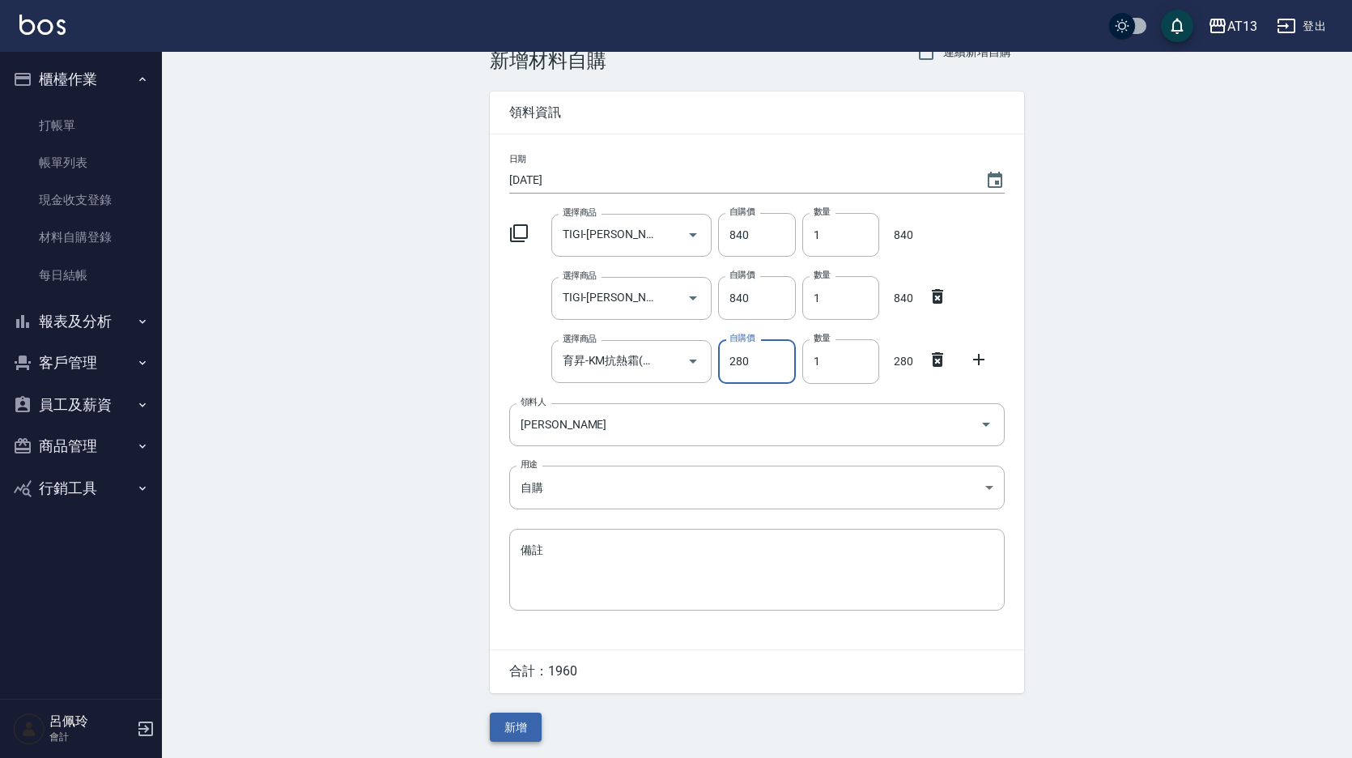
click at [520, 732] on button "新增" at bounding box center [516, 727] width 52 height 30
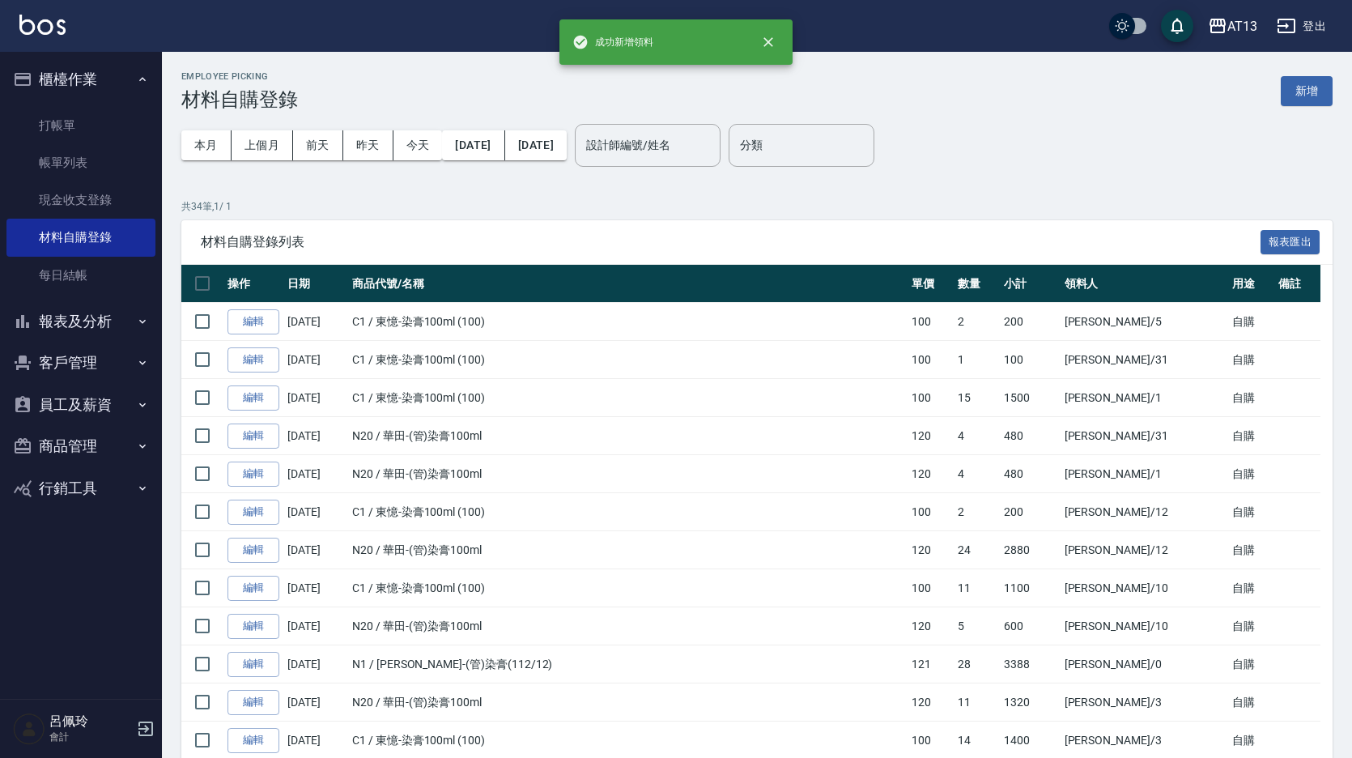
click at [1306, 75] on div "Employee Picking 材料自購登錄 新增" at bounding box center [756, 91] width 1151 height 40
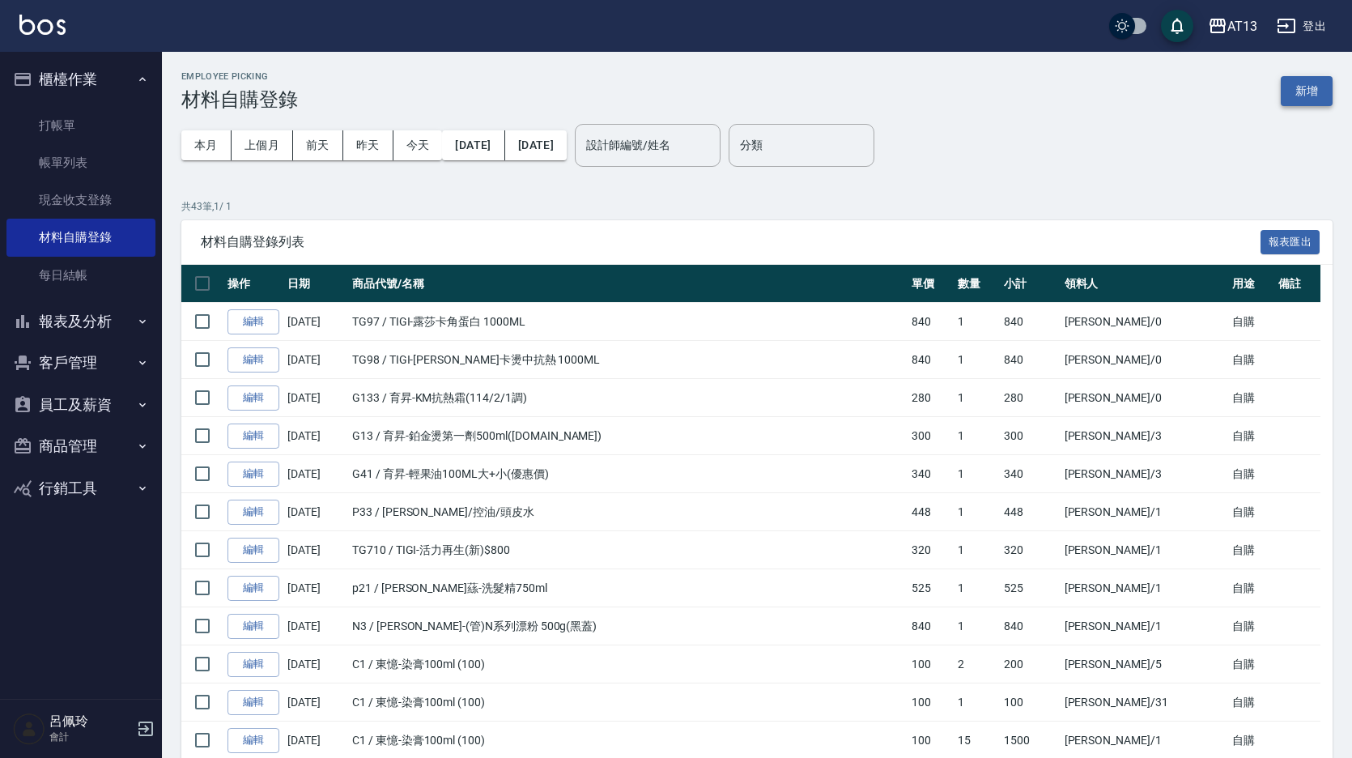
click at [1297, 83] on button "新增" at bounding box center [1306, 91] width 52 height 30
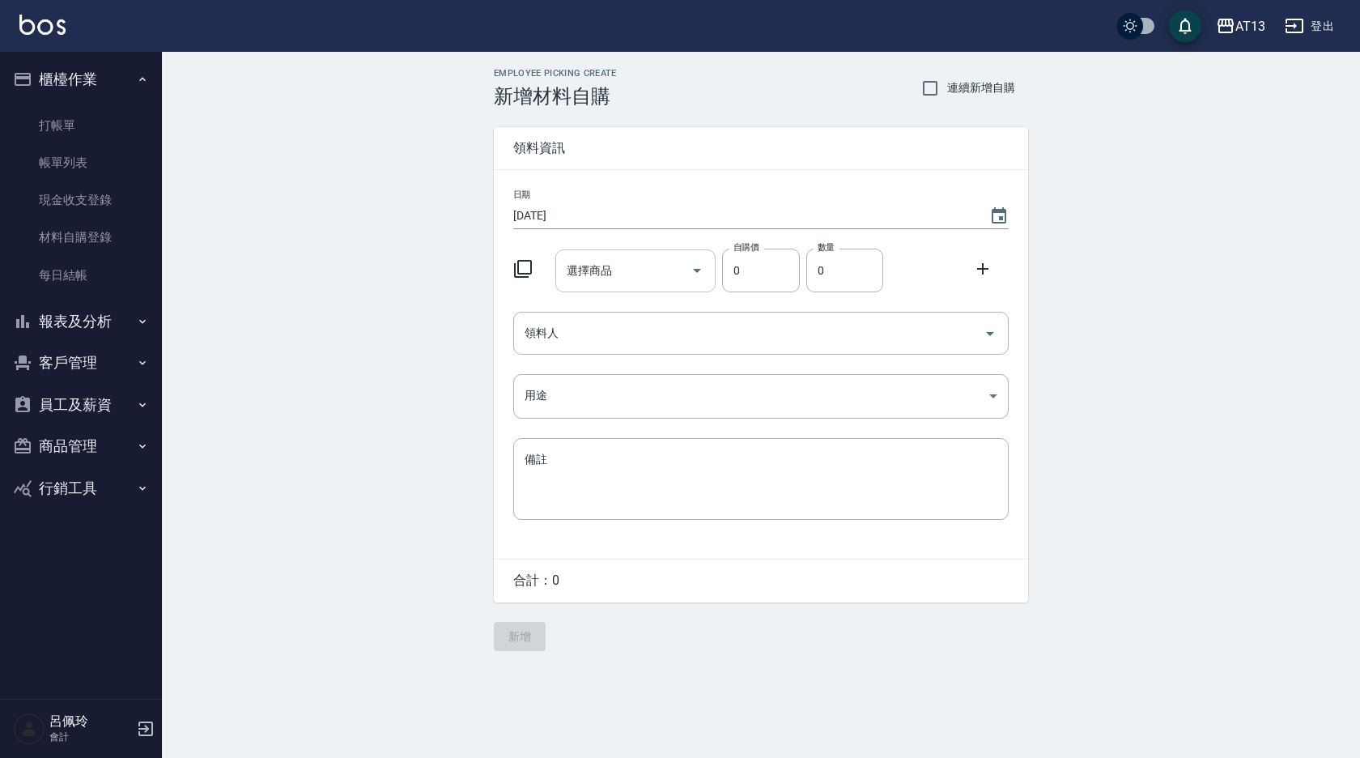
click at [628, 254] on div "選擇商品" at bounding box center [635, 270] width 161 height 43
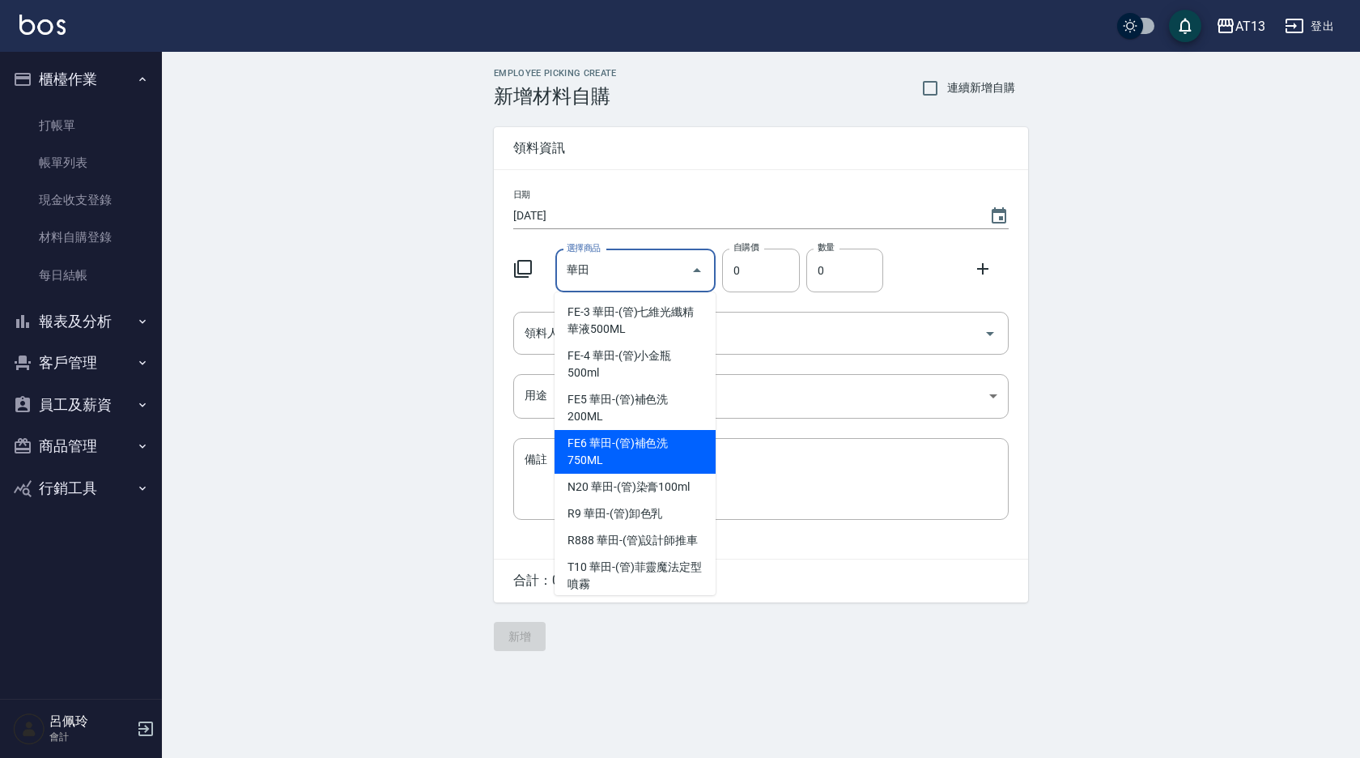
click at [655, 474] on ul "FE-3 華田-(管)七維光纖精華液500ML FE-4 華田-(管)小金瓶500ml FE5 華田-(管)補色洗200ML FE6 華田-(管)補色洗750…" at bounding box center [634, 443] width 161 height 303
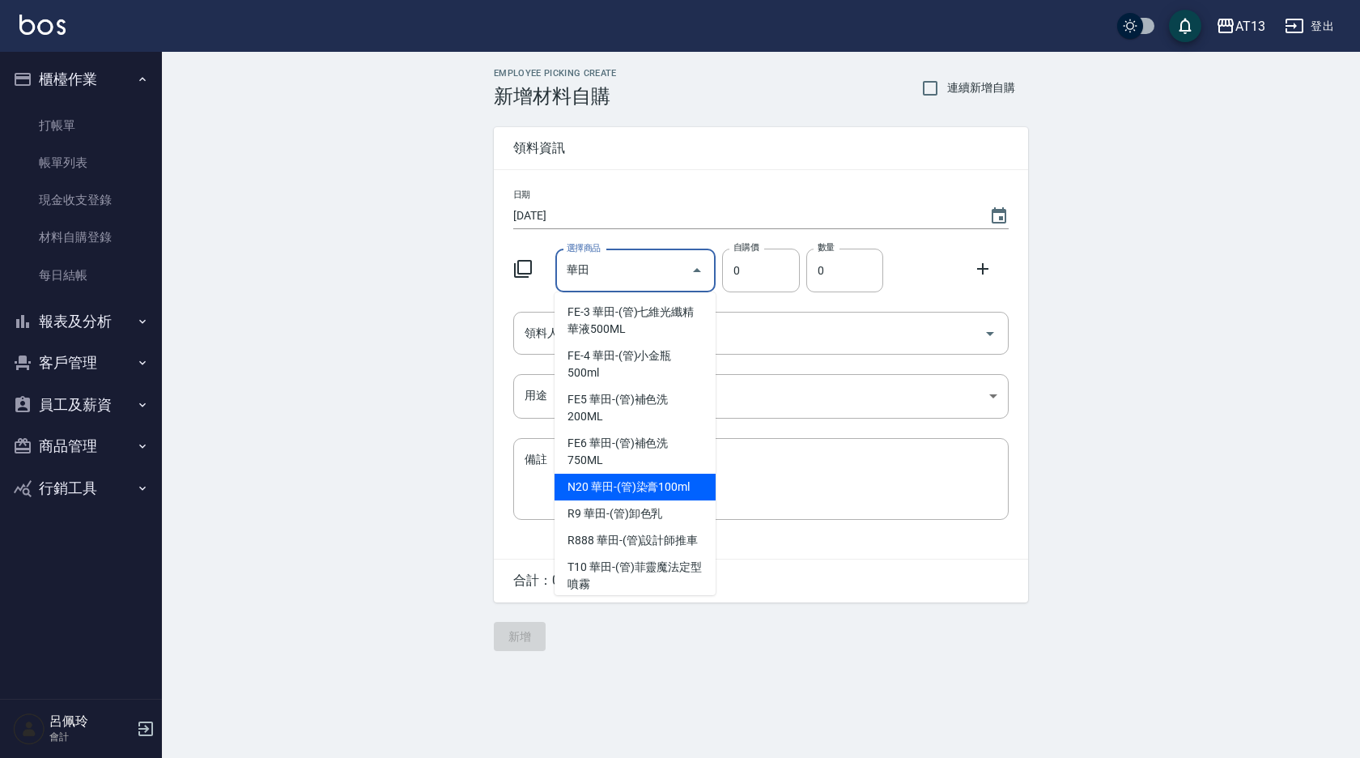
click at [685, 483] on li "N20 華田-(管)染膏100ml" at bounding box center [634, 486] width 161 height 27
type input "華田-(管)染膏100ml"
type input "120"
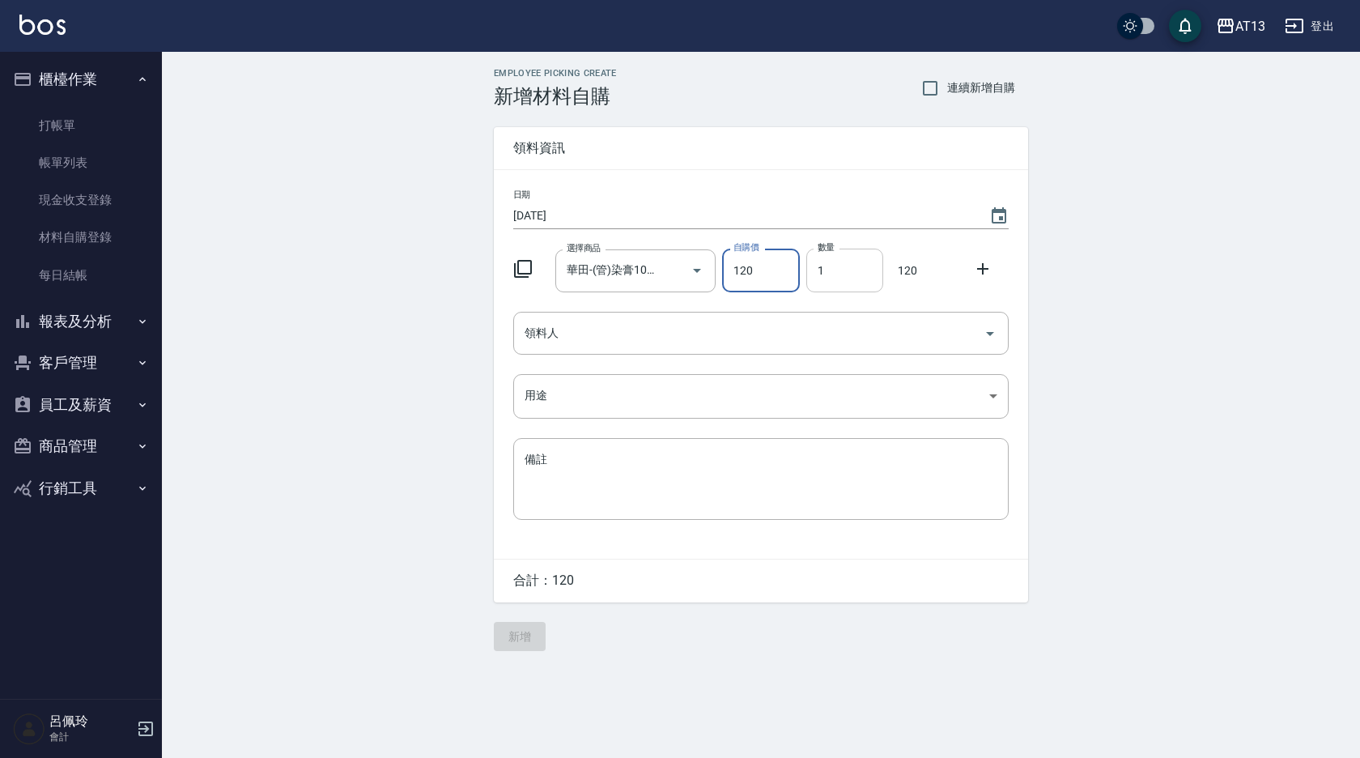
click at [822, 278] on input "1" at bounding box center [844, 270] width 77 height 44
click at [994, 338] on icon "Open" at bounding box center [989, 333] width 19 height 19
type input "7"
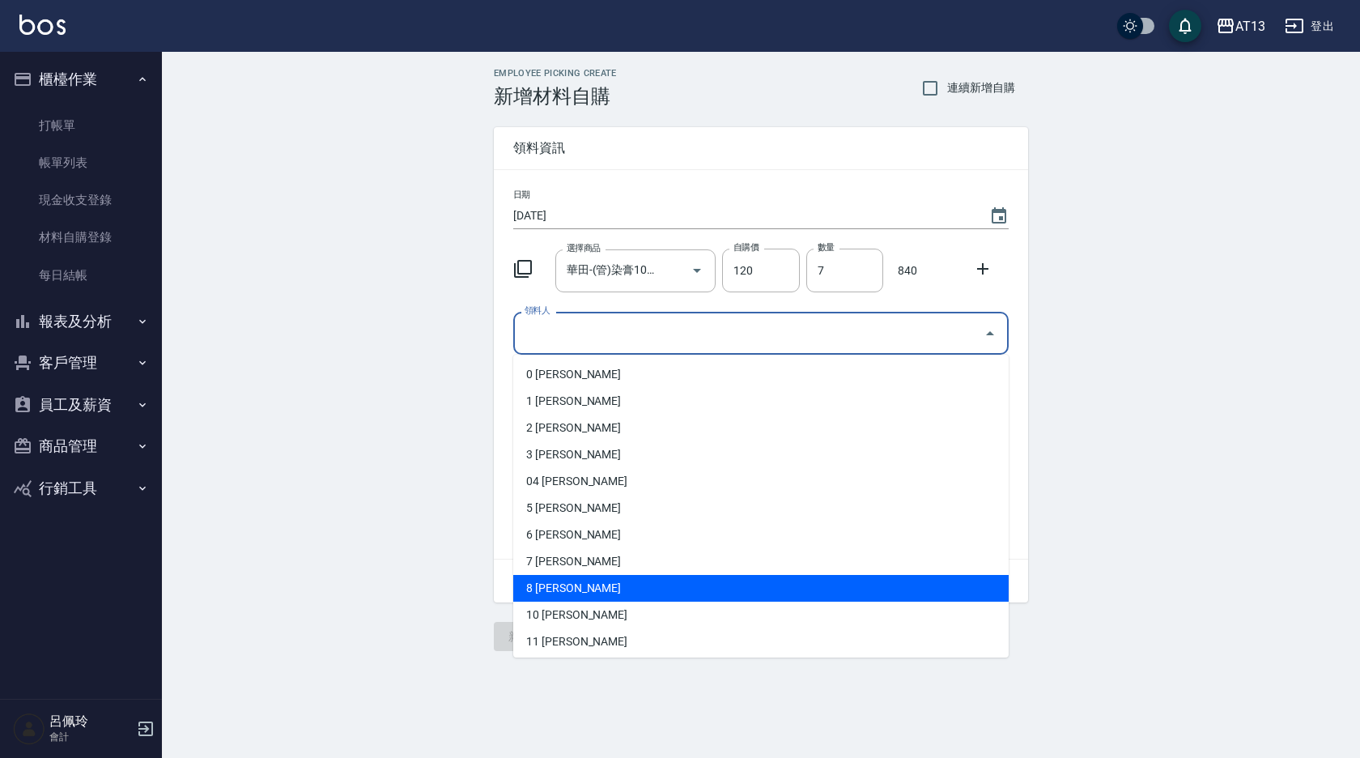
click at [666, 593] on li "8 [PERSON_NAME]" at bounding box center [760, 588] width 495 height 27
type input "[PERSON_NAME]"
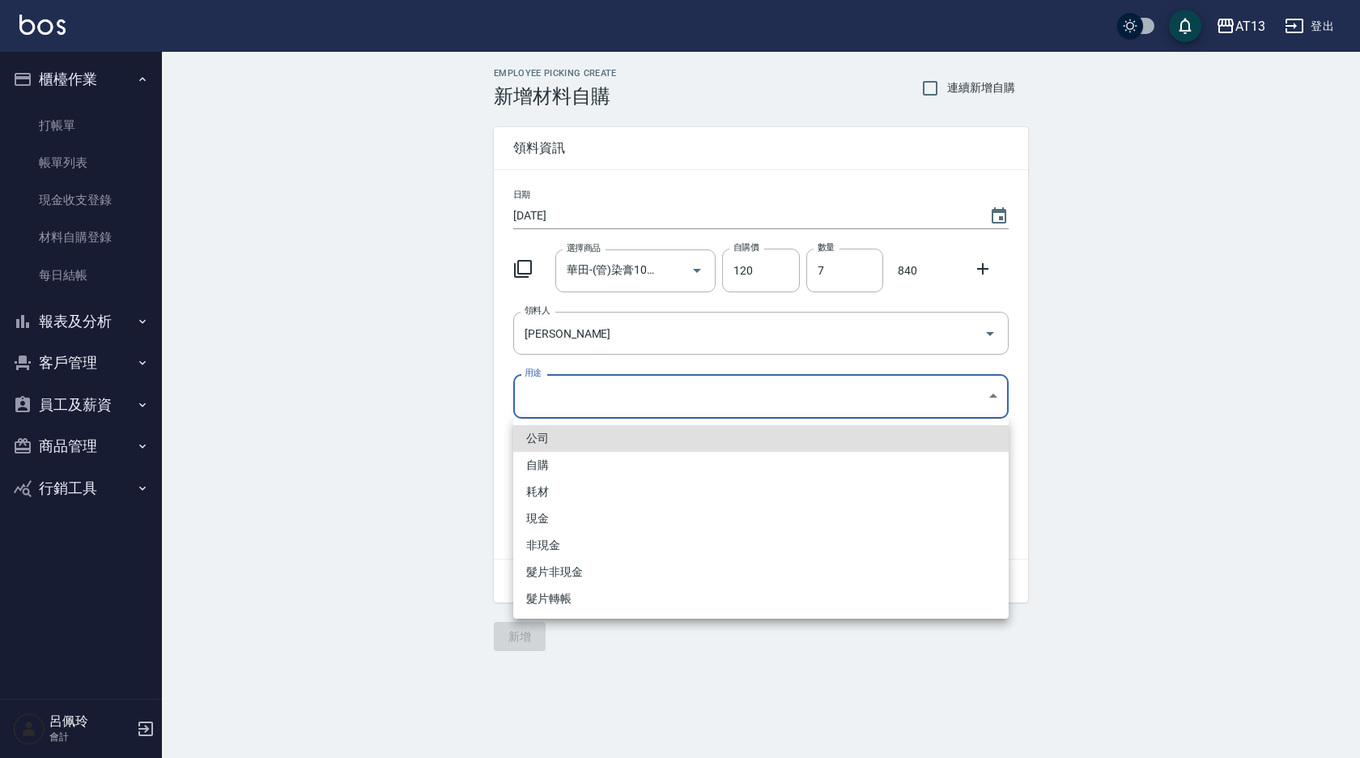
click at [1000, 390] on body "AT13 登出 櫃檯作業 打帳單 帳單列表 現金收支登錄 材料自購登錄 每日結帳 報表及分析 報表目錄 店家區間累計表 店家日報表 互助日報表 互助月報表 互…" at bounding box center [680, 379] width 1360 height 758
click at [671, 465] on li "自購" at bounding box center [760, 465] width 495 height 27
type input "自購"
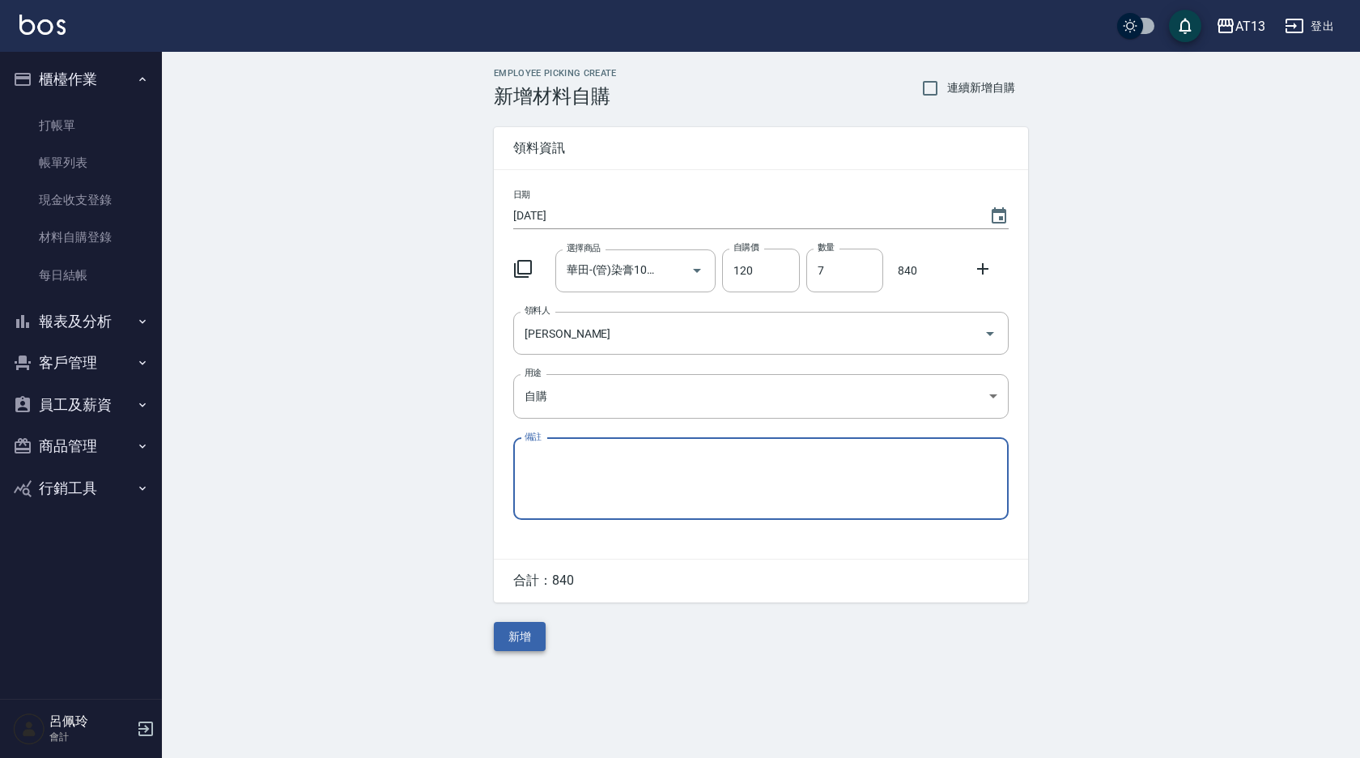
click at [512, 631] on button "新增" at bounding box center [520, 637] width 52 height 30
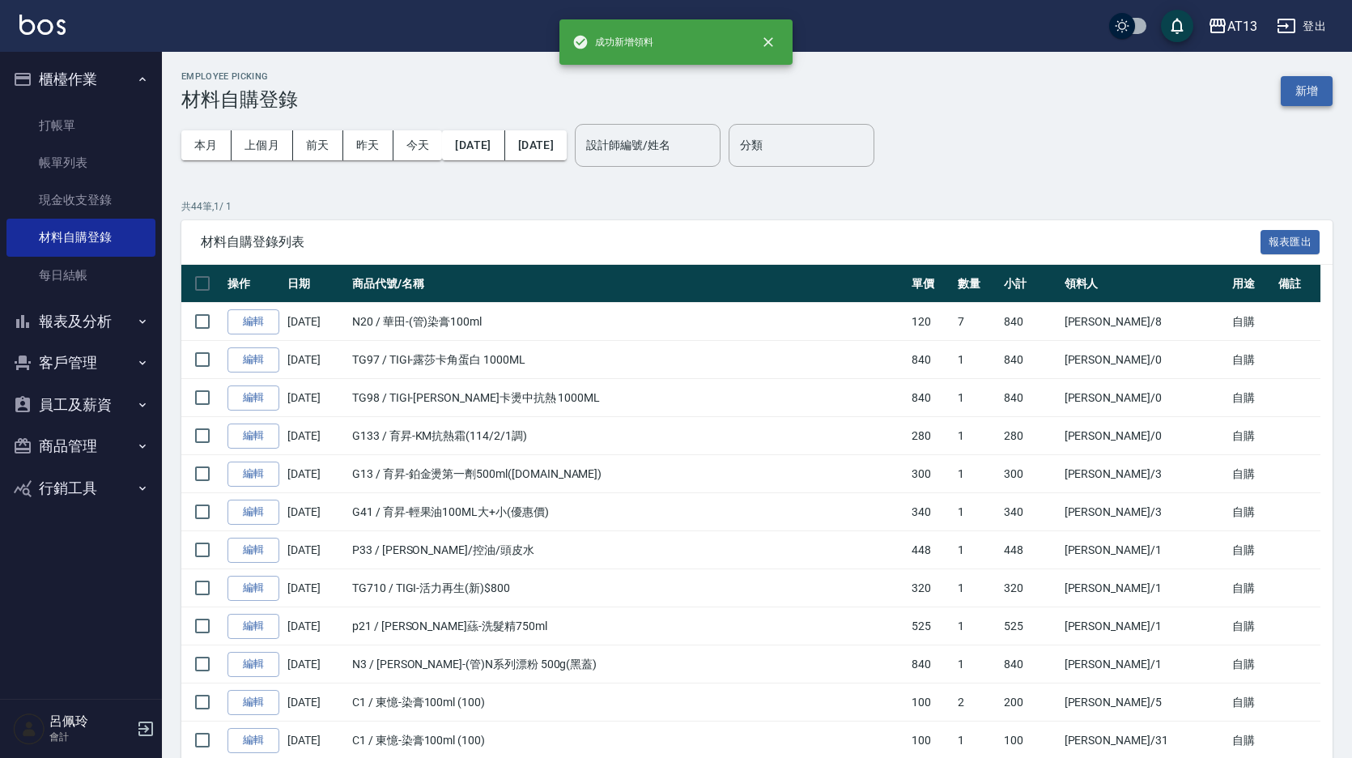
click at [1311, 97] on button "新增" at bounding box center [1306, 91] width 52 height 30
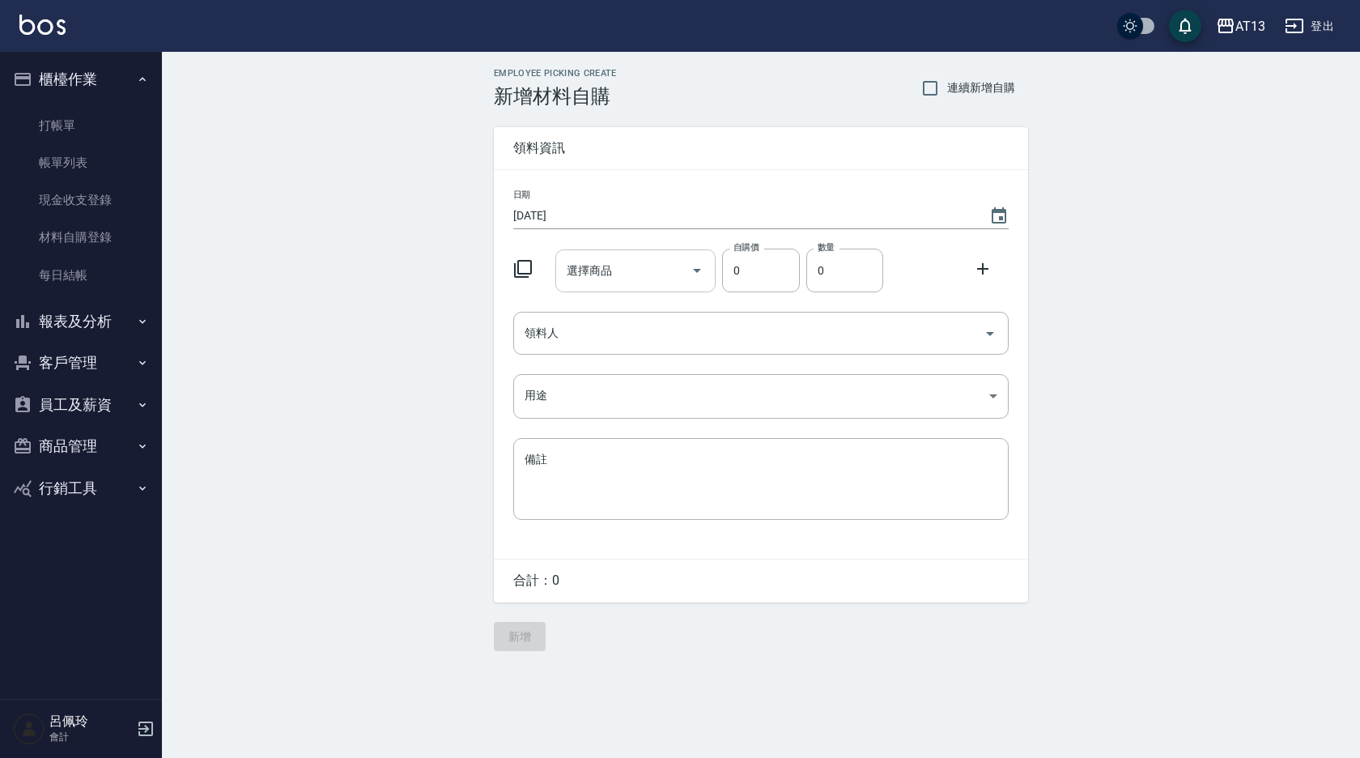
click at [639, 279] on input "選擇商品" at bounding box center [624, 271] width 122 height 28
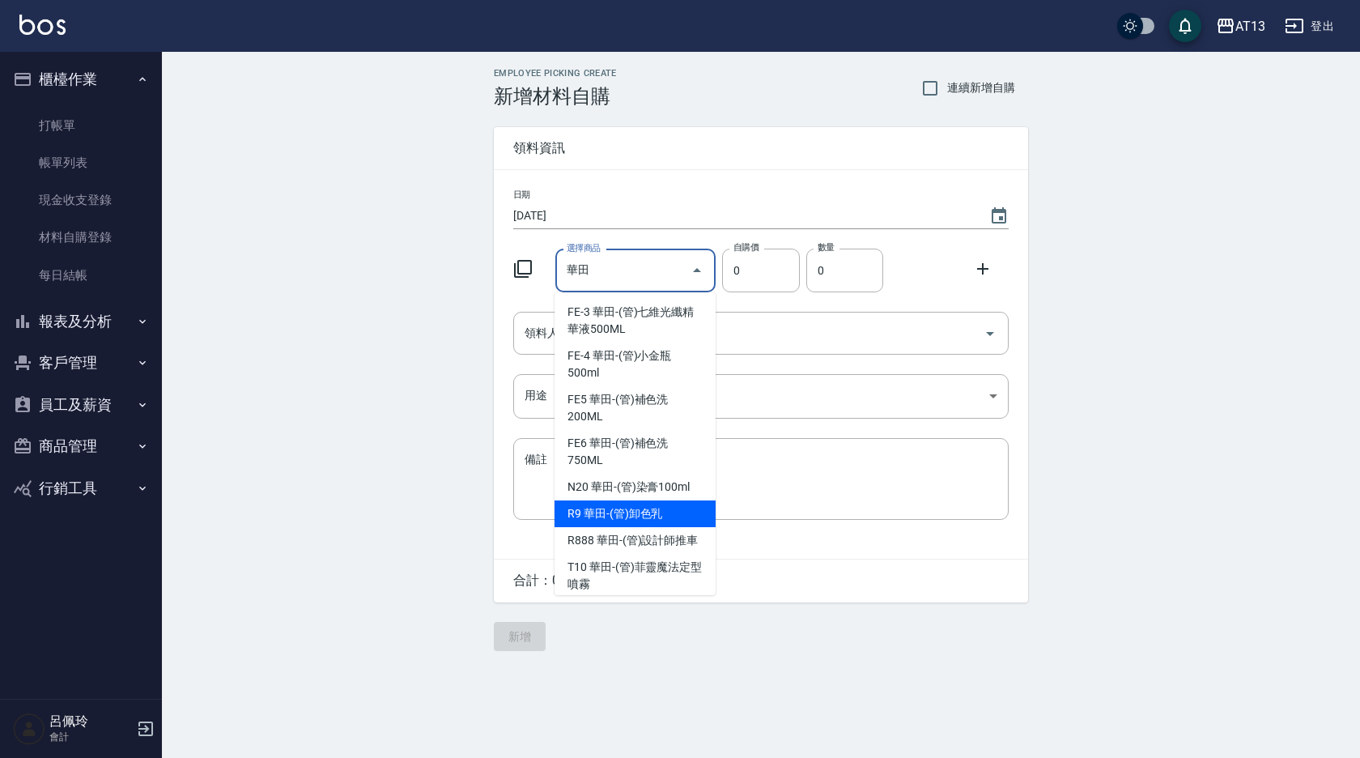
click at [660, 489] on li "N20 華田-(管)染膏100ml" at bounding box center [634, 486] width 161 height 27
type input "華田-(管)染膏100ml"
type input "120"
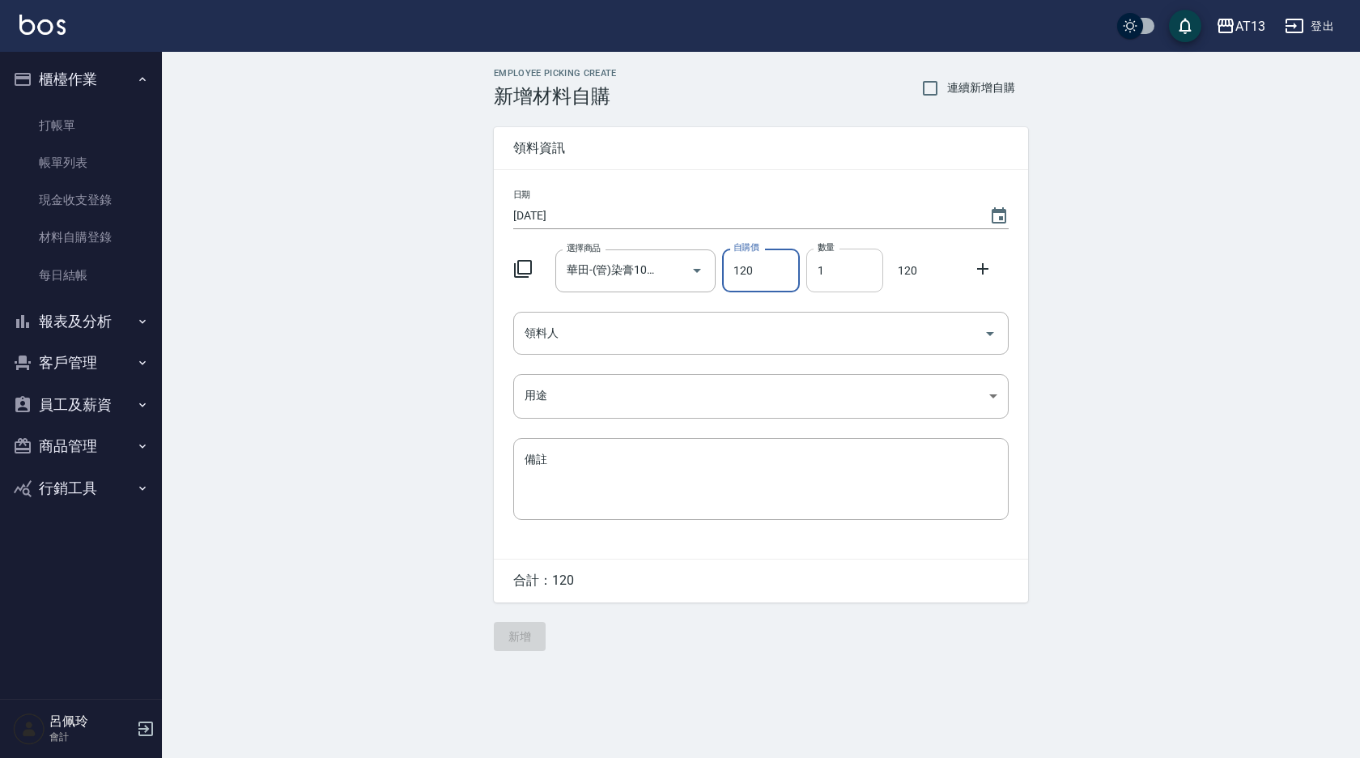
click at [811, 280] on input "1" at bounding box center [844, 270] width 77 height 44
click at [994, 332] on icon "Open" at bounding box center [989, 333] width 19 height 19
type input "7"
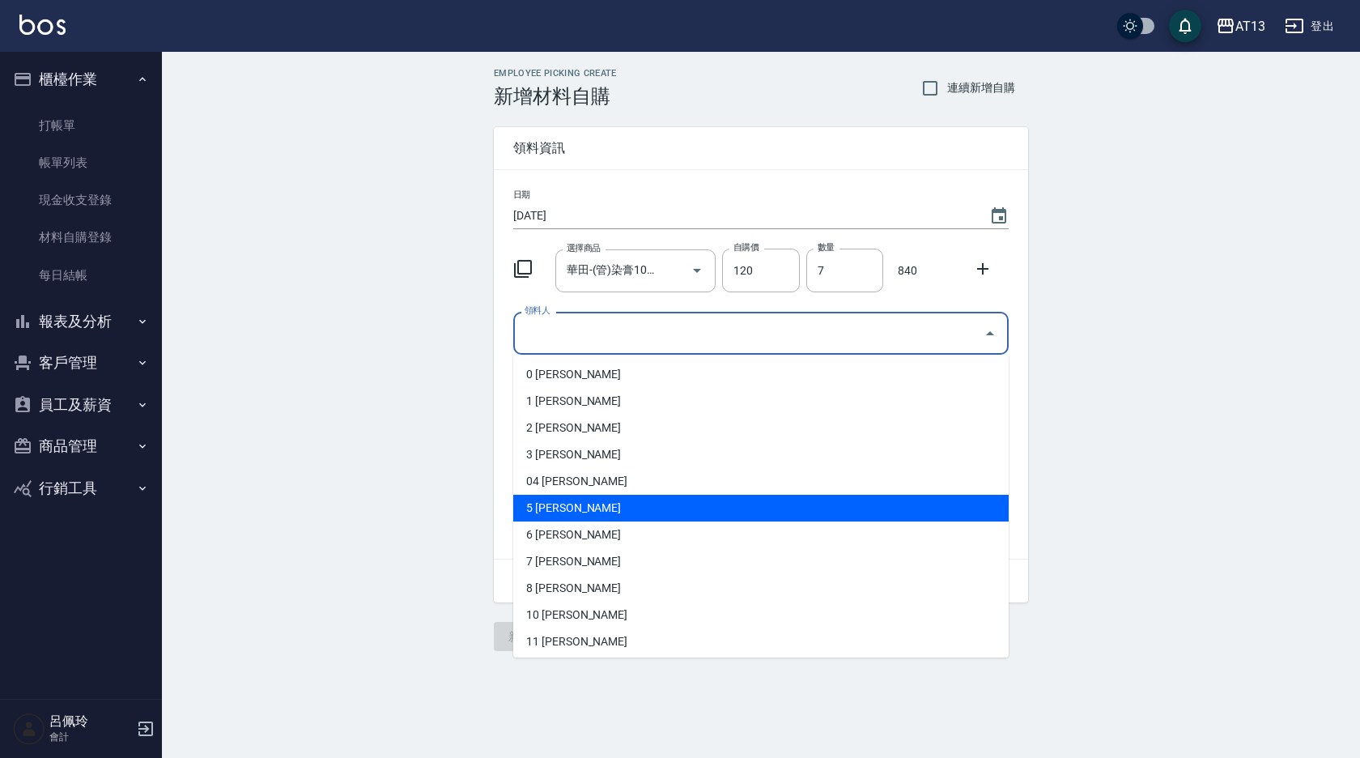
click at [721, 512] on li "5 [PERSON_NAME]" at bounding box center [760, 508] width 495 height 27
type input "[PERSON_NAME]"
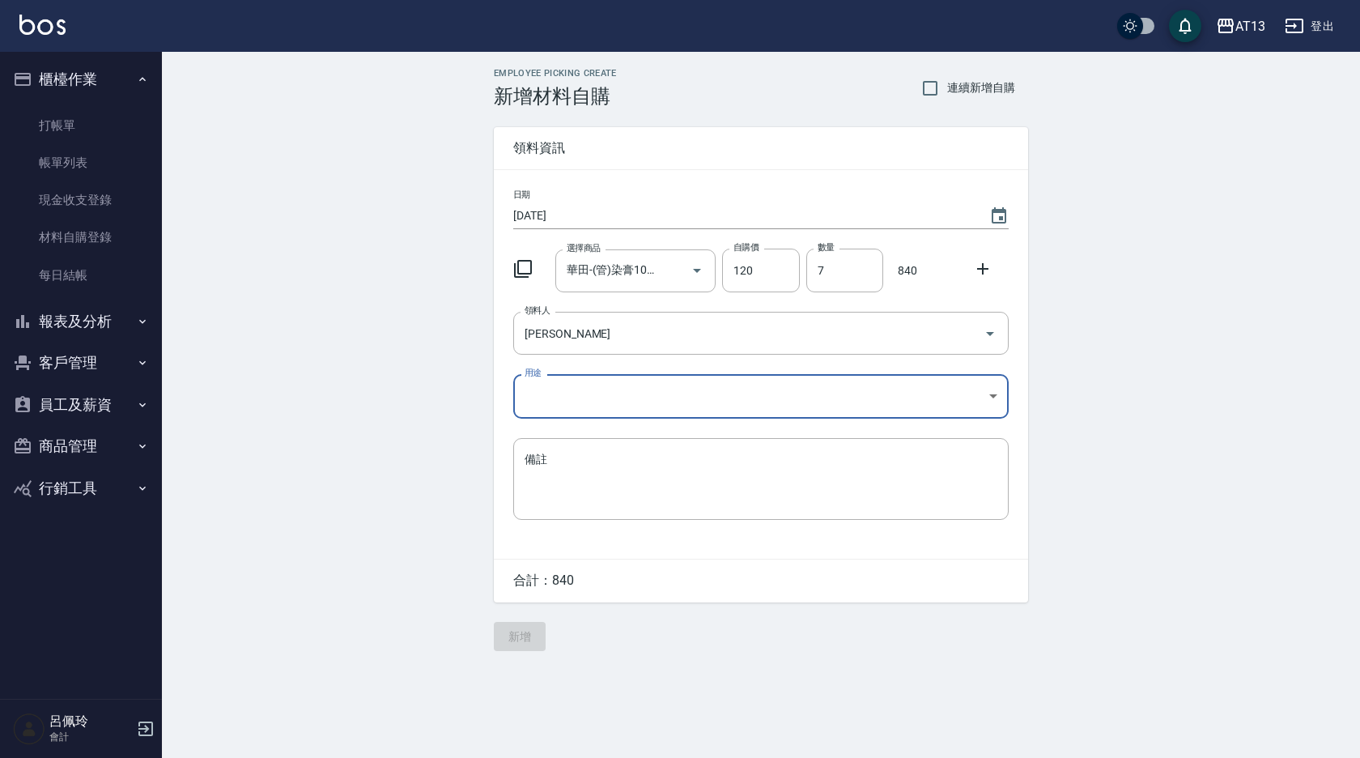
click at [986, 393] on body "AT13 登出 櫃檯作業 打帳單 帳單列表 現金收支登錄 材料自購登錄 每日結帳 報表及分析 報表目錄 店家區間累計表 店家日報表 互助日報表 互助月報表 互…" at bounding box center [680, 379] width 1360 height 758
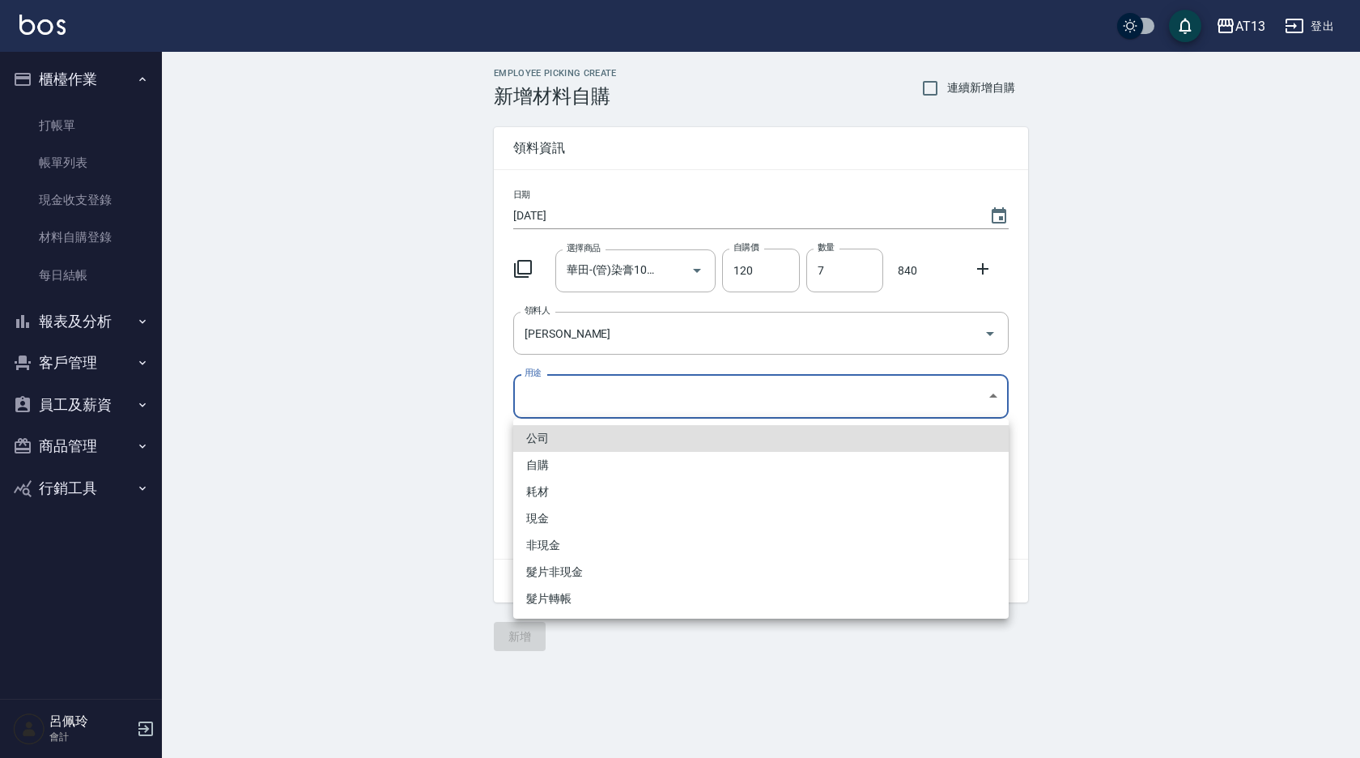
click at [722, 465] on li "自購" at bounding box center [760, 465] width 495 height 27
type input "自購"
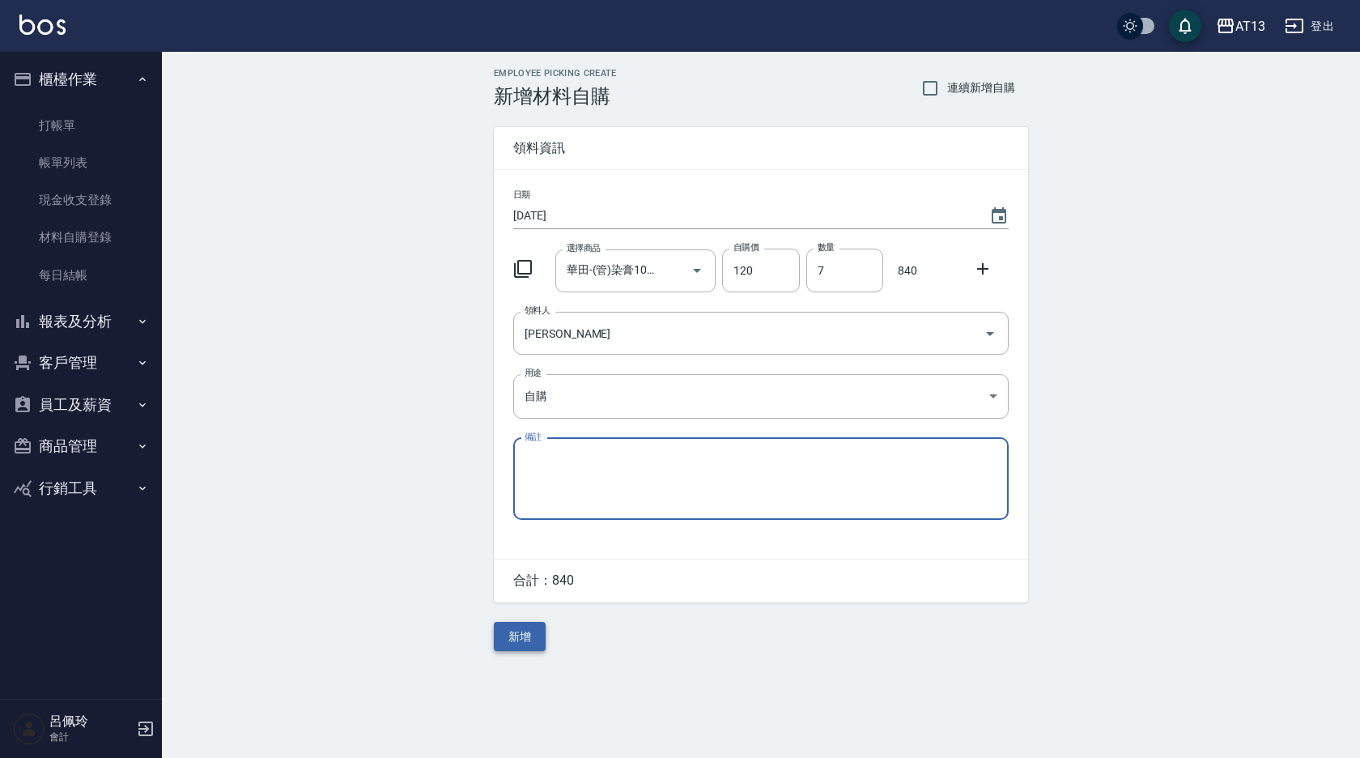
click at [529, 633] on button "新增" at bounding box center [520, 637] width 52 height 30
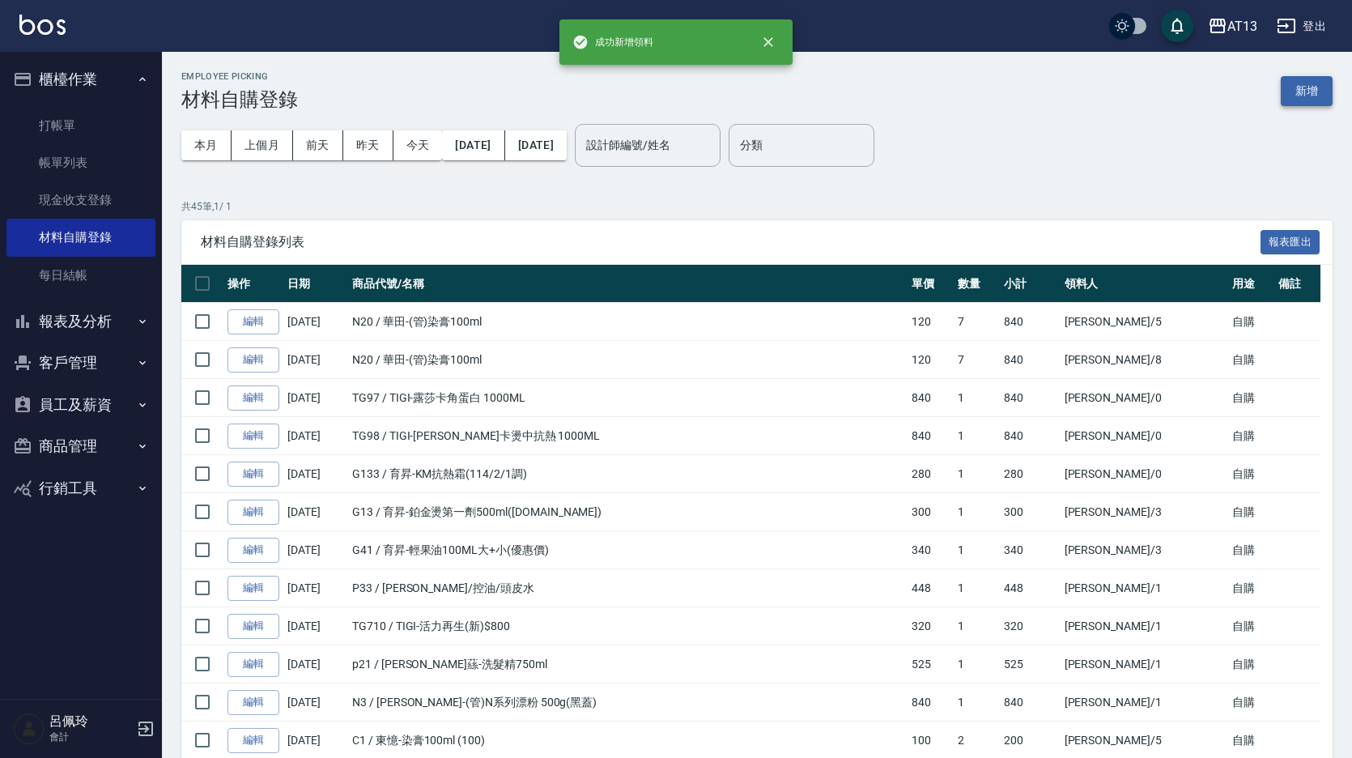
click at [1305, 87] on button "新增" at bounding box center [1306, 91] width 52 height 30
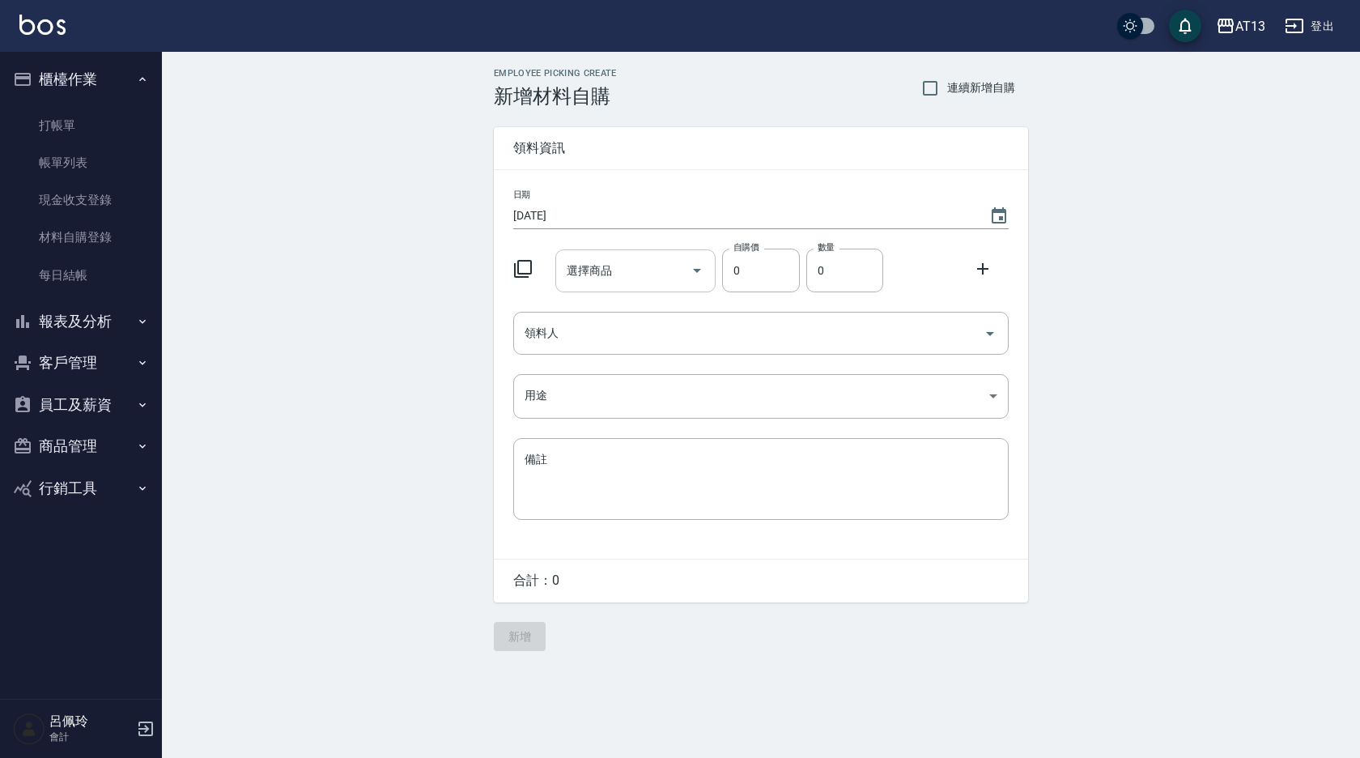
click at [670, 263] on input "選擇商品" at bounding box center [624, 271] width 122 height 28
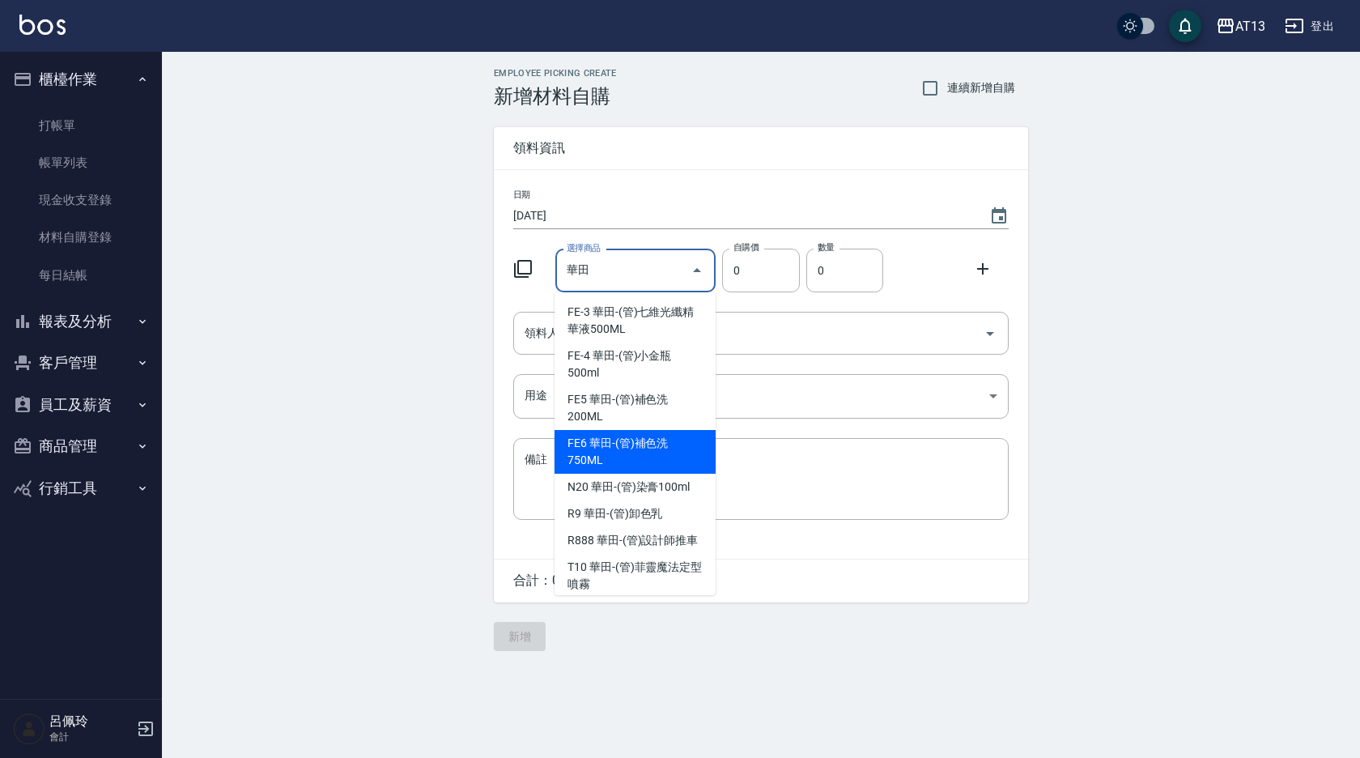
click at [686, 471] on li "FE6 華田-(管)補色洗750ML" at bounding box center [634, 452] width 161 height 44
type input "華田-(管)補色洗750ML"
type input "455"
type input "1"
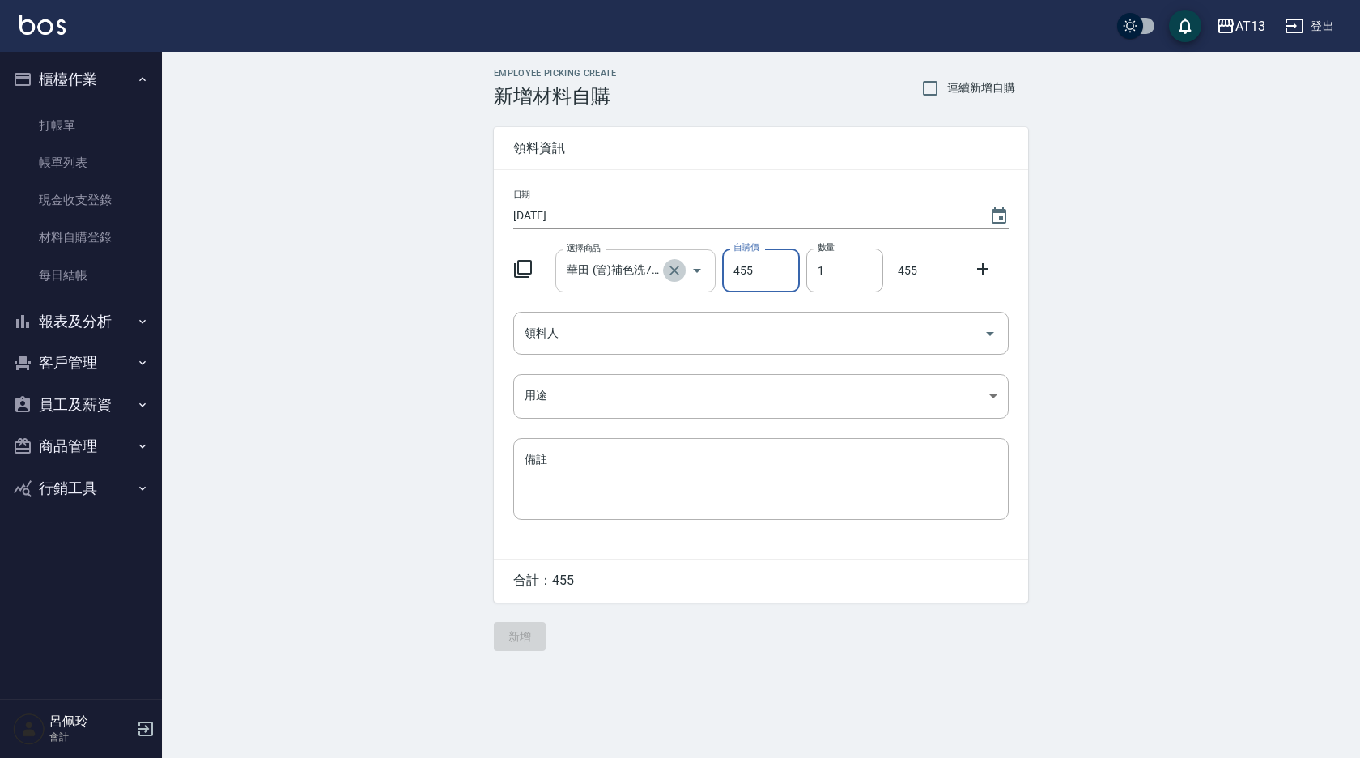
click at [672, 271] on icon "Clear" at bounding box center [674, 270] width 16 height 16
type input "0"
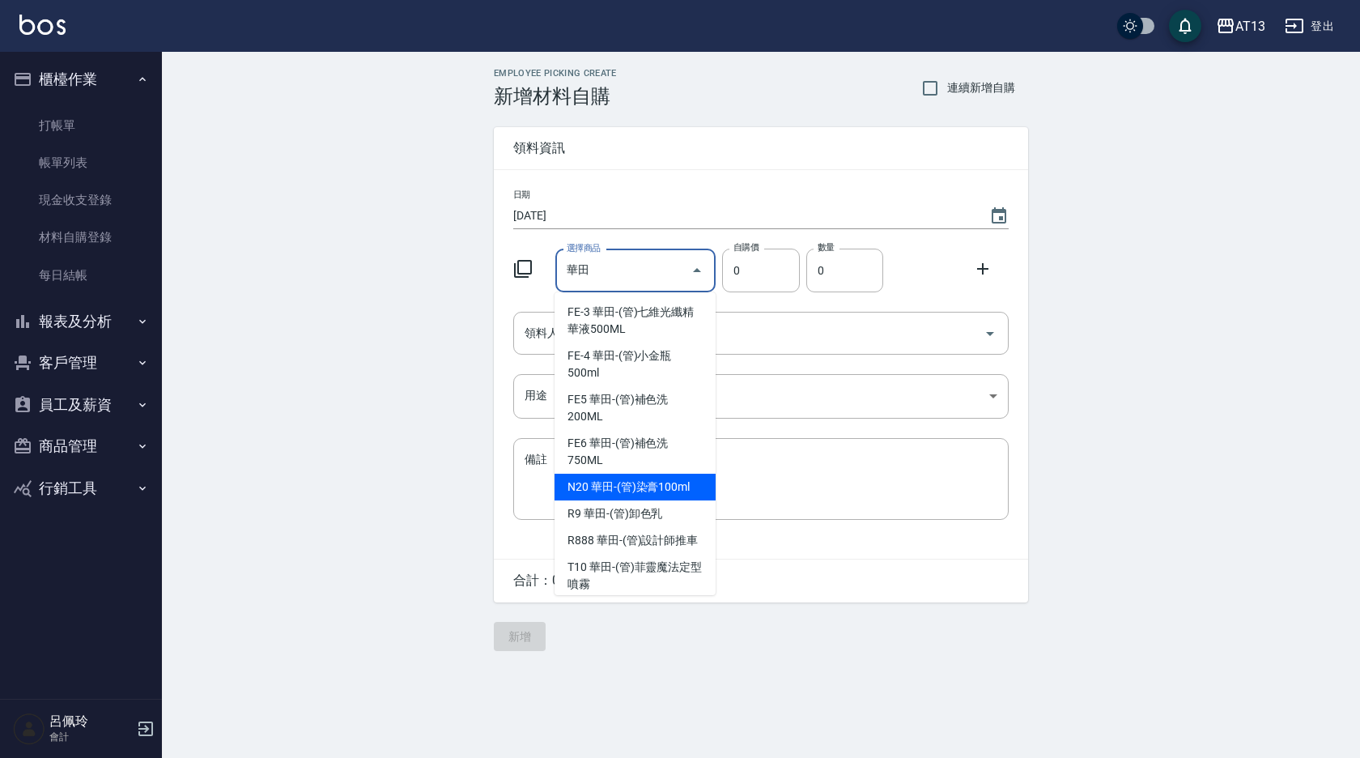
click at [659, 474] on li "N20 華田-(管)染膏100ml" at bounding box center [634, 486] width 161 height 27
type input "華田-(管)染膏100ml"
type input "120"
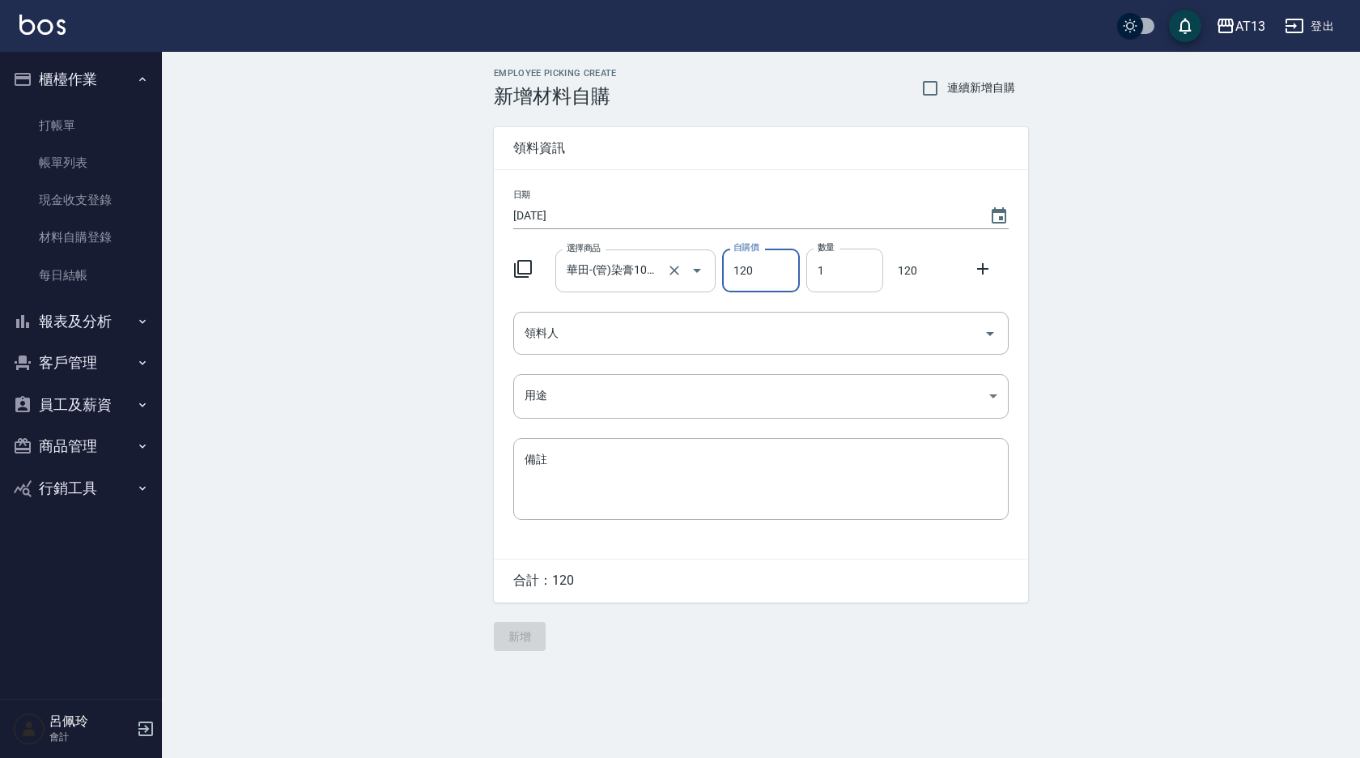
click at [811, 270] on input "1" at bounding box center [844, 270] width 77 height 44
click at [997, 330] on icon "Open" at bounding box center [989, 333] width 19 height 19
type input "5"
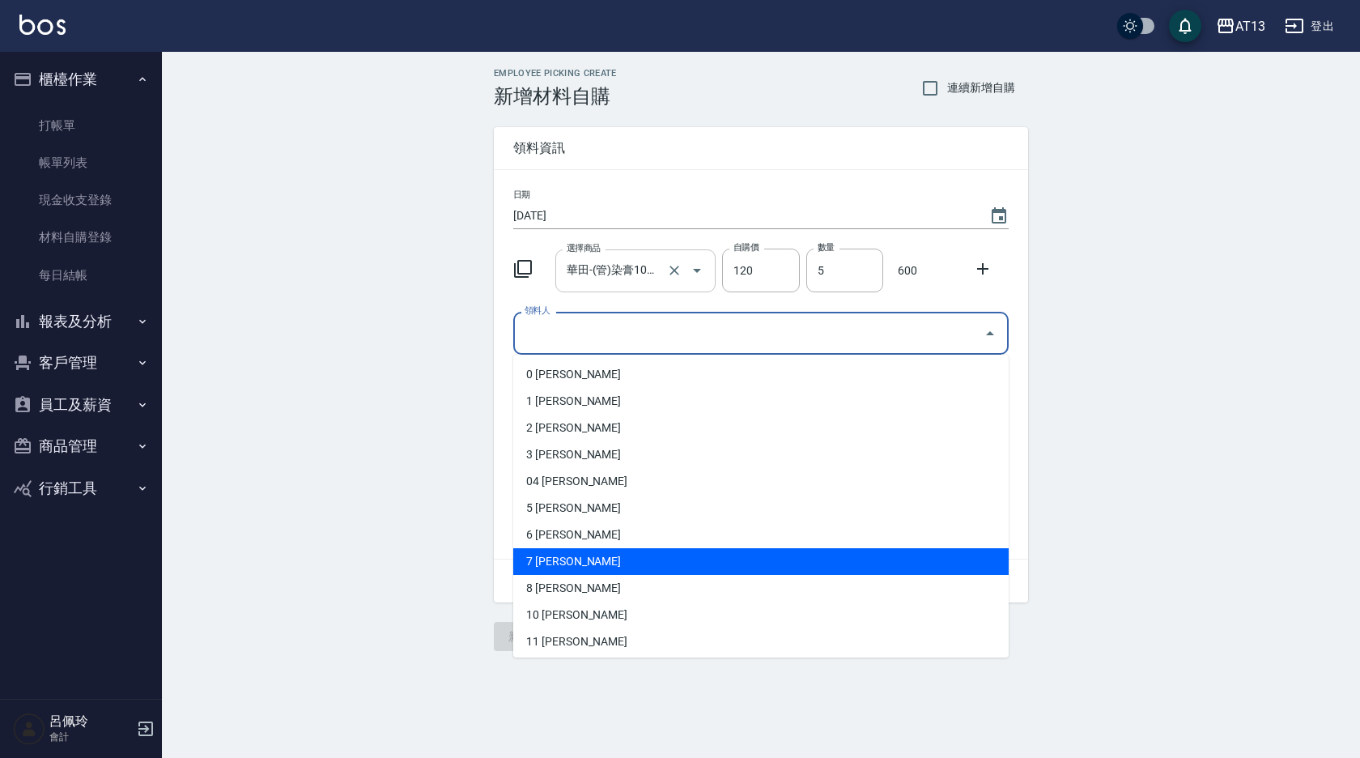
click at [564, 564] on li "7 [PERSON_NAME]" at bounding box center [760, 561] width 495 height 27
type input "[PERSON_NAME]"
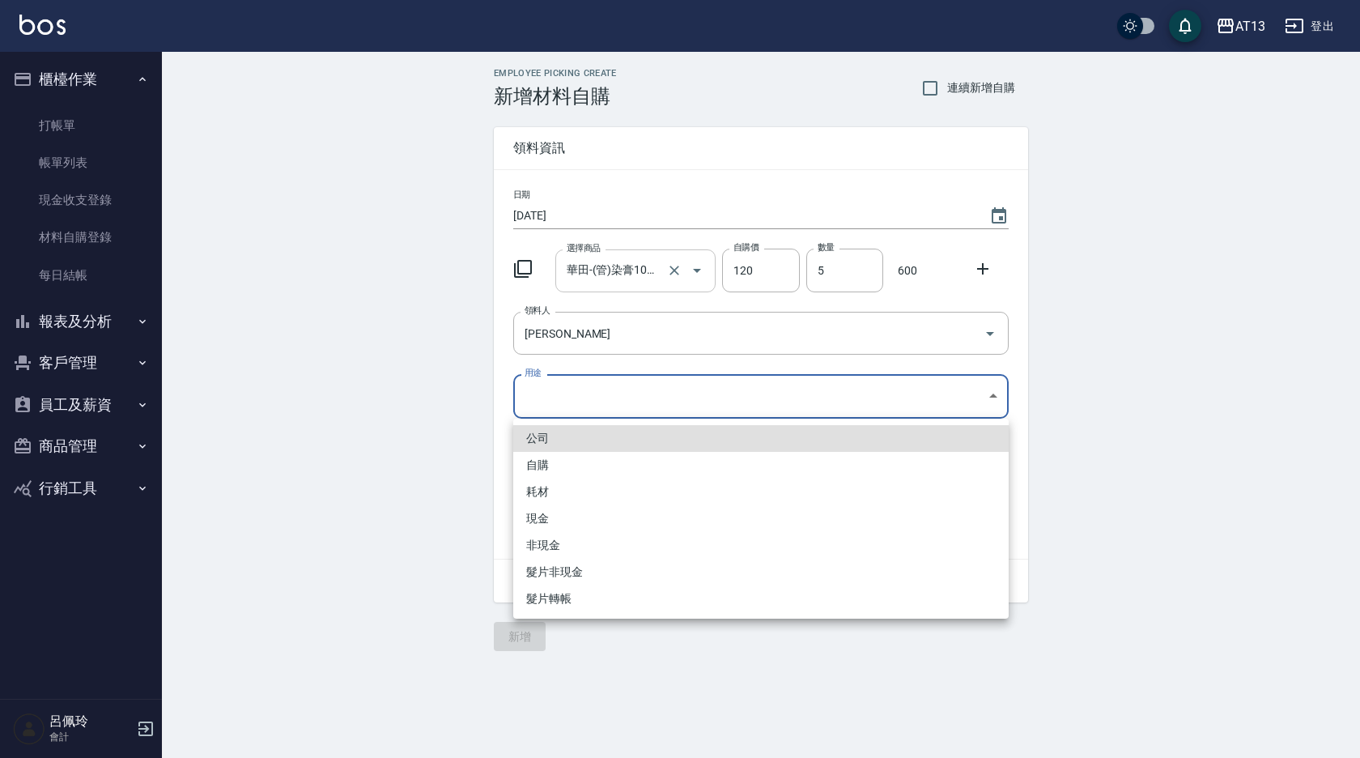
click at [998, 390] on body "AT13 登出 櫃檯作業 打帳單 帳單列表 現金收支登錄 材料自購登錄 每日結帳 報表及分析 報表目錄 店家區間累計表 店家日報表 互助日報表 互助月報表 互…" at bounding box center [680, 379] width 1360 height 758
click at [608, 464] on li "自購" at bounding box center [760, 465] width 495 height 27
type input "自購"
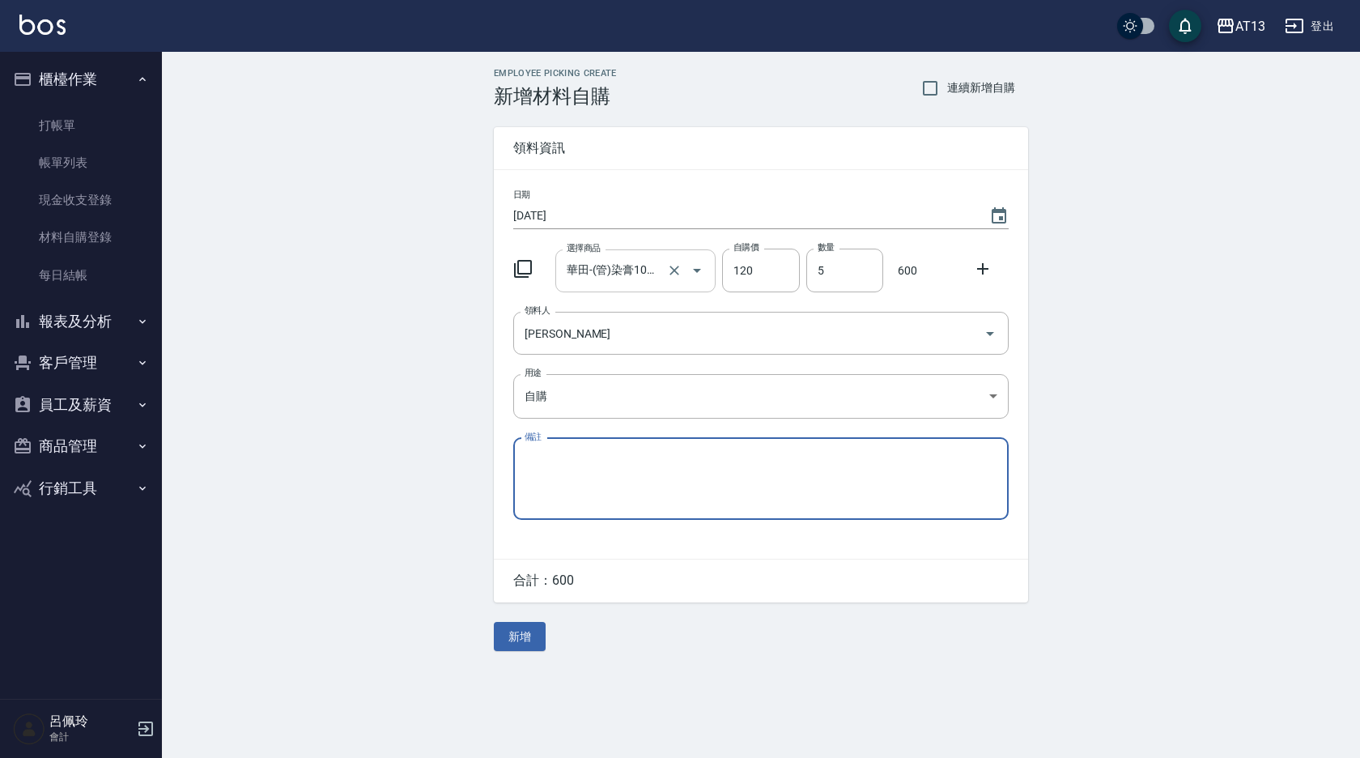
drag, startPoint x: 521, startPoint y: 633, endPoint x: 498, endPoint y: 637, distance: 23.8
click at [523, 636] on button "新增" at bounding box center [520, 637] width 52 height 30
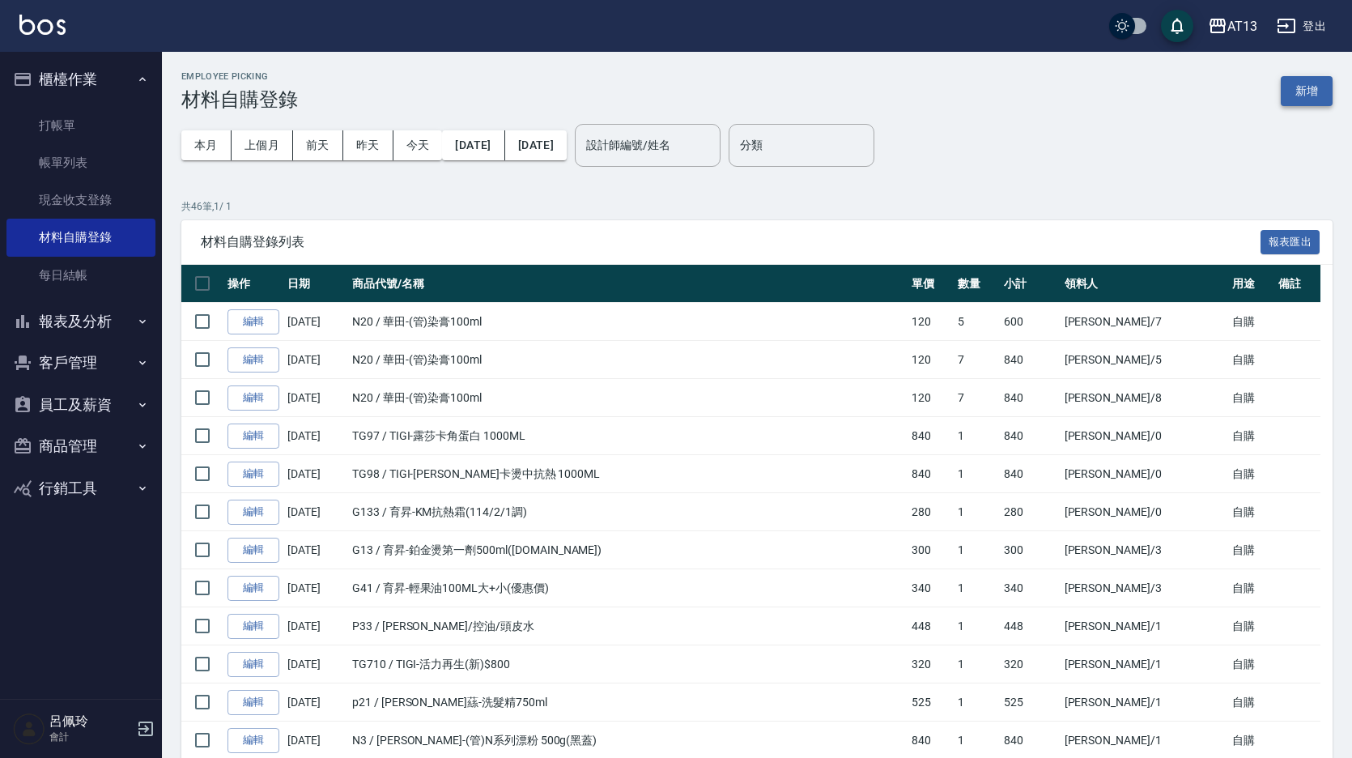
click at [1285, 82] on button "新增" at bounding box center [1306, 91] width 52 height 30
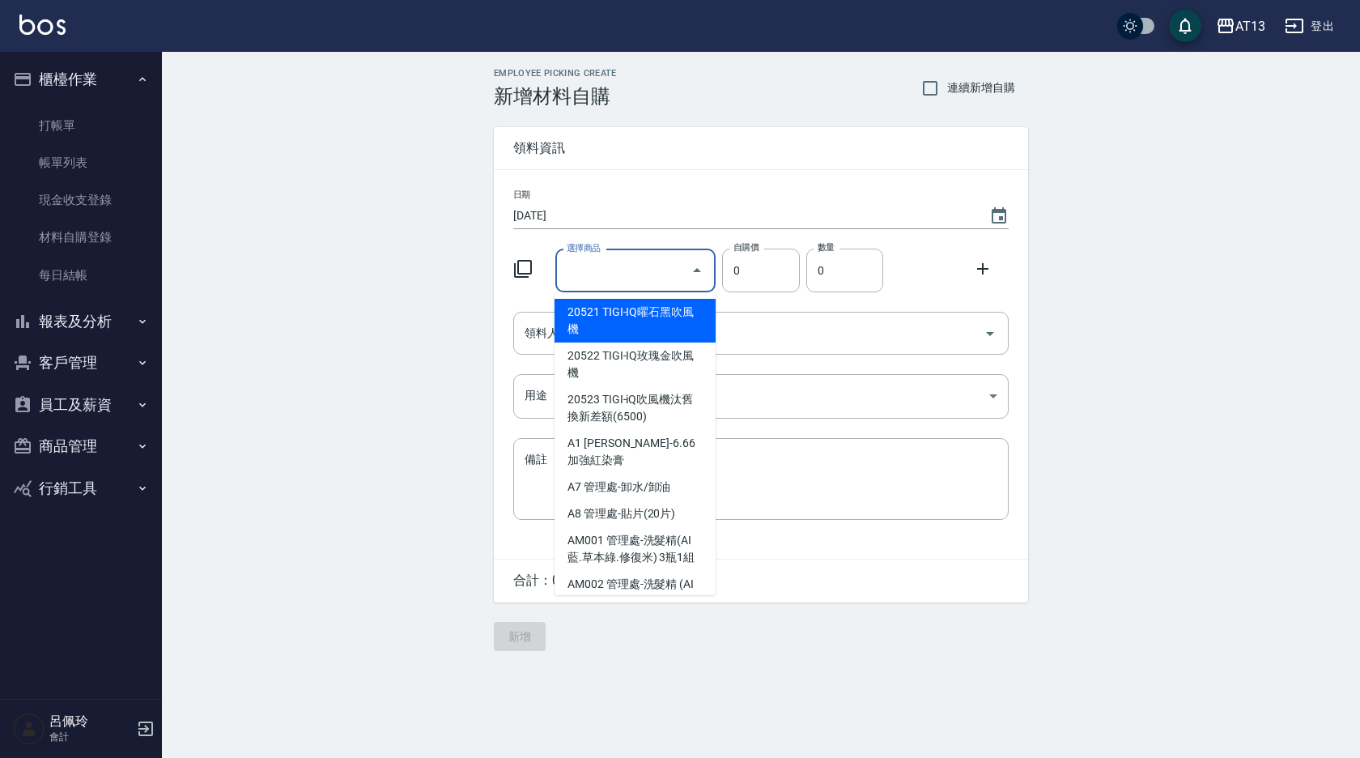
click at [574, 276] on input "選擇商品" at bounding box center [624, 271] width 122 height 28
click at [613, 325] on li "I1 名麗-JC頂級瞬效修復面膜(生日)" at bounding box center [634, 321] width 161 height 44
type input "名麗-JC頂級瞬效修復面膜(生日)"
type input "50"
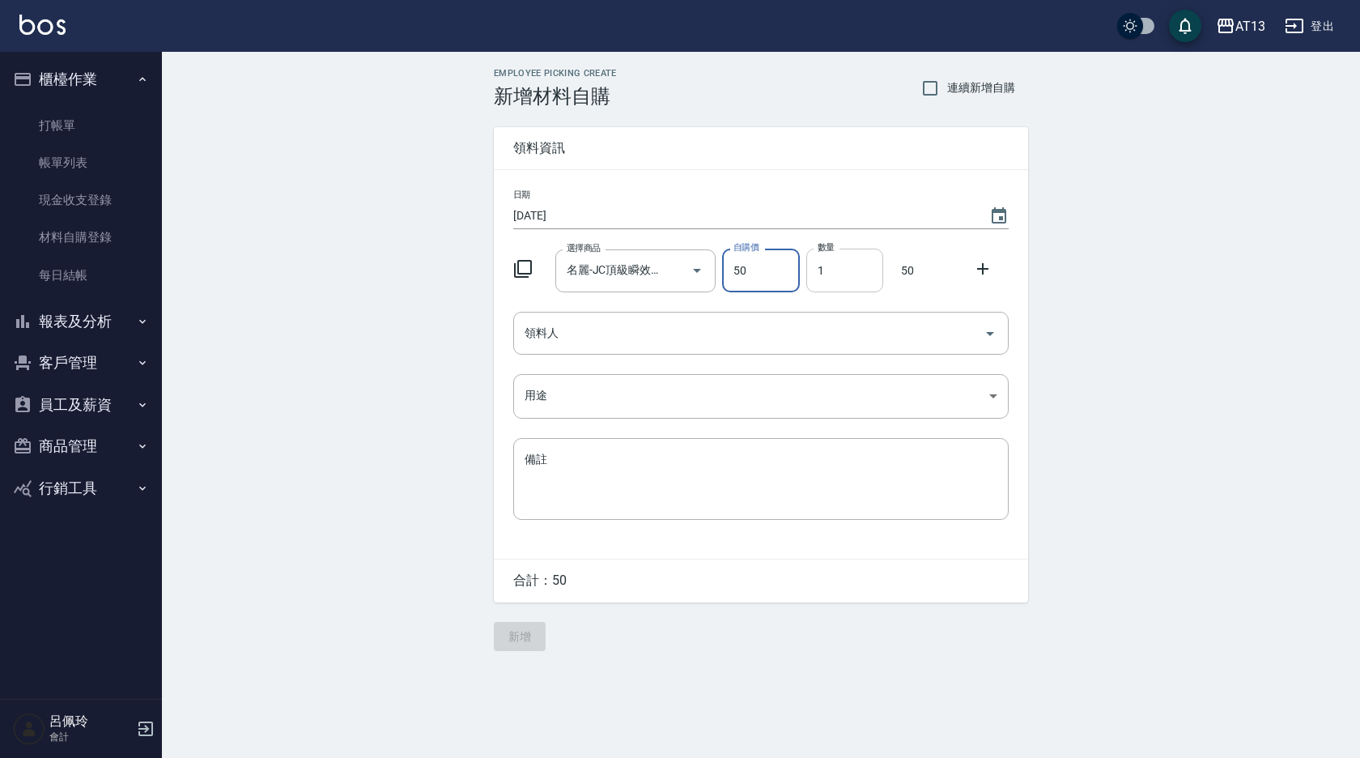
click at [808, 284] on input "1" at bounding box center [844, 270] width 77 height 44
click at [832, 267] on input "2" at bounding box center [844, 270] width 77 height 44
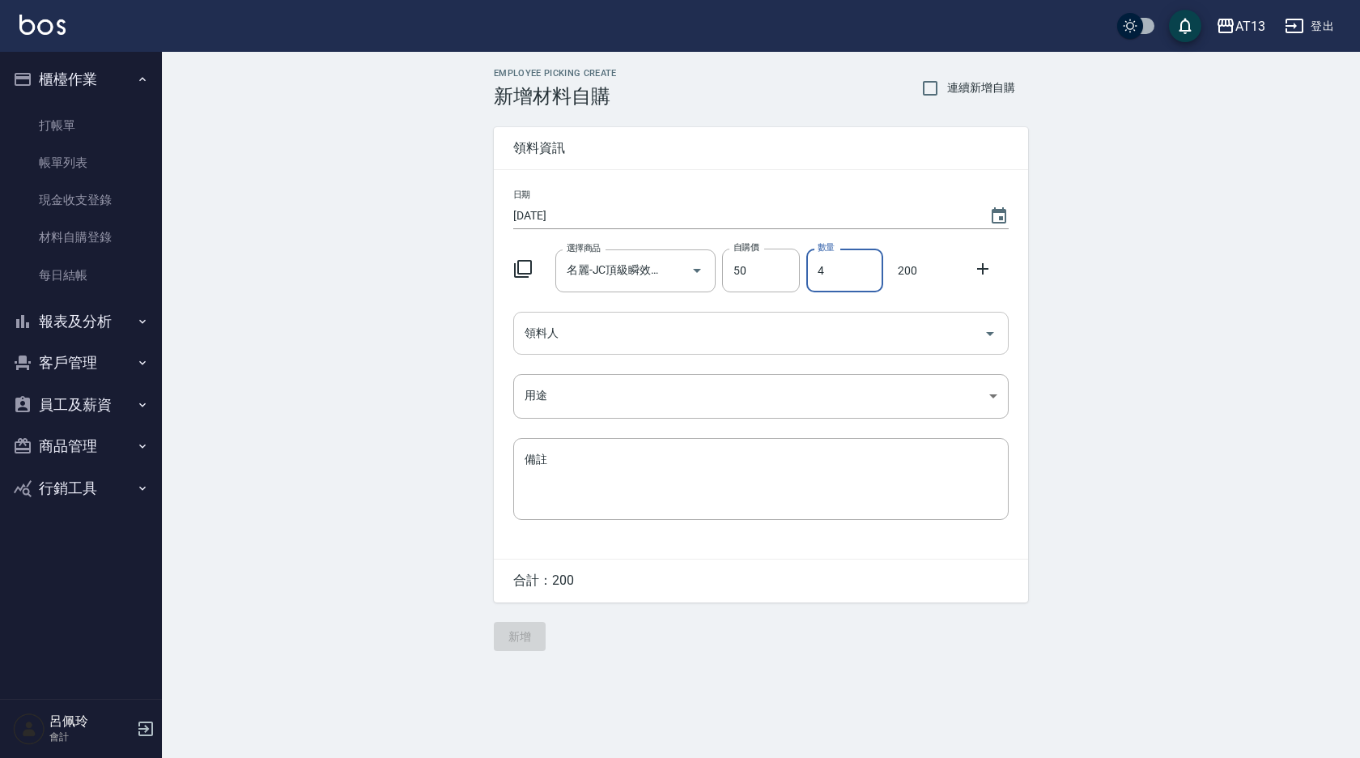
click at [980, 330] on icon "Open" at bounding box center [989, 333] width 19 height 19
type input "4"
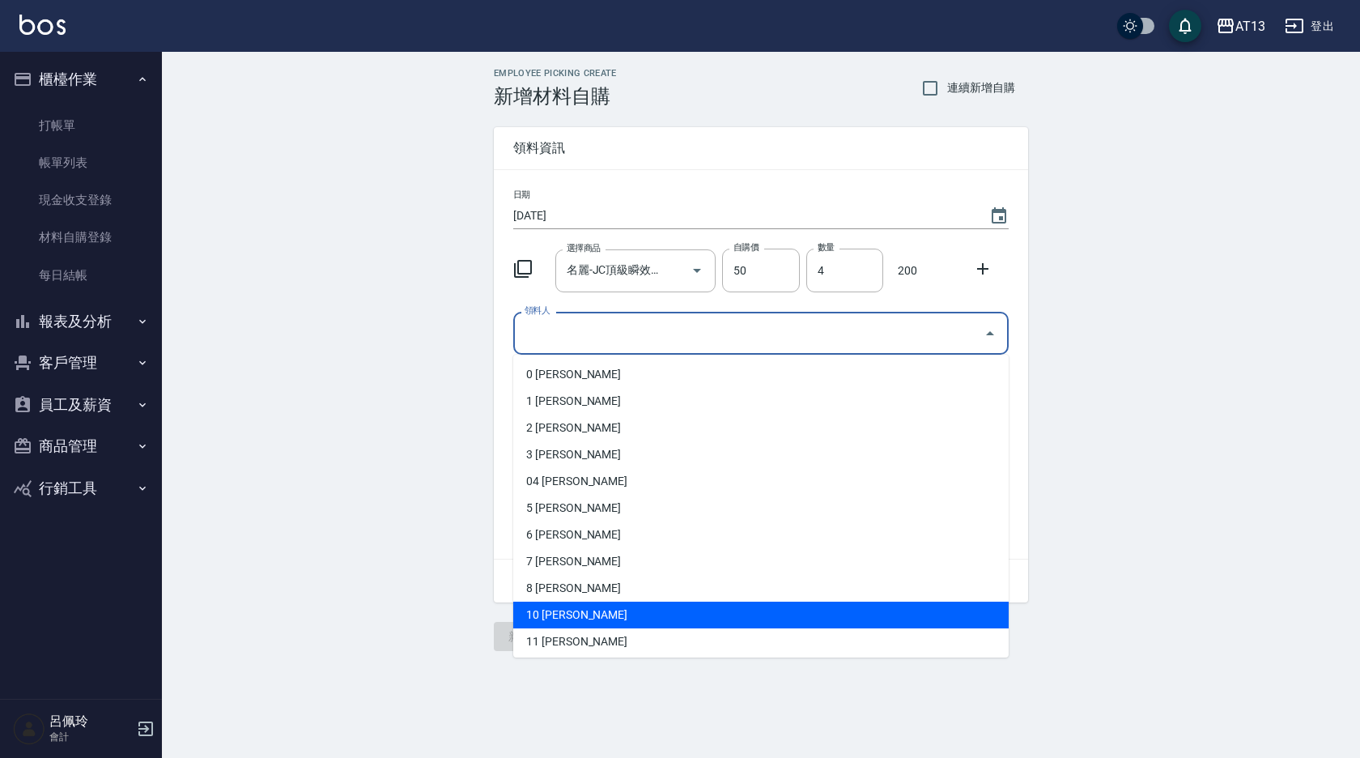
click at [665, 625] on li "10 [PERSON_NAME]" at bounding box center [760, 614] width 495 height 27
type input "[PERSON_NAME]"
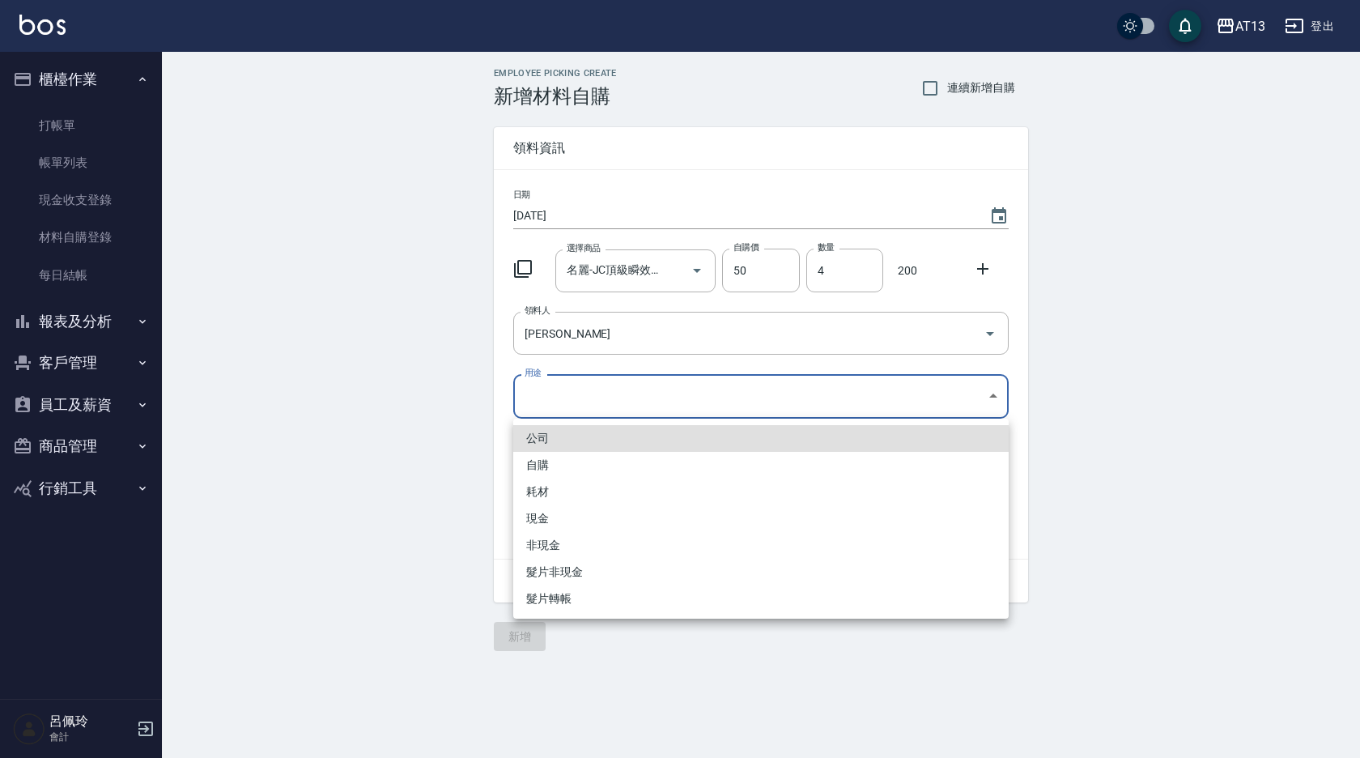
click at [991, 393] on body "AT13 登出 櫃檯作業 打帳單 帳單列表 現金收支登錄 材料自購登錄 每日結帳 報表及分析 報表目錄 店家區間累計表 店家日報表 互助日報表 互助月報表 互…" at bounding box center [680, 379] width 1360 height 758
click at [694, 465] on li "自購" at bounding box center [760, 465] width 495 height 27
type input "自購"
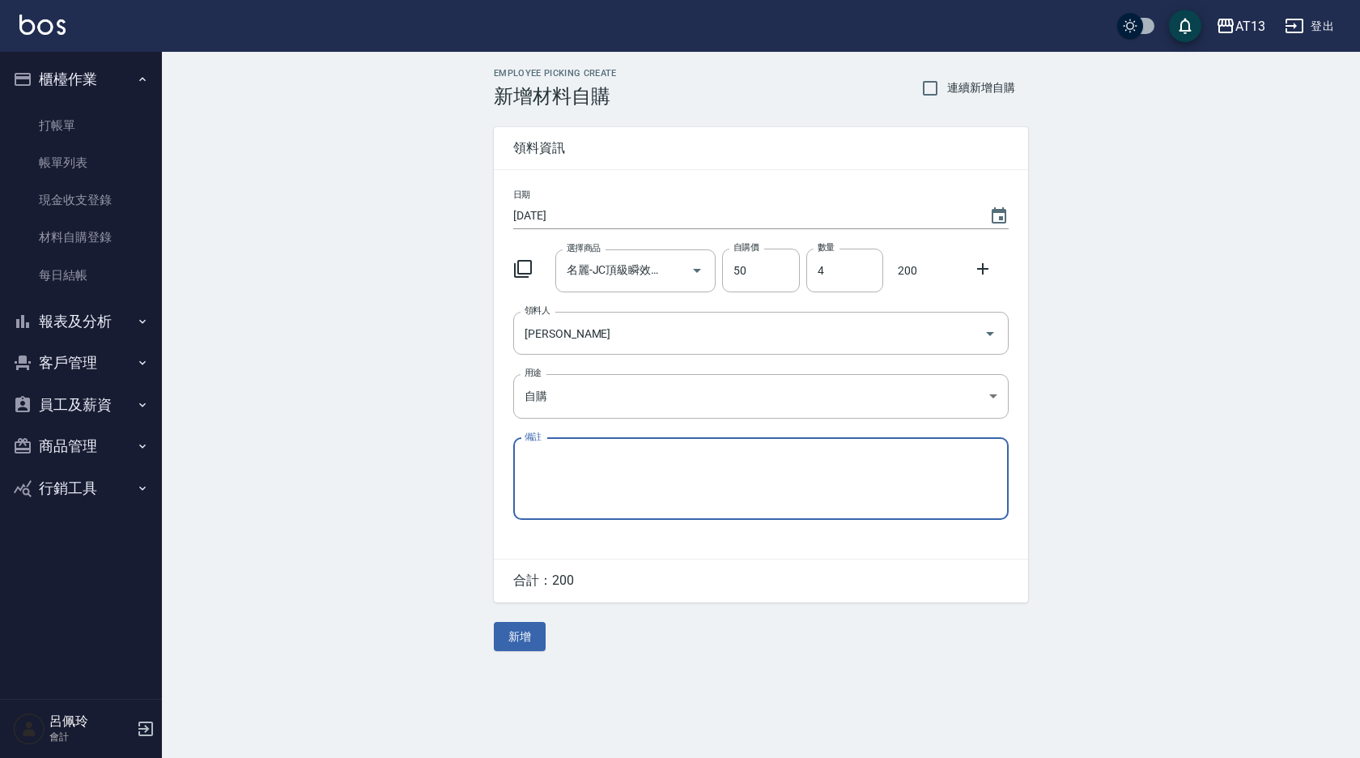
drag, startPoint x: 983, startPoint y: 273, endPoint x: 811, endPoint y: 301, distance: 173.9
click at [984, 273] on icon at bounding box center [982, 268] width 19 height 19
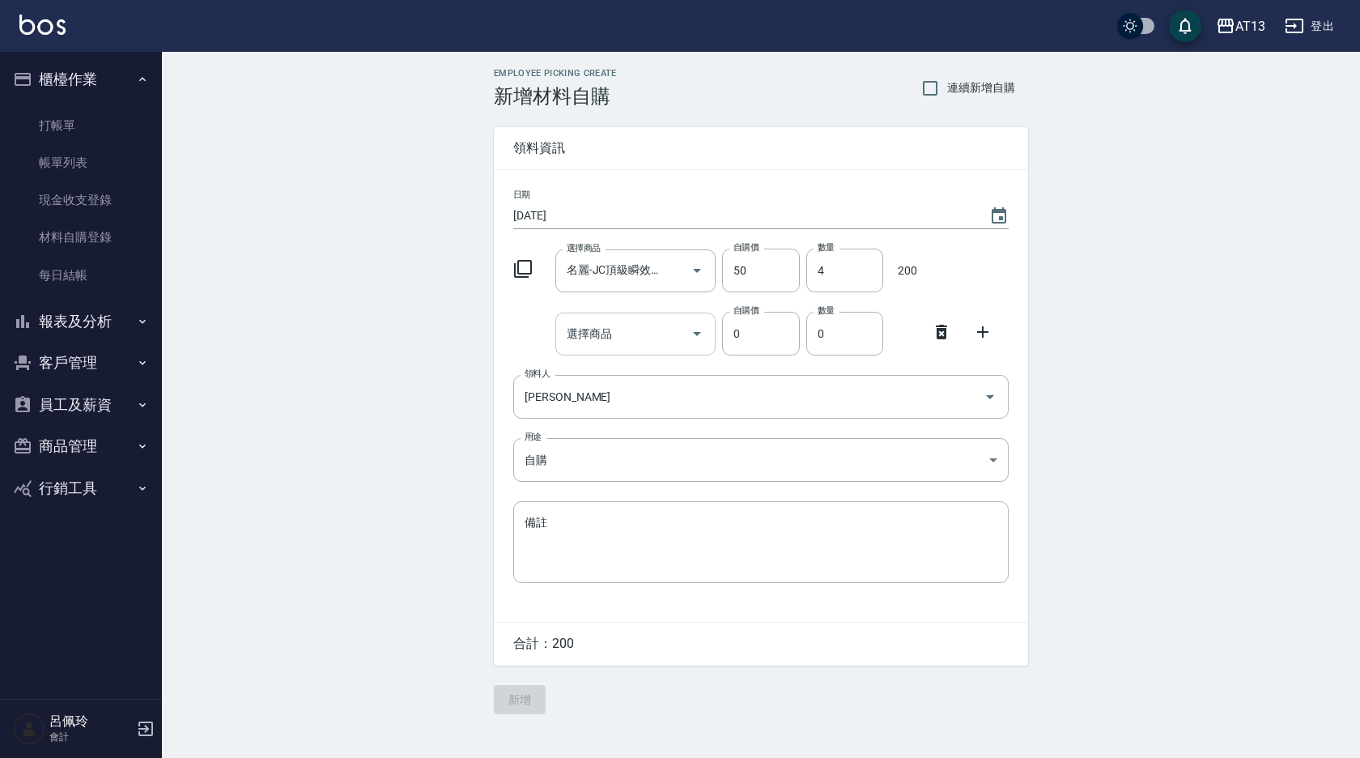
click at [662, 333] on input "選擇商品" at bounding box center [624, 334] width 122 height 28
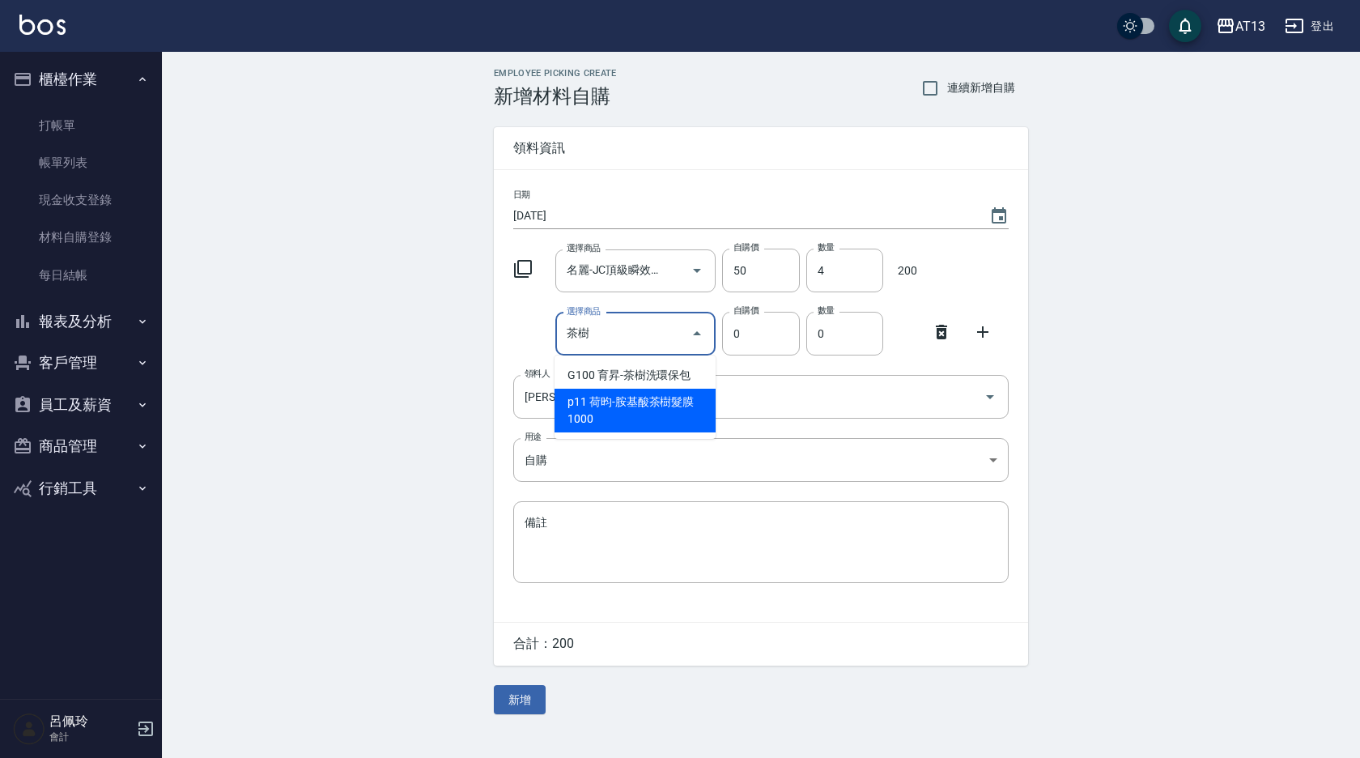
click at [643, 413] on li "p11 荷昀-胺基酸茶樹髮膜1000" at bounding box center [634, 411] width 161 height 44
type input "荷昀-胺基酸茶樹髮膜1000"
type input "630"
type input "1"
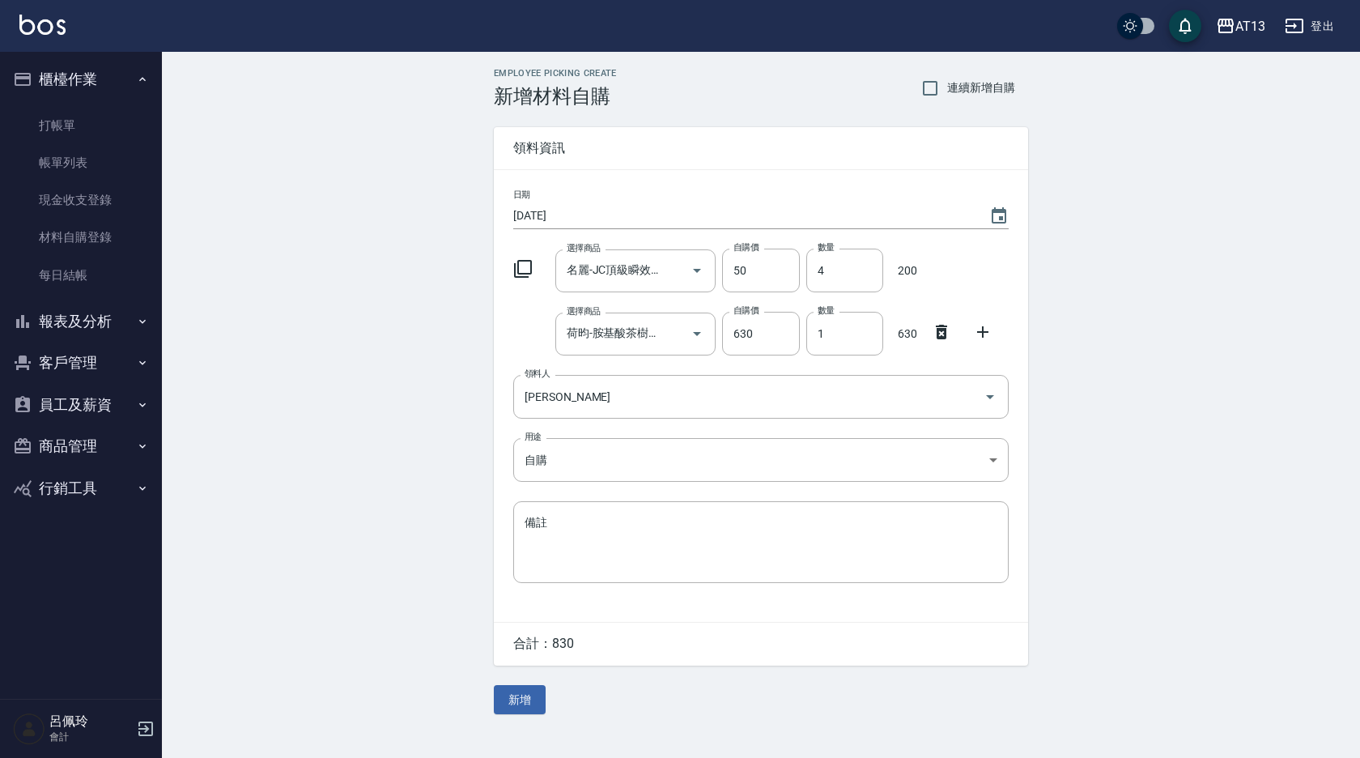
click at [546, 698] on div "Employee Picking Create 新增材料自購 連續新增自購 領料資訊 日期 [DATE] 選擇商品 名麗-JC頂級瞬效修復面膜(生日) 選擇商…" at bounding box center [761, 391] width 567 height 678
click at [518, 704] on button "新增" at bounding box center [520, 700] width 52 height 30
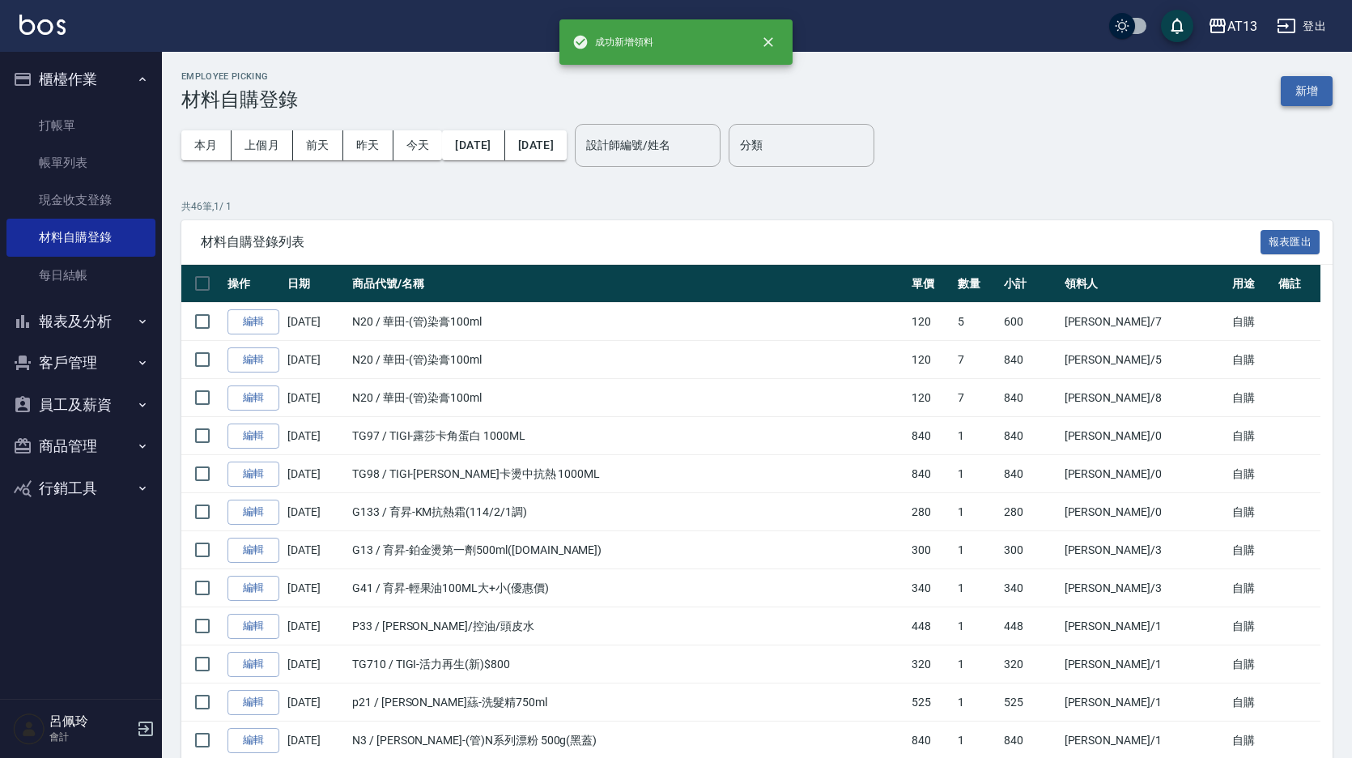
click at [1305, 95] on button "新增" at bounding box center [1306, 91] width 52 height 30
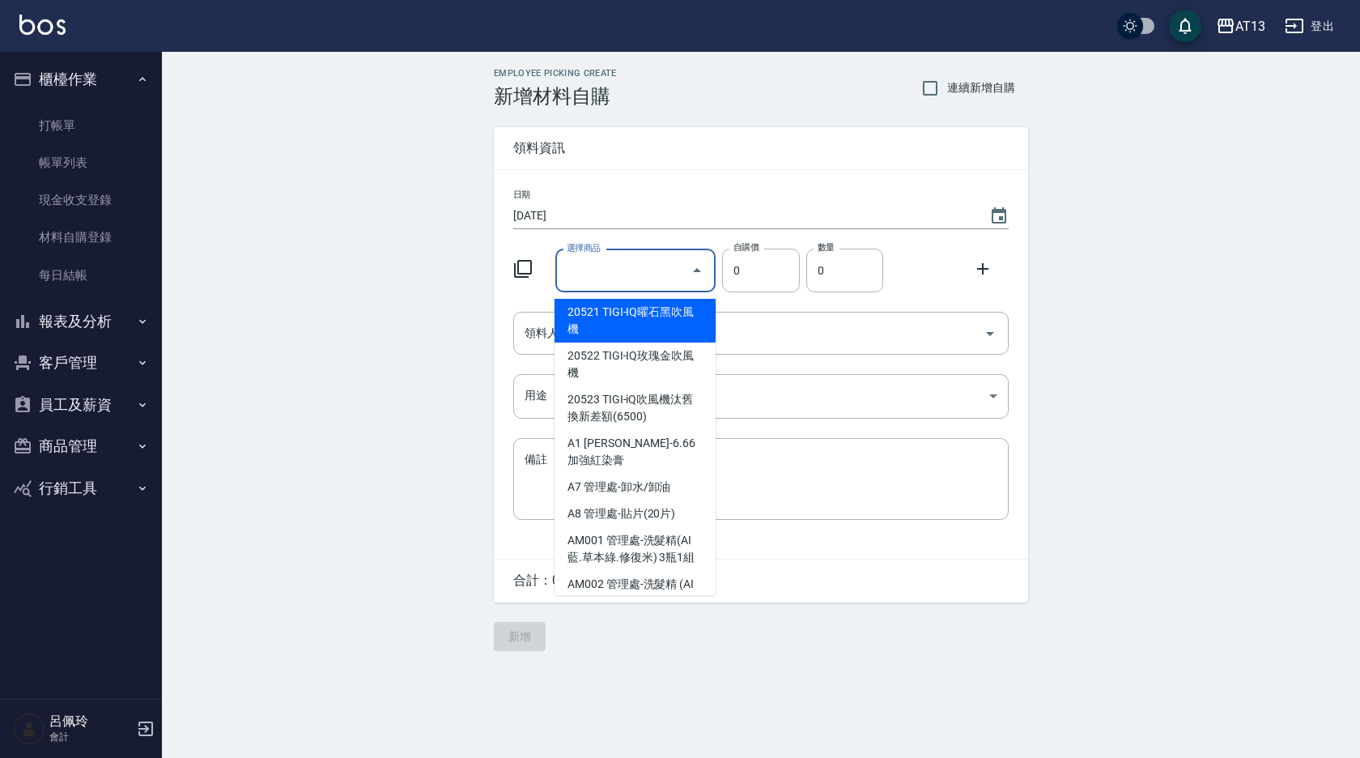
click at [579, 282] on input "選擇商品" at bounding box center [624, 271] width 122 height 28
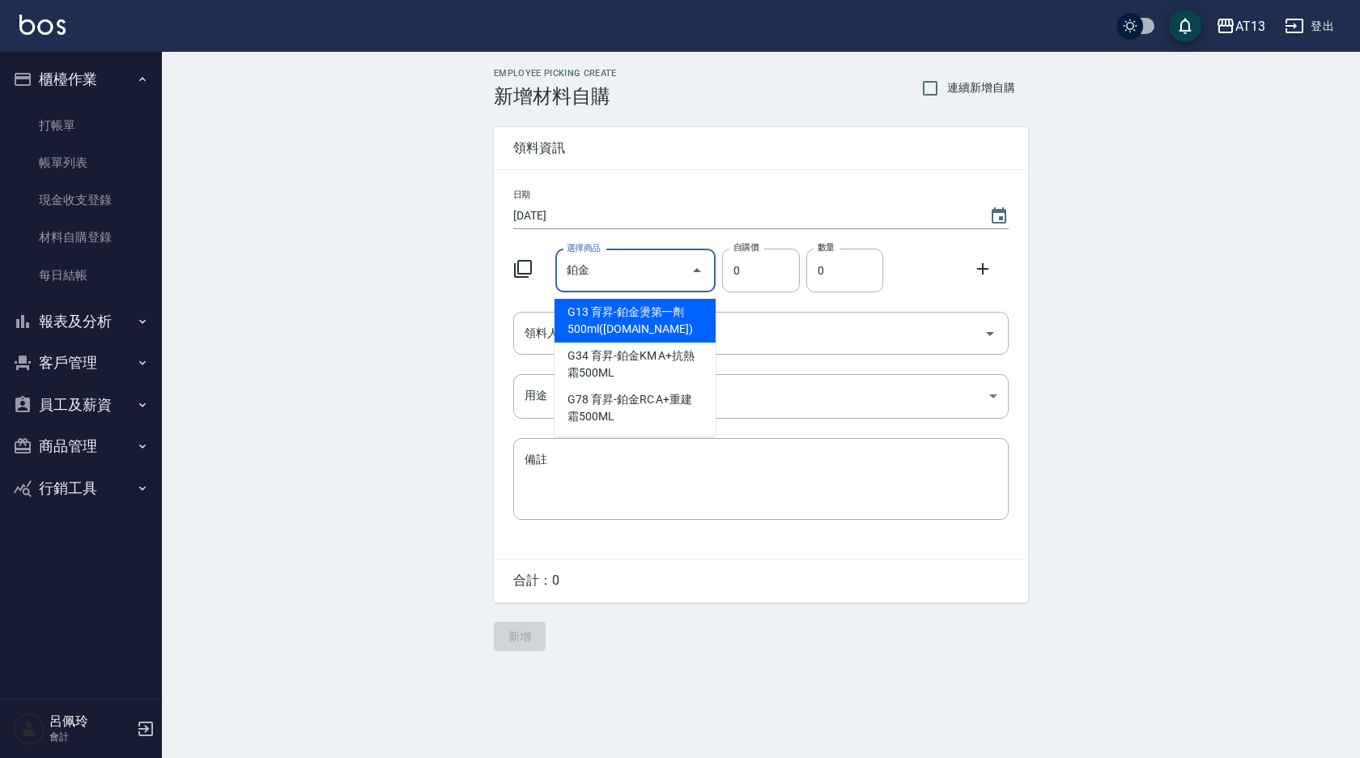
click at [601, 320] on li "G13 育昇-鉑金燙第一劑500ml([DOMAIN_NAME])" at bounding box center [634, 321] width 161 height 44
type input "育昇-鉑金燙第一劑500ml([DOMAIN_NAME])"
type input "300"
type input "1"
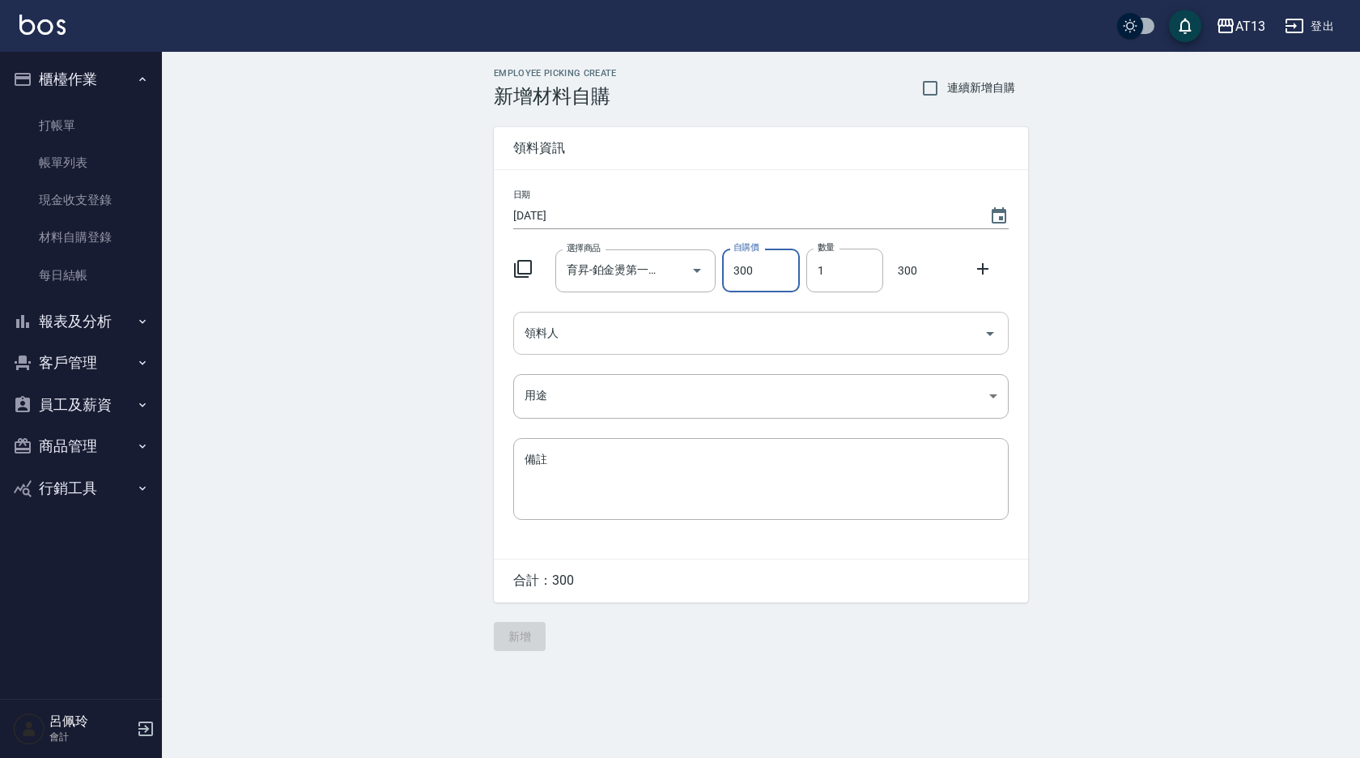
click at [997, 333] on icon "Open" at bounding box center [989, 333] width 19 height 19
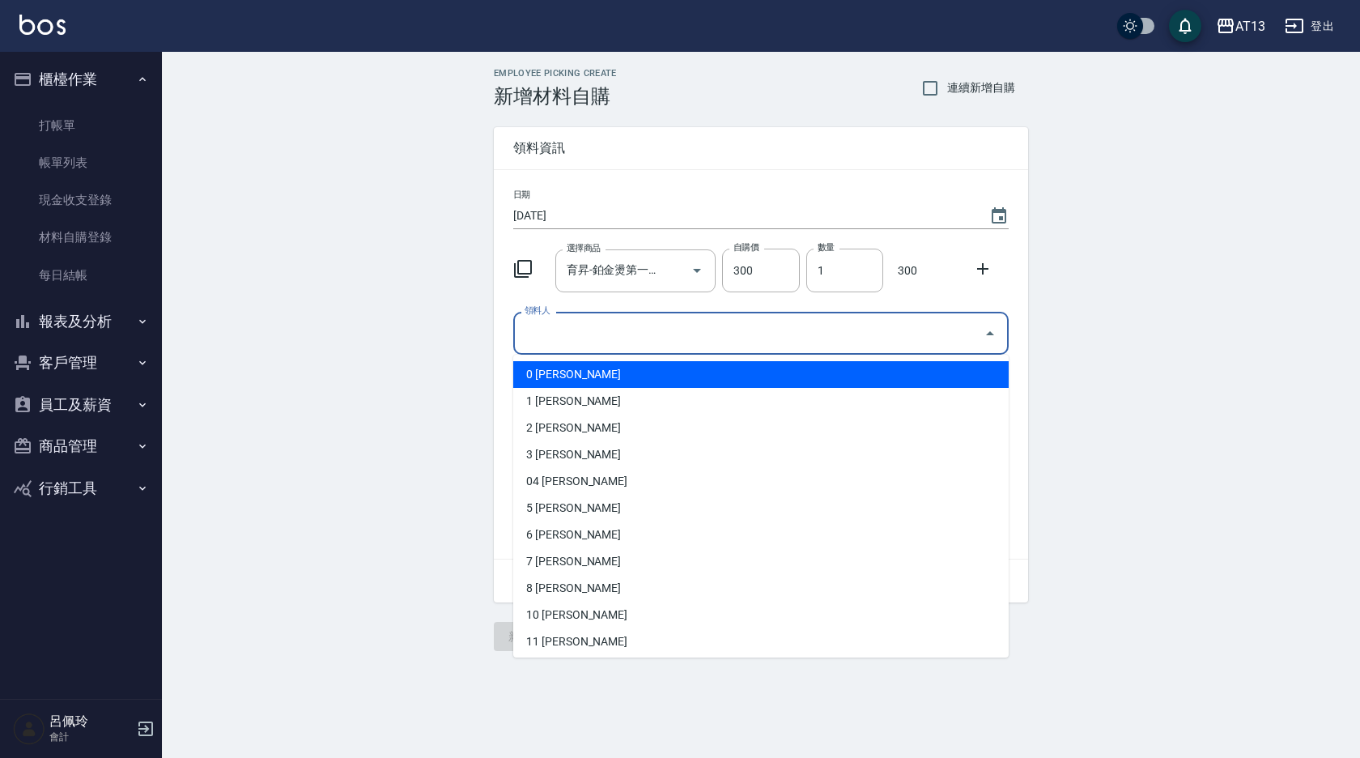
click at [704, 360] on ul "0 [PERSON_NAME] 1 [PERSON_NAME]2 [PERSON_NAME]3 [PERSON_NAME]04 [PERSON_NAME] 5…" at bounding box center [760, 506] width 495 height 303
click at [772, 372] on li "0 [PERSON_NAME]" at bounding box center [760, 374] width 495 height 27
type input "[PERSON_NAME]"
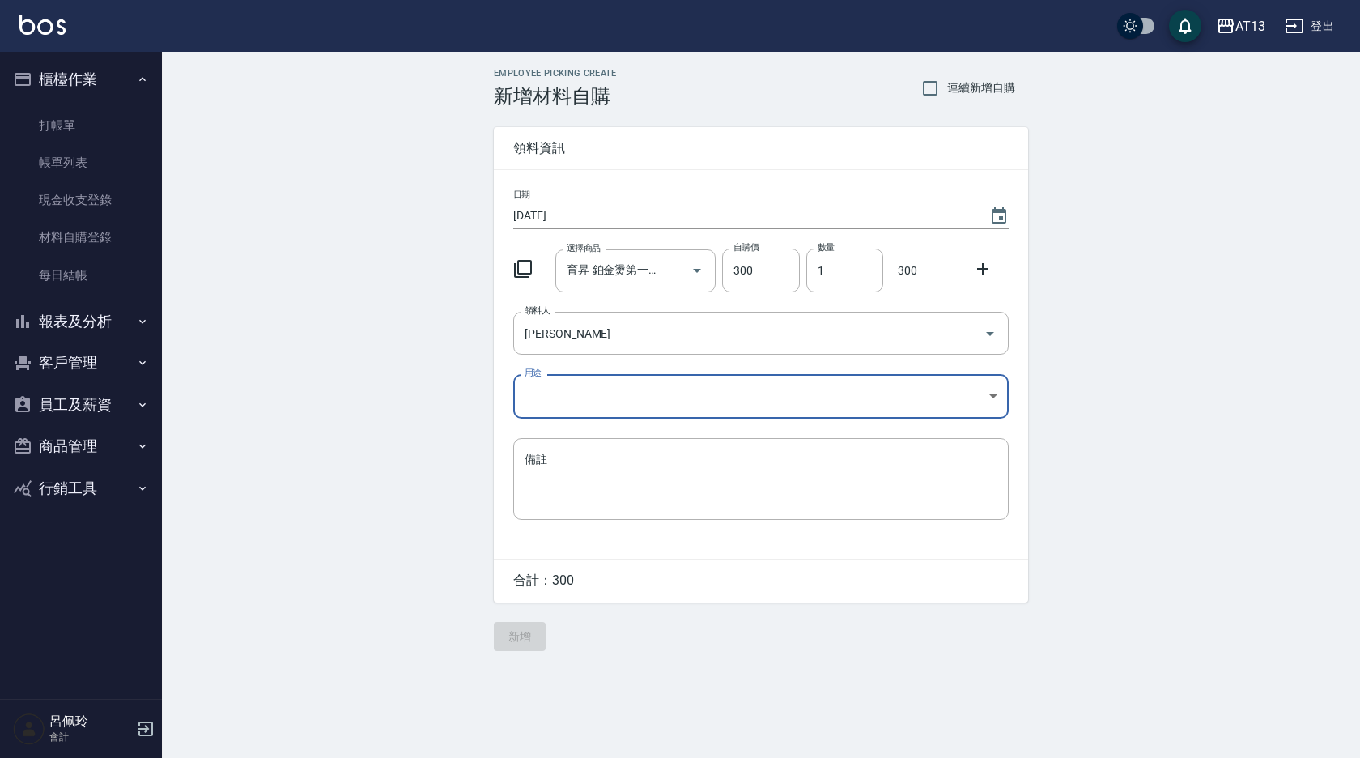
click at [1004, 403] on body "AT13 登出 櫃檯作業 打帳單 帳單列表 現金收支登錄 材料自購登錄 每日結帳 報表及分析 報表目錄 店家區間累計表 店家日報表 互助日報表 互助月報表 互…" at bounding box center [680, 379] width 1360 height 758
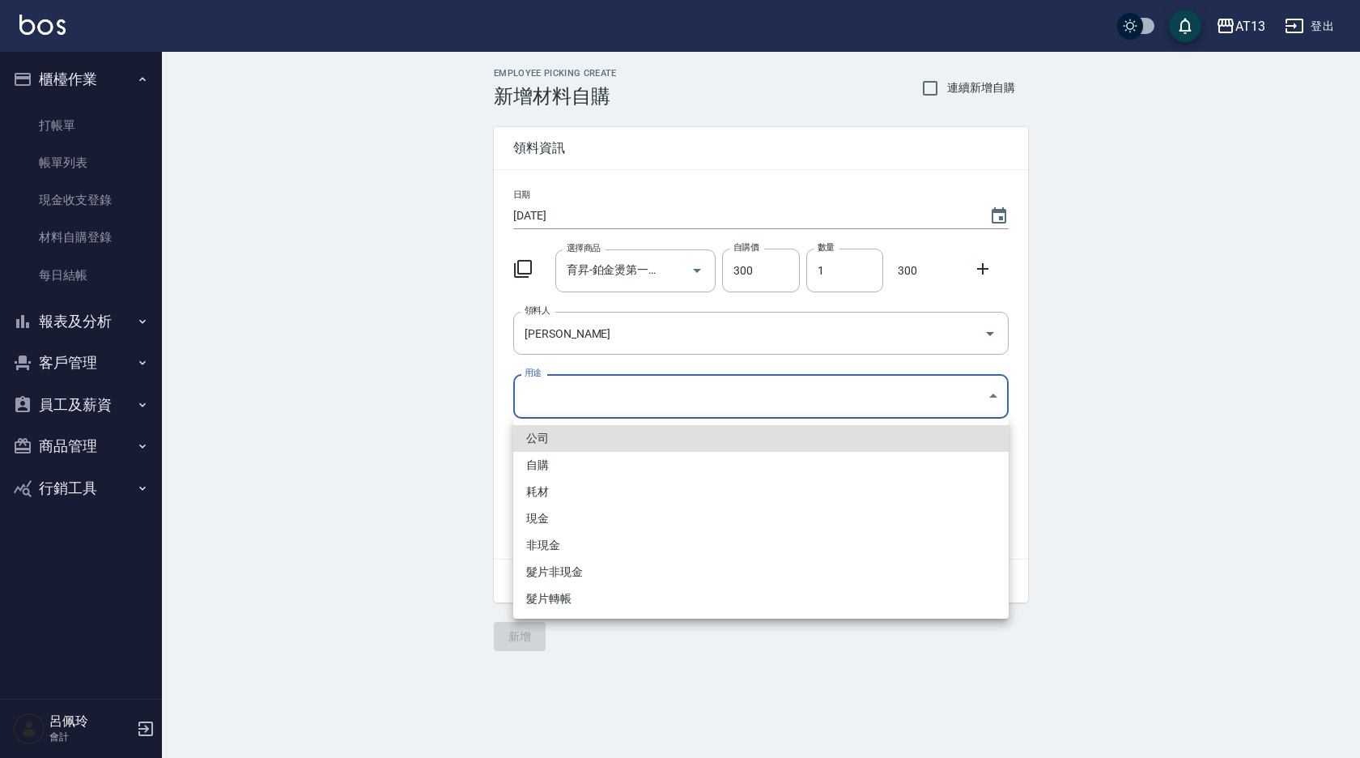
click at [537, 465] on li "自購" at bounding box center [760, 465] width 495 height 27
type input "自購"
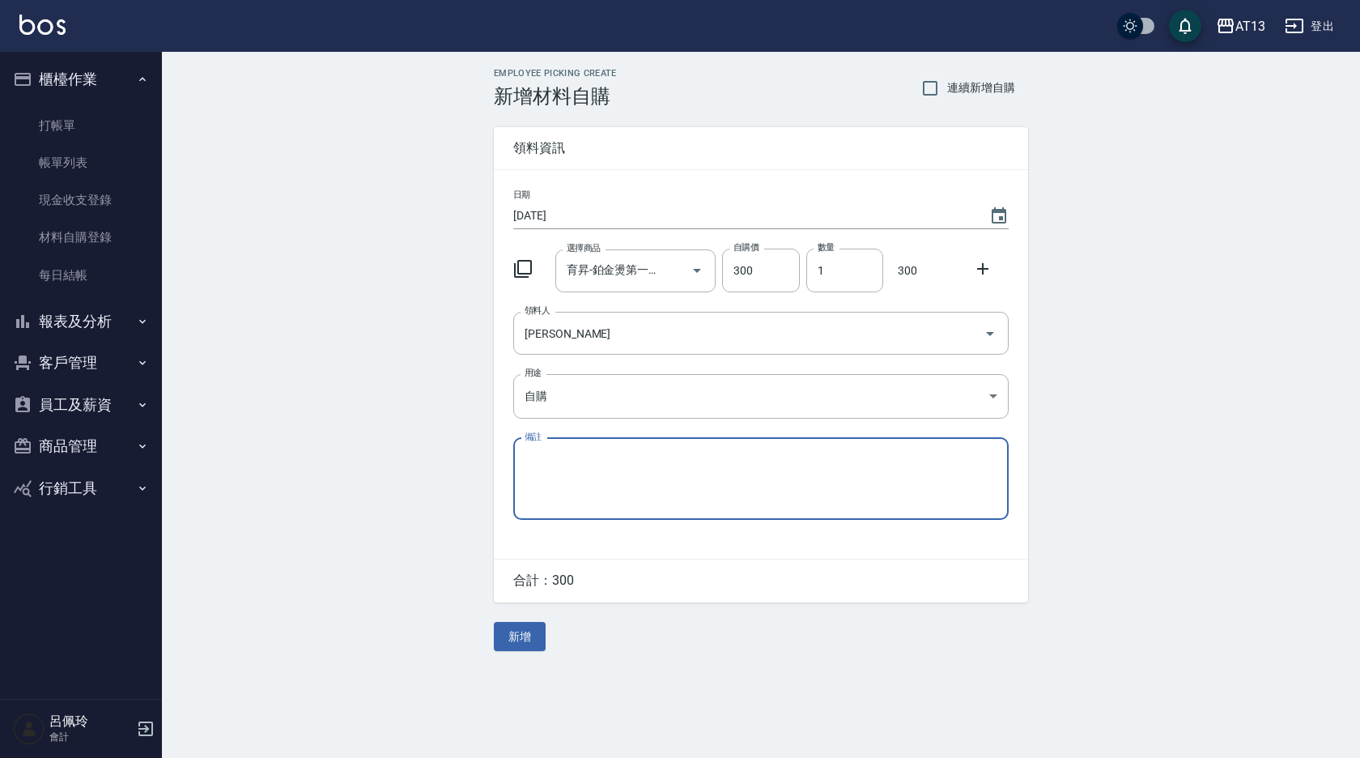
click at [977, 272] on icon at bounding box center [982, 268] width 19 height 19
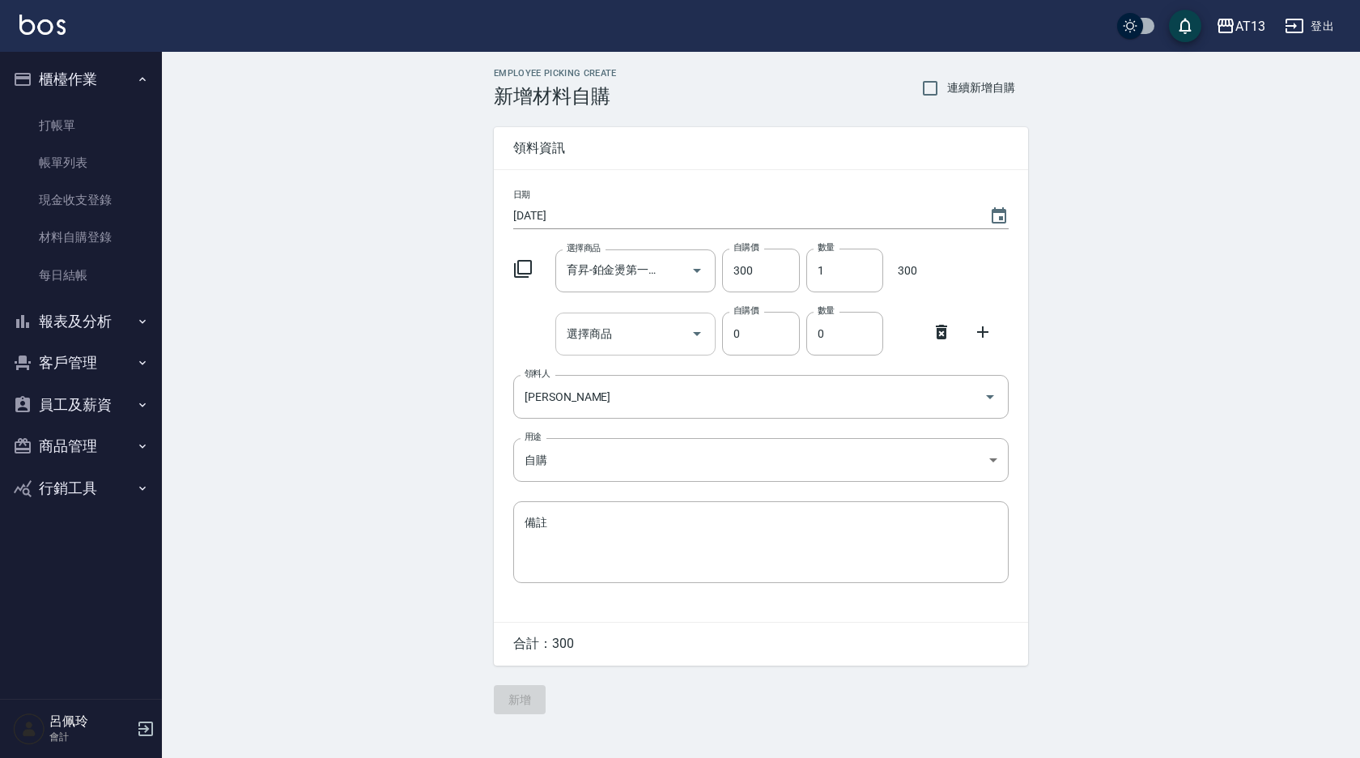
click at [648, 327] on input "選擇商品" at bounding box center [624, 334] width 122 height 28
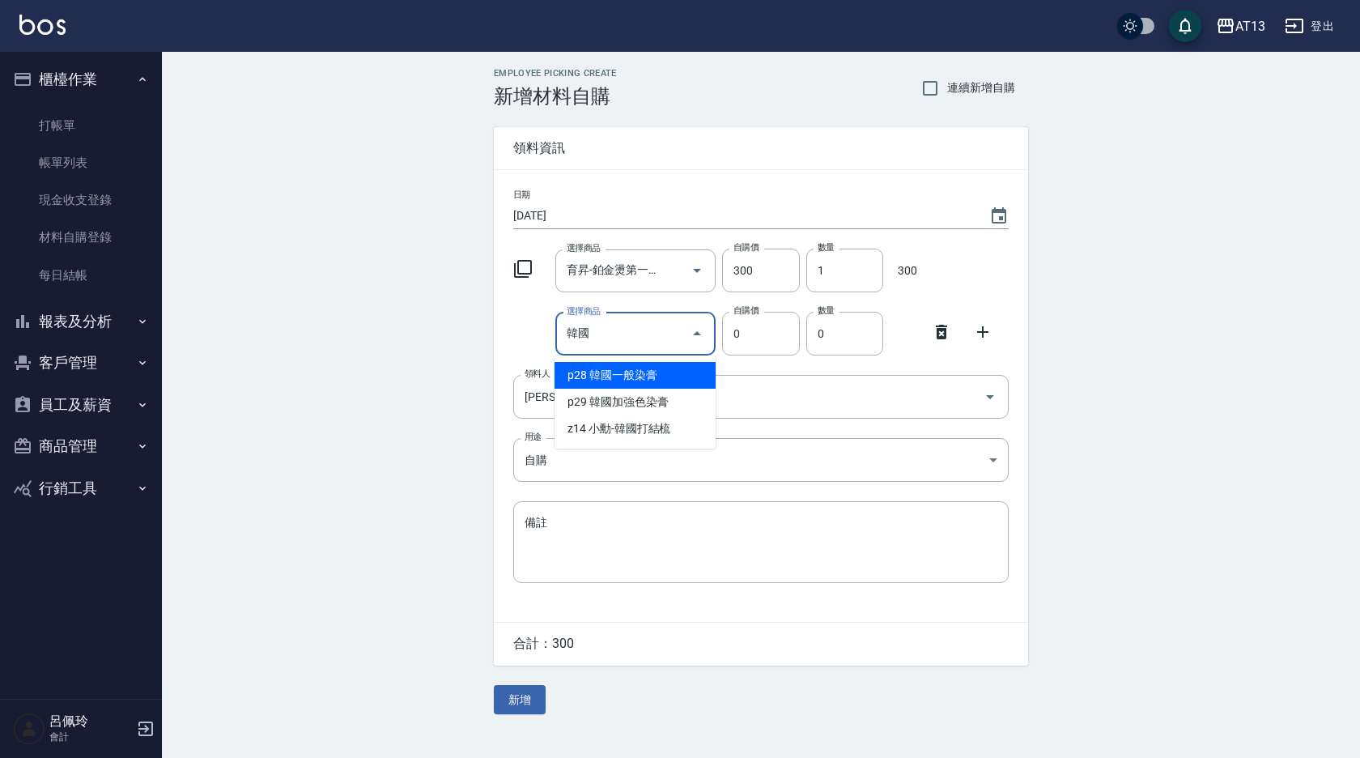
click at [647, 367] on li "p28 韓國一般染膏" at bounding box center [634, 375] width 161 height 27
type input "韓國一般染膏"
type input "183"
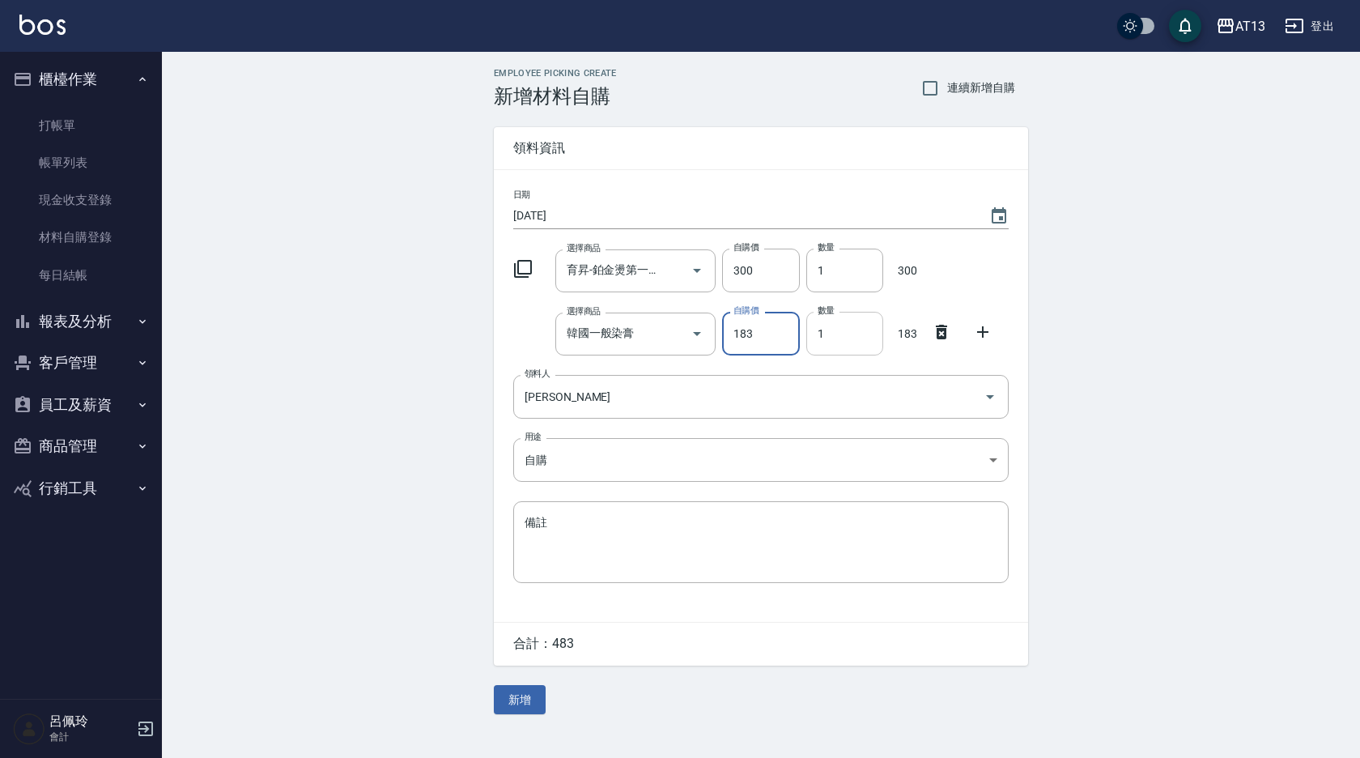
click at [826, 346] on input "1" at bounding box center [844, 334] width 77 height 44
type input "19"
click at [533, 720] on div "Employee Picking Create 新增材料自購 連續新增自購 領料資訊 日期 [DATE] 選擇商品 育昇-鉑金燙第一劑500ml([DOMAI…" at bounding box center [761, 391] width 567 height 678
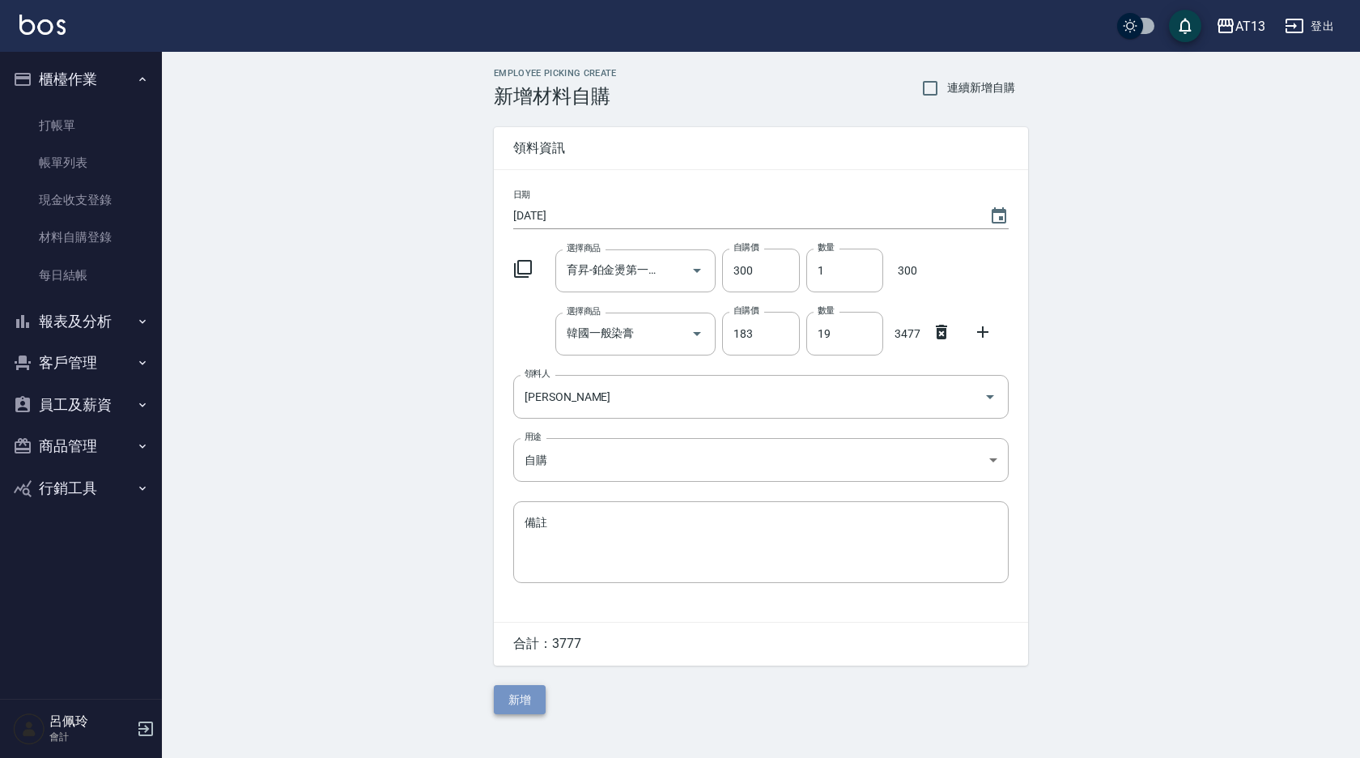
click at [521, 711] on button "新增" at bounding box center [520, 700] width 52 height 30
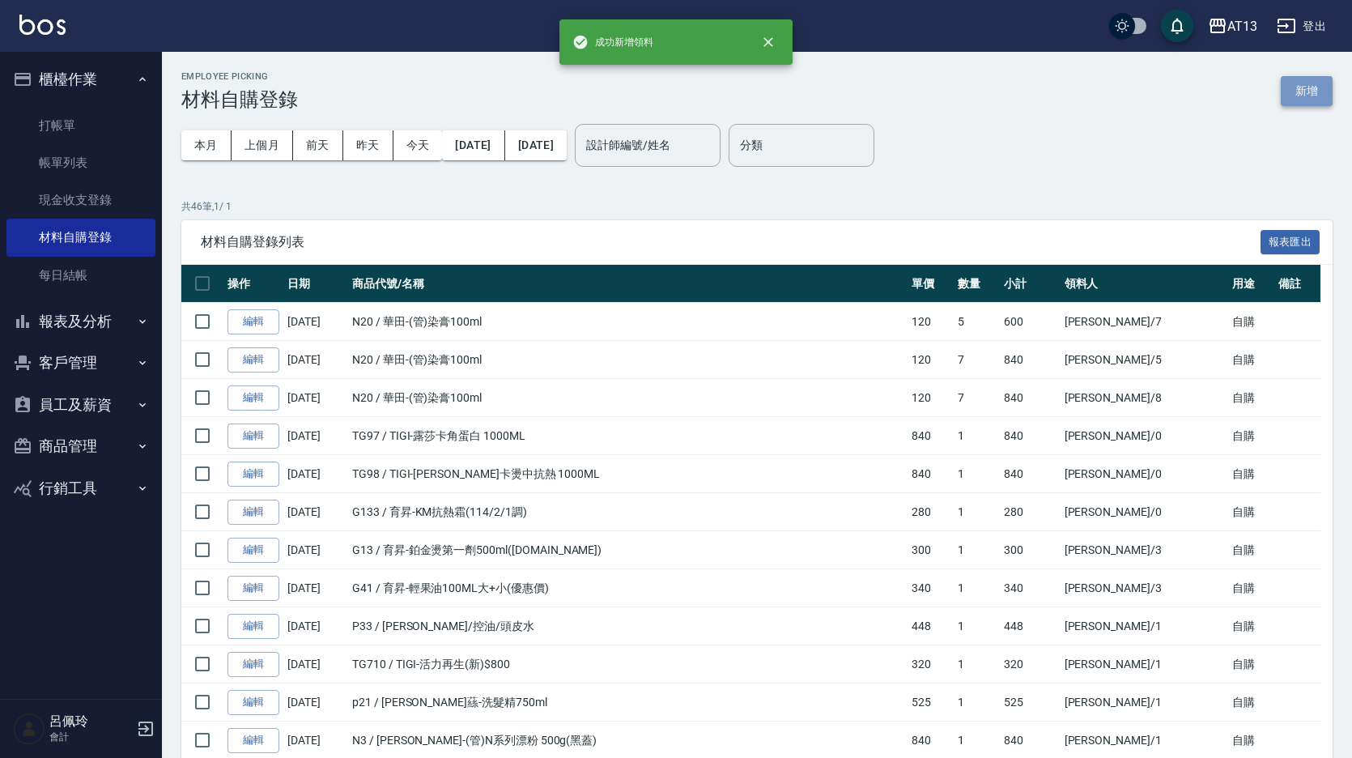
click at [1309, 79] on button "新增" at bounding box center [1306, 91] width 52 height 30
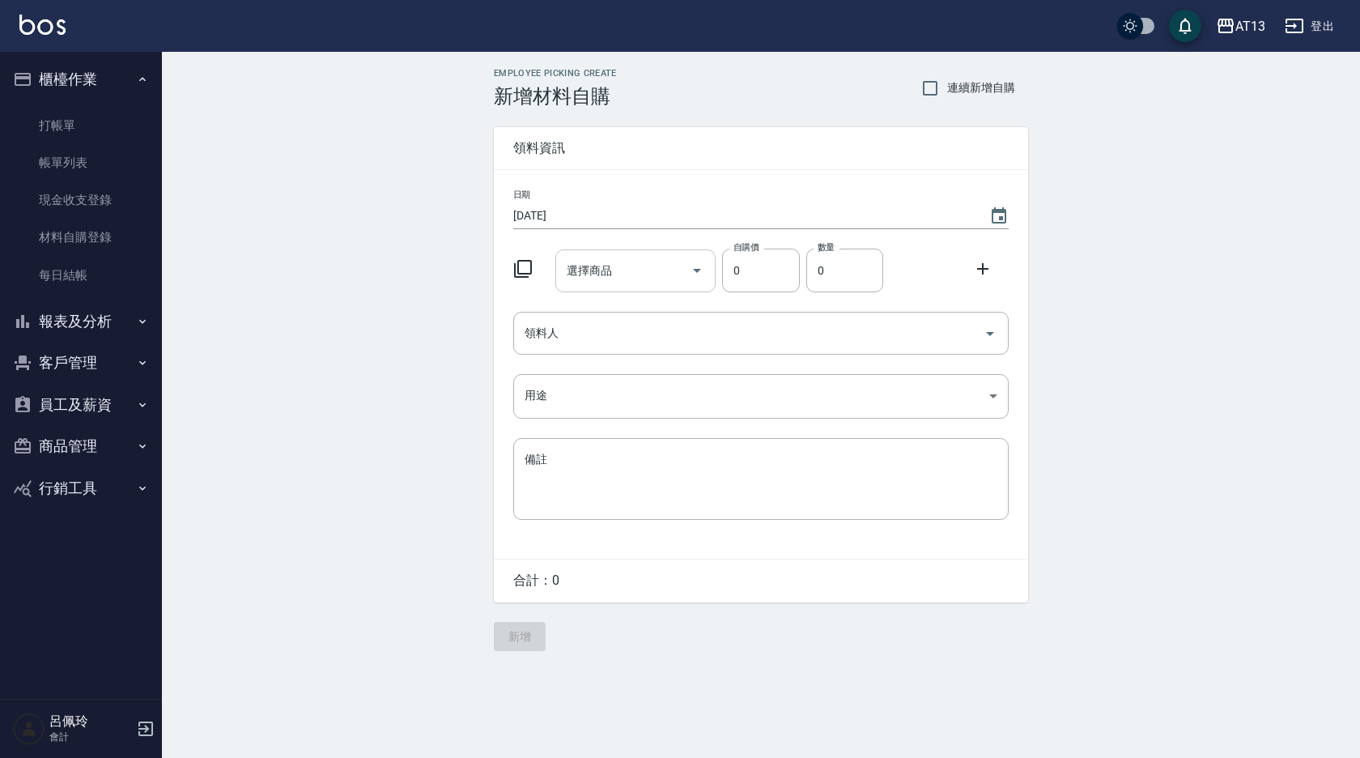
click at [639, 278] on input "選擇商品" at bounding box center [624, 271] width 122 height 28
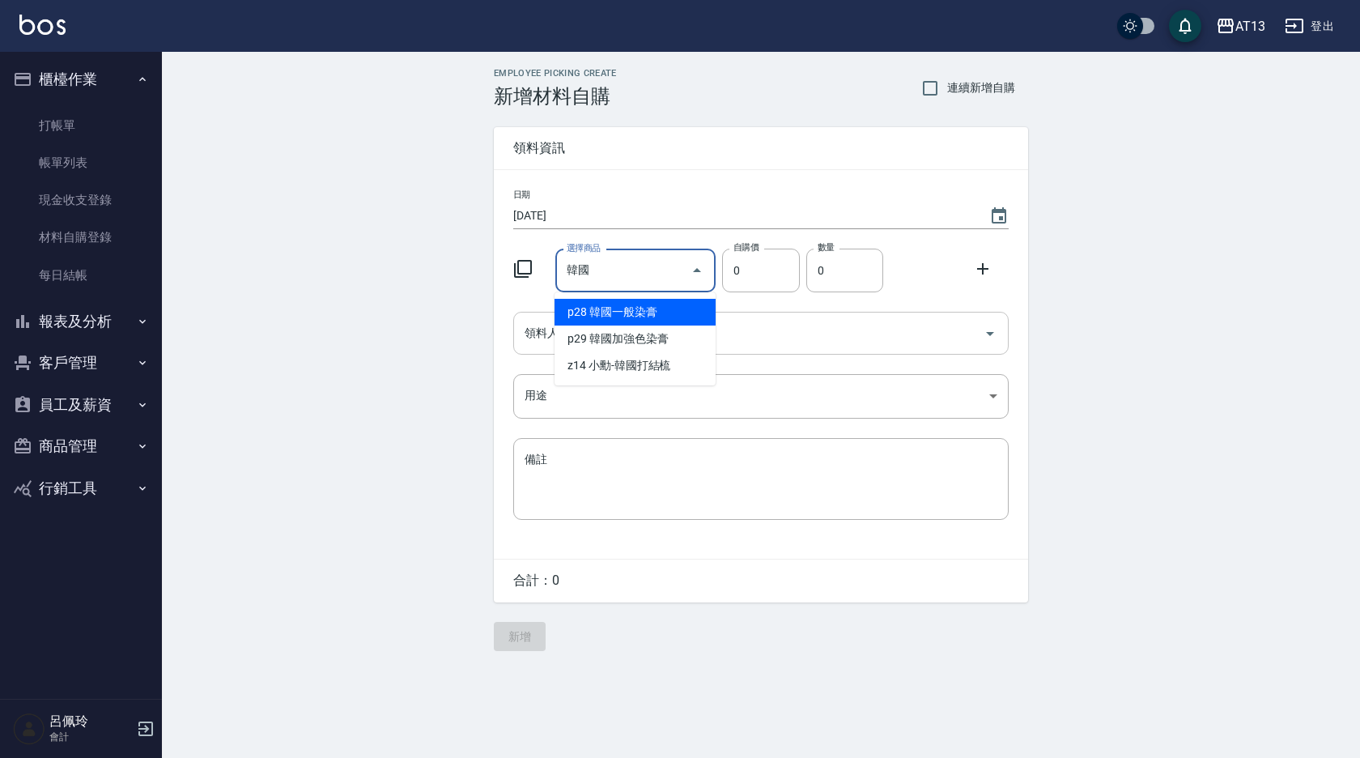
click at [648, 322] on li "p28 韓國一般染膏" at bounding box center [634, 312] width 161 height 27
type input "韓國一般染膏"
type input "183"
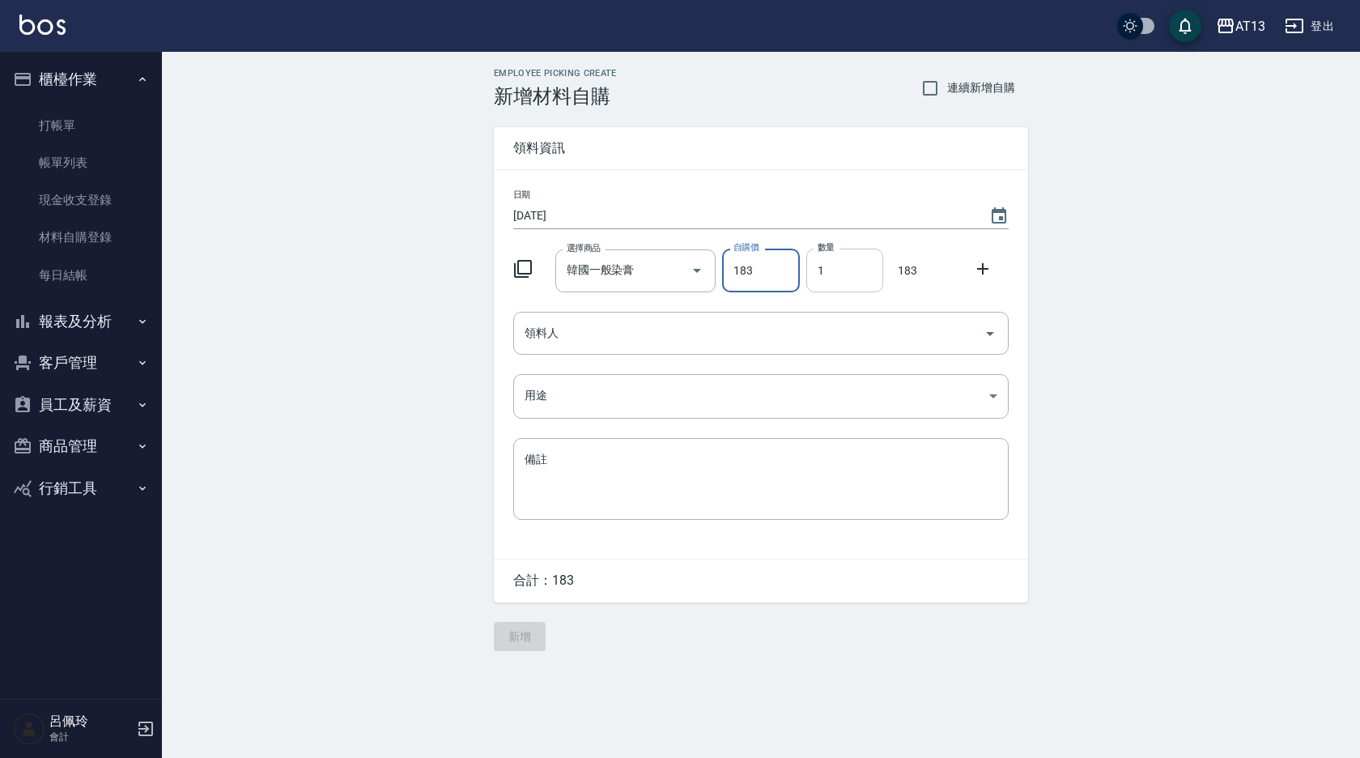
click at [821, 280] on input "1" at bounding box center [844, 270] width 77 height 44
click at [979, 331] on button "Open" at bounding box center [990, 334] width 26 height 26
type input "5"
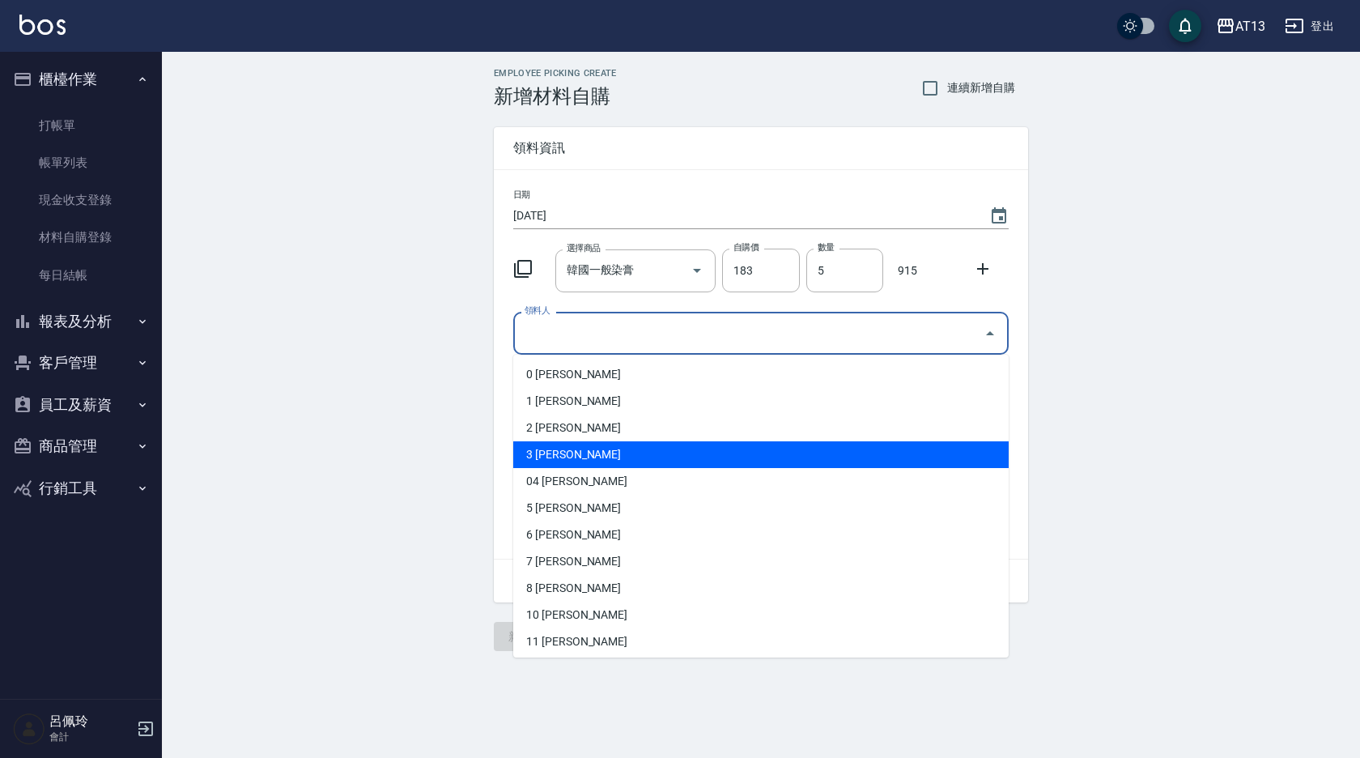
click at [669, 448] on li "3 [PERSON_NAME]" at bounding box center [760, 454] width 495 height 27
type input "[PERSON_NAME]"
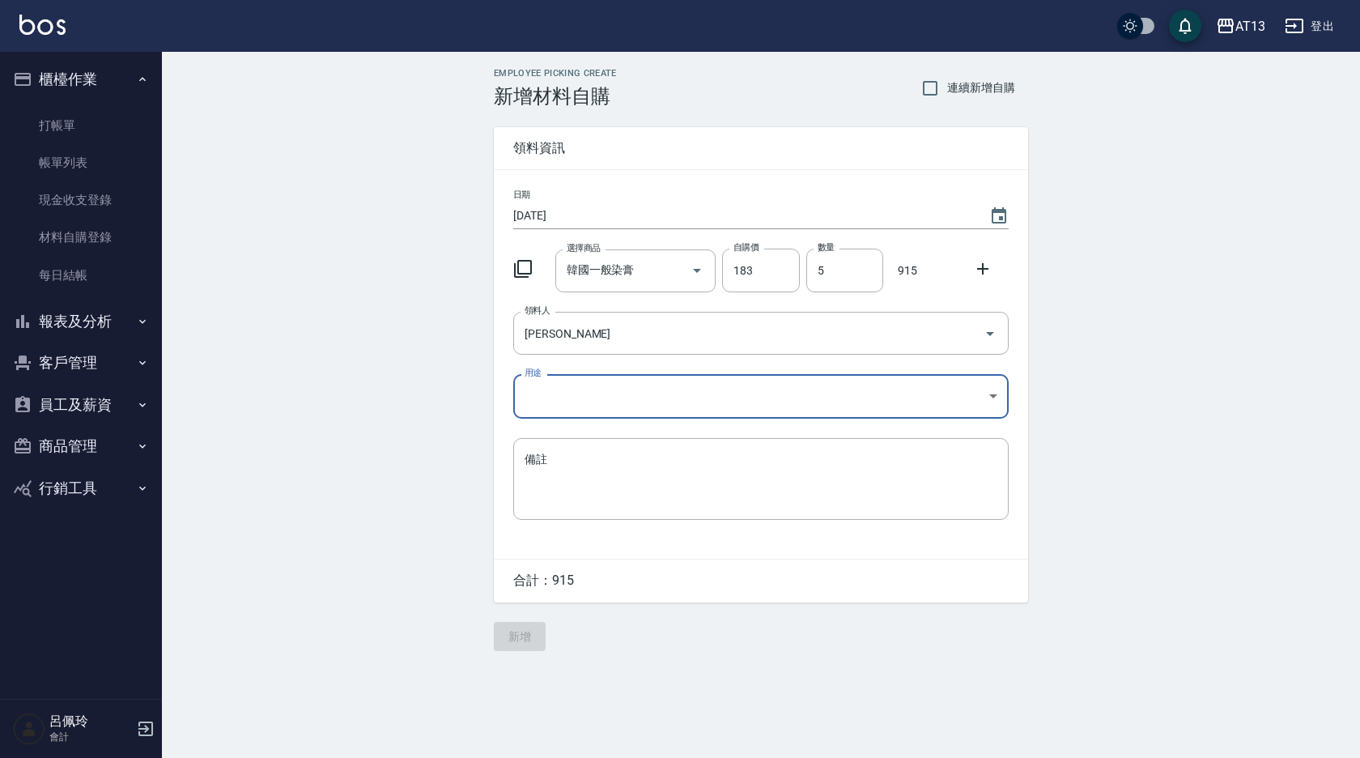
click at [1000, 404] on body "AT13 登出 櫃檯作業 打帳單 帳單列表 現金收支登錄 材料自購登錄 每日結帳 報表及分析 報表目錄 店家區間累計表 店家日報表 互助日報表 互助月報表 互…" at bounding box center [680, 379] width 1360 height 758
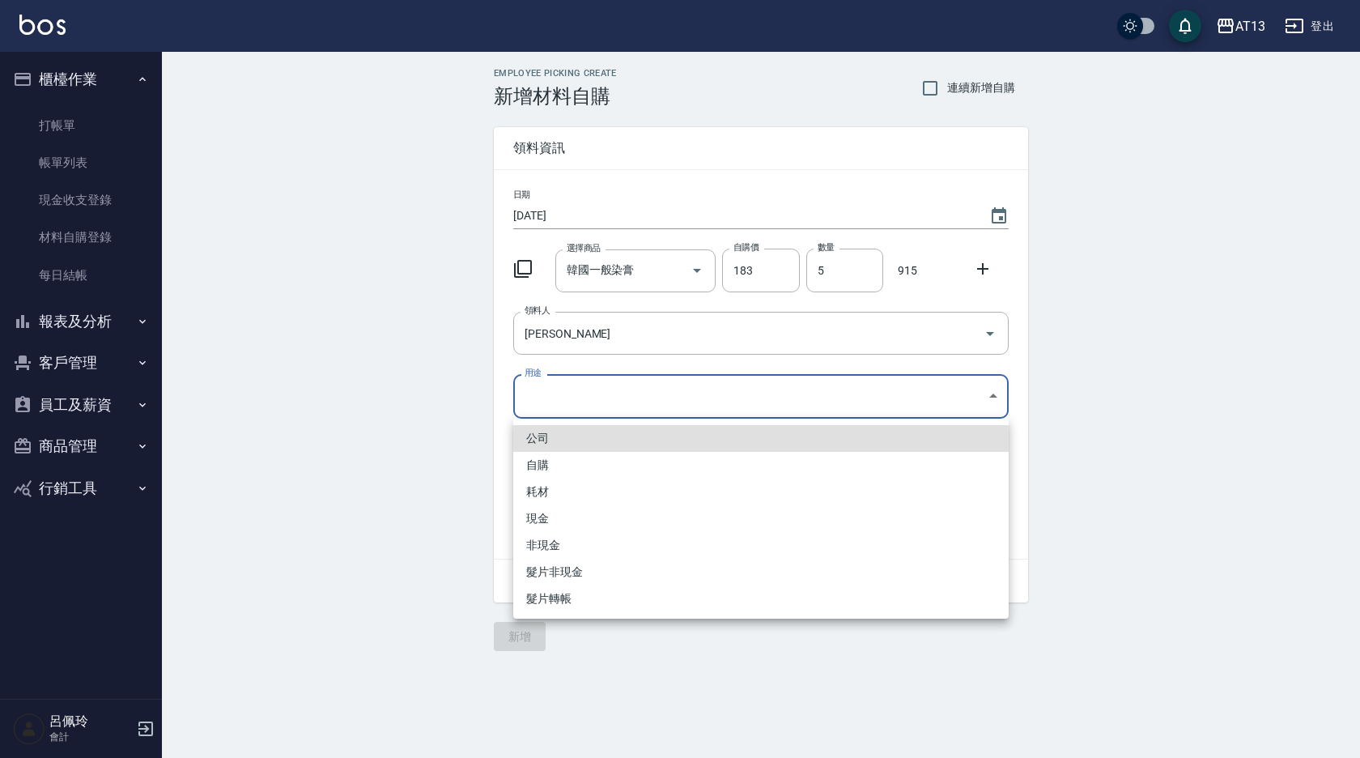
click at [673, 463] on li "自購" at bounding box center [760, 465] width 495 height 27
type input "自購"
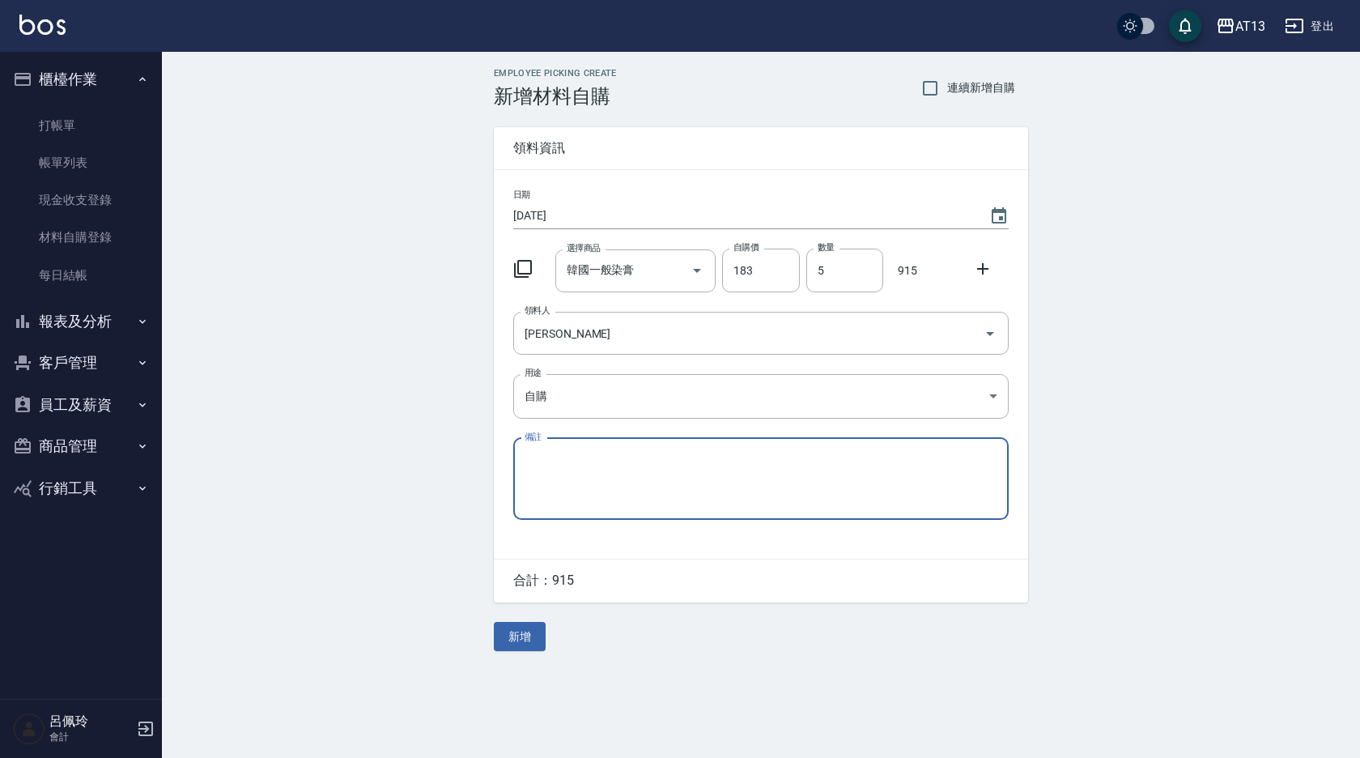
click at [550, 644] on div "Employee Picking Create 新增材料自購 連續新增自購 領料資訊 日期 [DATE] 選擇商品 韓國一般染膏 選擇商品 自購價 183 自…" at bounding box center [761, 359] width 567 height 615
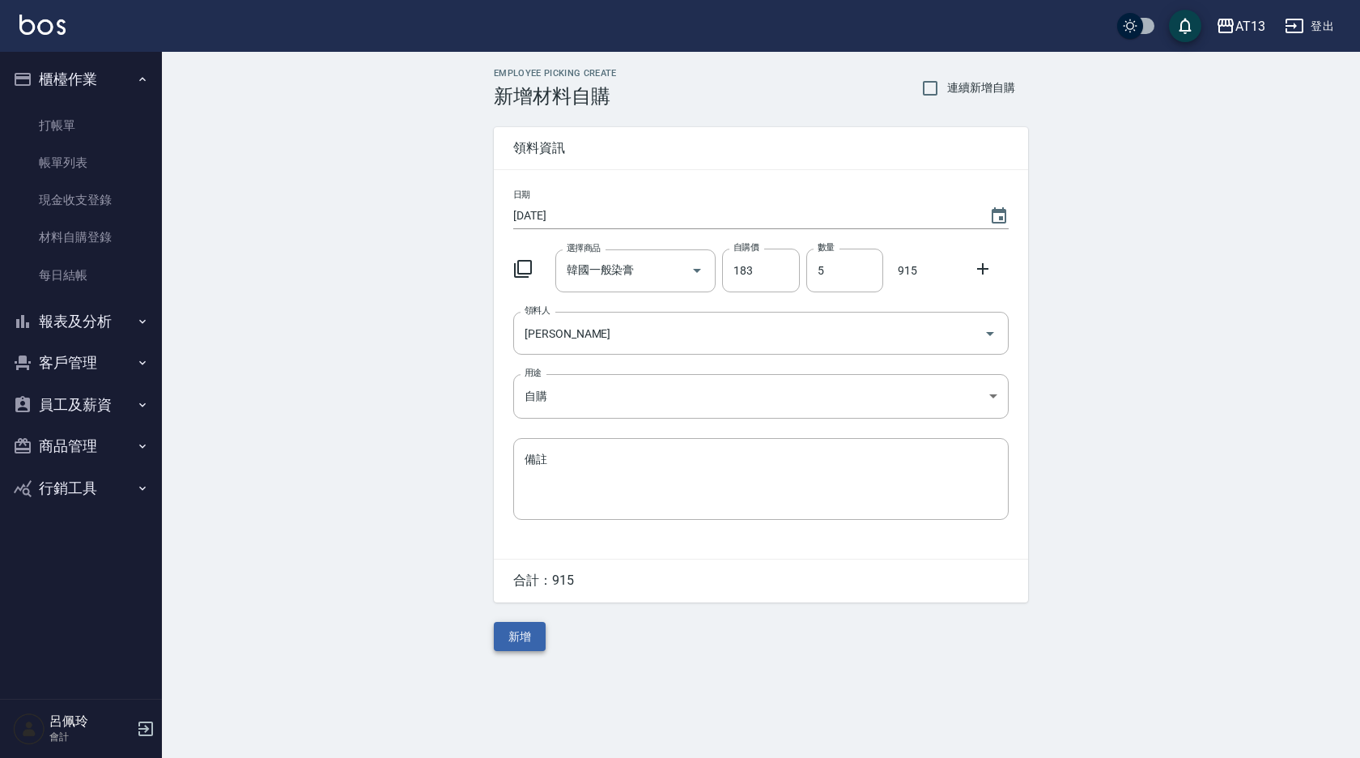
click at [541, 643] on button "新增" at bounding box center [520, 637] width 52 height 30
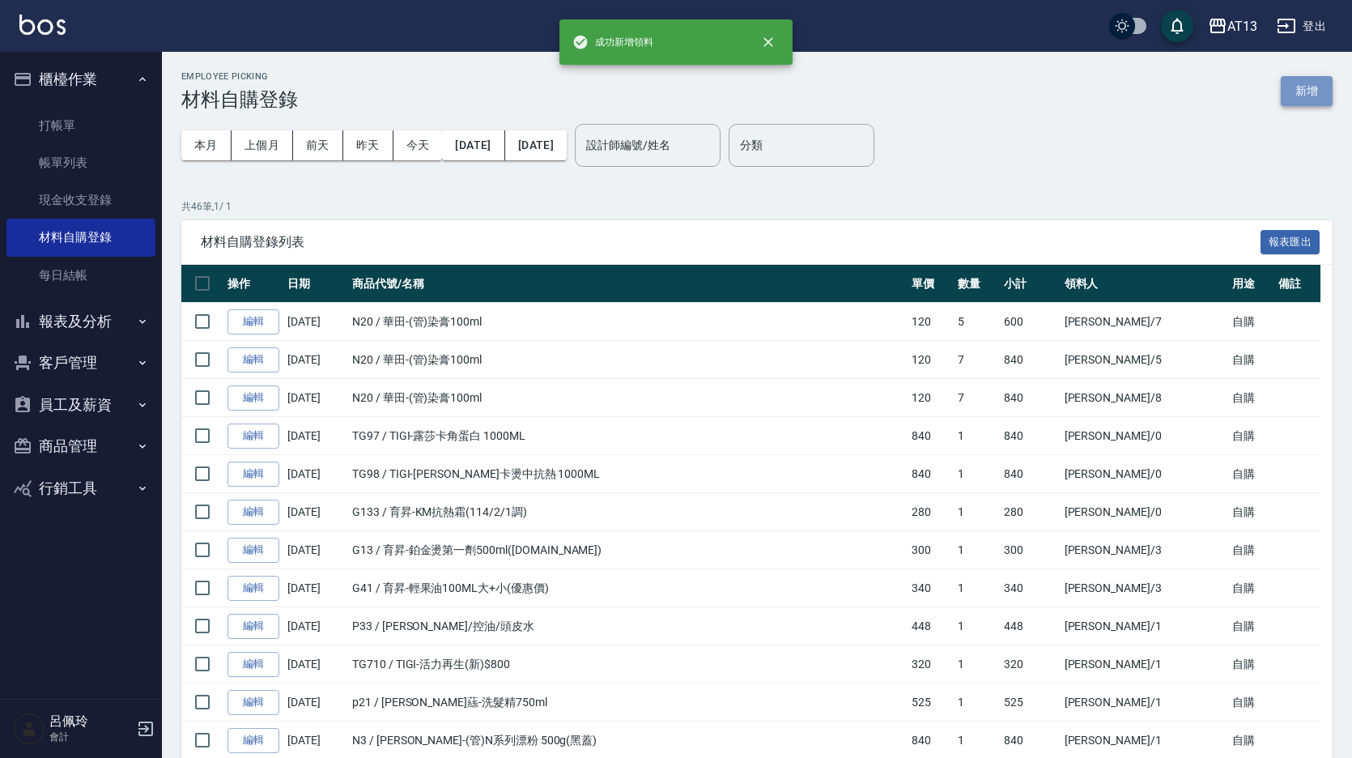
click at [1298, 97] on button "新增" at bounding box center [1306, 91] width 52 height 30
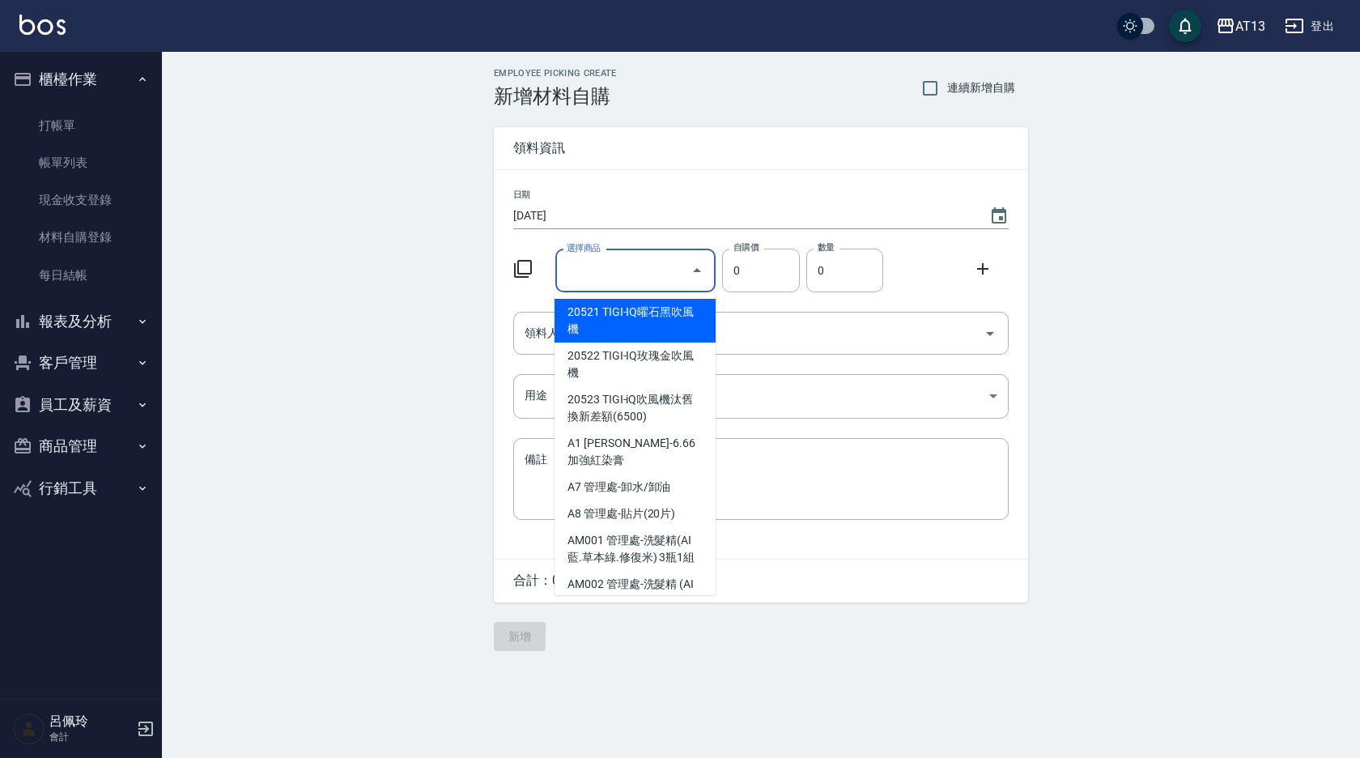
click at [622, 268] on input "選擇商品" at bounding box center [624, 271] width 122 height 28
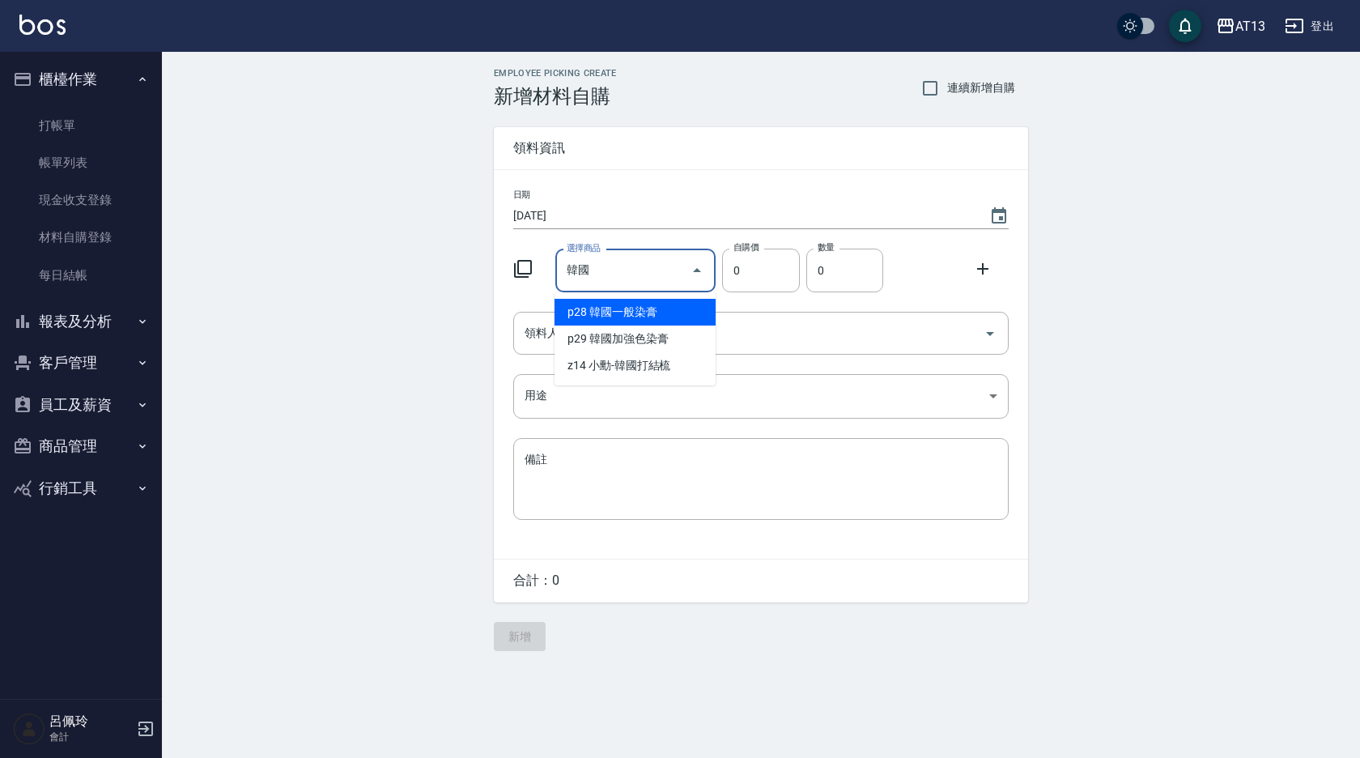
click at [699, 320] on li "p28 韓國一般染膏" at bounding box center [634, 312] width 161 height 27
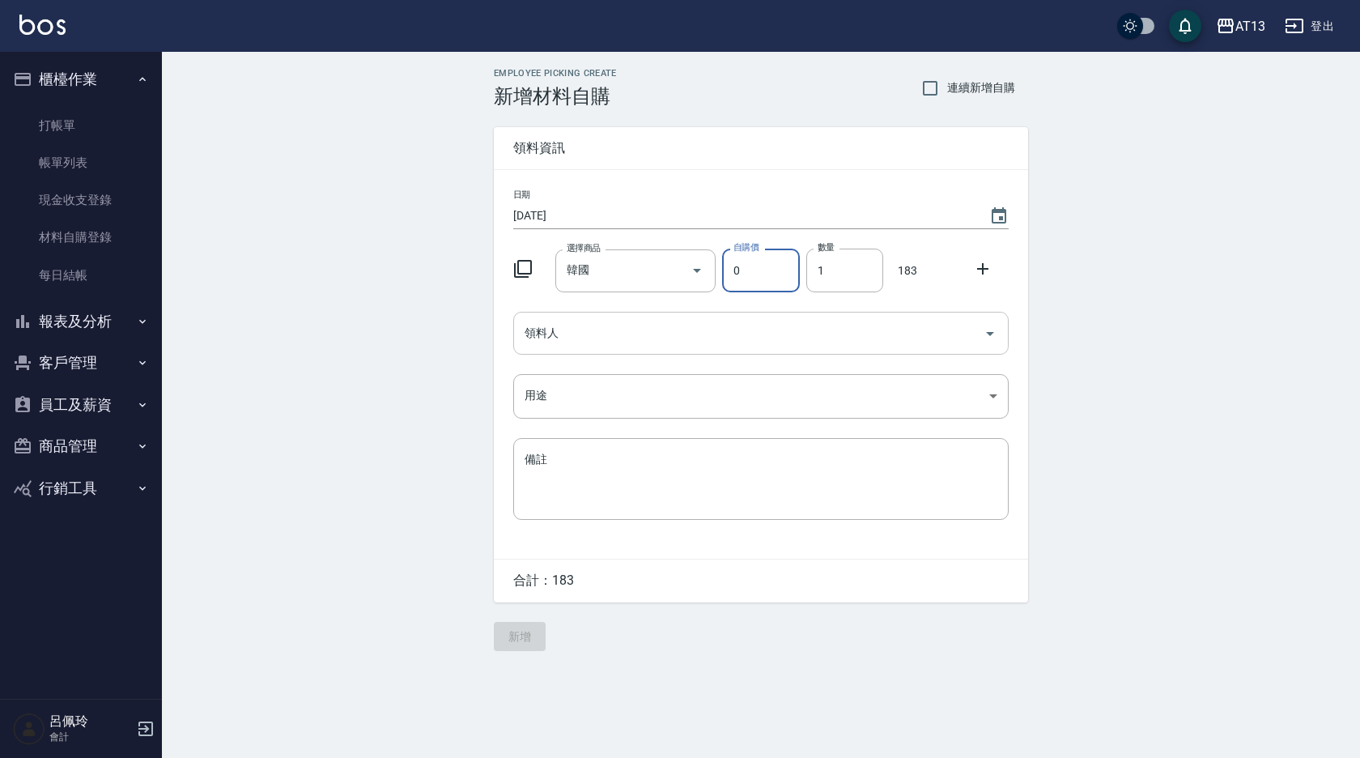
type input "韓國一般染膏"
type input "183"
click at [841, 292] on input "1" at bounding box center [844, 270] width 77 height 44
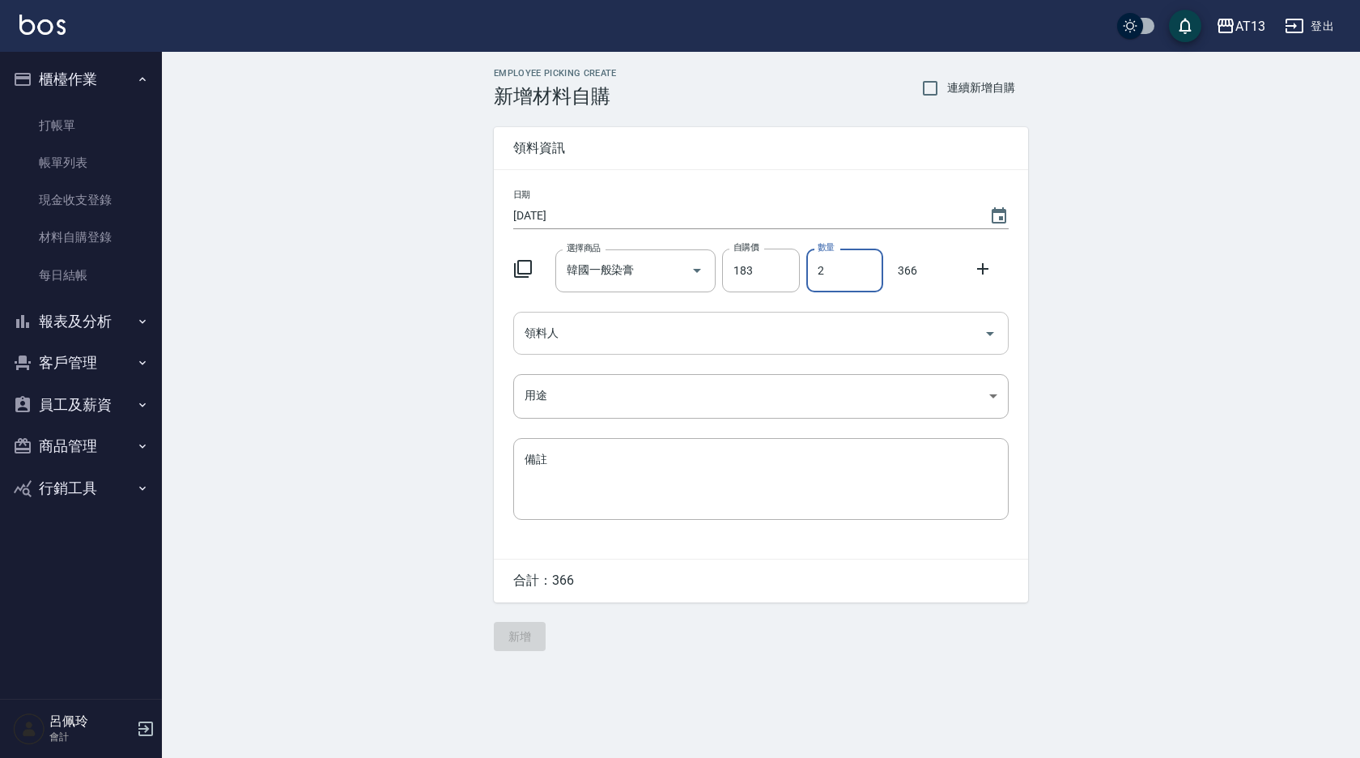
click at [987, 330] on icon "Open" at bounding box center [989, 333] width 19 height 19
type input "2"
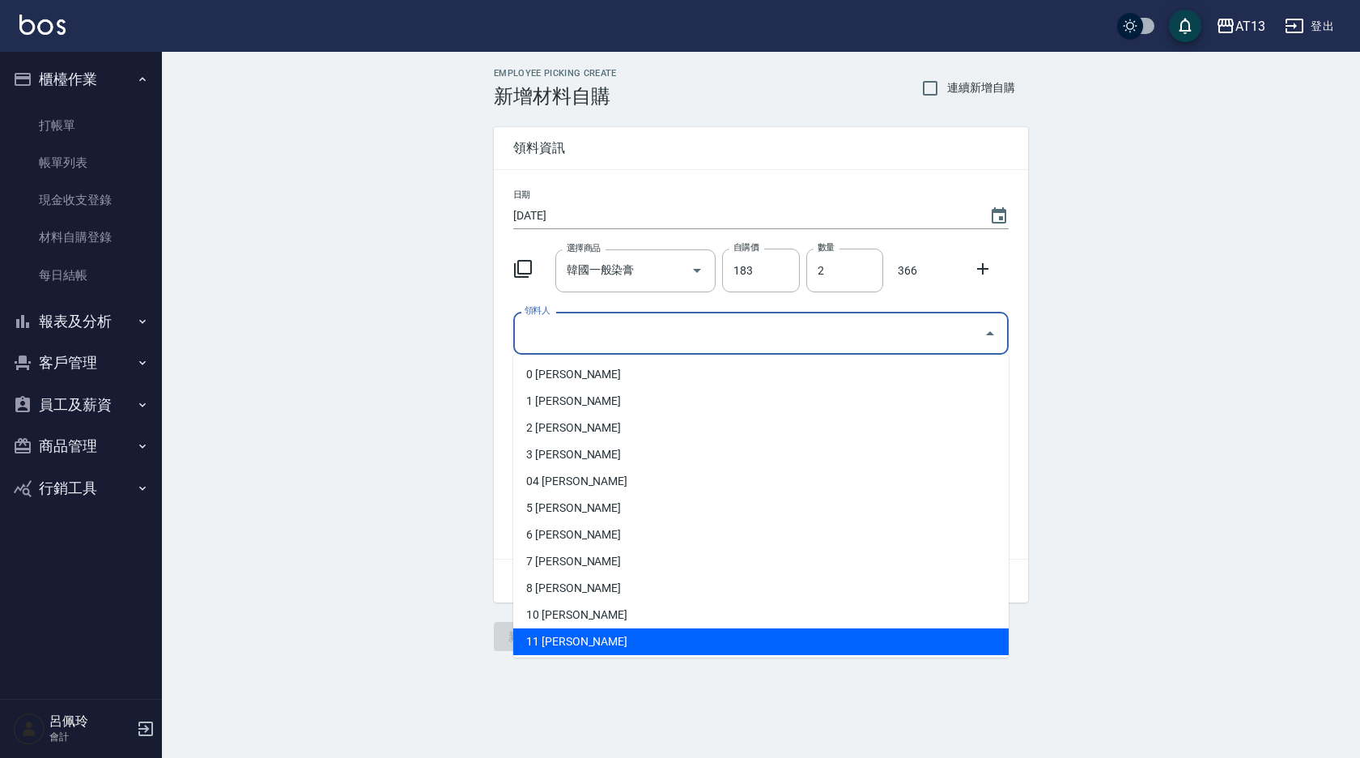
click at [677, 643] on li "11 [PERSON_NAME]" at bounding box center [760, 641] width 495 height 27
type input "[PERSON_NAME]"
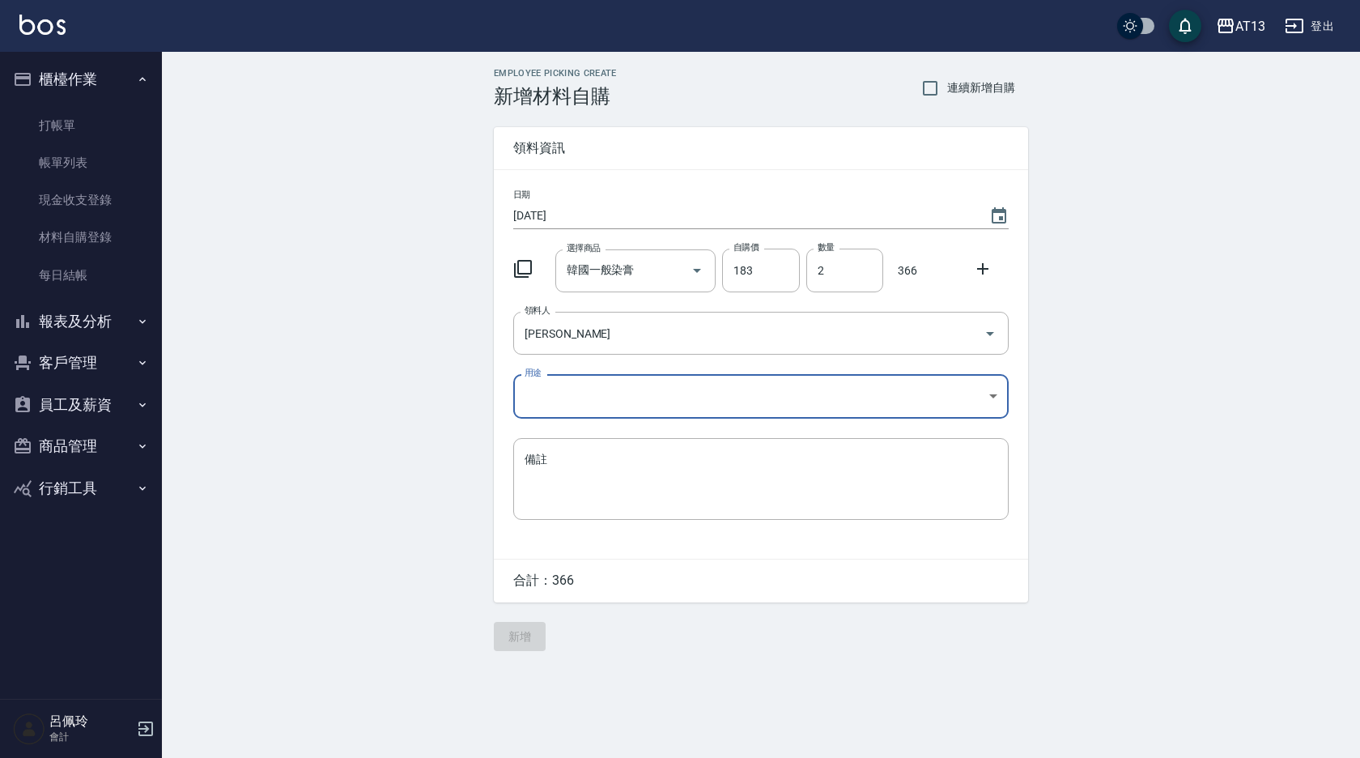
click at [996, 400] on body "AT13 登出 櫃檯作業 打帳單 帳單列表 現金收支登錄 材料自購登錄 每日結帳 報表及分析 報表目錄 店家區間累計表 店家日報表 互助日報表 互助月報表 互…" at bounding box center [680, 379] width 1360 height 758
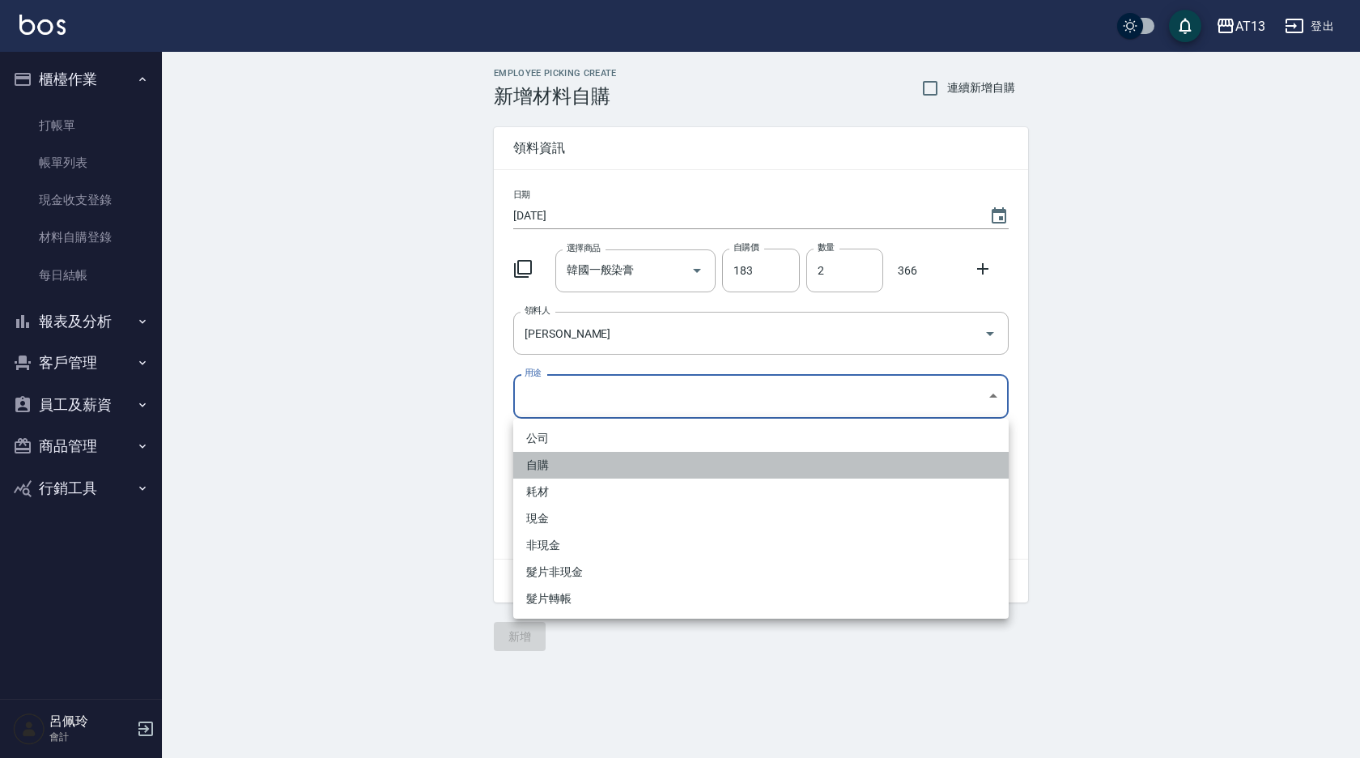
click at [631, 461] on li "自購" at bounding box center [760, 465] width 495 height 27
type input "自購"
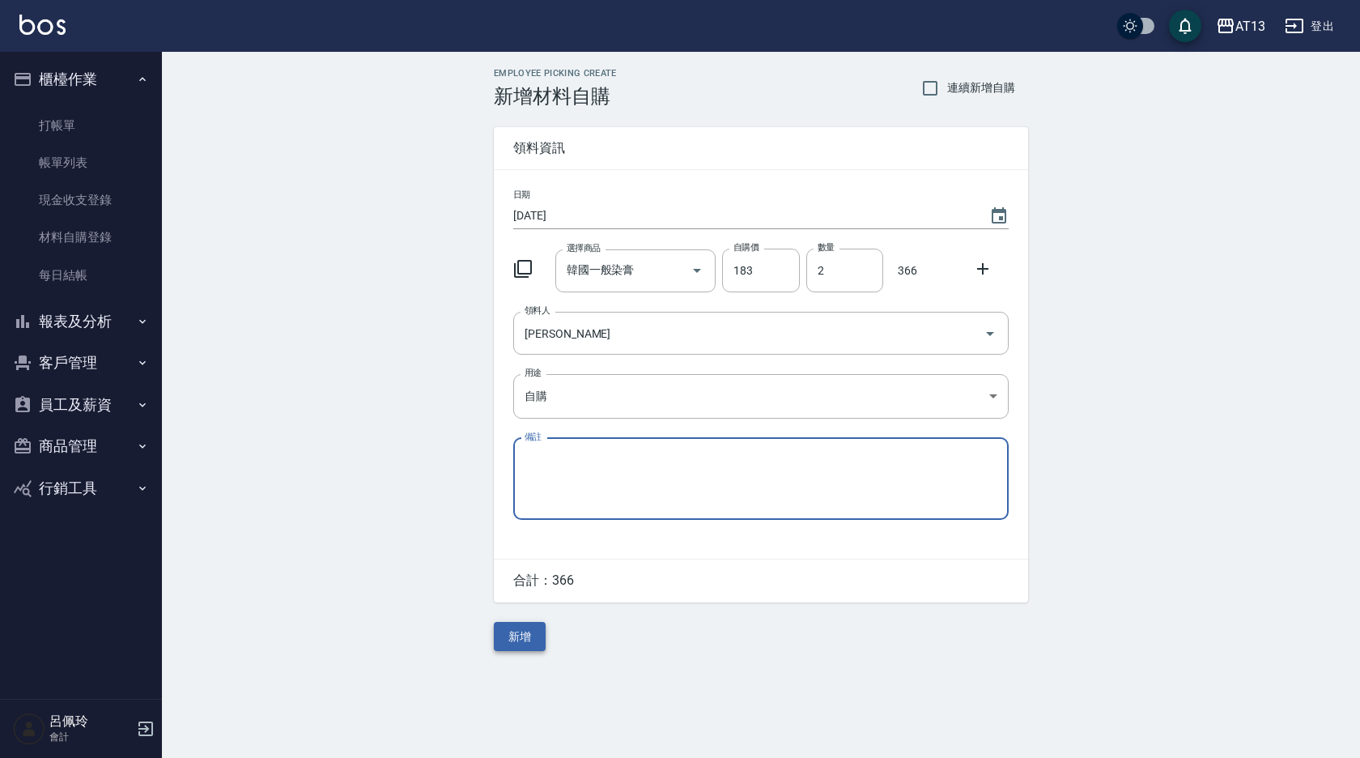
click at [532, 648] on button "新增" at bounding box center [520, 637] width 52 height 30
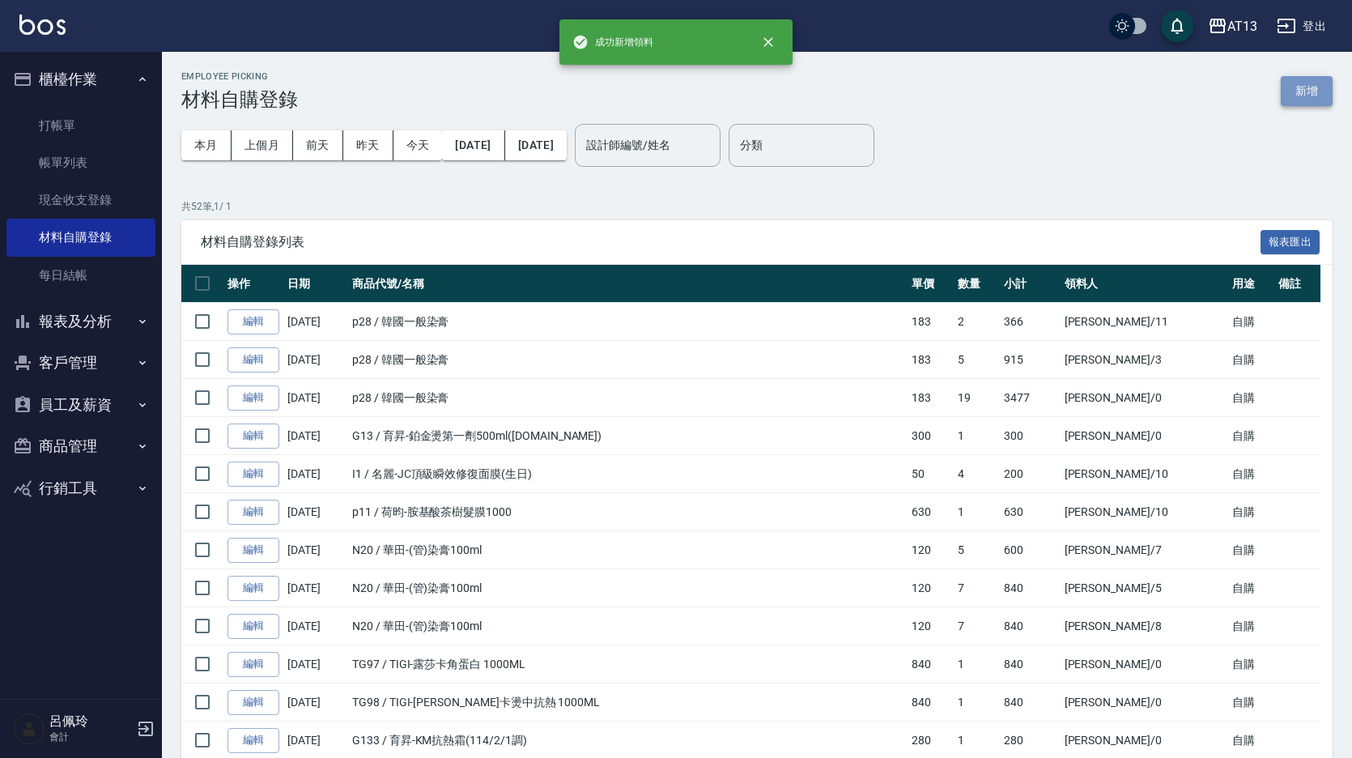
click at [1284, 99] on button "新增" at bounding box center [1306, 91] width 52 height 30
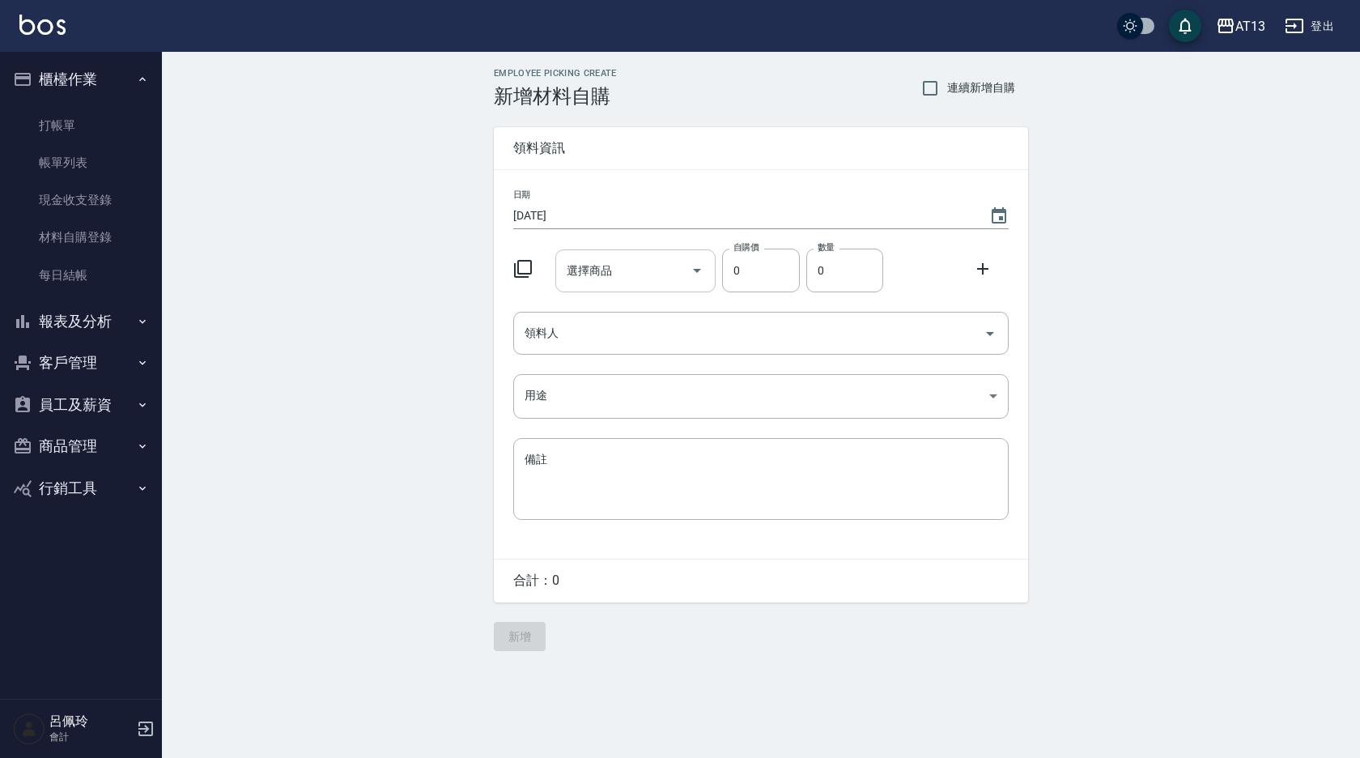
click at [594, 271] on input "選擇商品" at bounding box center [624, 271] width 122 height 28
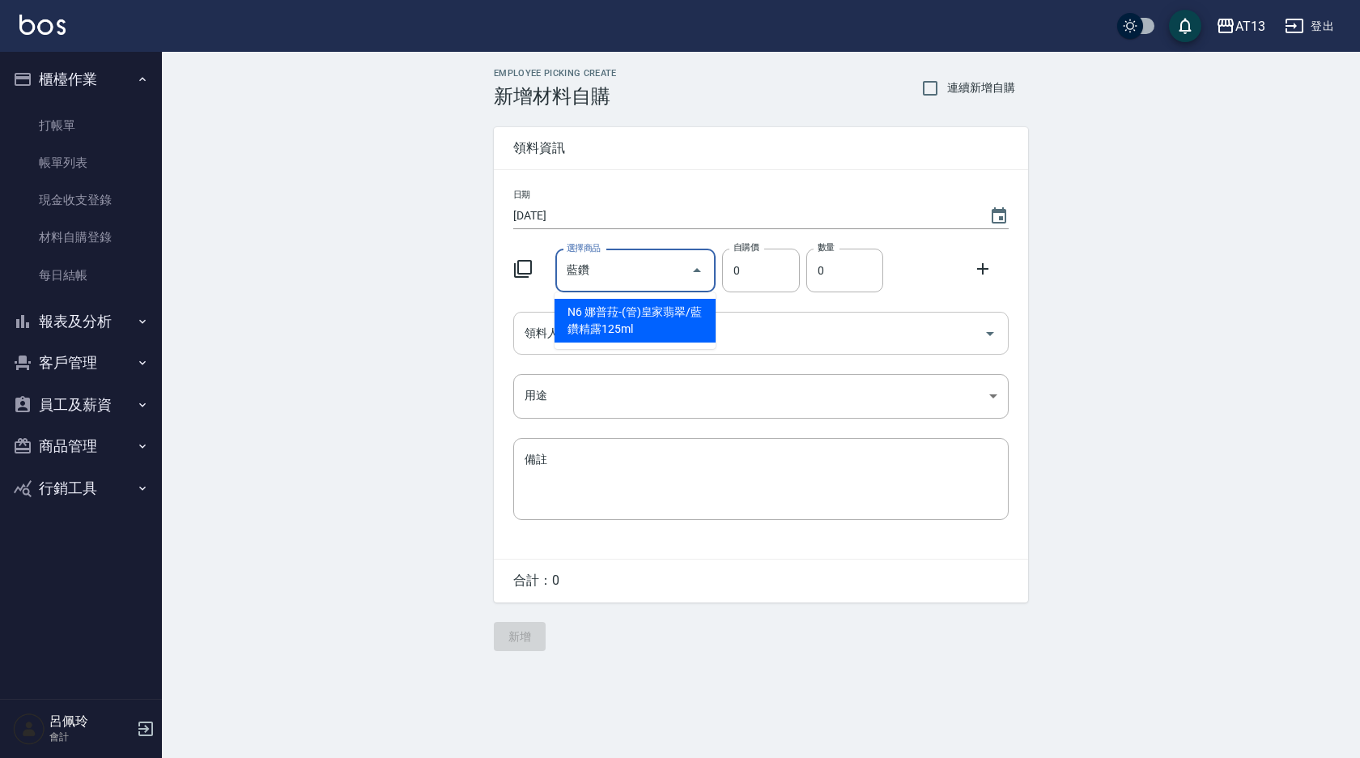
click at [647, 315] on li "N6 娜普菈-(管)皇家翡翠/藍鑽精露125ml" at bounding box center [634, 321] width 161 height 44
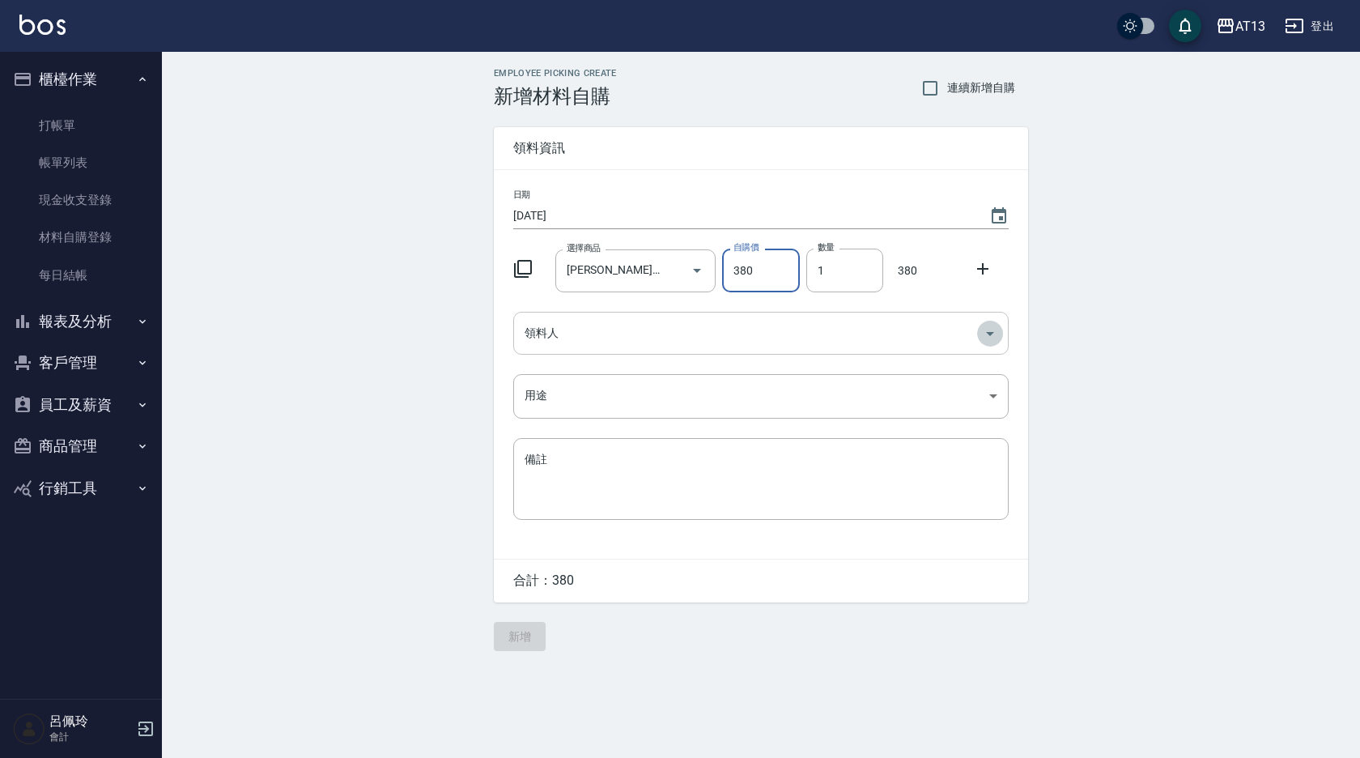
click at [987, 333] on icon "Open" at bounding box center [989, 333] width 19 height 19
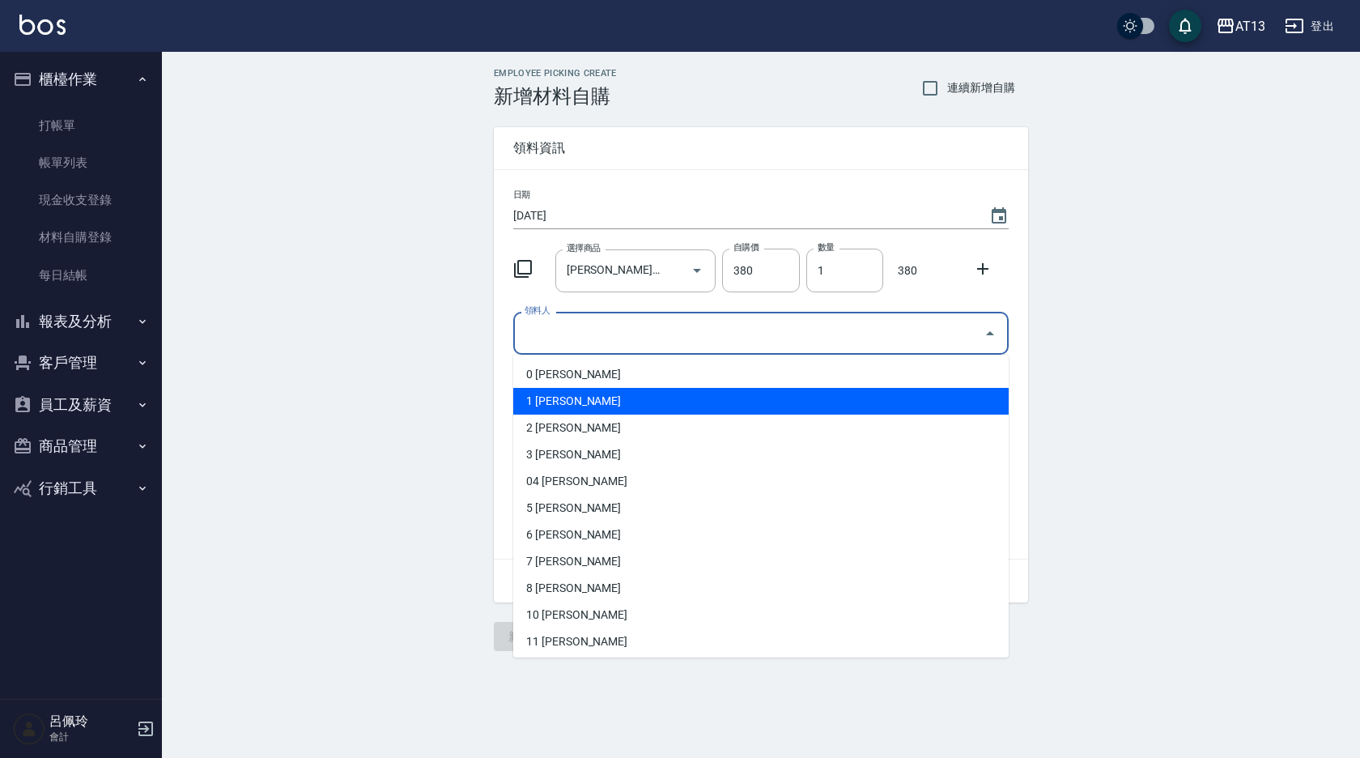
click at [686, 401] on li "1 [PERSON_NAME]" at bounding box center [760, 401] width 495 height 27
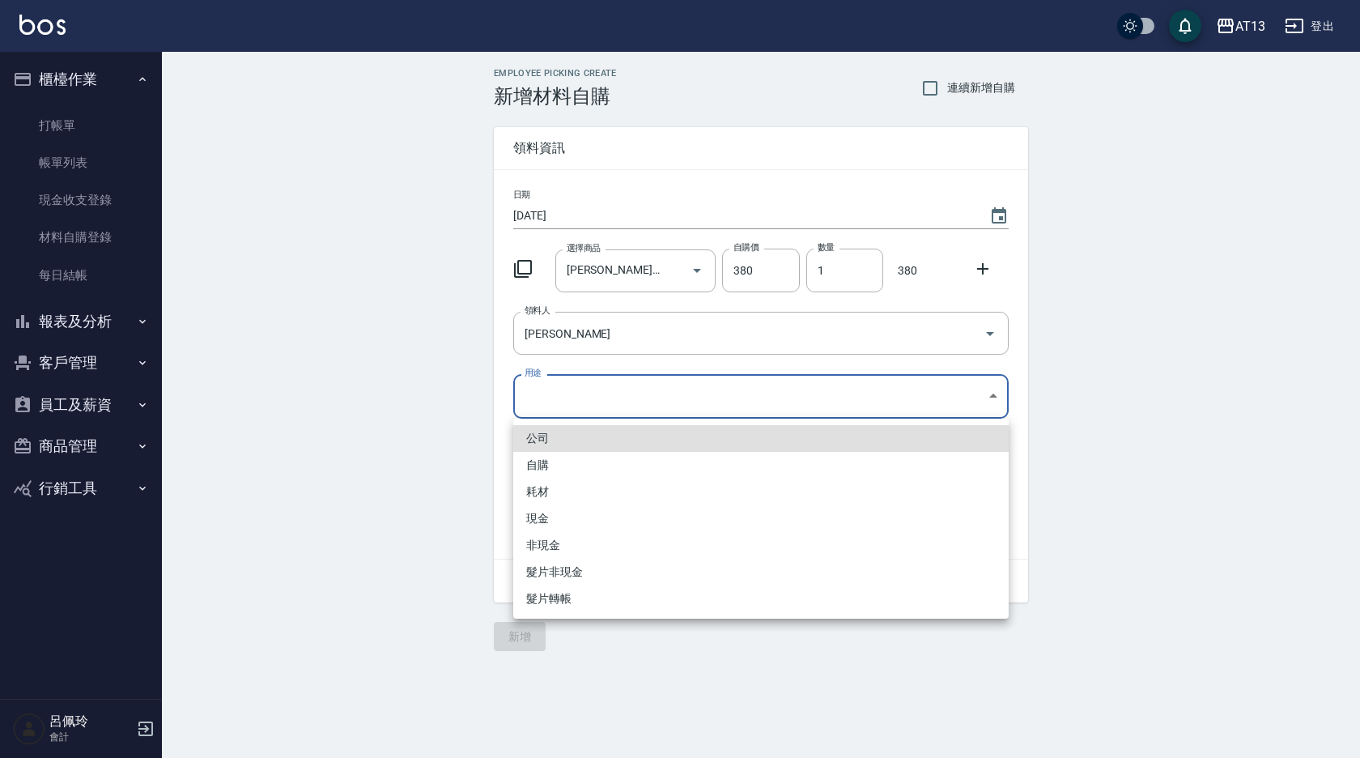
click at [991, 401] on body "AT13 登出 櫃檯作業 打帳單 帳單列表 現金收支登錄 材料自購登錄 每日結帳 報表及分析 報表目錄 店家區間累計表 店家日報表 互助日報表 互助月報表 互…" at bounding box center [680, 379] width 1360 height 758
click at [610, 458] on li "自購" at bounding box center [760, 465] width 495 height 27
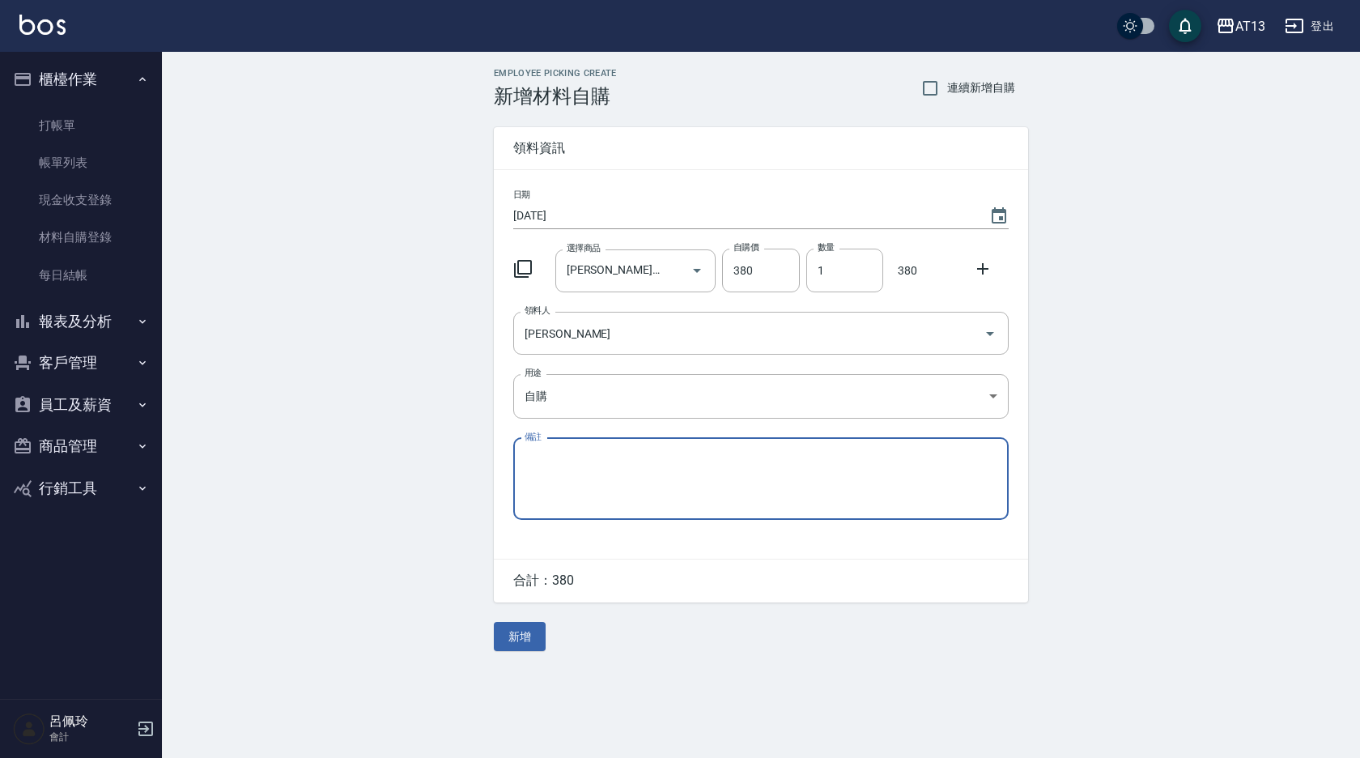
click at [982, 270] on icon at bounding box center [982, 268] width 11 height 11
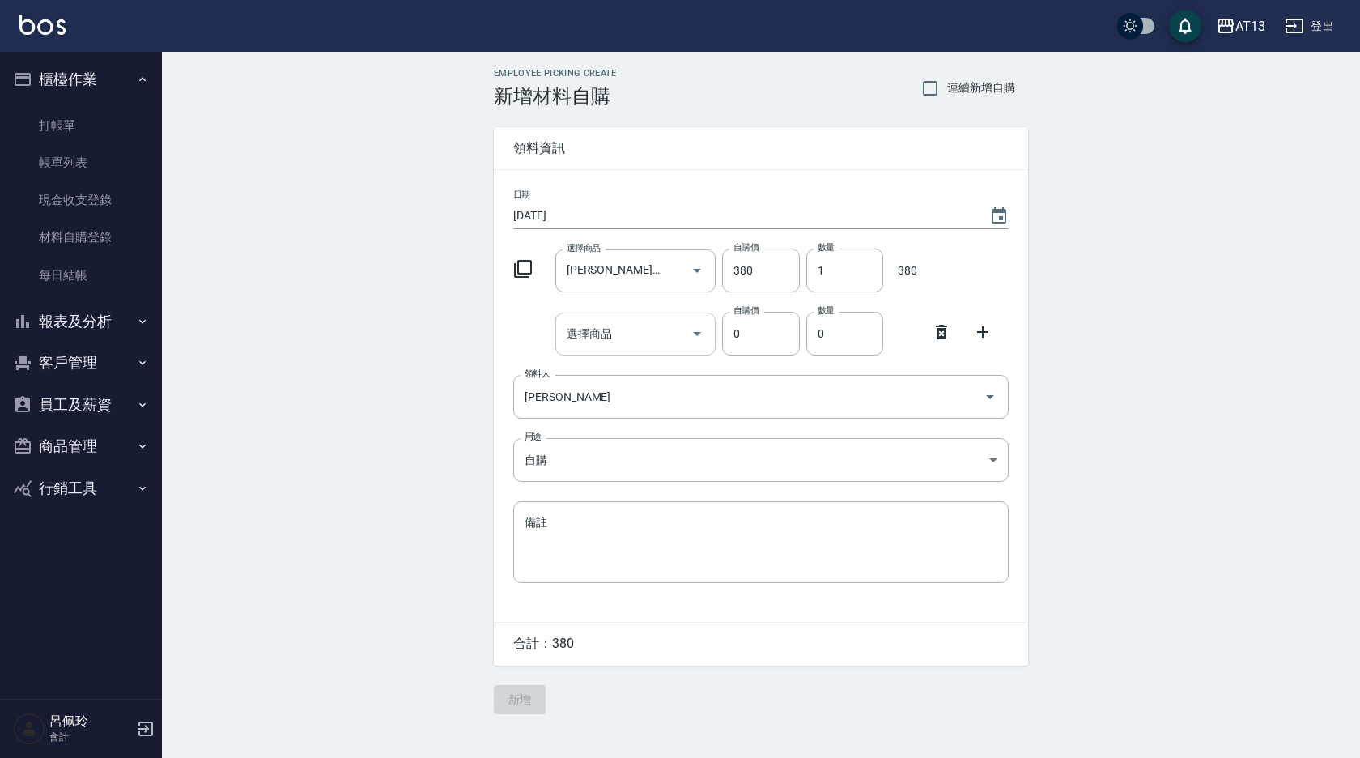
click at [620, 337] on input "選擇商品" at bounding box center [624, 334] width 122 height 28
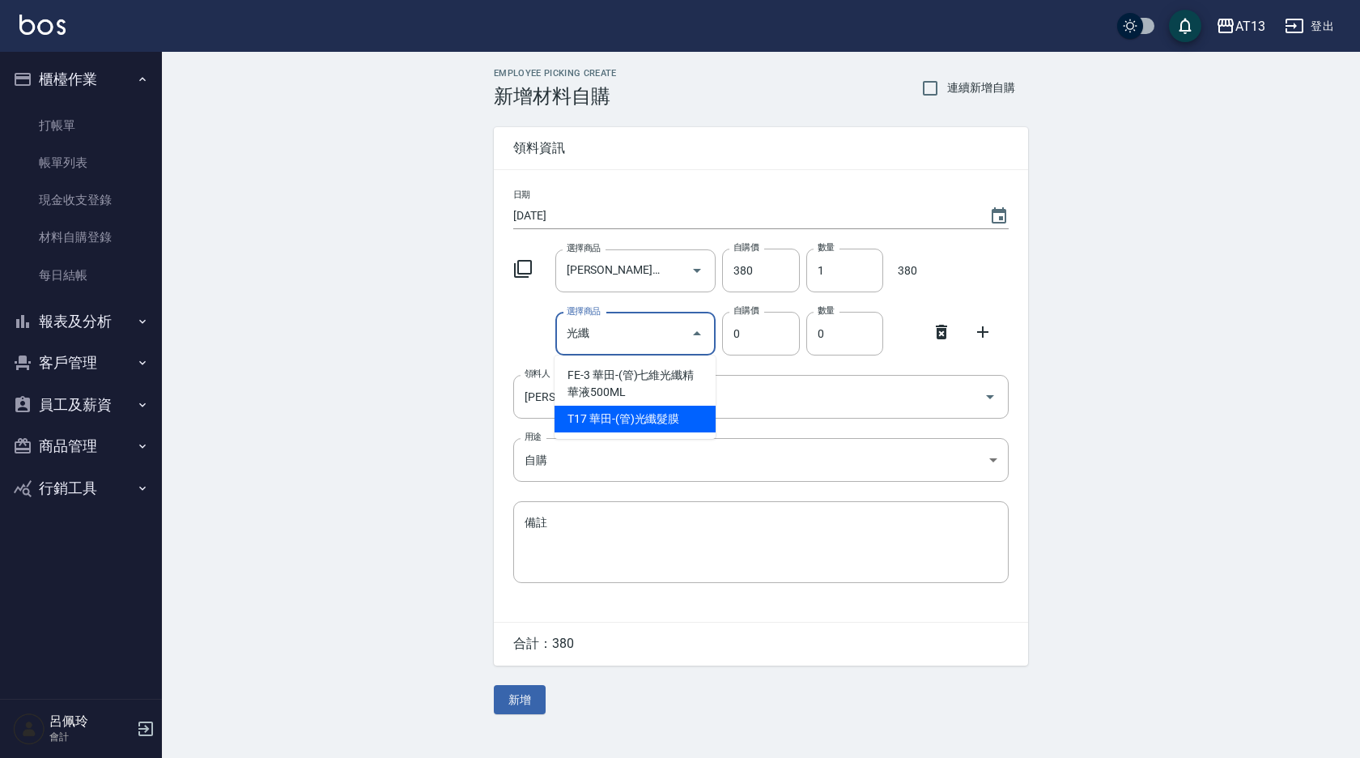
click at [653, 418] on li "T17 華田-(管)光纖髮膜" at bounding box center [634, 419] width 161 height 27
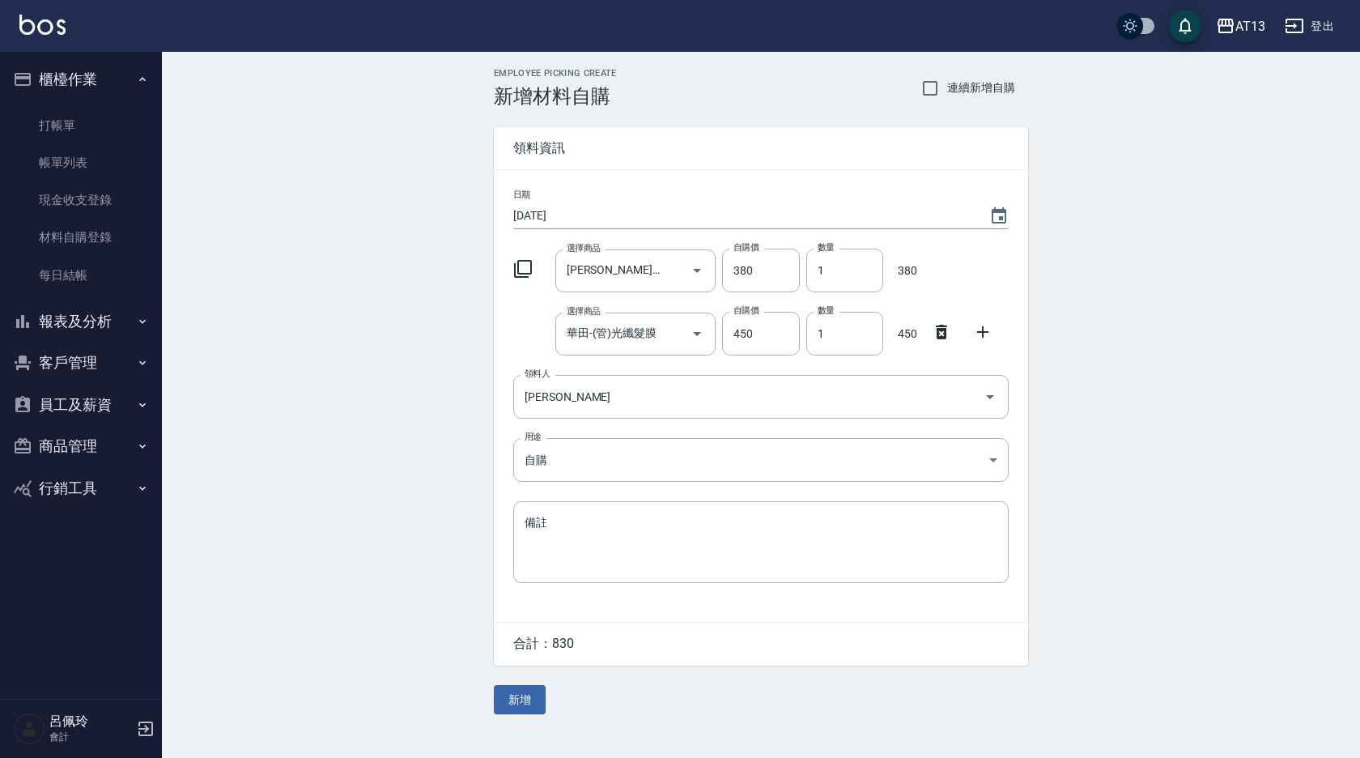
click at [987, 331] on icon at bounding box center [982, 331] width 19 height 19
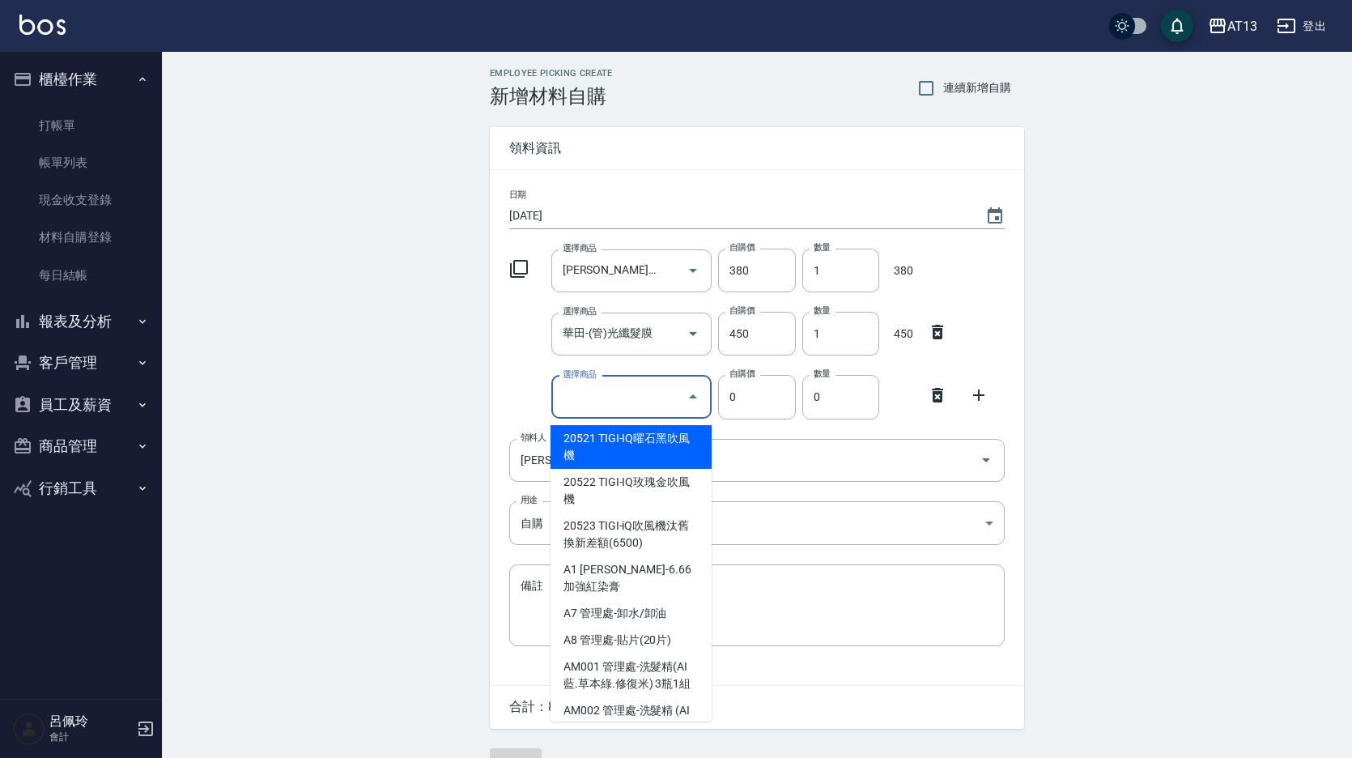
click at [635, 407] on input "選擇商品" at bounding box center [619, 397] width 122 height 28
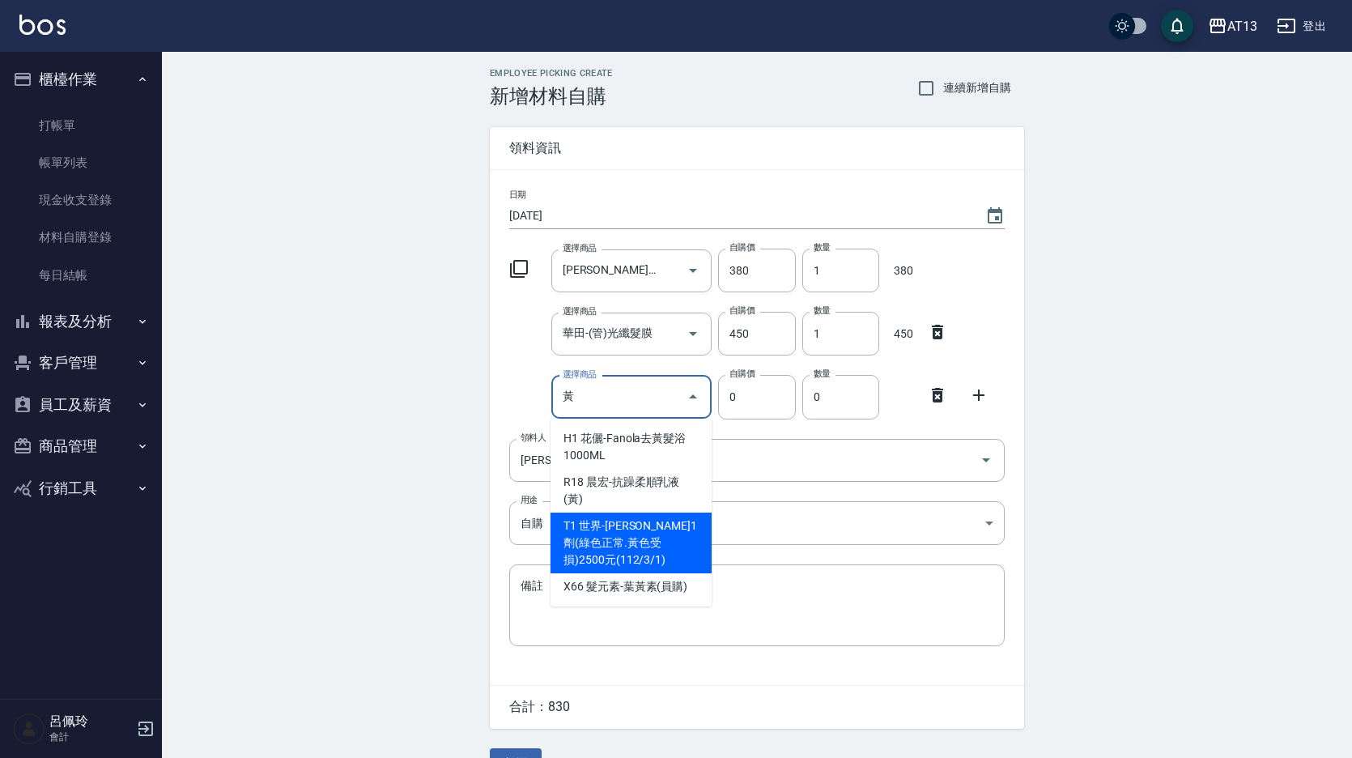
click at [656, 512] on li "T1 世界-[PERSON_NAME]1劑(綠色正常.黃色受損)2500元(112/3/1)" at bounding box center [630, 542] width 161 height 61
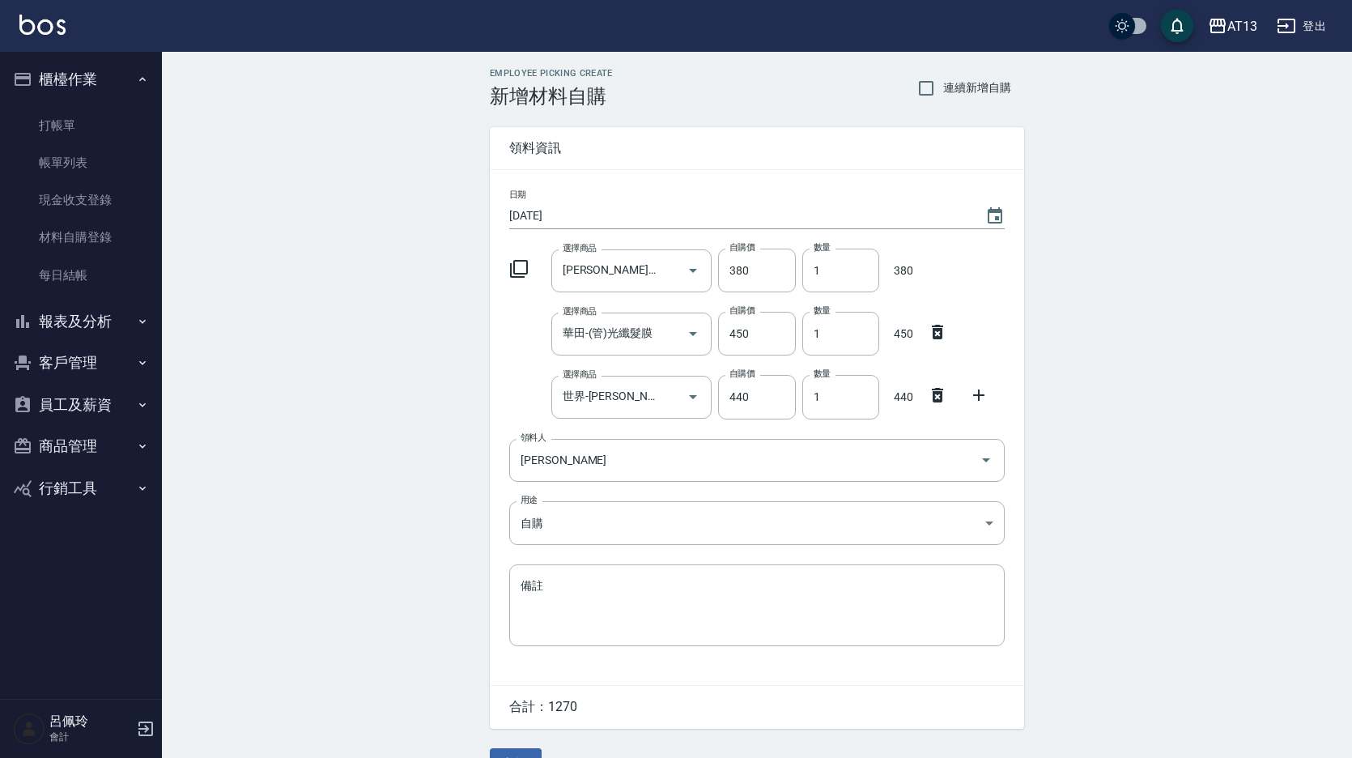
click at [979, 390] on icon at bounding box center [978, 394] width 11 height 11
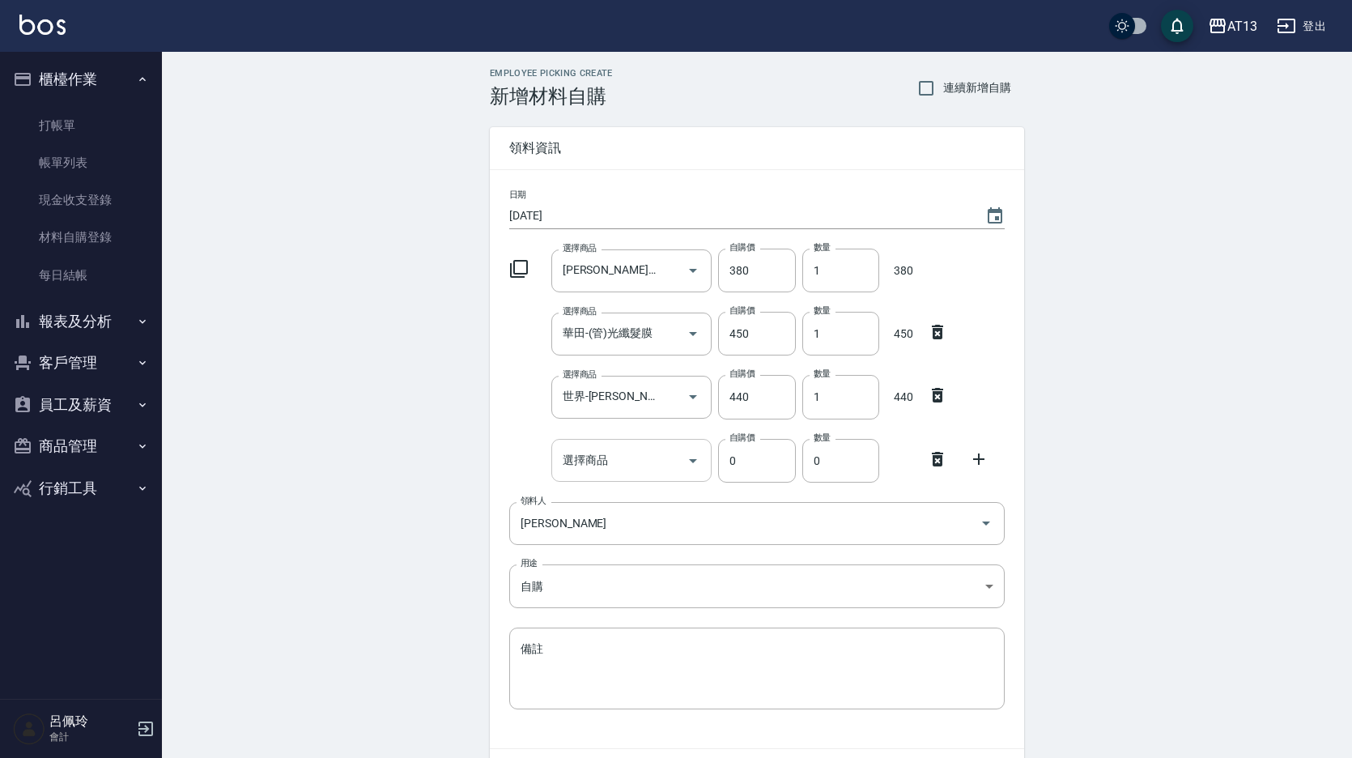
click at [583, 466] on div "選擇商品 選擇商品" at bounding box center [631, 460] width 161 height 43
click at [604, 452] on input "莫" at bounding box center [619, 460] width 122 height 28
click at [623, 492] on li "p21 莫荷蕬-洗髮精750ml" at bounding box center [630, 501] width 161 height 27
click at [972, 452] on icon at bounding box center [978, 458] width 19 height 19
click at [629, 518] on input "選擇商品" at bounding box center [619, 523] width 122 height 28
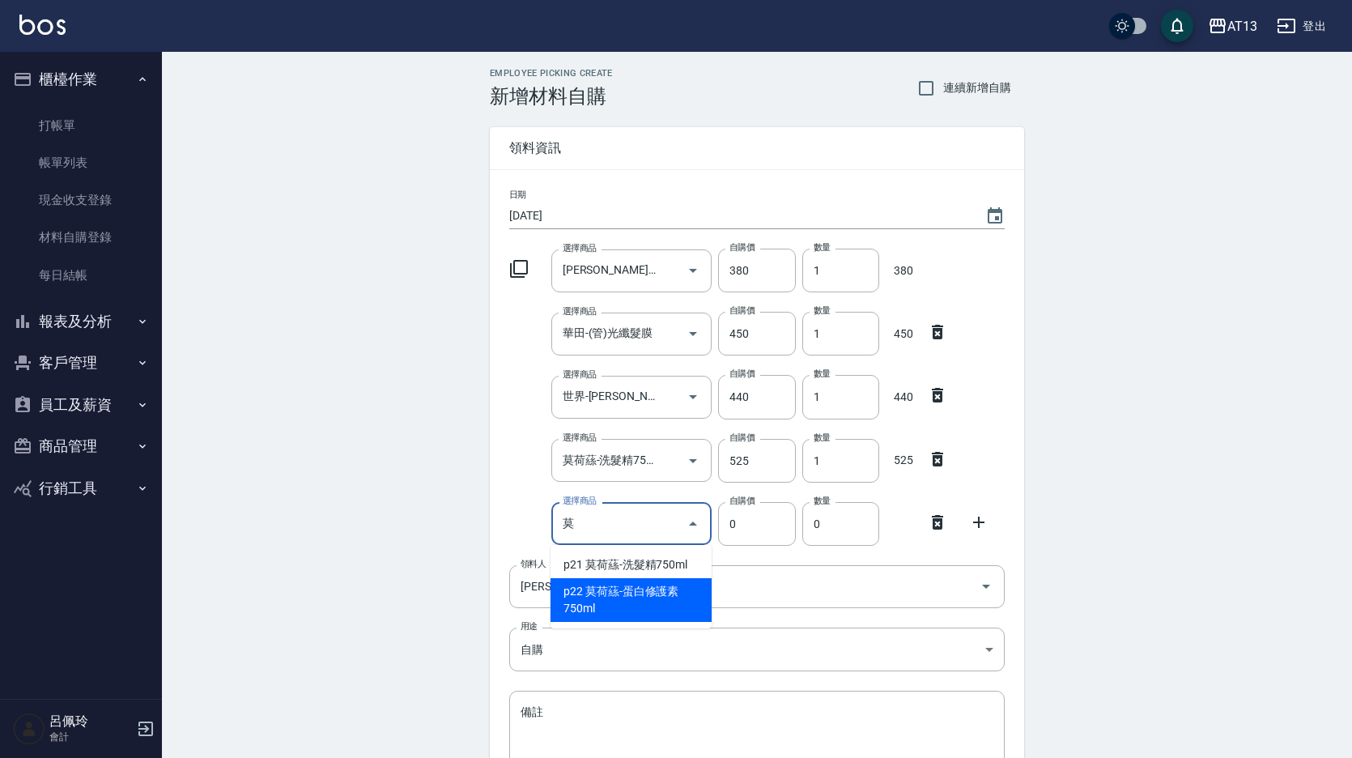
click at [684, 587] on li "p22 莫荷蕬-蛋白修護素750ml" at bounding box center [630, 600] width 161 height 44
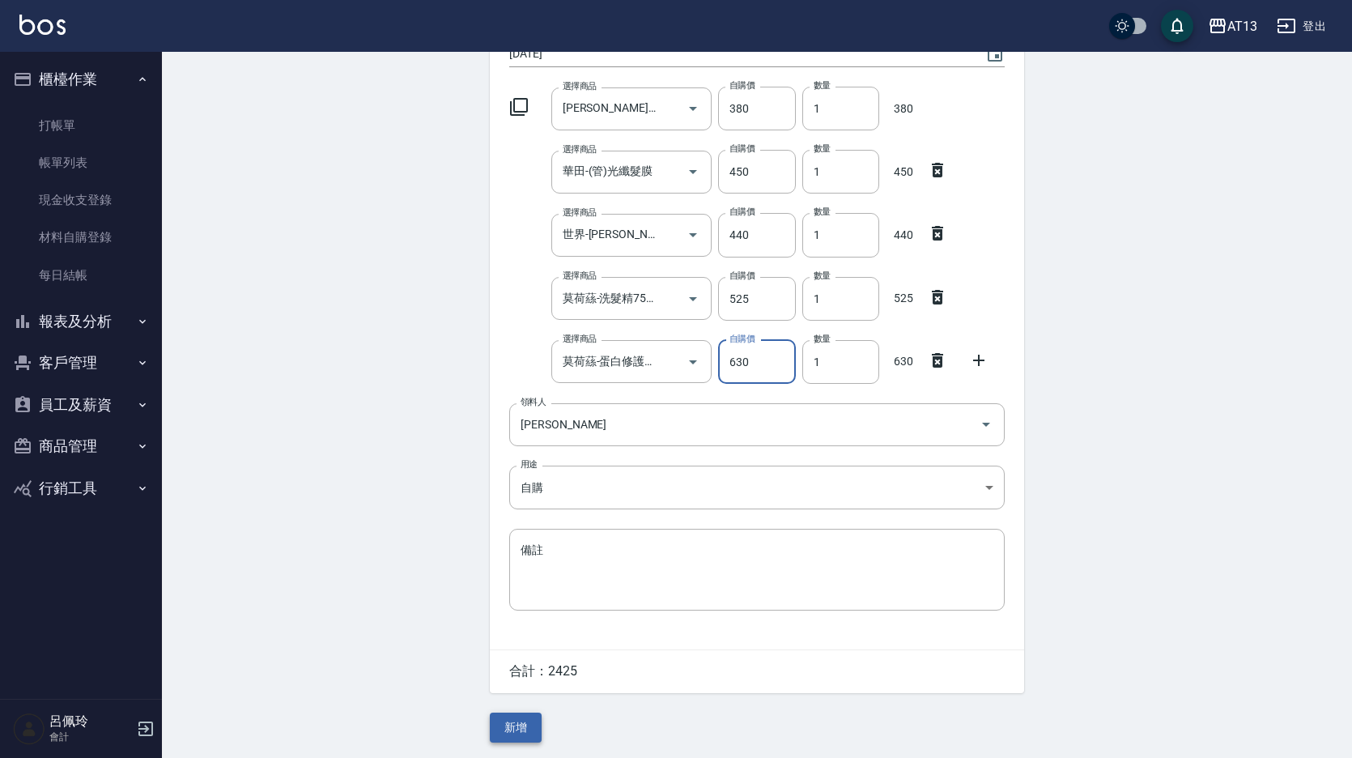
scroll to position [165, 0]
drag, startPoint x: 538, startPoint y: 718, endPoint x: 535, endPoint y: 728, distance: 10.2
click at [537, 718] on button "新增" at bounding box center [516, 726] width 52 height 30
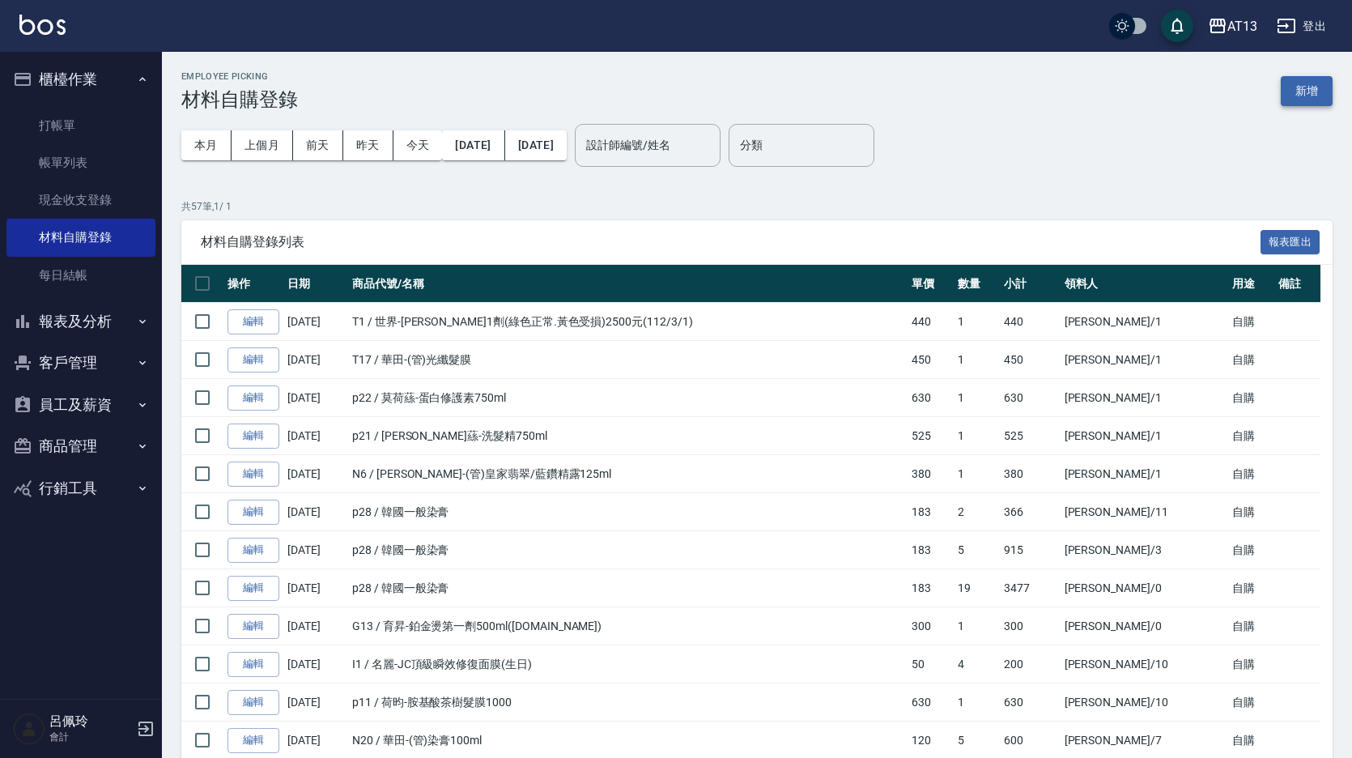
click at [1285, 89] on button "新增" at bounding box center [1306, 91] width 52 height 30
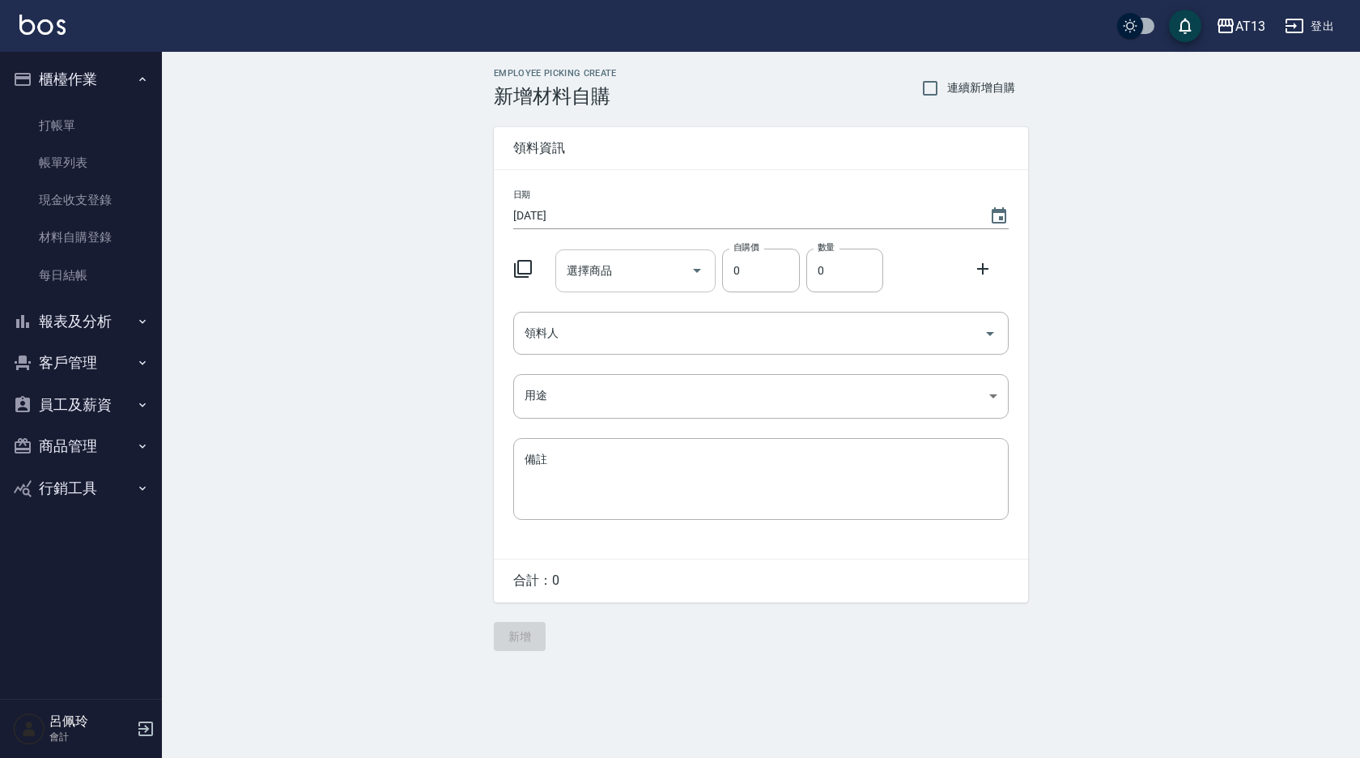
click at [604, 265] on input "選擇商品" at bounding box center [624, 271] width 122 height 28
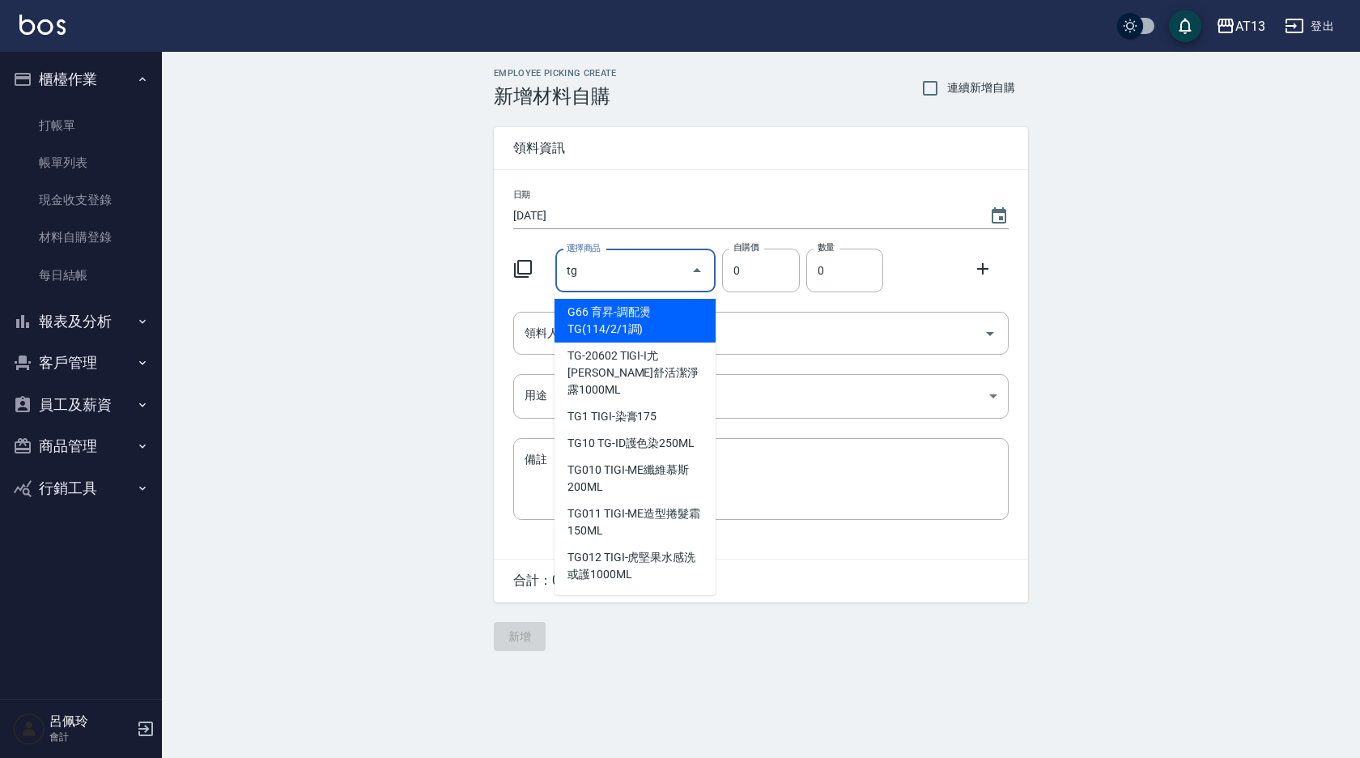
click at [592, 310] on li "G66 育昇-調配燙TG(114/2/1調)" at bounding box center [634, 321] width 161 height 44
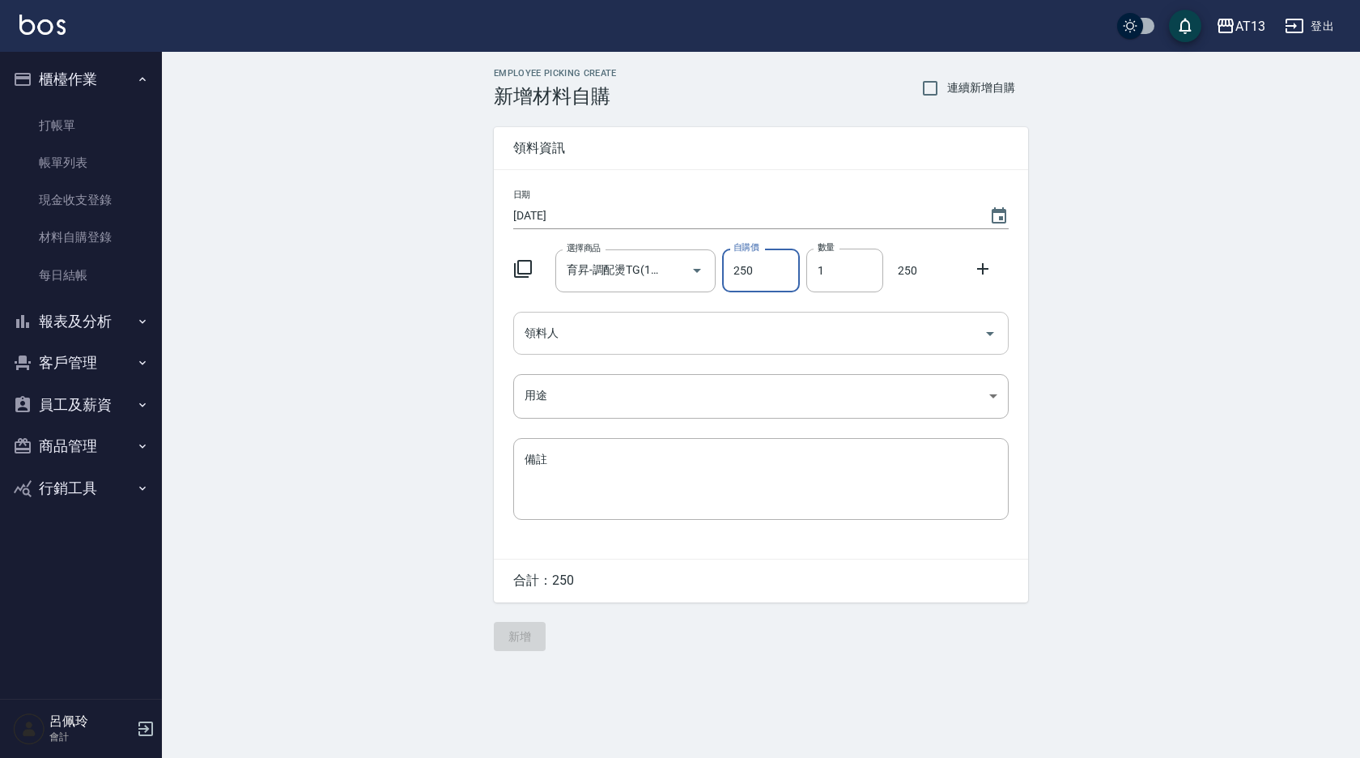
click at [980, 332] on icon "Open" at bounding box center [989, 333] width 19 height 19
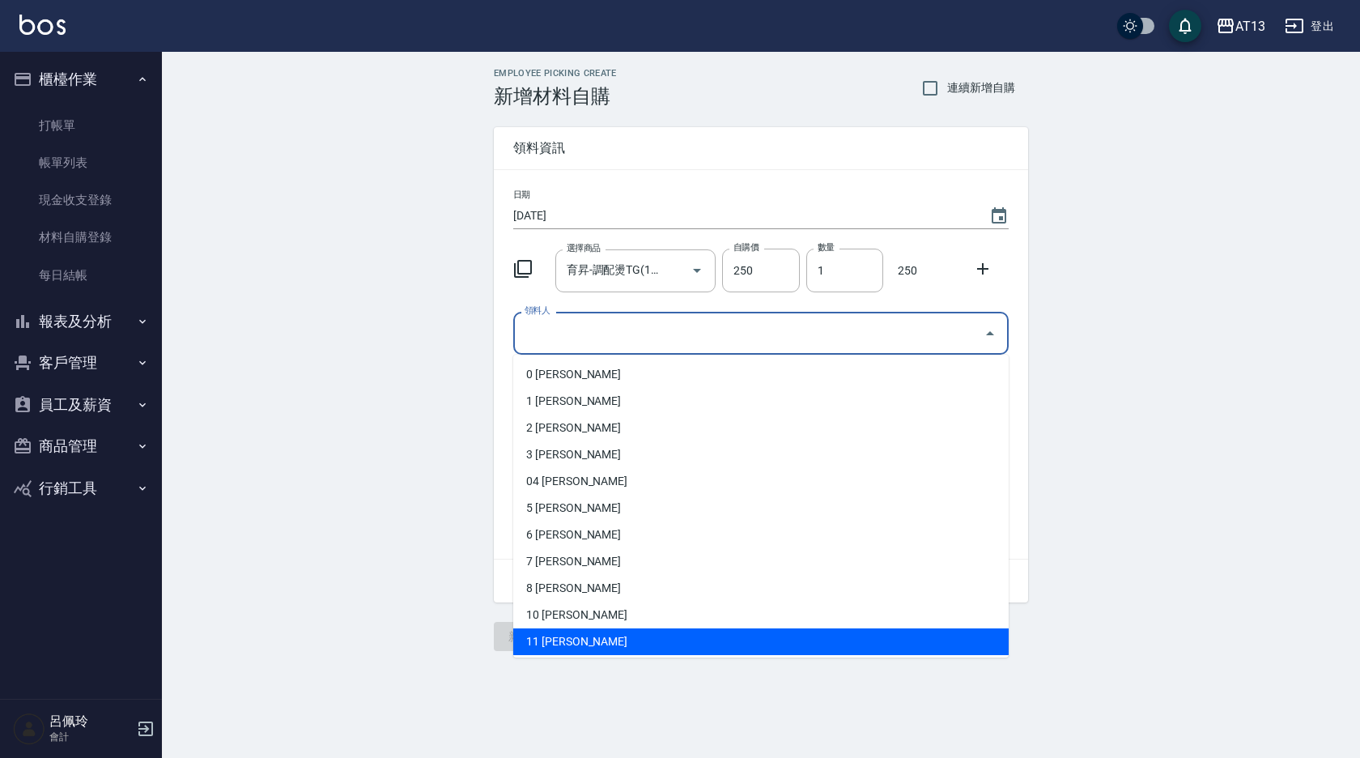
scroll to position [81, 0]
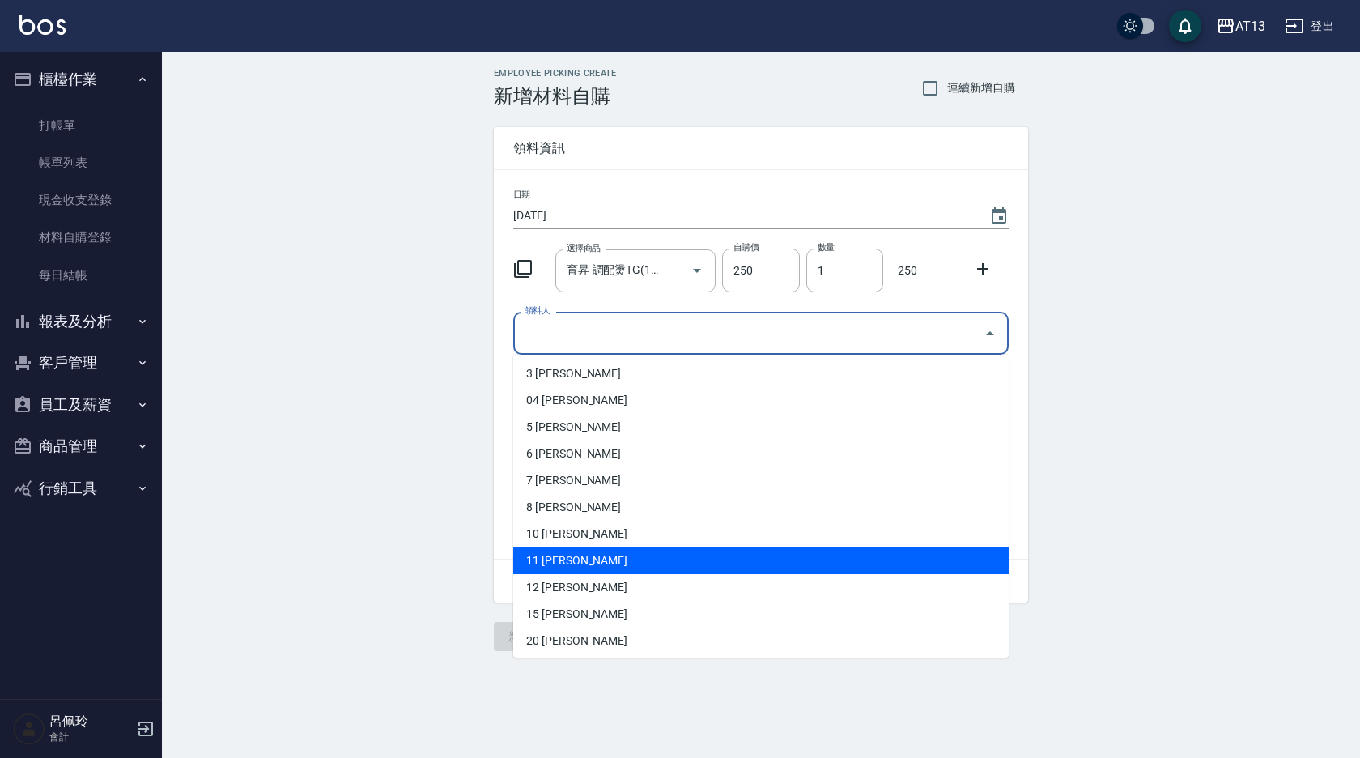
click at [611, 567] on li "11 [PERSON_NAME]" at bounding box center [760, 560] width 495 height 27
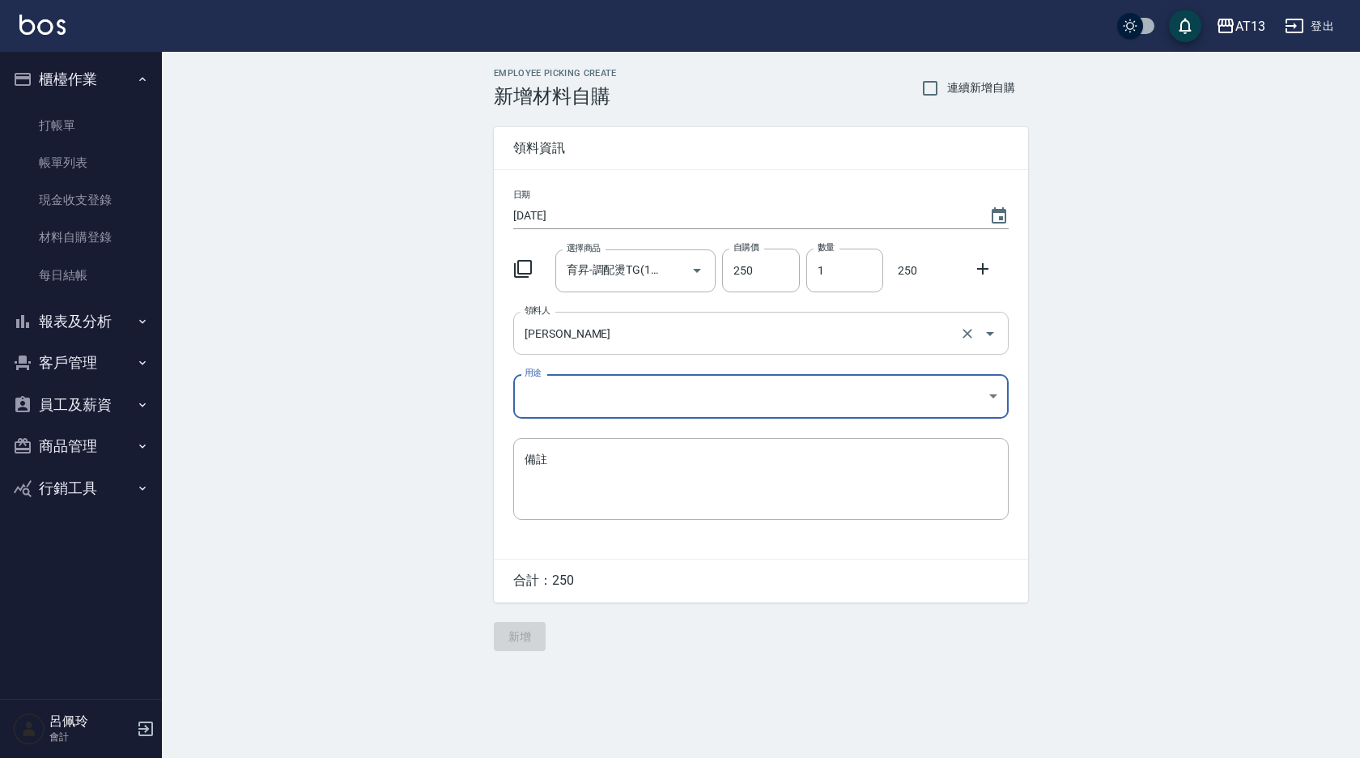
click at [986, 338] on icon "Open" at bounding box center [989, 333] width 19 height 19
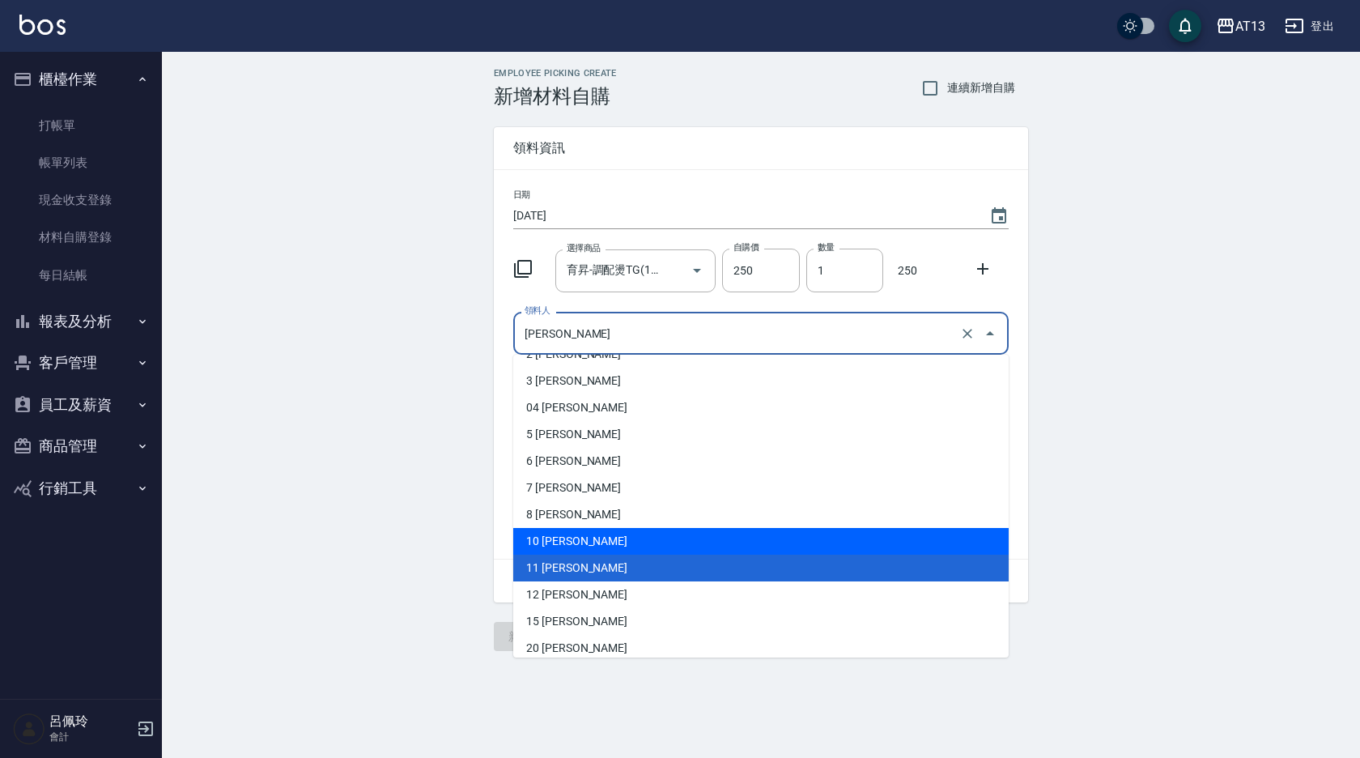
scroll to position [162, 0]
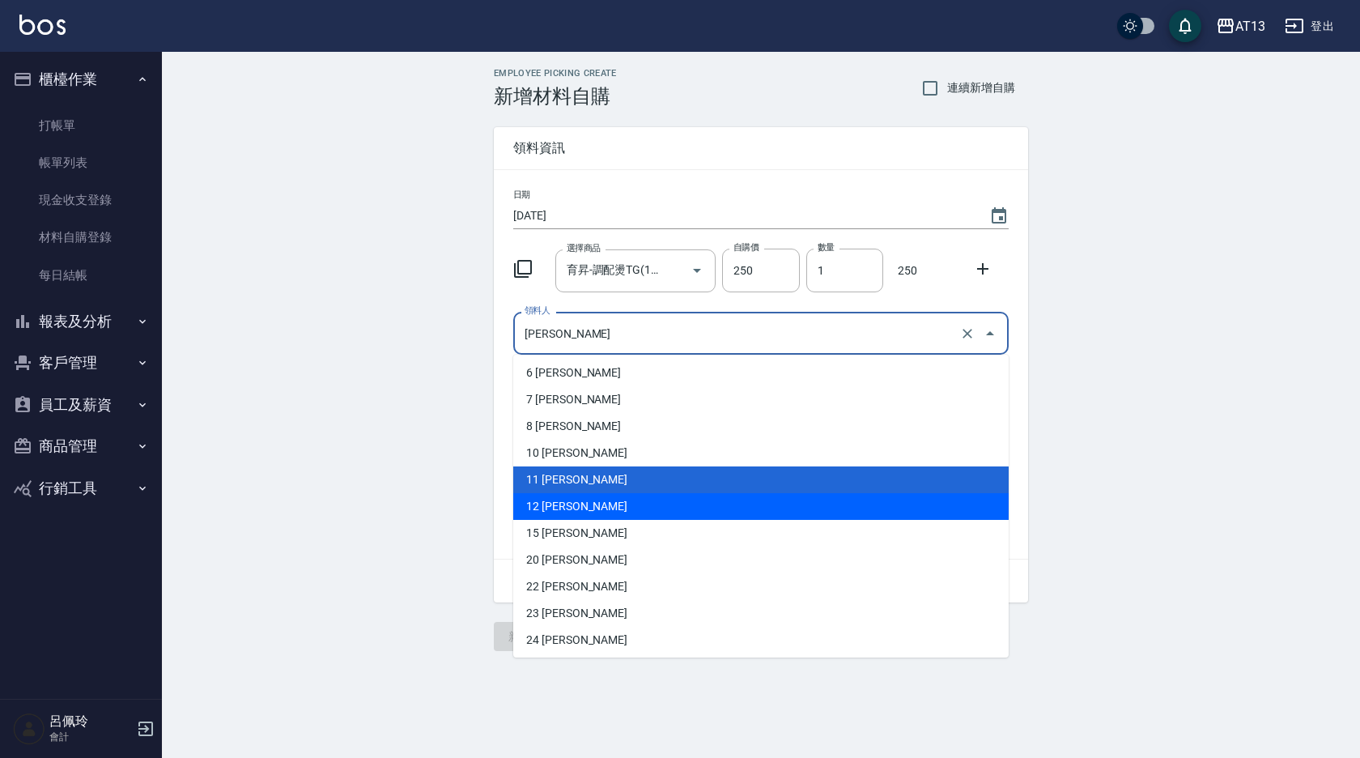
drag, startPoint x: 573, startPoint y: 503, endPoint x: 631, endPoint y: 490, distance: 58.9
click at [573, 503] on li "12 [PERSON_NAME]" at bounding box center [760, 506] width 495 height 27
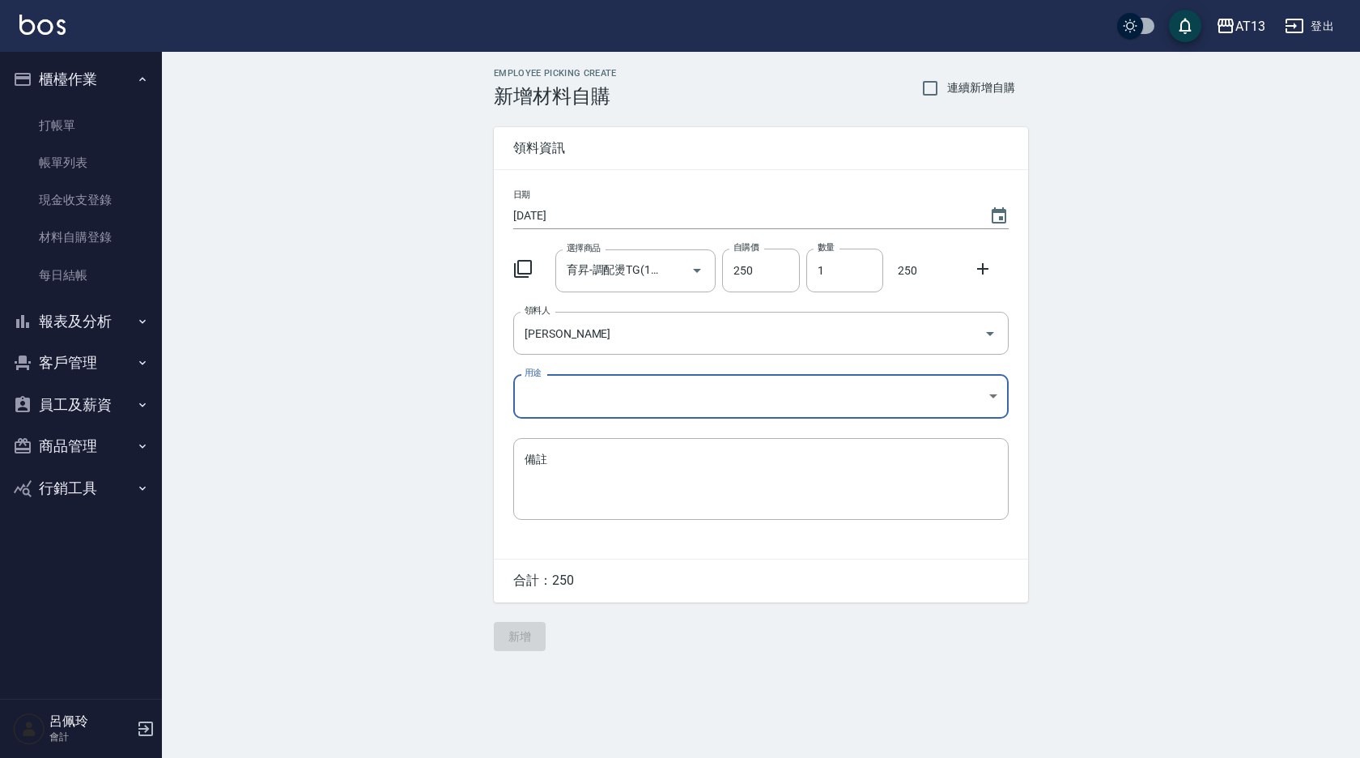
click at [990, 399] on body "AT13 登出 櫃檯作業 打帳單 帳單列表 現金收支登錄 材料自購登錄 每日結帳 報表及分析 報表目錄 店家區間累計表 店家日報表 互助日報表 互助月報表 互…" at bounding box center [680, 379] width 1360 height 758
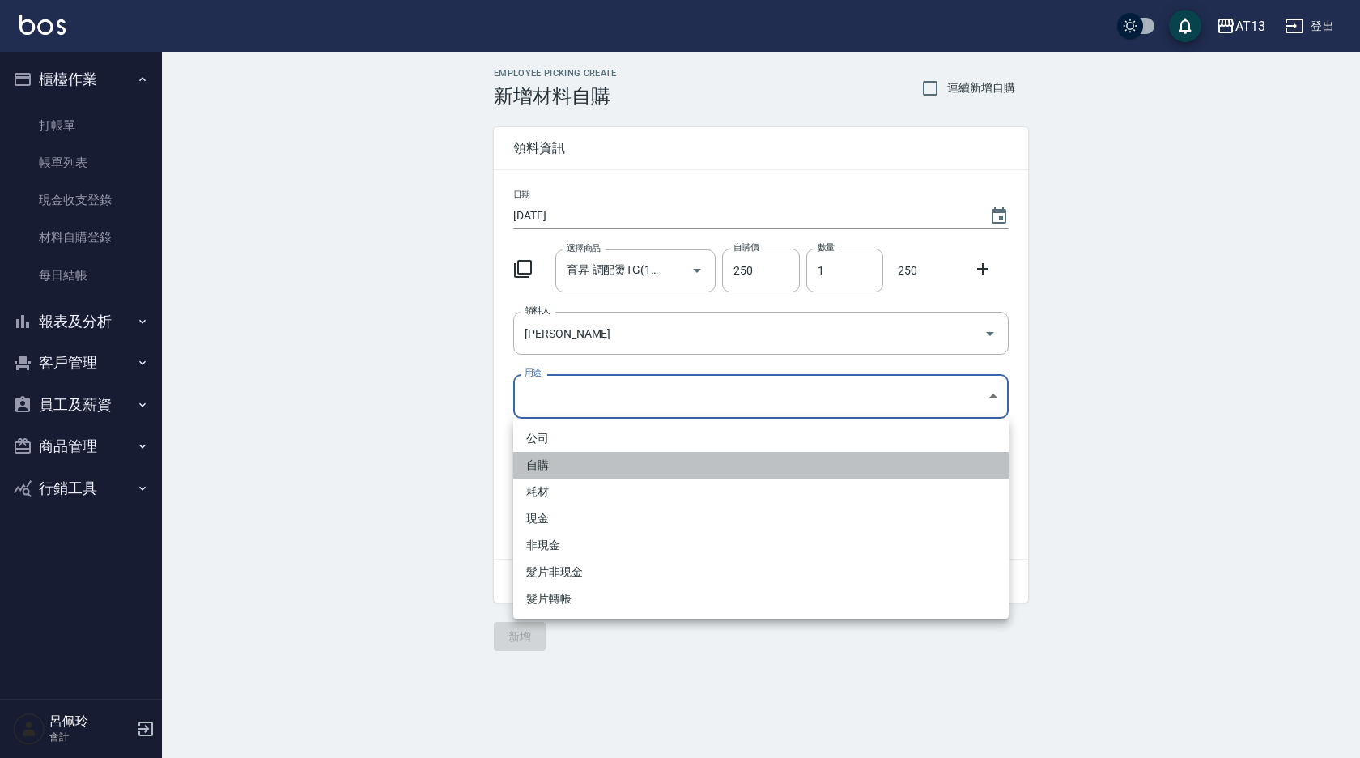
click at [618, 468] on li "自購" at bounding box center [760, 465] width 495 height 27
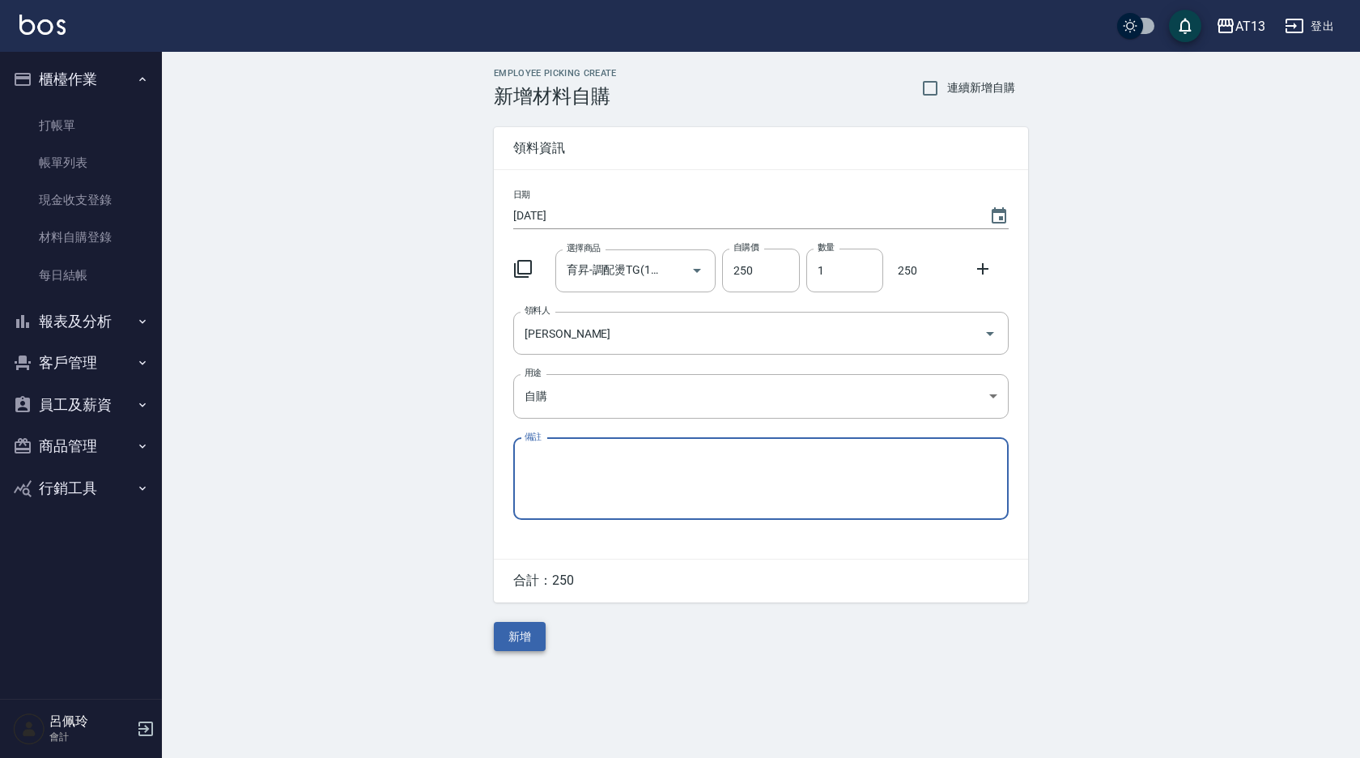
click at [514, 641] on button "新增" at bounding box center [520, 637] width 52 height 30
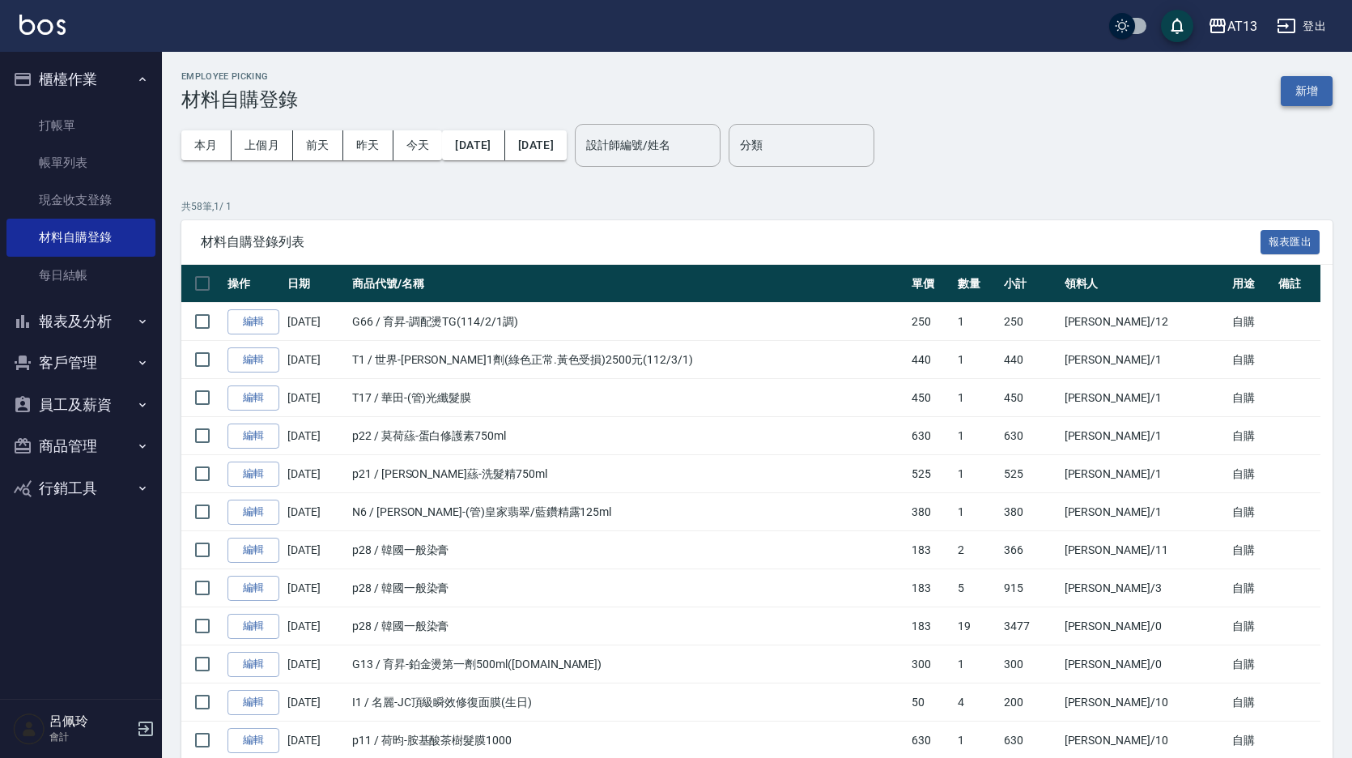
click at [1323, 91] on button "新增" at bounding box center [1306, 91] width 52 height 30
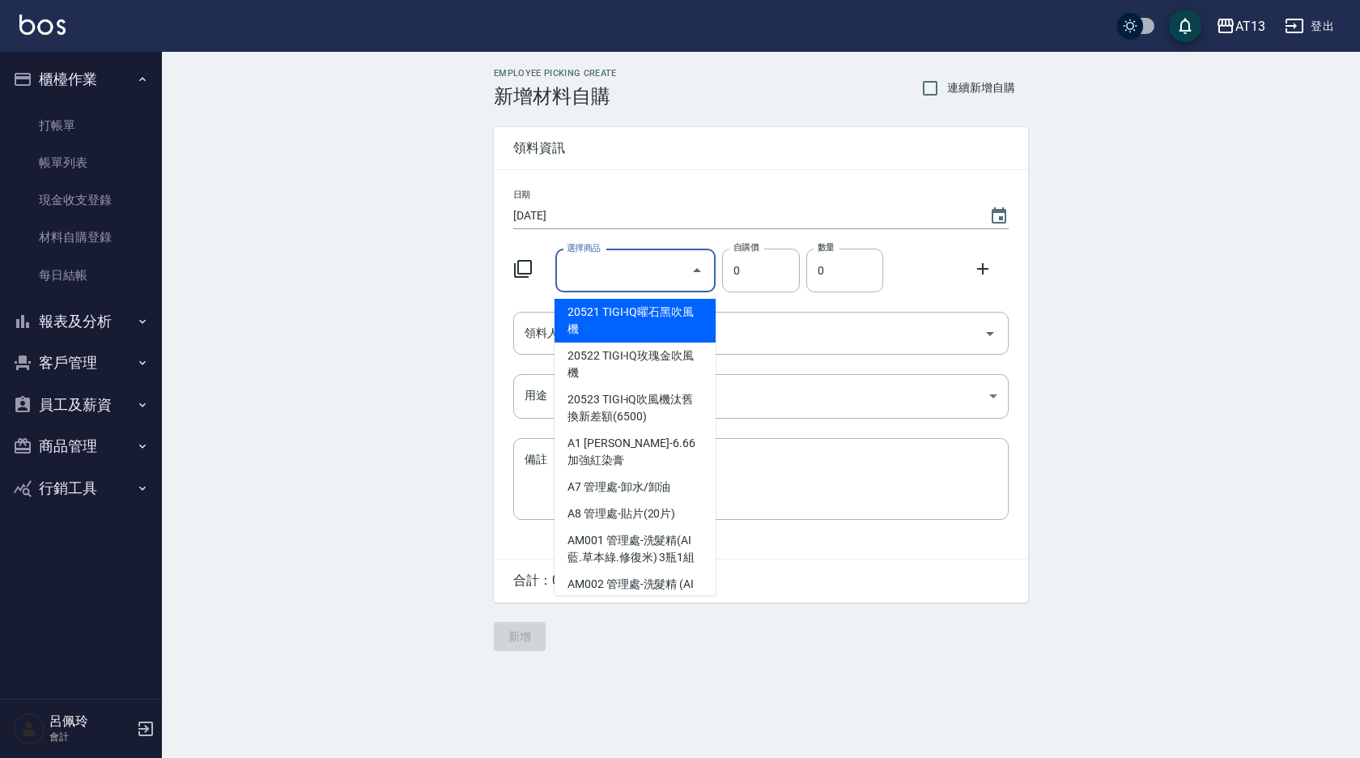
click at [626, 277] on input "選擇商品" at bounding box center [624, 271] width 122 height 28
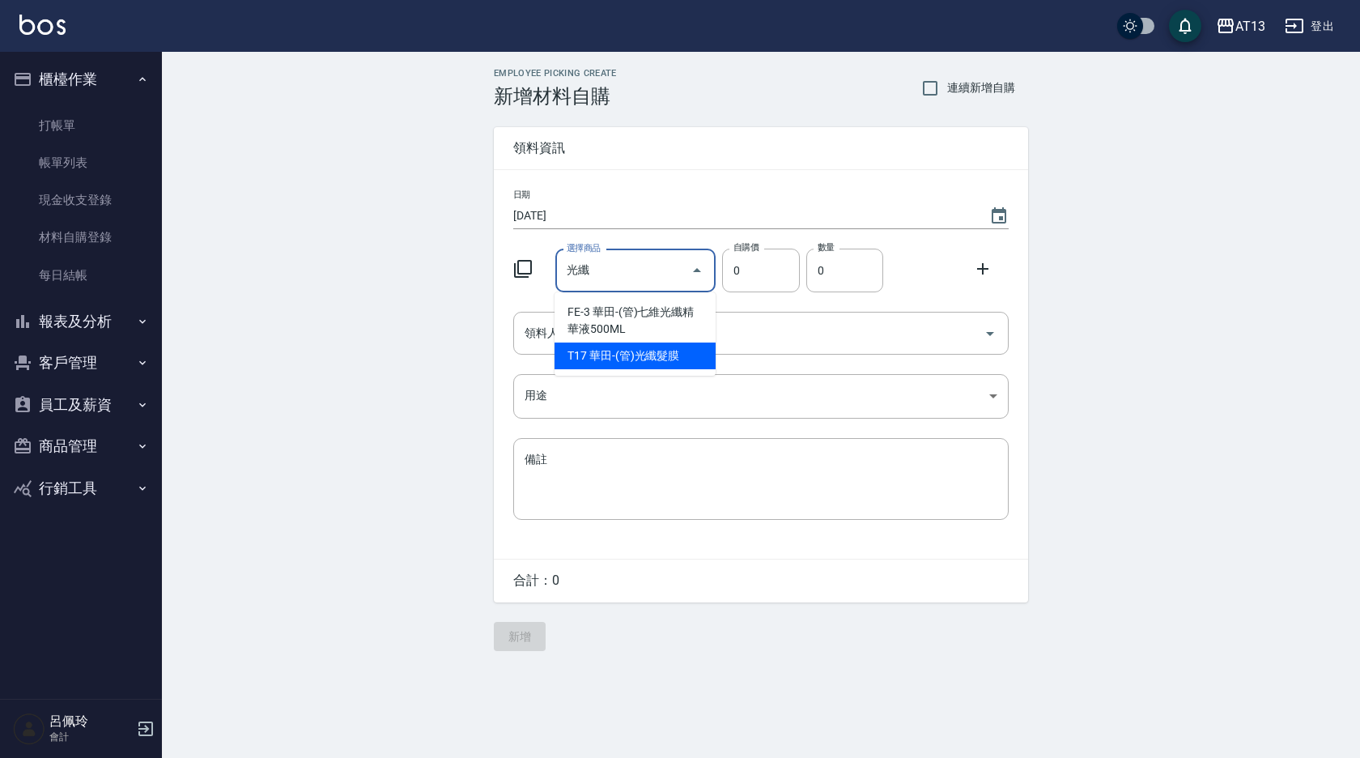
click at [648, 356] on li "T17 華田-(管)光纖髮膜" at bounding box center [634, 355] width 161 height 27
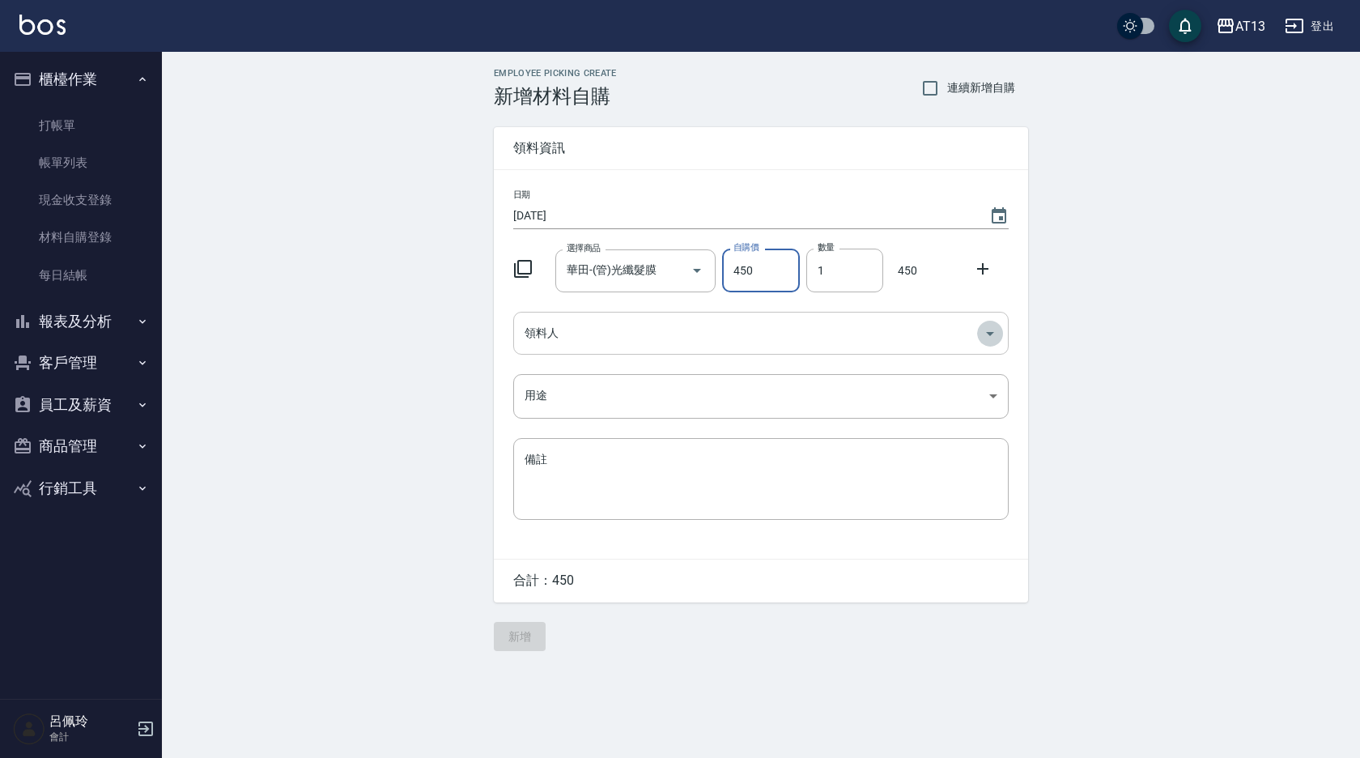
click at [980, 338] on icon "Open" at bounding box center [989, 333] width 19 height 19
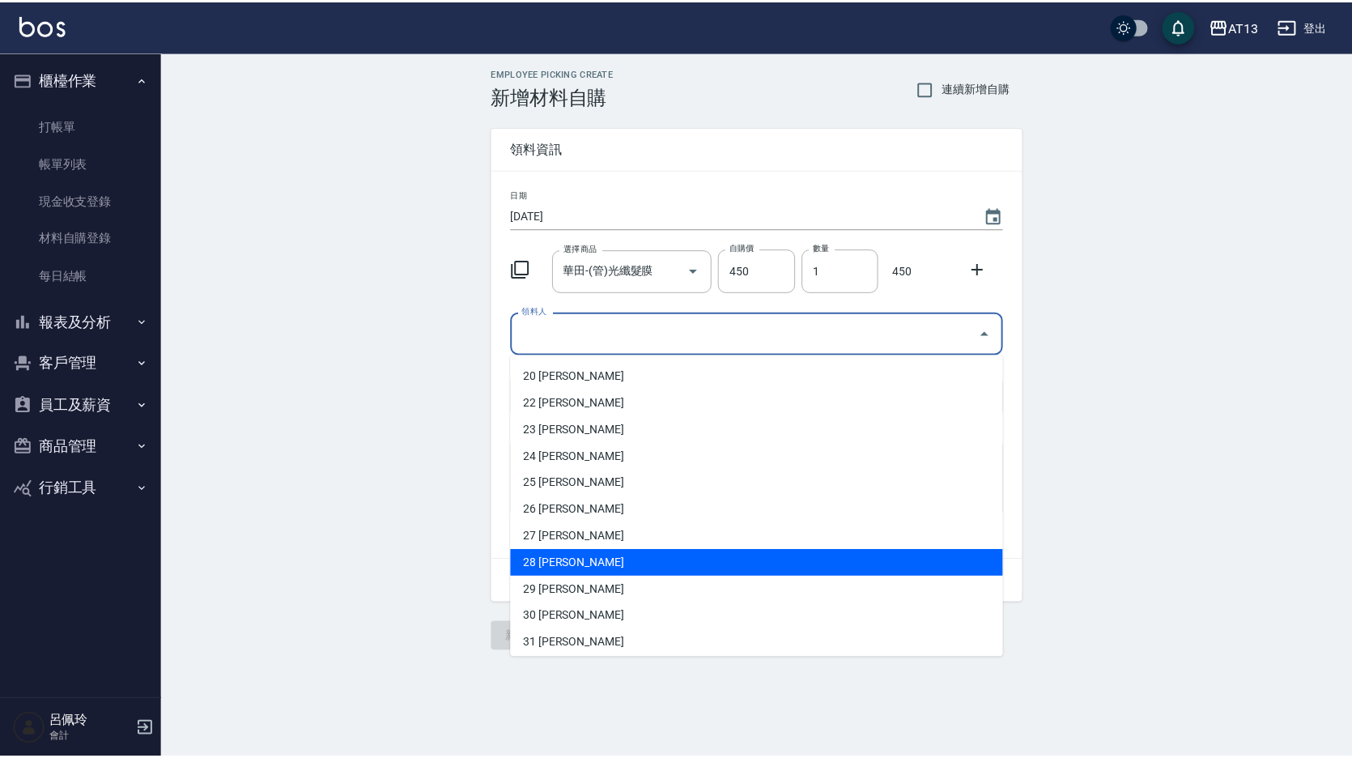
scroll to position [486, 0]
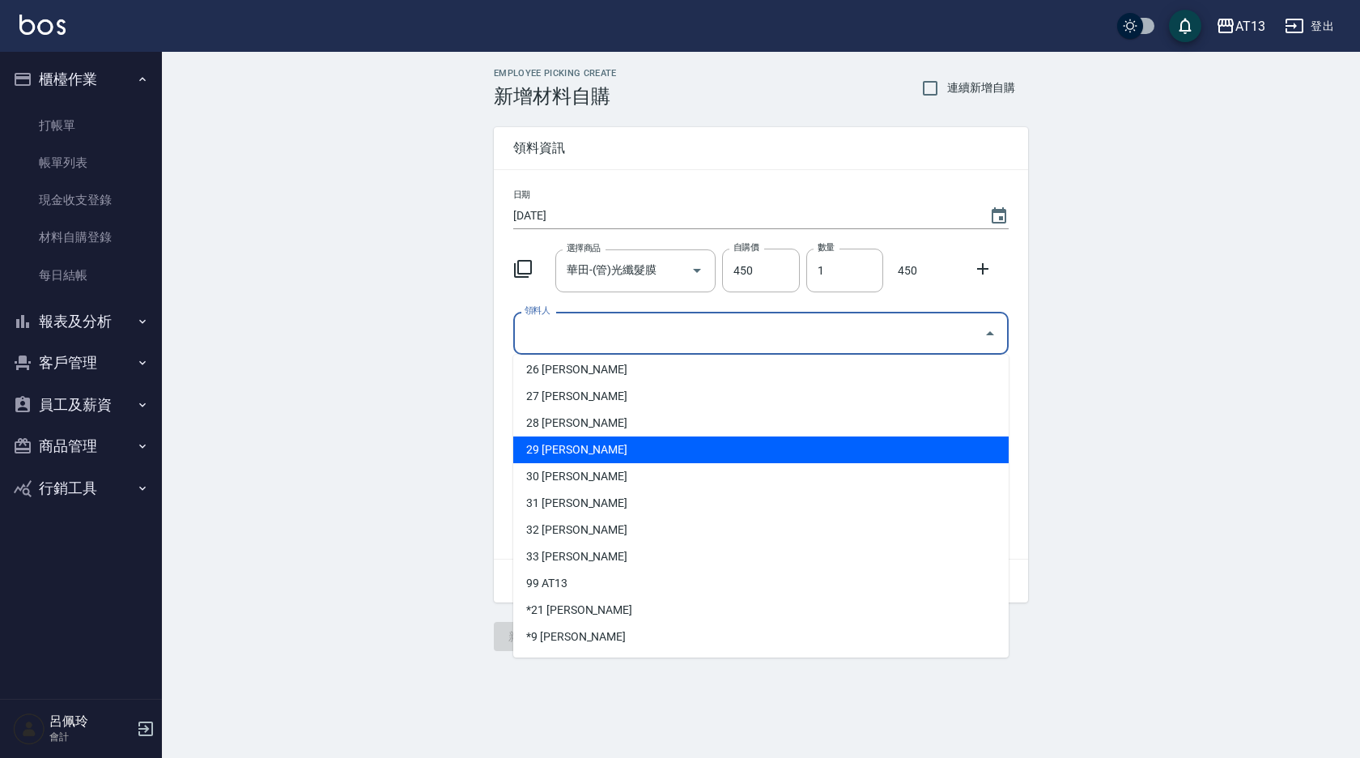
click at [652, 455] on li "29 [PERSON_NAME]" at bounding box center [760, 449] width 495 height 27
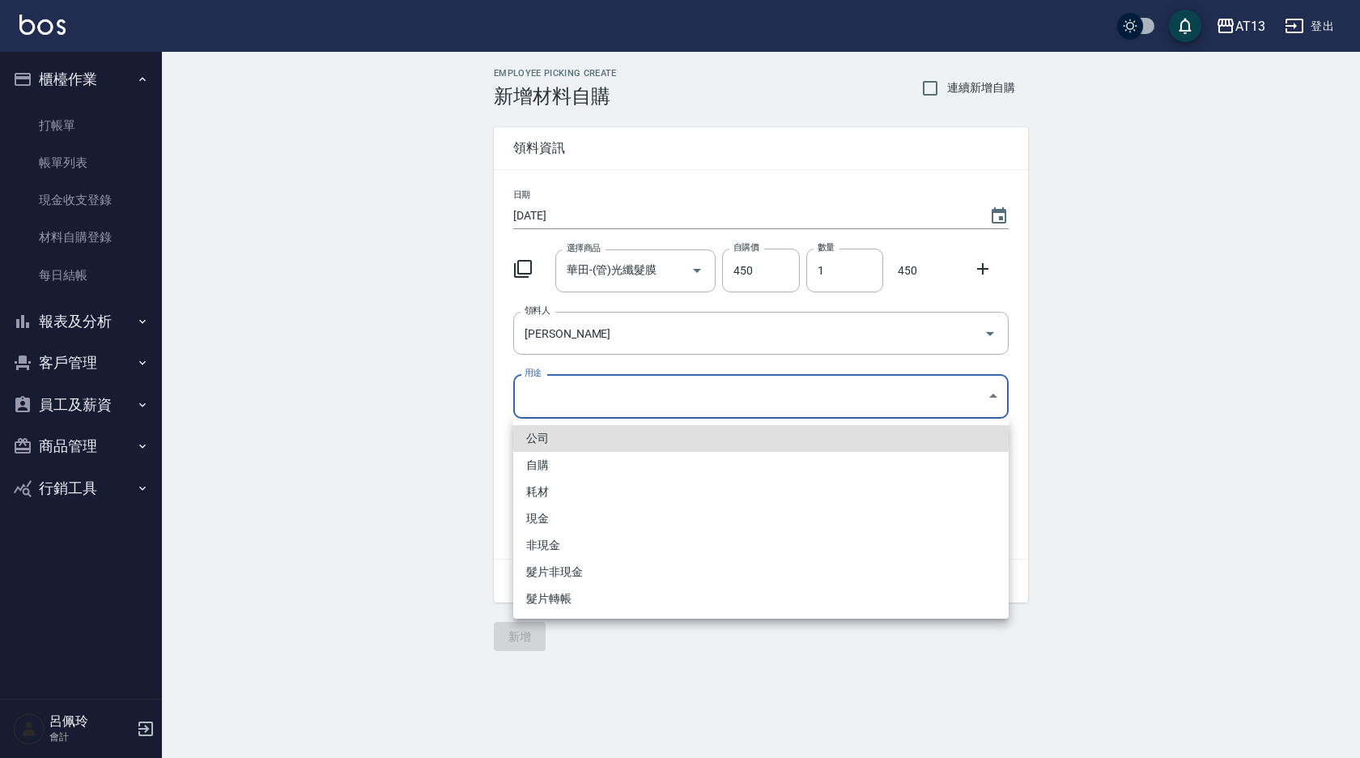
click at [1003, 393] on body "AT13 登出 櫃檯作業 打帳單 帳單列表 現金收支登錄 材料自購登錄 每日結帳 報表及分析 報表目錄 店家區間累計表 店家日報表 互助日報表 互助月報表 互…" at bounding box center [680, 379] width 1360 height 758
click at [633, 468] on li "自購" at bounding box center [760, 465] width 495 height 27
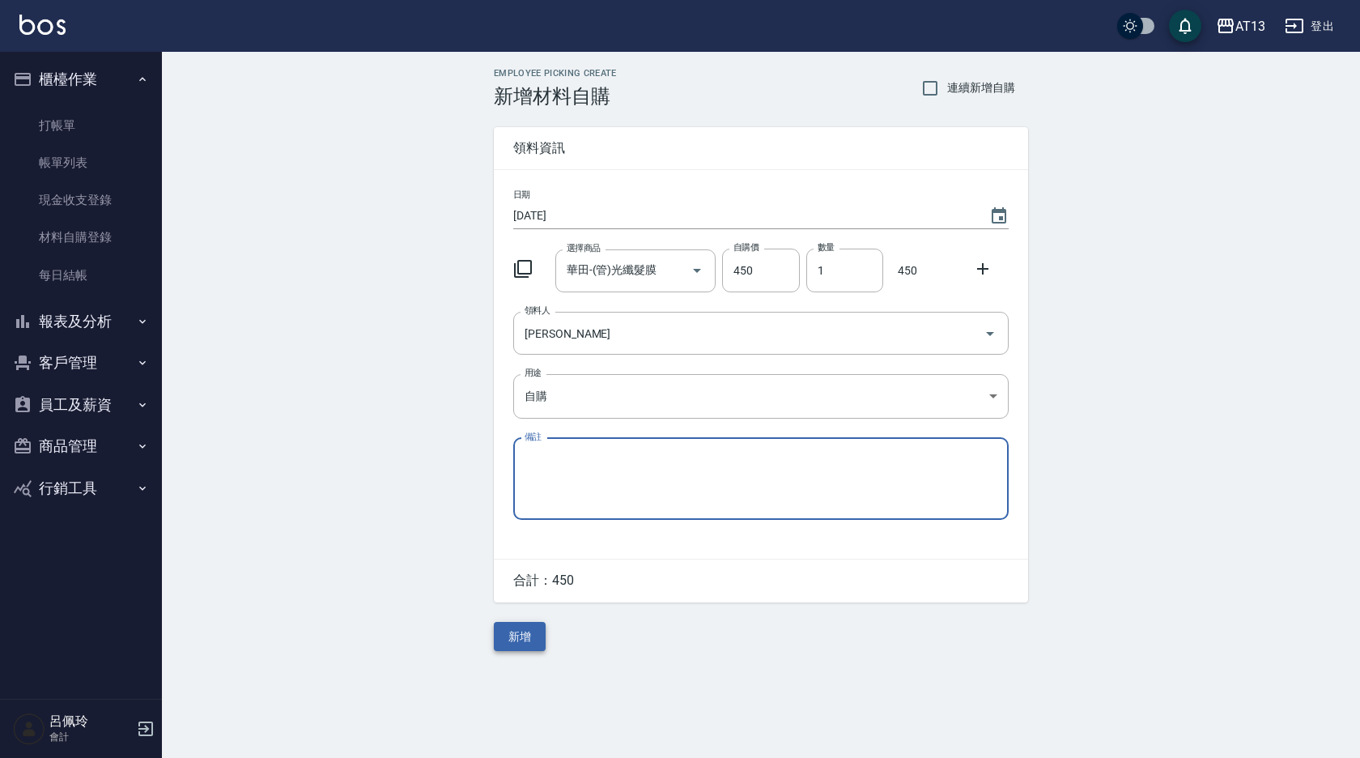
click at [529, 637] on button "新增" at bounding box center [520, 637] width 52 height 30
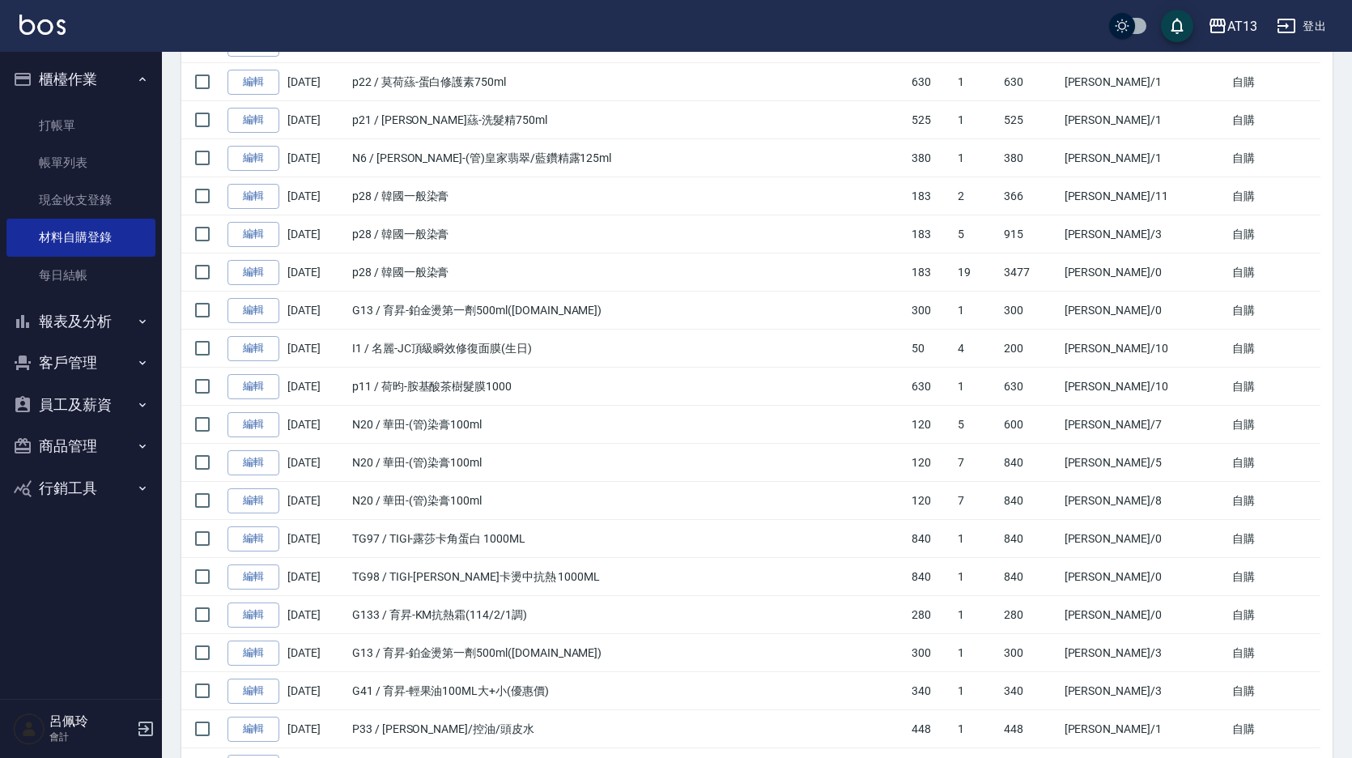
scroll to position [486, 0]
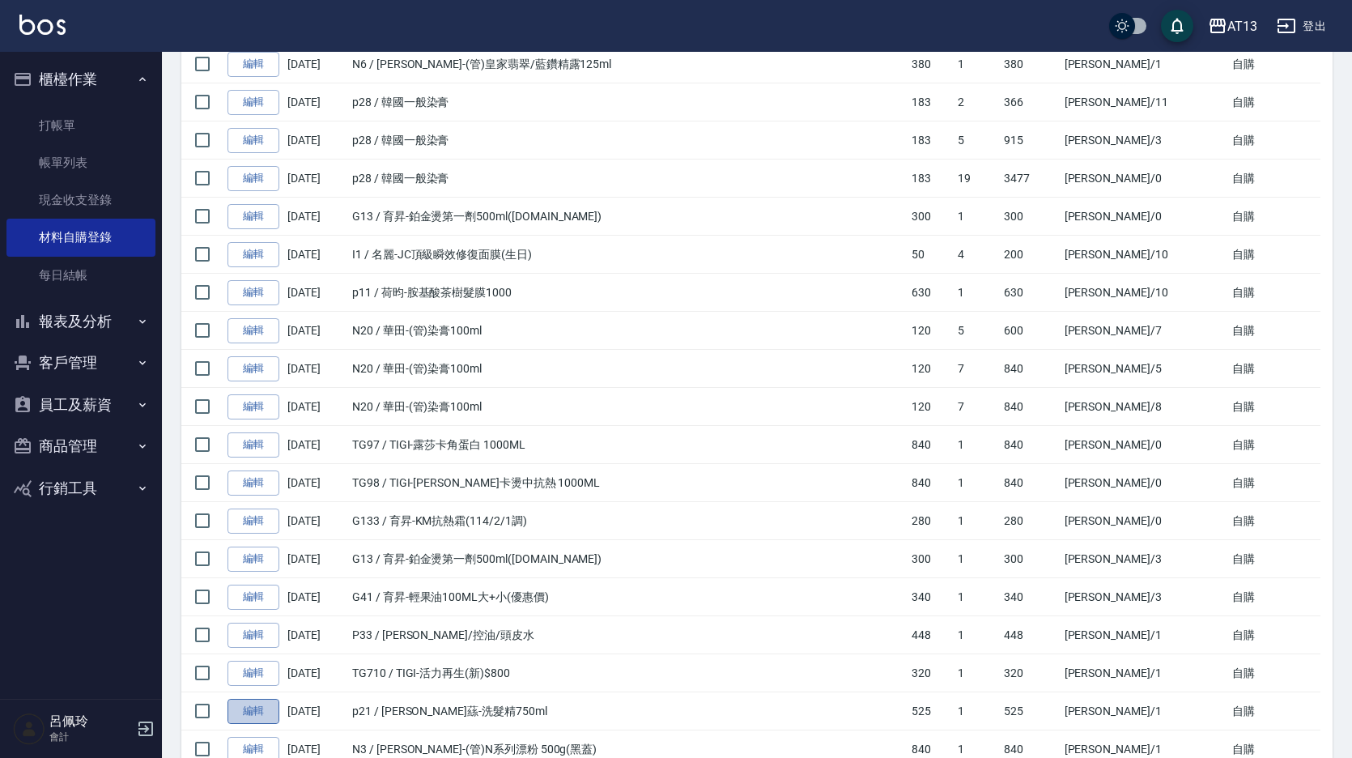
click at [247, 710] on link "編輯" at bounding box center [253, 711] width 52 height 25
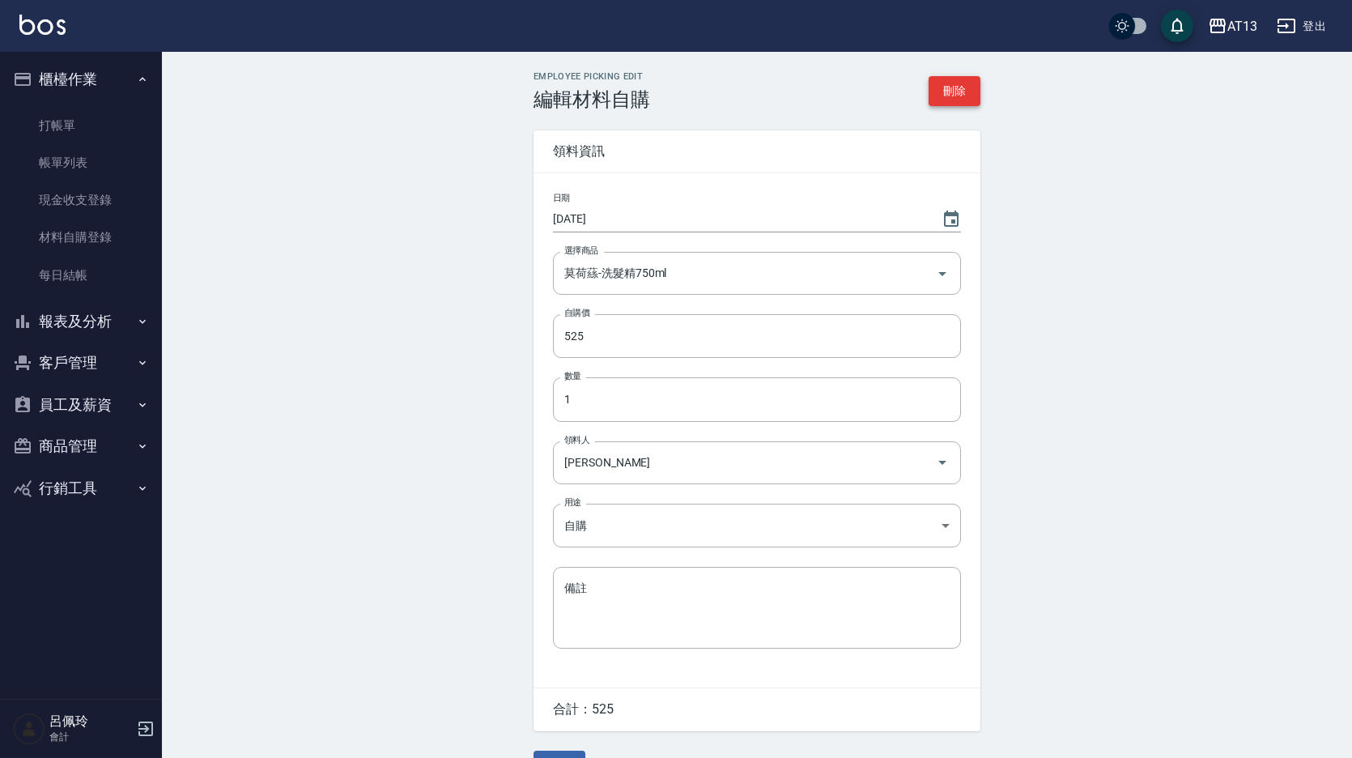
click at [935, 79] on button "刪除" at bounding box center [954, 91] width 52 height 30
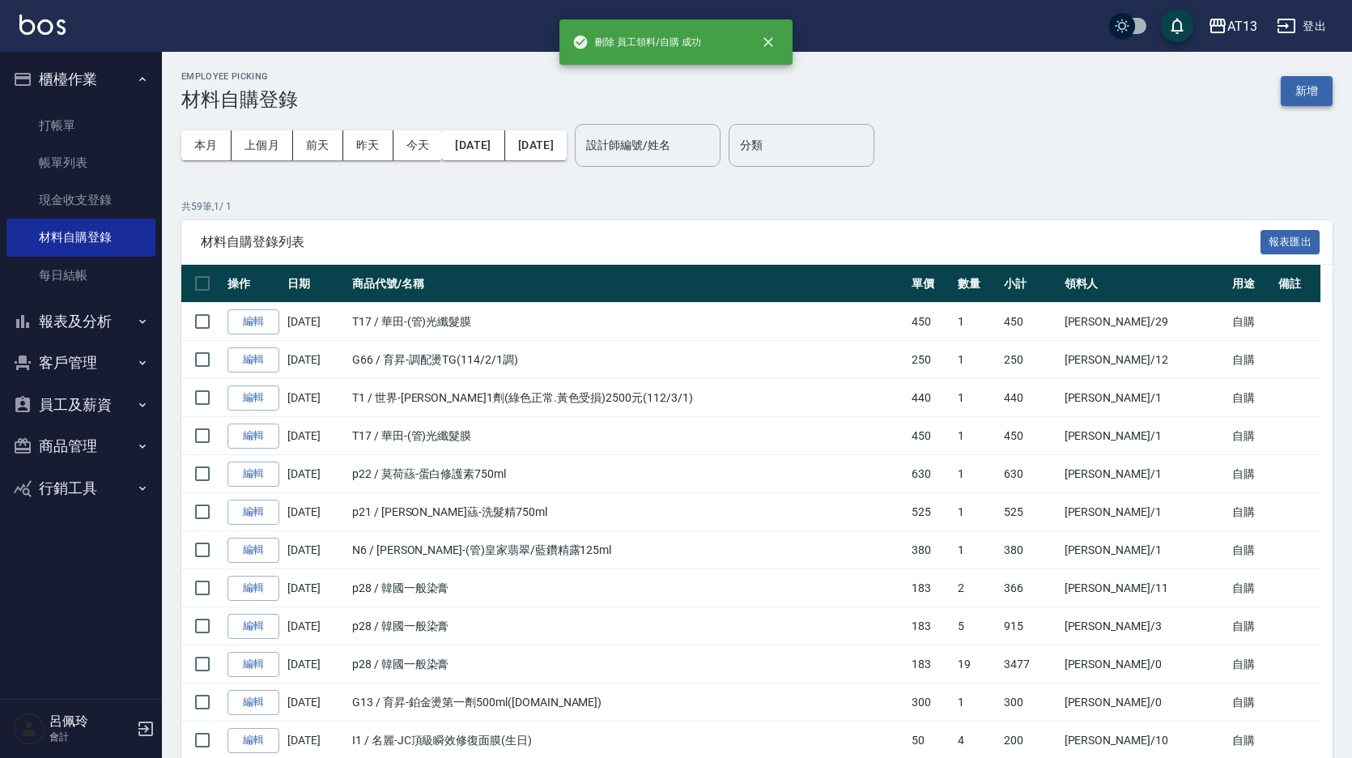
click at [1299, 87] on button "新增" at bounding box center [1306, 91] width 52 height 30
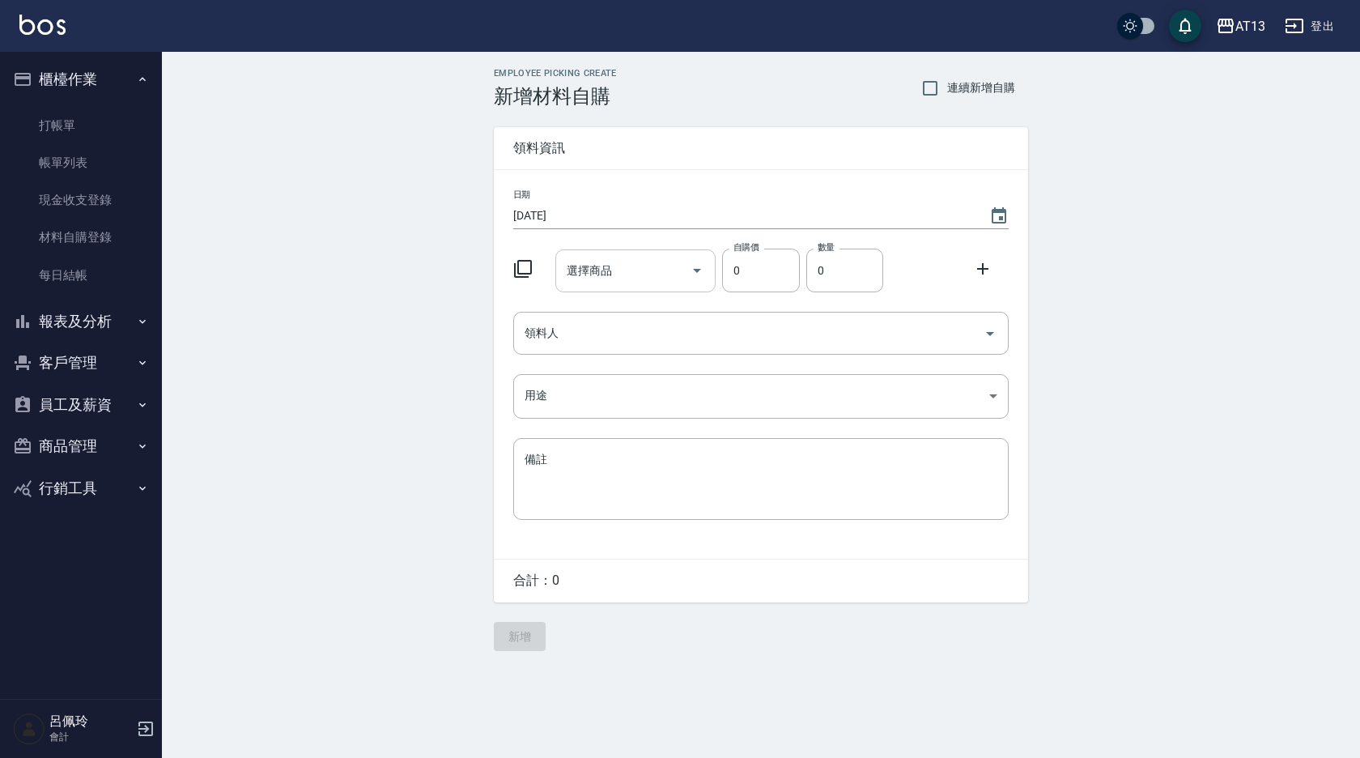
click at [598, 278] on input "選擇商品" at bounding box center [624, 271] width 122 height 28
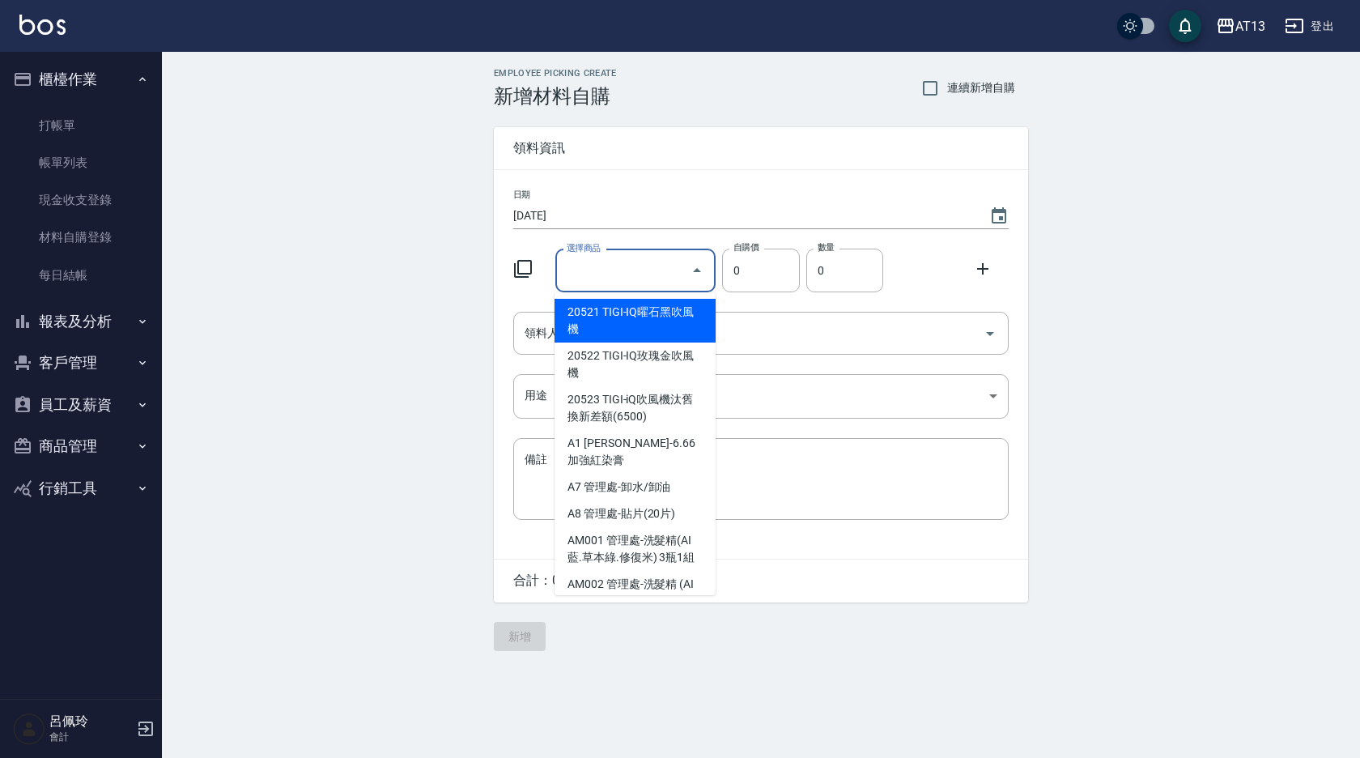
click at [529, 273] on icon at bounding box center [522, 268] width 19 height 19
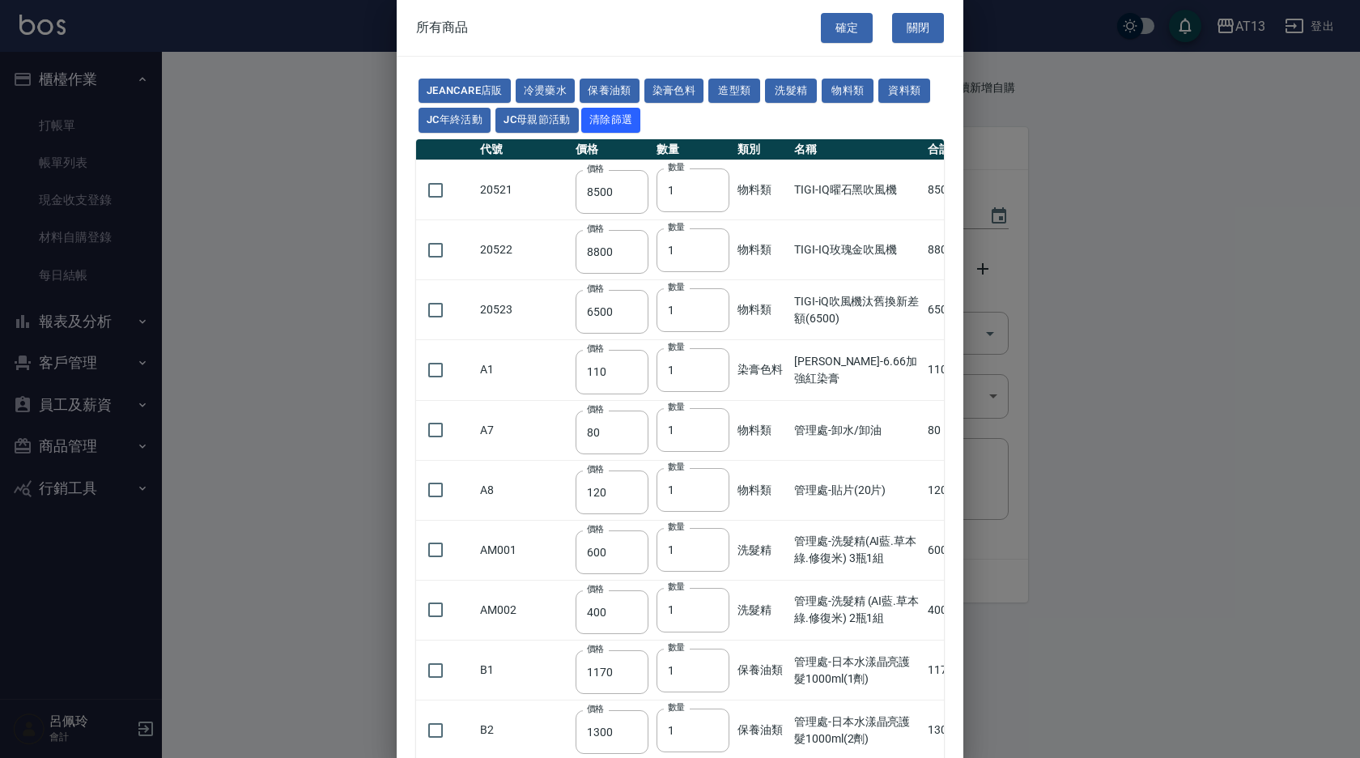
click at [527, 263] on td "20522" at bounding box center [524, 250] width 96 height 60
click at [773, 84] on button "洗髮精" at bounding box center [791, 91] width 52 height 25
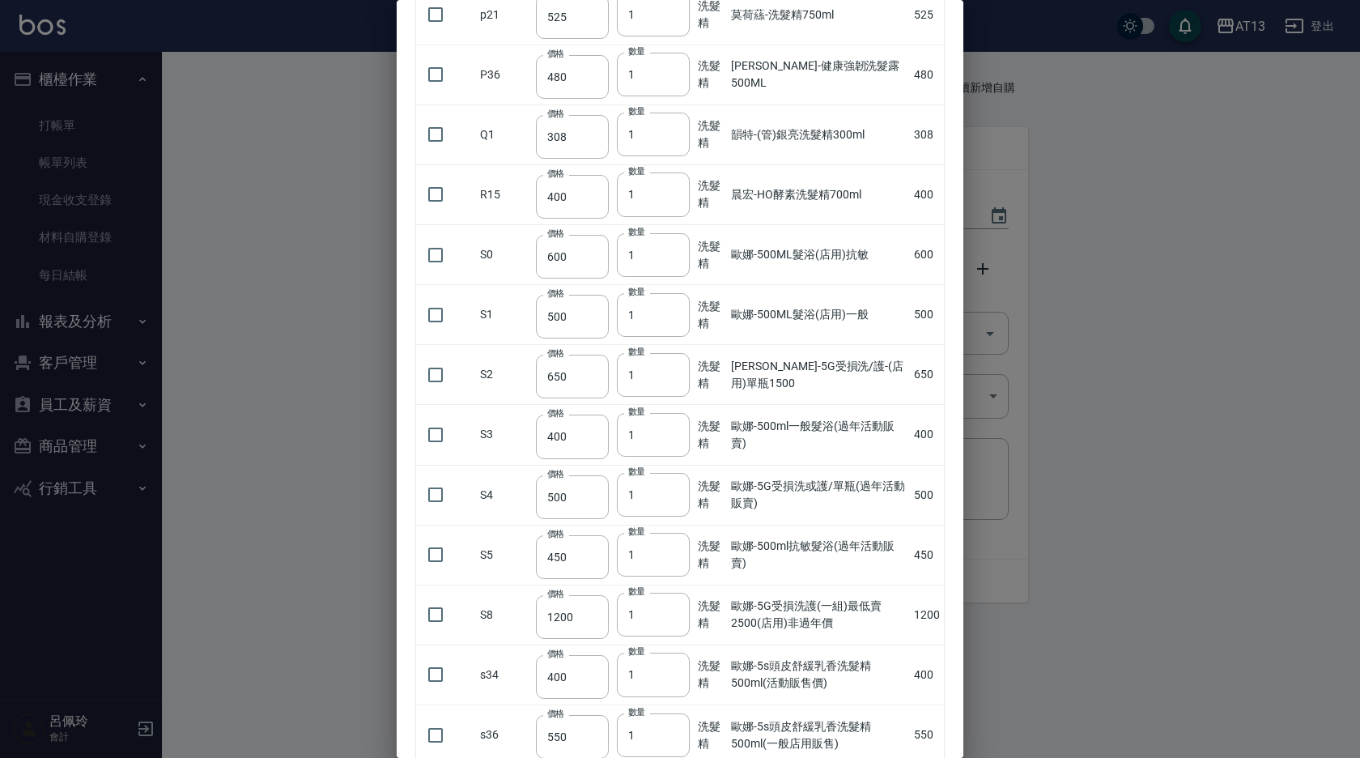
scroll to position [1127, 0]
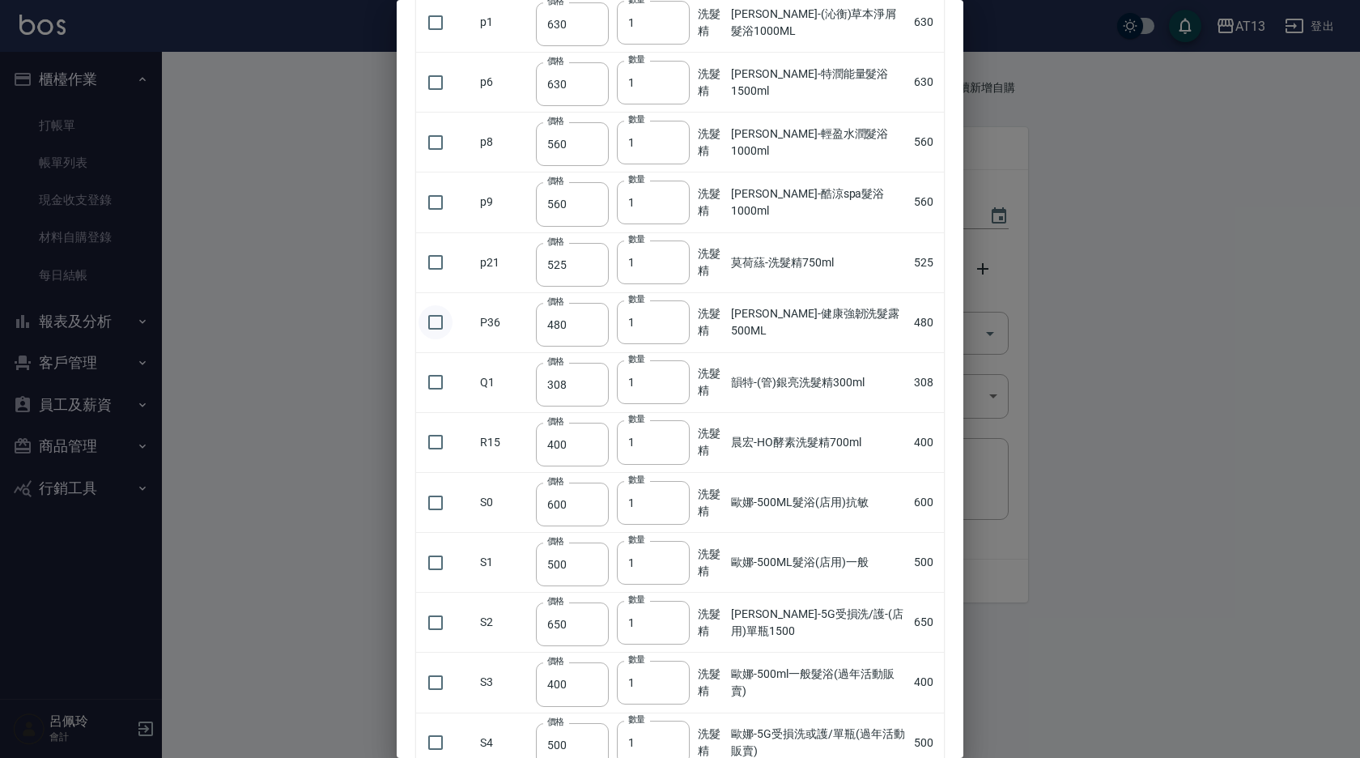
click at [428, 316] on input "checkbox" at bounding box center [435, 322] width 34 height 34
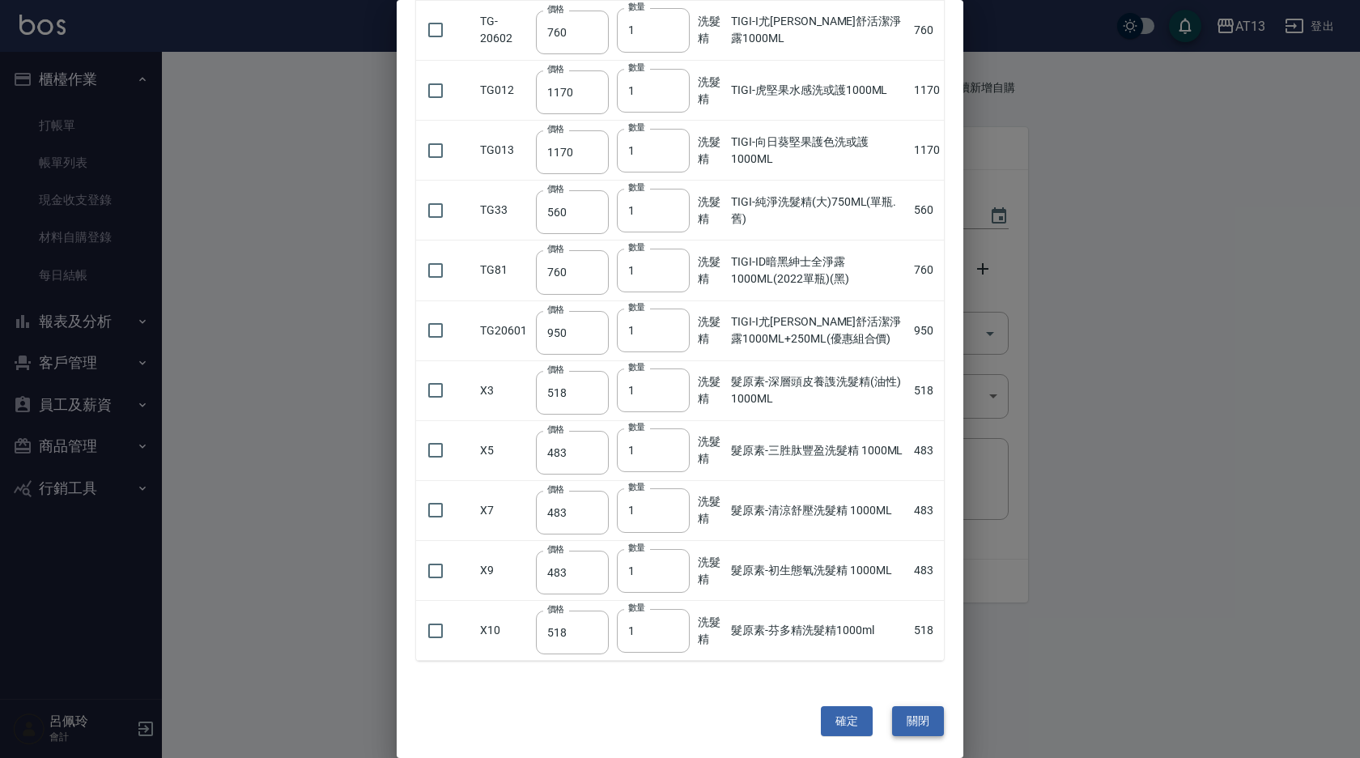
scroll to position [2503, 0]
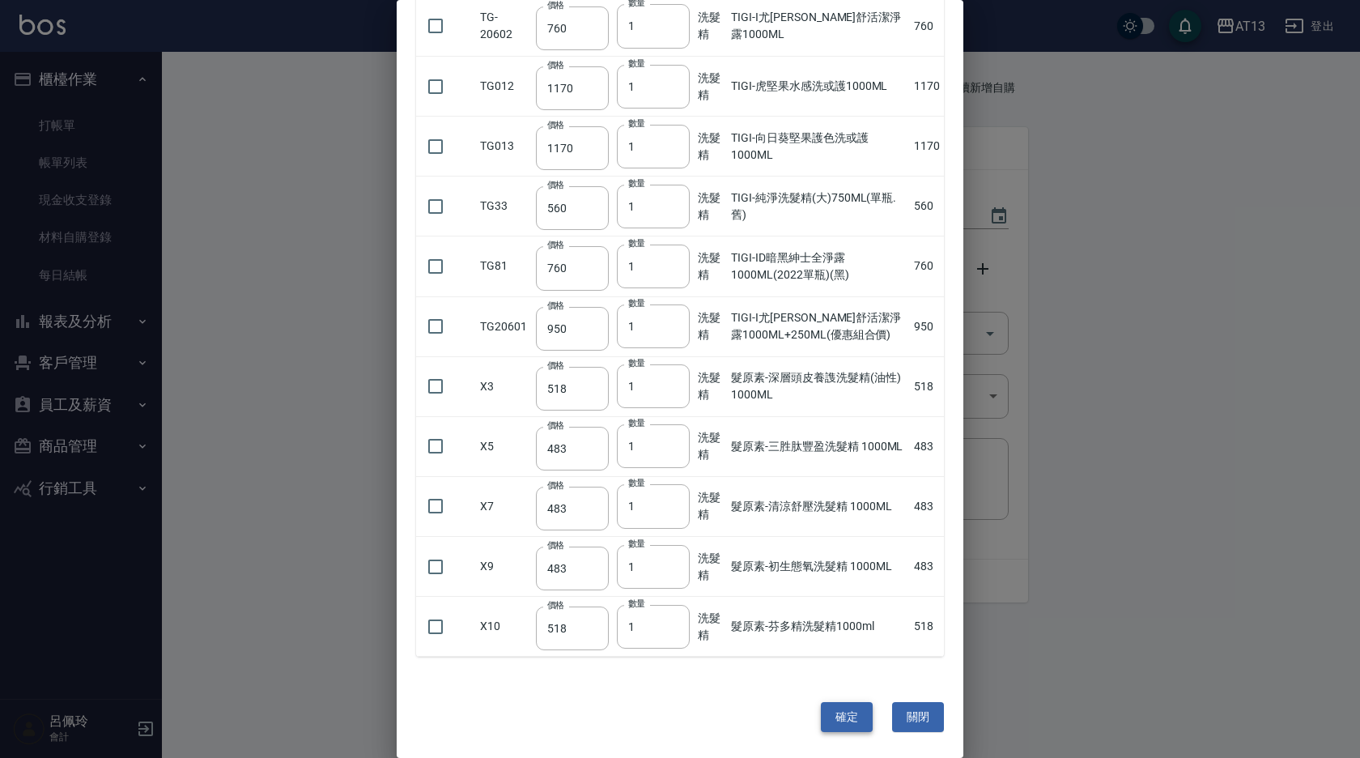
click at [830, 711] on button "確定" at bounding box center [847, 717] width 52 height 30
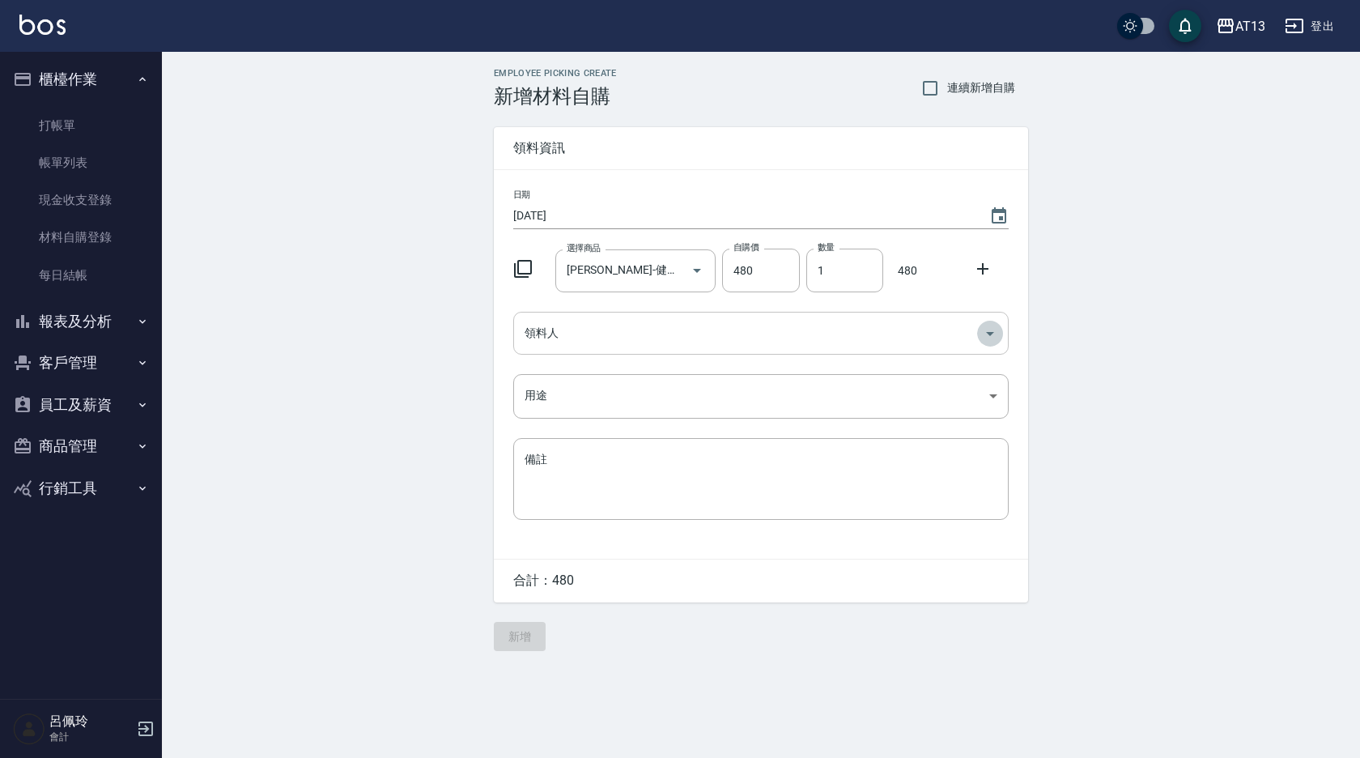
click at [983, 329] on icon "Open" at bounding box center [989, 333] width 19 height 19
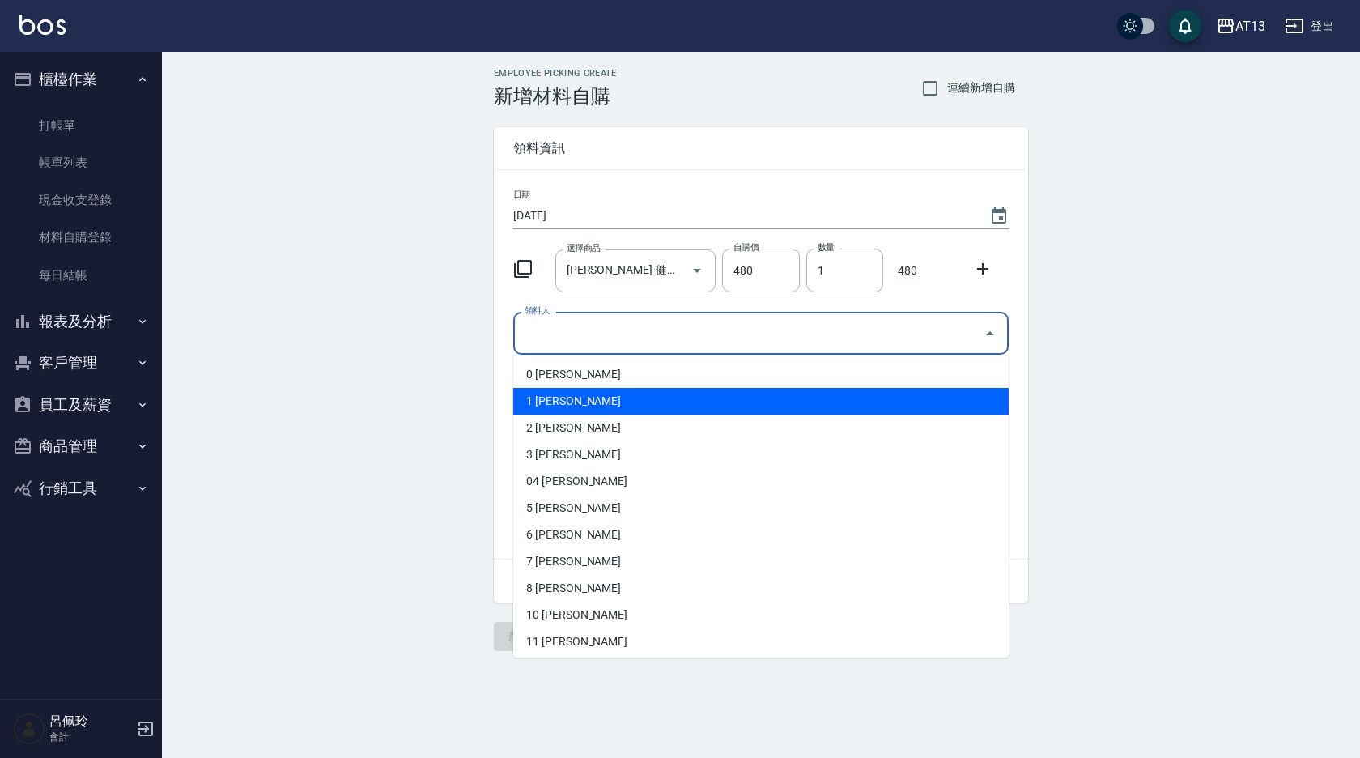
click at [768, 398] on li "1 [PERSON_NAME]" at bounding box center [760, 401] width 495 height 27
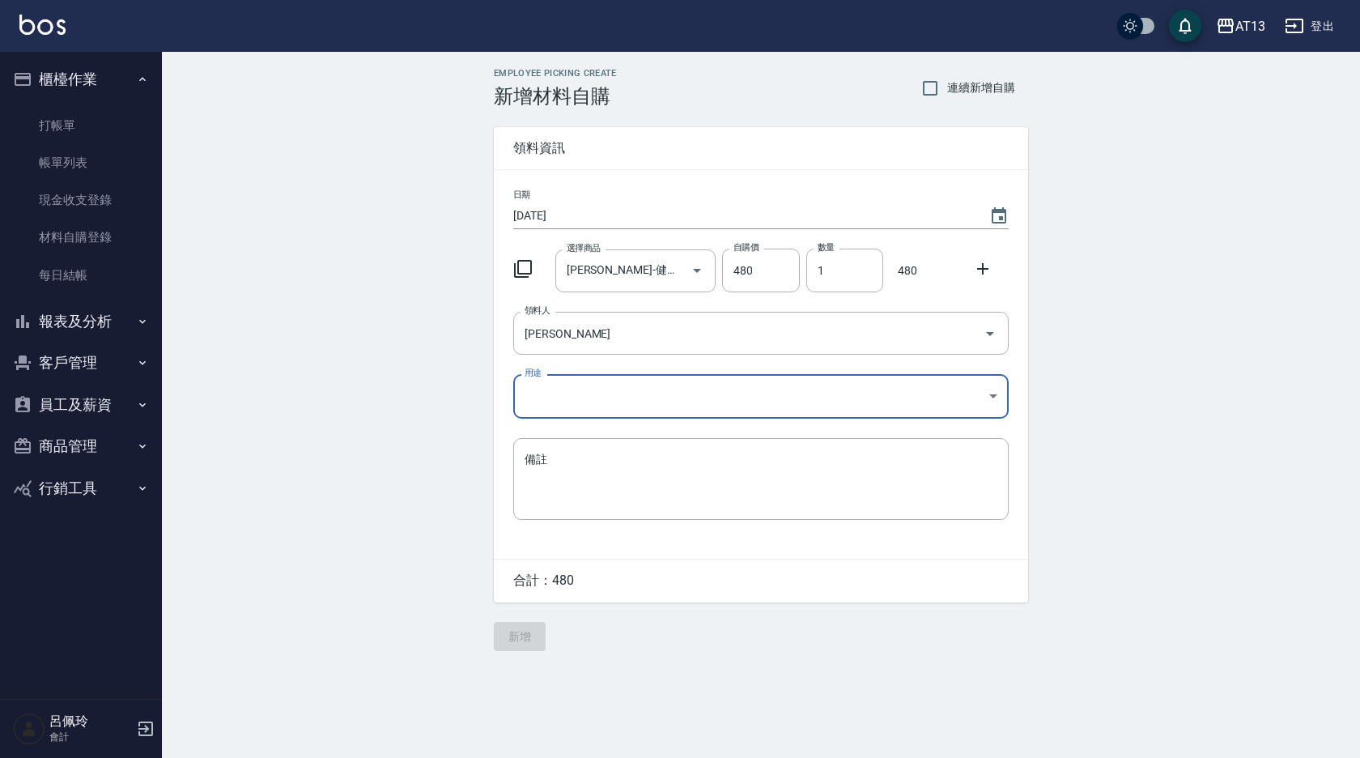
click at [988, 396] on body "AT13 登出 櫃檯作業 打帳單 帳單列表 現金收支登錄 材料自購登錄 每日結帳 報表及分析 報表目錄 店家區間累計表 店家日報表 互助日報表 互助月報表 互…" at bounding box center [680, 379] width 1360 height 758
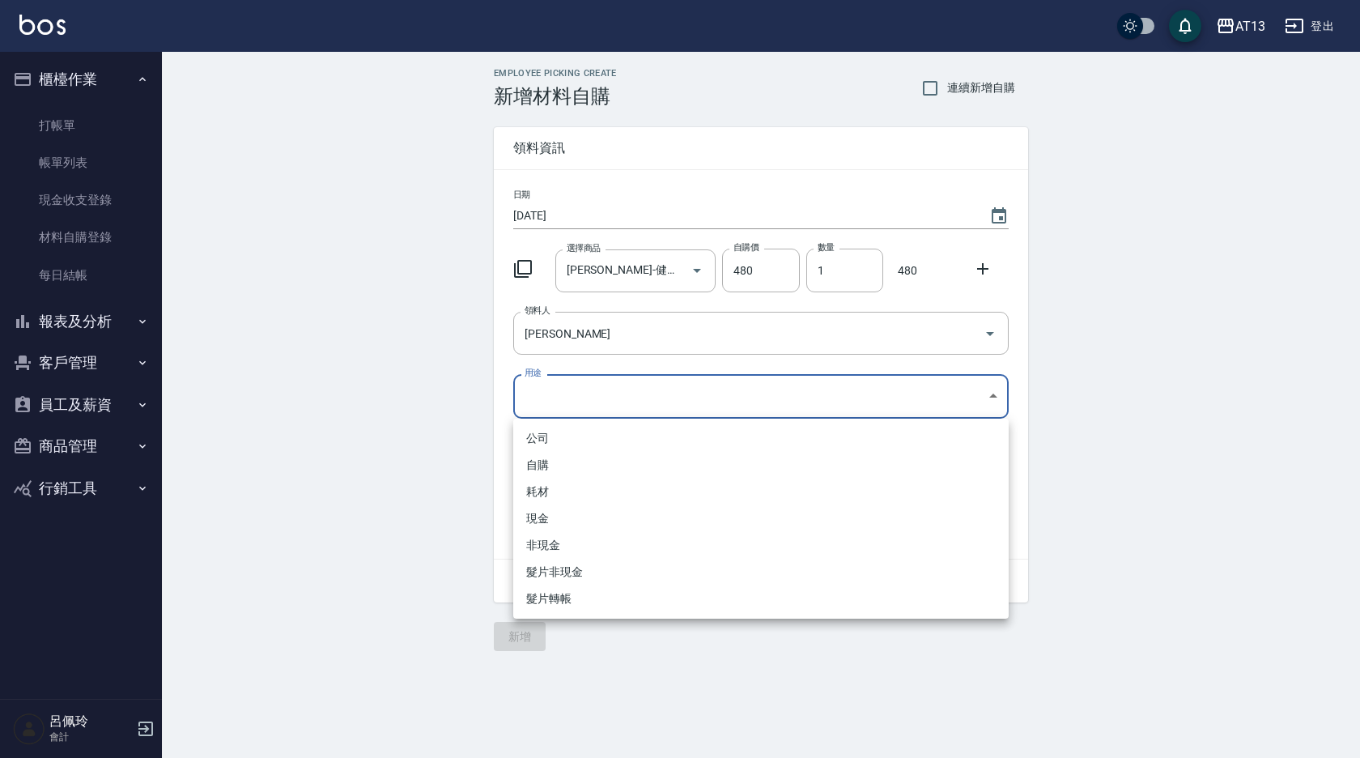
click at [657, 468] on li "自購" at bounding box center [760, 465] width 495 height 27
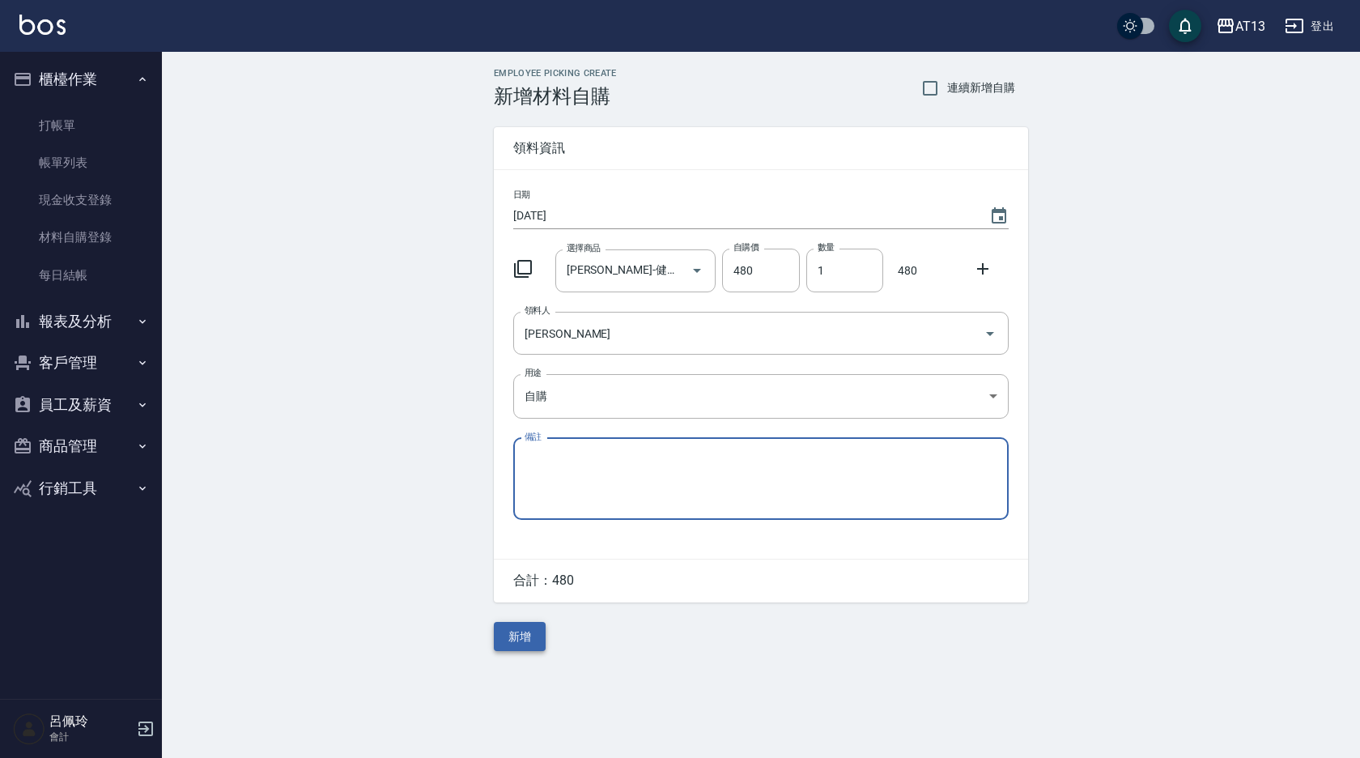
click at [533, 634] on button "新增" at bounding box center [520, 637] width 52 height 30
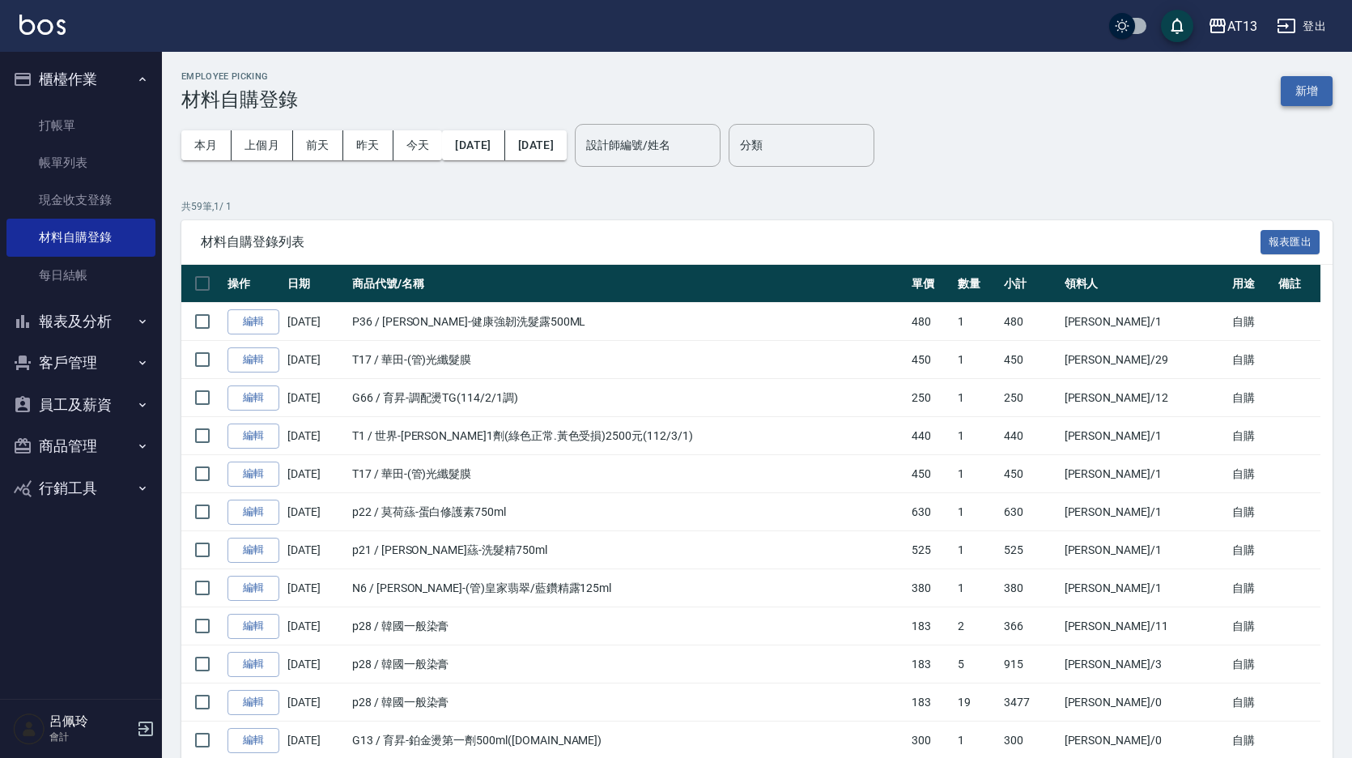
click at [1298, 86] on button "新增" at bounding box center [1306, 91] width 52 height 30
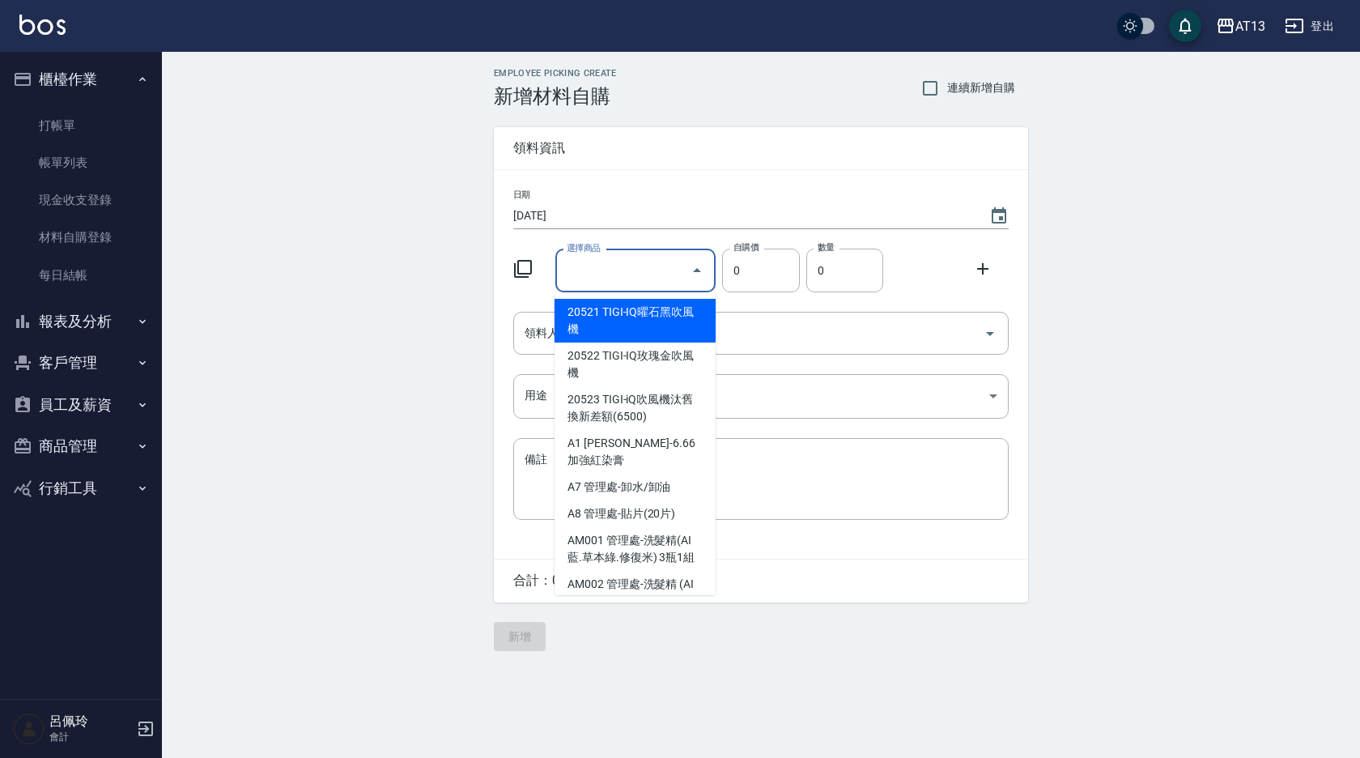
click at [618, 284] on input "選擇商品" at bounding box center [624, 271] width 122 height 28
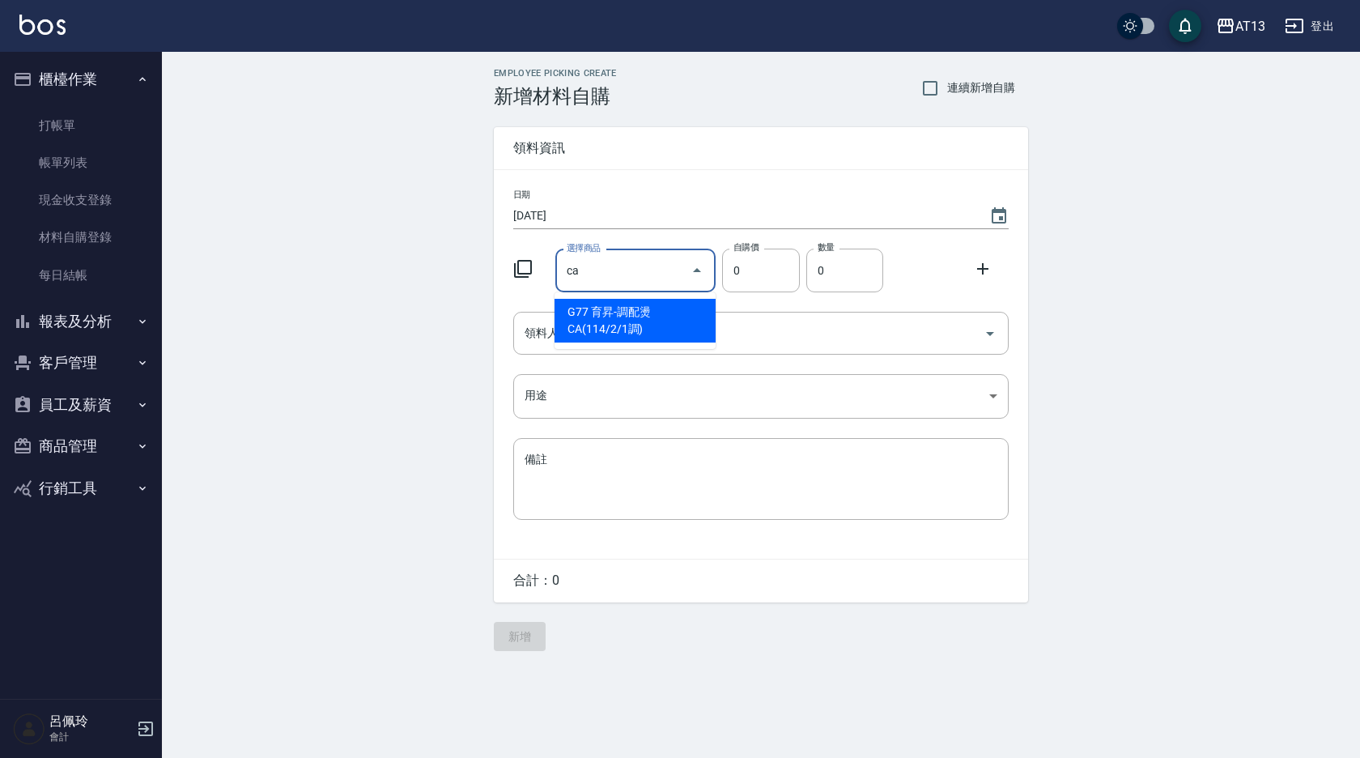
click at [686, 309] on li "G77 育昇-調配燙CA(114/2/1調)" at bounding box center [634, 321] width 161 height 44
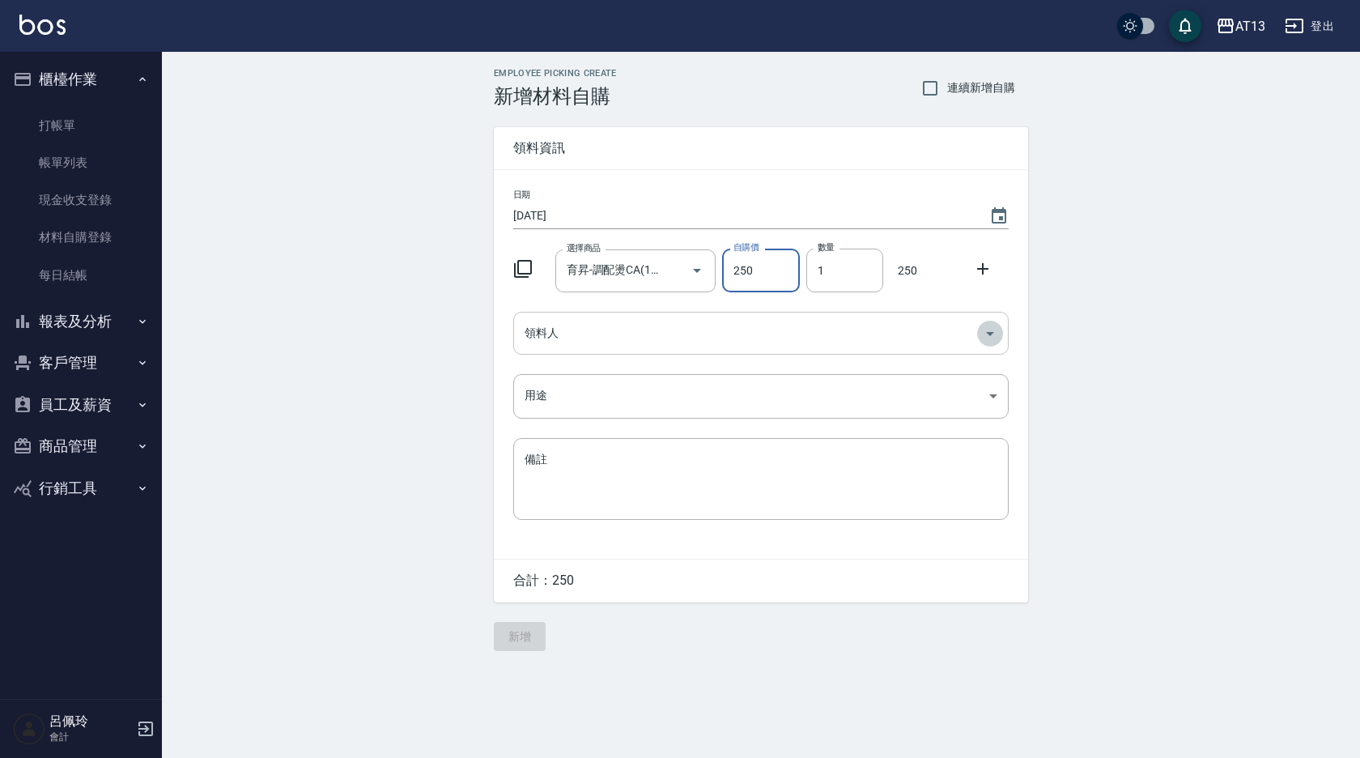
click at [979, 335] on button "Open" at bounding box center [990, 334] width 26 height 26
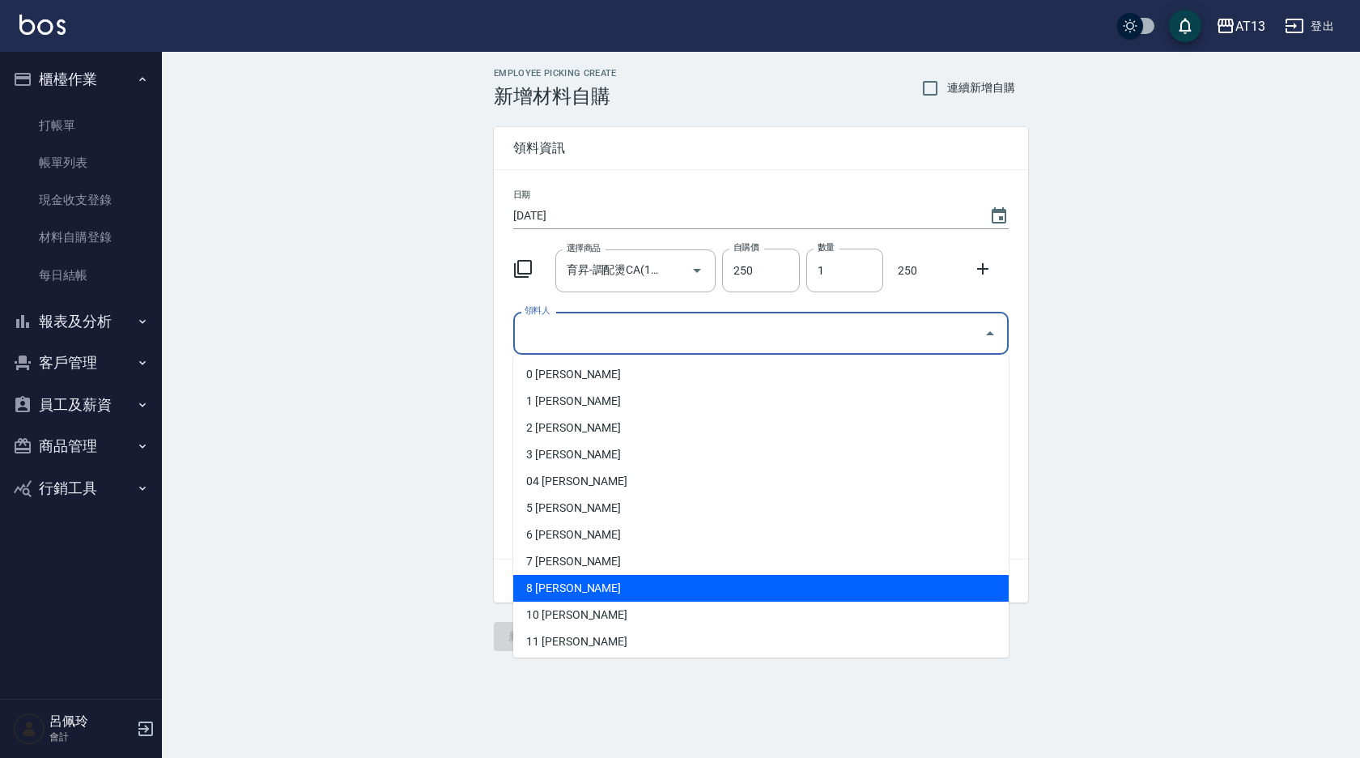
click at [639, 594] on li "8 [PERSON_NAME]" at bounding box center [760, 588] width 495 height 27
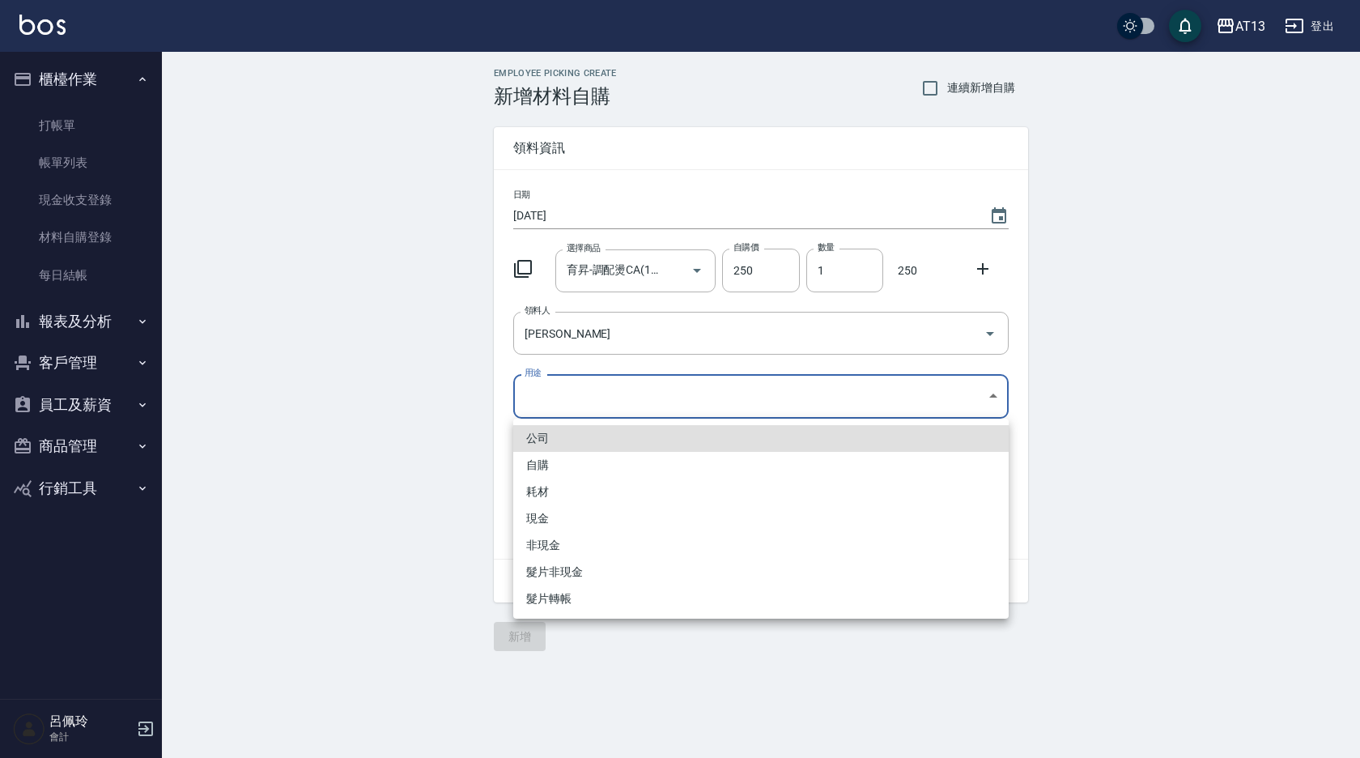
click at [994, 388] on body "AT13 登出 櫃檯作業 打帳單 帳單列表 現金收支登錄 材料自購登錄 每日結帳 報表及分析 報表目錄 店家區間累計表 店家日報表 互助日報表 互助月報表 互…" at bounding box center [680, 379] width 1360 height 758
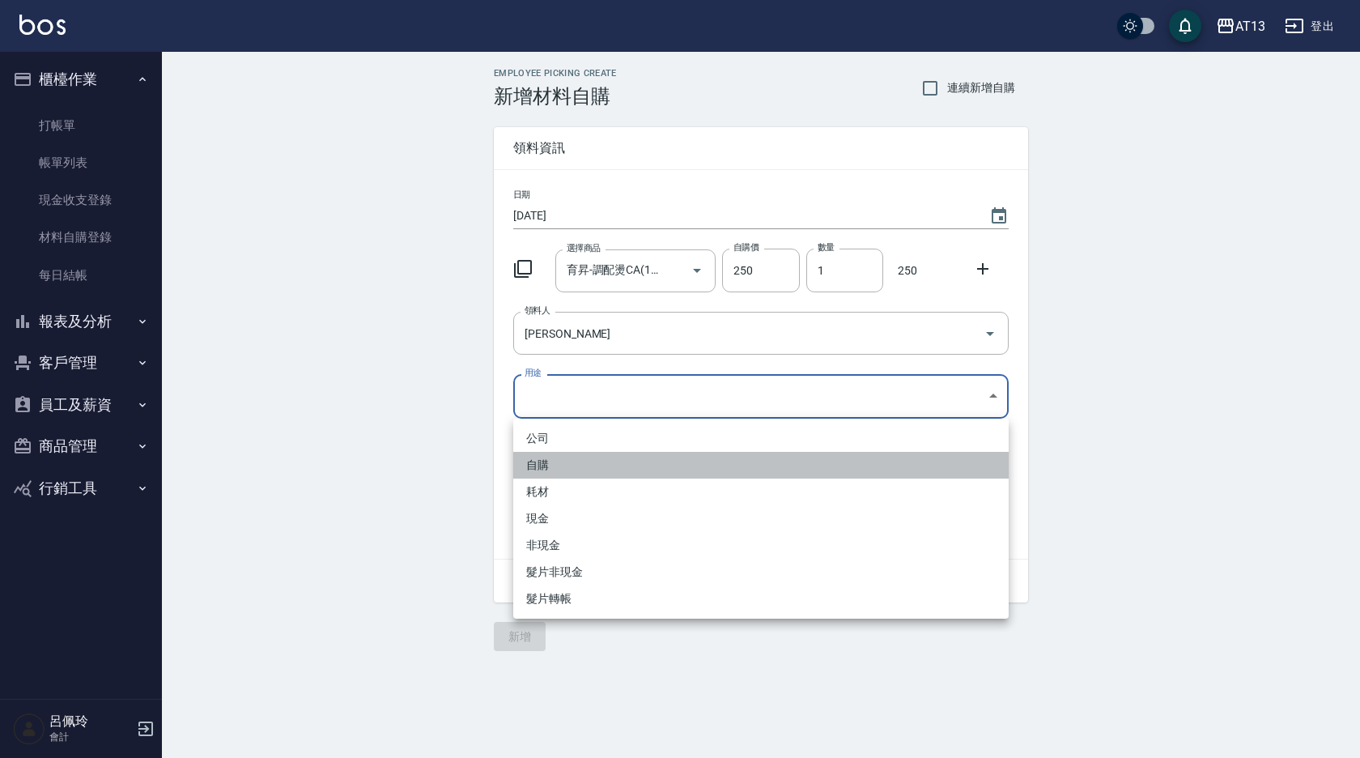
click at [690, 460] on li "自購" at bounding box center [760, 465] width 495 height 27
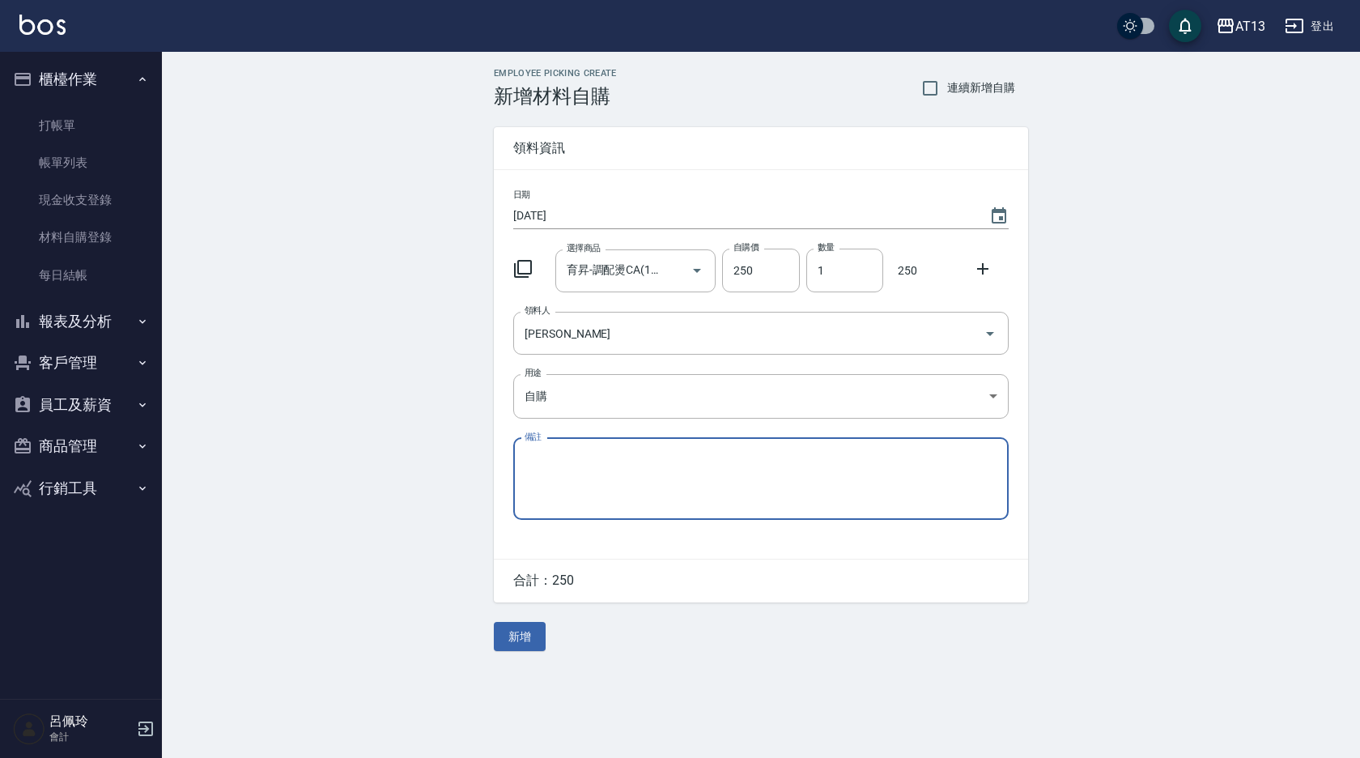
click at [973, 261] on icon at bounding box center [982, 268] width 19 height 19
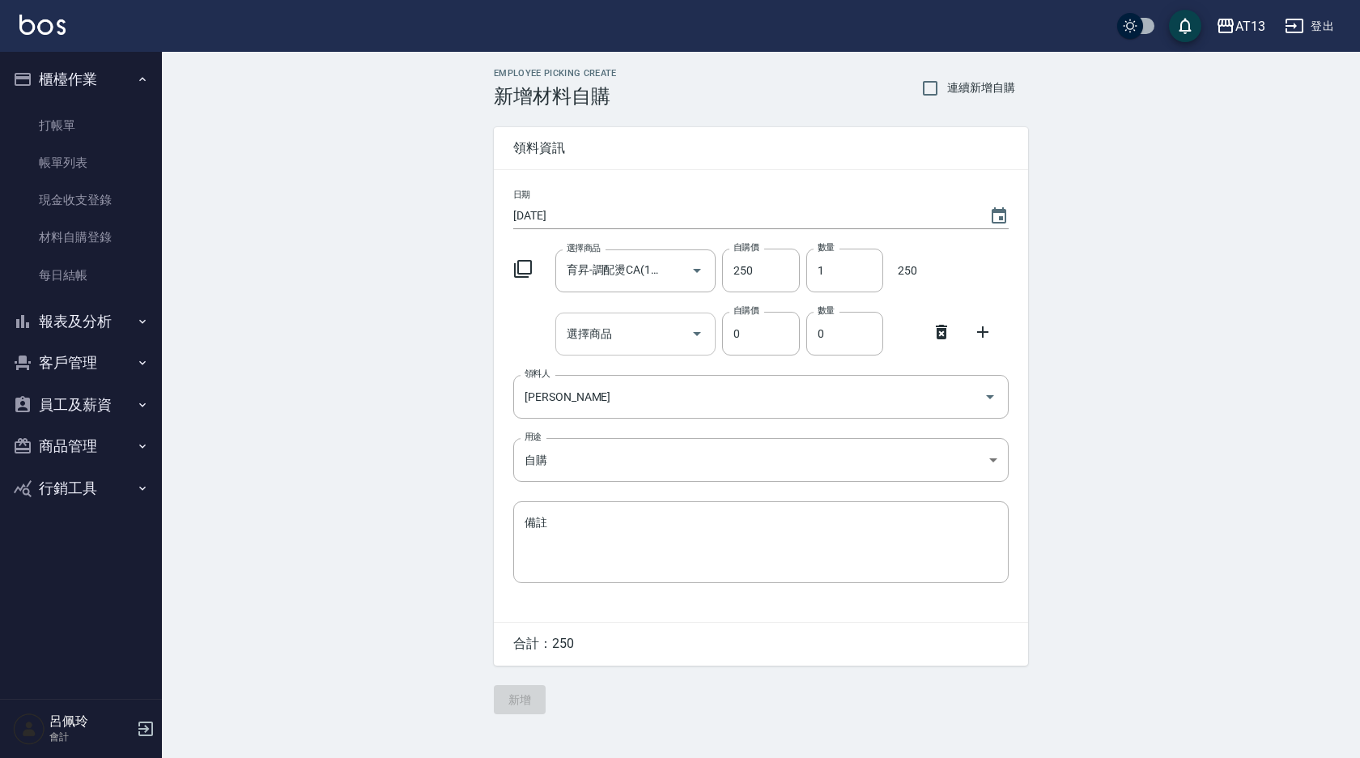
click at [648, 348] on div "選擇商品" at bounding box center [635, 333] width 161 height 43
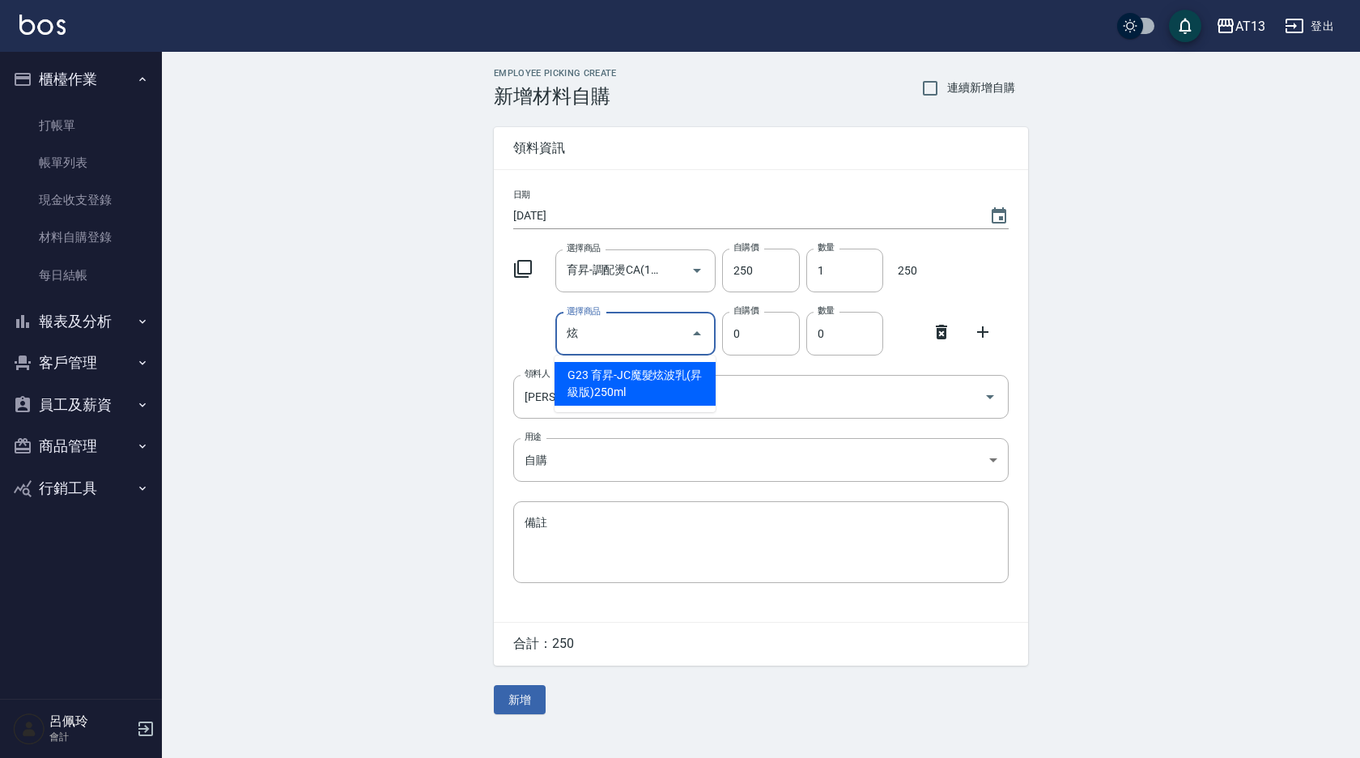
click at [676, 384] on li "G23 育昇-JC魔髮炫波乳(昇級版)250ml" at bounding box center [634, 384] width 161 height 44
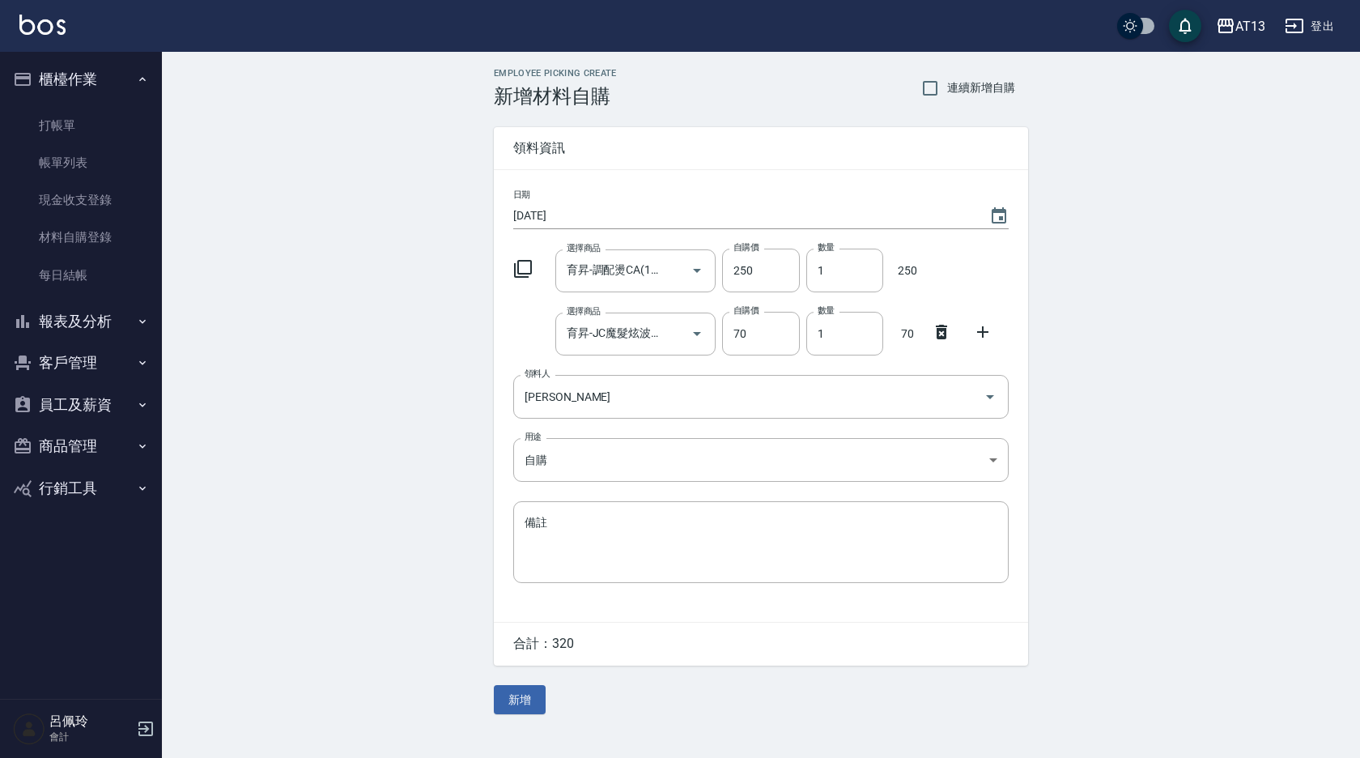
click at [547, 699] on div "Employee Picking Create 新增材料自購 連續新增自購 領料資訊 日期 [DATE] 選擇商品 育昇-調配燙CA(114/2/1調) 選擇…" at bounding box center [761, 391] width 567 height 678
click at [523, 697] on button "新增" at bounding box center [520, 700] width 52 height 30
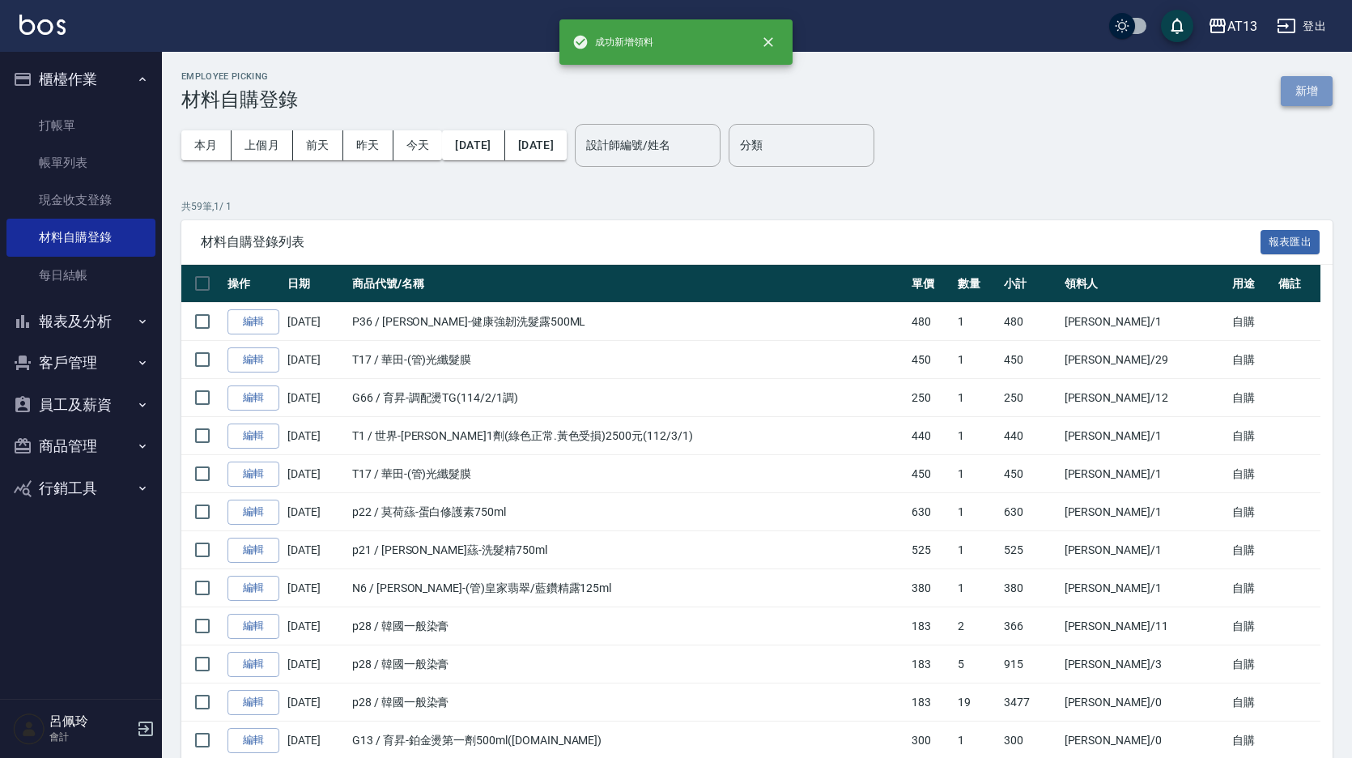
click at [1323, 85] on button "新增" at bounding box center [1306, 91] width 52 height 30
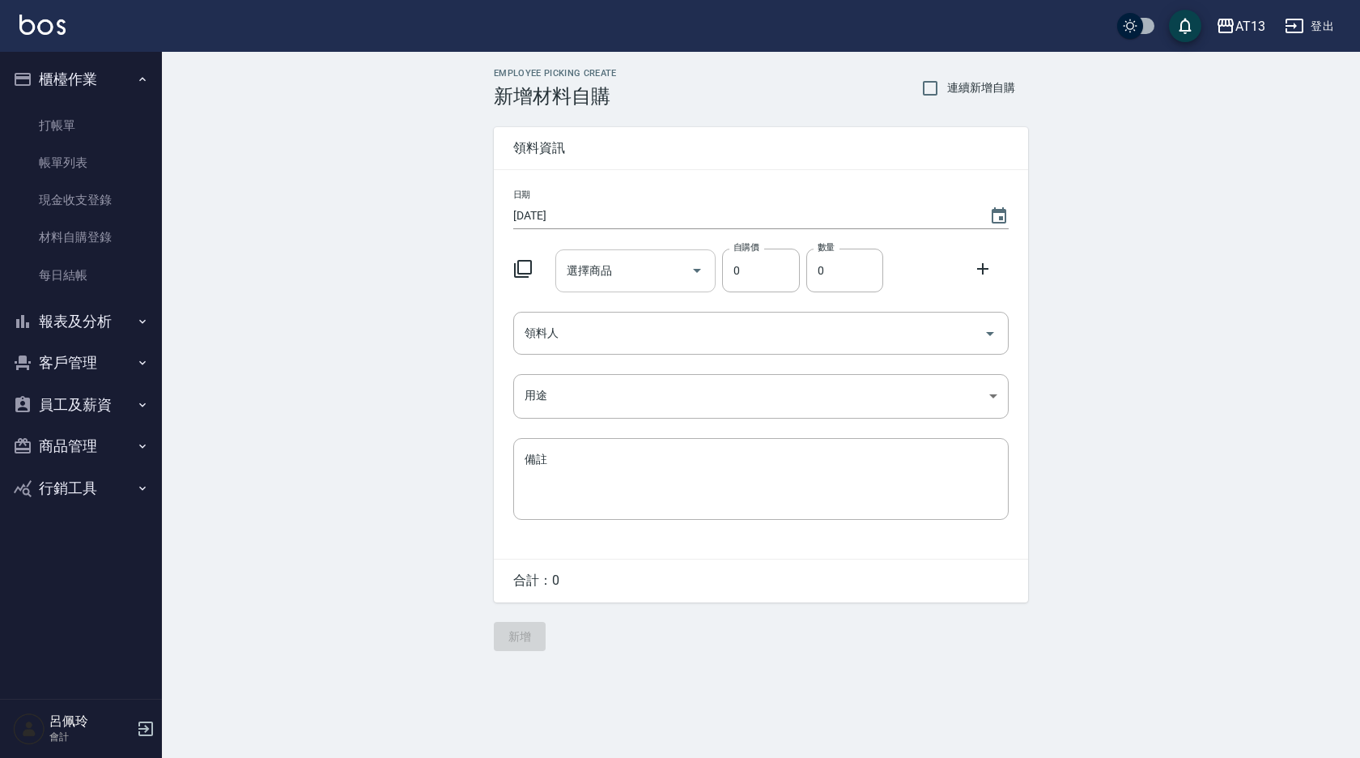
click at [660, 271] on input "選擇商品" at bounding box center [624, 271] width 122 height 28
click at [651, 300] on li "R9 華田-(管)卸色乳" at bounding box center [634, 312] width 161 height 27
click at [995, 333] on icon "Open" at bounding box center [989, 333] width 19 height 19
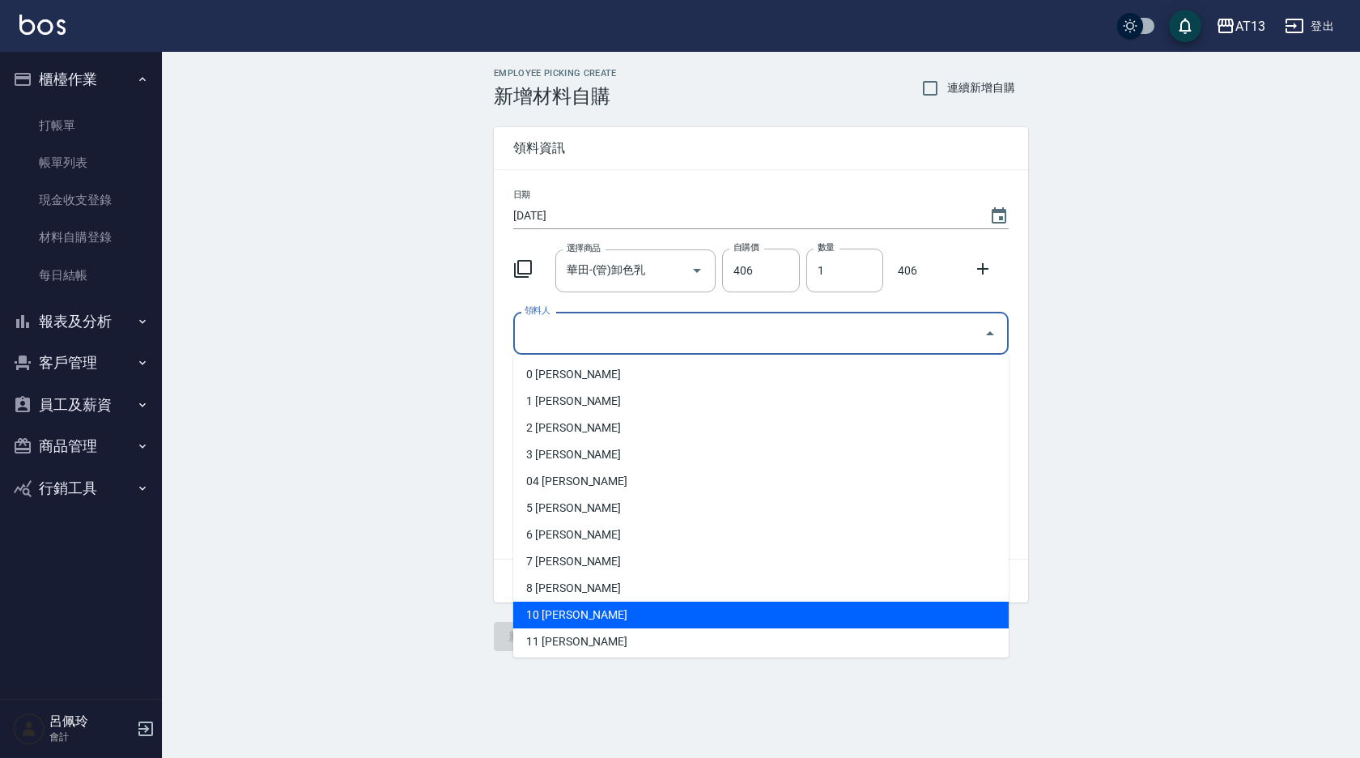
click at [578, 603] on li "10 [PERSON_NAME]" at bounding box center [760, 614] width 495 height 27
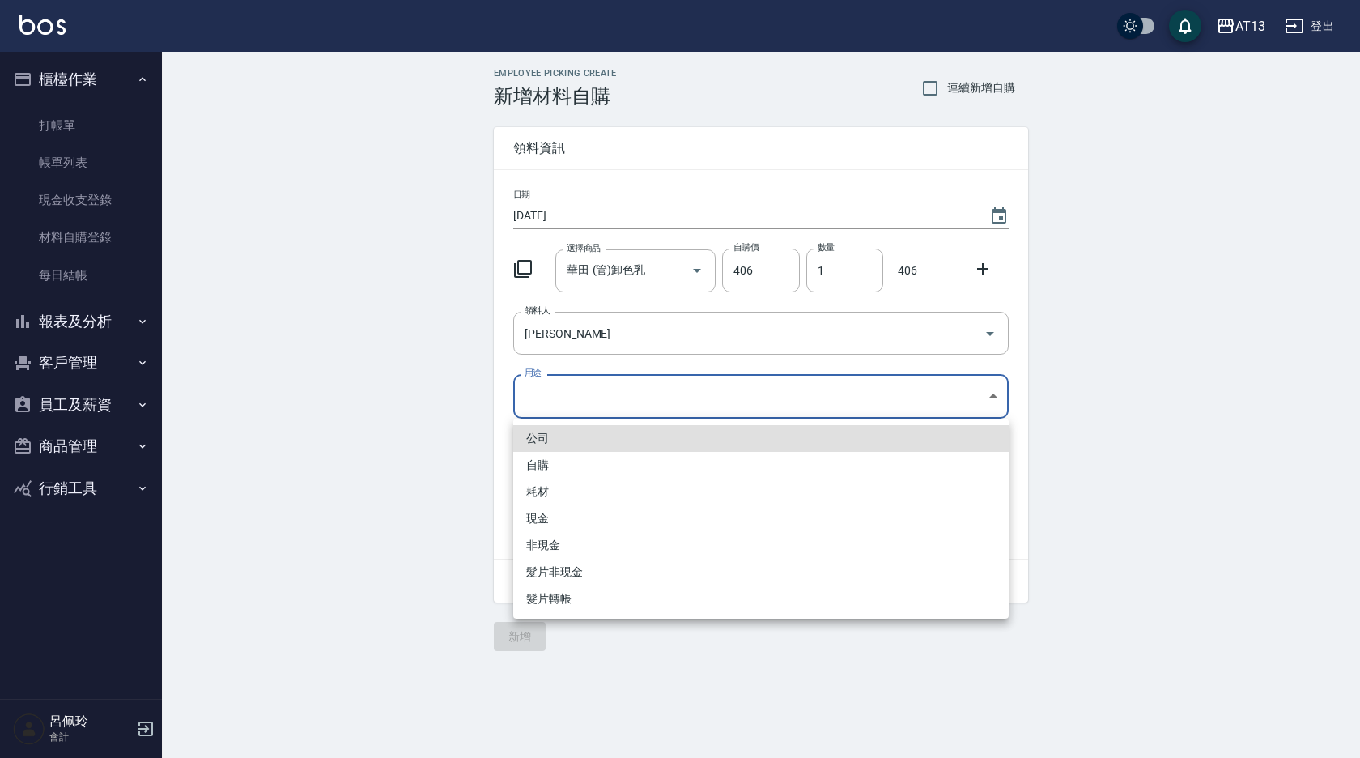
click at [993, 398] on body "AT13 登出 櫃檯作業 打帳單 帳單列表 現金收支登錄 材料自購登錄 每日結帳 報表及分析 報表目錄 店家區間累計表 店家日報表 互助日報表 互助月報表 互…" at bounding box center [680, 379] width 1360 height 758
click at [567, 459] on li "自購" at bounding box center [760, 465] width 495 height 27
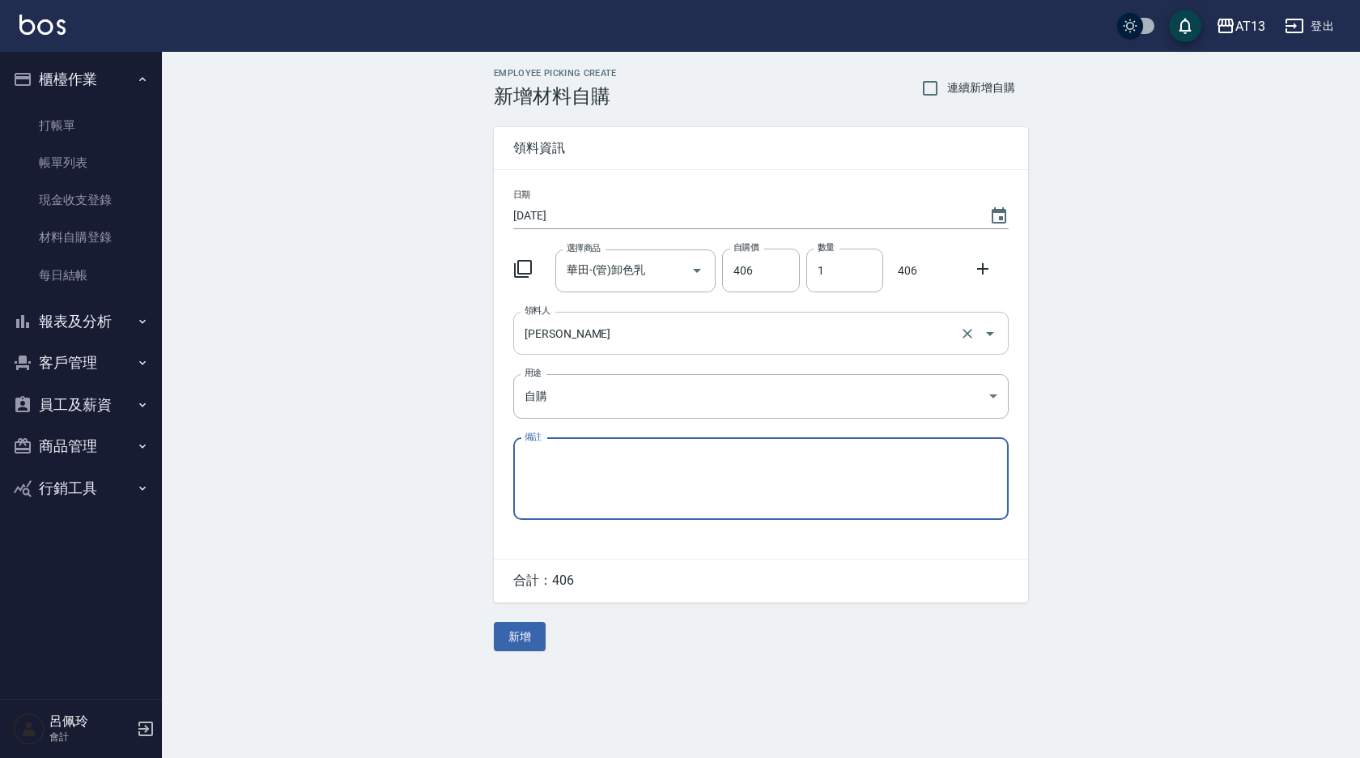
click at [997, 333] on icon "Open" at bounding box center [989, 333] width 19 height 19
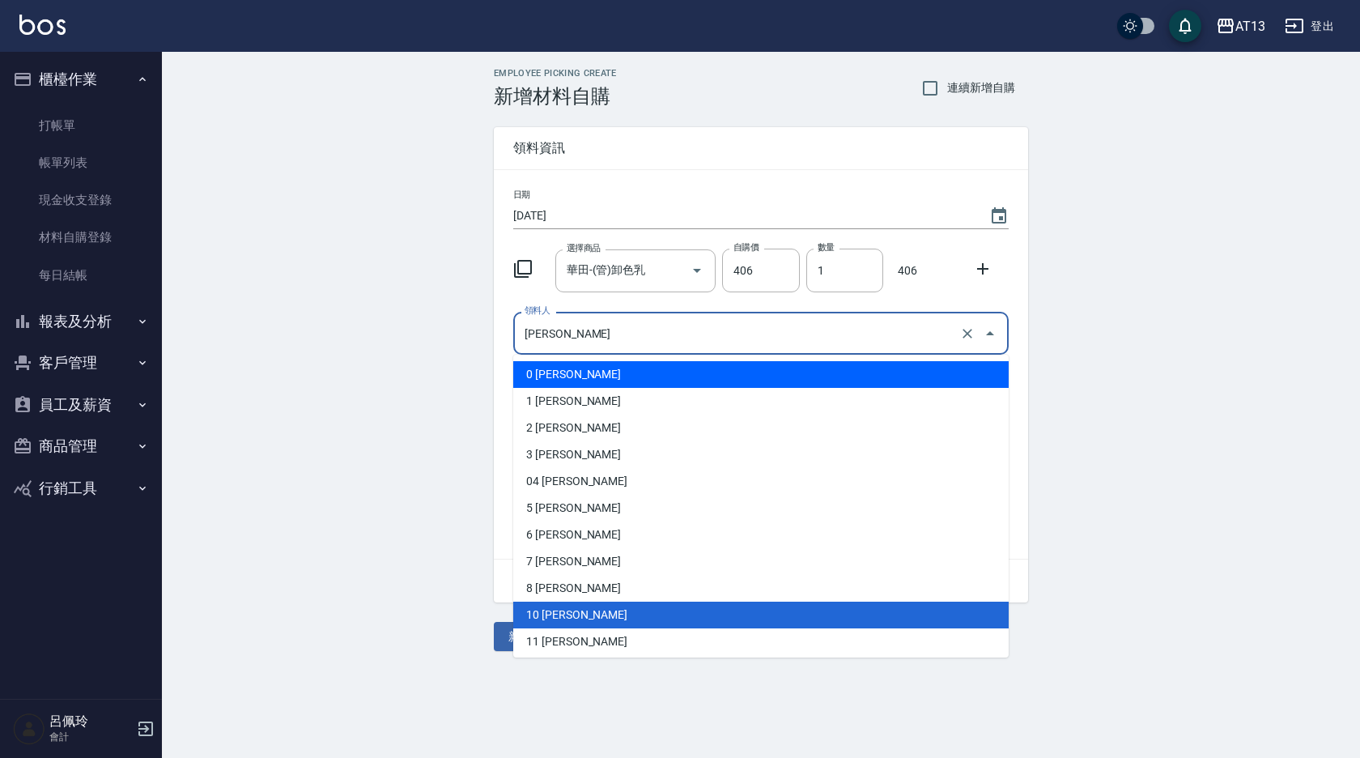
click at [713, 372] on li "0 [PERSON_NAME]" at bounding box center [760, 374] width 495 height 27
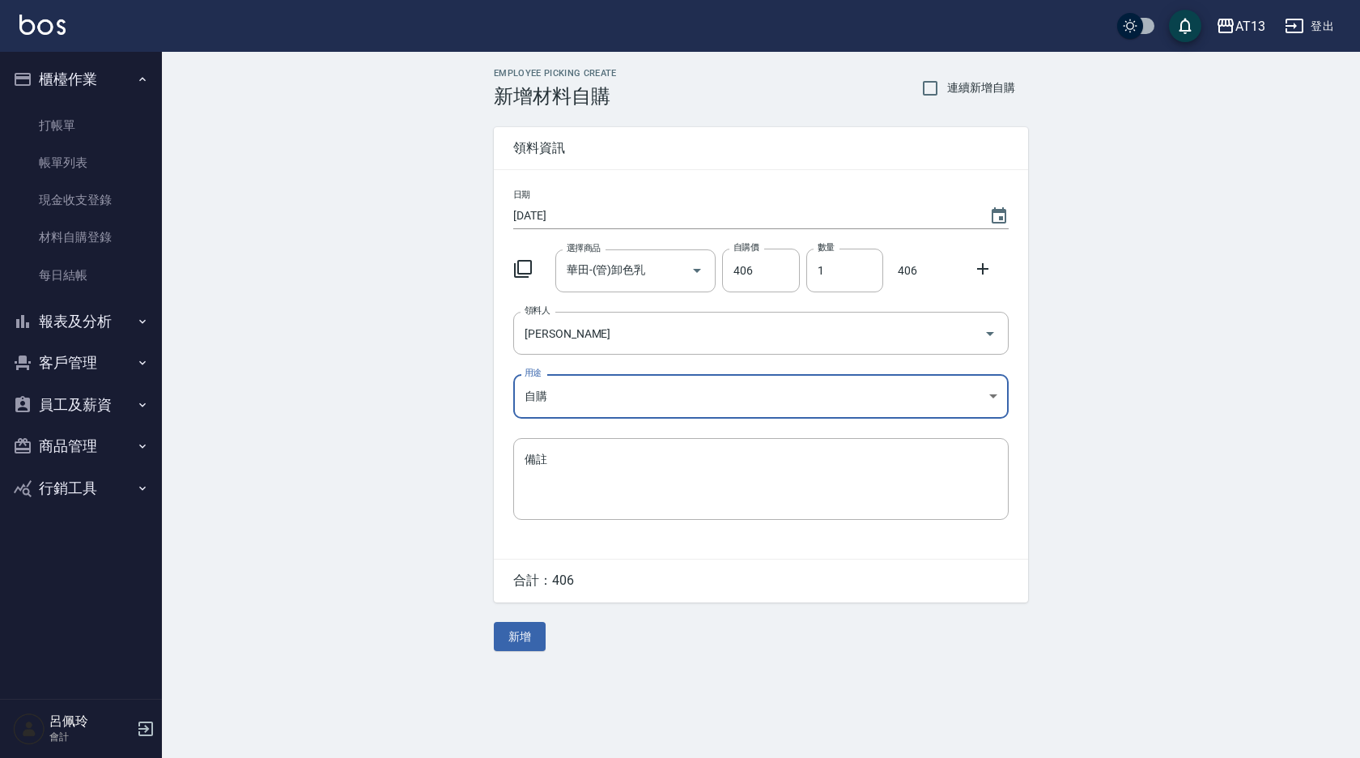
click at [983, 265] on icon at bounding box center [982, 268] width 11 height 11
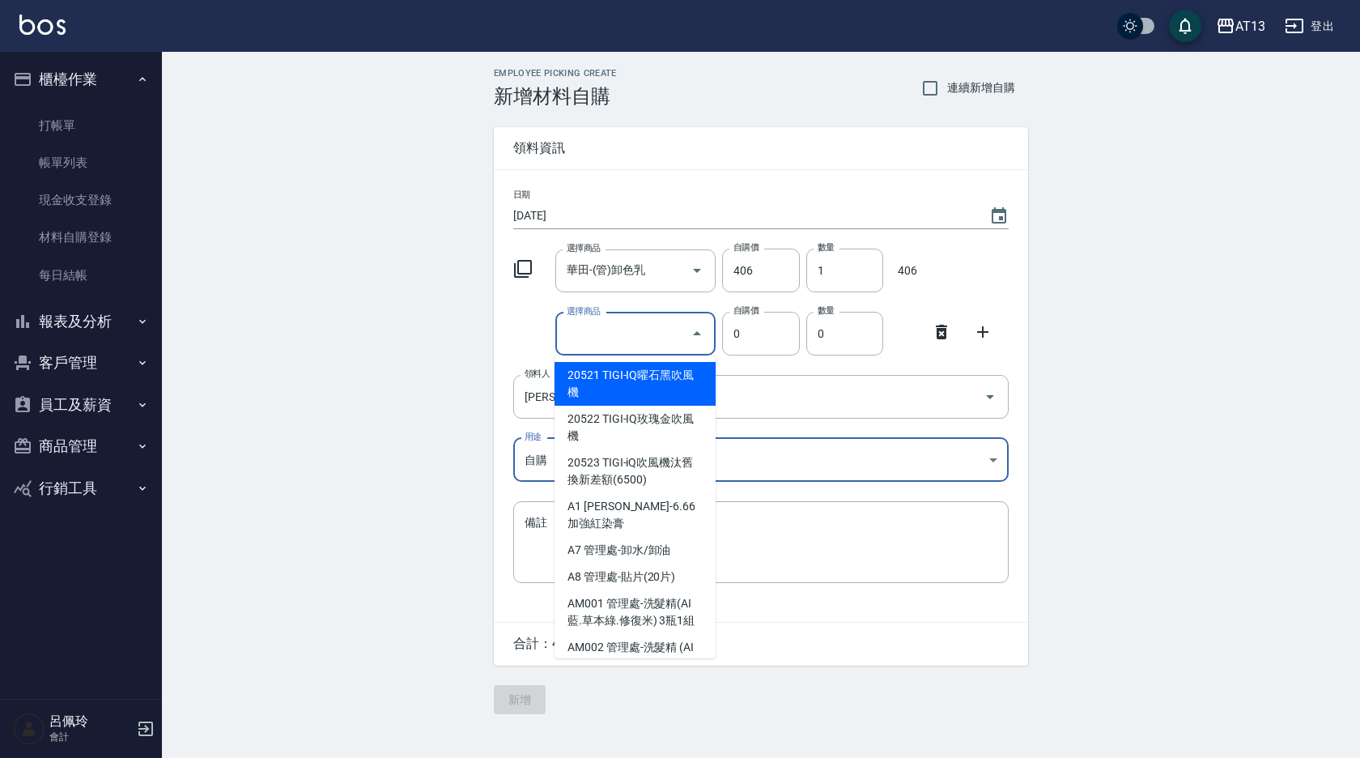
click at [594, 341] on input "選擇商品" at bounding box center [624, 334] width 122 height 28
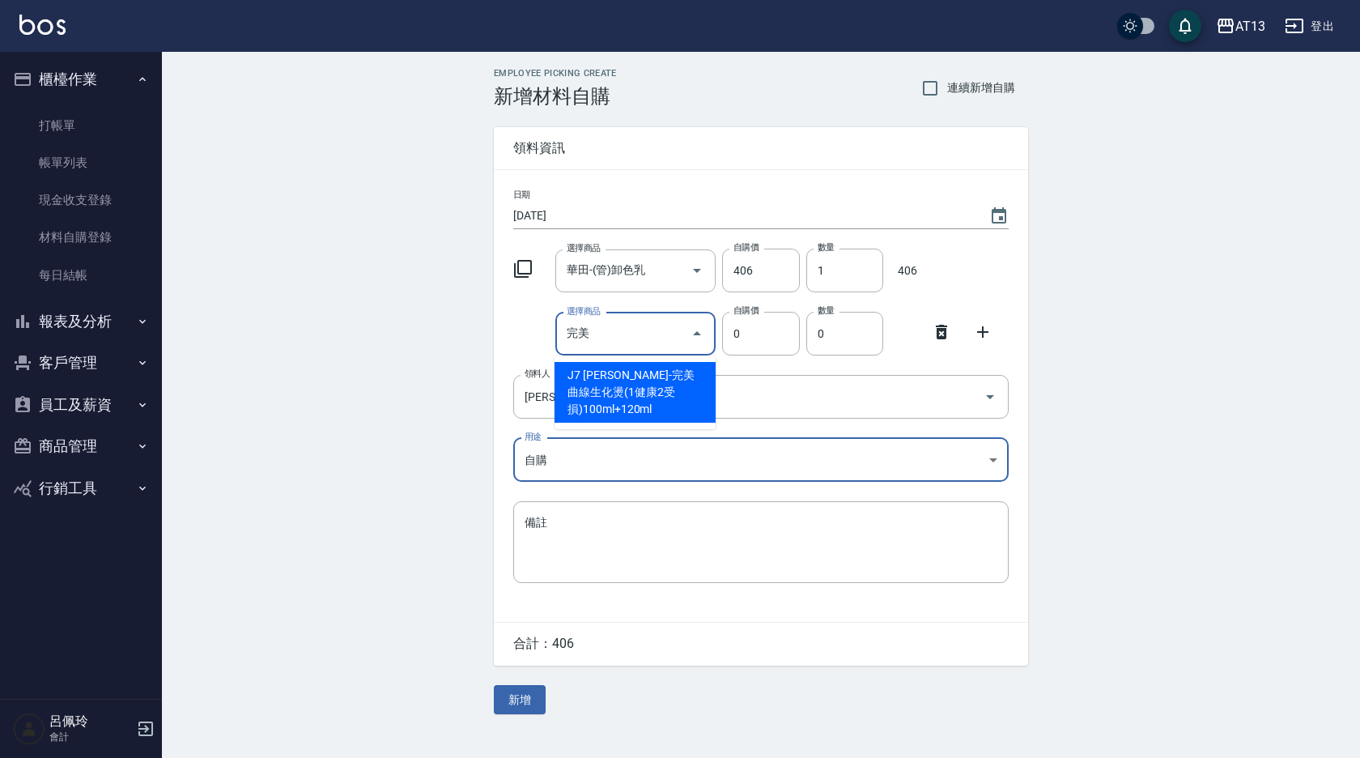
click at [625, 383] on li "J7 [PERSON_NAME]-完美曲線生化燙(1健康2受損)100ml+120ml" at bounding box center [634, 392] width 161 height 61
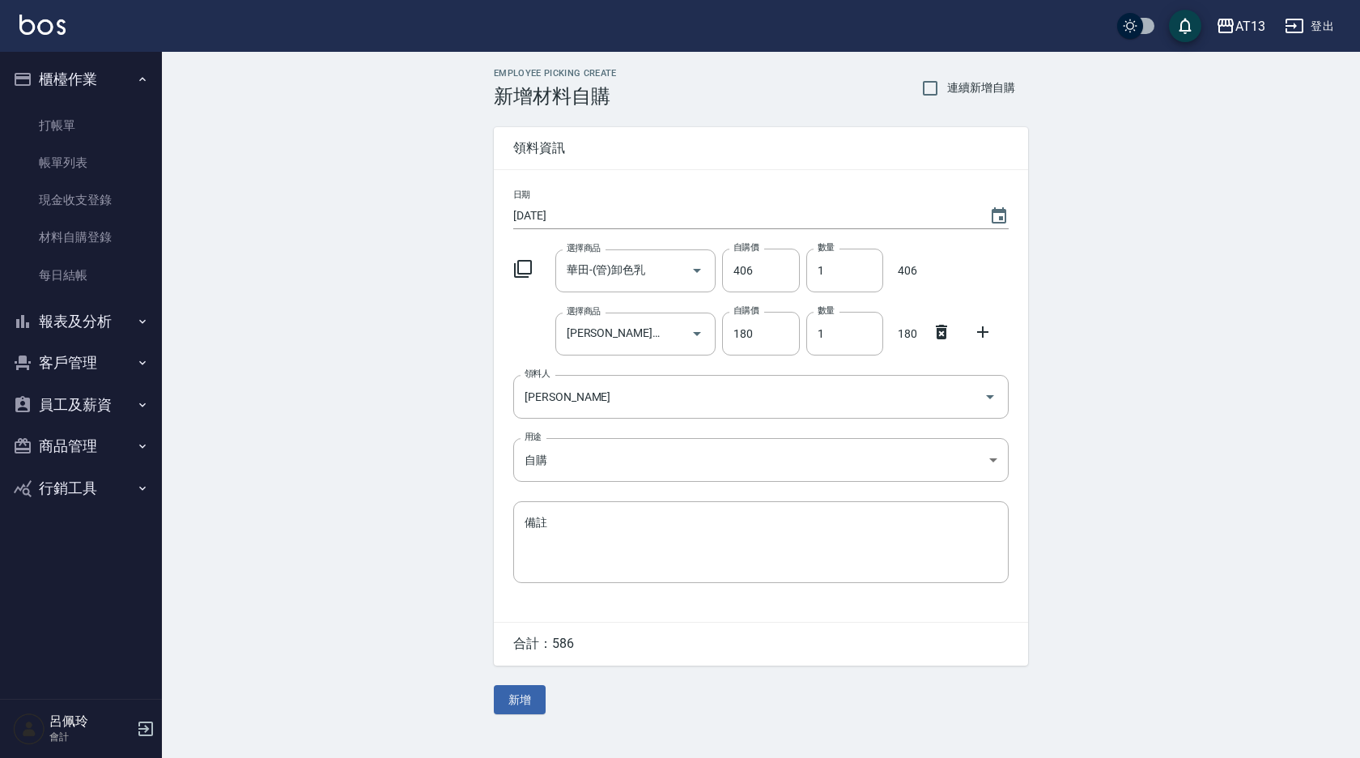
click at [518, 720] on div "Employee Picking Create 新增材料自購 連續新增自購 領料資訊 日期 [DATE] 選擇商品 華田-(管)卸色乳 選擇商品 自購價 40…" at bounding box center [761, 391] width 567 height 678
click at [519, 695] on button "新增" at bounding box center [520, 700] width 52 height 30
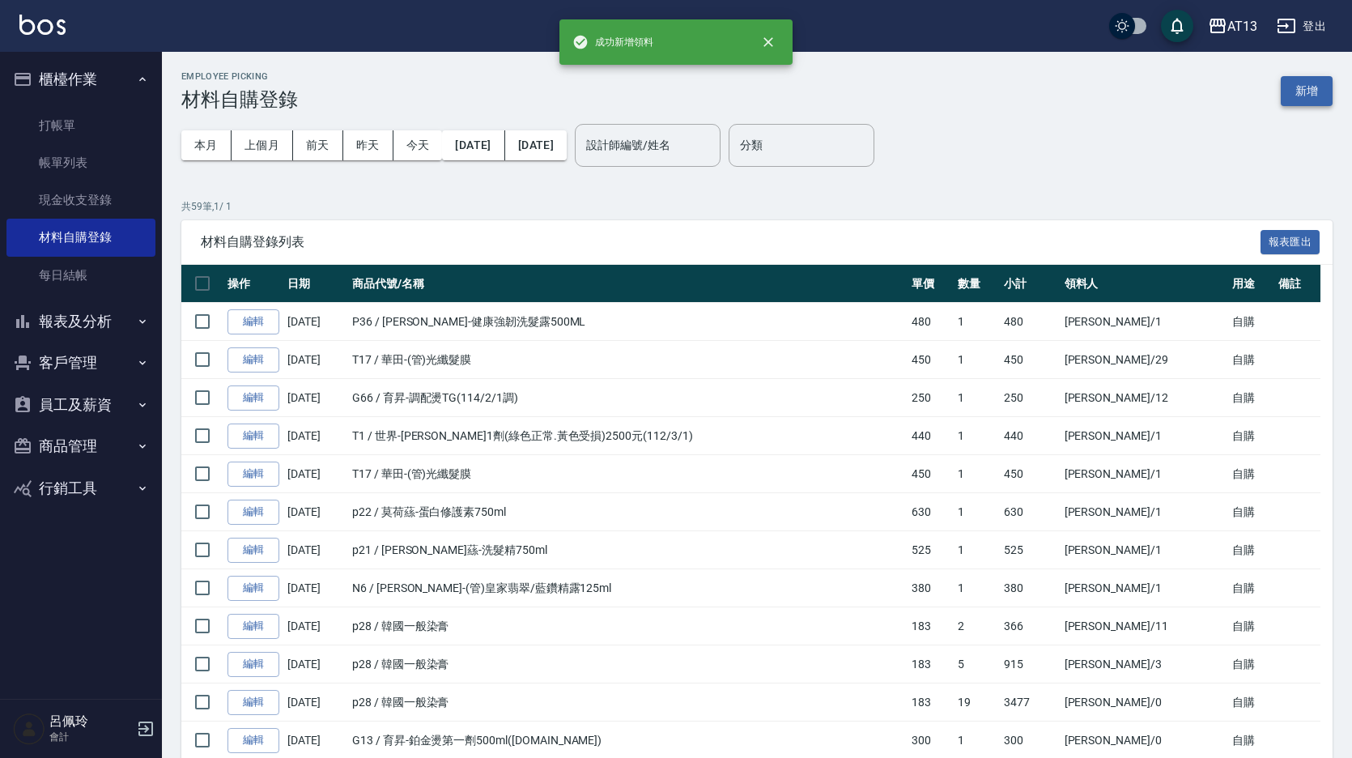
click at [1315, 90] on button "新增" at bounding box center [1306, 91] width 52 height 30
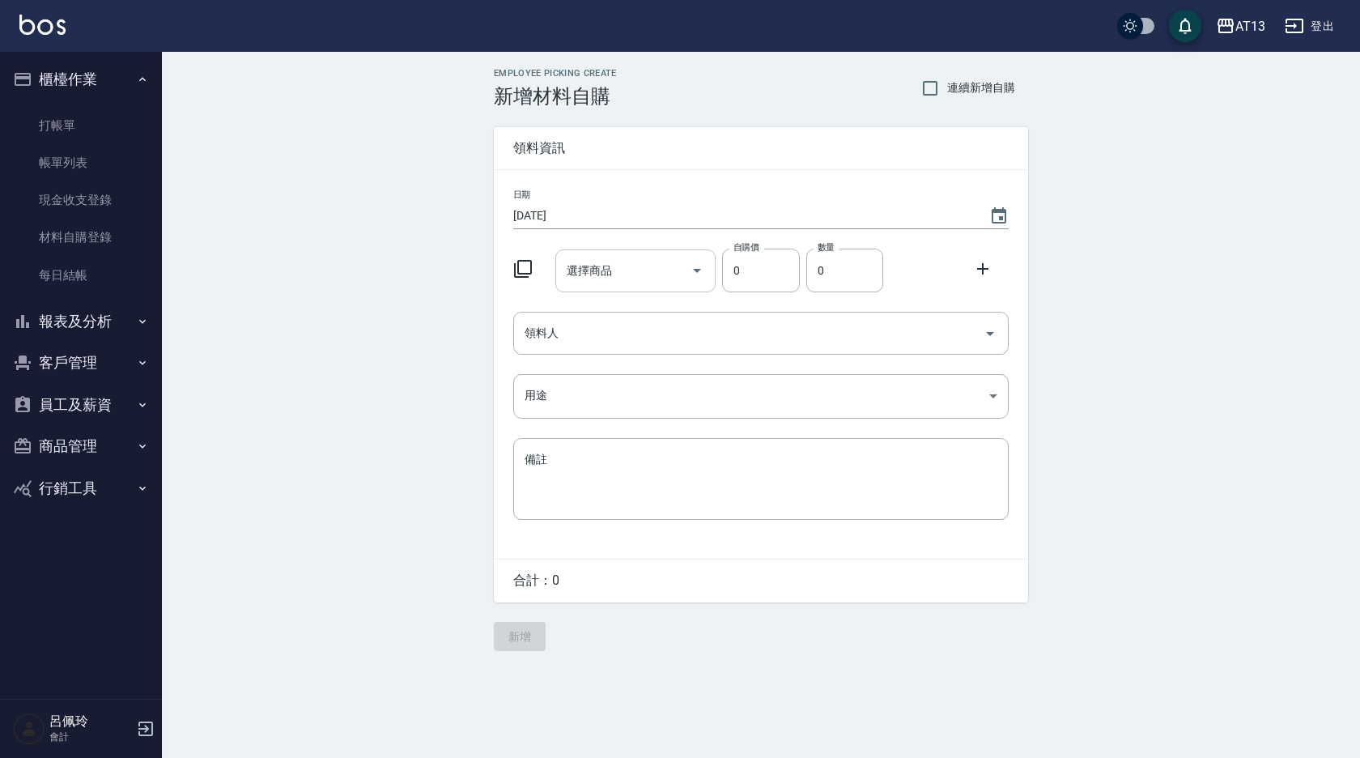
click at [616, 269] on input "選擇商品" at bounding box center [624, 271] width 122 height 28
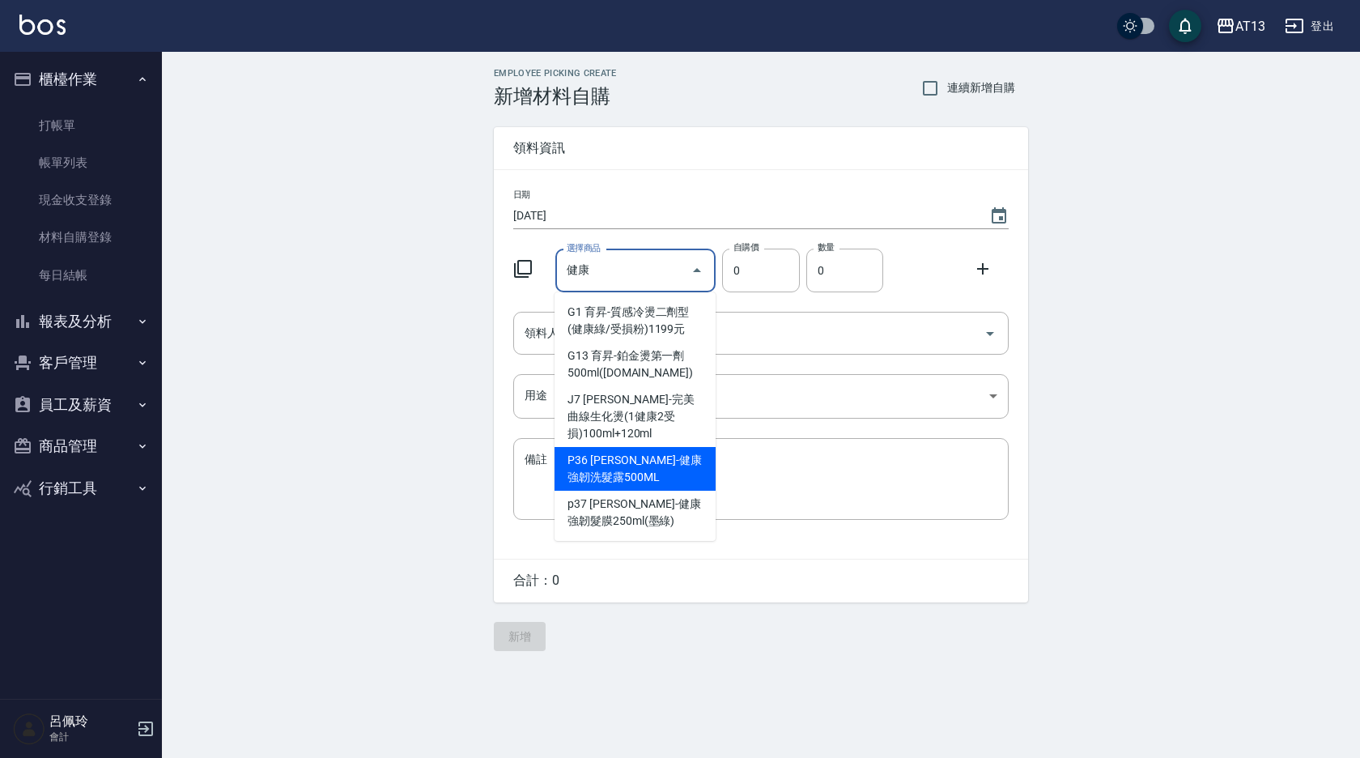
click at [613, 469] on li "P36 [PERSON_NAME]-健康強韌洗髮露500ML" at bounding box center [634, 469] width 161 height 44
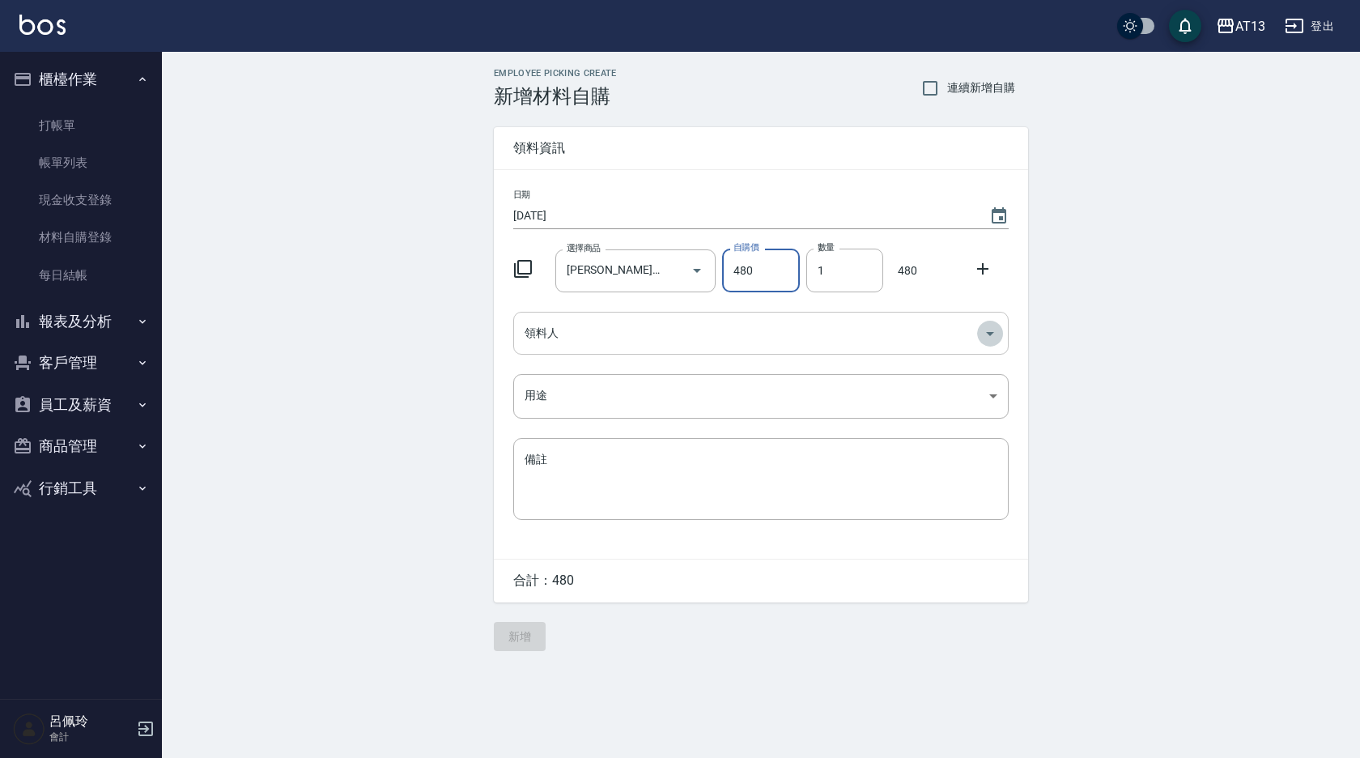
click at [986, 336] on icon "Open" at bounding box center [989, 333] width 19 height 19
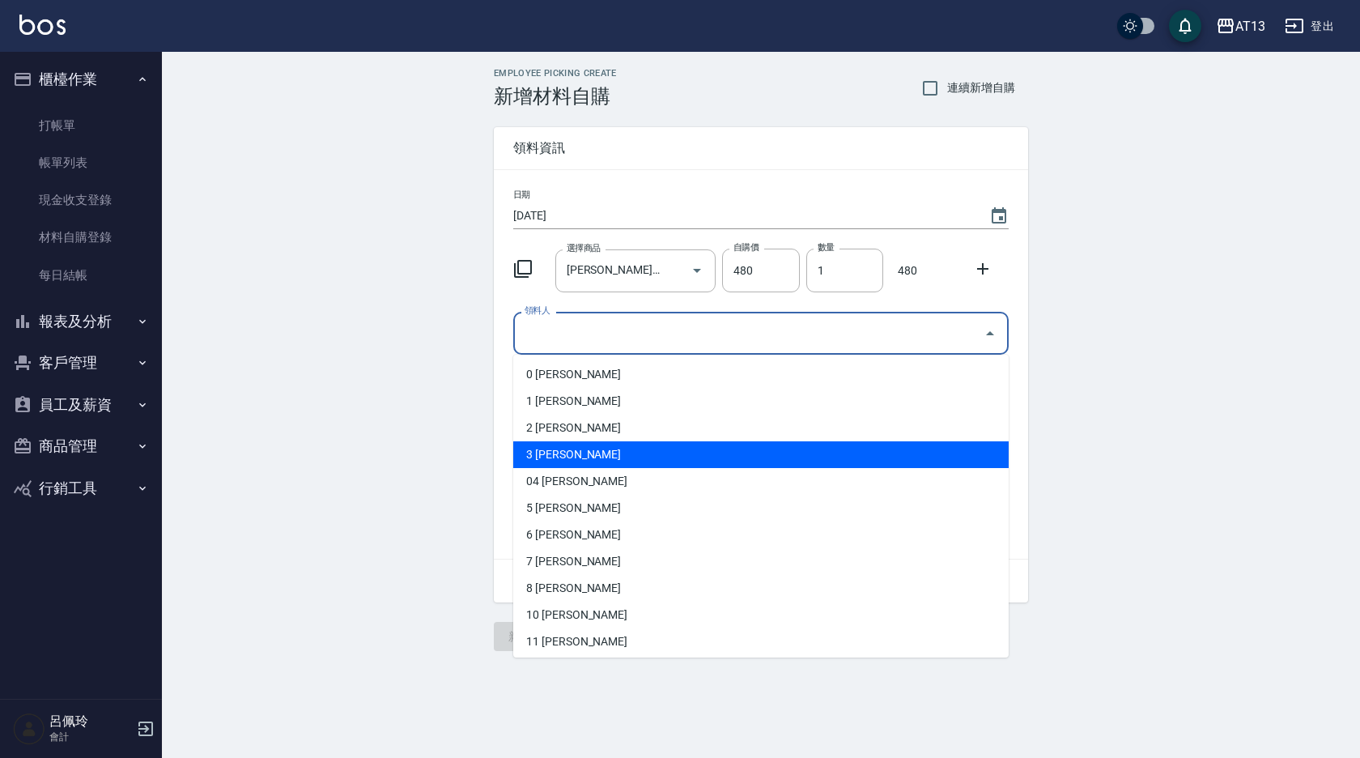
click at [579, 449] on li "3 [PERSON_NAME]" at bounding box center [760, 454] width 495 height 27
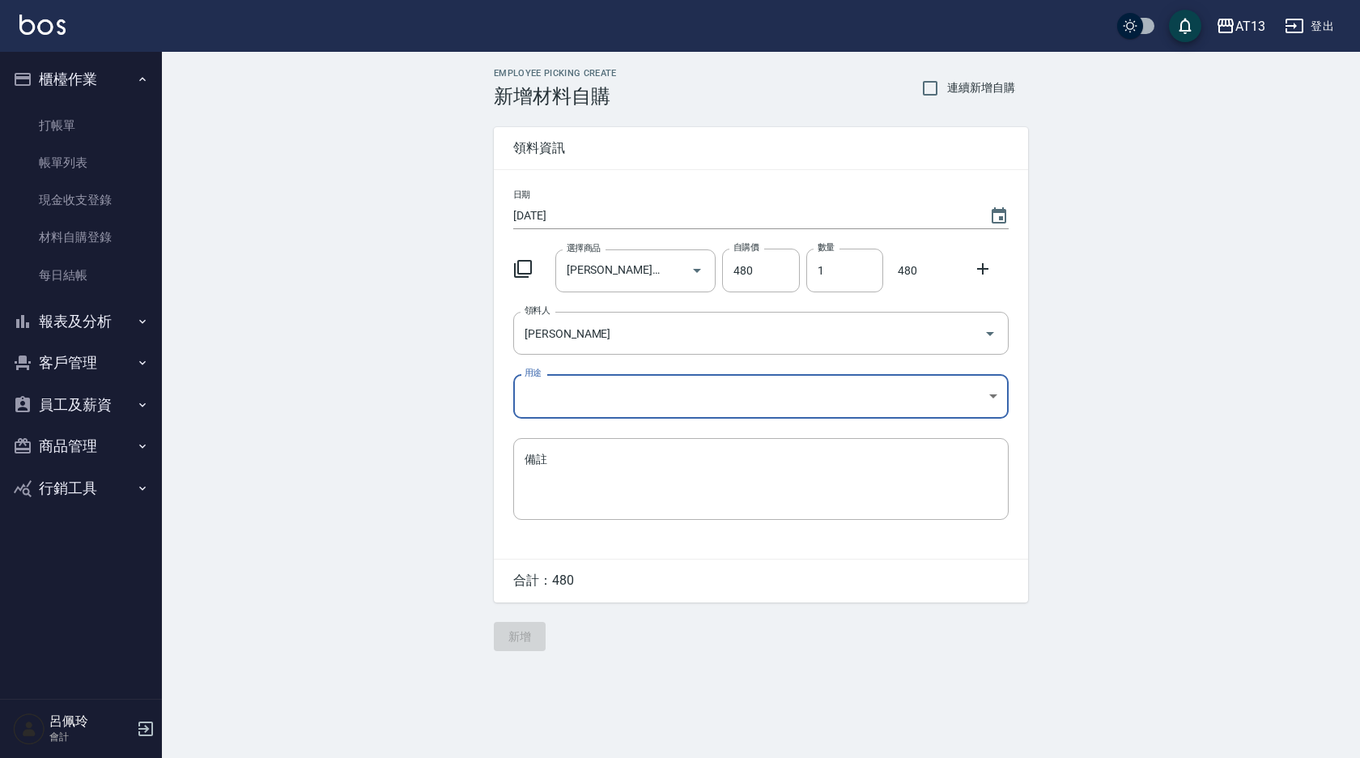
click at [1000, 397] on body "AT13 登出 櫃檯作業 打帳單 帳單列表 現金收支登錄 材料自購登錄 每日結帳 報表及分析 報表目錄 店家區間累計表 店家日報表 互助日報表 互助月報表 互…" at bounding box center [680, 379] width 1360 height 758
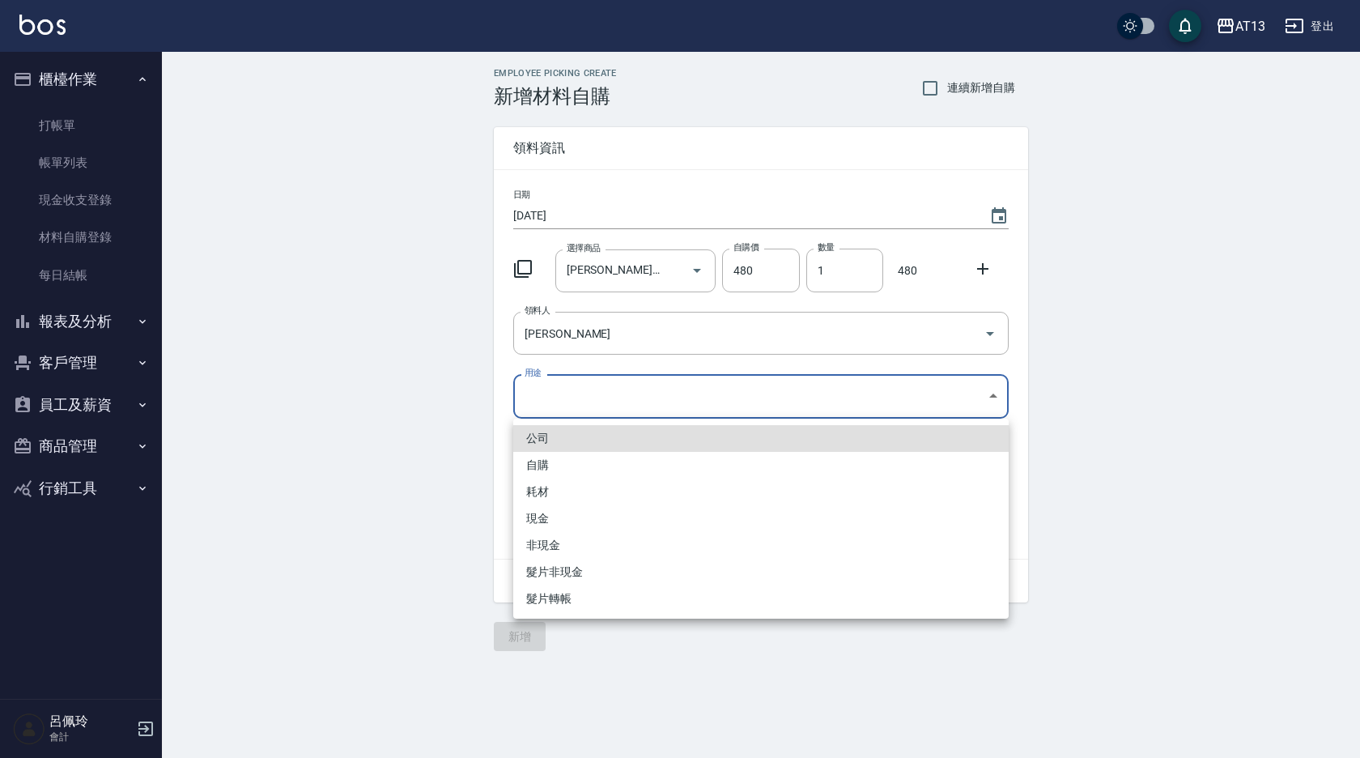
click at [562, 462] on li "自購" at bounding box center [760, 465] width 495 height 27
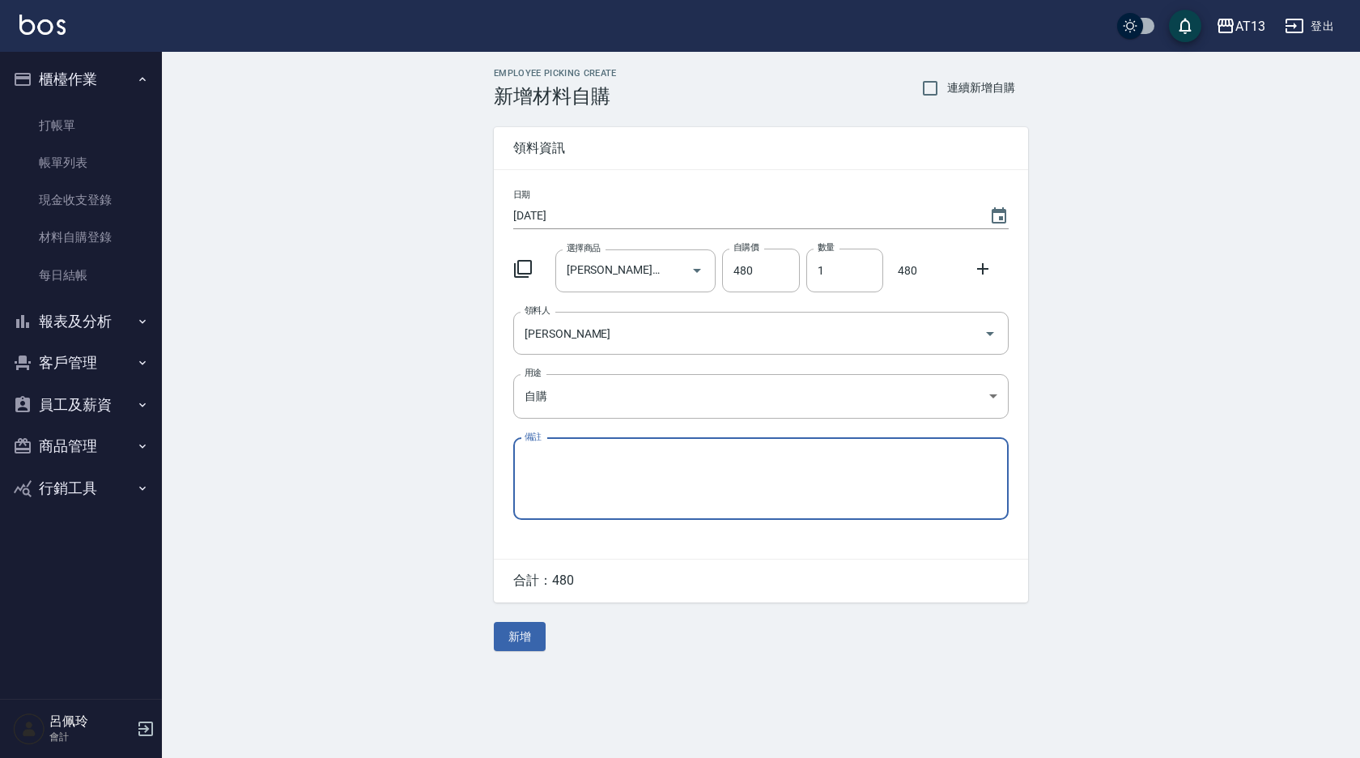
click at [531, 631] on button "新增" at bounding box center [520, 637] width 52 height 30
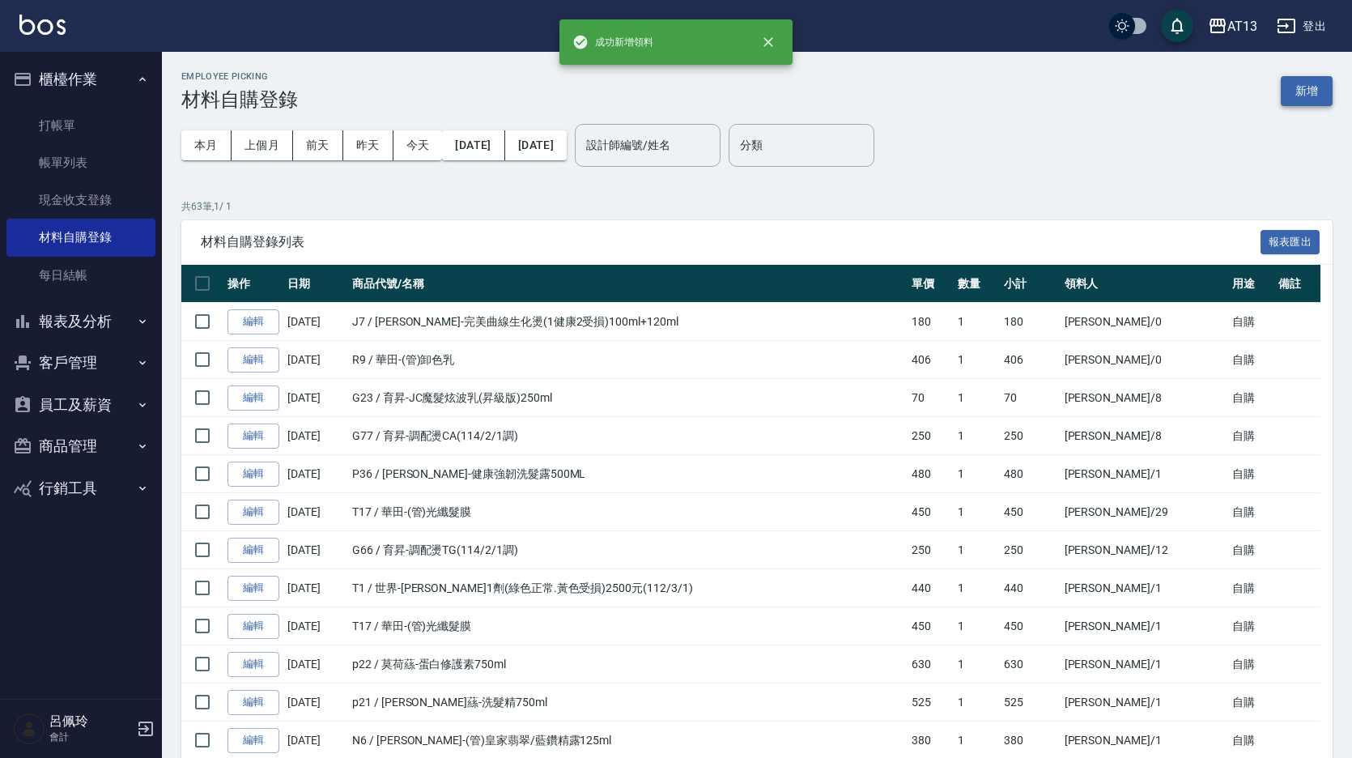
drag, startPoint x: 514, startPoint y: 610, endPoint x: 1308, endPoint y: 100, distance: 943.6
click at [1308, 100] on button "新增" at bounding box center [1306, 91] width 52 height 30
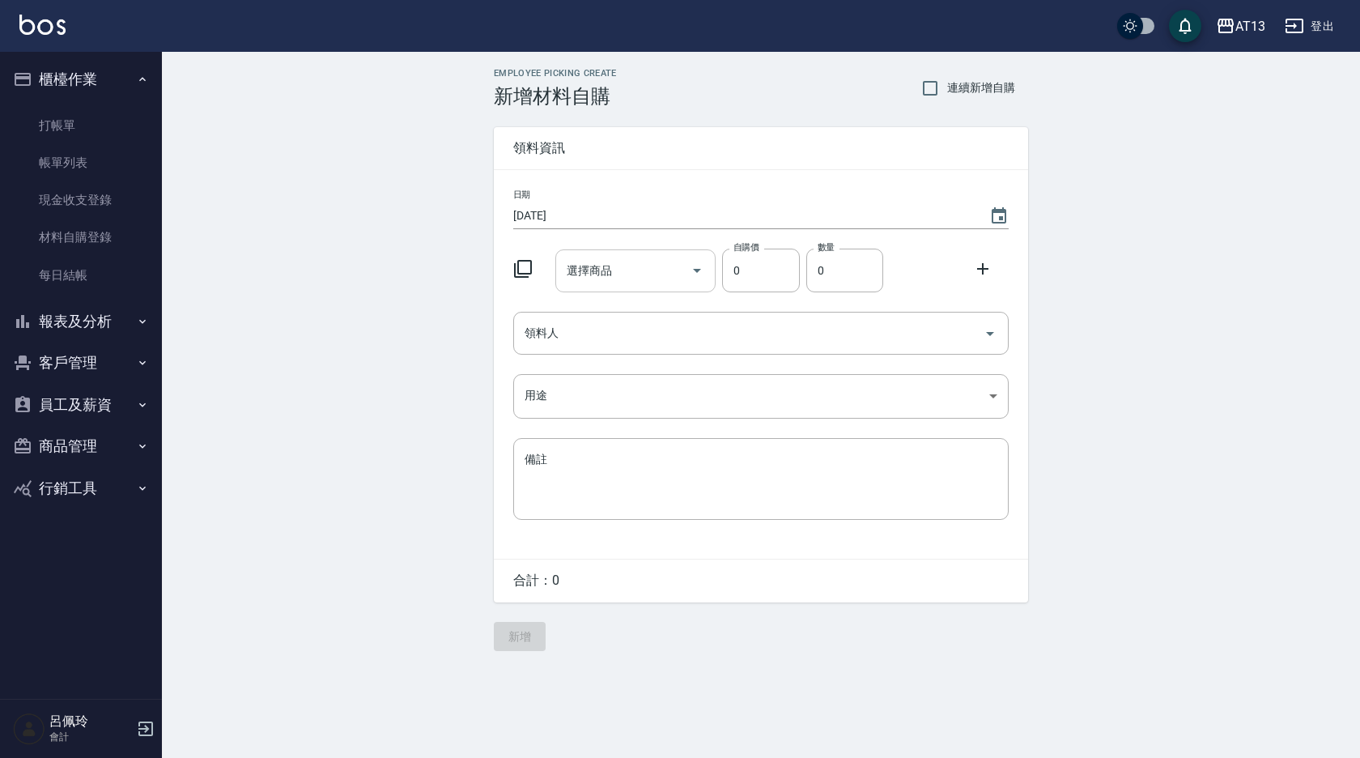
click at [607, 272] on input "選擇商品" at bounding box center [624, 271] width 122 height 28
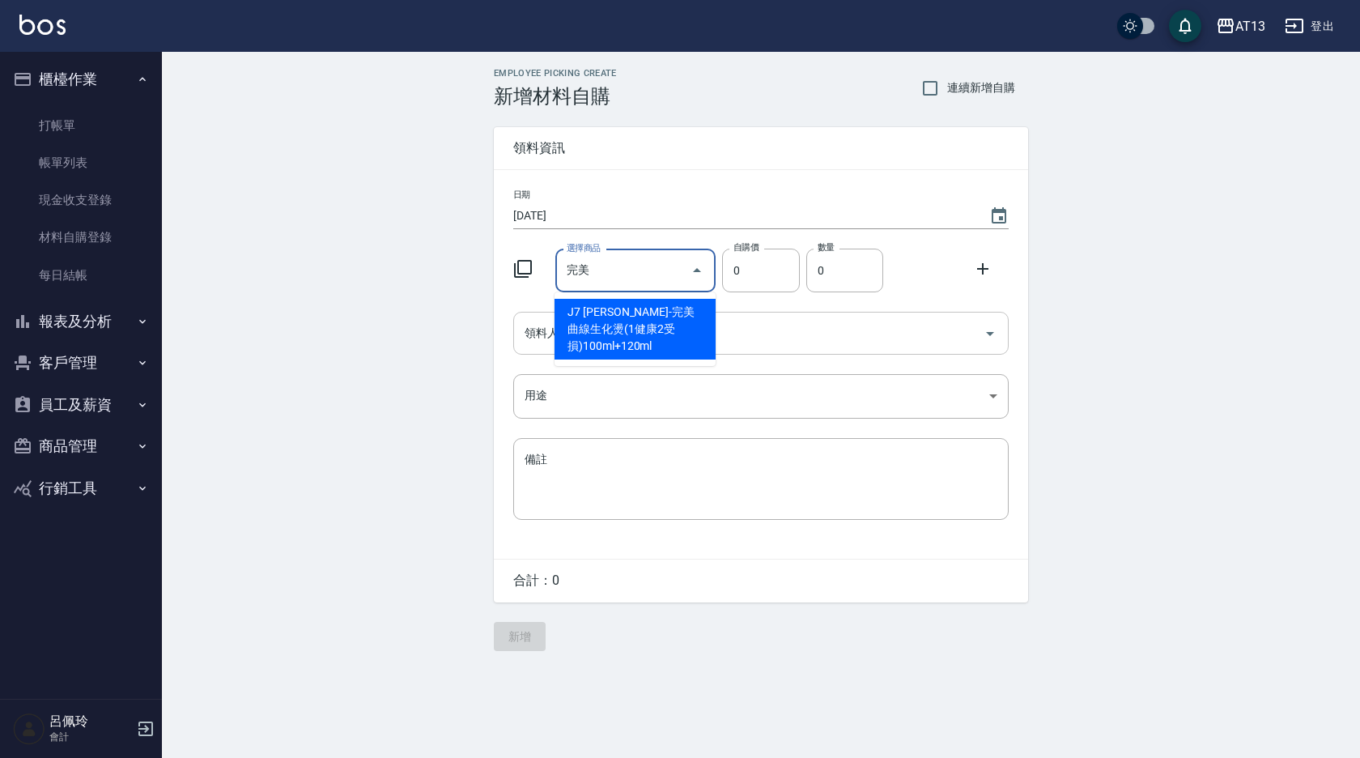
click at [655, 339] on li "J7 [PERSON_NAME]-完美曲線生化燙(1健康2受損)100ml+120ml" at bounding box center [634, 329] width 161 height 61
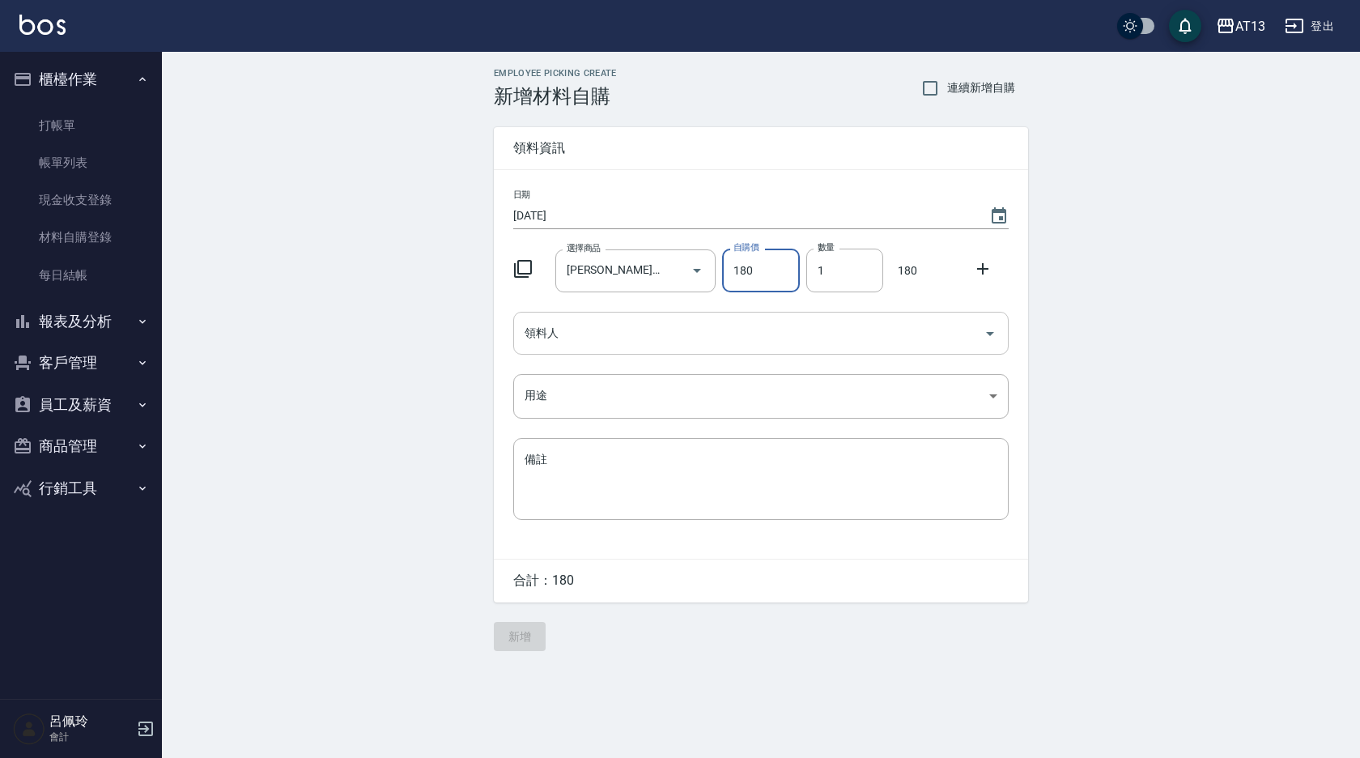
click at [997, 338] on icon "Open" at bounding box center [989, 333] width 19 height 19
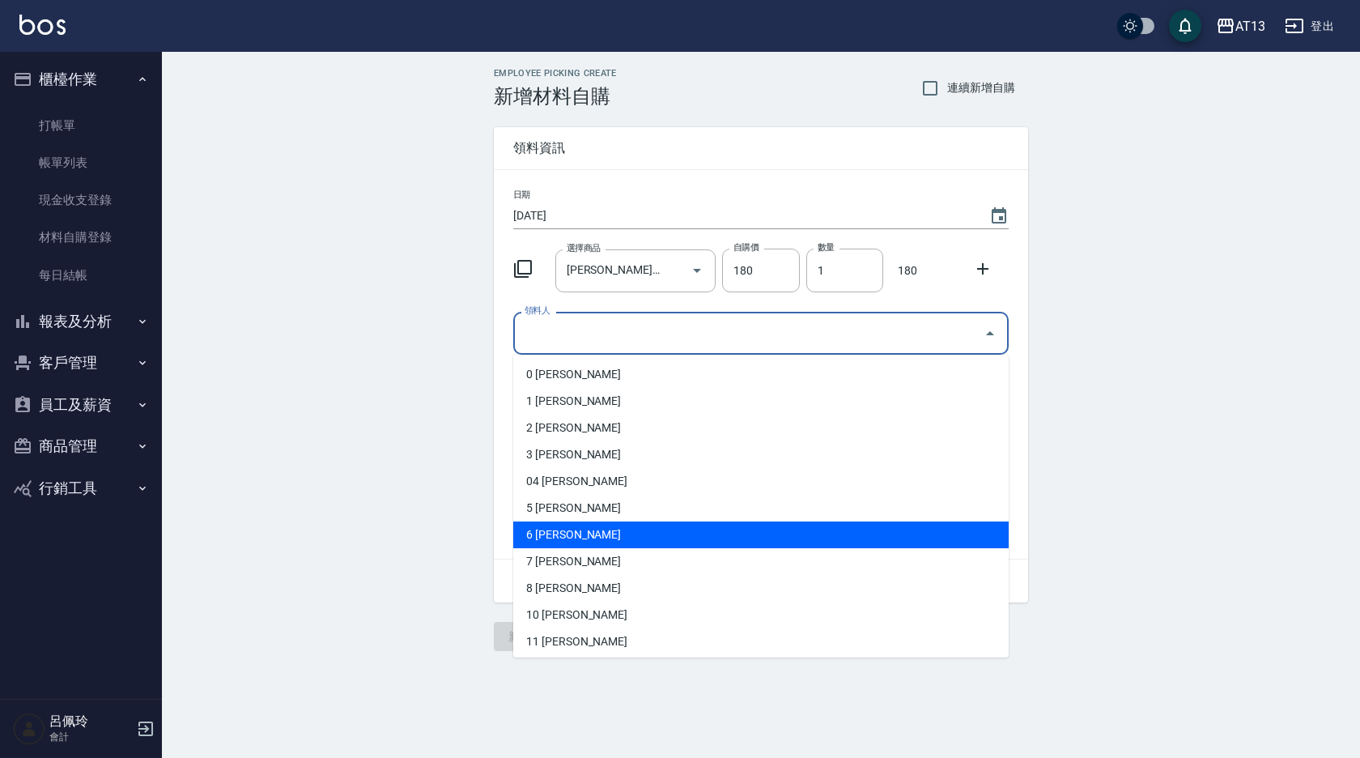
click at [716, 524] on li "6 [PERSON_NAME]" at bounding box center [760, 534] width 495 height 27
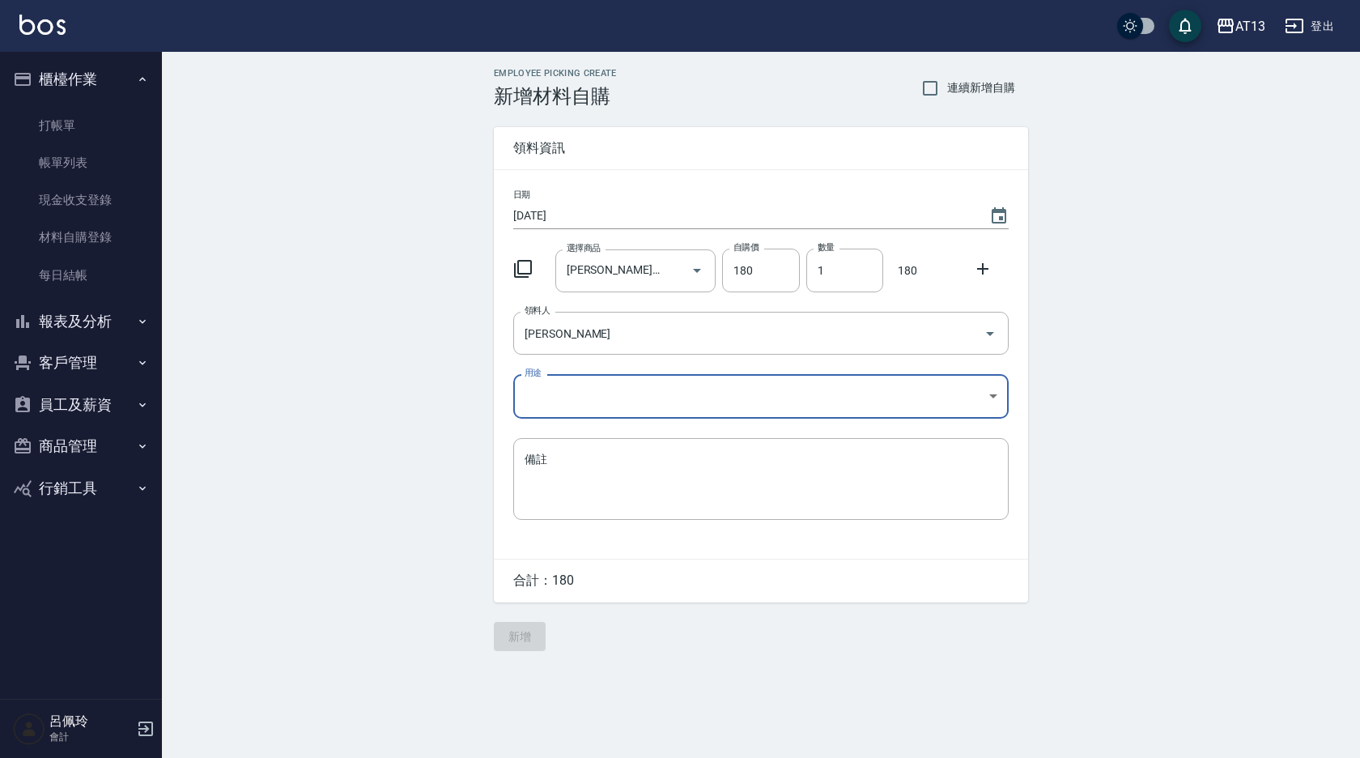
click at [996, 392] on body "AT13 登出 櫃檯作業 打帳單 帳單列表 現金收支登錄 材料自購登錄 每日結帳 報表及分析 報表目錄 店家區間累計表 店家日報表 互助日報表 互助月報表 互…" at bounding box center [680, 379] width 1360 height 758
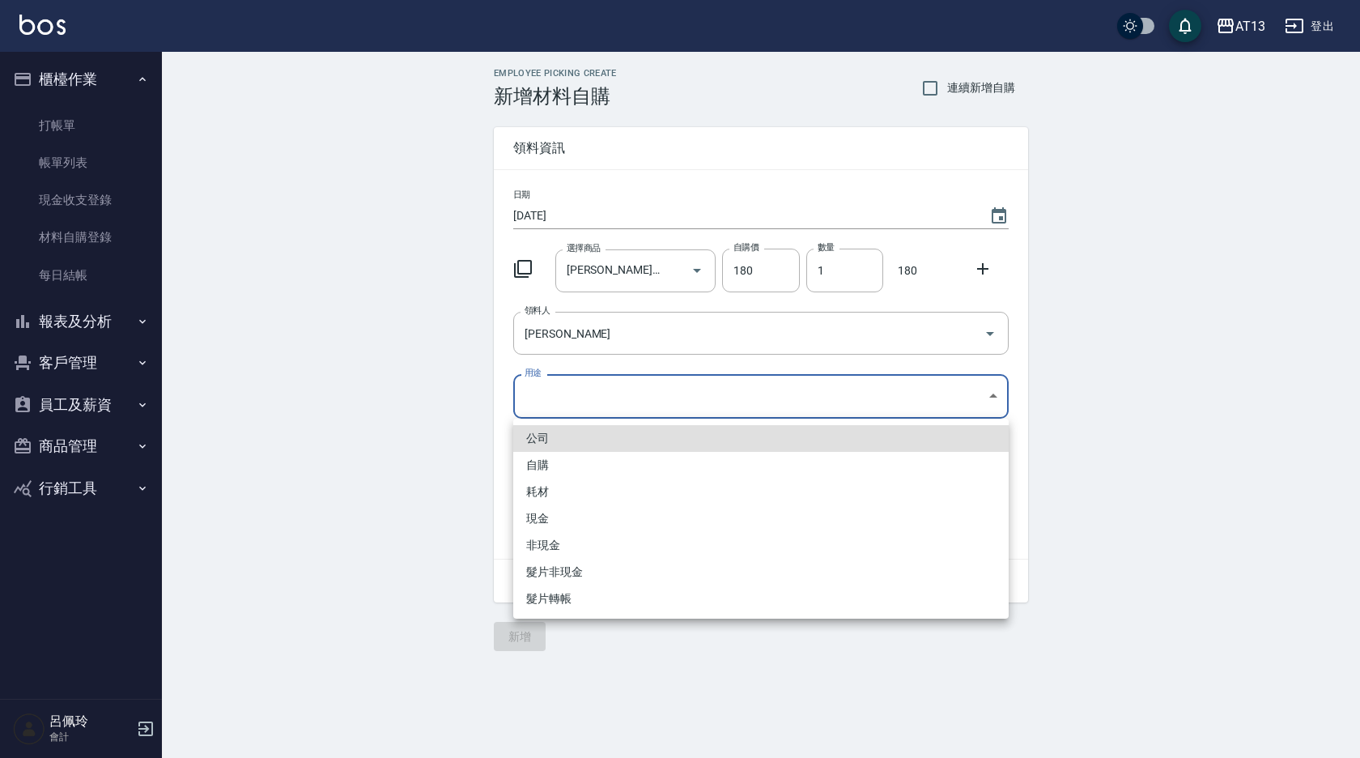
click at [637, 459] on li "自購" at bounding box center [760, 465] width 495 height 27
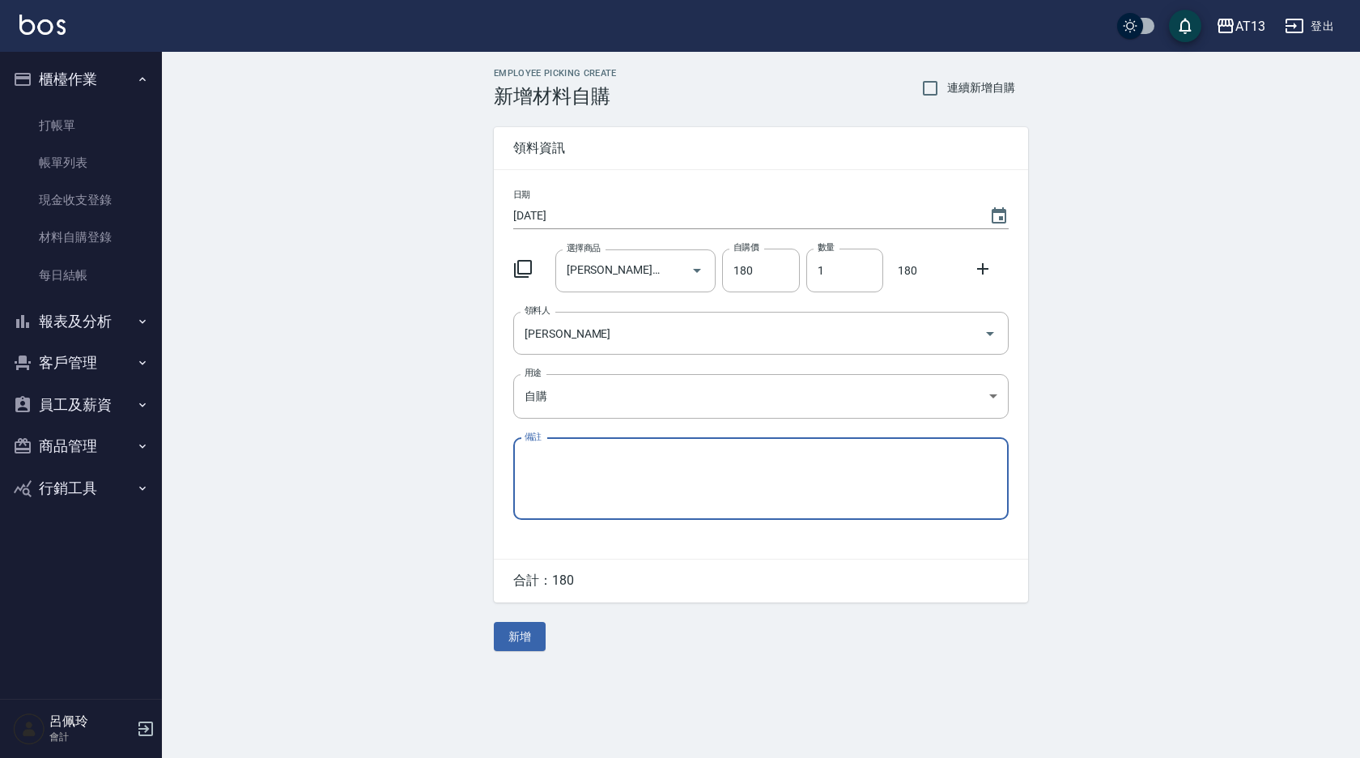
click at [524, 641] on button "新增" at bounding box center [520, 637] width 52 height 30
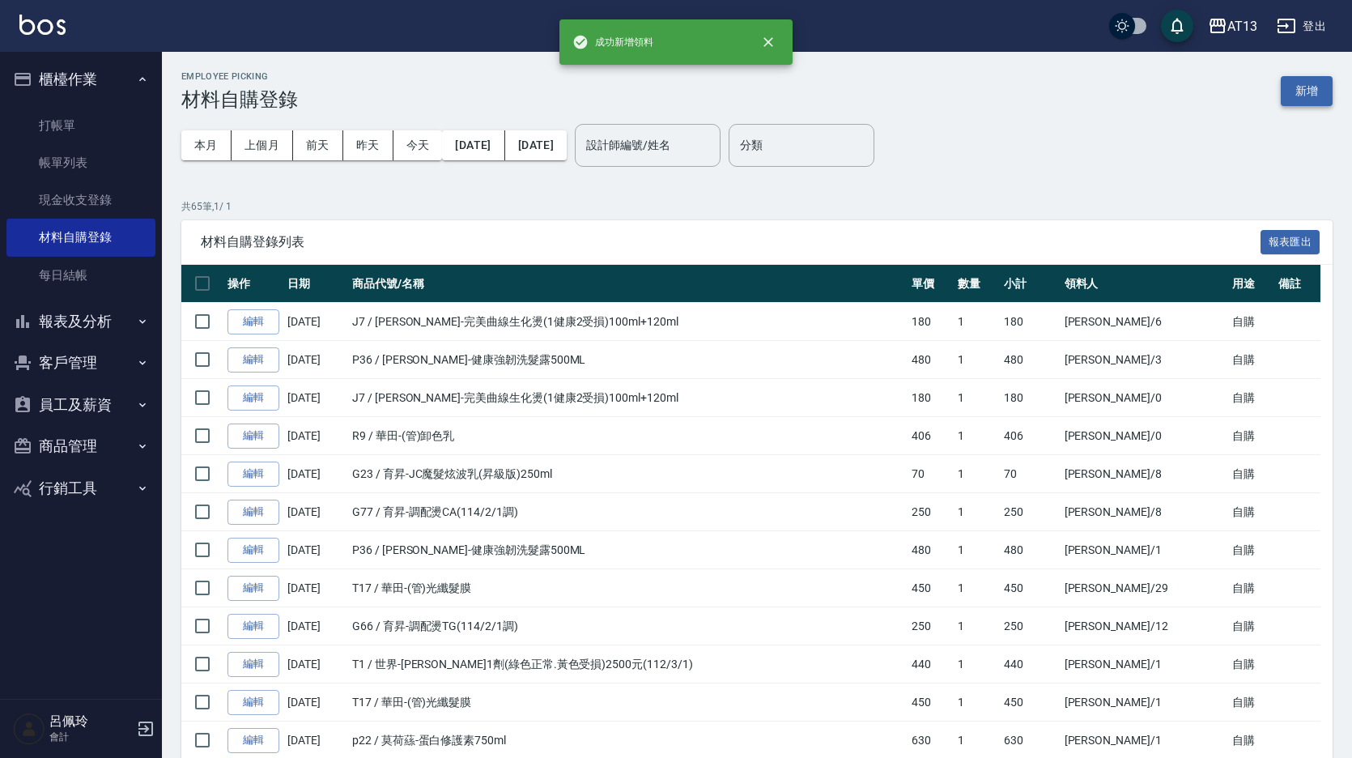
click at [1307, 86] on button "新增" at bounding box center [1306, 91] width 52 height 30
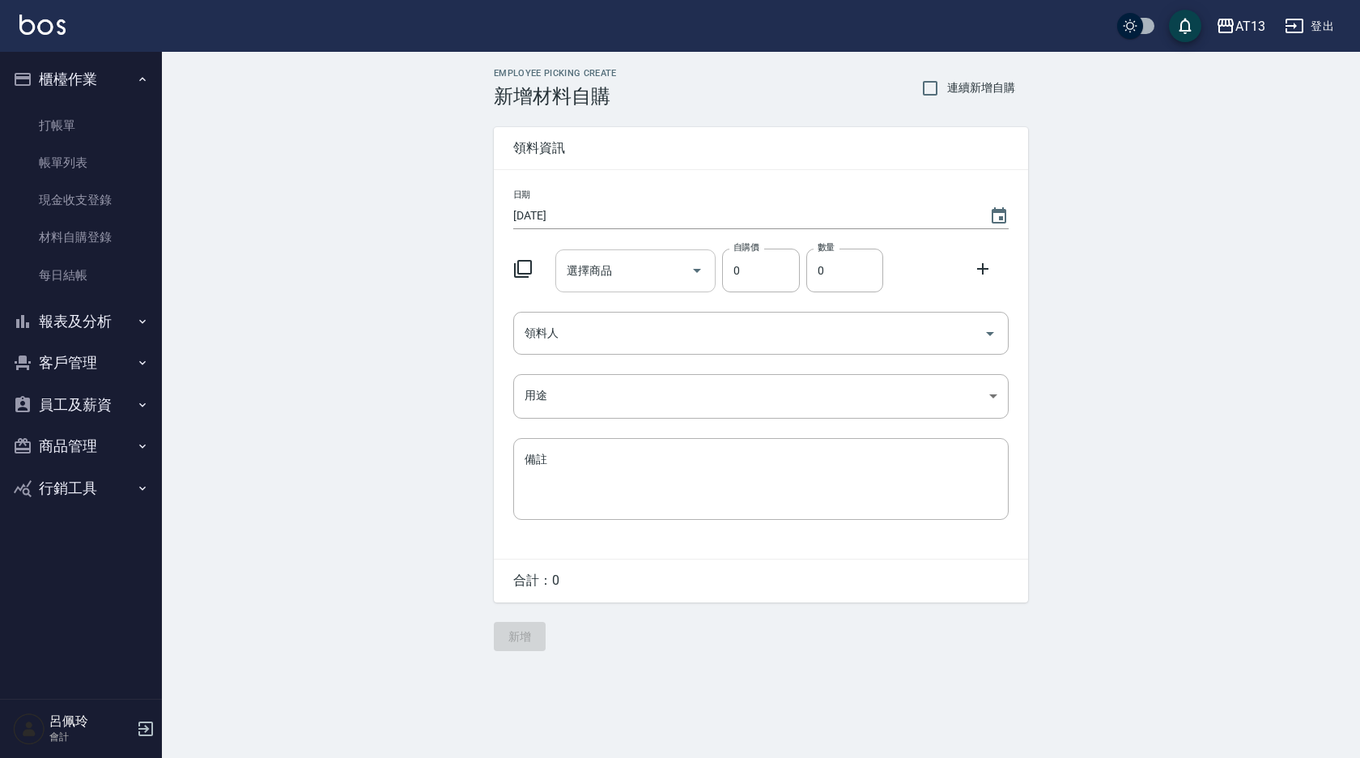
click at [632, 271] on input "選擇商品" at bounding box center [624, 271] width 122 height 28
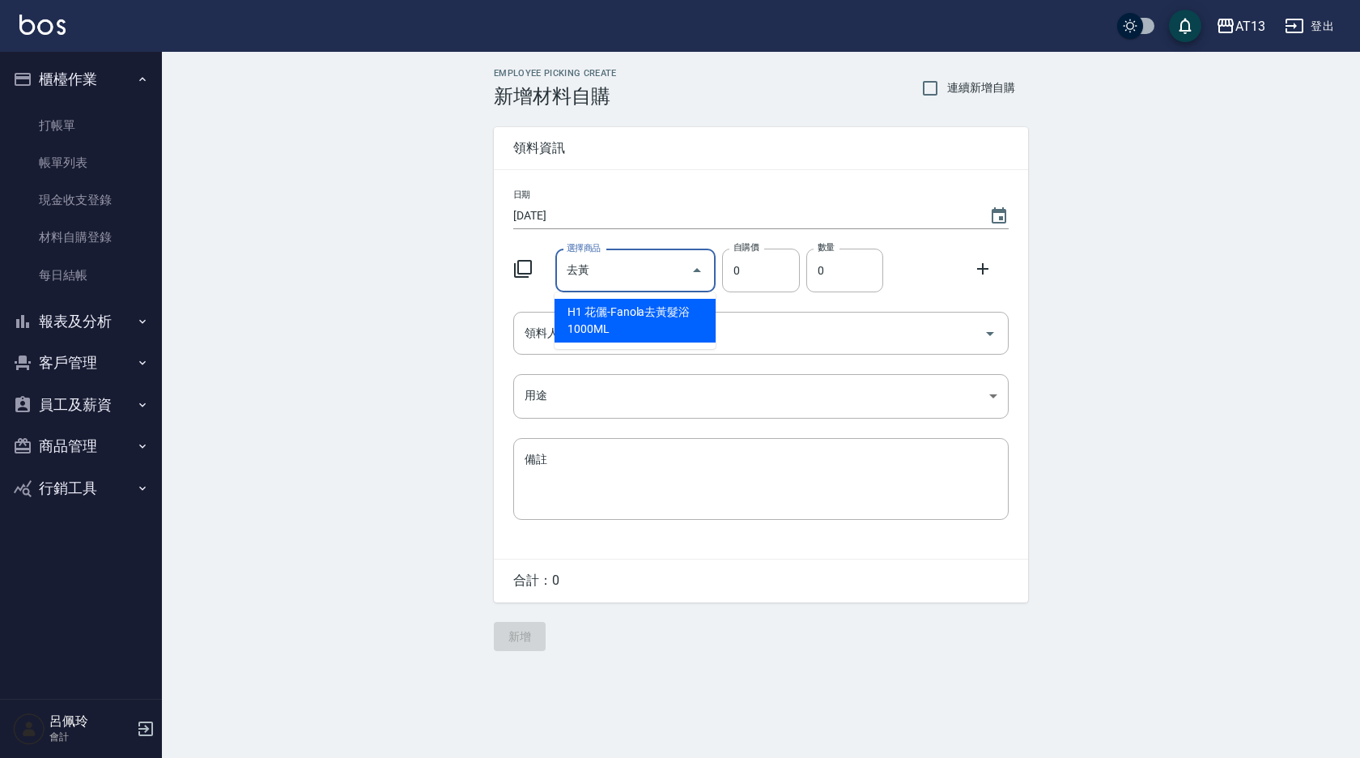
click at [627, 278] on input "去黃" at bounding box center [624, 271] width 122 height 28
click at [638, 320] on li "H1 花儷-Fanola去黃髮浴1000ML" at bounding box center [634, 321] width 161 height 44
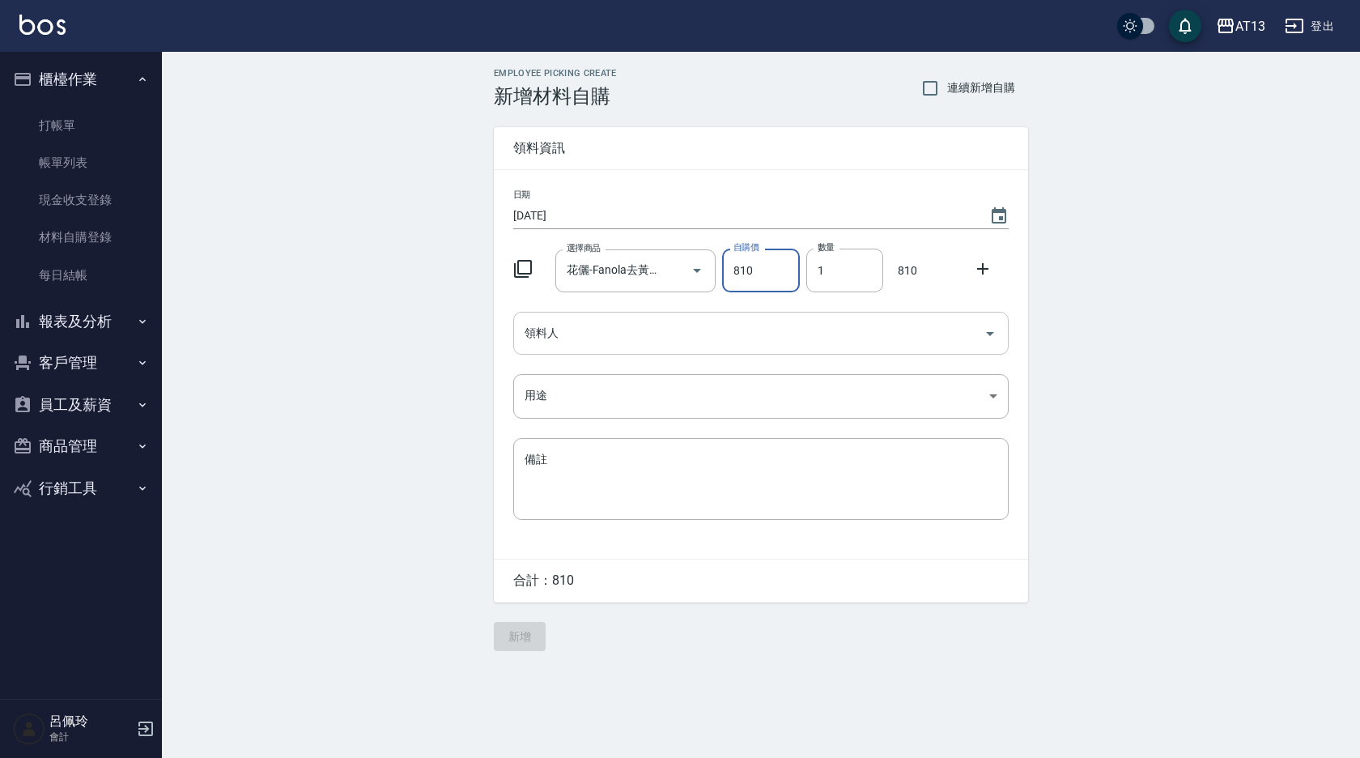
click at [987, 340] on icon "Open" at bounding box center [989, 333] width 19 height 19
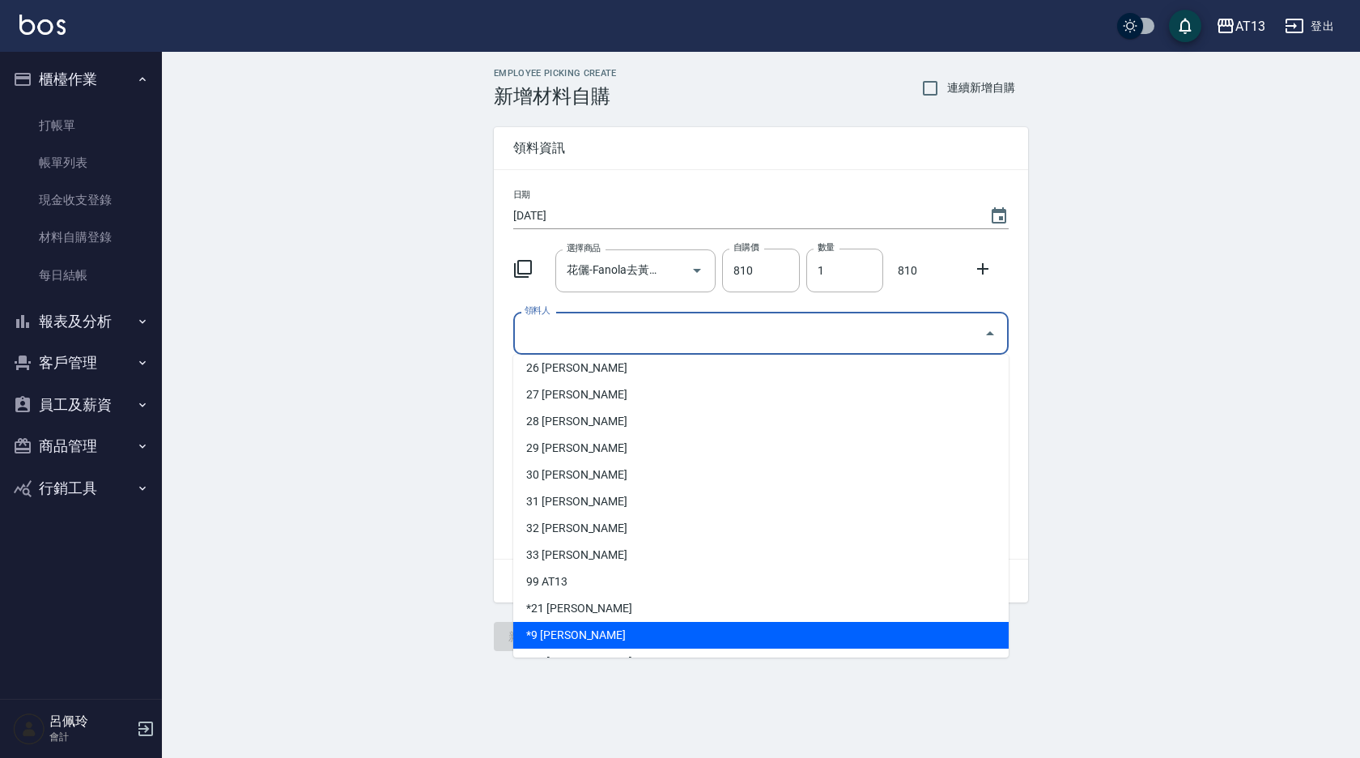
scroll to position [486, 0]
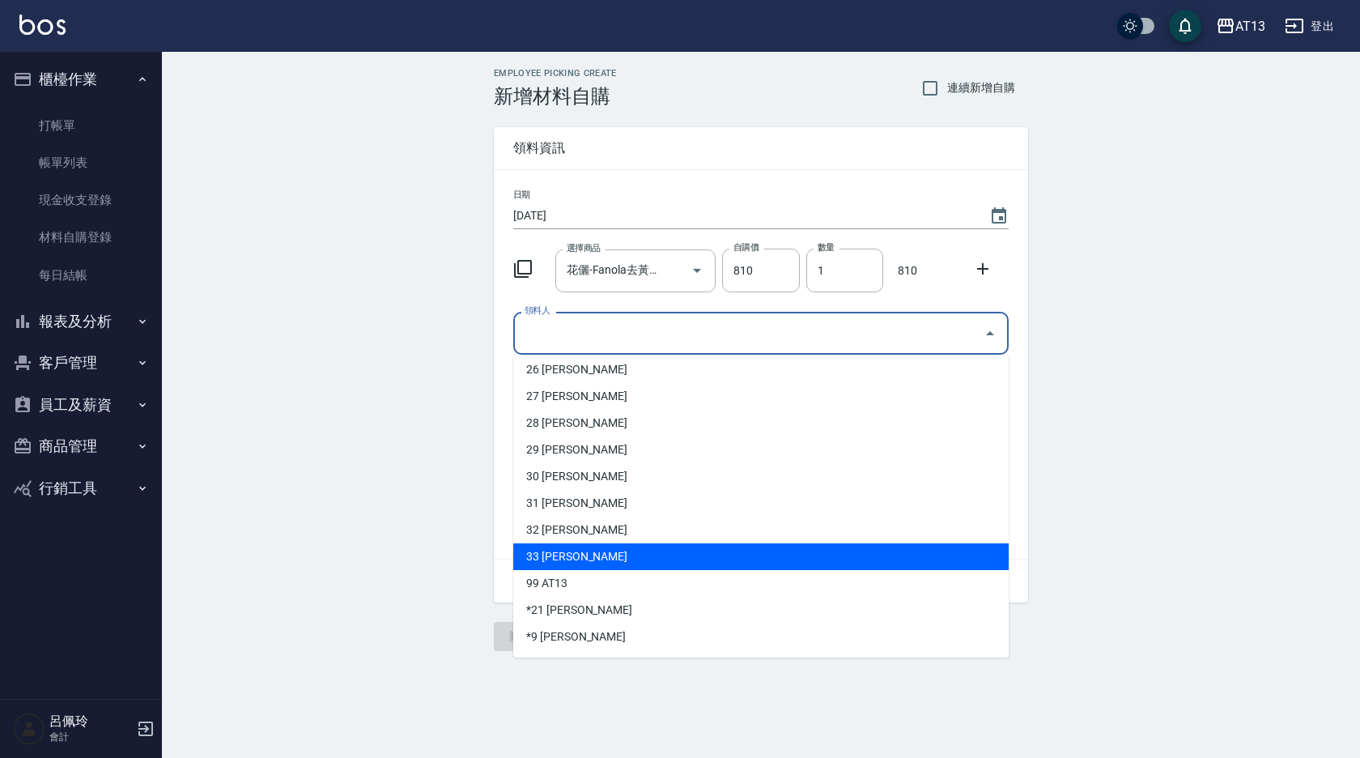
click at [629, 556] on li "33 [PERSON_NAME]" at bounding box center [760, 556] width 495 height 27
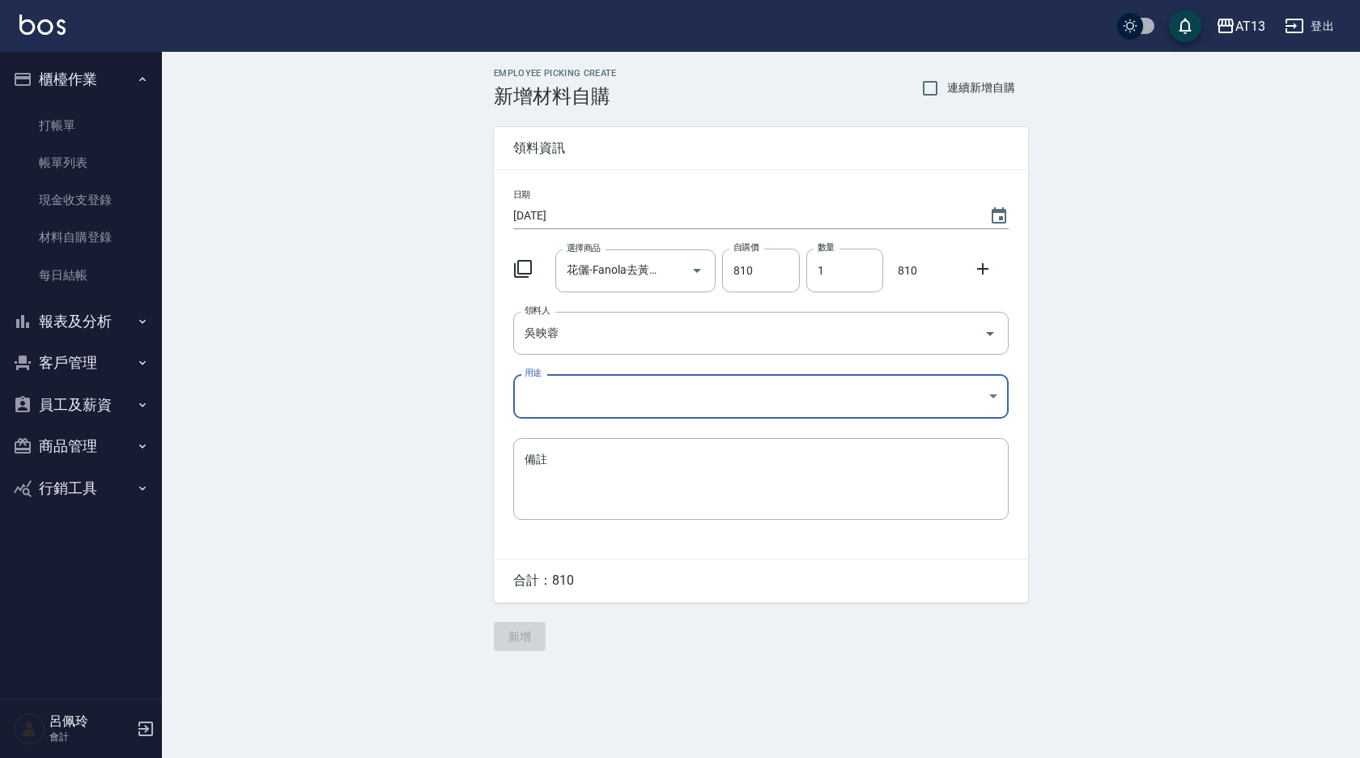
click at [1000, 395] on body "AT13 登出 櫃檯作業 打帳單 帳單列表 現金收支登錄 材料自購登錄 每日結帳 報表及分析 報表目錄 店家區間累計表 店家日報表 互助日報表 互助月報表 互…" at bounding box center [680, 379] width 1360 height 758
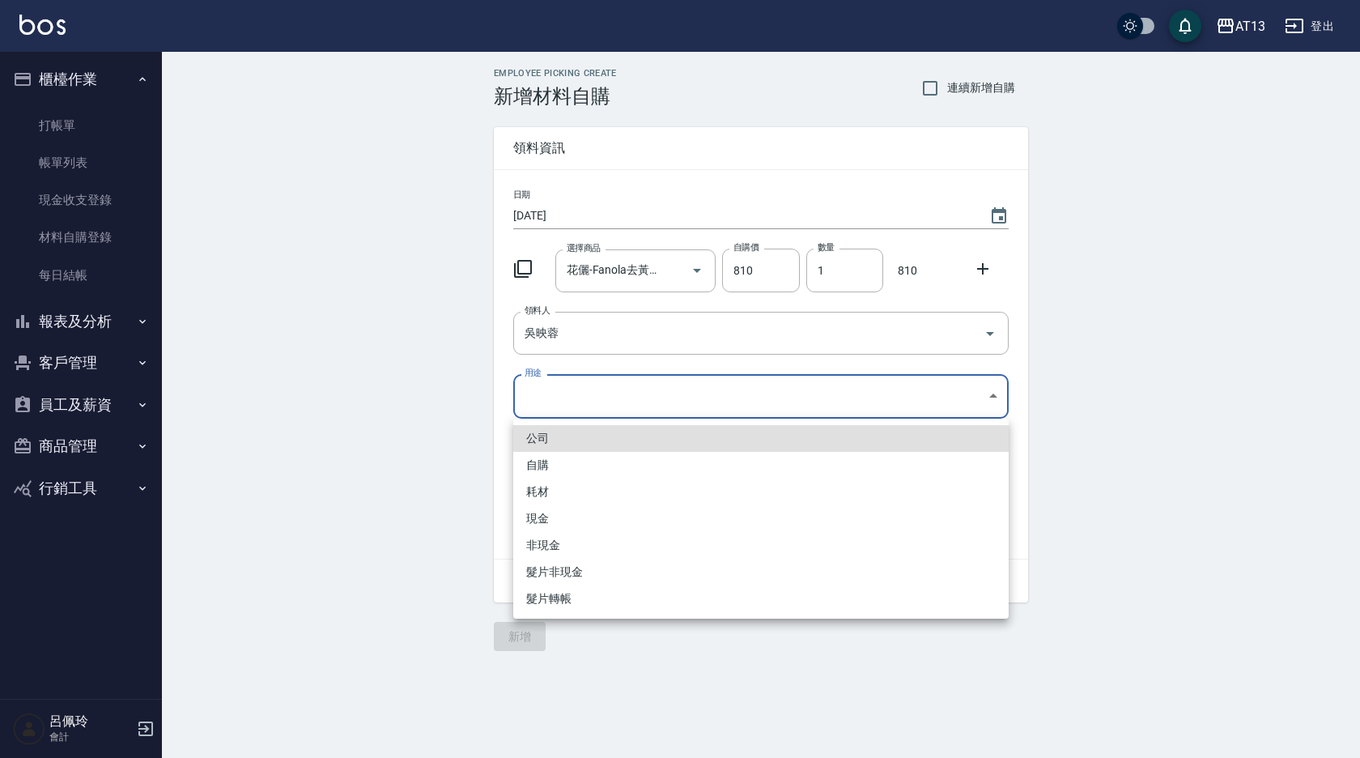
click at [677, 466] on li "自購" at bounding box center [760, 465] width 495 height 27
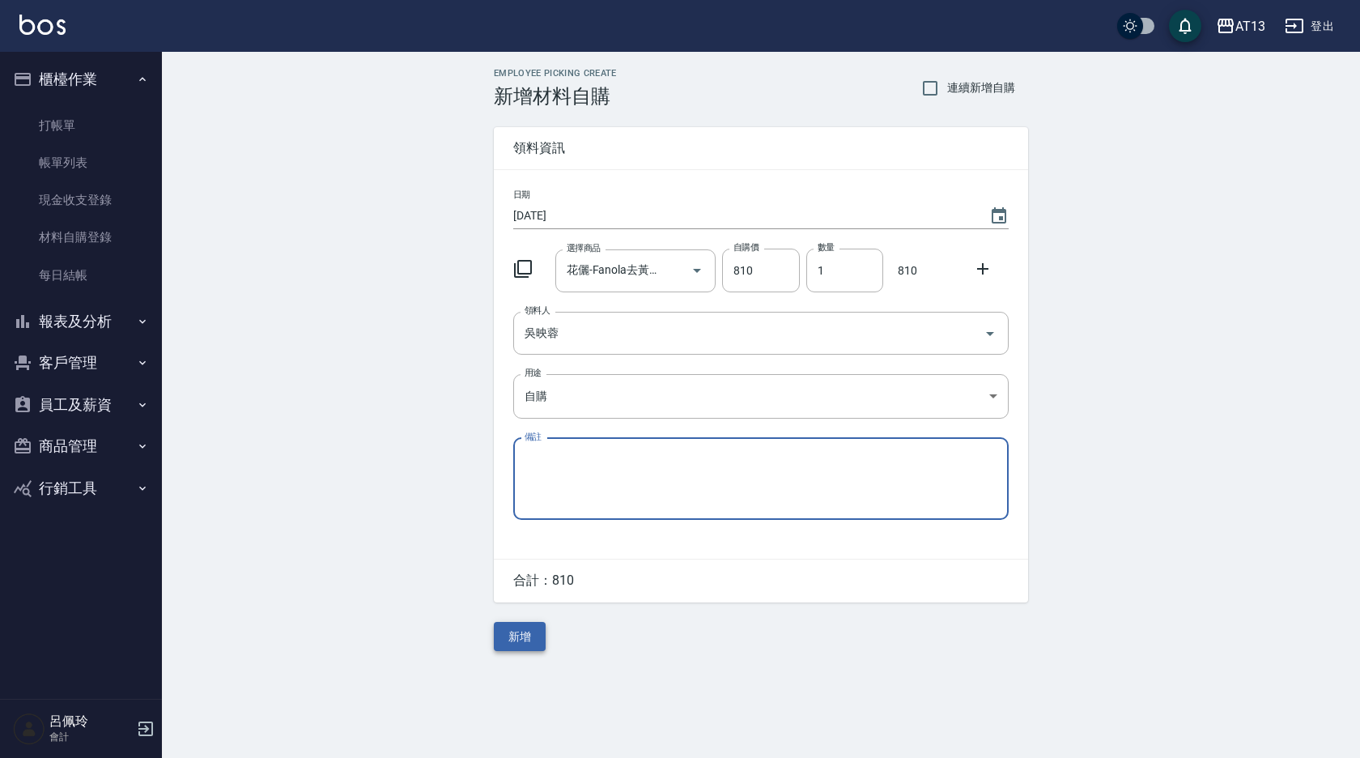
click at [537, 635] on button "新增" at bounding box center [520, 637] width 52 height 30
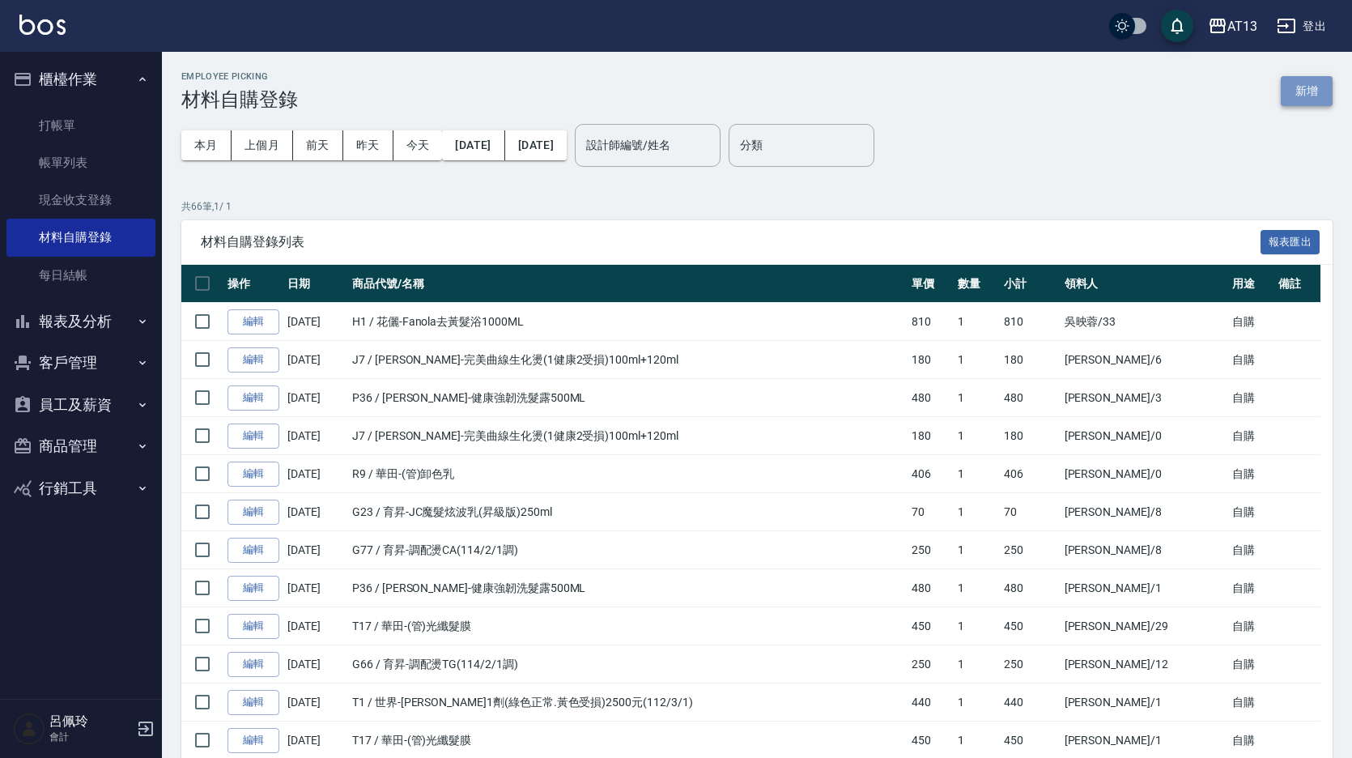
click at [1296, 81] on button "新增" at bounding box center [1306, 91] width 52 height 30
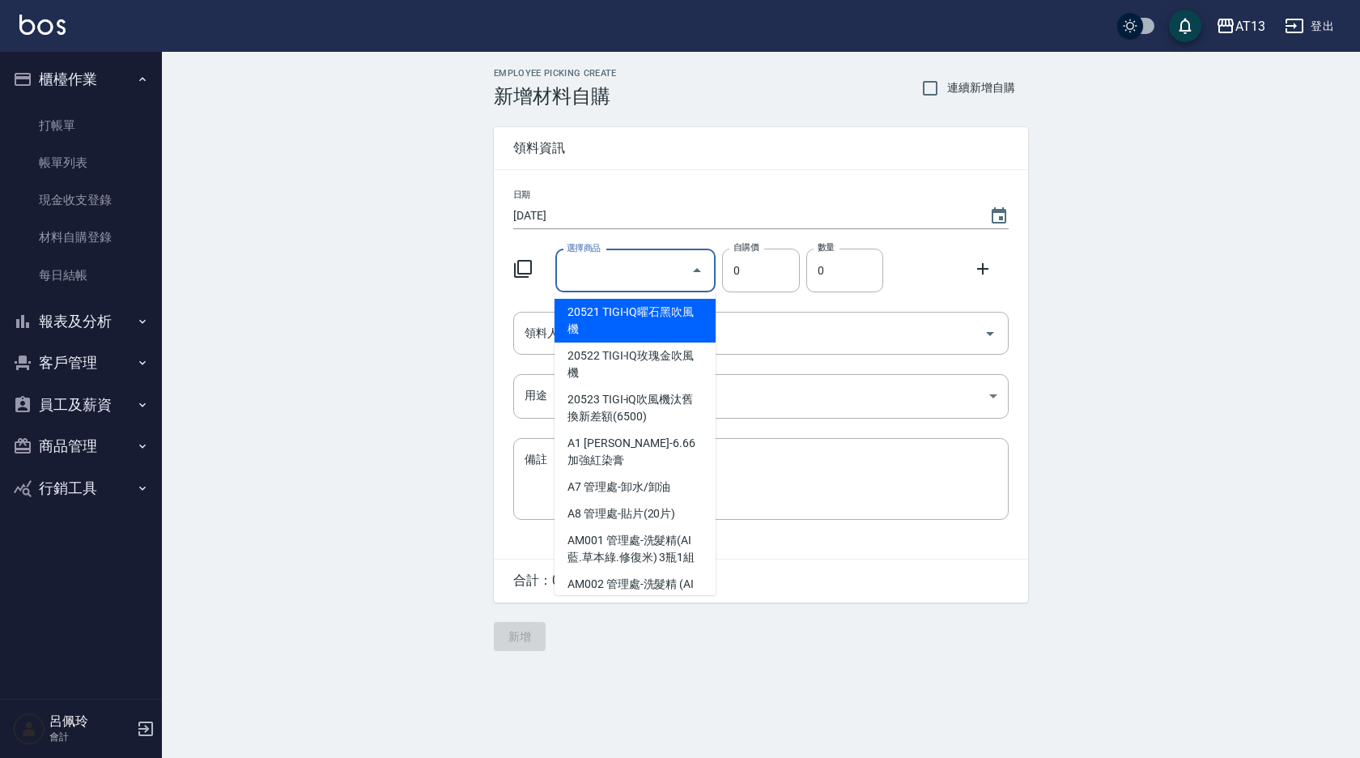
click at [631, 263] on input "選擇商品" at bounding box center [624, 271] width 122 height 28
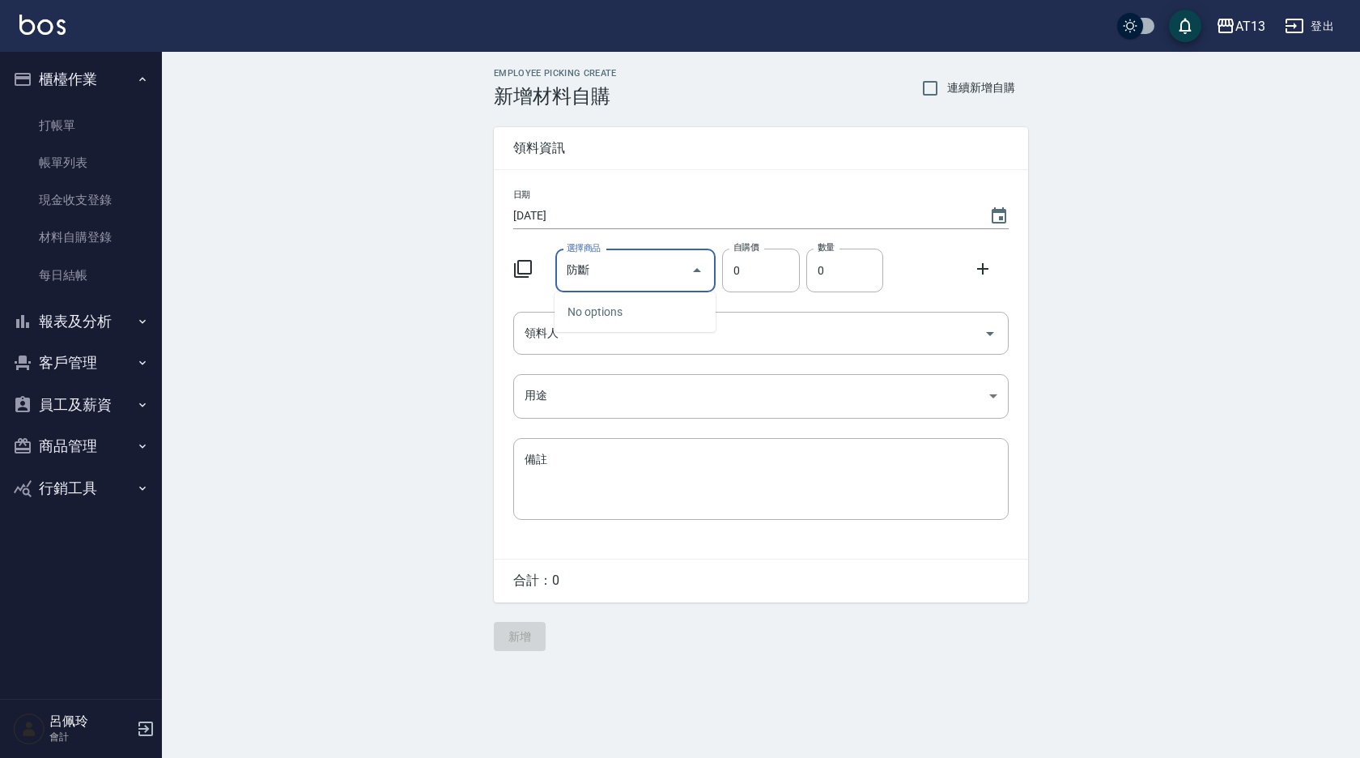
click at [633, 285] on div "防斷 選擇商品" at bounding box center [635, 270] width 161 height 43
click at [646, 273] on input "防斷精華" at bounding box center [624, 271] width 122 height 28
click at [594, 271] on input "防斷精華" at bounding box center [624, 271] width 122 height 28
click at [663, 678] on div "Employee Picking Create 新增材料自購 連續新增自購 領料資訊 日期 [DATE] 選擇商品 精華 選擇商品 自購價 0 自購價 數量 …" at bounding box center [680, 379] width 1360 height 758
click at [589, 264] on input "精華" at bounding box center [624, 271] width 122 height 28
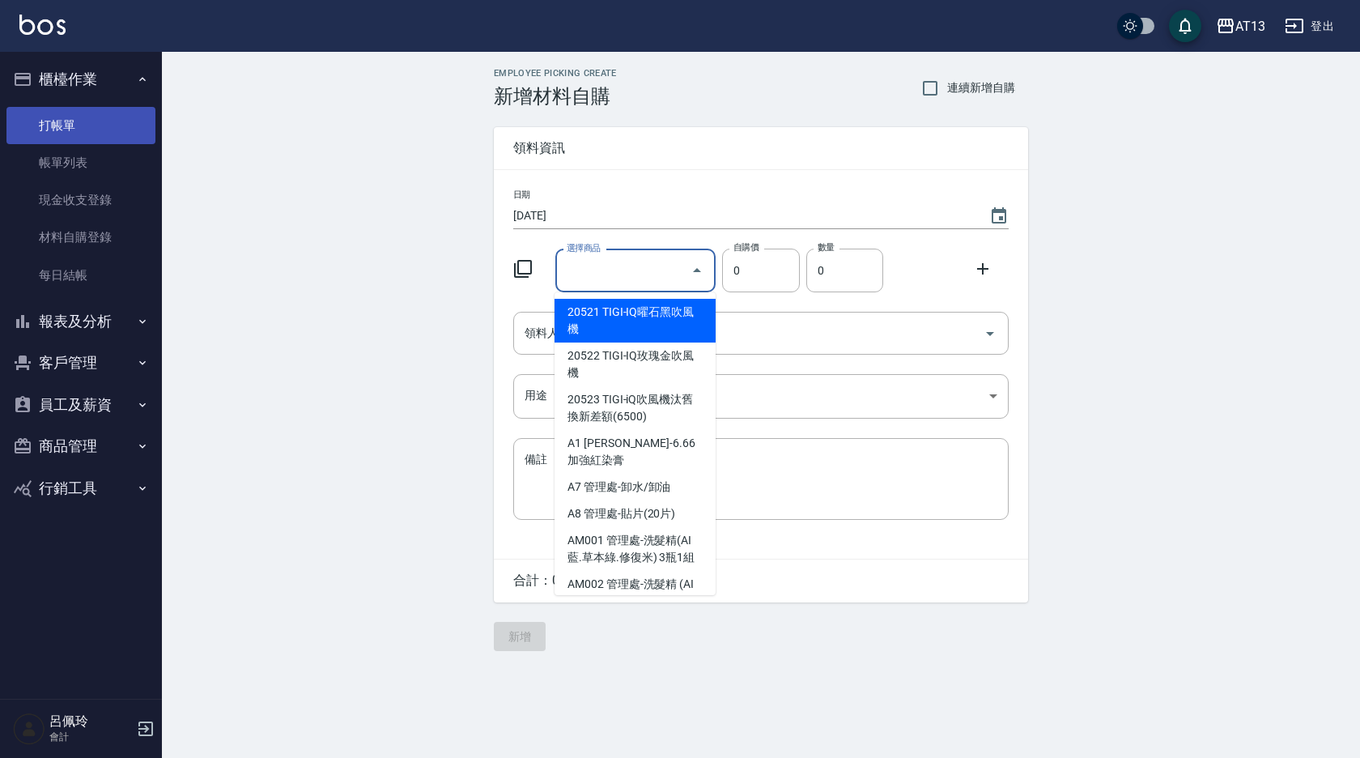
click at [68, 142] on link "打帳單" at bounding box center [80, 125] width 149 height 37
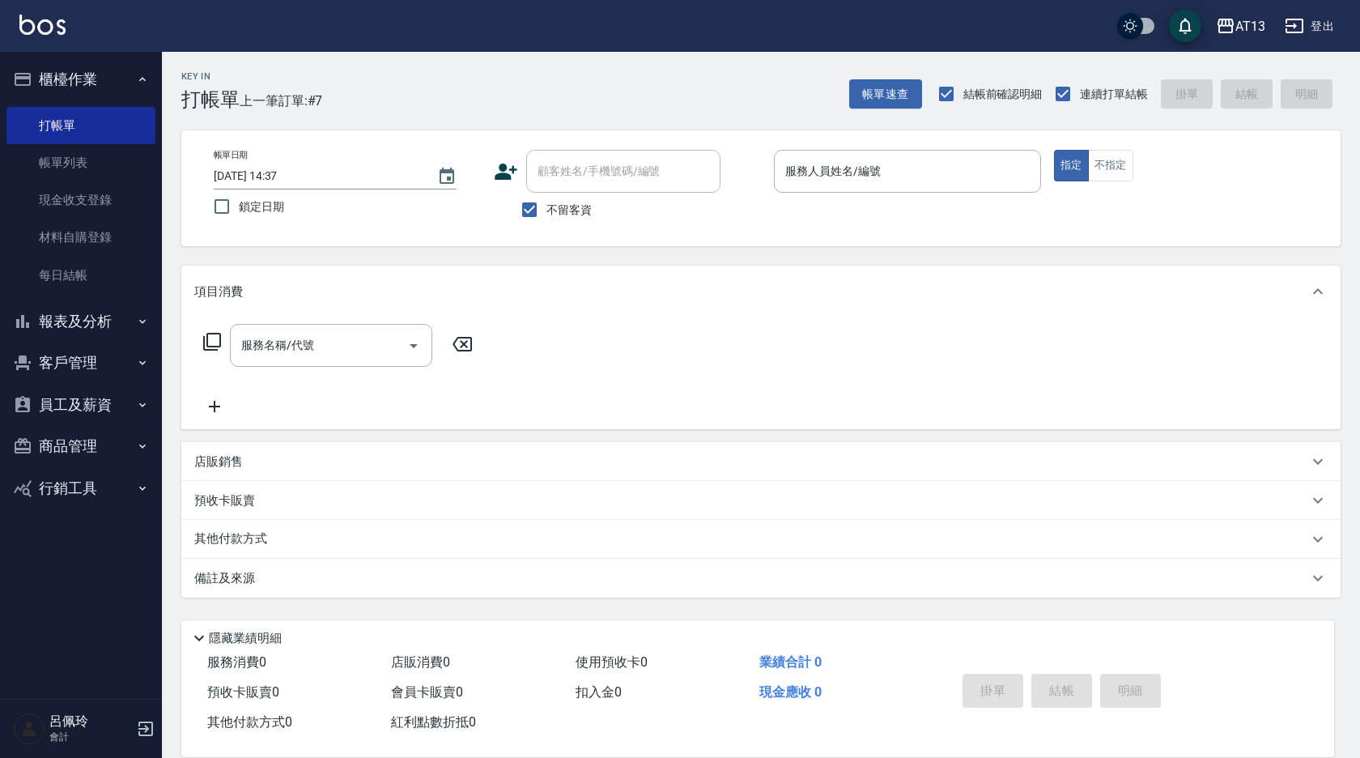
drag, startPoint x: 9, startPoint y: 500, endPoint x: 265, endPoint y: 204, distance: 391.4
click at [265, 204] on span "鎖定日期" at bounding box center [261, 206] width 45 height 17
click at [239, 204] on input "鎖定日期" at bounding box center [222, 206] width 34 height 34
click at [782, 172] on input "服務人員姓名/編號" at bounding box center [907, 171] width 253 height 28
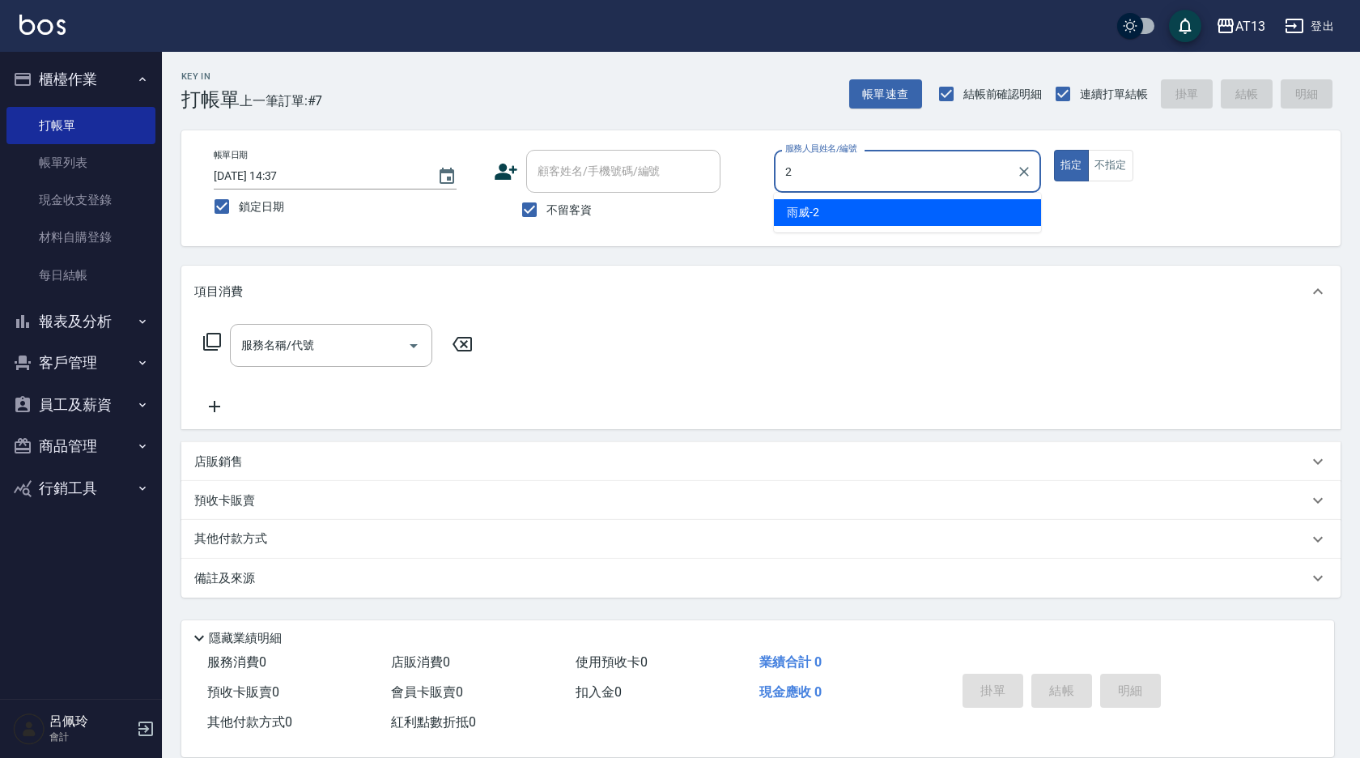
click at [799, 217] on span "雨威 -2" at bounding box center [803, 212] width 32 height 17
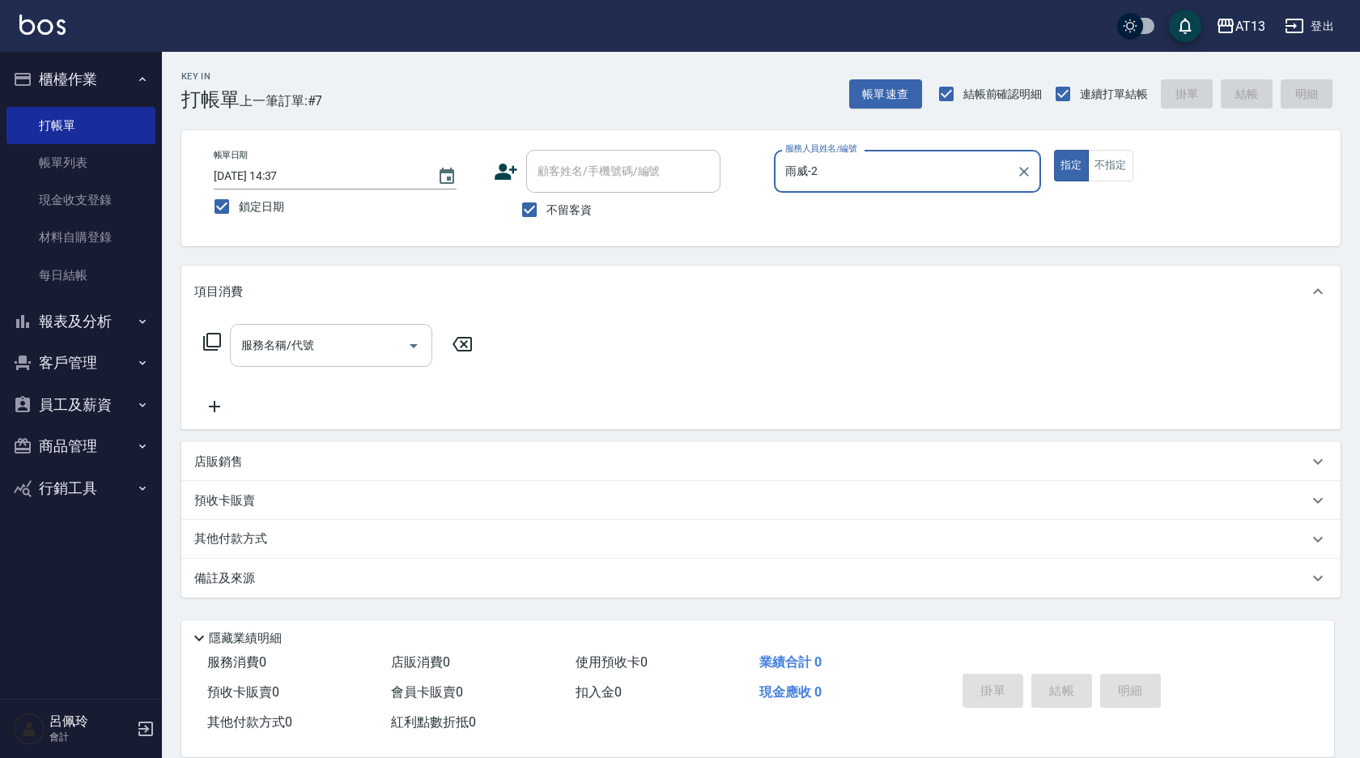
click at [372, 349] on input "服務名稱/代號" at bounding box center [318, 345] width 163 height 28
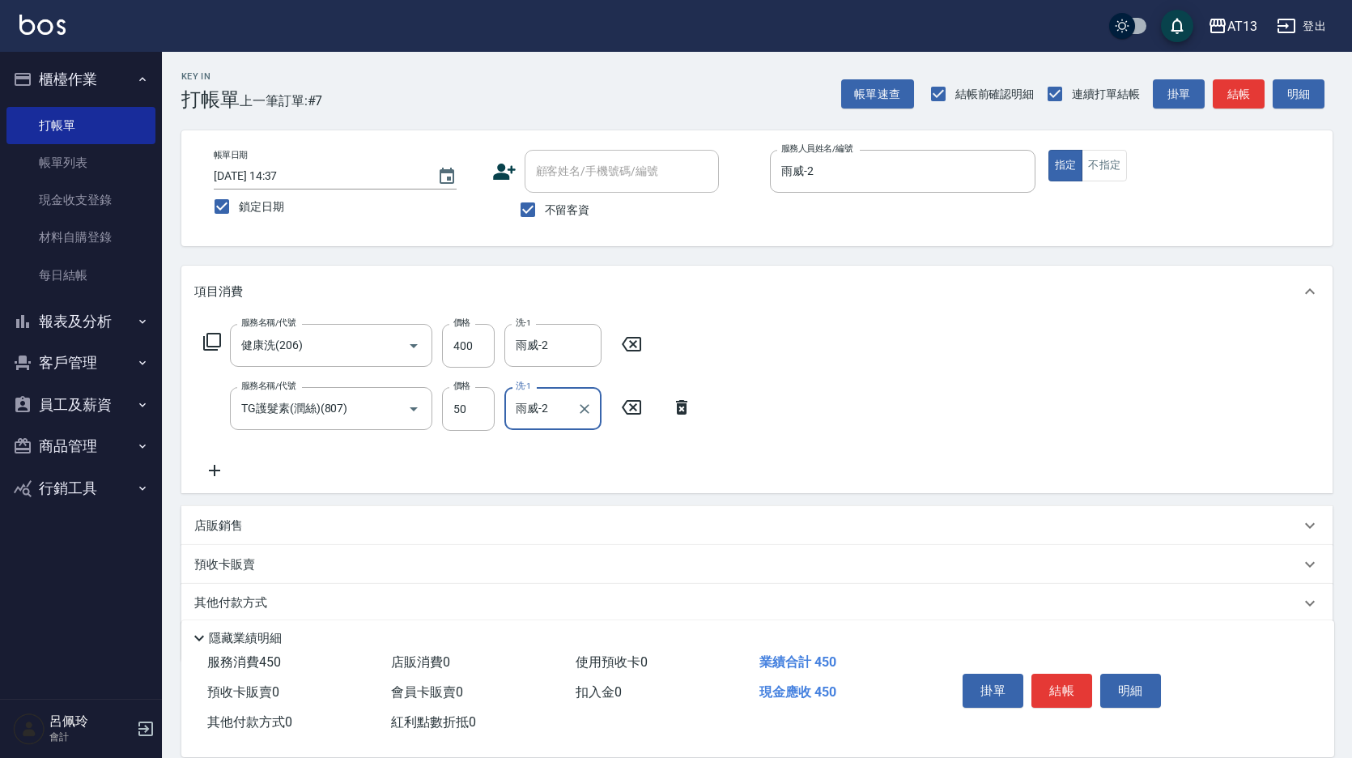
drag, startPoint x: 1045, startPoint y: 663, endPoint x: 1047, endPoint y: 679, distance: 16.3
click at [1045, 666] on div "掛單 結帳 明細" at bounding box center [1125, 693] width 378 height 90
click at [1048, 686] on button "結帳" at bounding box center [1061, 690] width 61 height 34
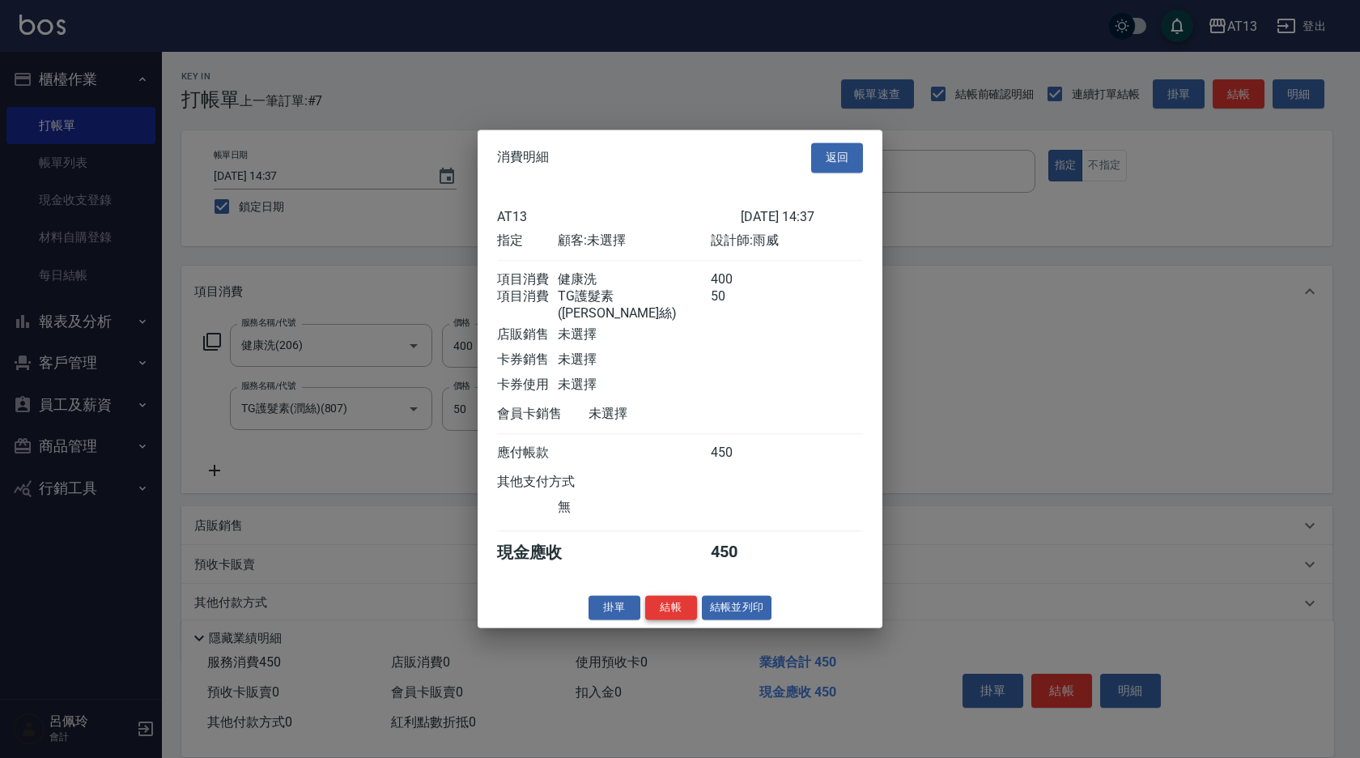
click at [675, 615] on button "結帳" at bounding box center [671, 607] width 52 height 25
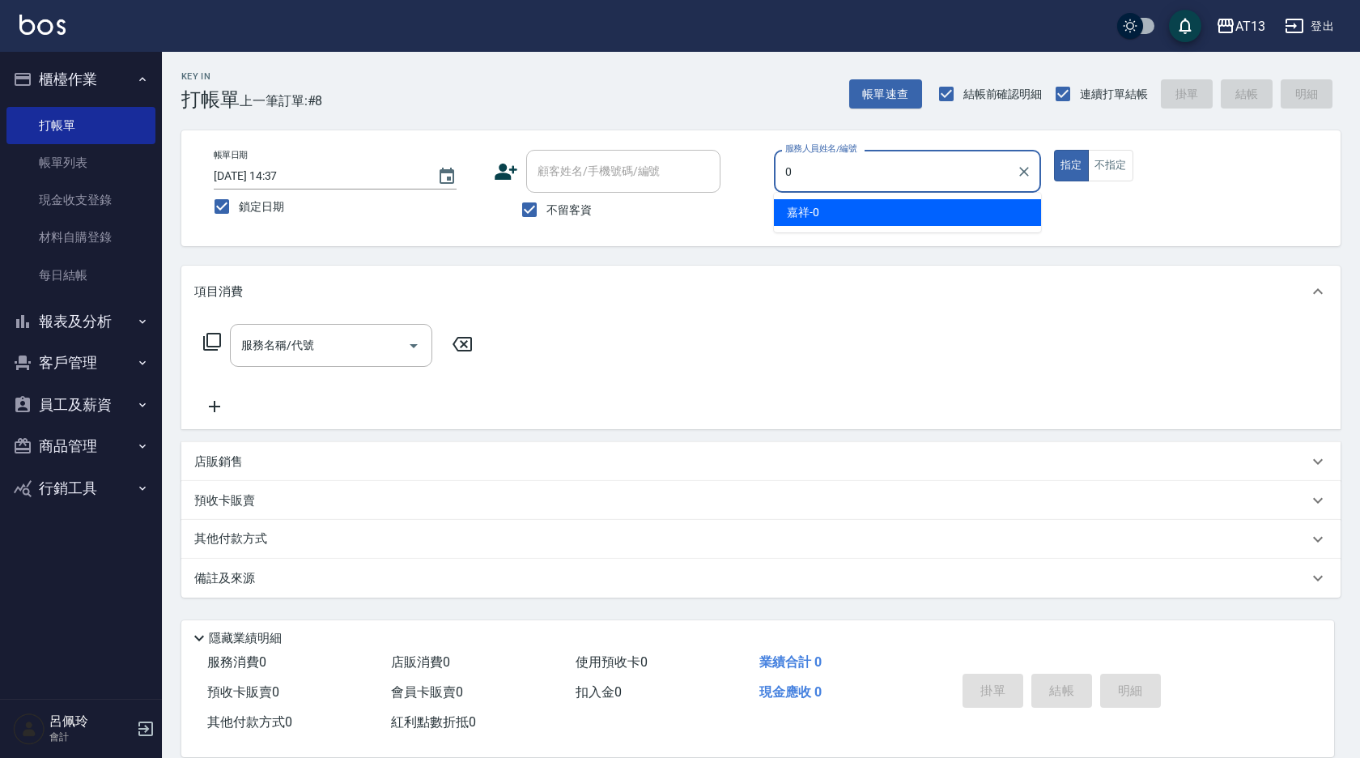
click at [800, 218] on span "嘉祥 -0" at bounding box center [803, 212] width 32 height 17
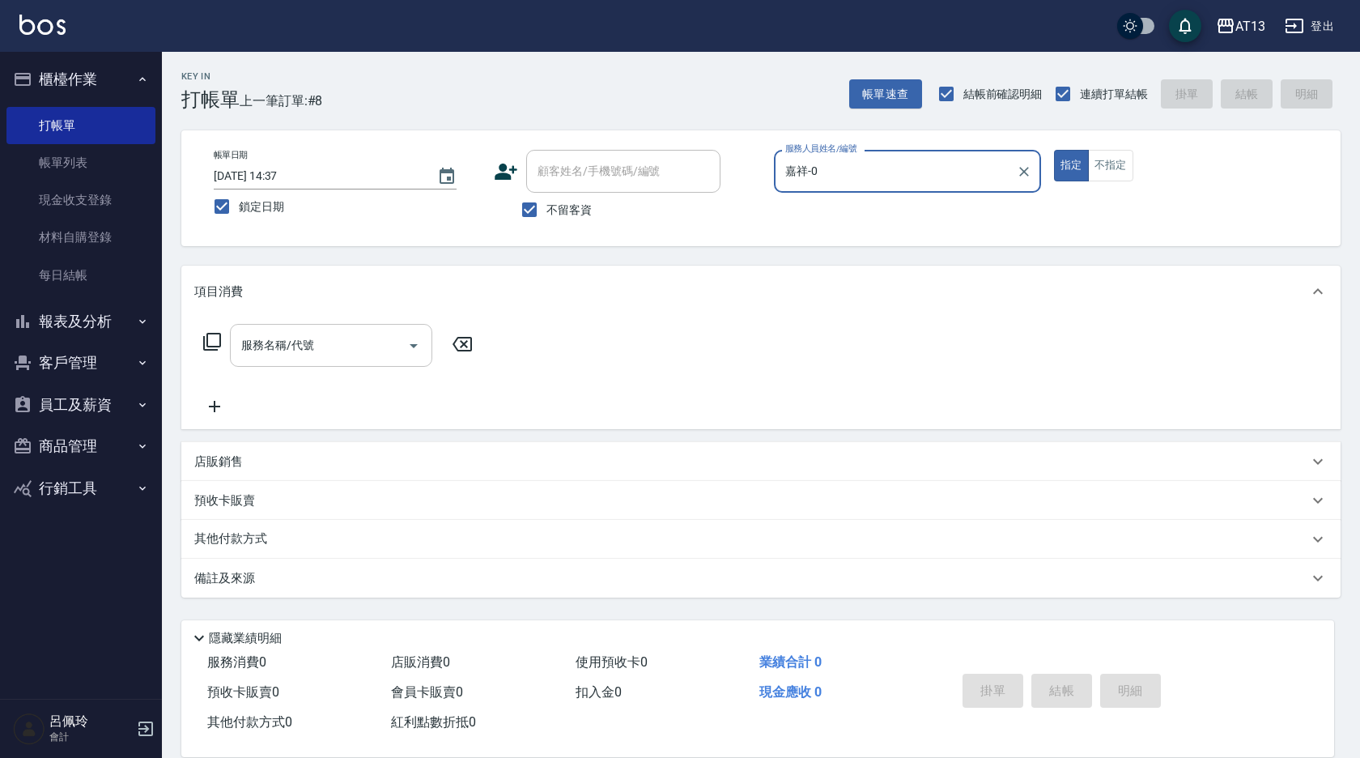
click at [343, 349] on input "服務名稱/代號" at bounding box center [318, 345] width 163 height 28
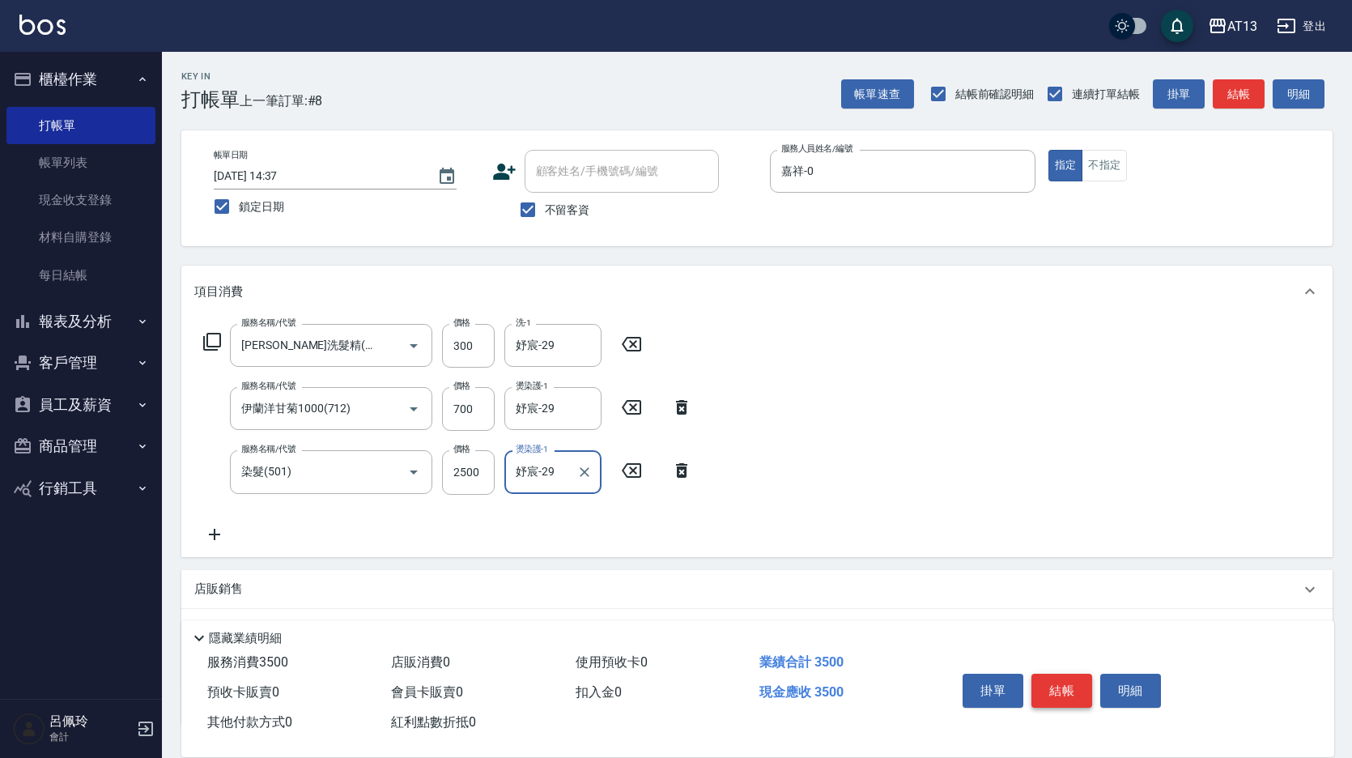
click at [1047, 673] on button "結帳" at bounding box center [1061, 690] width 61 height 34
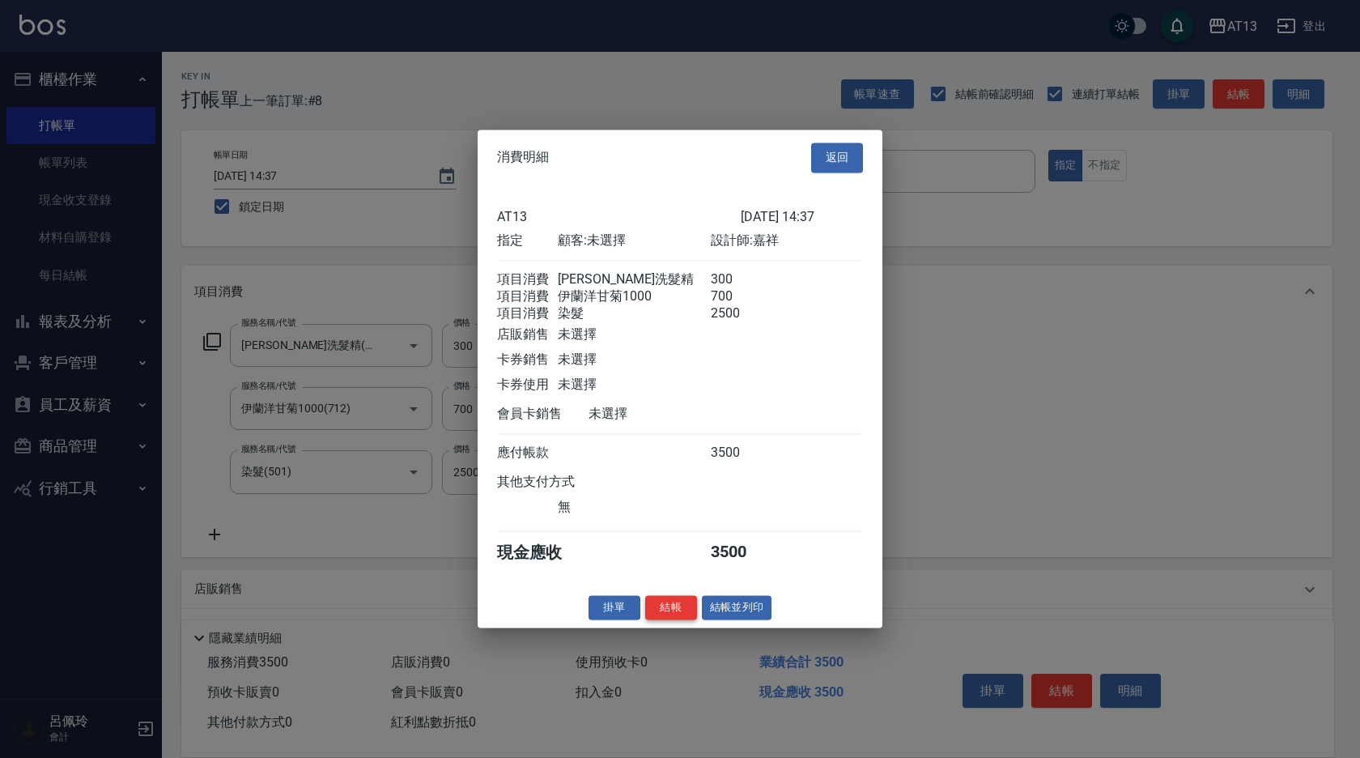
click at [654, 619] on button "結帳" at bounding box center [671, 607] width 52 height 25
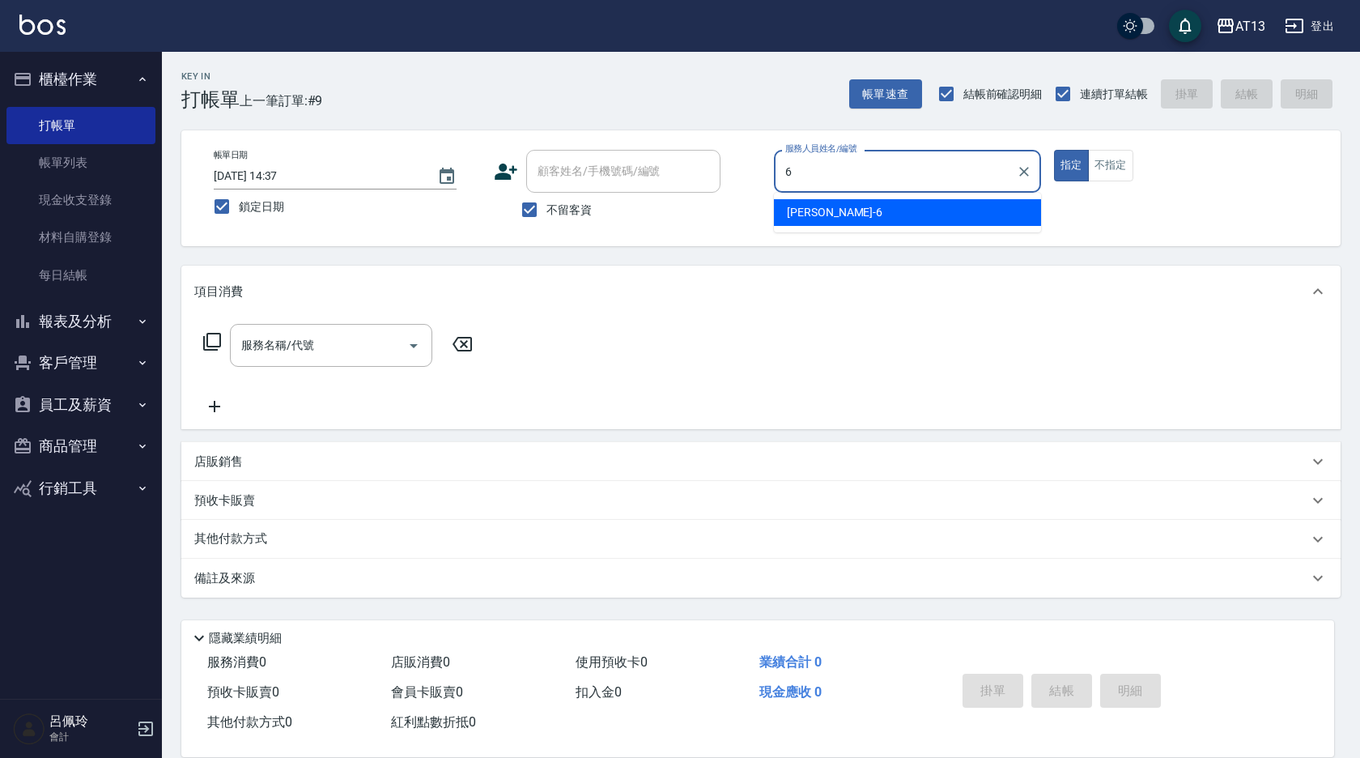
click at [811, 214] on span "亭妤 -6" at bounding box center [835, 212] width 96 height 17
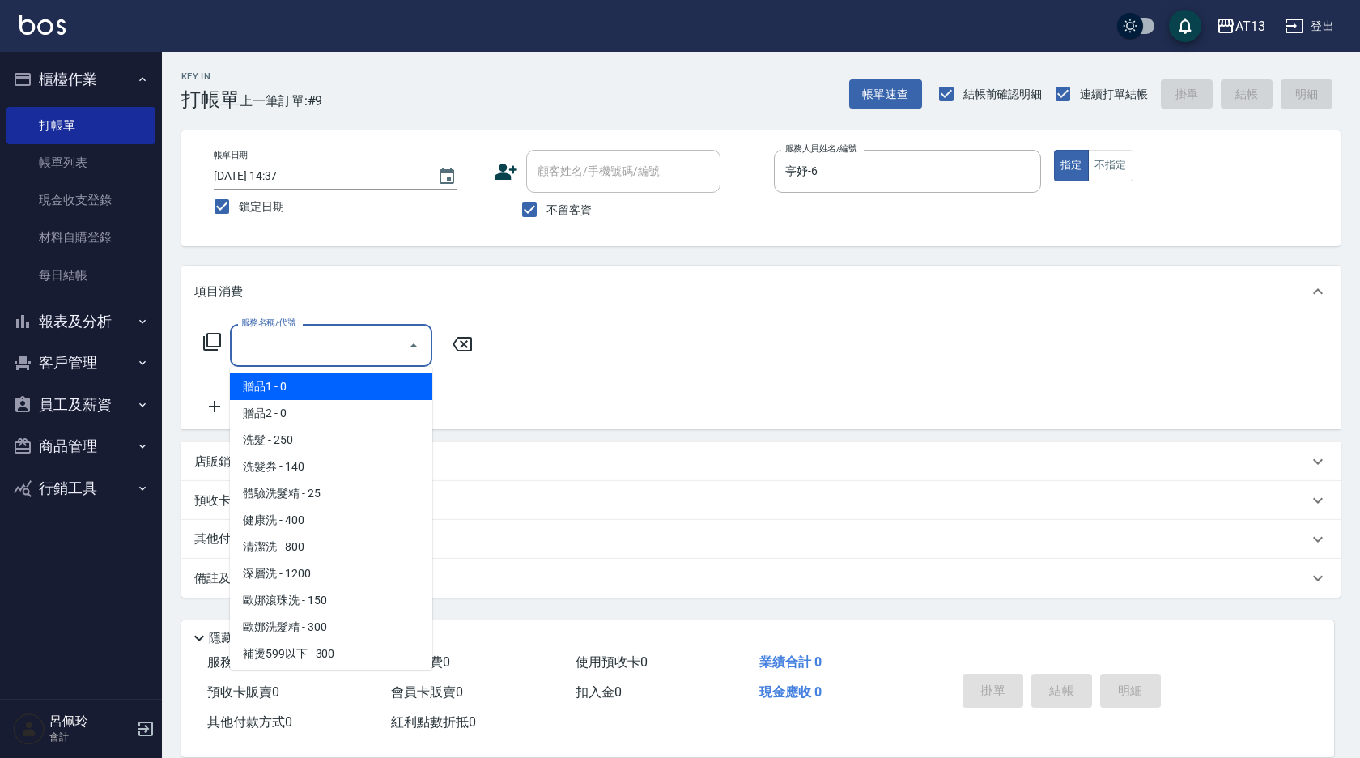
click at [346, 334] on input "服務名稱/代號" at bounding box center [318, 345] width 163 height 28
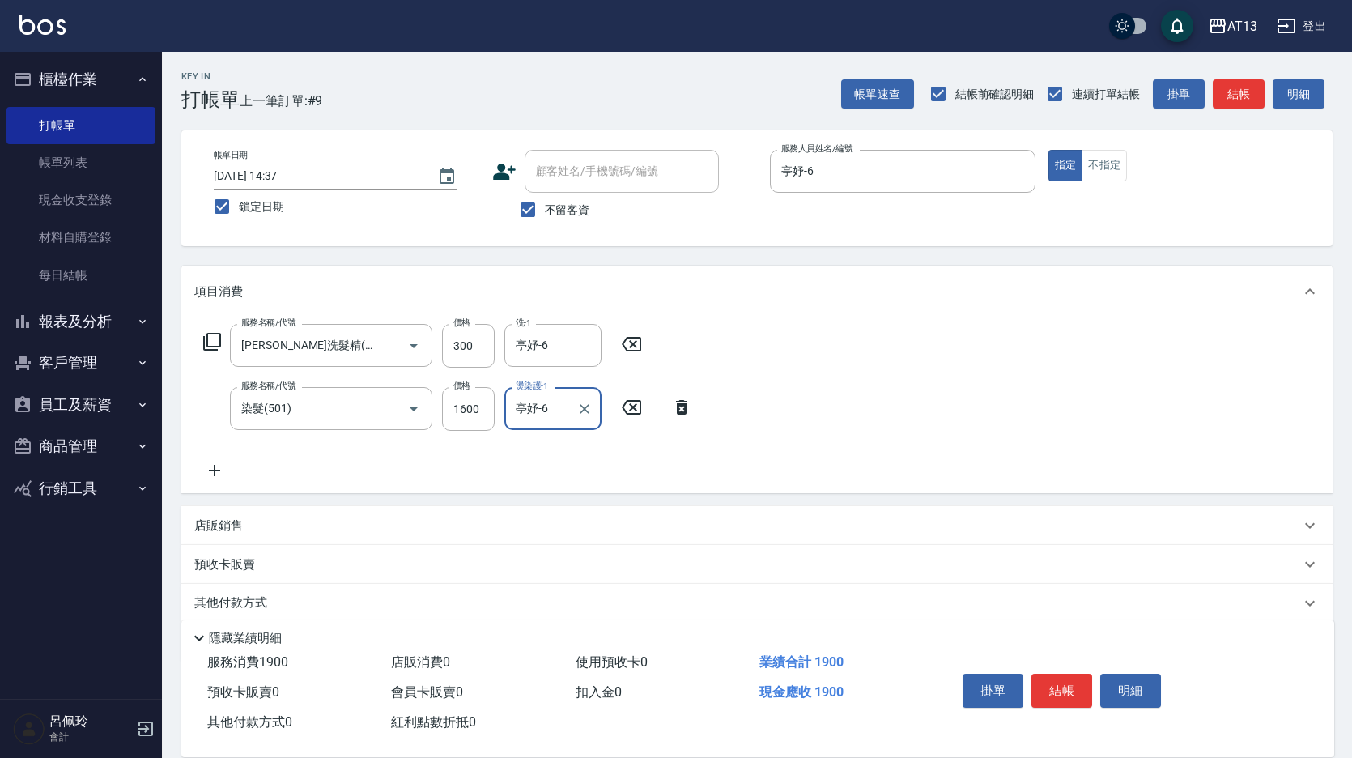
click at [771, 493] on div "服務名稱/代號 [PERSON_NAME]洗髮精(210) 服務名稱/代號 價格 300 價格 洗-1 亭妤-6 洗-1 服務名稱/代號 染髮(501) 服務…" at bounding box center [756, 405] width 1151 height 176
click at [1046, 680] on button "結帳" at bounding box center [1061, 690] width 61 height 34
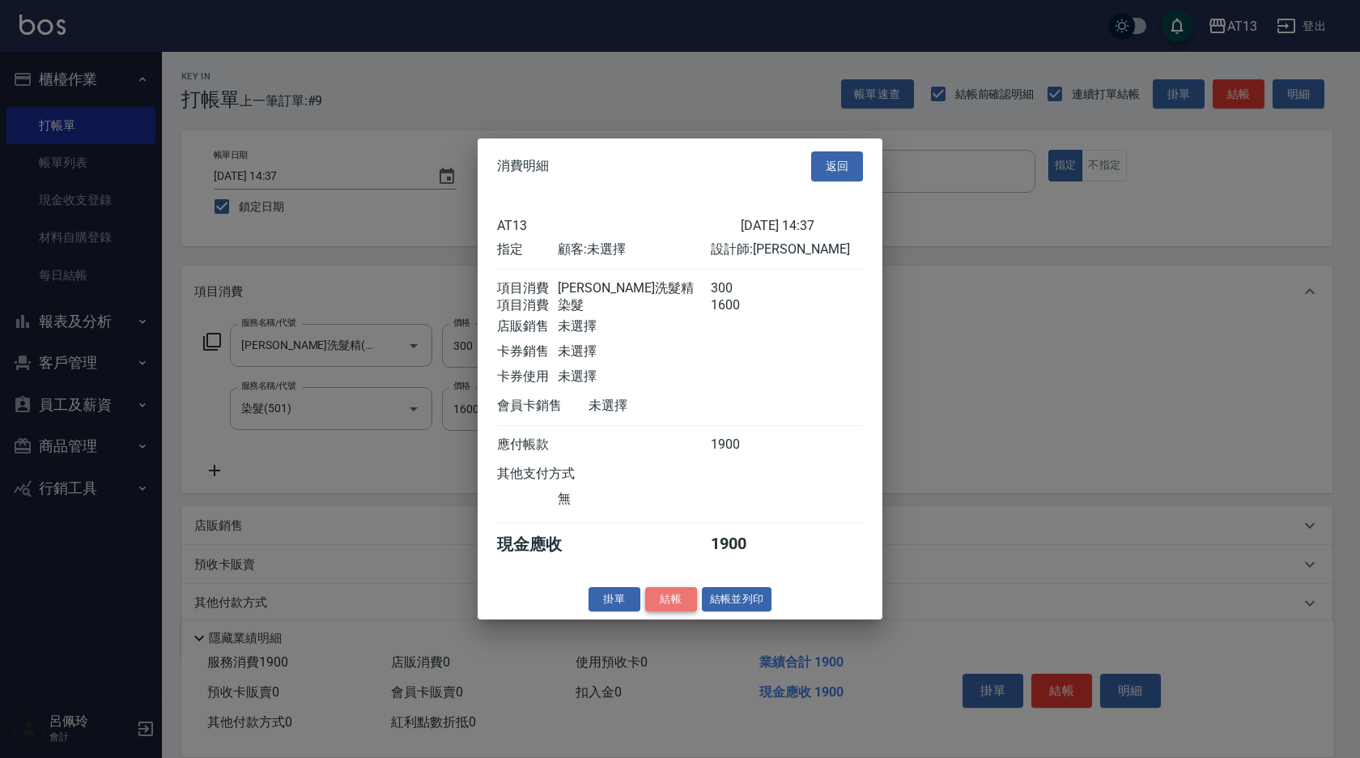
click at [667, 611] on button "結帳" at bounding box center [671, 598] width 52 height 25
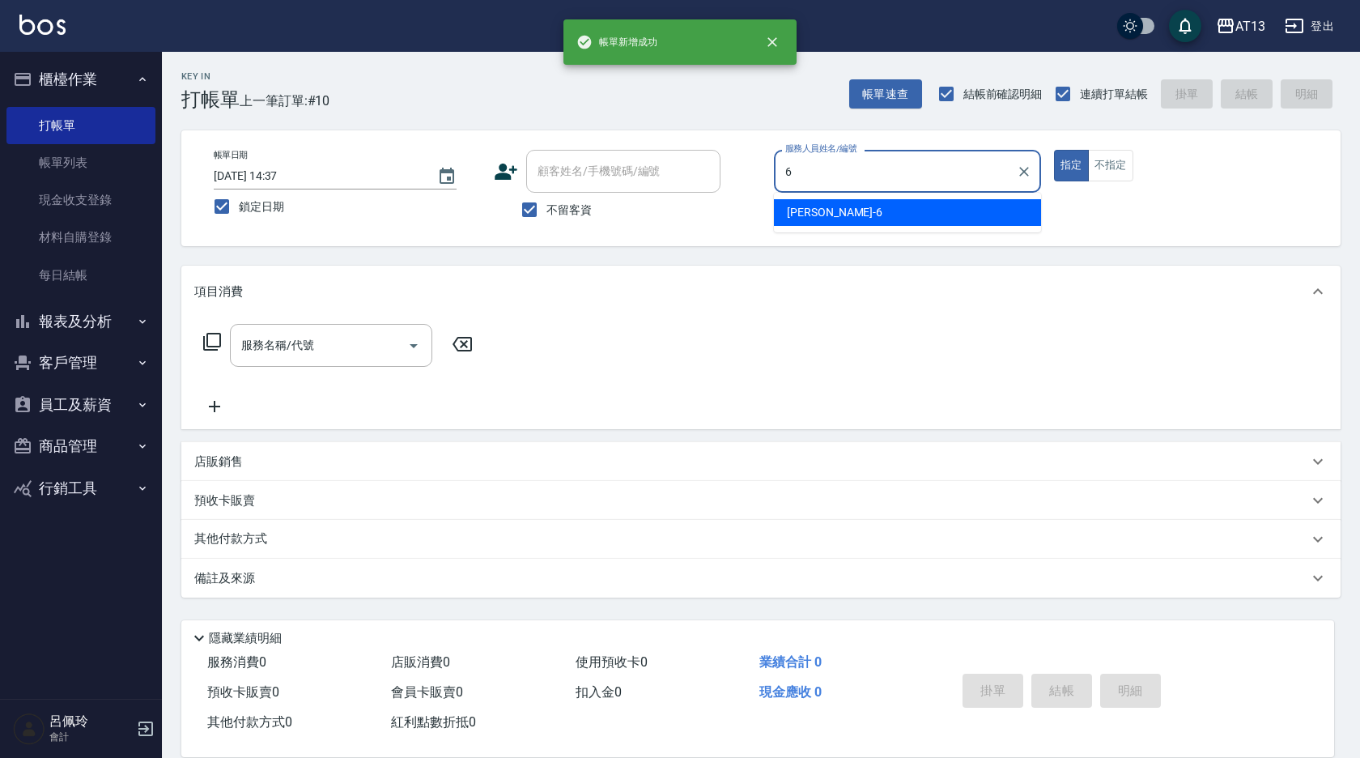
click at [825, 223] on div "亭妤 -6" at bounding box center [907, 212] width 267 height 27
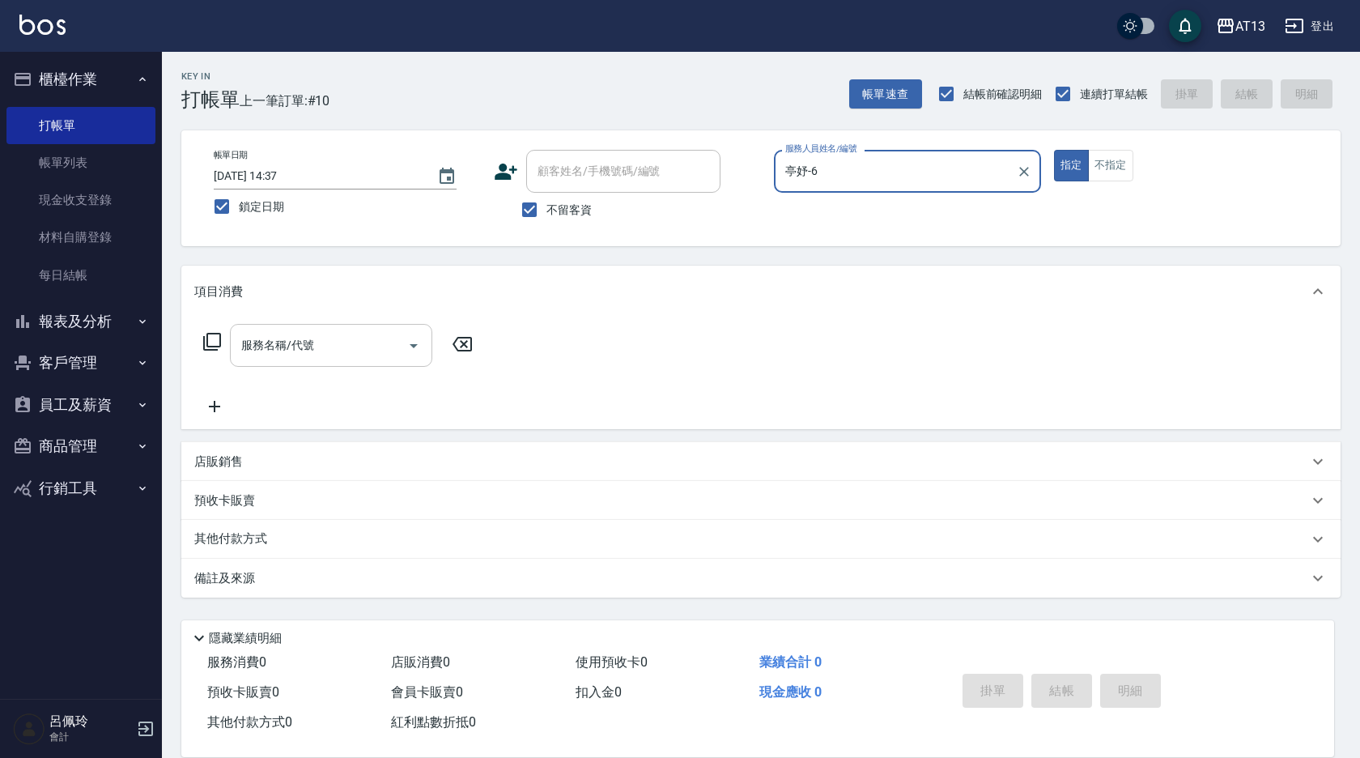
click at [350, 348] on input "服務名稱/代號" at bounding box center [318, 345] width 163 height 28
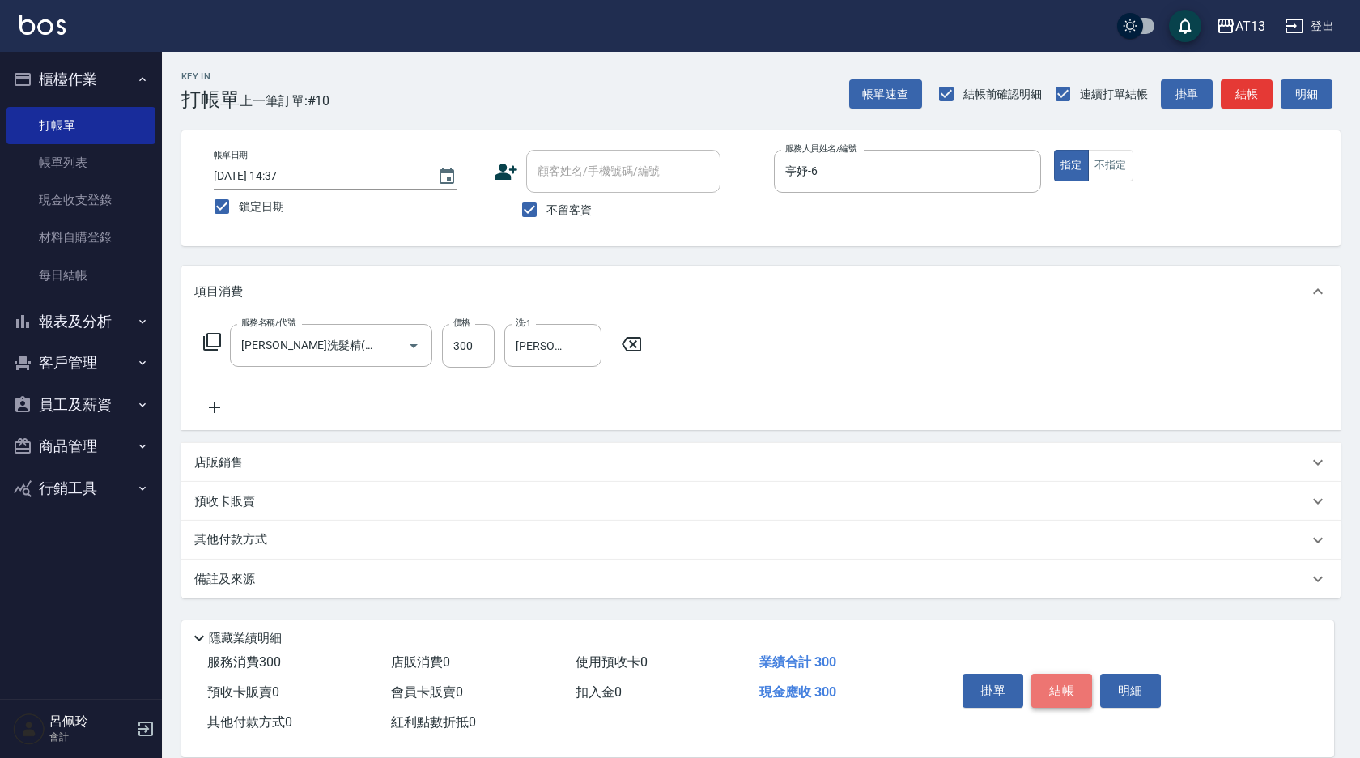
click at [1040, 673] on button "結帳" at bounding box center [1061, 690] width 61 height 34
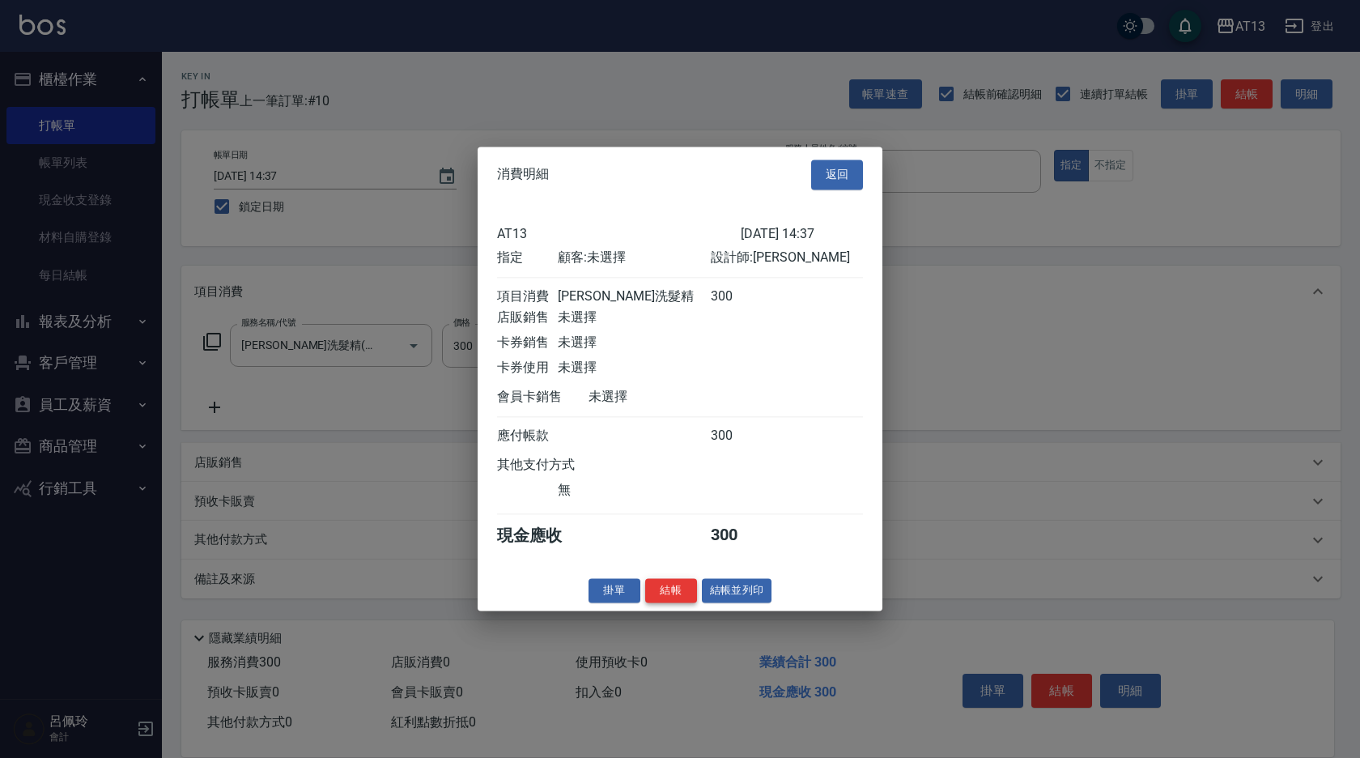
click at [686, 603] on button "結帳" at bounding box center [671, 590] width 52 height 25
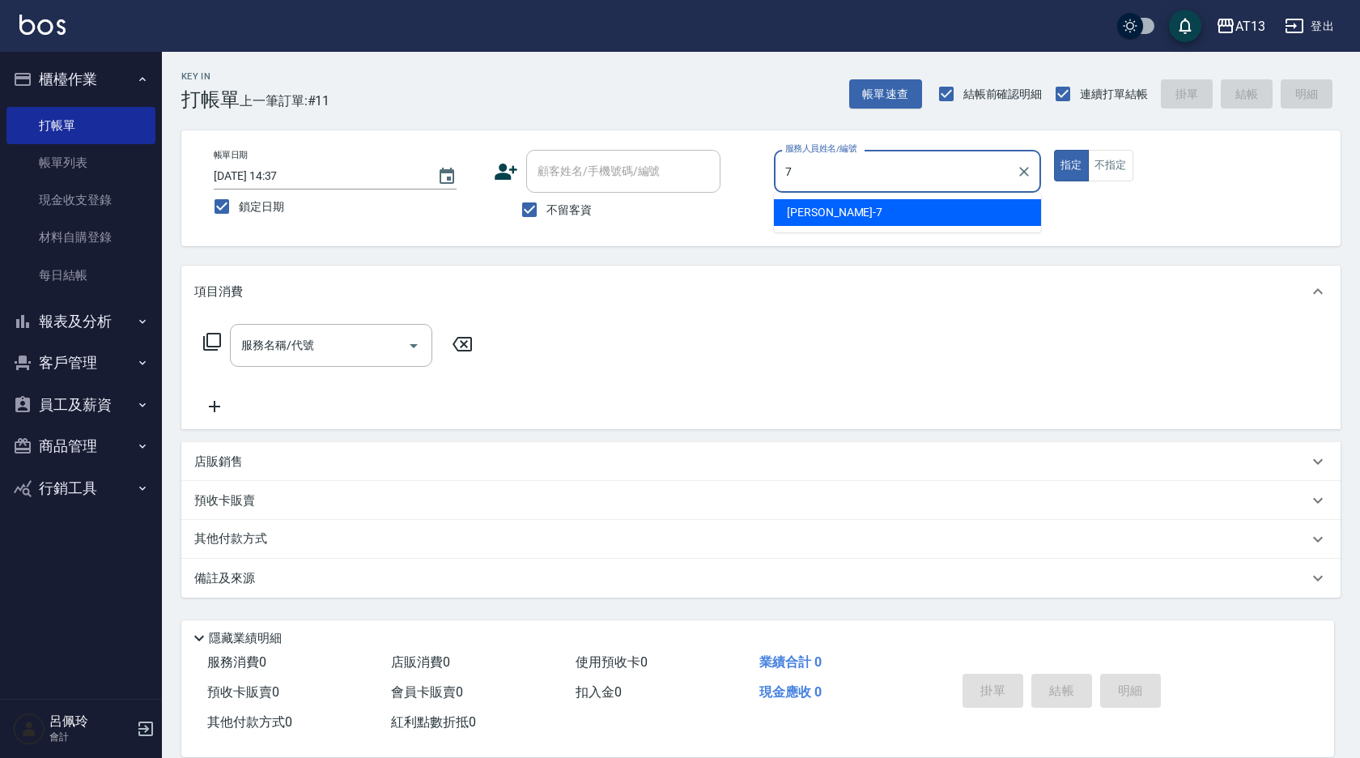
click at [837, 213] on div "[PERSON_NAME]-7" at bounding box center [907, 212] width 267 height 27
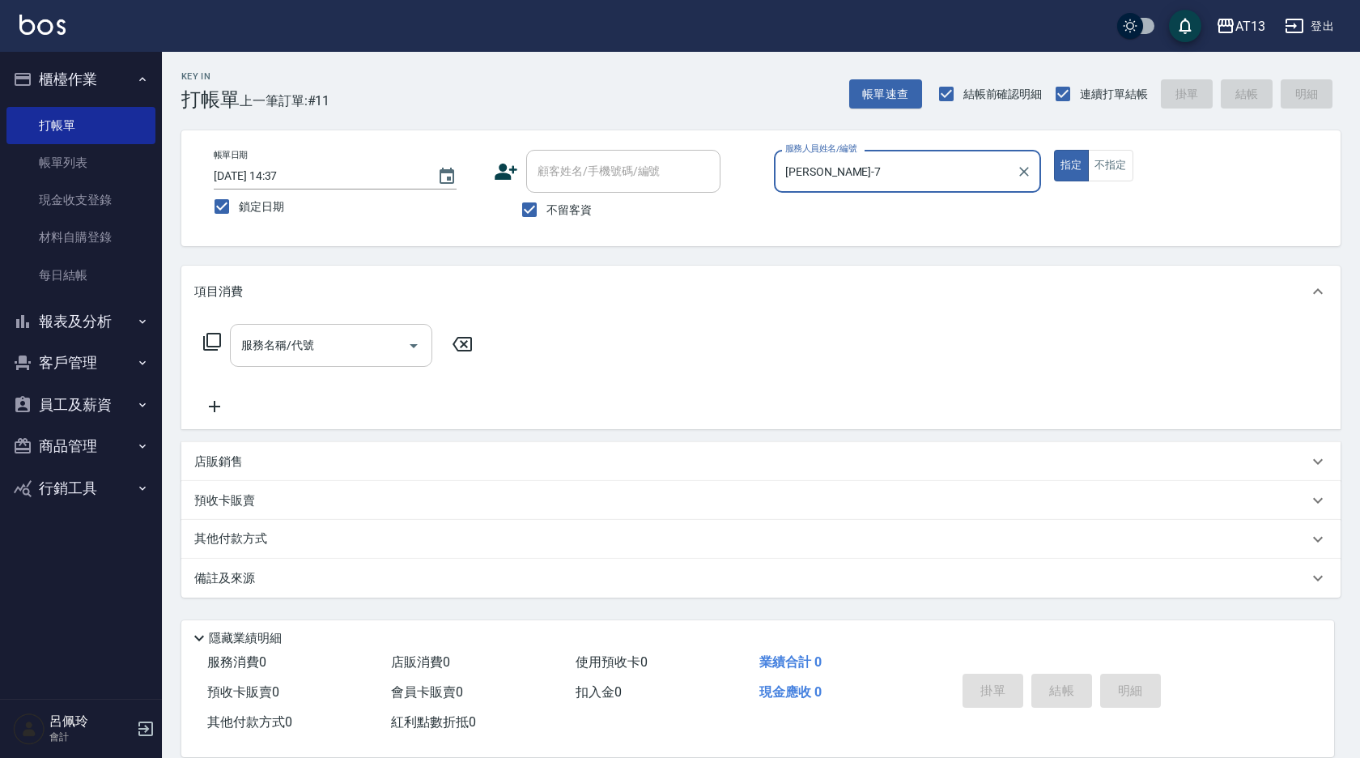
click at [354, 344] on input "服務名稱/代號" at bounding box center [318, 345] width 163 height 28
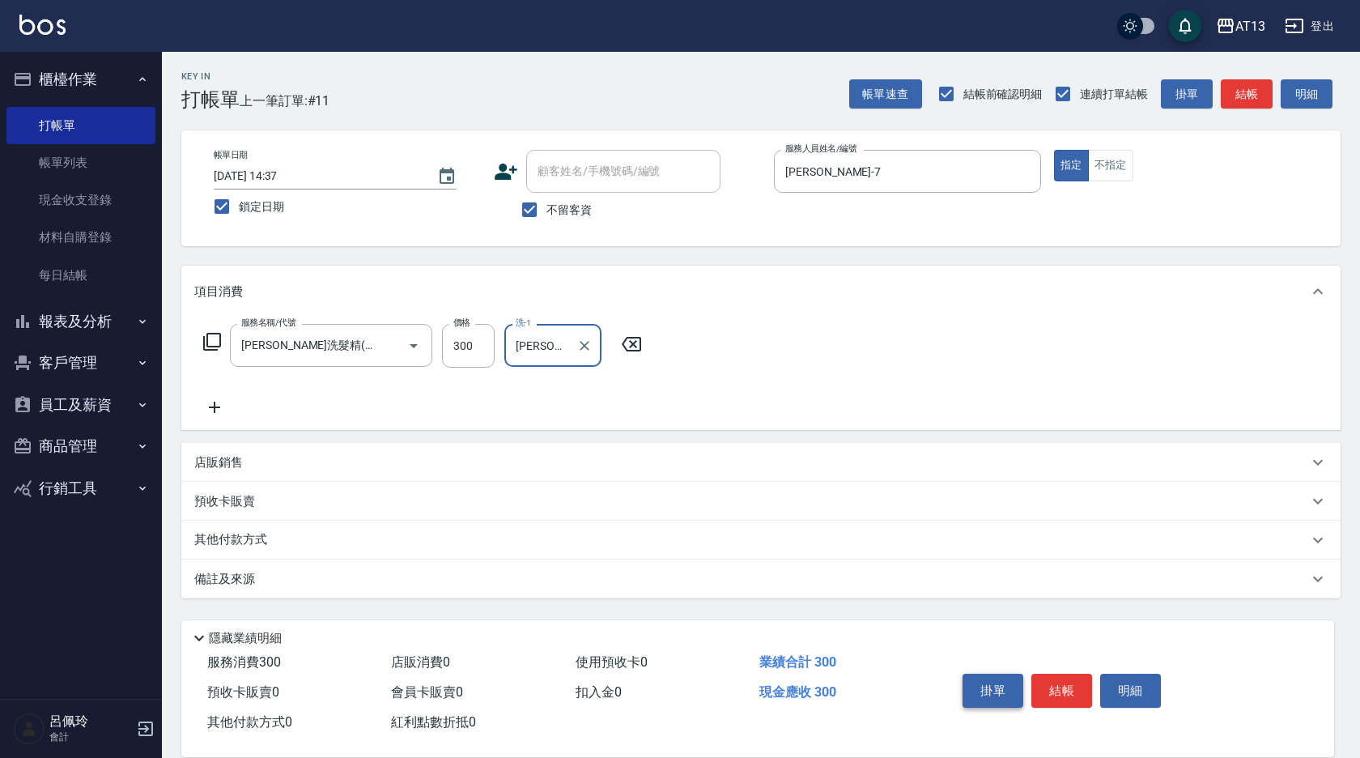
click at [1043, 675] on button "結帳" at bounding box center [1061, 690] width 61 height 34
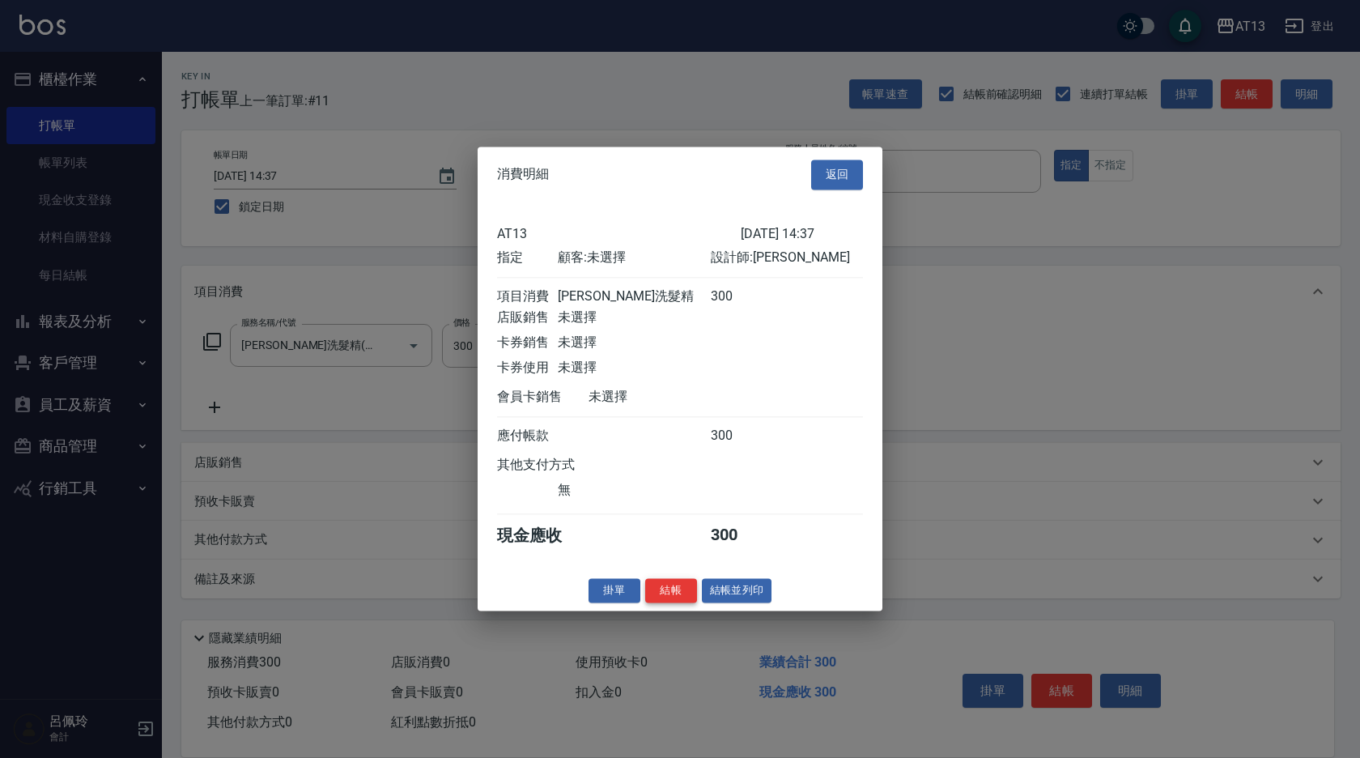
click at [677, 600] on button "結帳" at bounding box center [671, 590] width 52 height 25
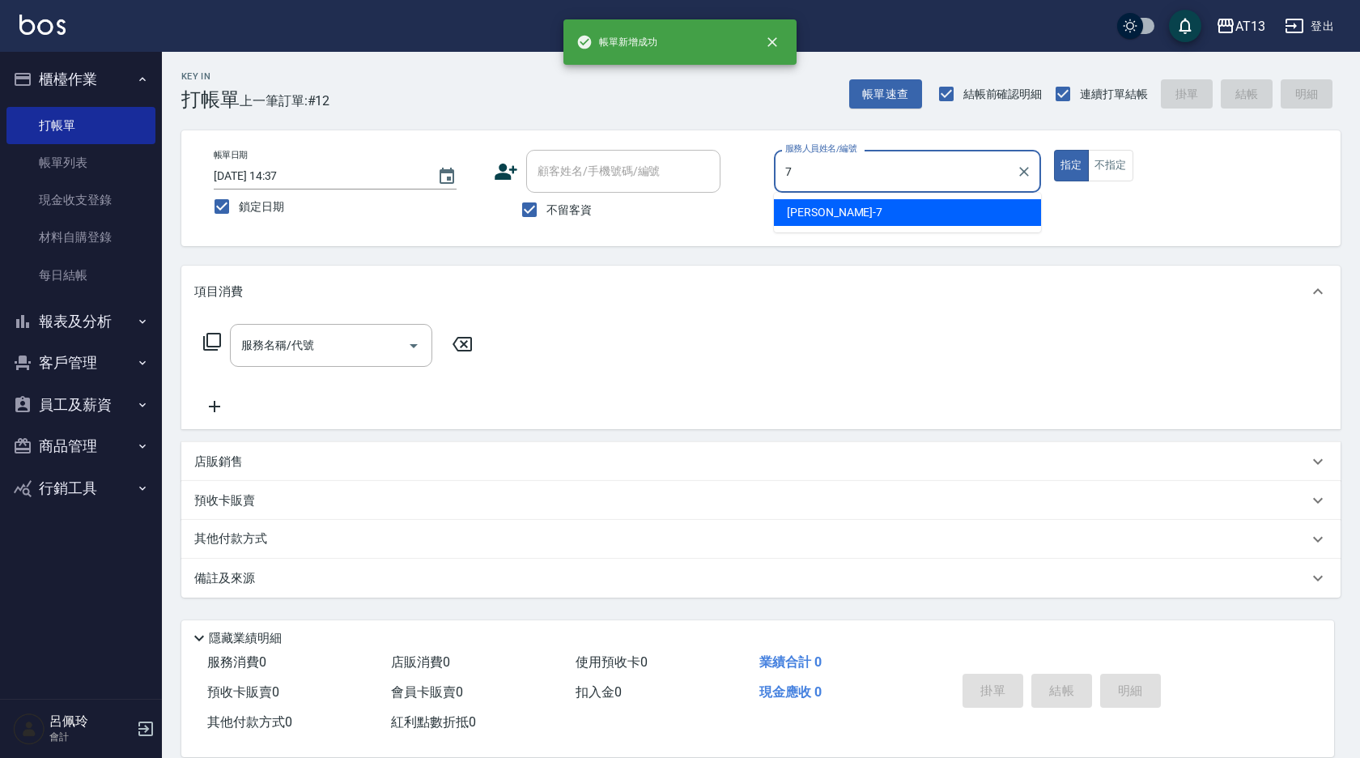
click at [855, 204] on div "[PERSON_NAME]-7" at bounding box center [907, 212] width 267 height 27
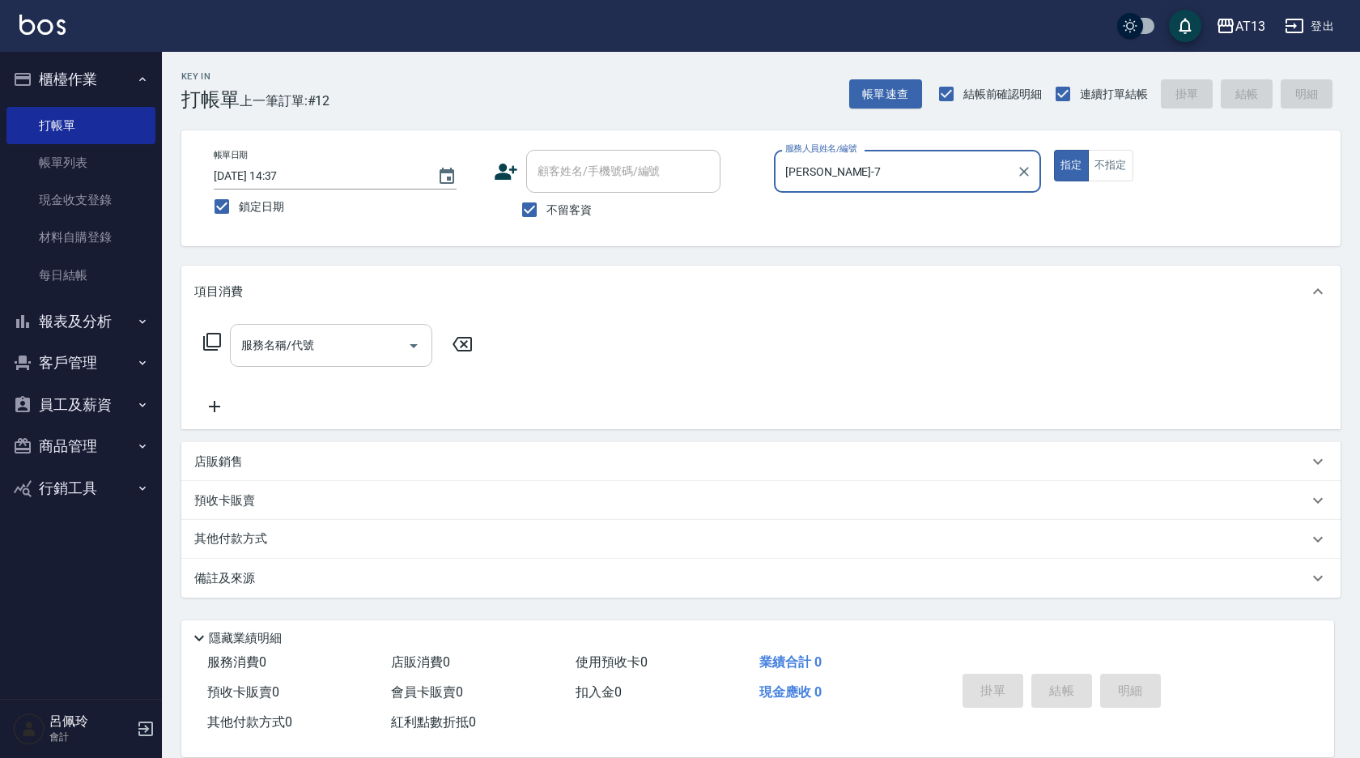
click at [354, 348] on input "服務名稱/代號" at bounding box center [318, 345] width 163 height 28
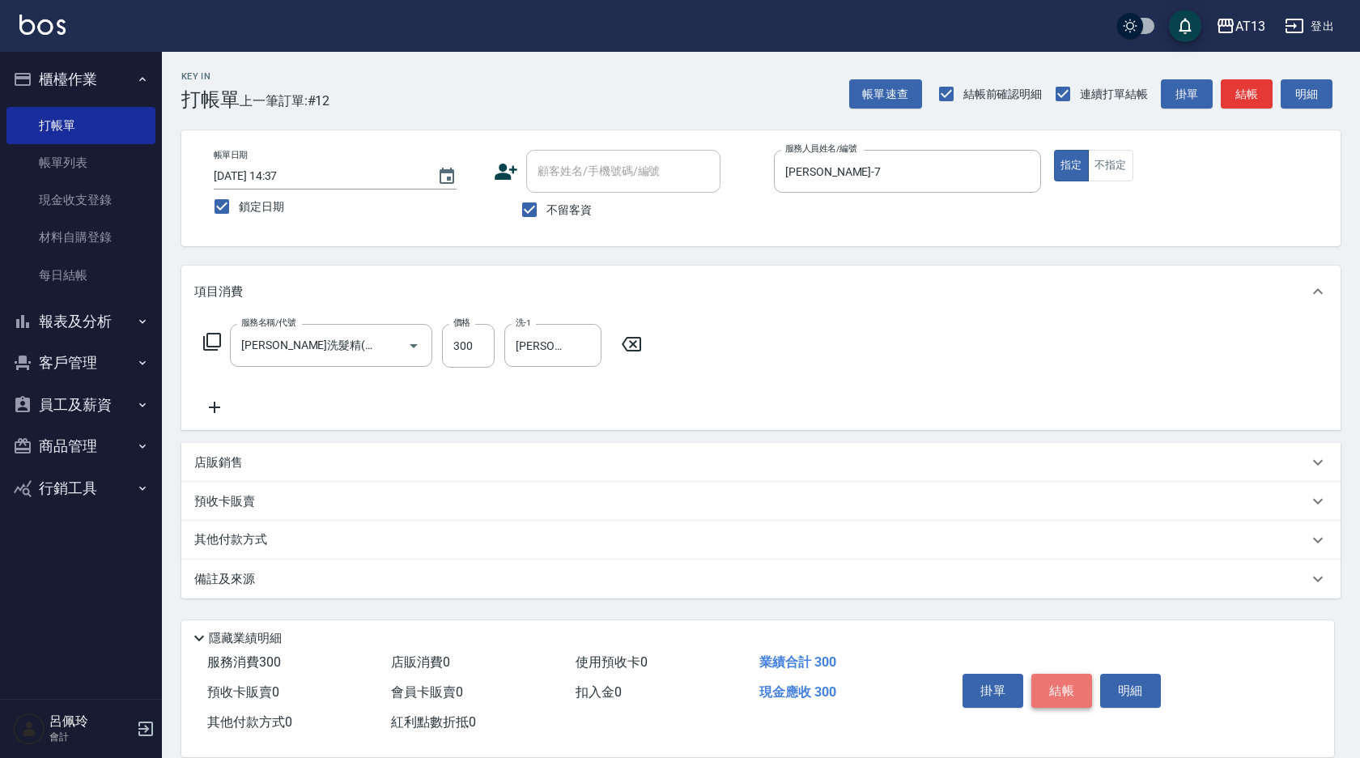
click at [1062, 679] on button "結帳" at bounding box center [1061, 690] width 61 height 34
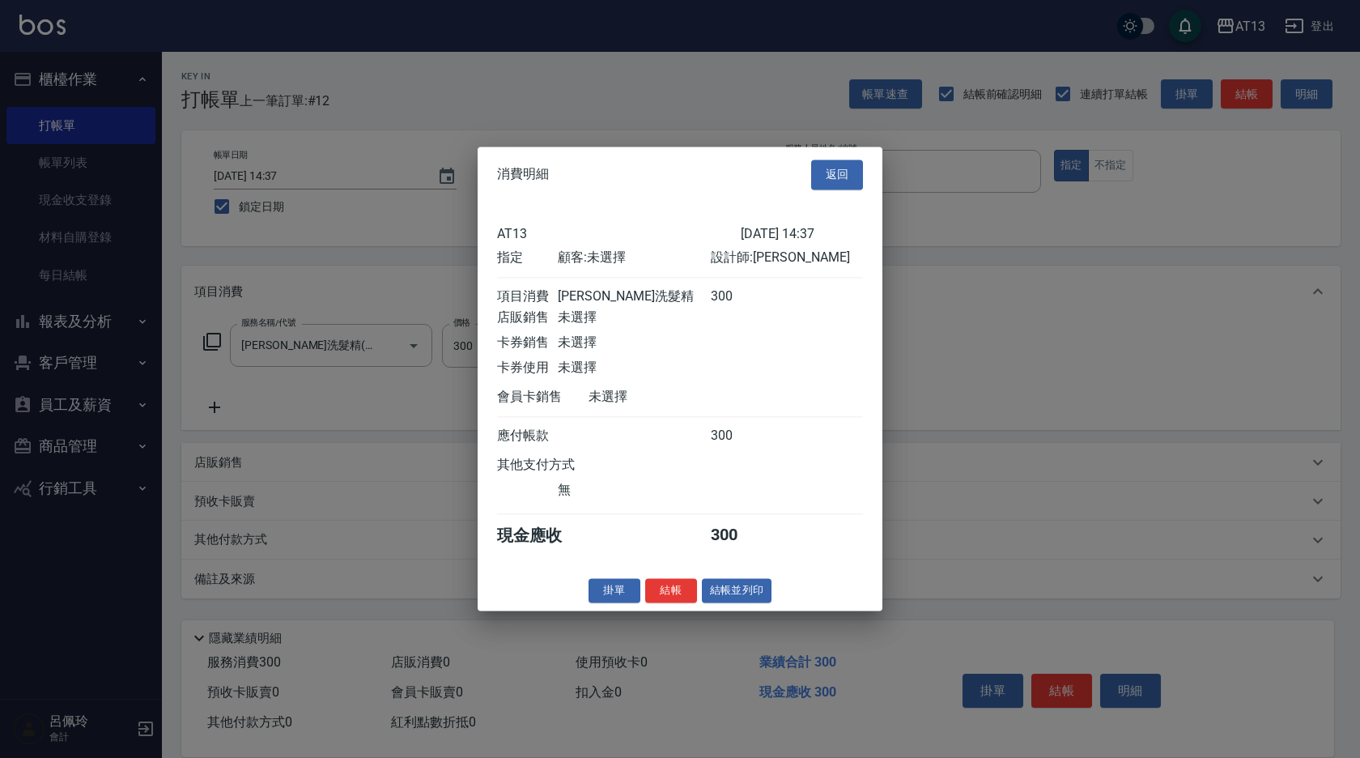
click at [687, 599] on button "結帳" at bounding box center [671, 590] width 52 height 25
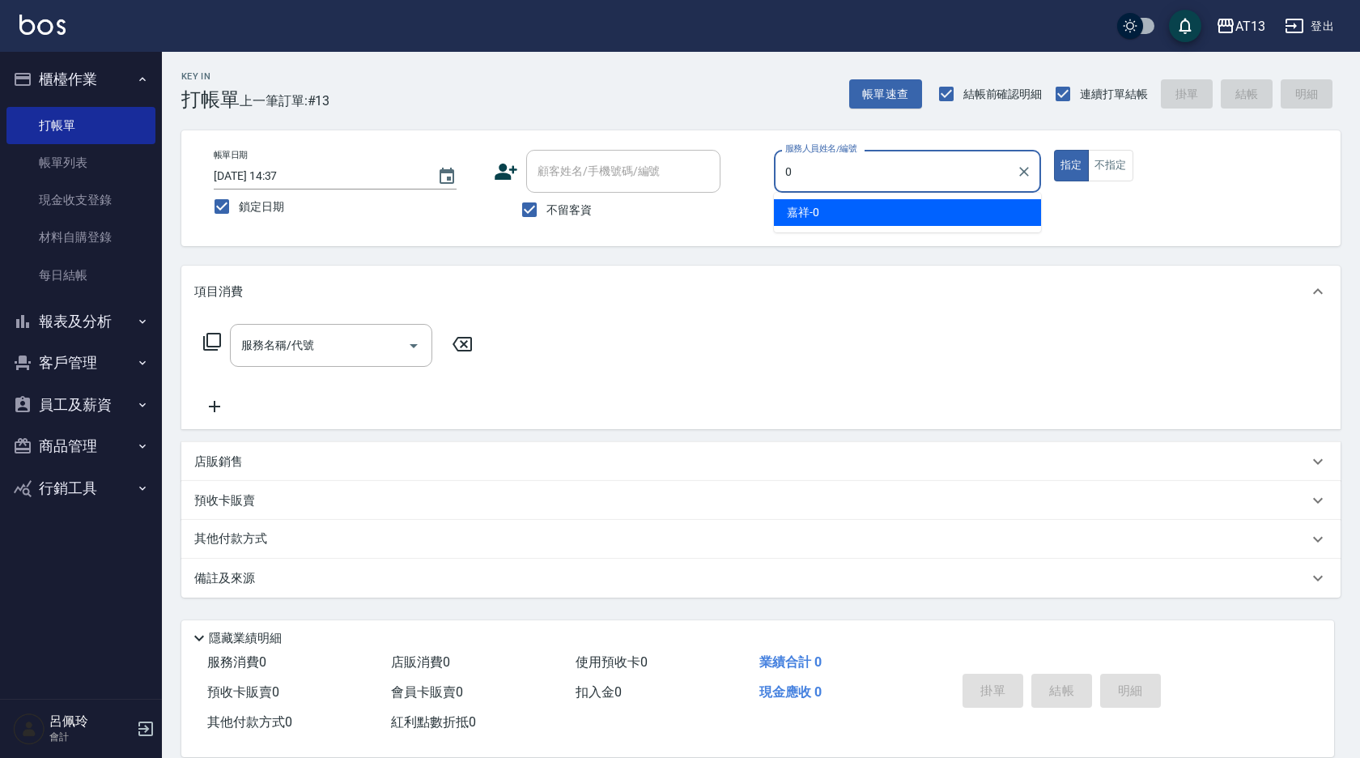
click at [805, 211] on span "嘉祥 -0" at bounding box center [803, 212] width 32 height 17
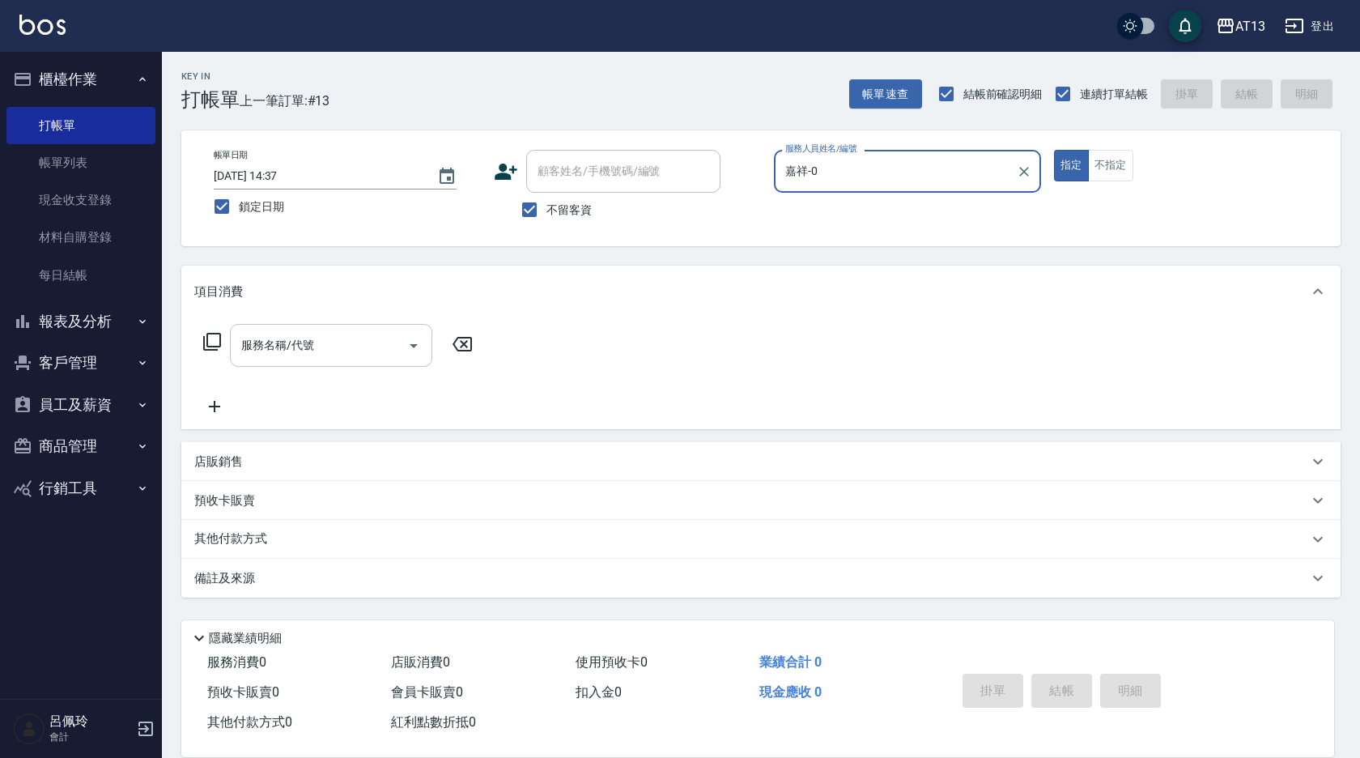
click at [343, 344] on input "服務名稱/代號" at bounding box center [318, 345] width 163 height 28
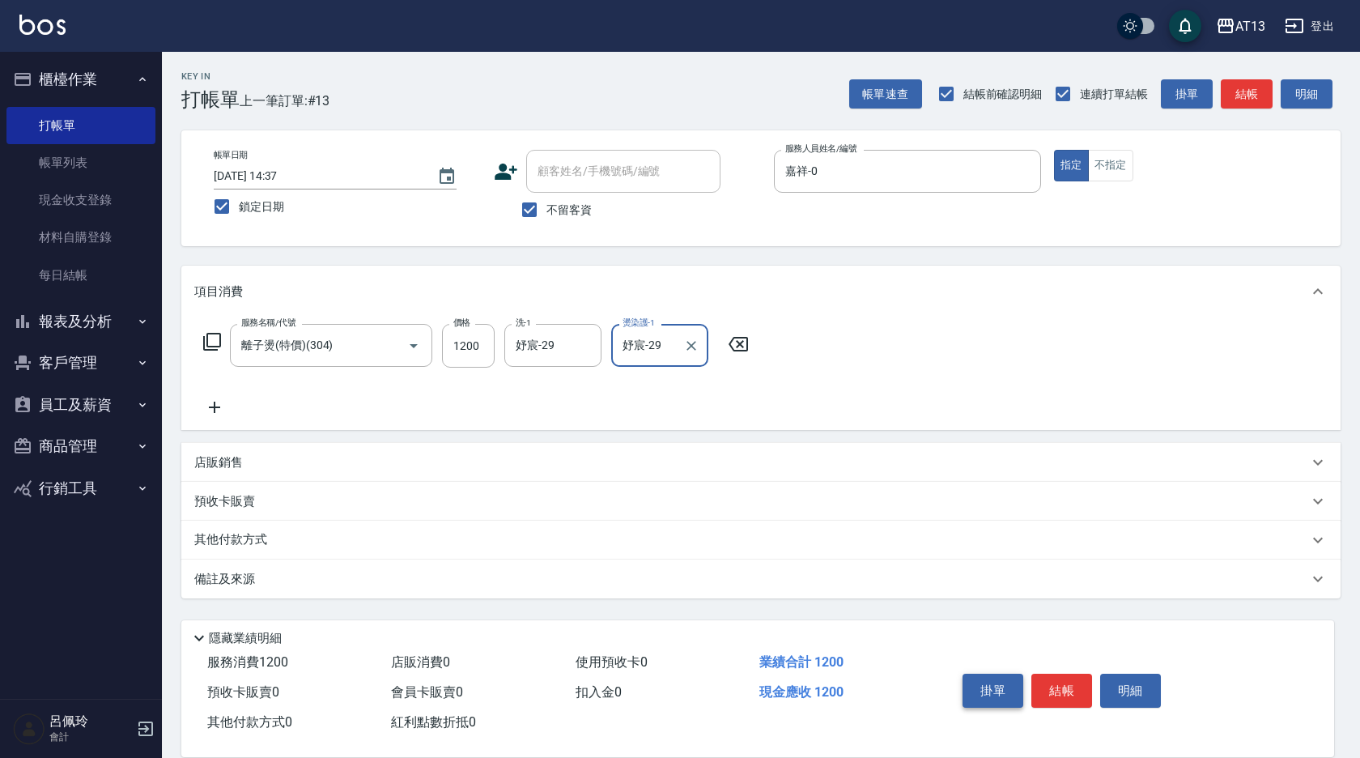
click at [1040, 687] on button "結帳" at bounding box center [1061, 690] width 61 height 34
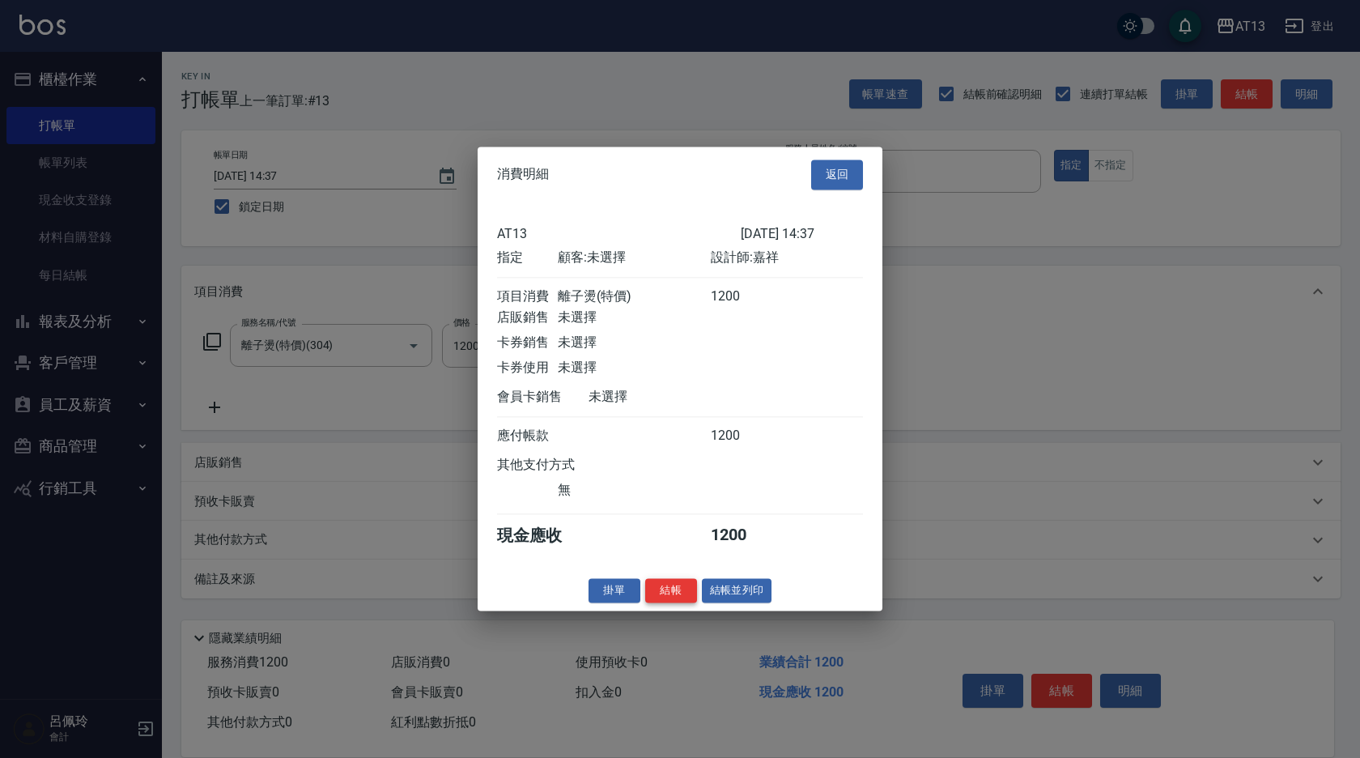
click at [680, 602] on button "結帳" at bounding box center [671, 590] width 52 height 25
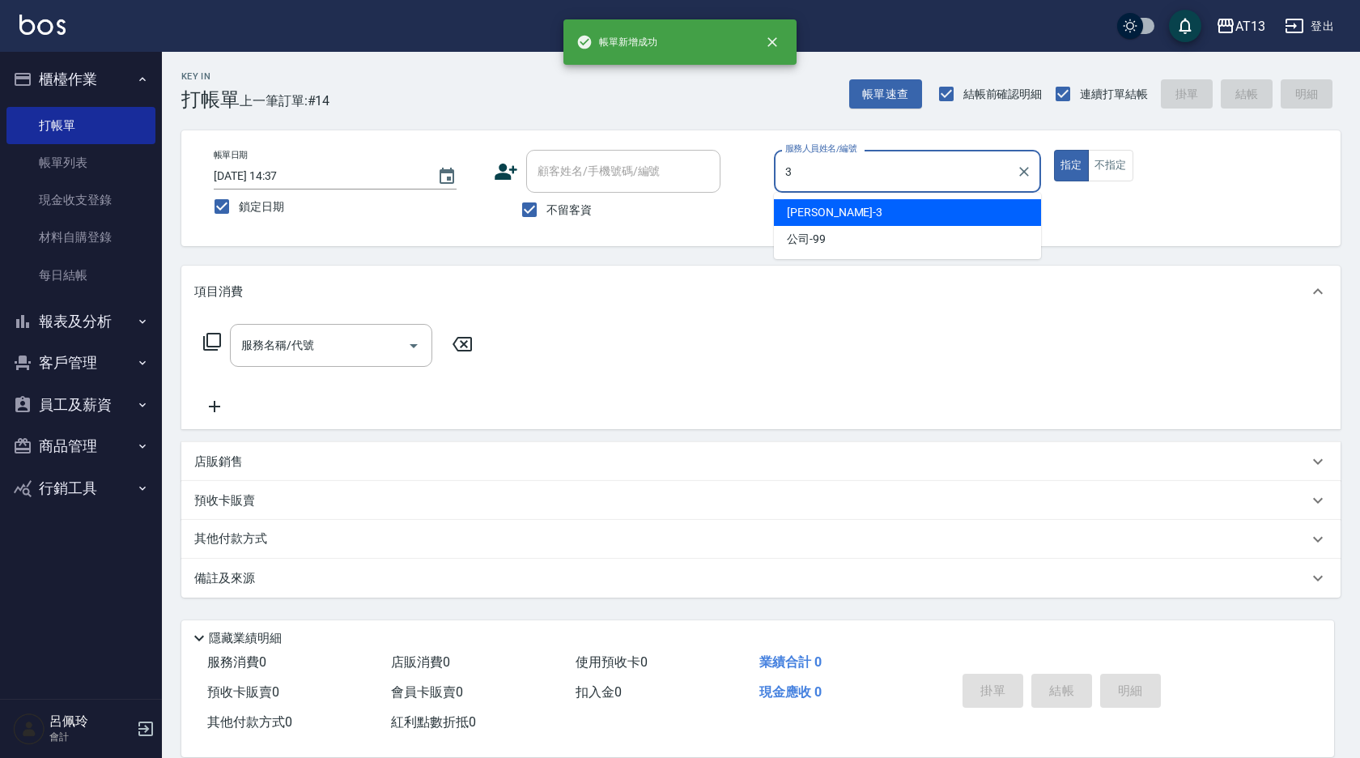
click at [819, 209] on div "[PERSON_NAME] -3" at bounding box center [907, 212] width 267 height 27
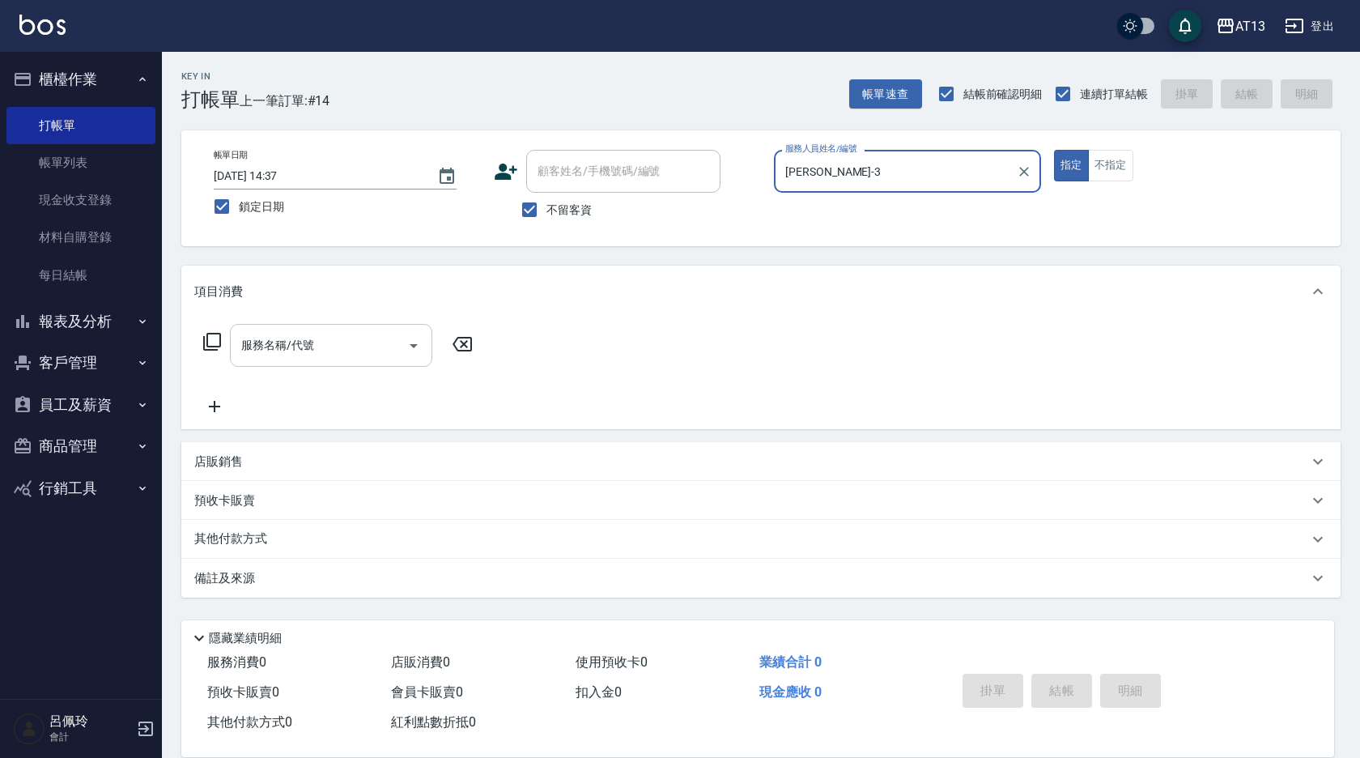
click at [341, 347] on input "服務名稱/代號" at bounding box center [318, 345] width 163 height 28
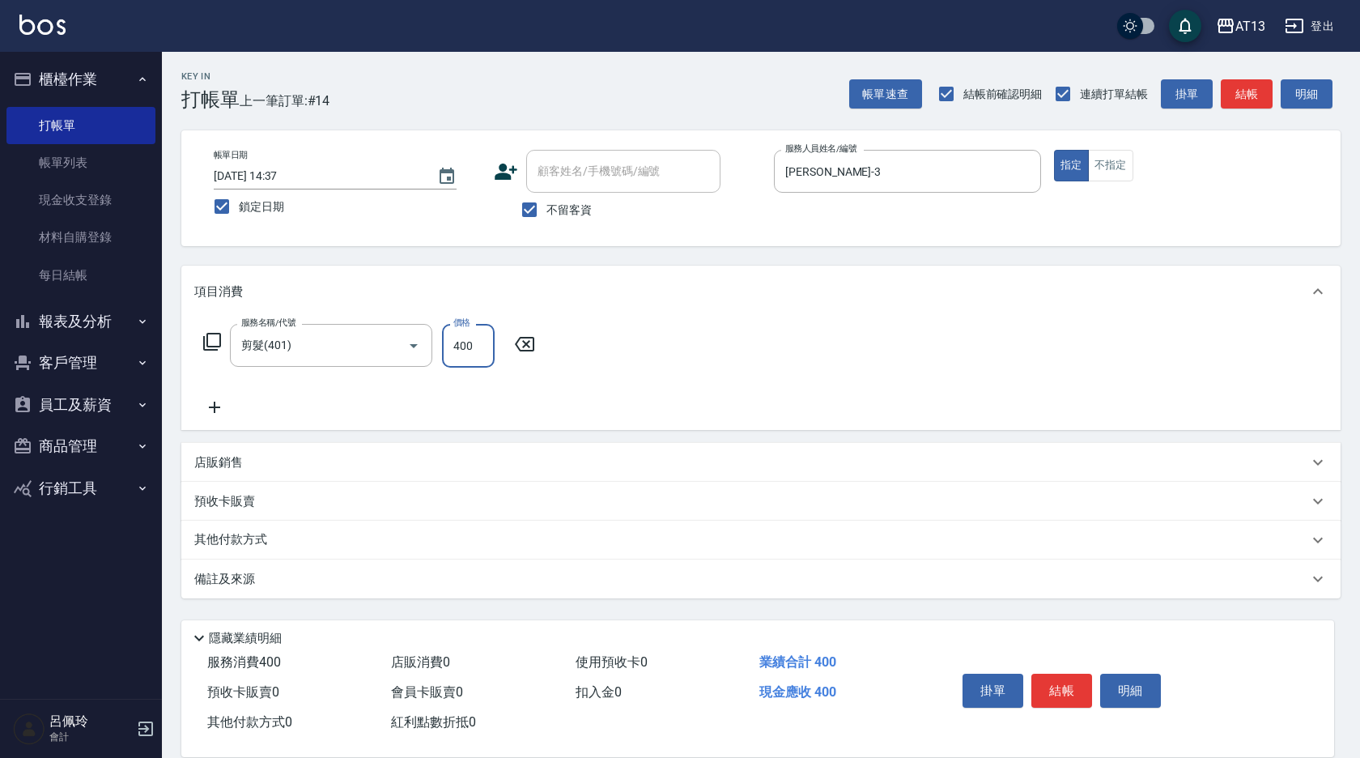
click at [770, 358] on div "服務名稱/代號 剪髮(401) 服務名稱/代號 價格 400 價格" at bounding box center [760, 373] width 1159 height 113
click at [1076, 689] on button "結帳" at bounding box center [1061, 690] width 61 height 34
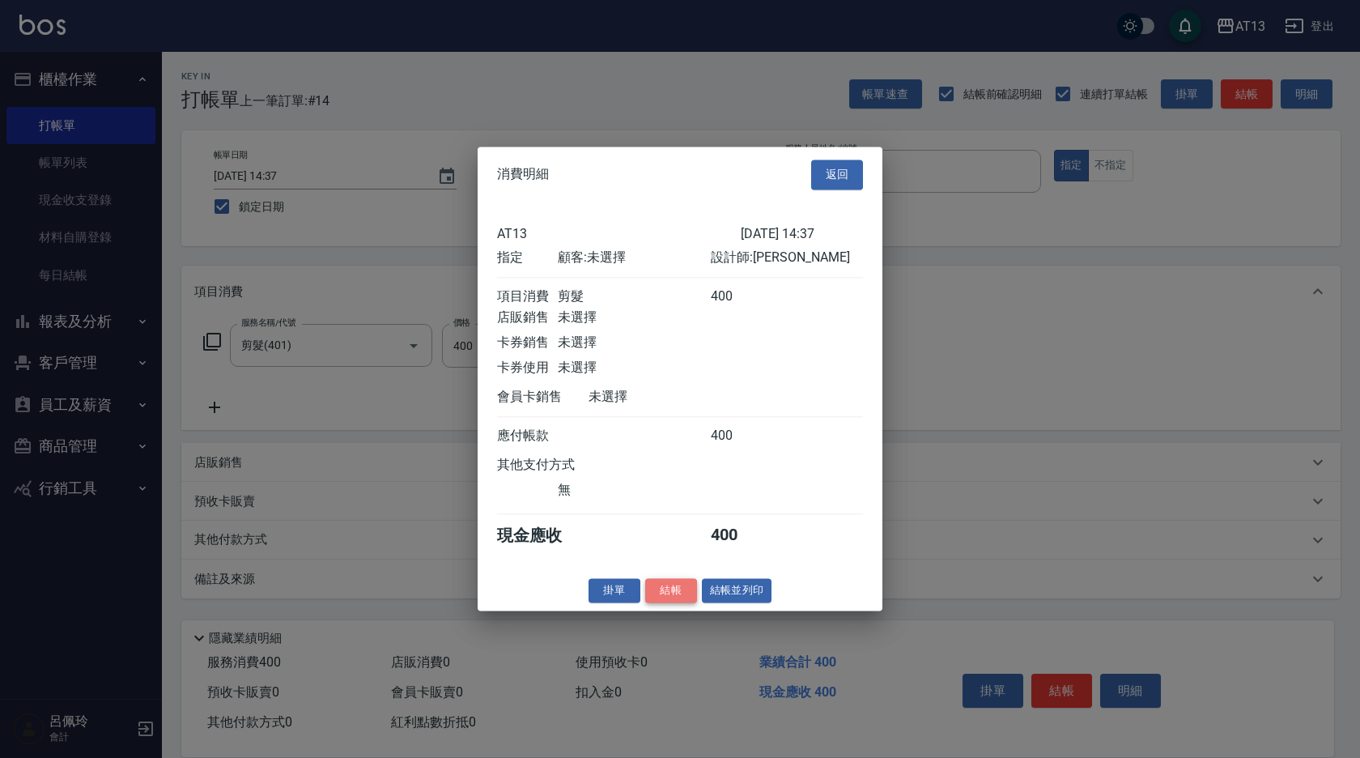
click at [688, 603] on button "結帳" at bounding box center [671, 590] width 52 height 25
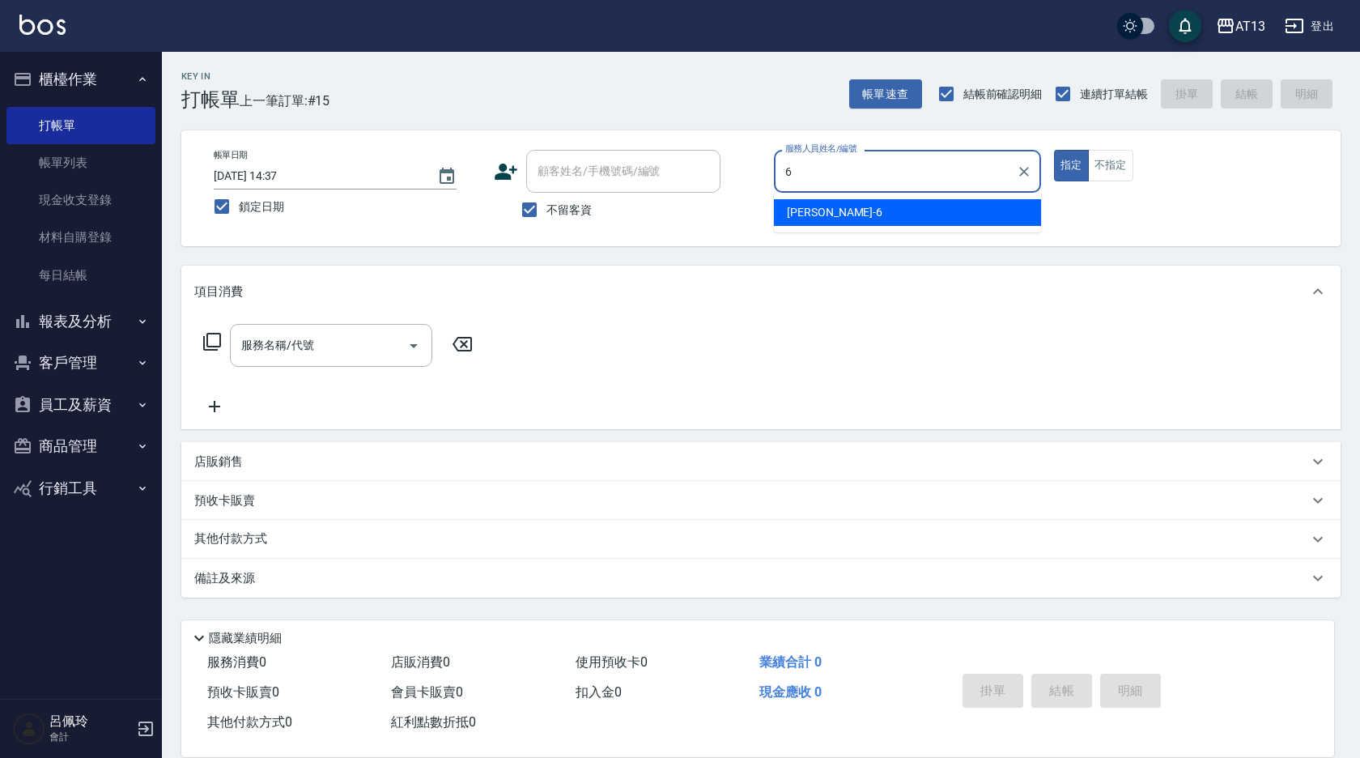
click at [811, 220] on span "亭妤 -6" at bounding box center [835, 212] width 96 height 17
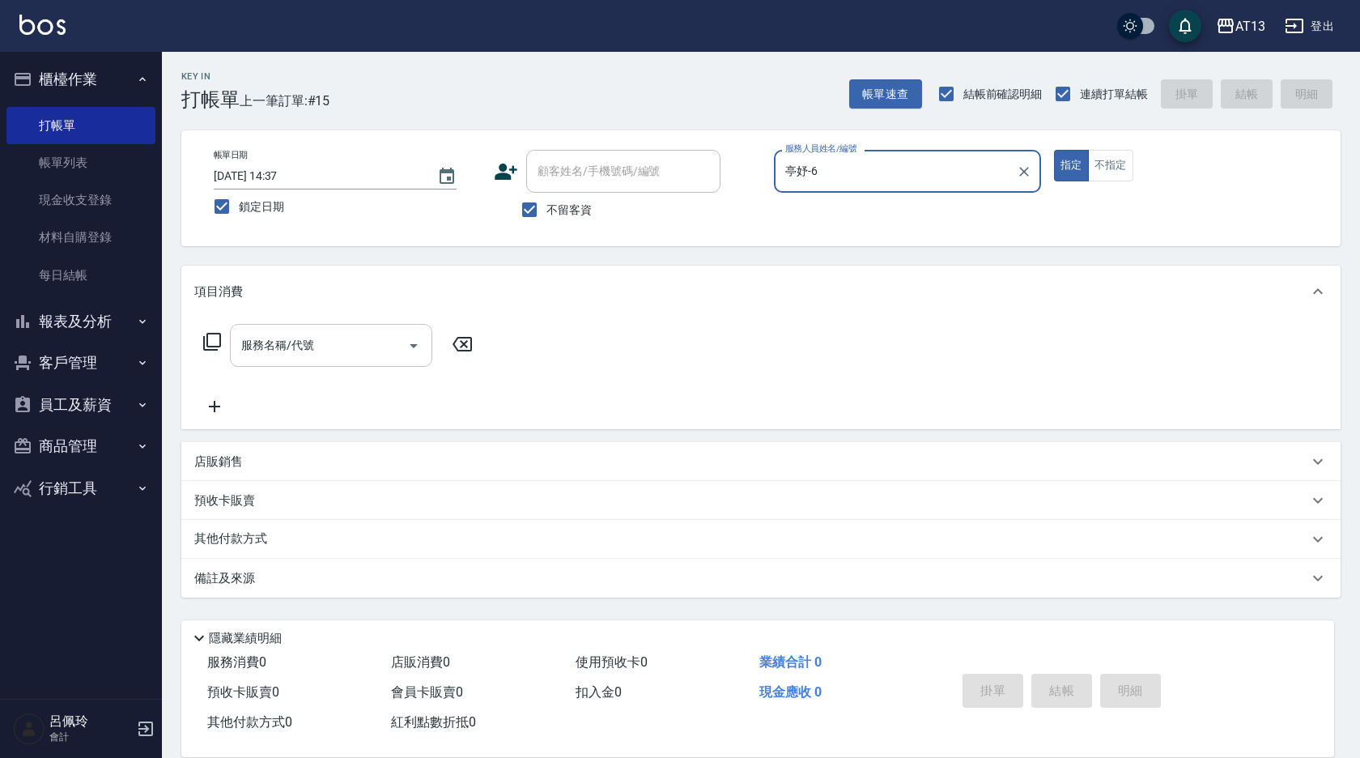
click at [342, 358] on input "服務名稱/代號" at bounding box center [318, 345] width 163 height 28
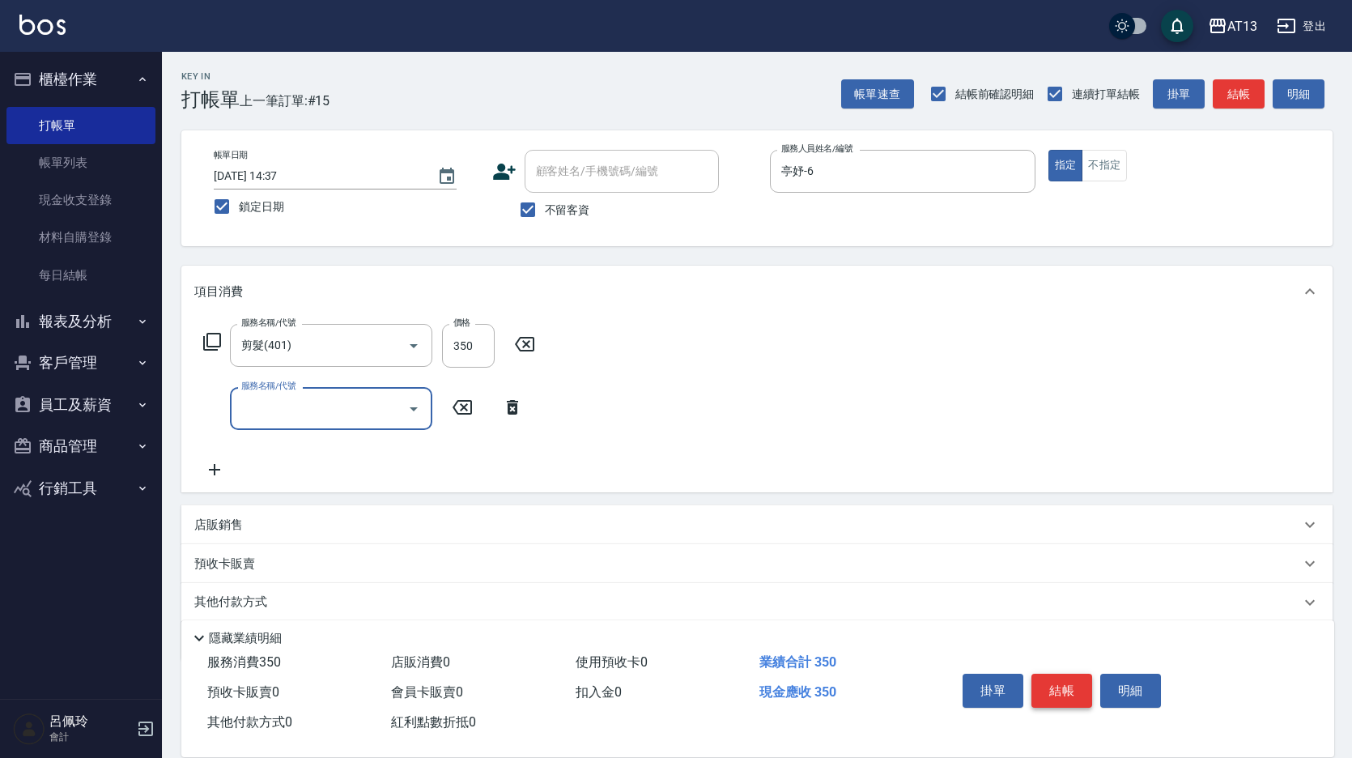
click at [1076, 673] on button "結帳" at bounding box center [1061, 690] width 61 height 34
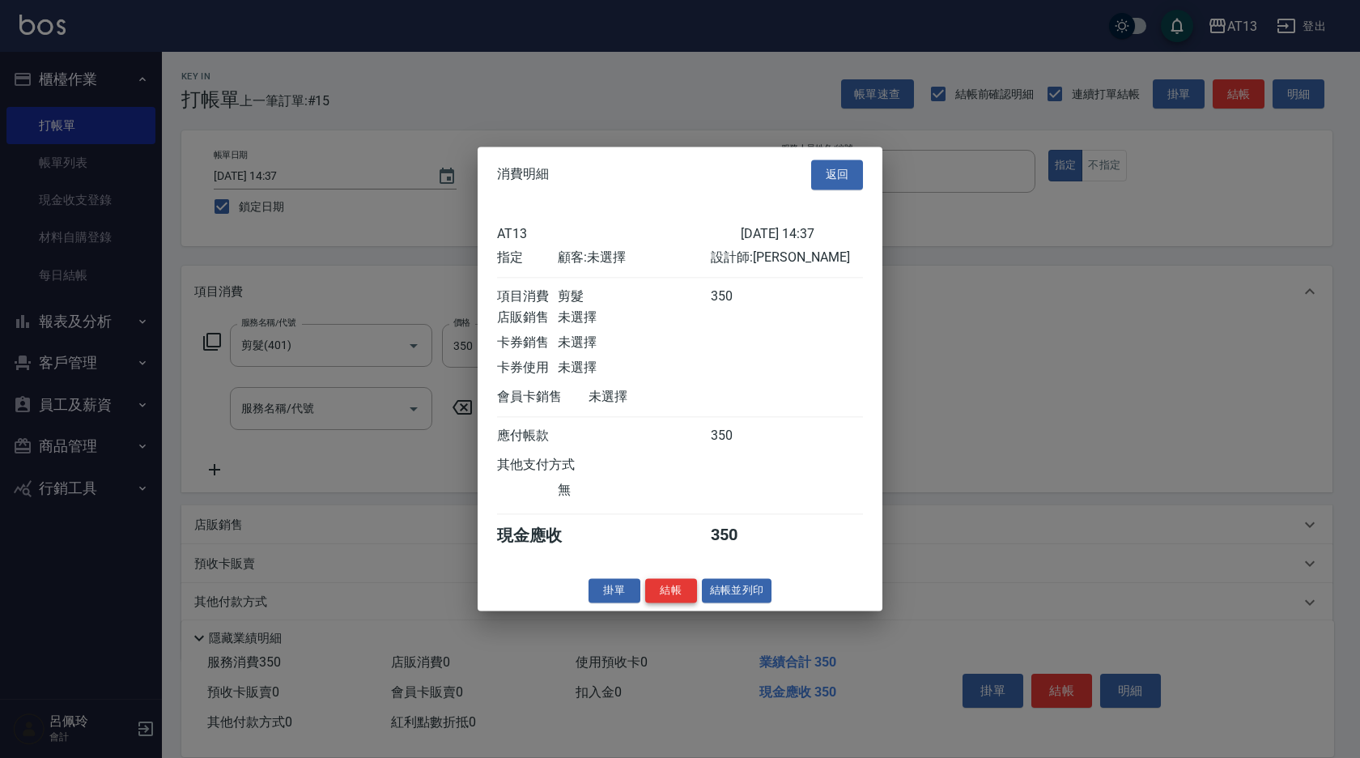
click at [689, 603] on button "結帳" at bounding box center [671, 590] width 52 height 25
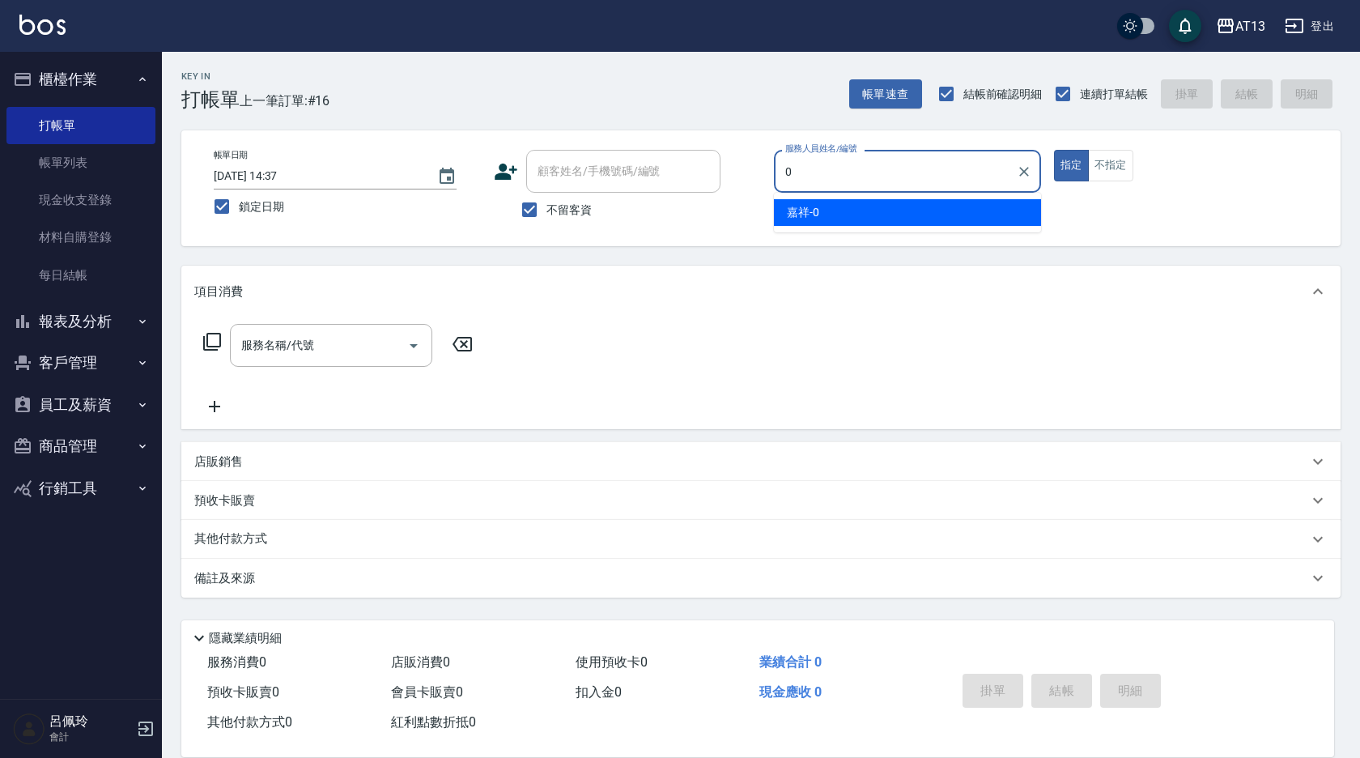
click at [890, 210] on div "嘉祥 -0" at bounding box center [907, 212] width 267 height 27
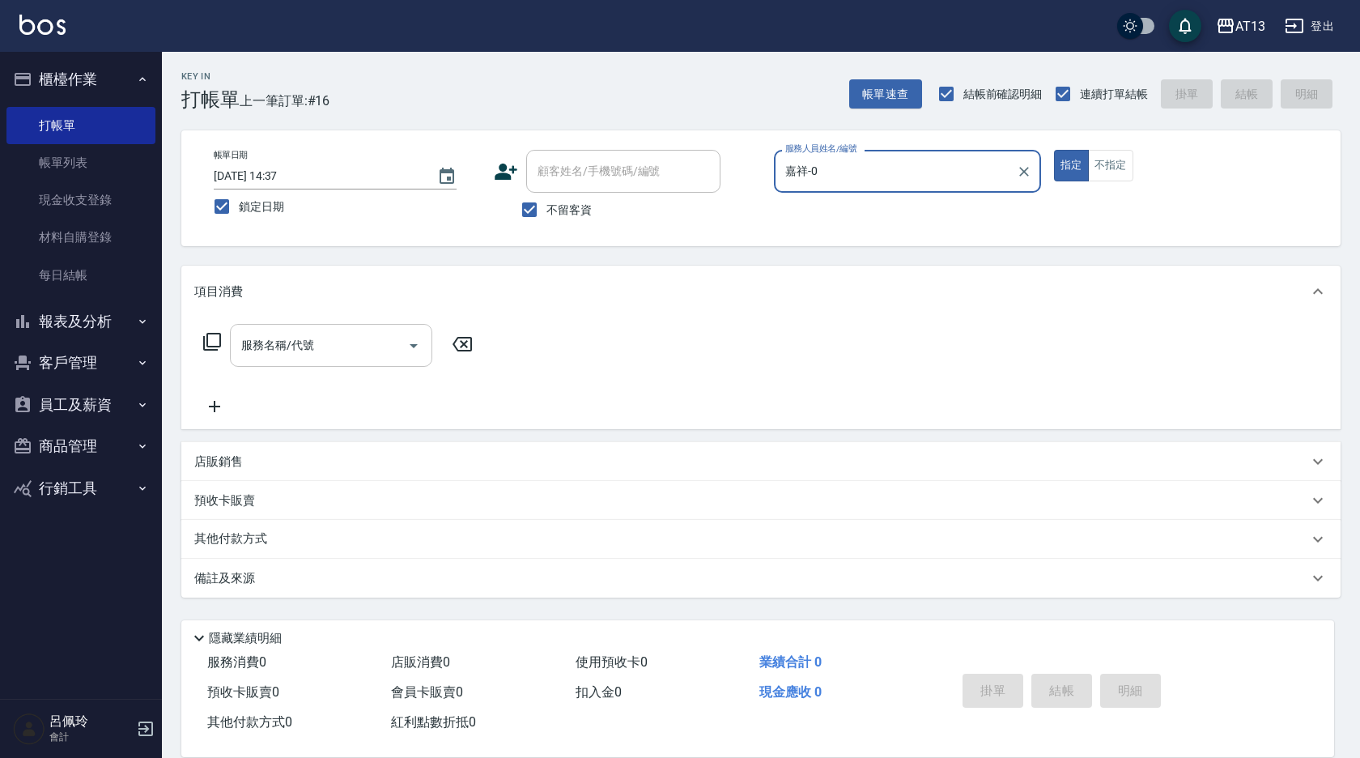
click at [353, 342] on input "服務名稱/代號" at bounding box center [318, 345] width 163 height 28
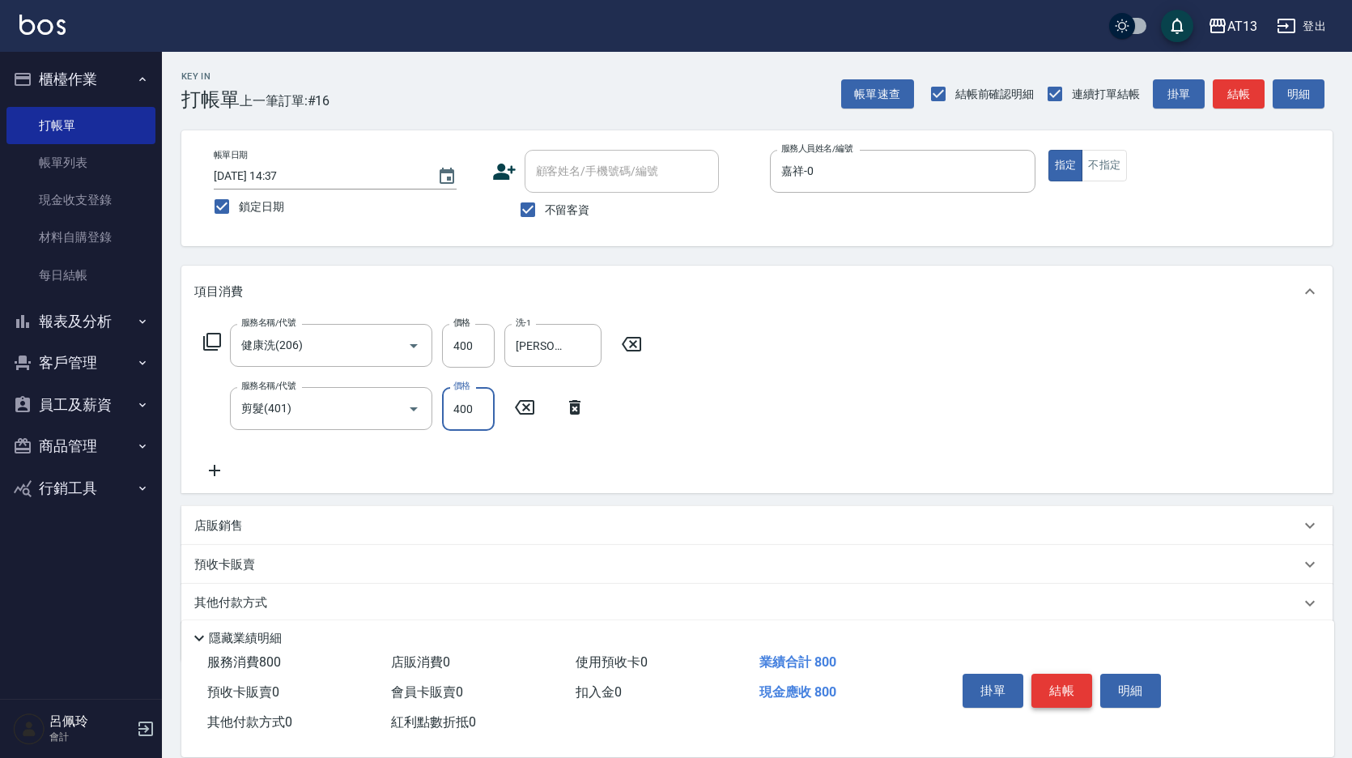
click at [1076, 679] on button "結帳" at bounding box center [1061, 690] width 61 height 34
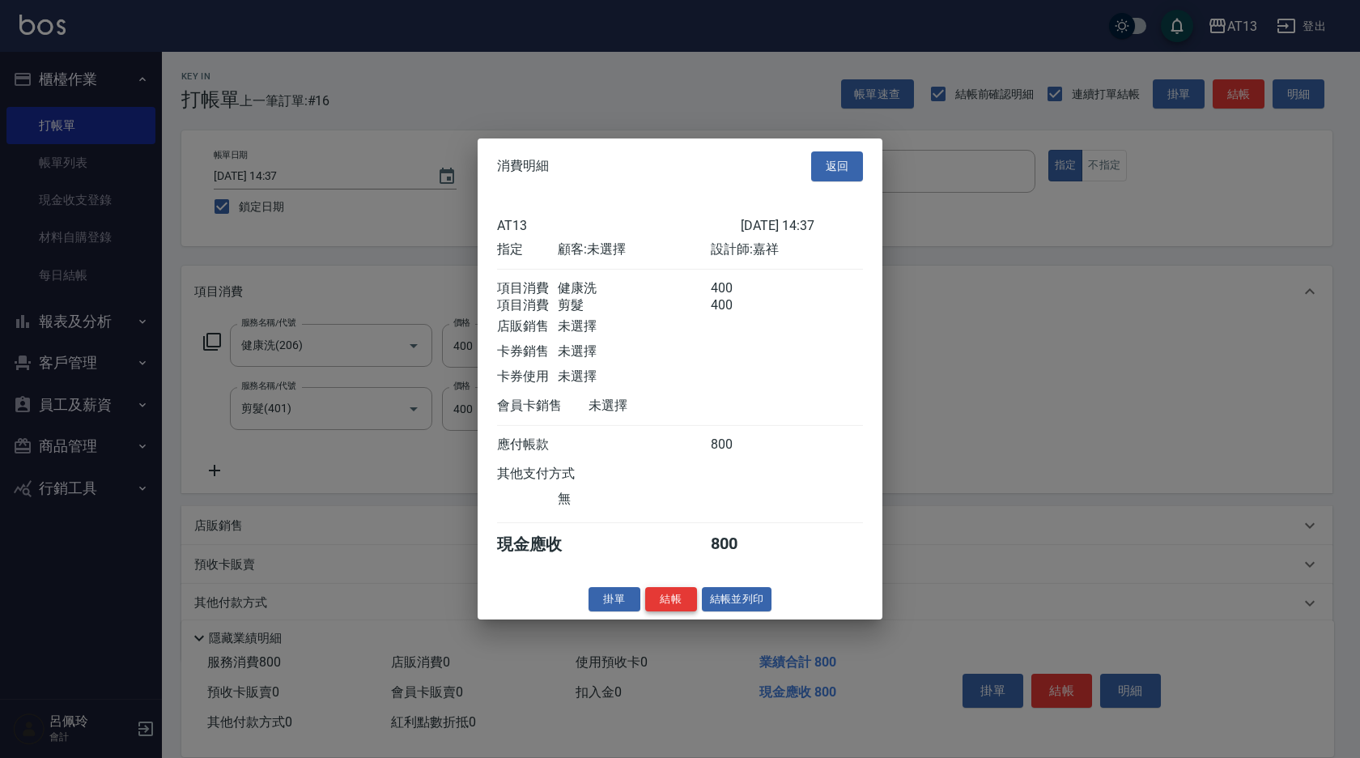
click at [684, 606] on button "結帳" at bounding box center [671, 598] width 52 height 25
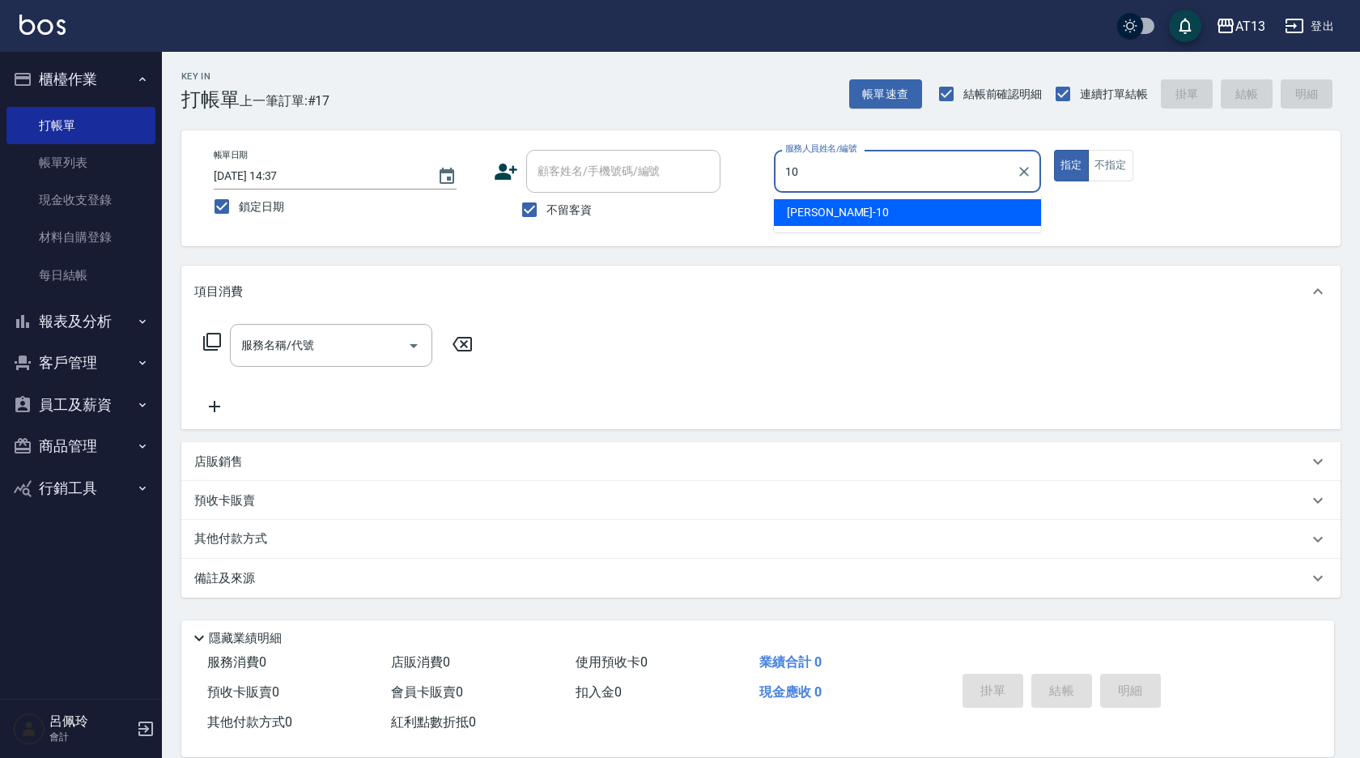
click at [821, 213] on span "[PERSON_NAME] -10" at bounding box center [838, 212] width 102 height 17
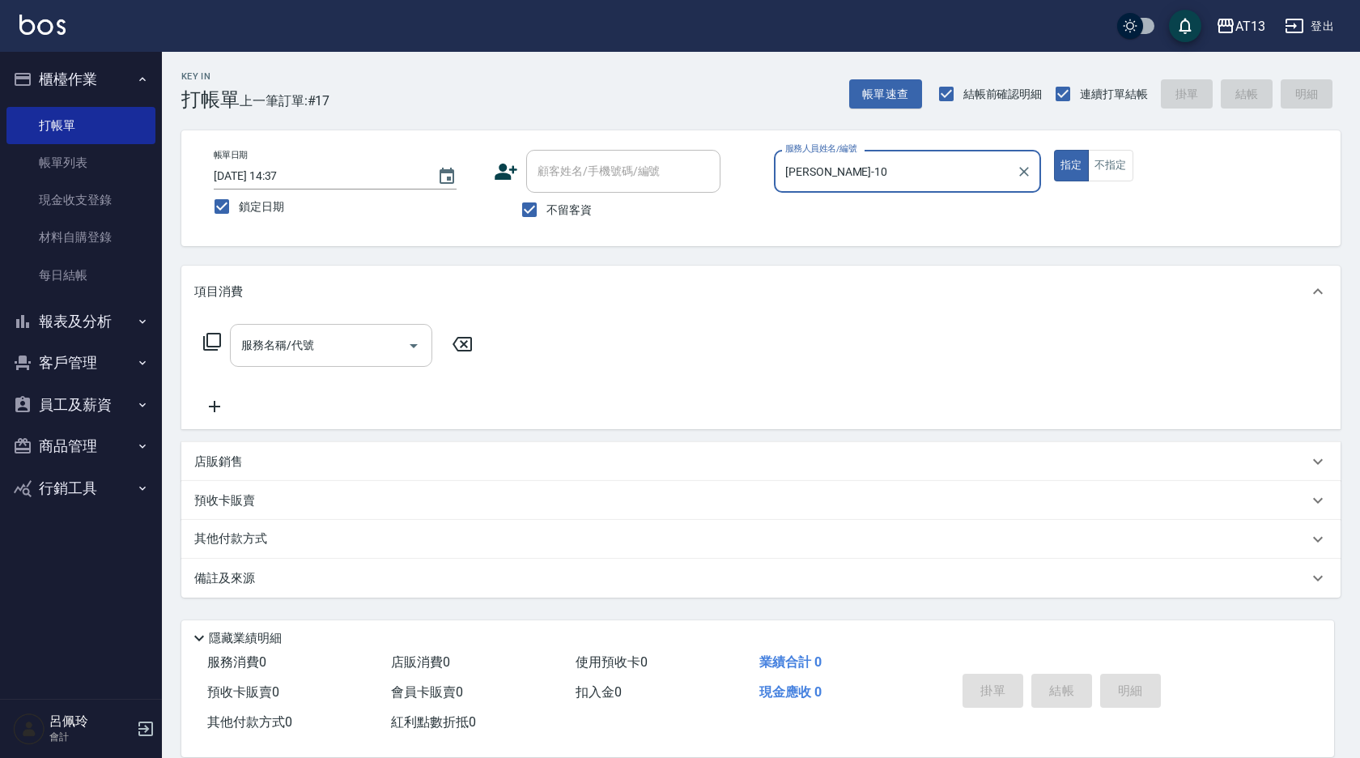
click at [350, 347] on input "服務名稱/代號" at bounding box center [318, 345] width 163 height 28
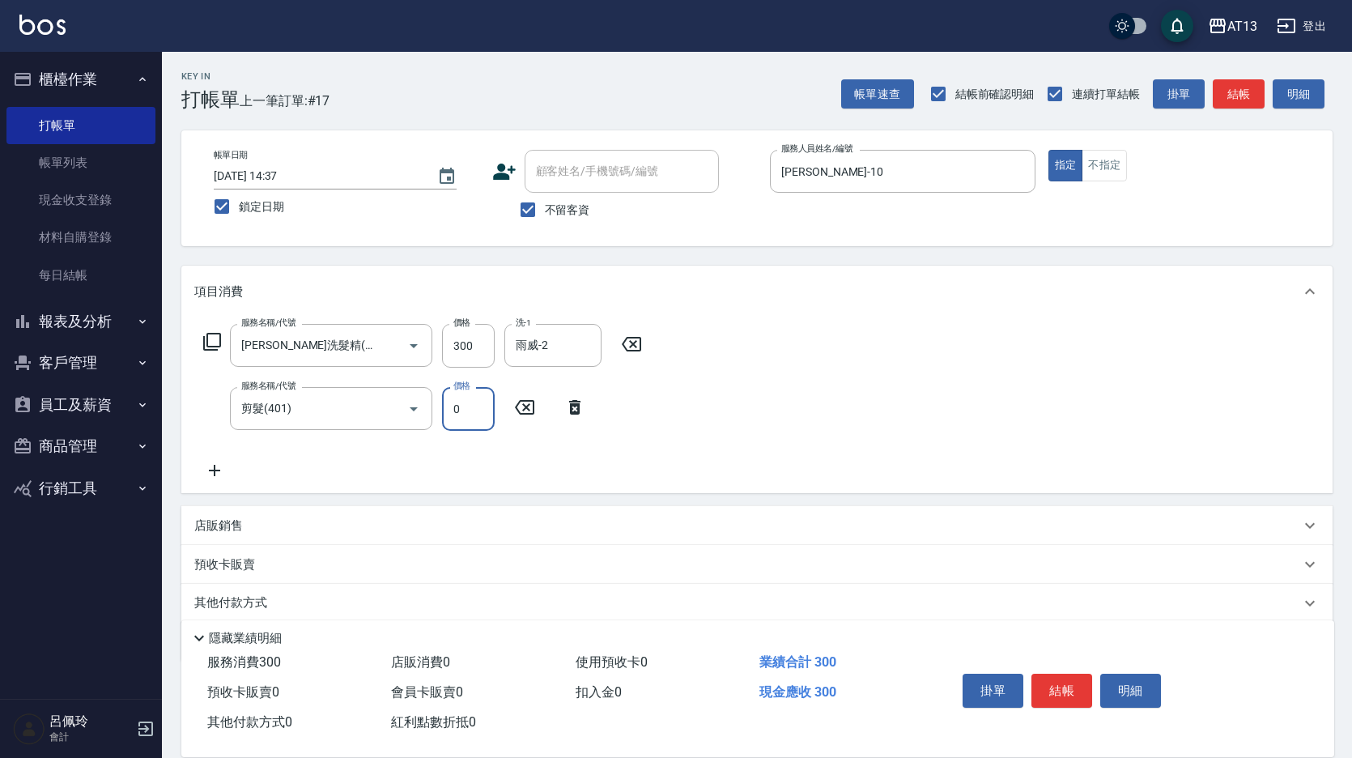
click at [462, 414] on input "0" at bounding box center [468, 409] width 53 height 44
click at [812, 427] on div "服務名稱/代號 [PERSON_NAME]洗髮精(210) 服務名稱/代號 價格 300 價格 洗-1 雨威-2 洗-1 服務名稱/代號 剪髮(401) 服務…" at bounding box center [756, 405] width 1151 height 176
click at [1048, 673] on button "結帳" at bounding box center [1061, 690] width 61 height 34
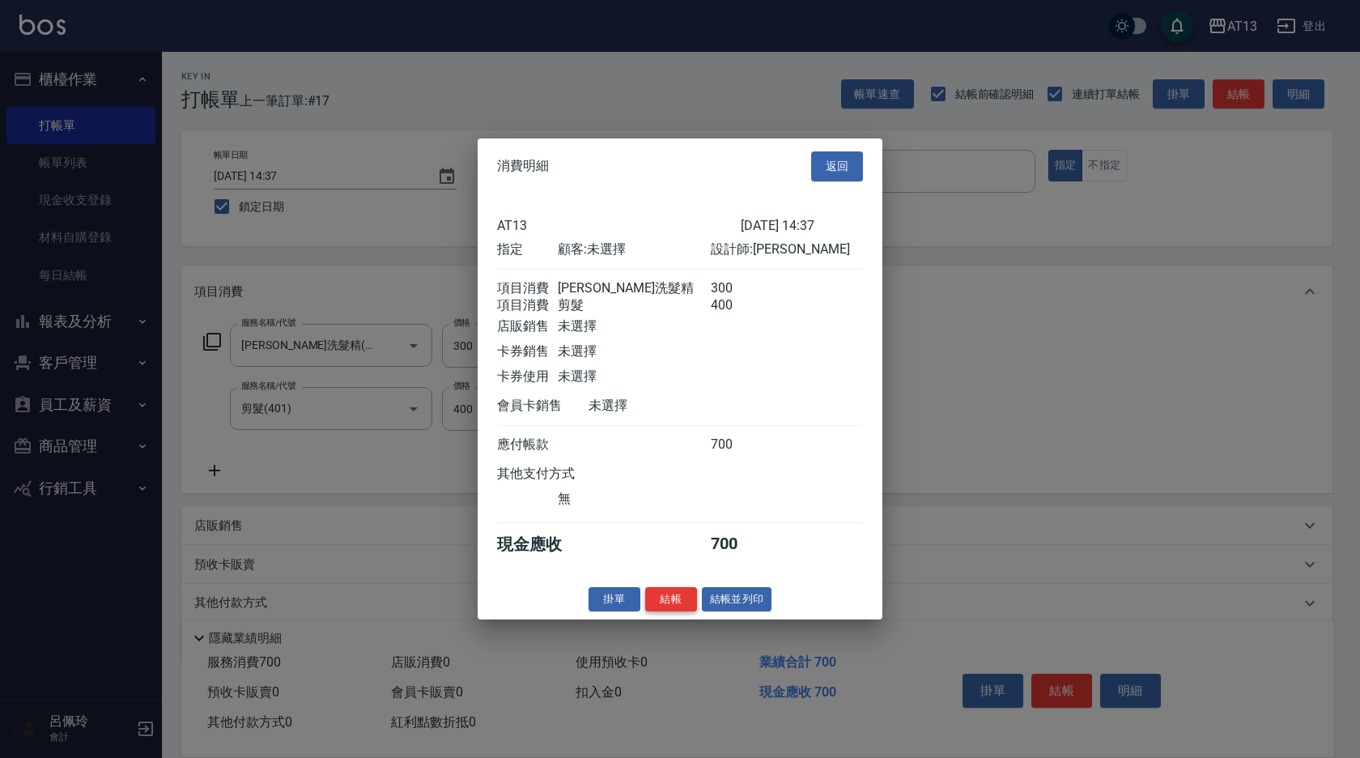
click at [684, 607] on button "結帳" at bounding box center [671, 598] width 52 height 25
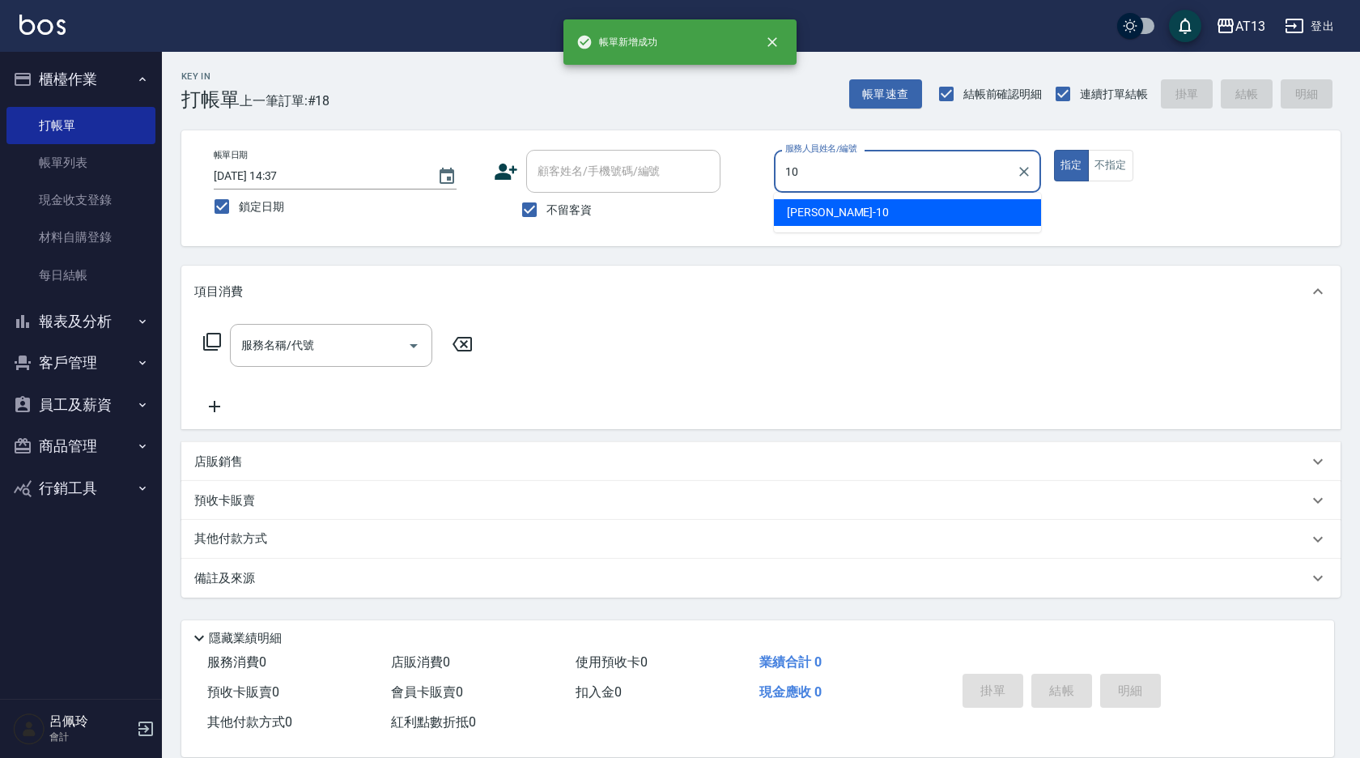
click at [851, 206] on div "[PERSON_NAME] -10" at bounding box center [907, 212] width 267 height 27
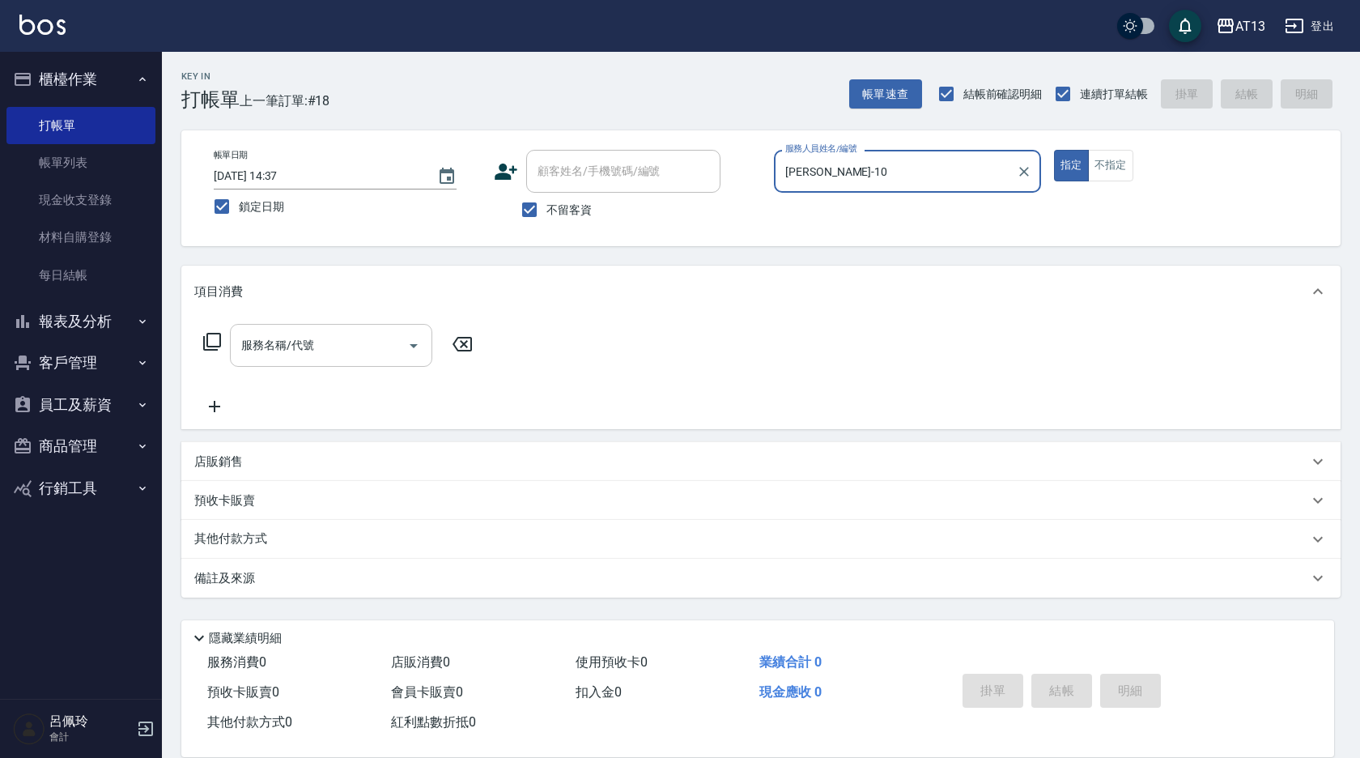
drag, startPoint x: 301, startPoint y: 345, endPoint x: 289, endPoint y: 357, distance: 17.2
click at [298, 347] on input "服務名稱/代號" at bounding box center [318, 345] width 163 height 28
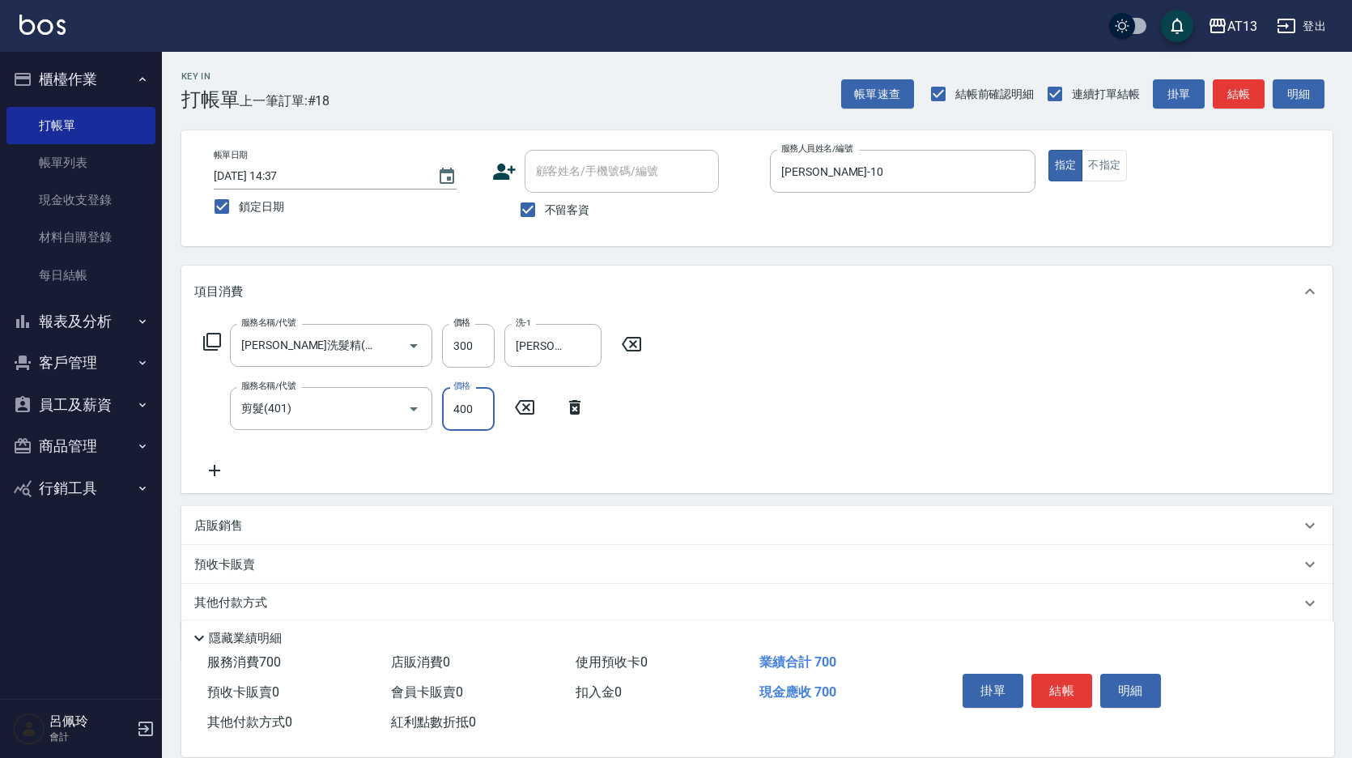
click at [699, 437] on div "服務名稱/代號 [PERSON_NAME]洗髮精(210) 服務名稱/代號 價格 300 價格 洗-1 [PERSON_NAME]-26 洗-1 服務名稱/代…" at bounding box center [756, 405] width 1151 height 176
click at [1067, 680] on button "結帳" at bounding box center [1061, 690] width 61 height 34
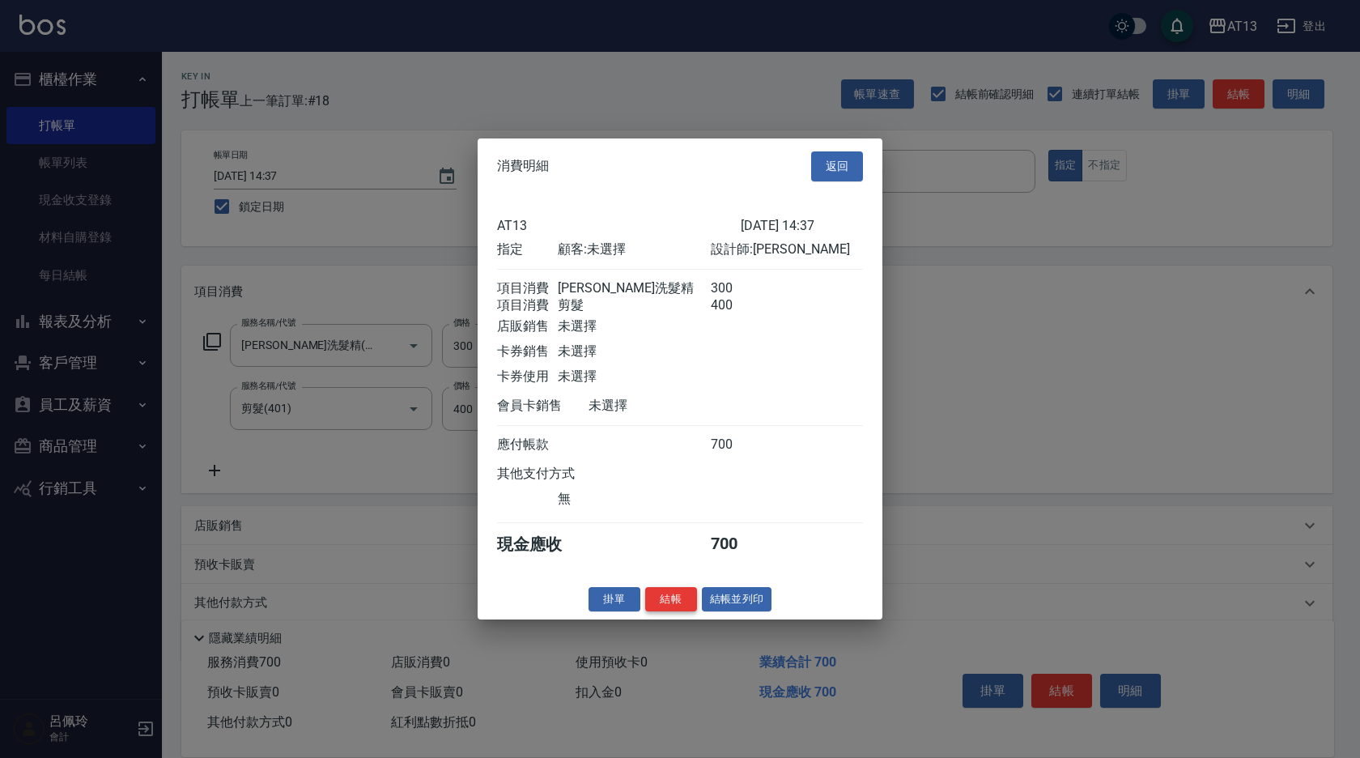
click at [682, 607] on button "結帳" at bounding box center [671, 598] width 52 height 25
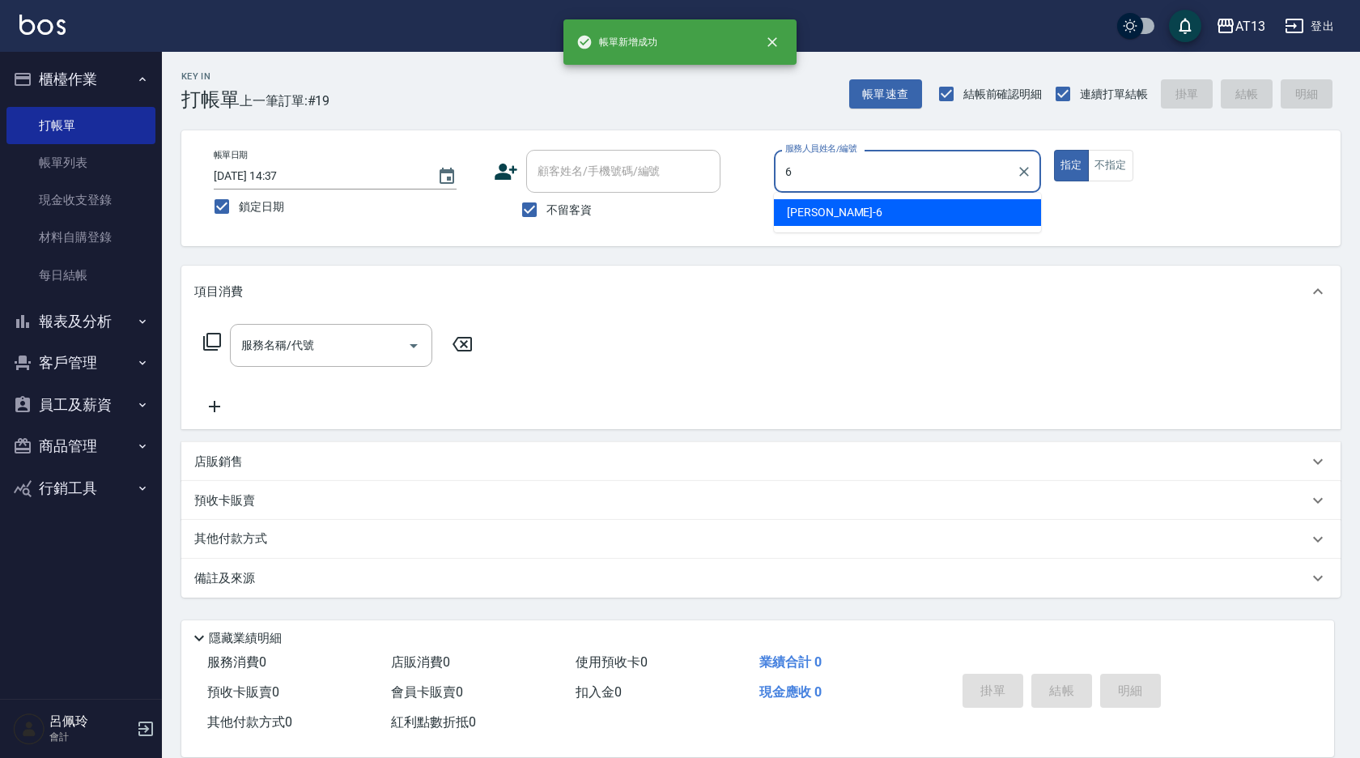
click at [831, 212] on div "亭妤 -6" at bounding box center [907, 212] width 267 height 27
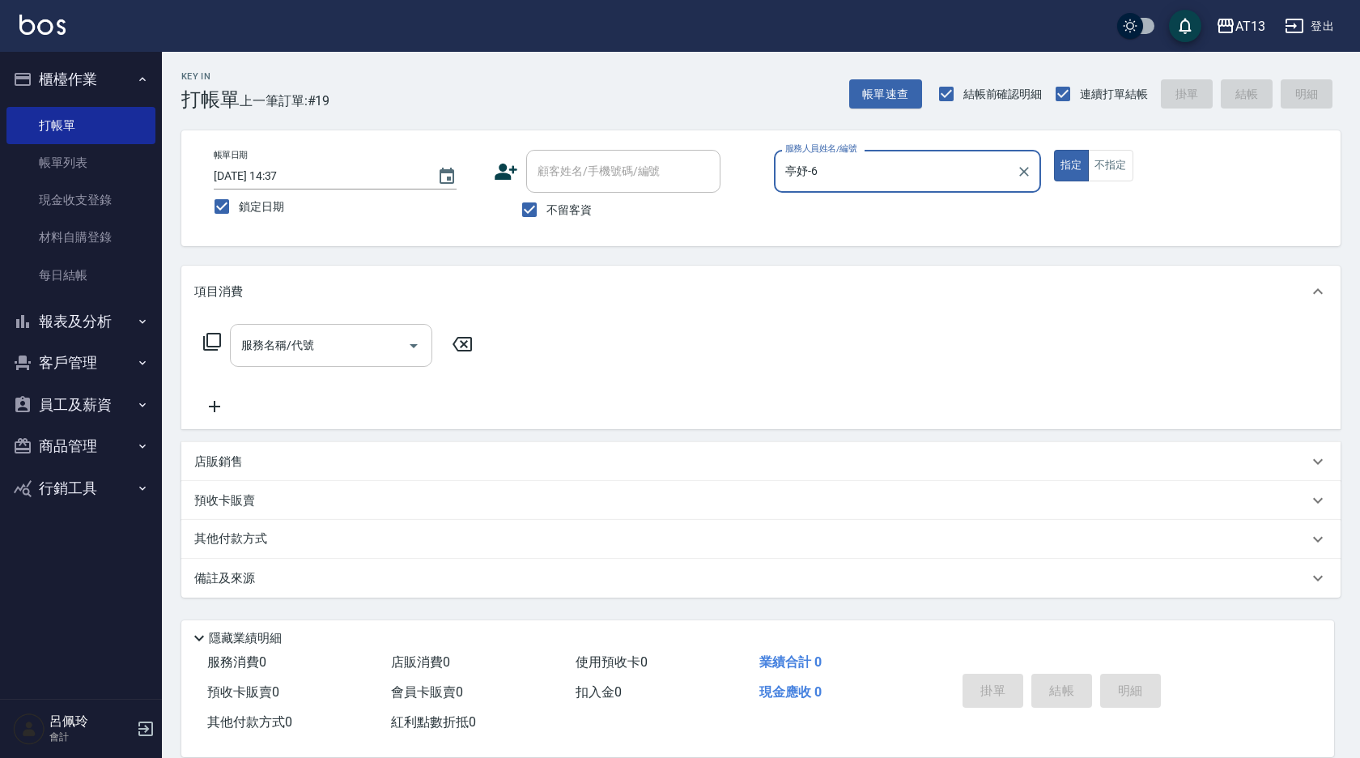
click at [358, 344] on input "服務名稱/代號" at bounding box center [318, 345] width 163 height 28
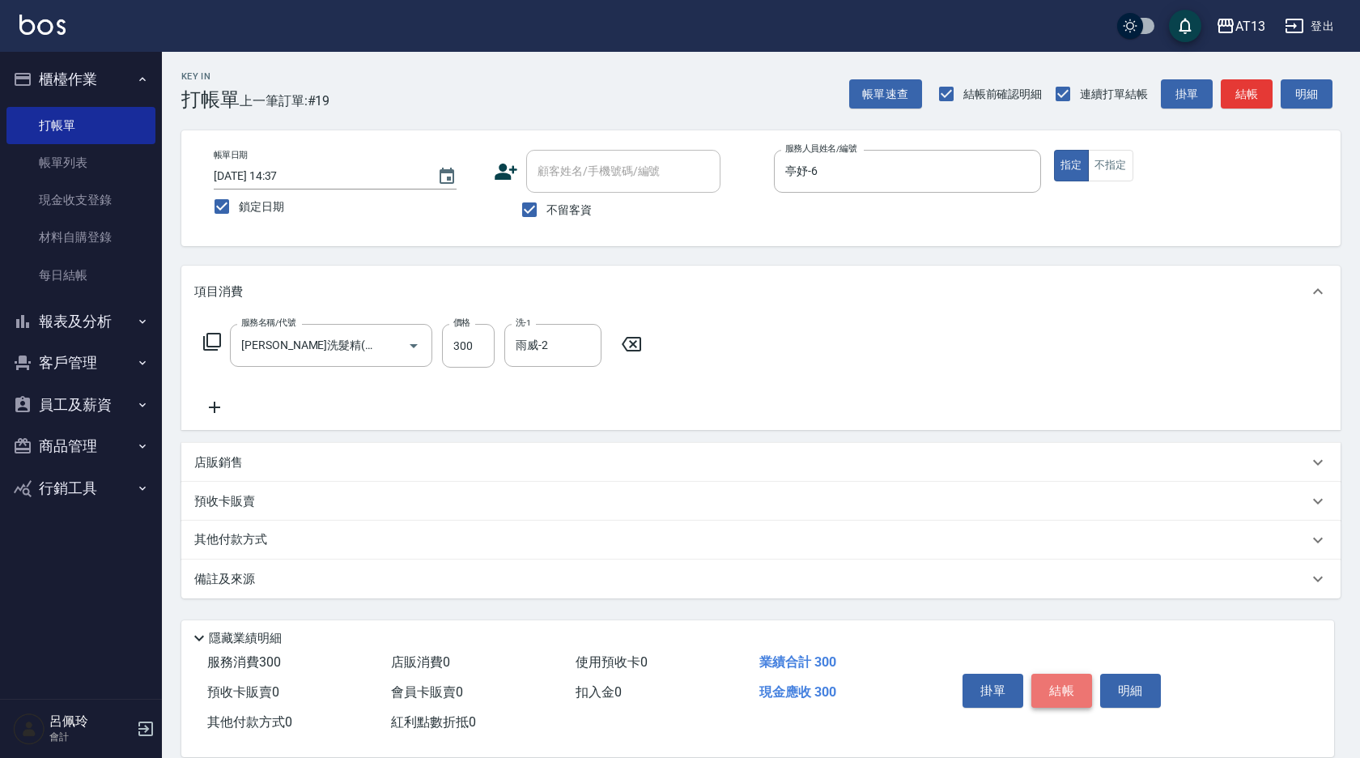
click at [1047, 678] on button "結帳" at bounding box center [1061, 690] width 61 height 34
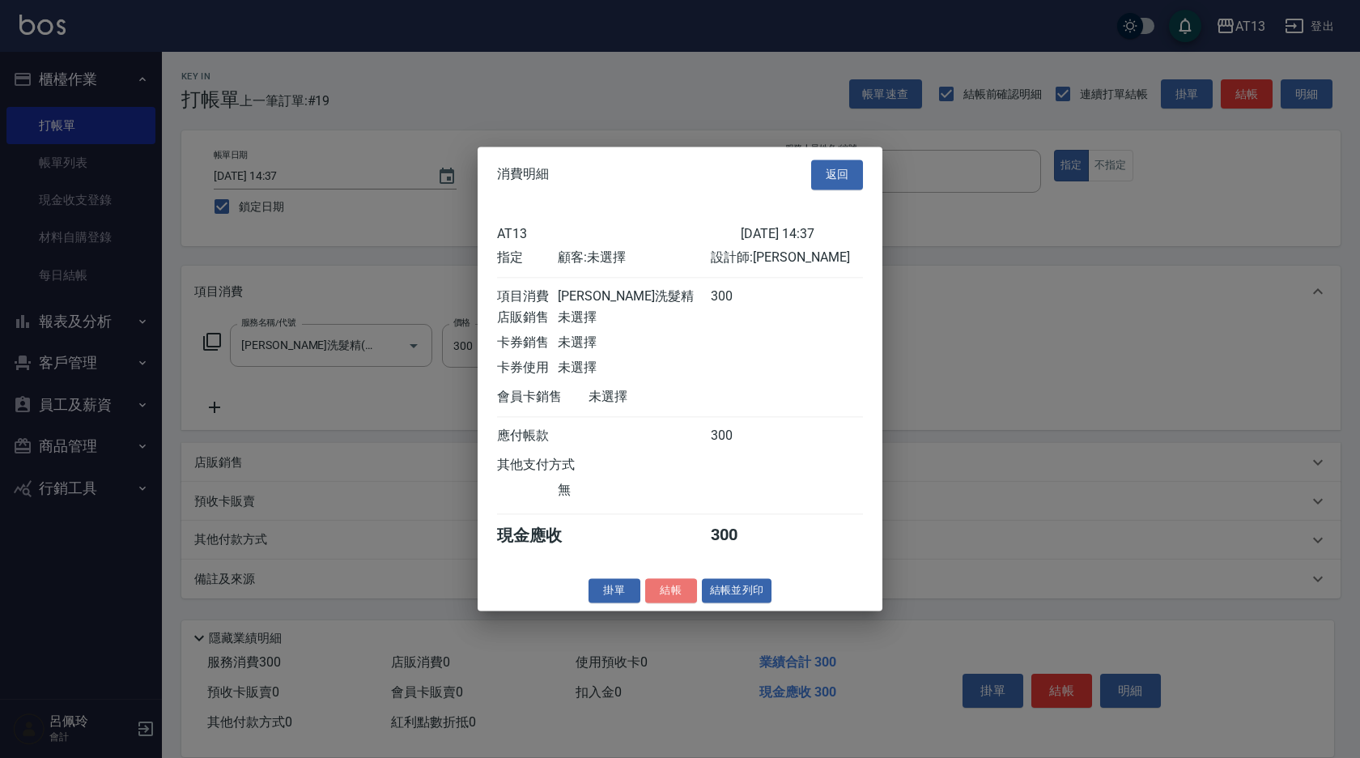
click at [683, 598] on button "結帳" at bounding box center [671, 590] width 52 height 25
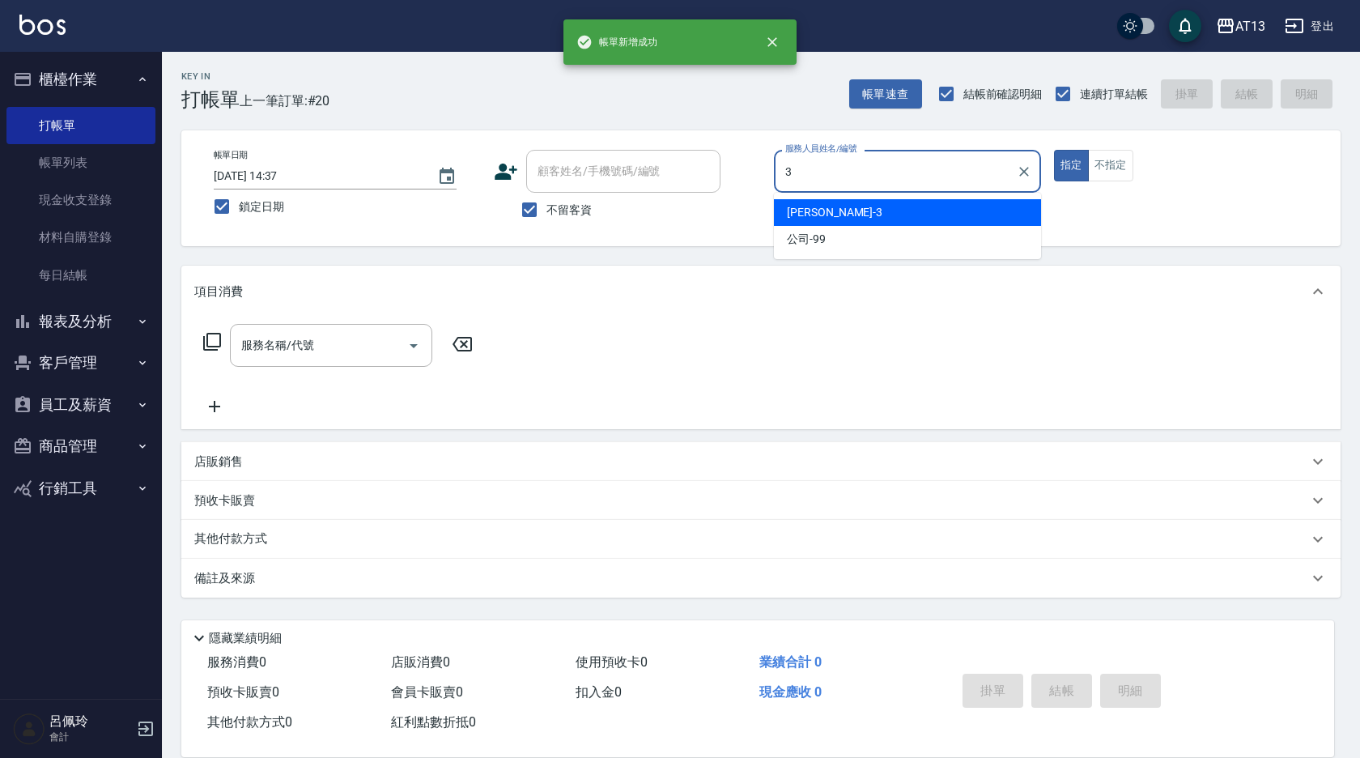
click at [823, 213] on div "[PERSON_NAME] -3" at bounding box center [907, 212] width 267 height 27
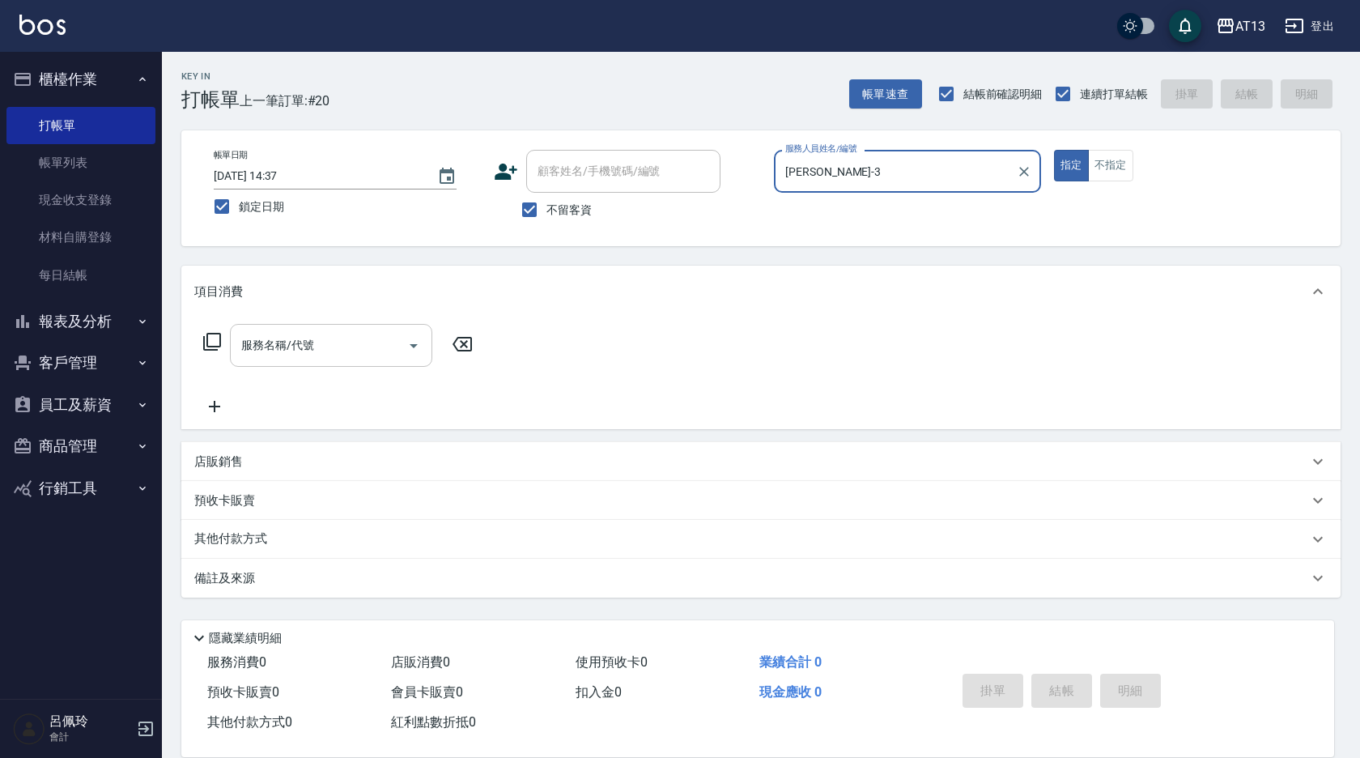
click at [344, 349] on input "服務名稱/代號" at bounding box center [318, 345] width 163 height 28
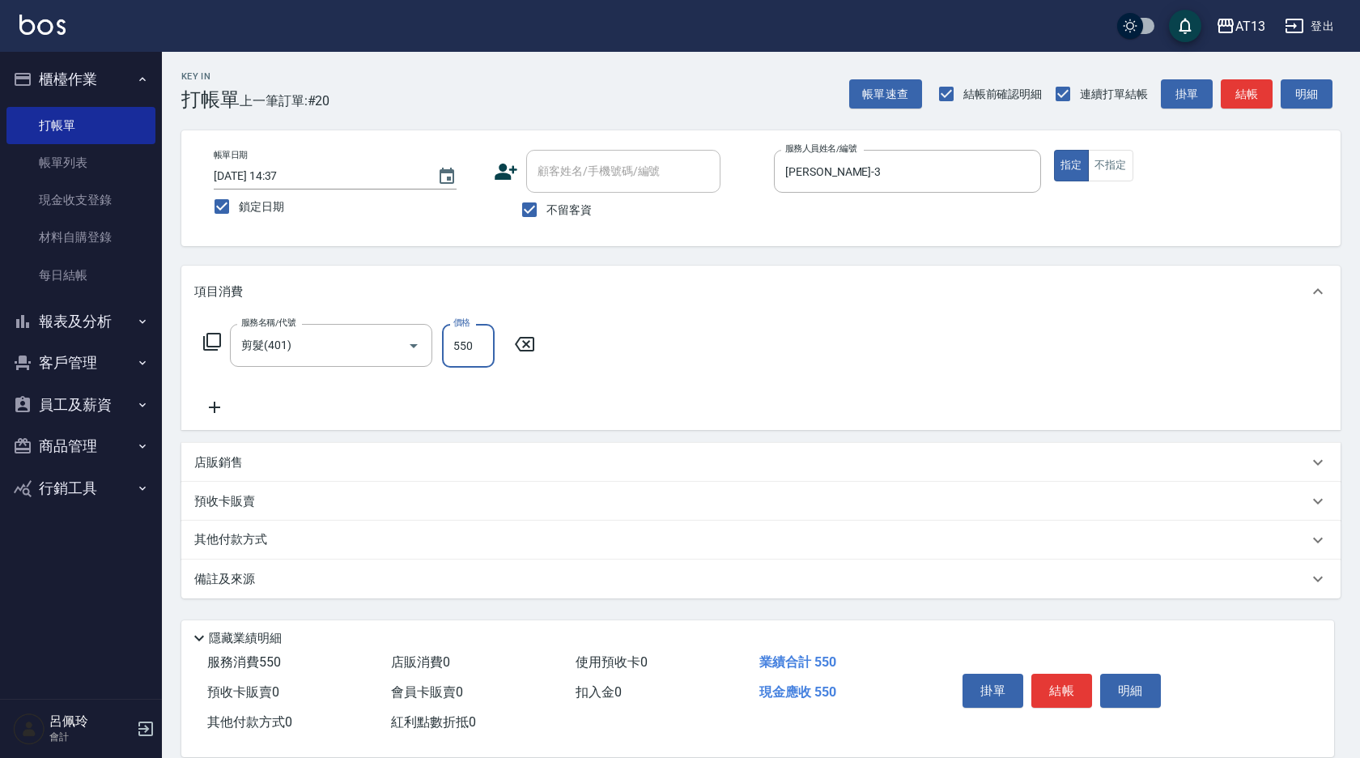
click at [447, 340] on input "550" at bounding box center [468, 346] width 53 height 44
drag, startPoint x: 1072, startPoint y: 679, endPoint x: 1051, endPoint y: 682, distance: 21.3
click at [1072, 679] on button "結帳" at bounding box center [1061, 690] width 61 height 34
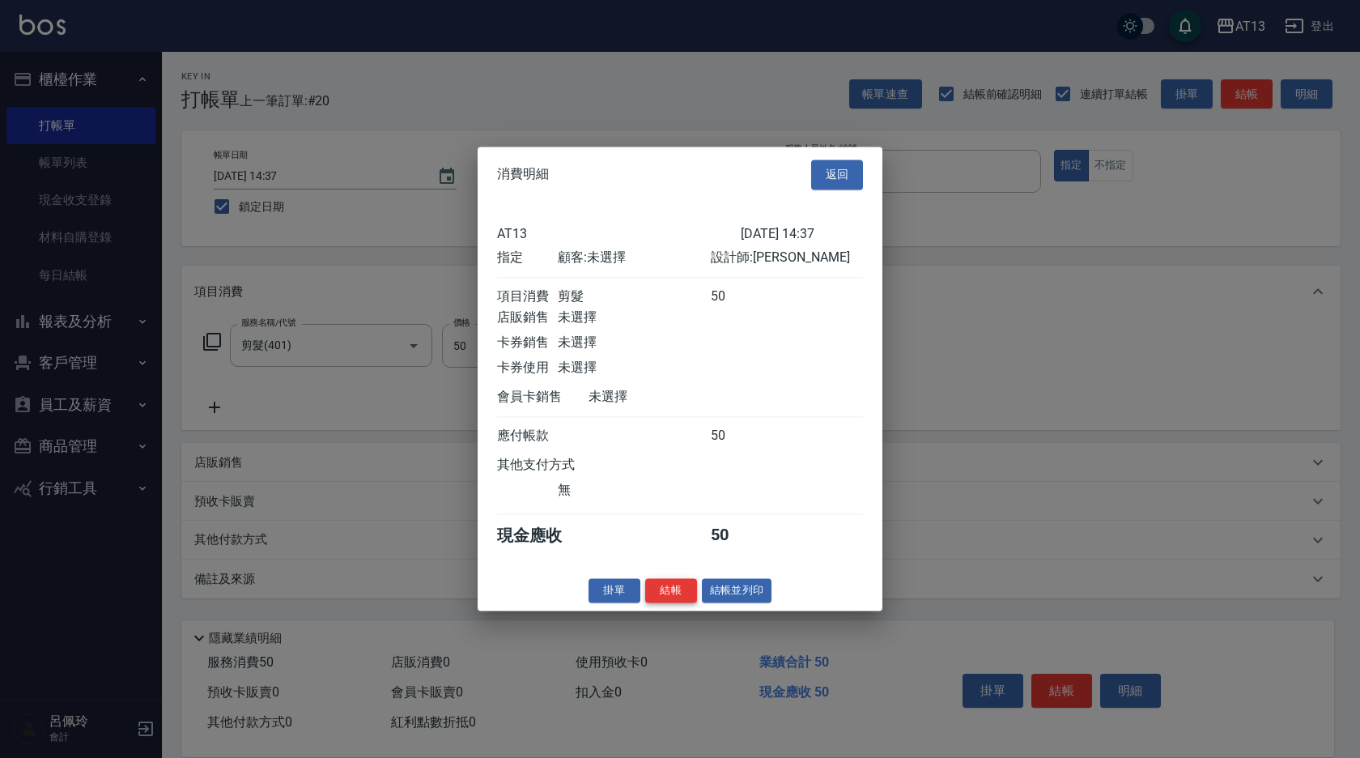
click at [680, 603] on button "結帳" at bounding box center [671, 590] width 52 height 25
